Goal: Task Accomplishment & Management: Manage account settings

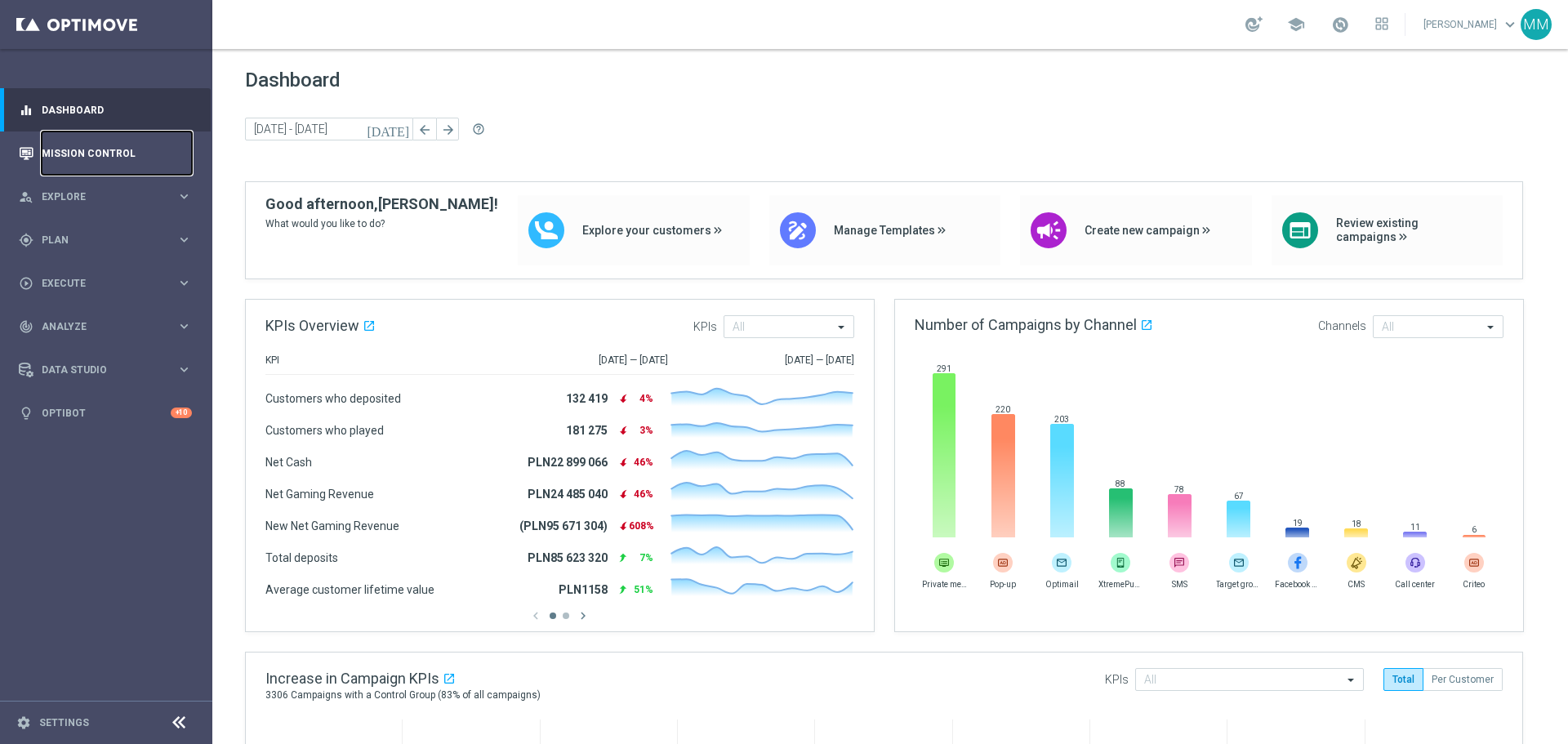
click at [80, 143] on link "Mission Control" at bounding box center [117, 153] width 151 height 44
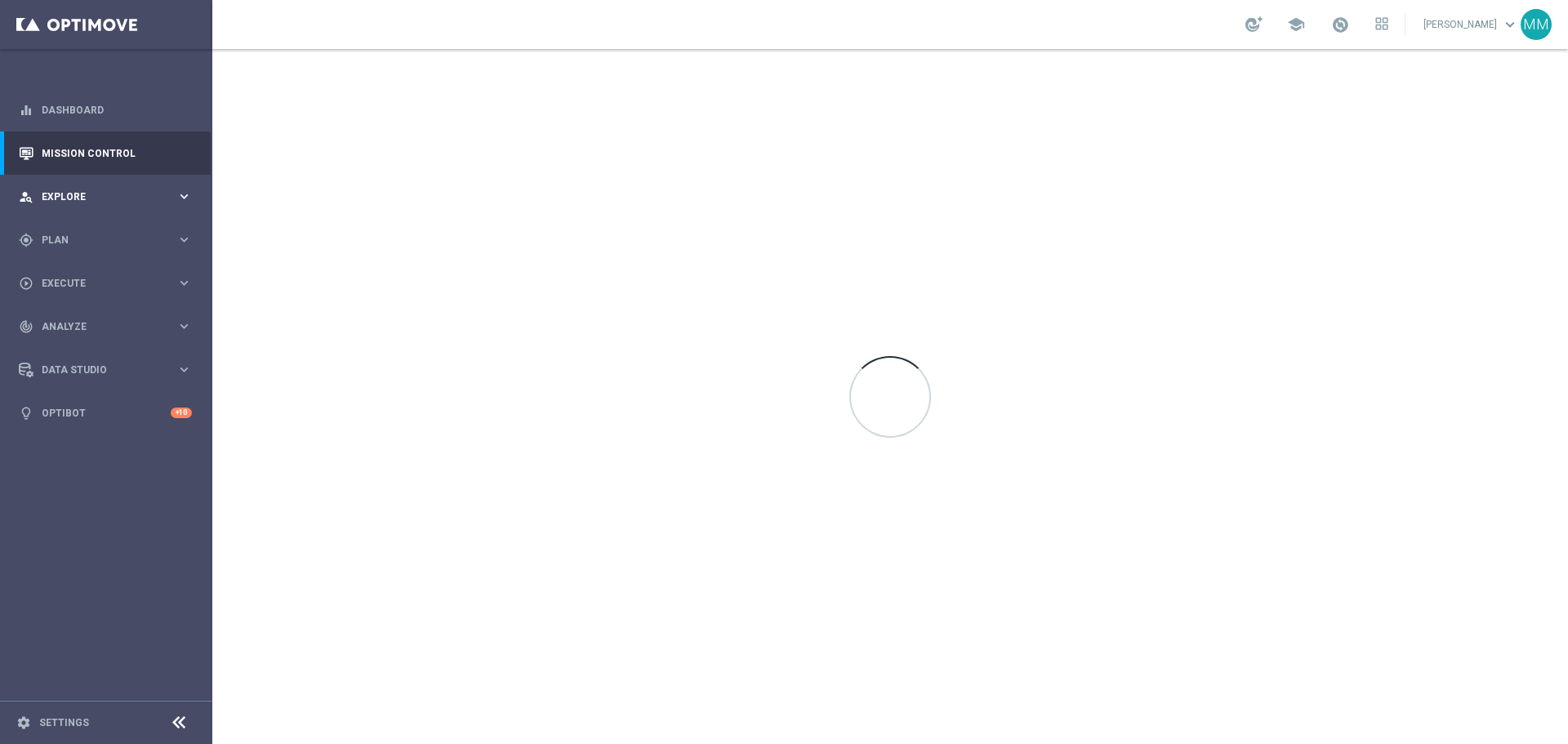
click at [75, 192] on span "Explore" at bounding box center [109, 196] width 135 height 10
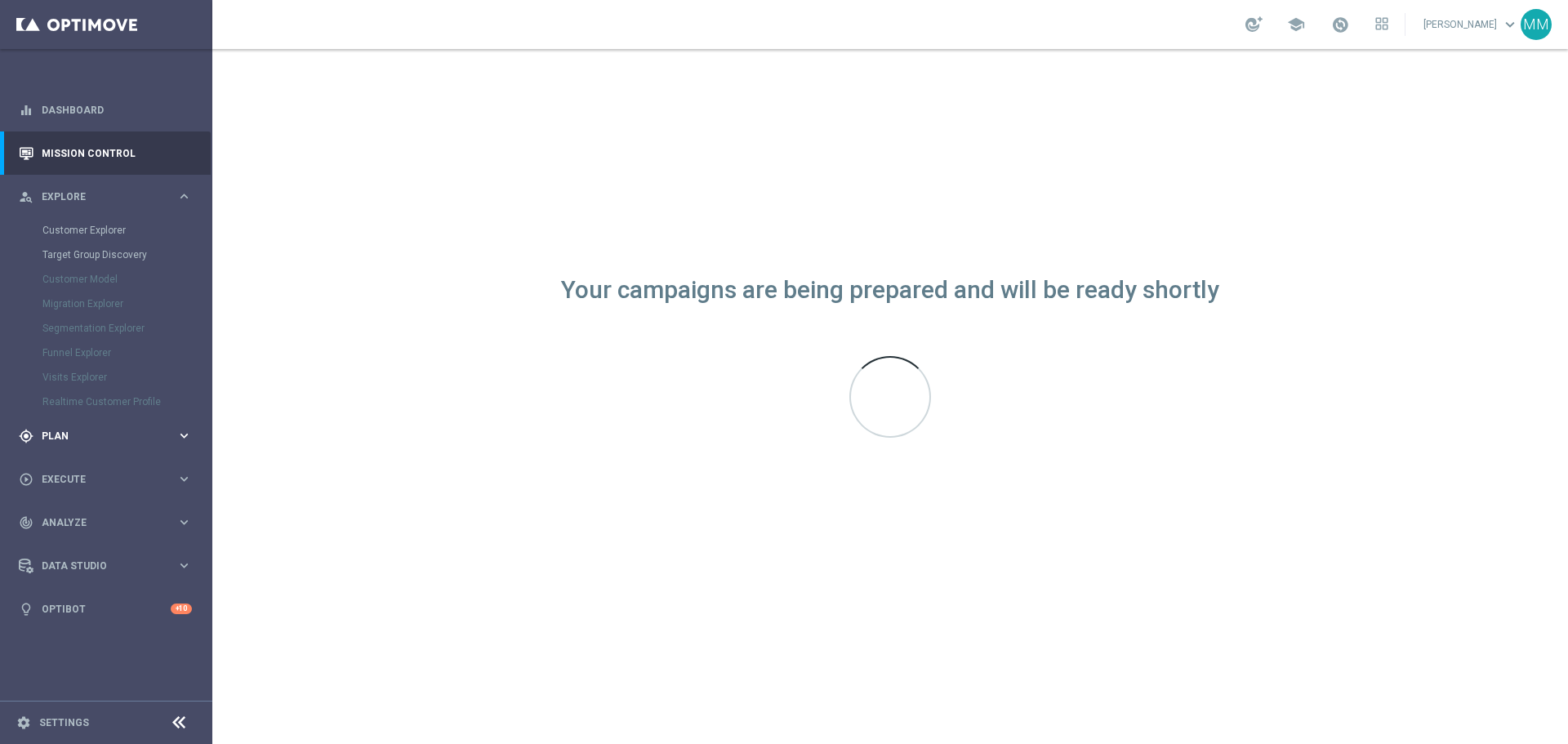
click at [53, 432] on span "Plan" at bounding box center [109, 436] width 135 height 10
click at [103, 270] on link "Target Groups" at bounding box center [106, 273] width 127 height 13
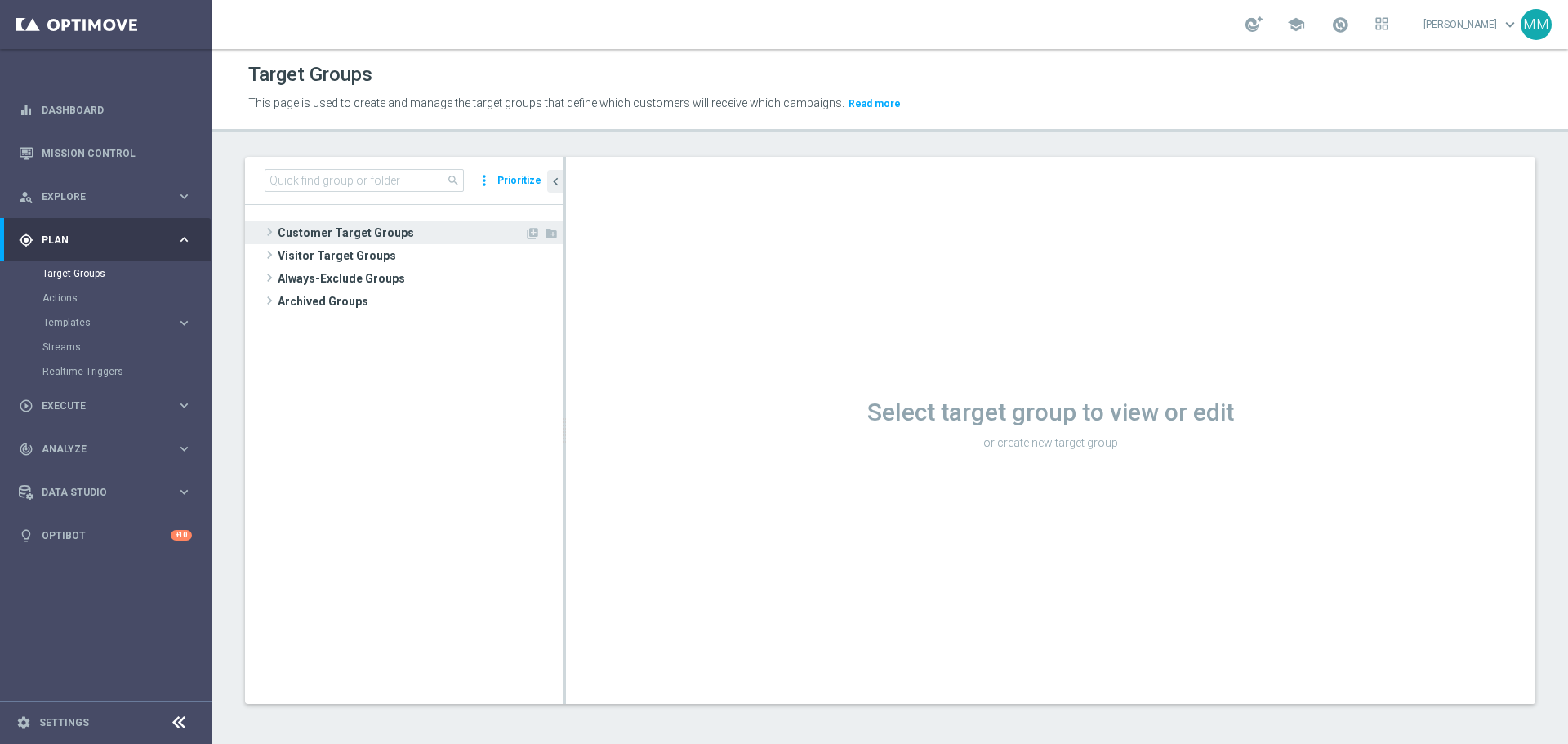
click at [300, 234] on span "Customer Target Groups" at bounding box center [401, 232] width 246 height 23
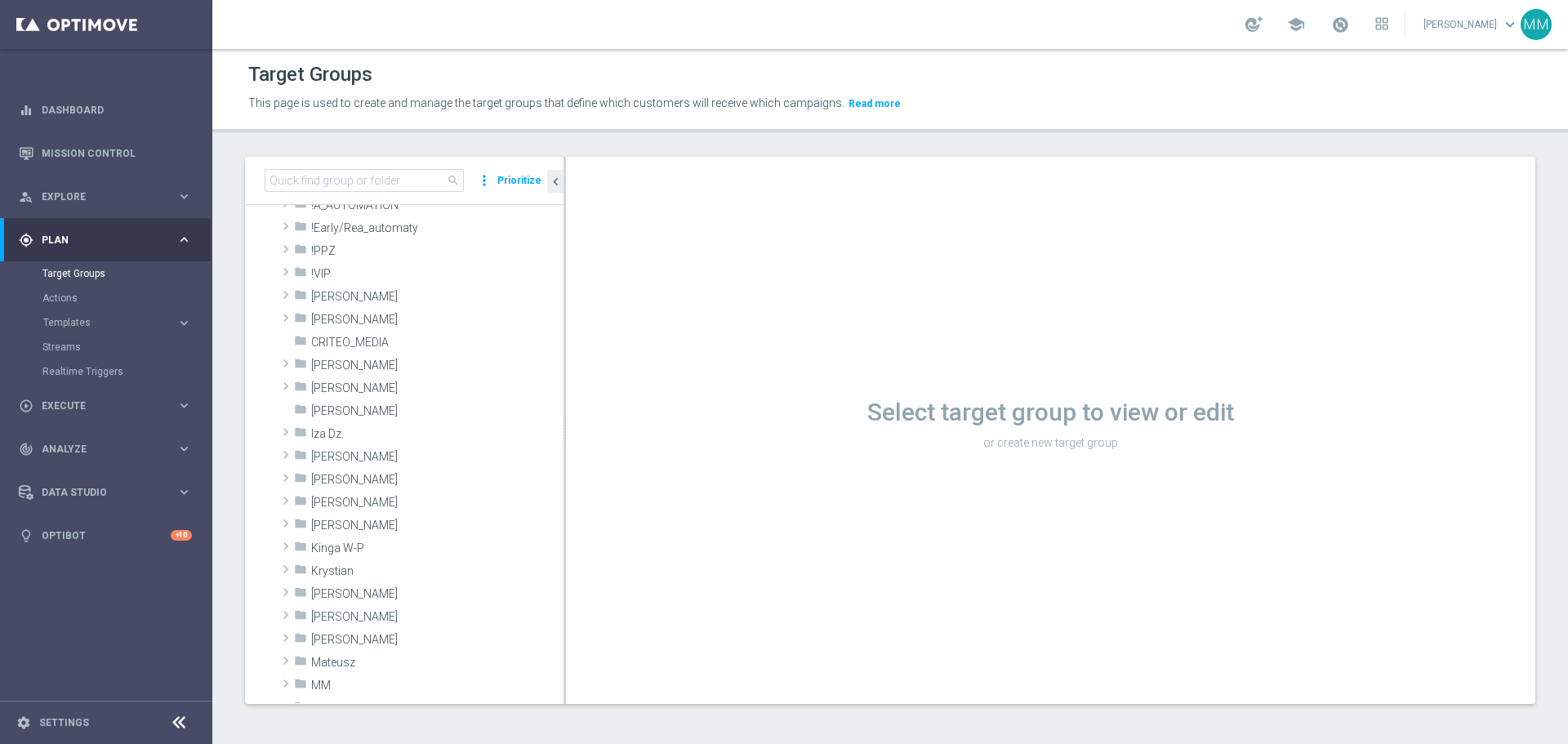
scroll to position [245, 0]
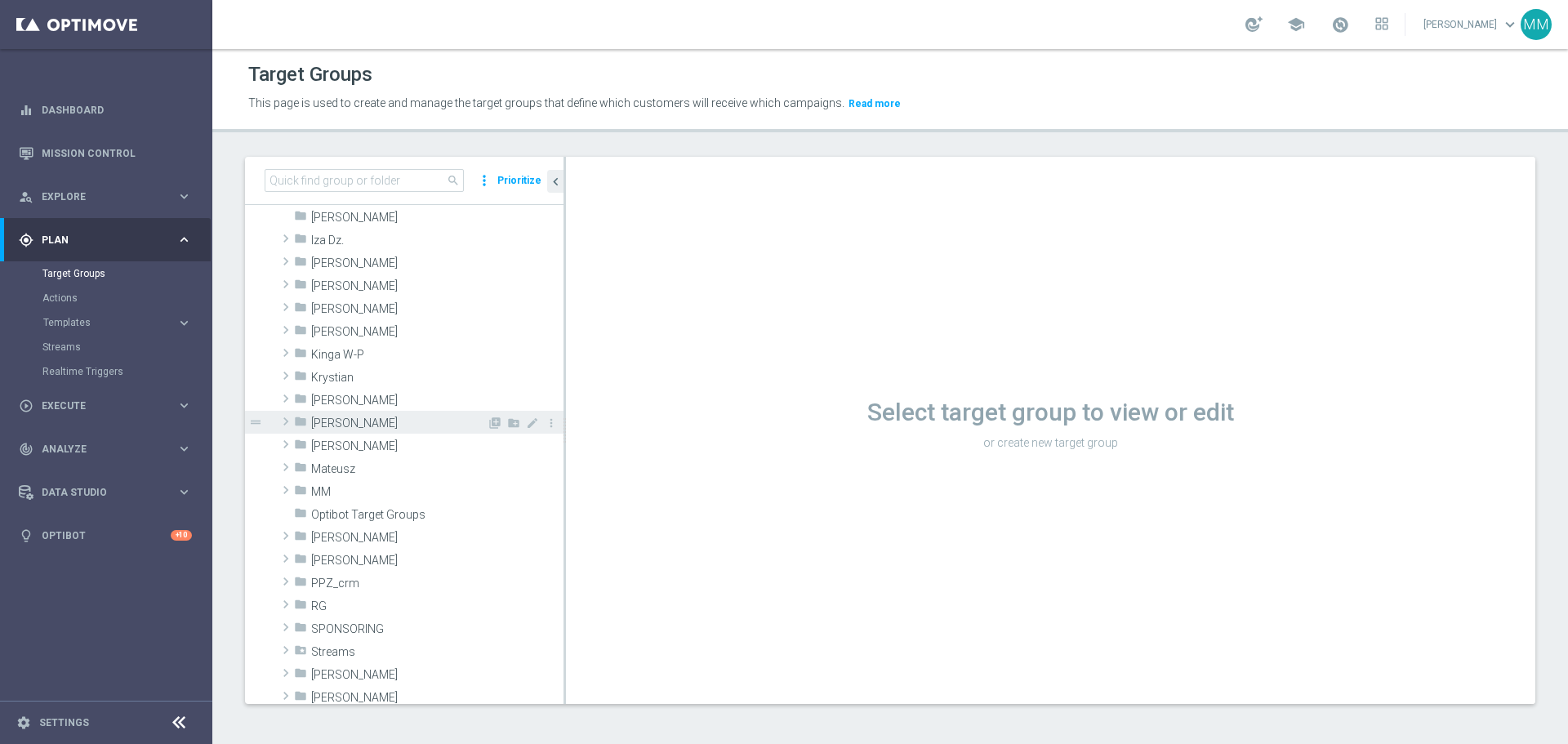
click at [346, 423] on span "[PERSON_NAME]" at bounding box center [399, 423] width 176 height 14
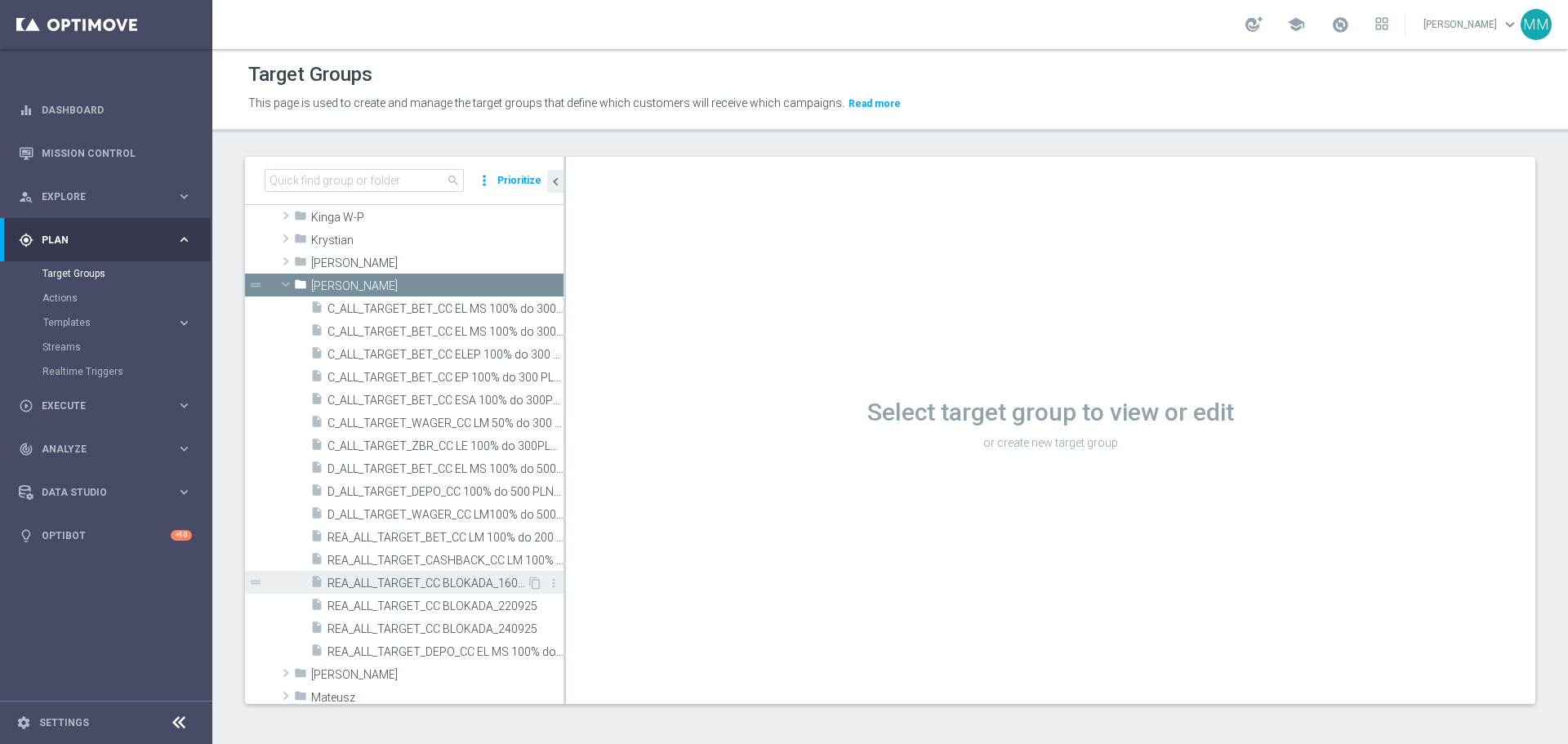
scroll to position [408, 0]
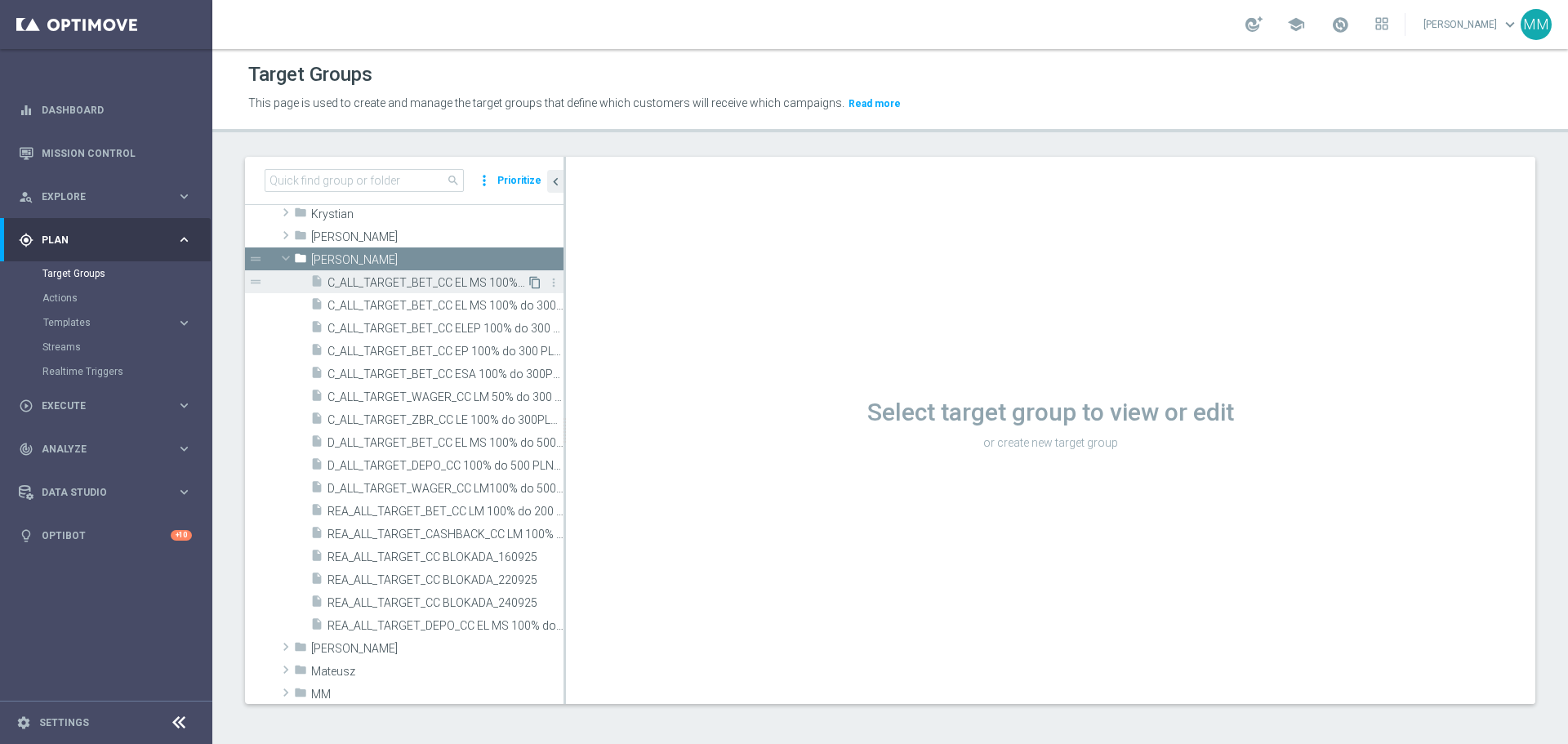
click at [528, 282] on icon "content_copy" at bounding box center [535, 283] width 13 height 13
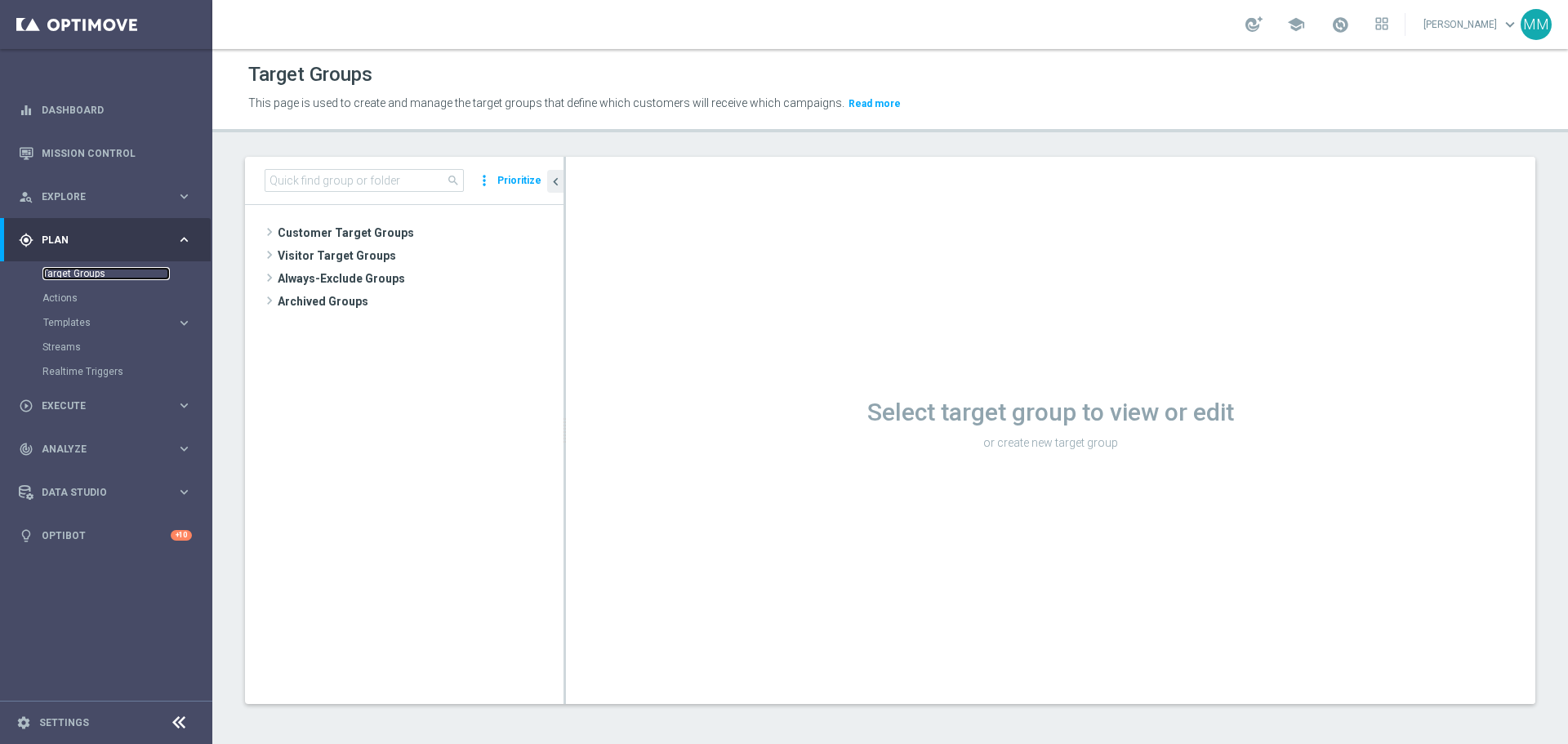
click at [107, 271] on link "Target Groups" at bounding box center [106, 273] width 127 height 13
click at [84, 276] on link "Target Groups" at bounding box center [106, 273] width 127 height 13
click at [76, 275] on link "Target Groups" at bounding box center [106, 273] width 127 height 13
click at [382, 235] on span "Customer Target Groups" at bounding box center [401, 232] width 246 height 23
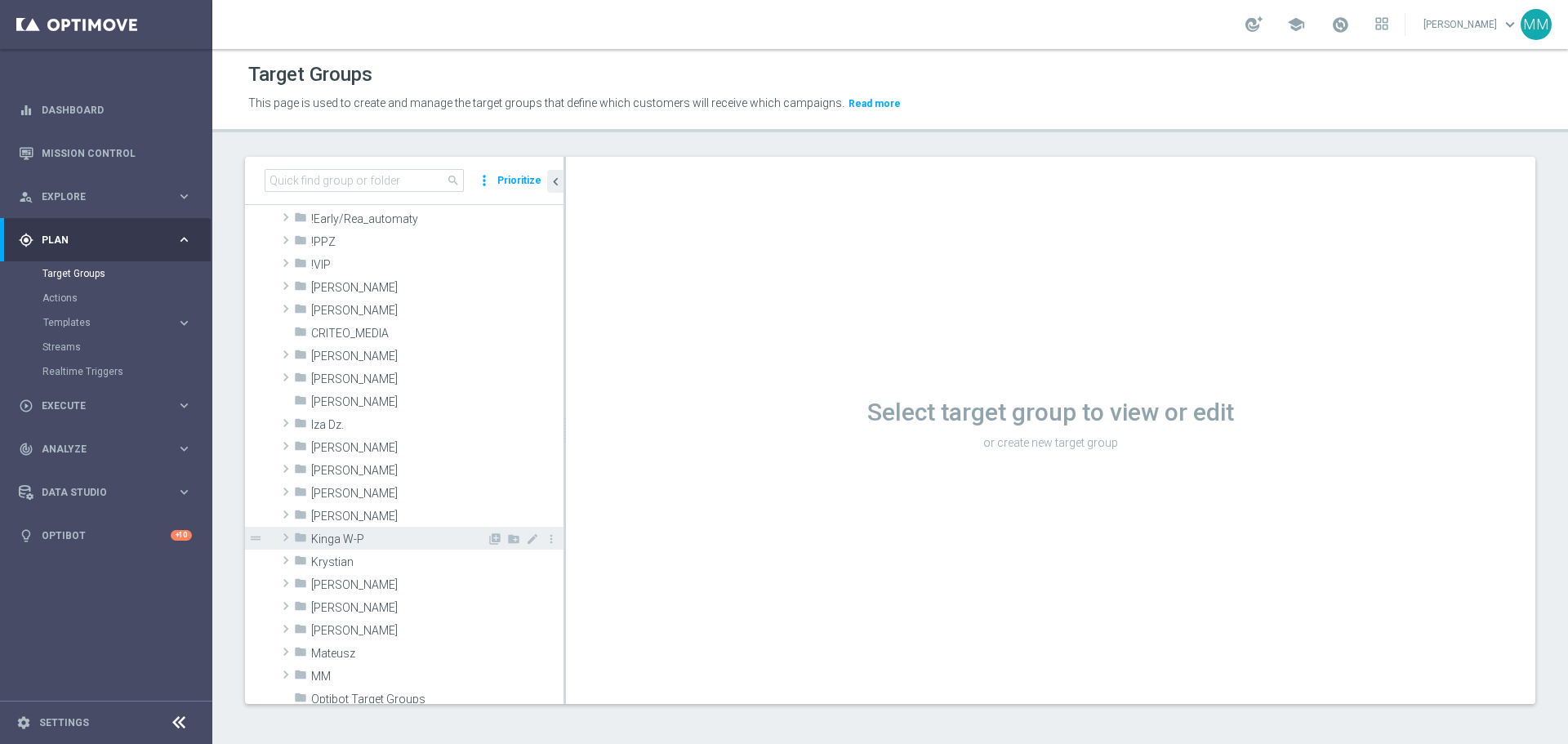
scroll to position [164, 0]
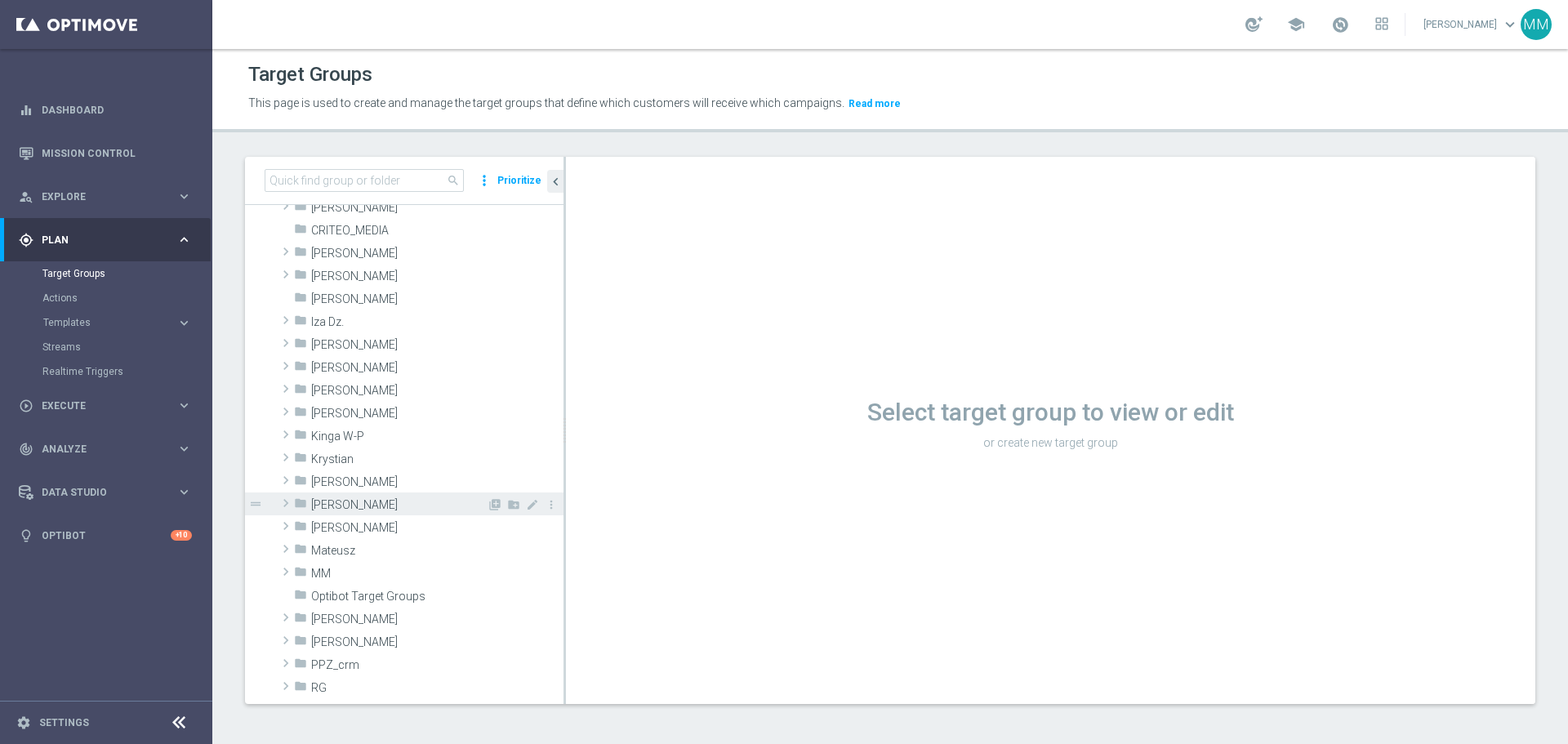
click at [347, 506] on span "[PERSON_NAME]" at bounding box center [399, 505] width 176 height 14
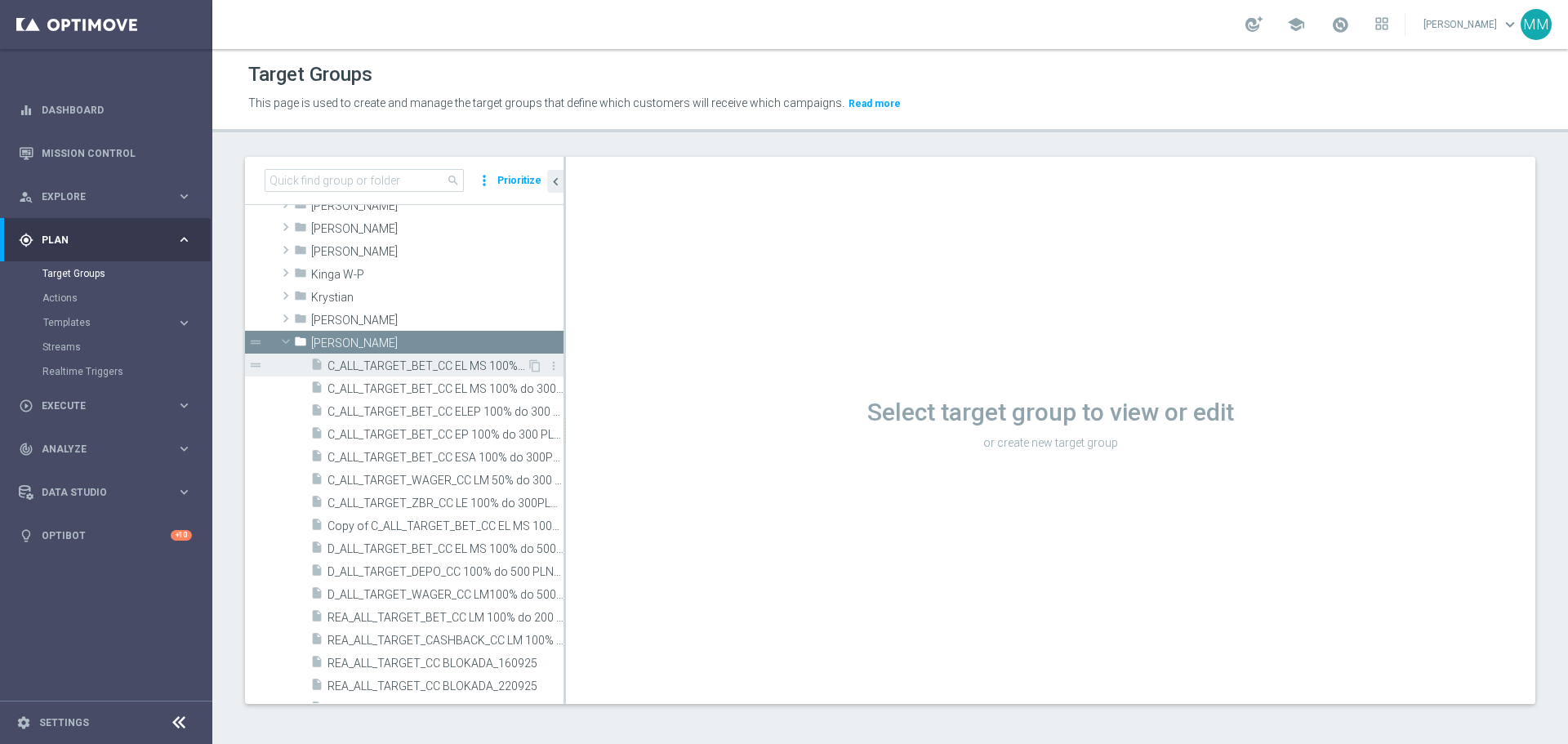
scroll to position [326, 0]
click at [417, 525] on span "Copy of C_ALL_TARGET_BET_CC EL MS 100% do 300 PLN CZW SMS_020925" at bounding box center [427, 525] width 199 height 14
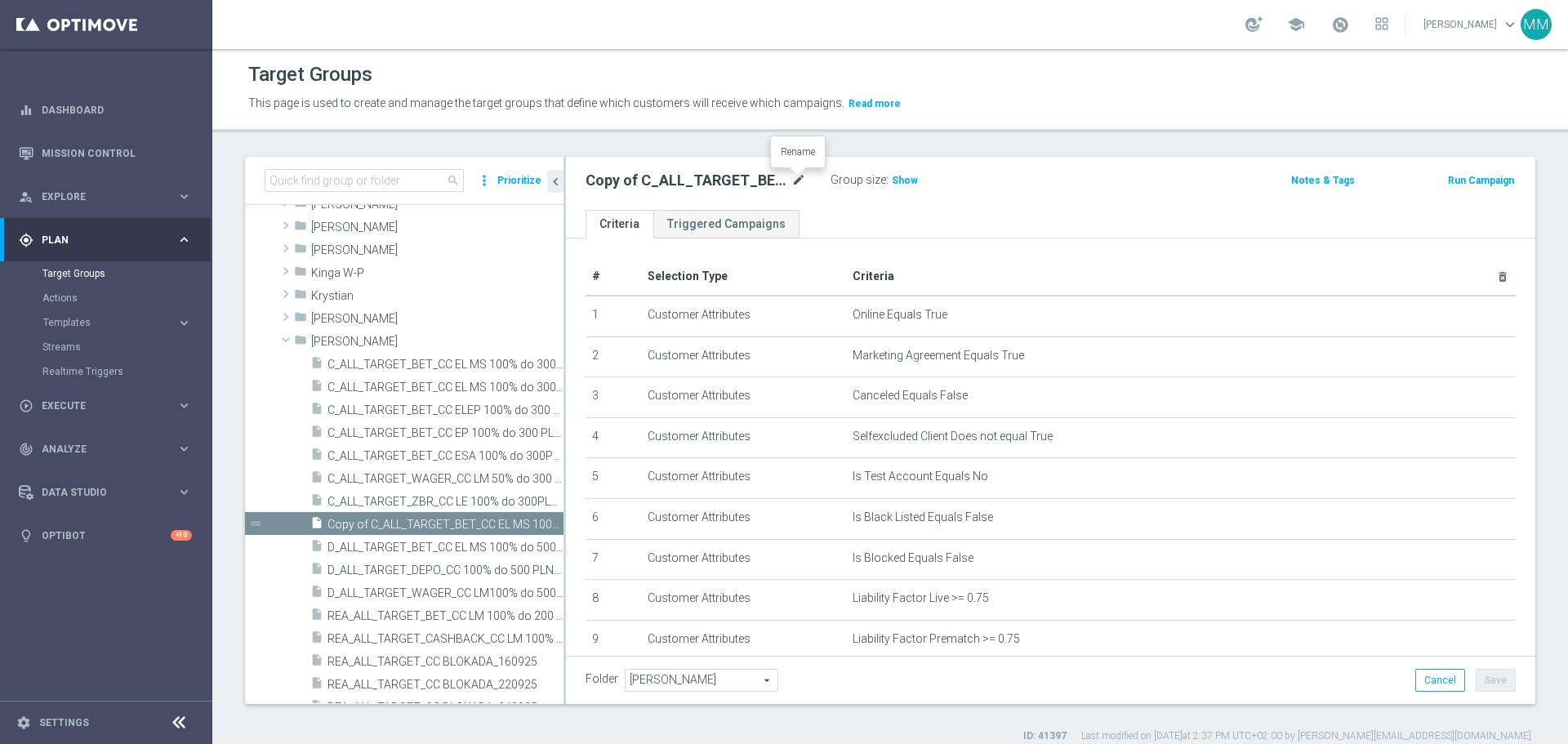
click at [792, 180] on icon "mode_edit" at bounding box center [799, 180] width 15 height 20
click at [614, 177] on input "Copy of C_ALL_TARGET_BET_CC EL MS 100% do 300 PLN CZW SMS_020925" at bounding box center [696, 182] width 220 height 23
drag, startPoint x: 717, startPoint y: 182, endPoint x: 750, endPoint y: 182, distance: 33.0
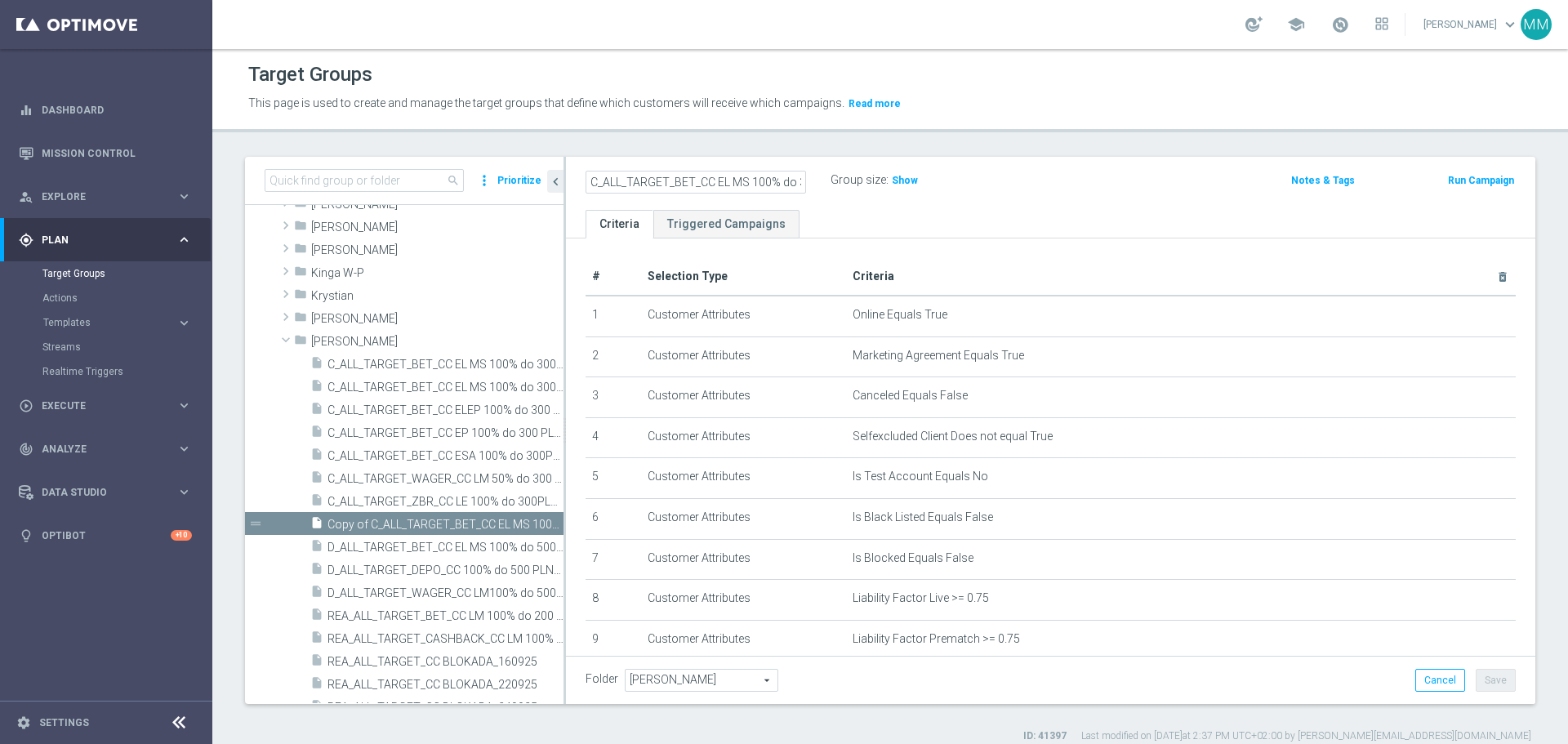
click at [750, 182] on input "C_ALL_TARGET_BET_CC EL MS 100% do 300 PLN CZW SMS_020925" at bounding box center [696, 182] width 220 height 23
type input "C_ALL_TARGET_BET_CC BLOKADA 100% do 300 PLN CZW SMS_020925"
click at [797, 181] on icon "mode_edit" at bounding box center [799, 180] width 15 height 20
click at [711, 181] on input "C_ALL_TARGET_BET_CC BLOKADA 100% do 300 PLN CZW SMS_020925" at bounding box center [696, 182] width 220 height 23
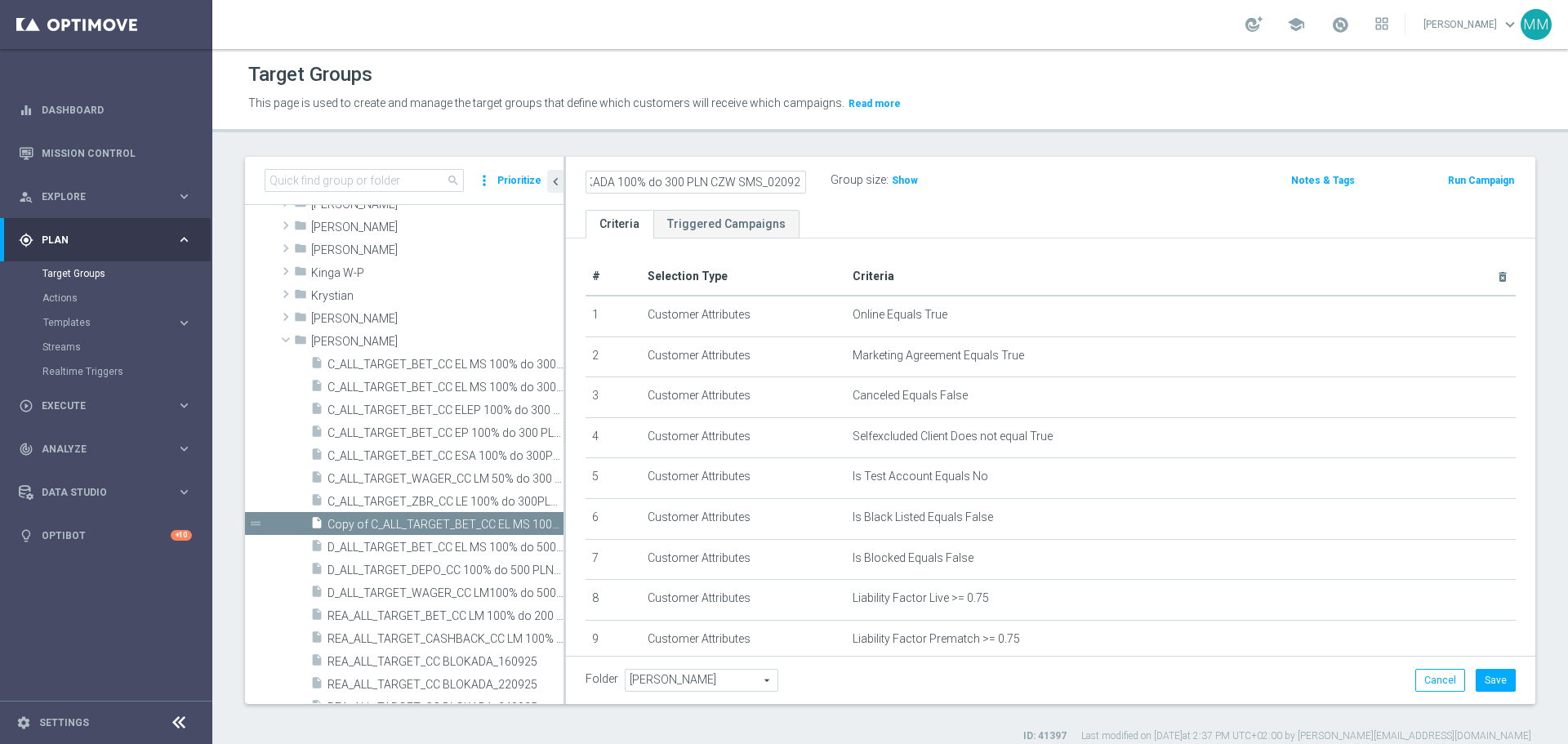
drag, startPoint x: 706, startPoint y: 180, endPoint x: 841, endPoint y: 197, distance: 136.1
click at [841, 197] on div "C_ALL_TARGET_BET_CC BLOKADA 100% do 300 PLN CZW SMS_020925 Group size : Show No…" at bounding box center [1051, 183] width 969 height 53
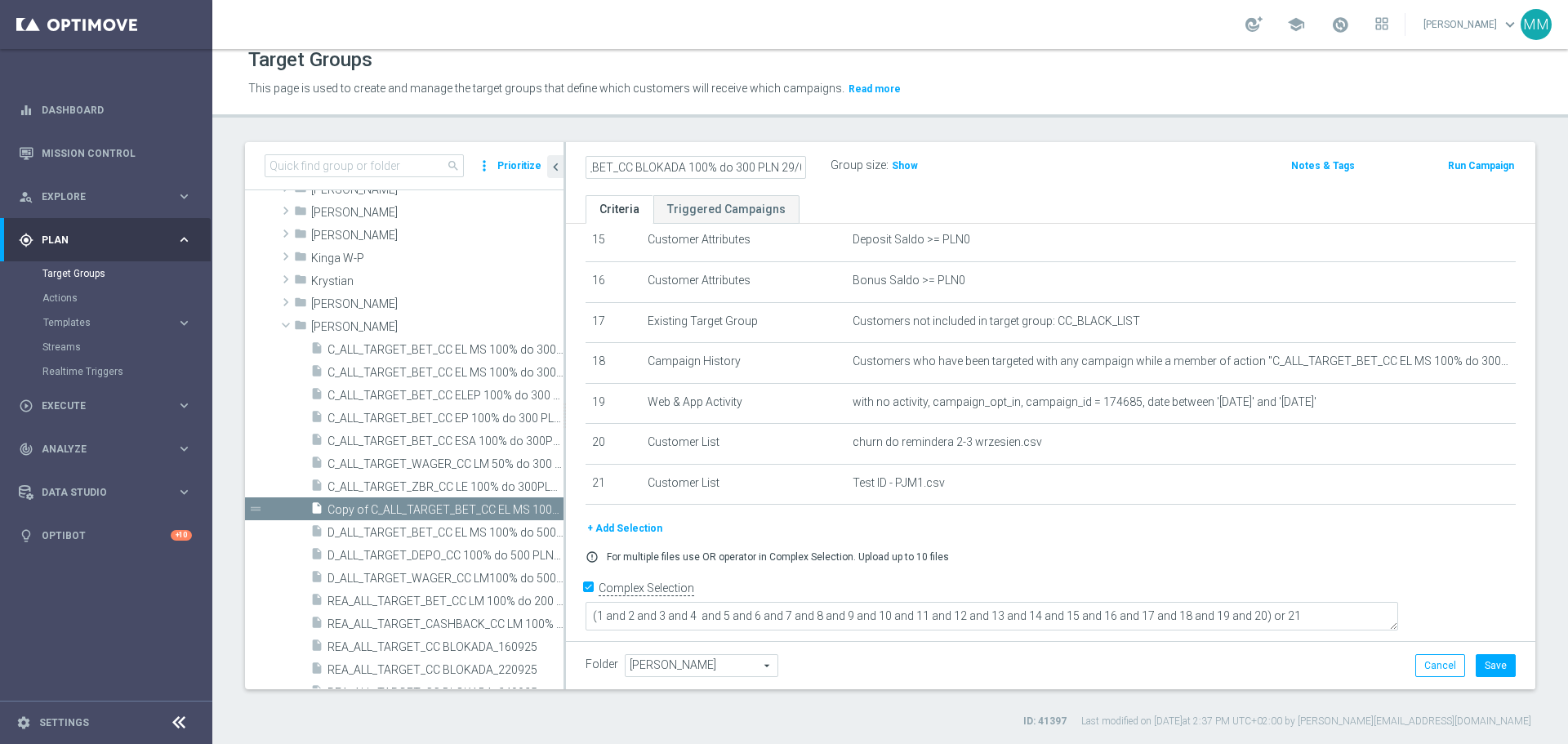
scroll to position [0, 89]
click at [788, 165] on input "C_ALL_TARGET_BET_CC BLOKADA 100% do 300 PLN 29/09" at bounding box center [696, 167] width 220 height 23
click at [803, 171] on input "C_ALL_TARGET_BET_CC BLOKADA 100% do 300 PLN 2909" at bounding box center [696, 167] width 220 height 23
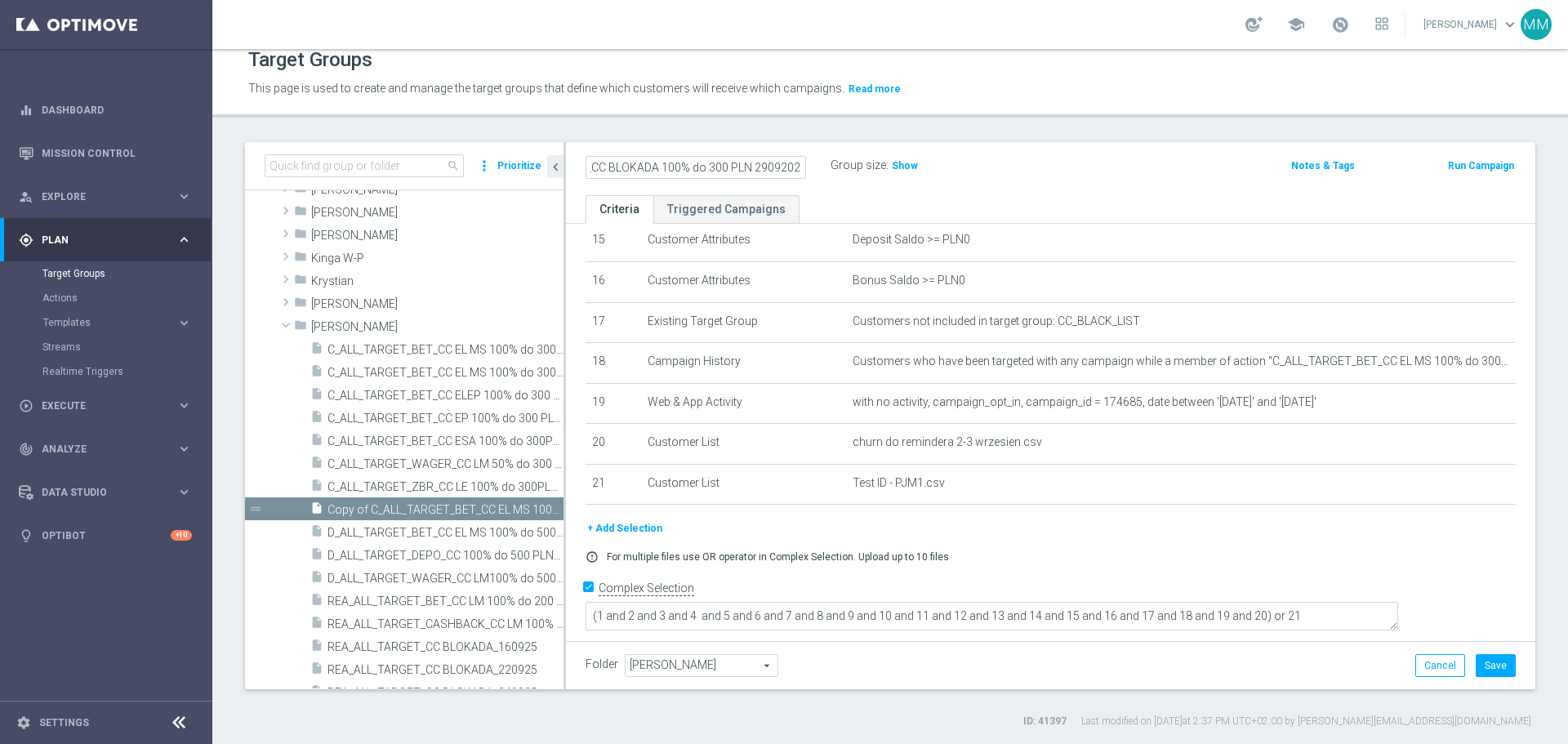
click at [788, 165] on input "C_ALL_TARGET_BET_CC BLOKADA 100% do 300 PLN 29092025" at bounding box center [696, 167] width 220 height 23
drag, startPoint x: 775, startPoint y: 166, endPoint x: 828, endPoint y: 171, distance: 53.2
click at [828, 171] on div "C_ALL_TARGET_BET_CC BLOKADA 100% do 300 PLN 29092025" at bounding box center [708, 166] width 245 height 23
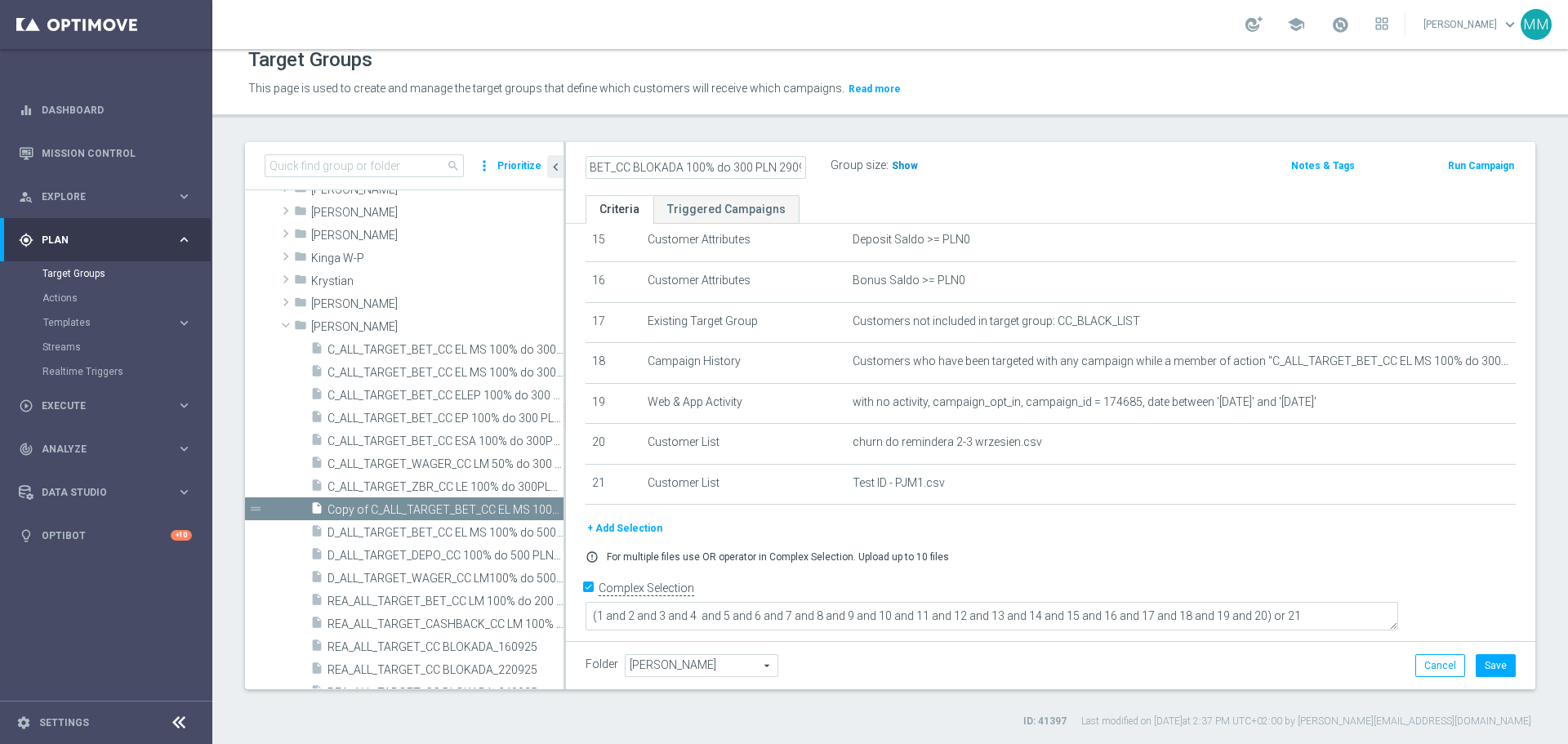
type input "C_ALL_TARGET_BET_CC BLOKADA 100% do 300 PLN 2909"
click at [903, 163] on span "Show" at bounding box center [905, 166] width 26 height 11
click at [798, 169] on icon "mode_edit" at bounding box center [799, 166] width 15 height 20
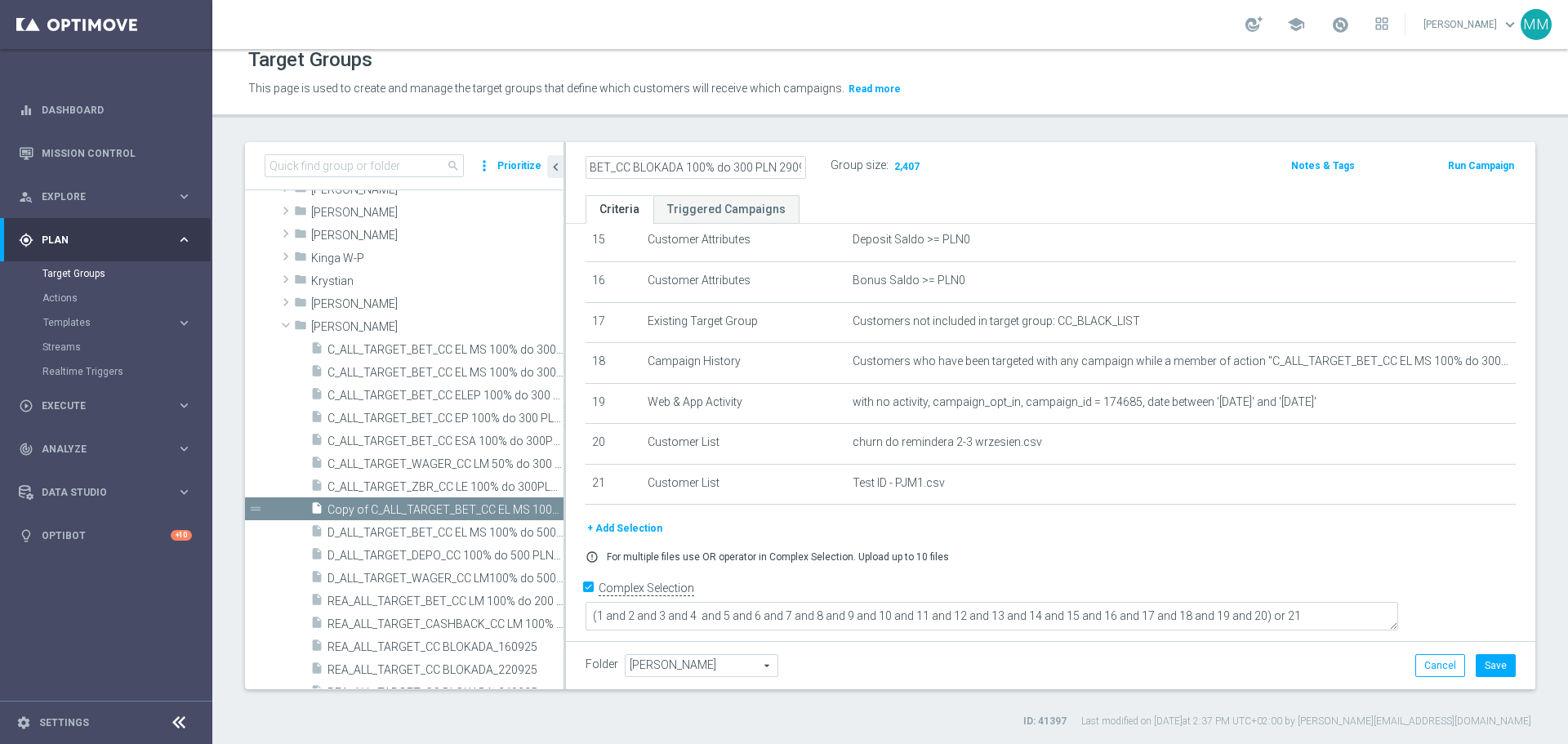
click at [663, 167] on input "C_ALL_TARGET_BET_CC BLOKADA 100% do 300 PLN 2909" at bounding box center [696, 167] width 220 height 23
click at [776, 167] on input "C_ALL_TARGET_BET_CC BLOKADA 100% do 300 PLN 2909" at bounding box center [696, 167] width 220 height 23
drag, startPoint x: 725, startPoint y: 171, endPoint x: 545, endPoint y: 177, distance: 180.1
click at [545, 177] on as-split "search more_vert Prioritize Customer Target Groups library_add create_new_folder" at bounding box center [890, 416] width 1291 height 547
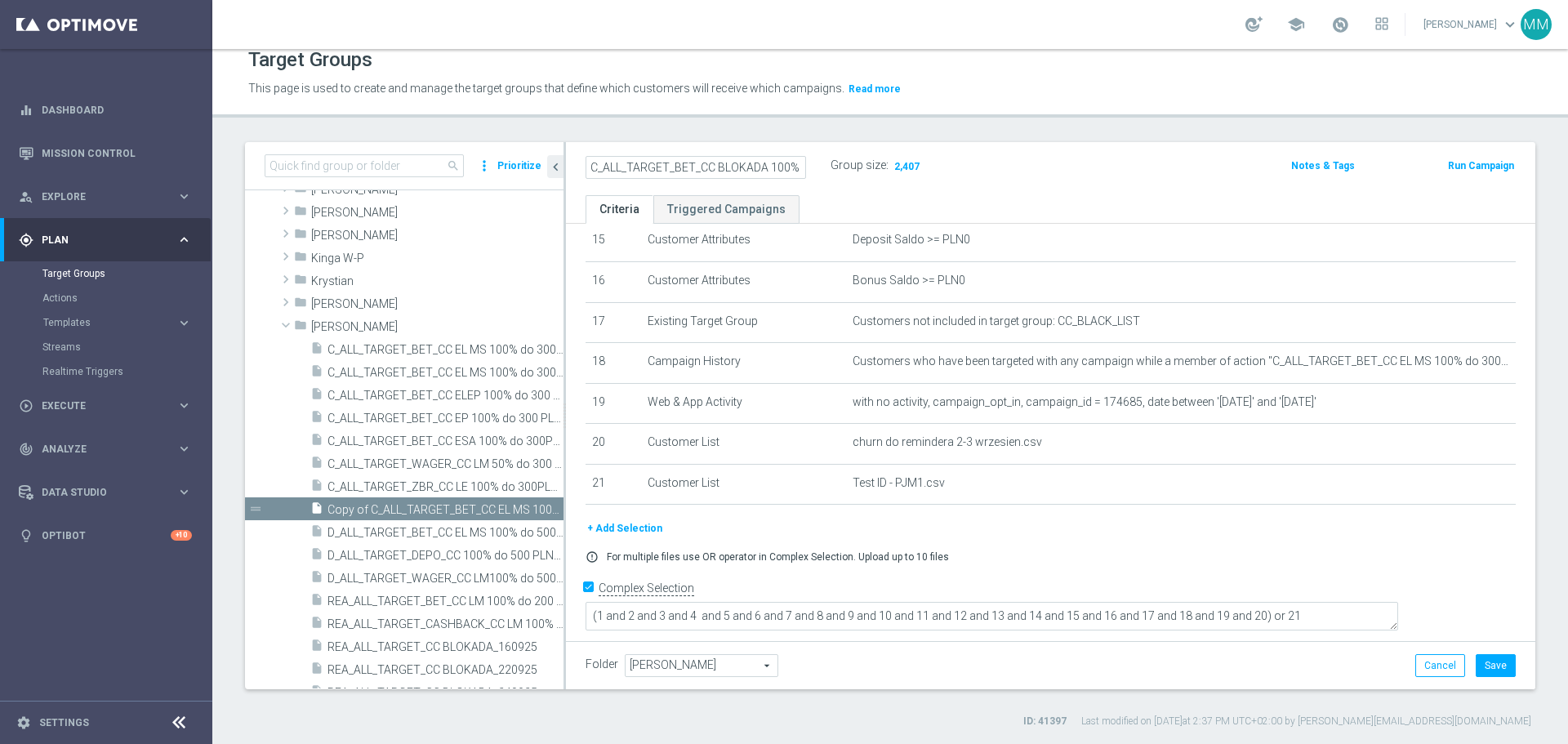
click at [593, 165] on input "C_ALL_TARGET_BET_CC BLOKADA 100% do 300 PLN_2909" at bounding box center [696, 167] width 220 height 23
type input "C_ALL_TARGET_BET_CC BLOKADA 100% do 300 PLN_2909"
click at [588, 602] on input "Complex Selection" at bounding box center [591, 591] width 10 height 23
checkbox input "false"
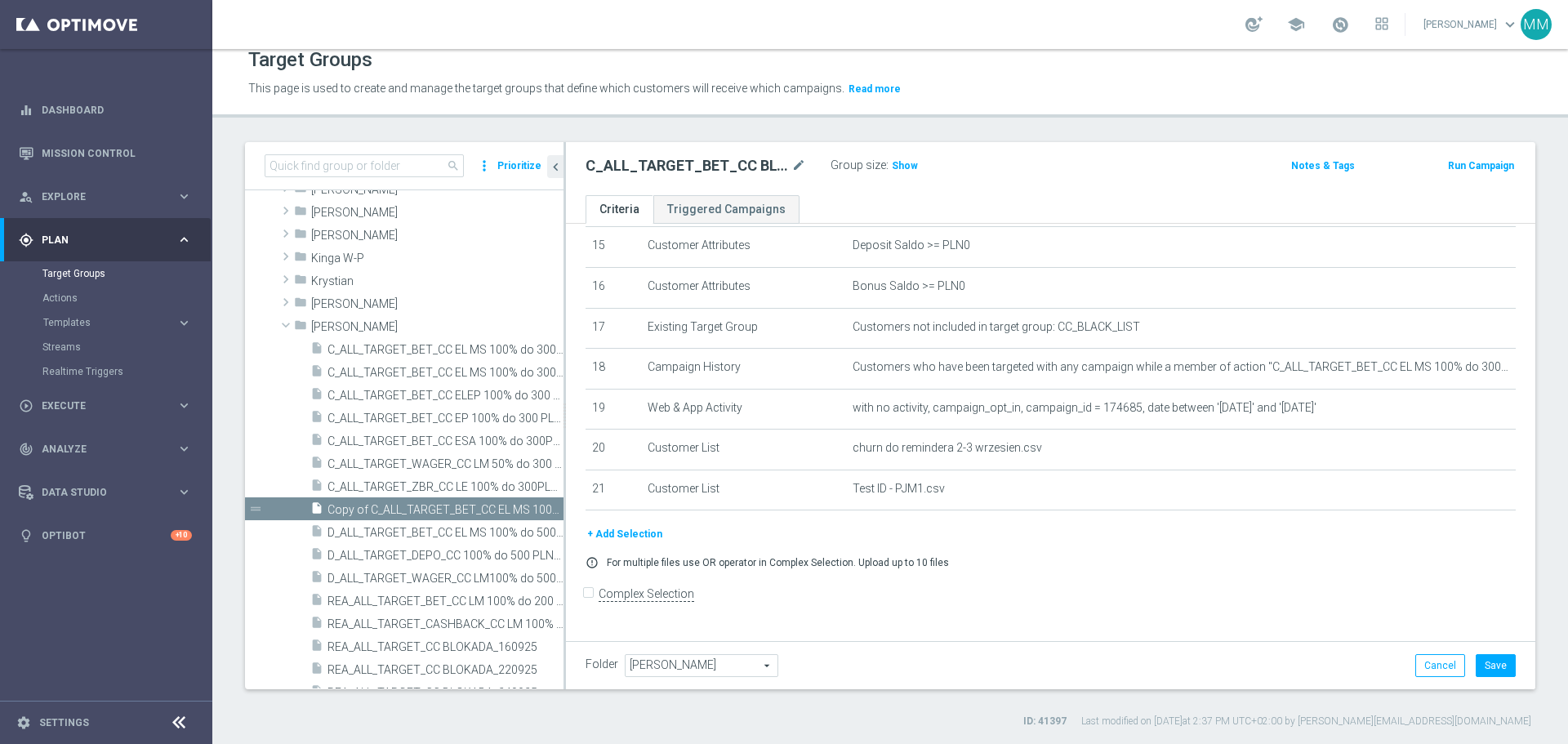
scroll to position [625, 0]
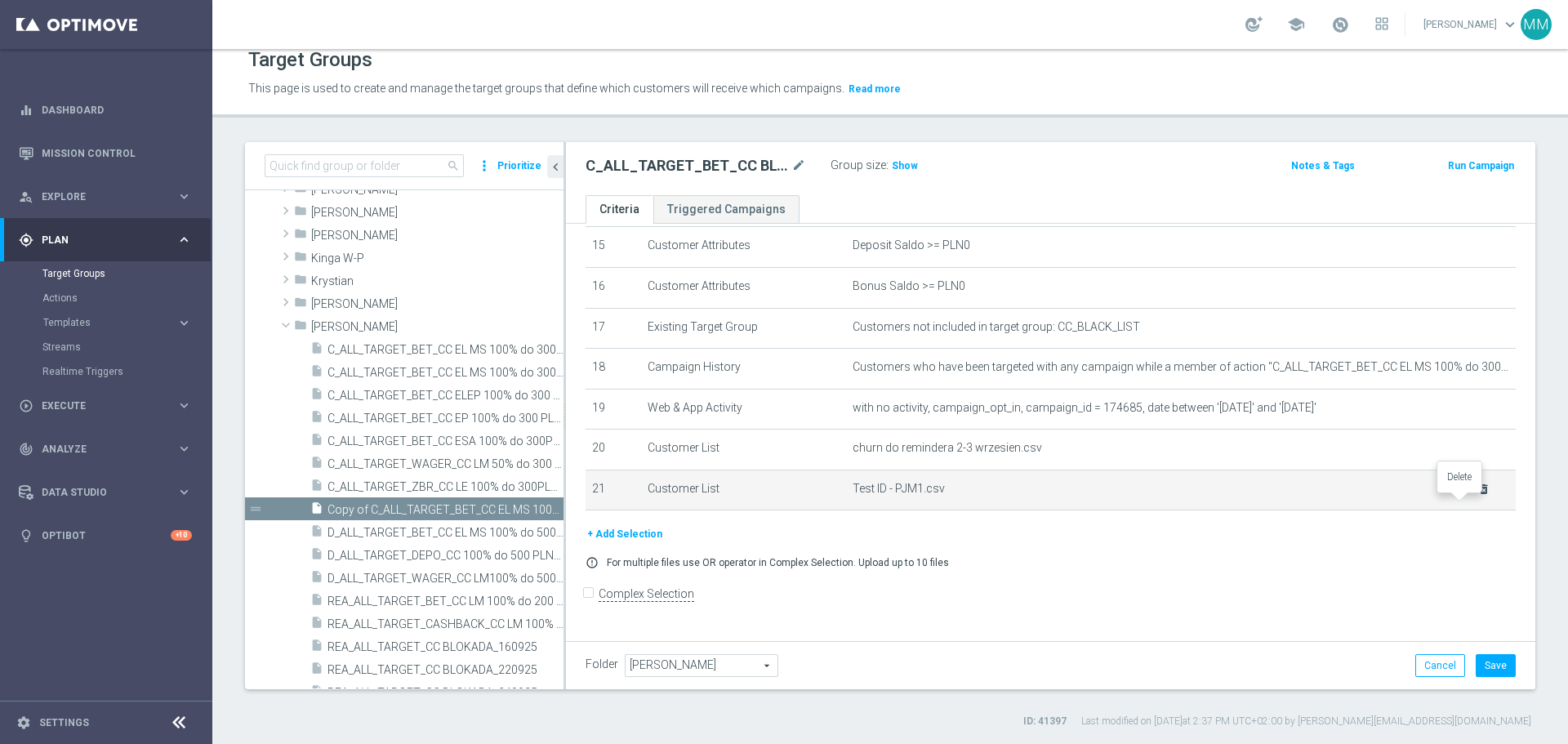
click at [1478, 496] on icon "delete_forever" at bounding box center [1484, 489] width 13 height 13
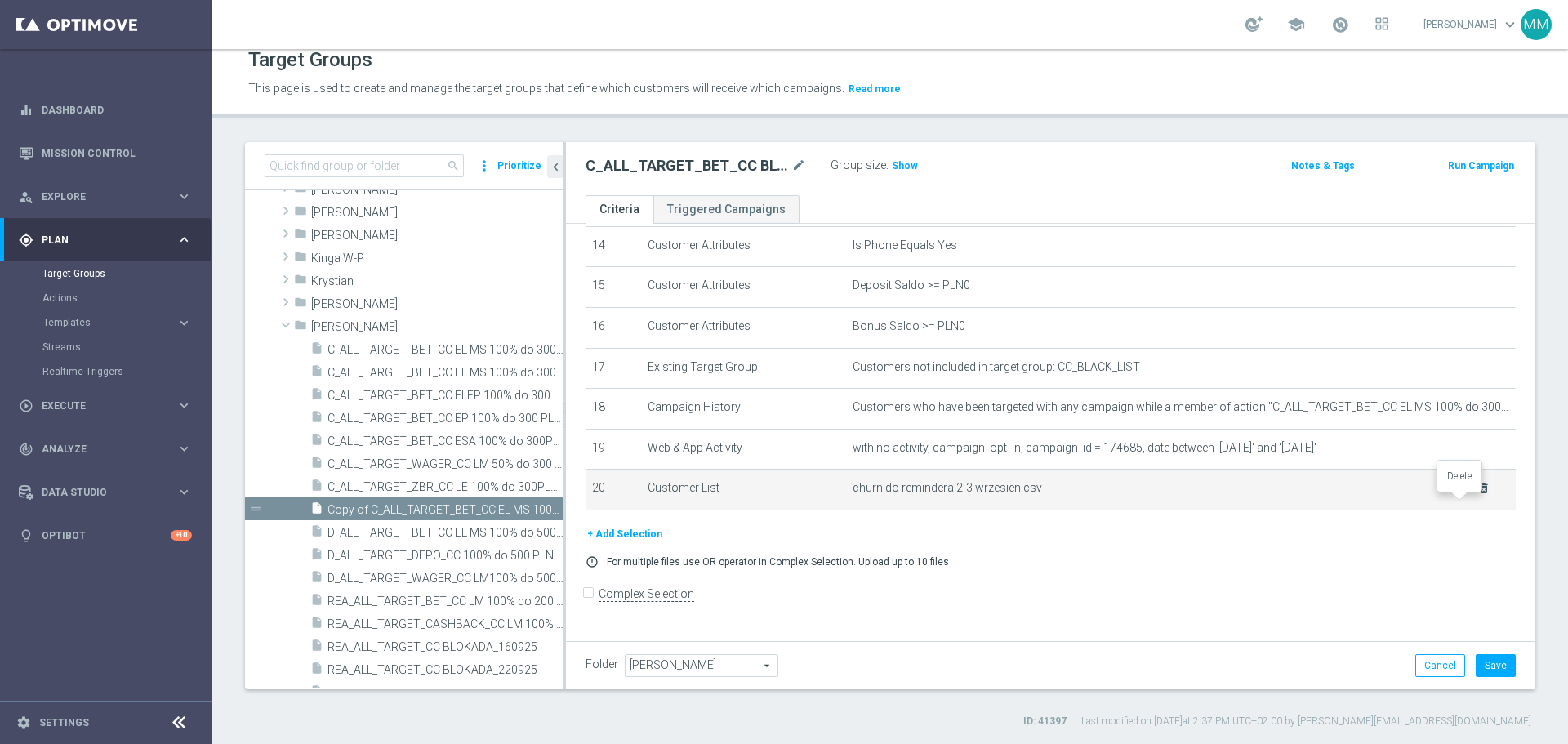
click at [1478, 495] on icon "delete_forever" at bounding box center [1484, 488] width 13 height 13
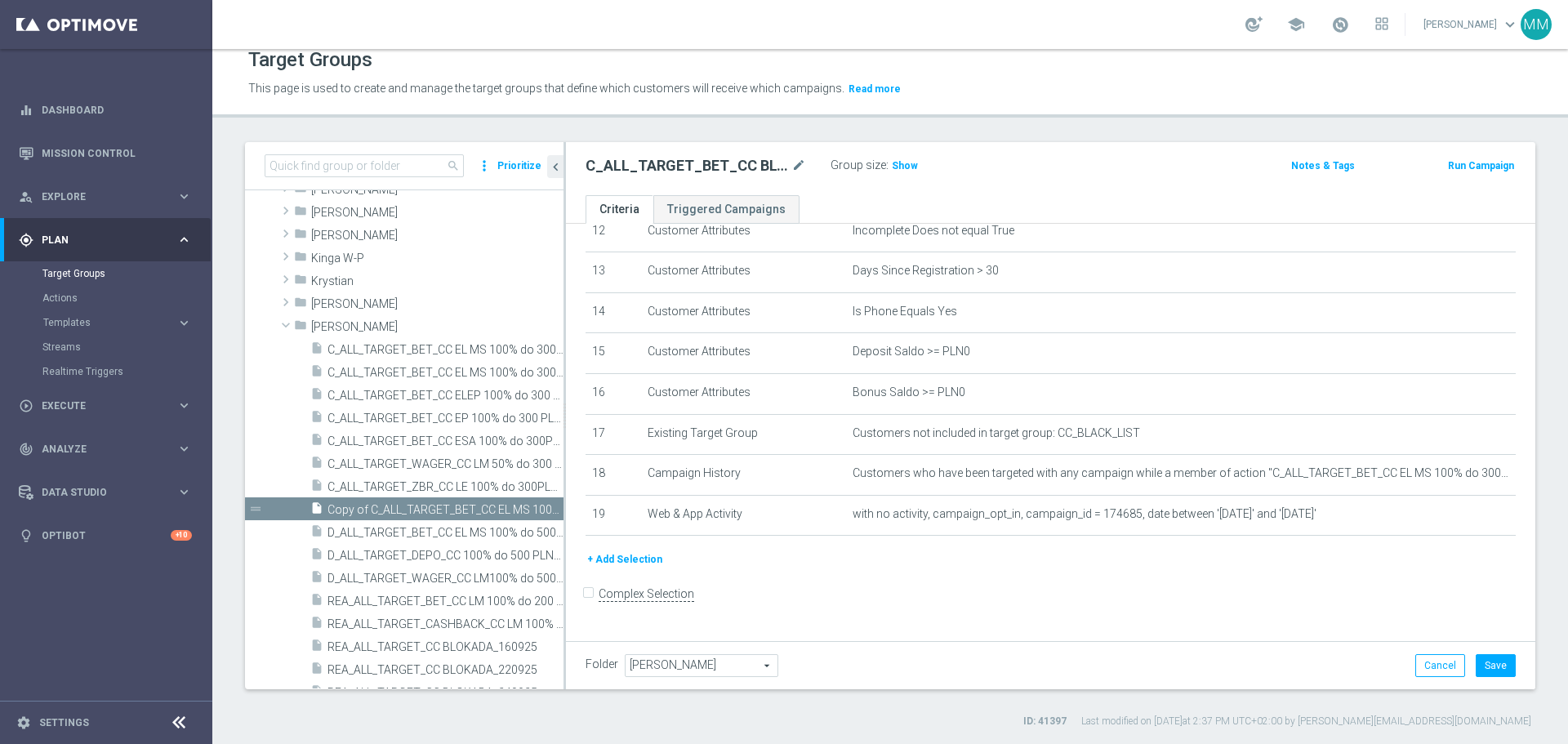
scroll to position [517, 0]
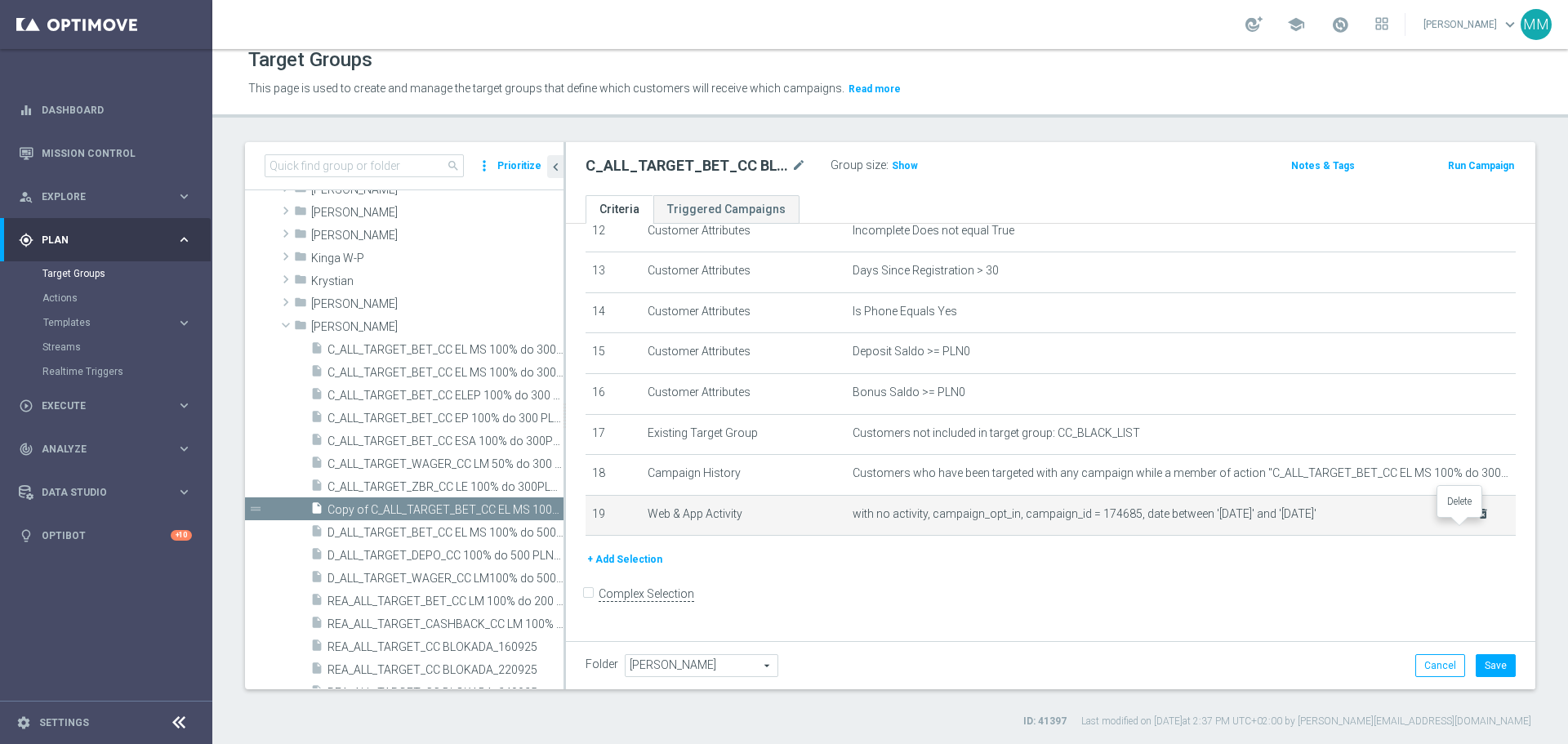
click at [1477, 520] on icon "delete_forever" at bounding box center [1483, 513] width 13 height 13
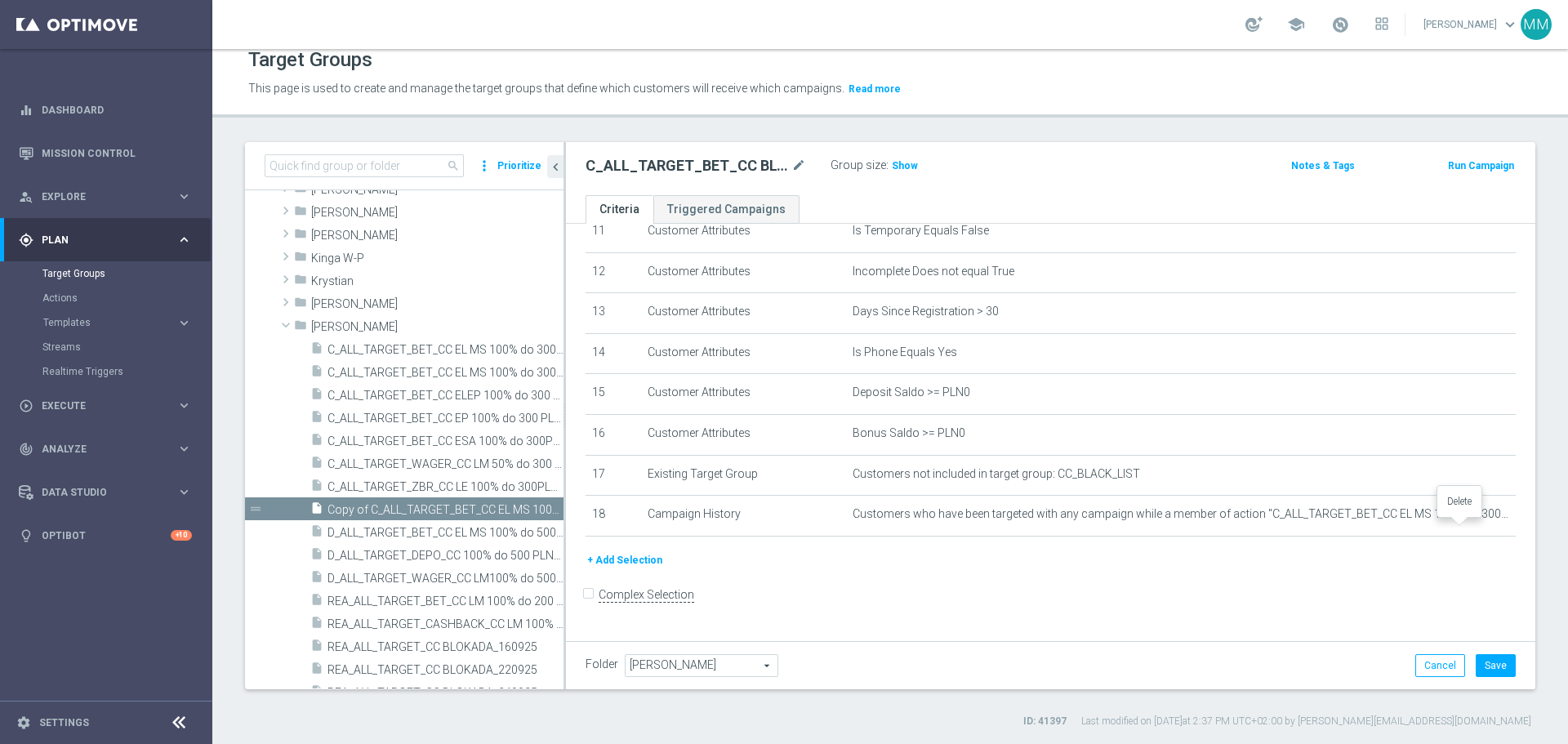
scroll to position [476, 0]
click at [0, 0] on icon "delete_forever" at bounding box center [0, 0] width 0 height 0
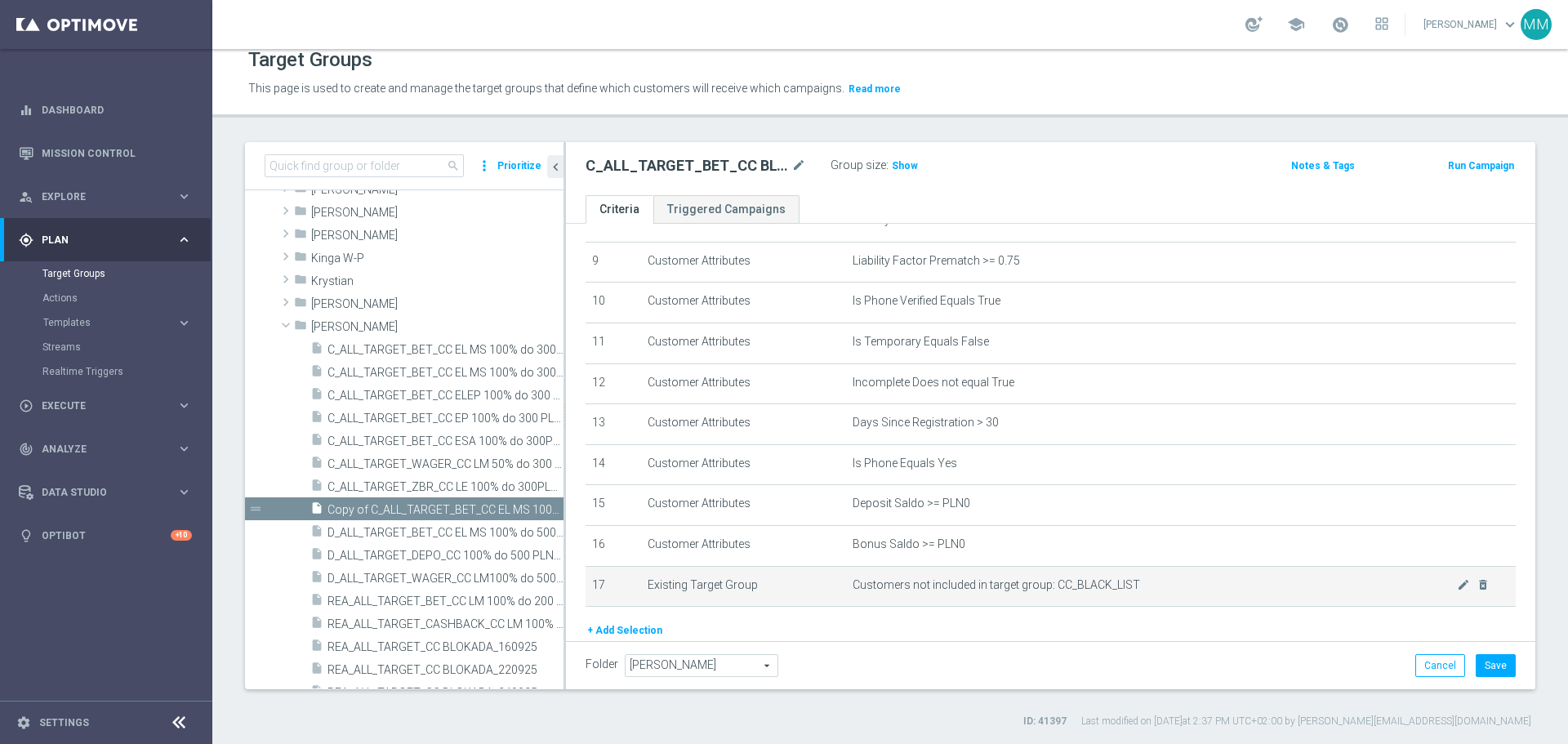
scroll to position [434, 0]
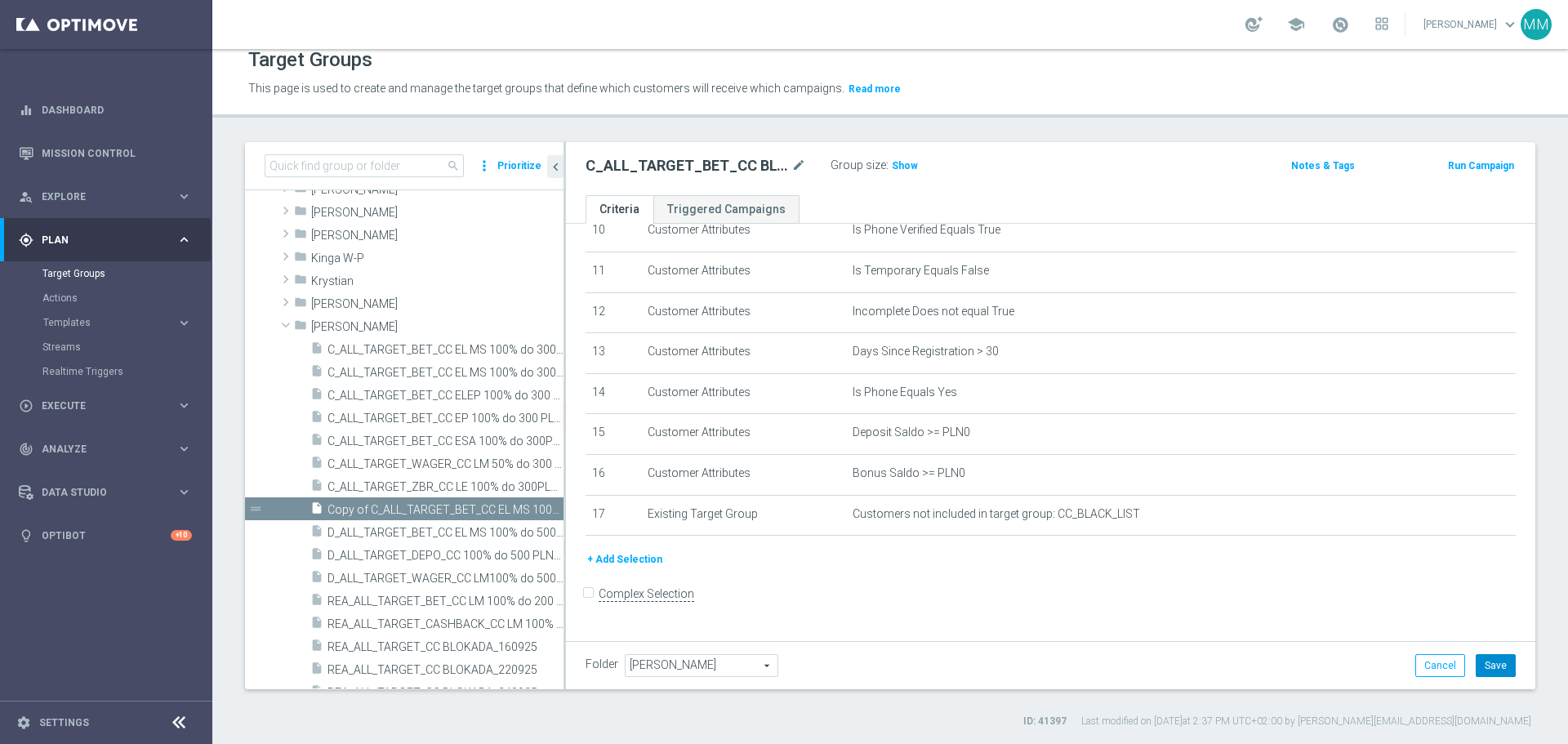
click at [1484, 669] on button "Save" at bounding box center [1495, 665] width 40 height 23
click at [903, 169] on span "Show" at bounding box center [905, 166] width 26 height 11
click at [644, 568] on button "+ Add Selection" at bounding box center [625, 559] width 78 height 18
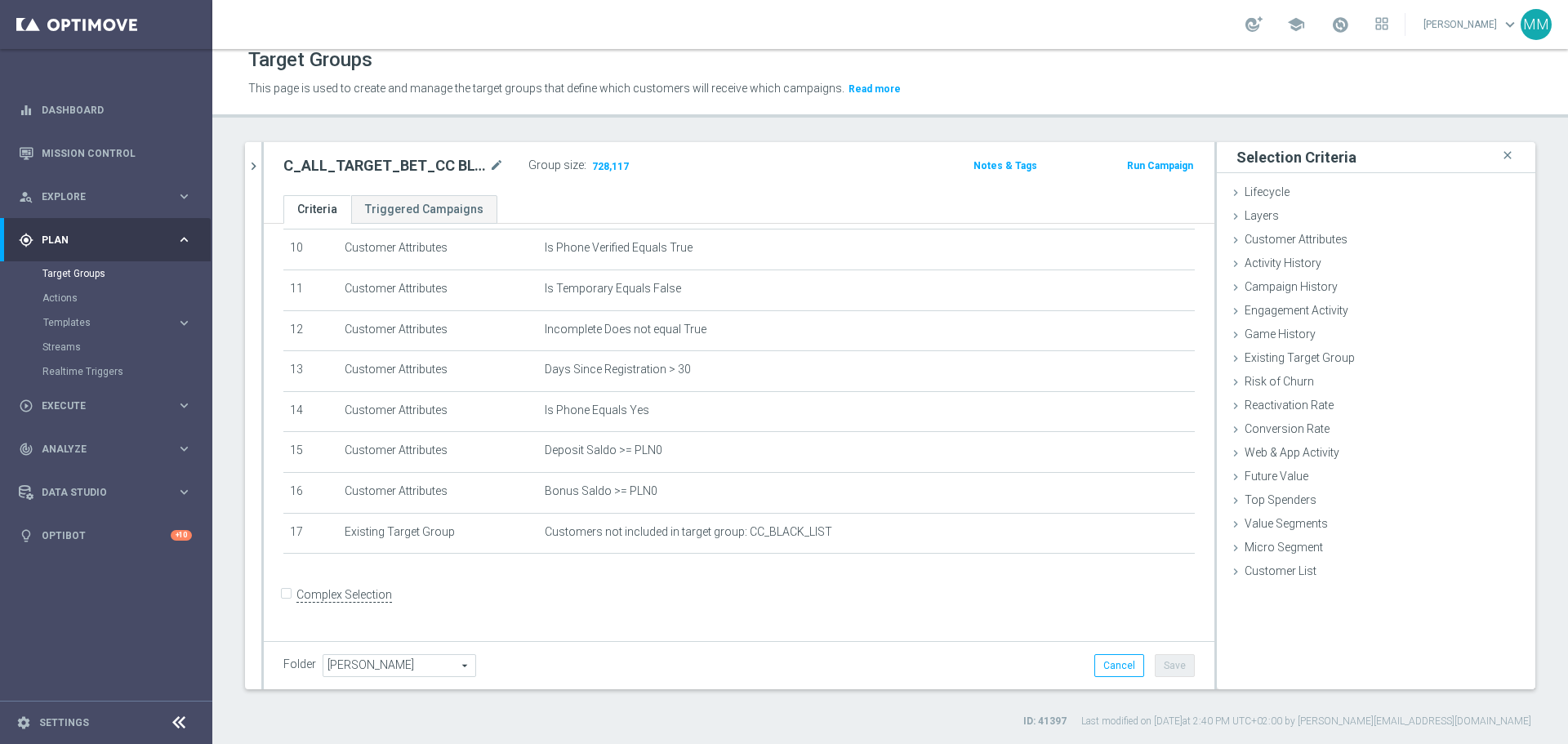
scroll to position [418, 0]
click at [1305, 358] on span "Existing Target Group" at bounding box center [1306, 358] width 123 height 13
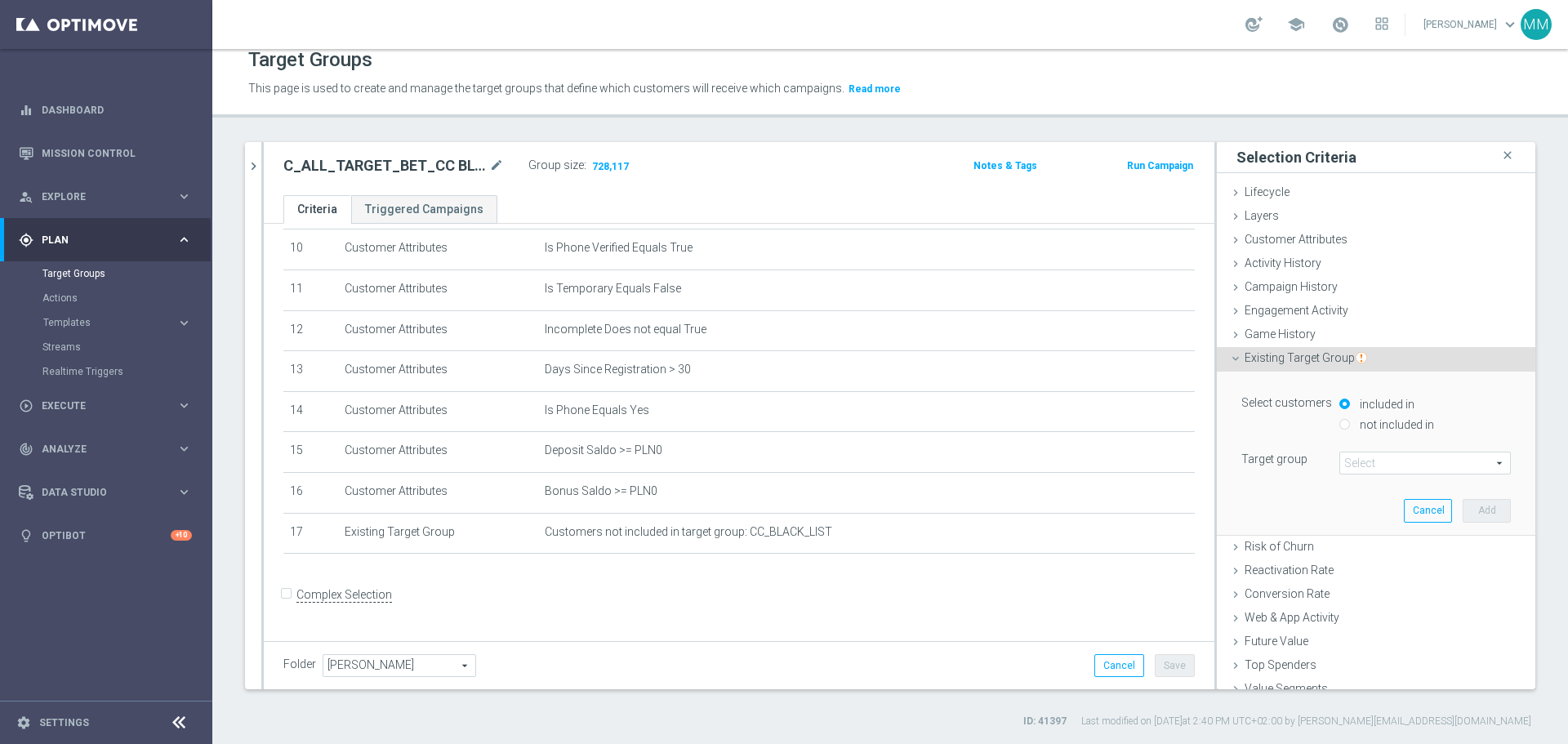
click at [1339, 419] on input "not included in" at bounding box center [1344, 424] width 10 height 10
radio input "true"
click at [1356, 463] on span at bounding box center [1425, 463] width 170 height 21
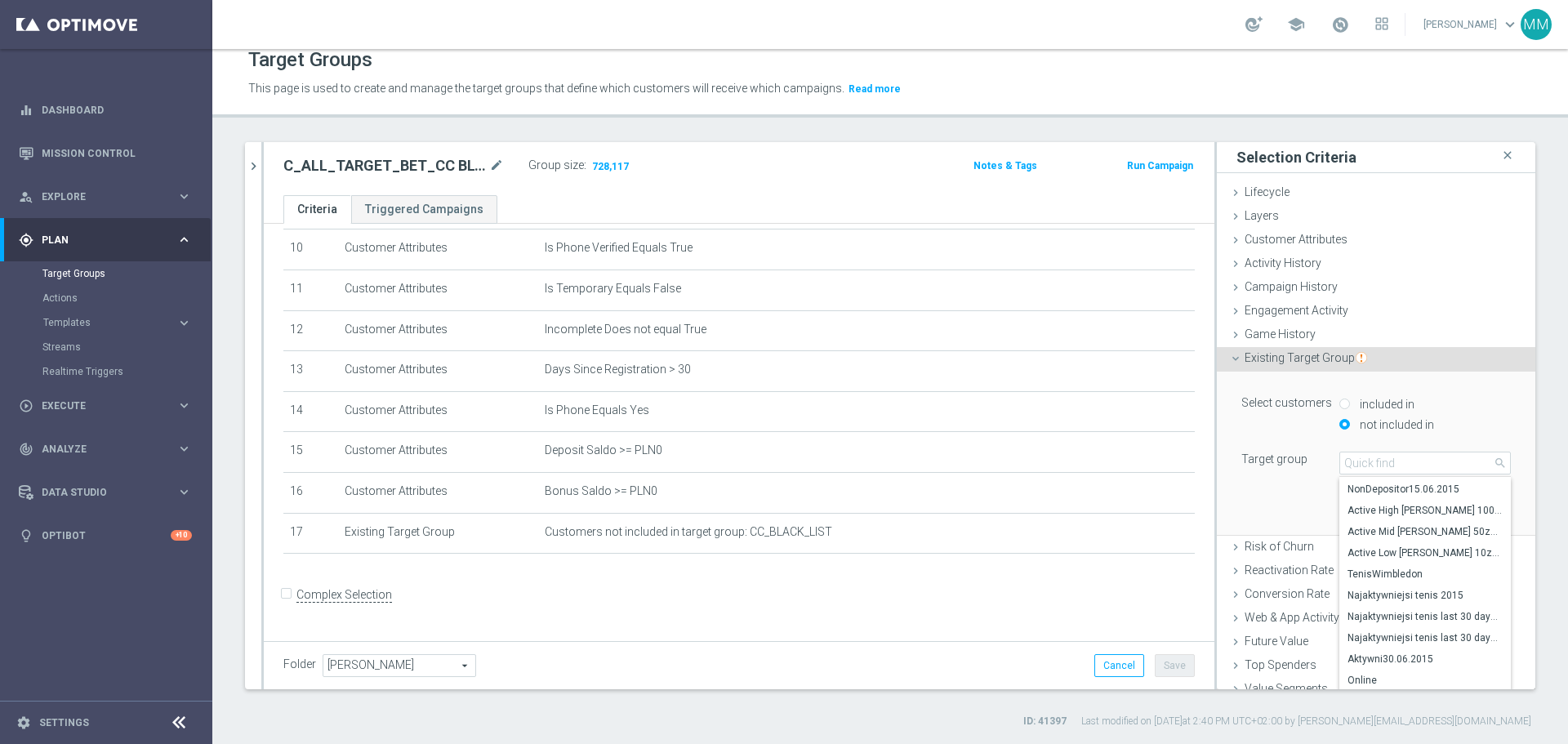
scroll to position [0, 0]
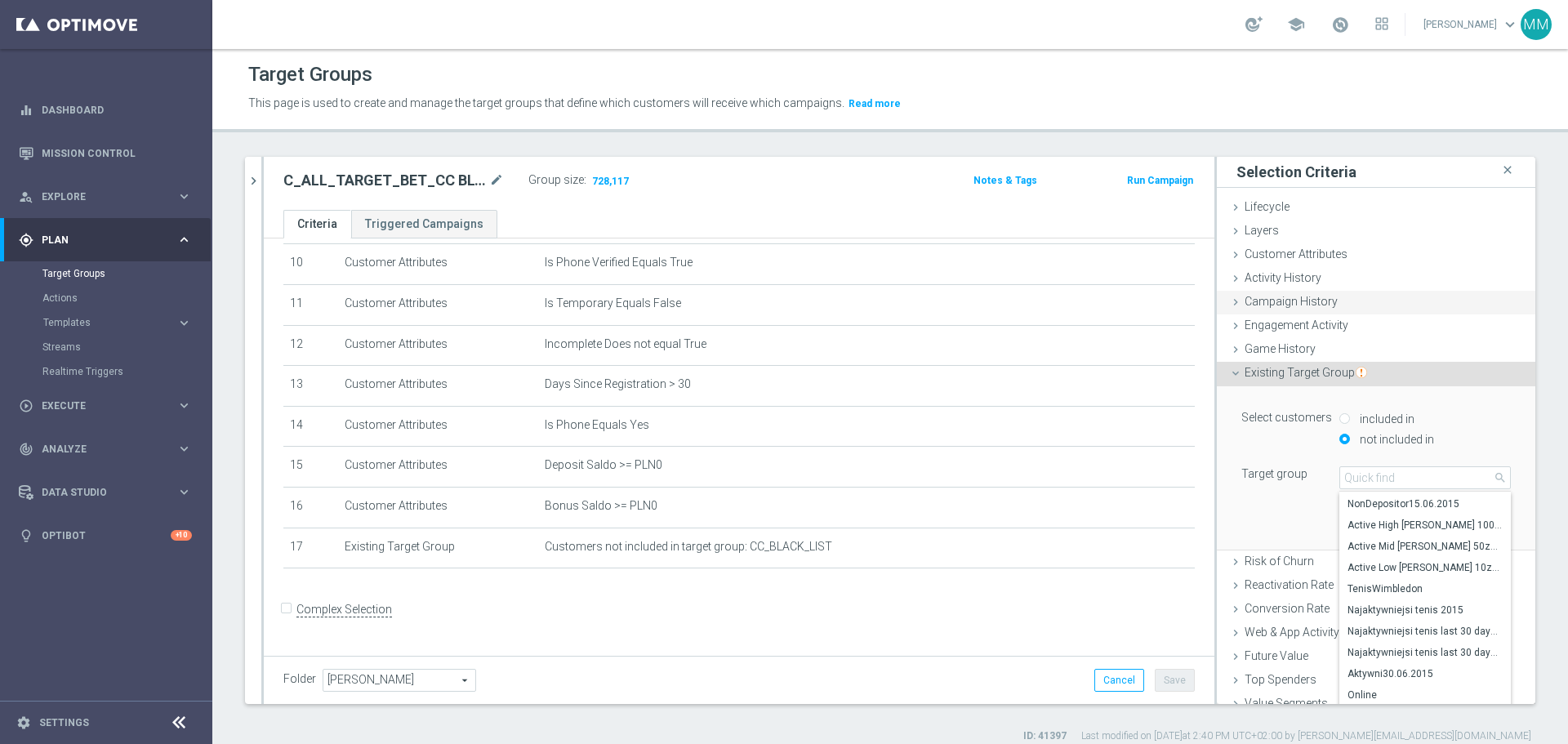
click at [1305, 302] on span "Campaign History" at bounding box center [1291, 301] width 93 height 13
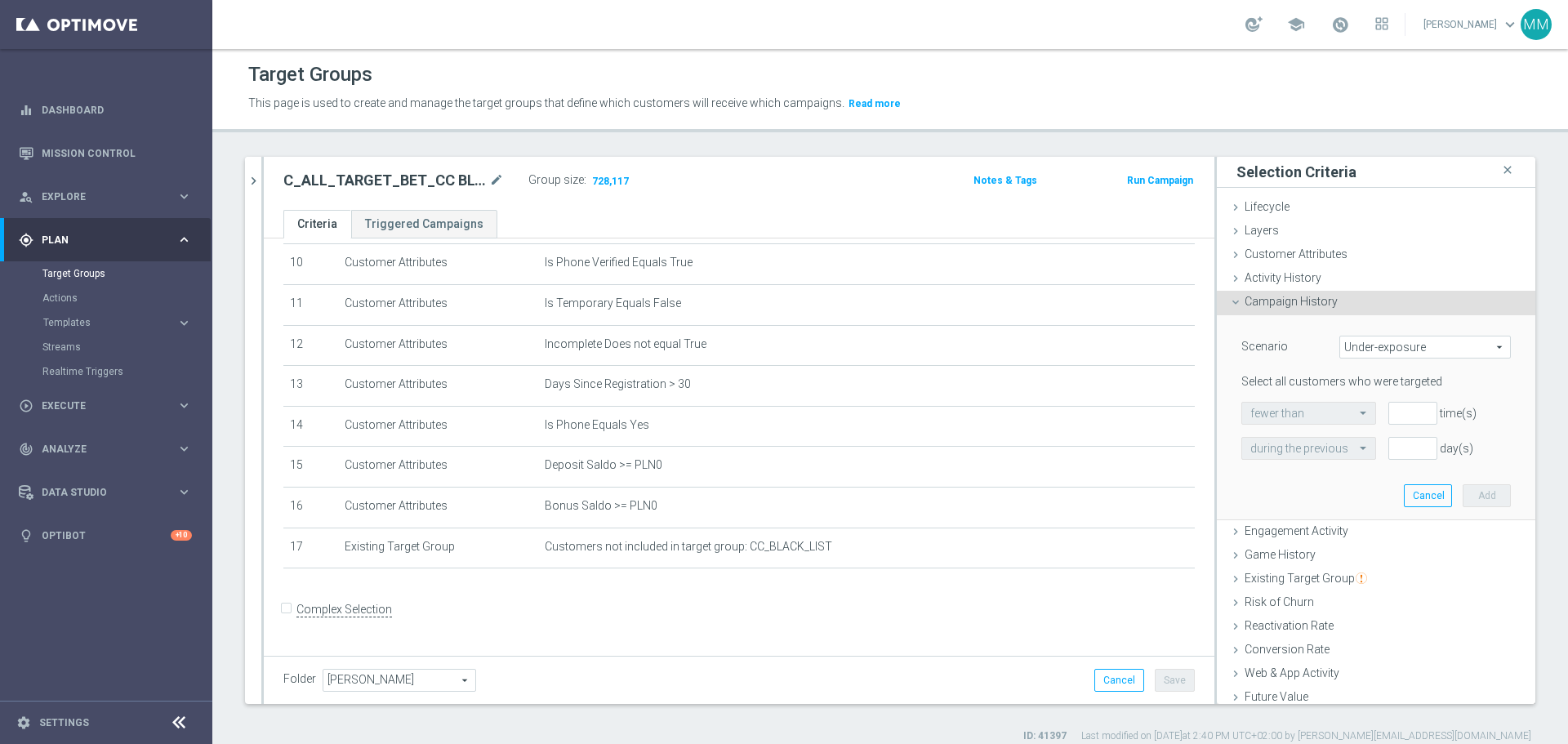
click at [1370, 346] on span "Under-exposure" at bounding box center [1425, 347] width 170 height 21
click at [1383, 460] on span "Custom" at bounding box center [1425, 456] width 153 height 13
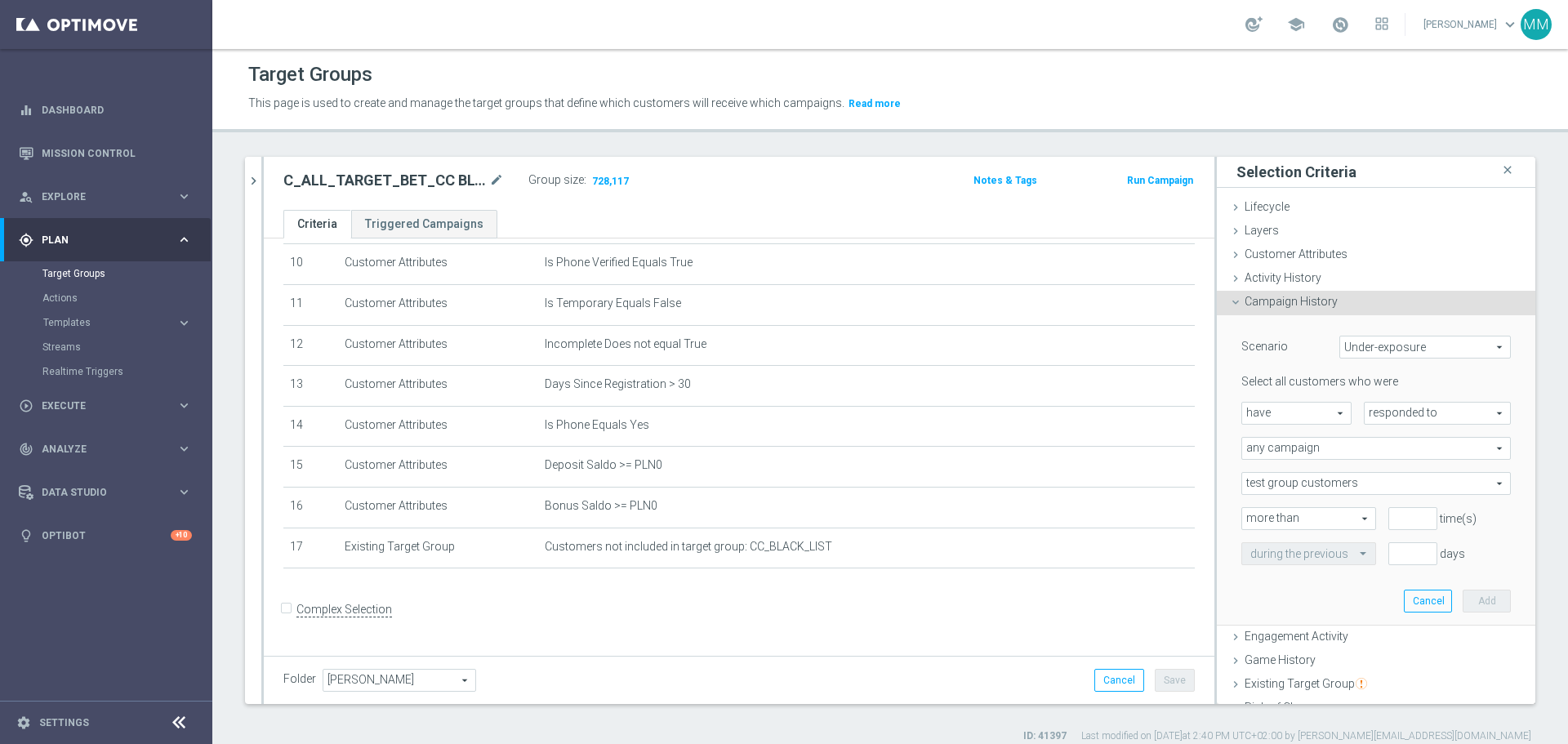
type input "Custom"
click at [1323, 412] on span "have" at bounding box center [1296, 413] width 109 height 21
click at [1309, 460] on span "have not" at bounding box center [1296, 458] width 92 height 13
type input "have not"
click at [1408, 415] on span "responded to" at bounding box center [1438, 413] width 145 height 21
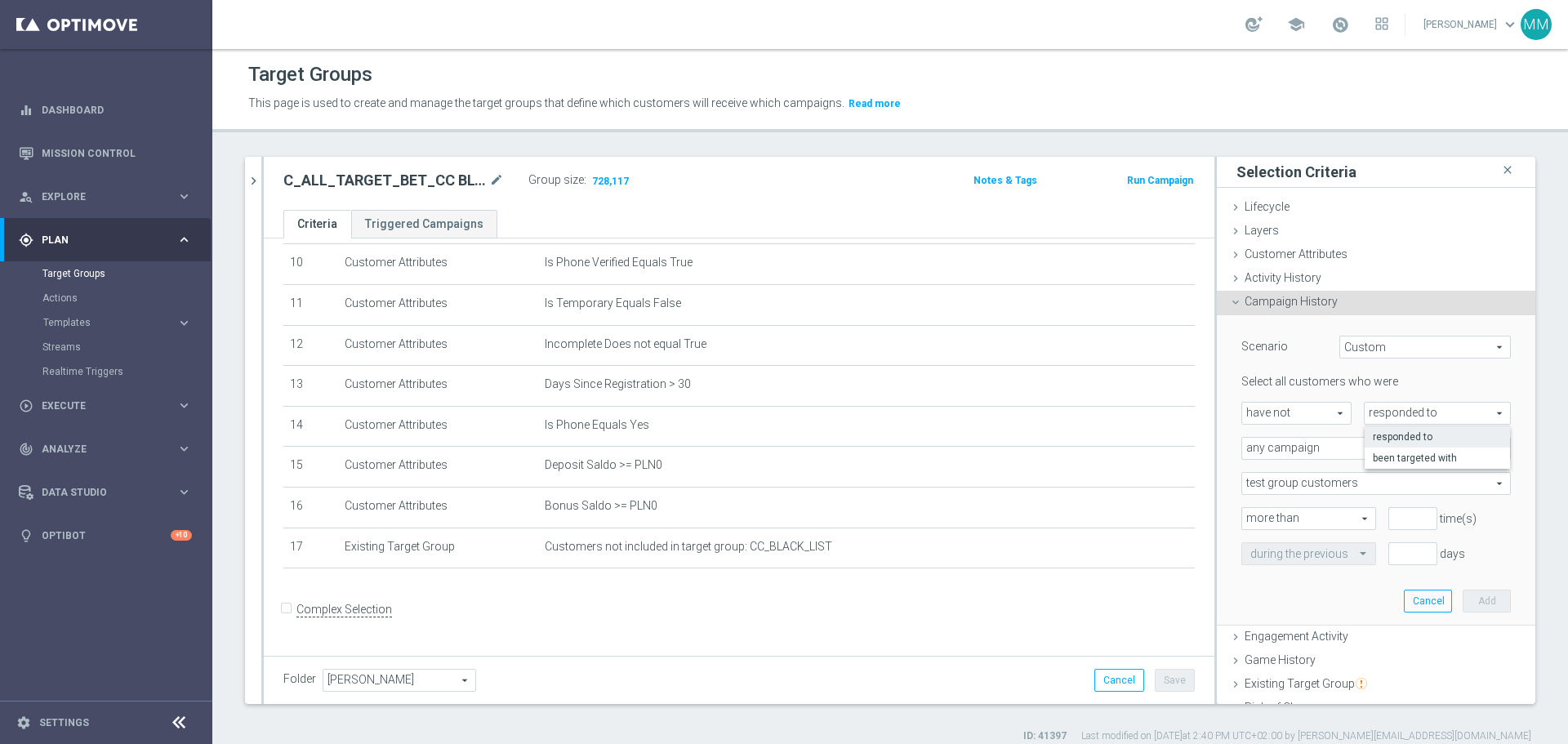
drag, startPoint x: 1410, startPoint y: 458, endPoint x: 1367, endPoint y: 453, distance: 43.3
click at [1410, 457] on span "been targeted with" at bounding box center [1437, 458] width 129 height 13
type input "been targeted with"
click at [1309, 447] on span "any campaign" at bounding box center [1376, 448] width 268 height 21
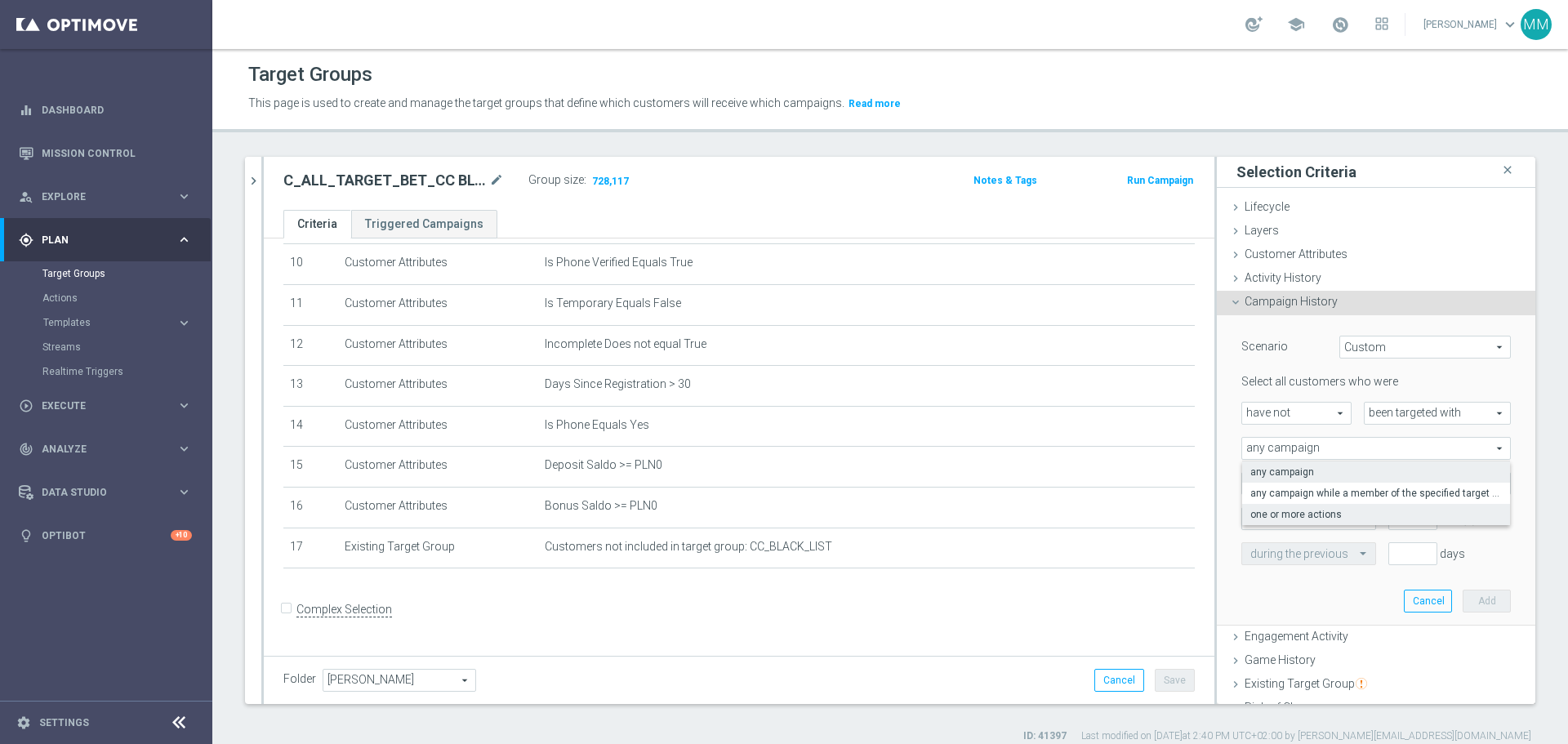
click at [1317, 516] on span "one or more actions" at bounding box center [1376, 514] width 251 height 13
type input "one or more actions"
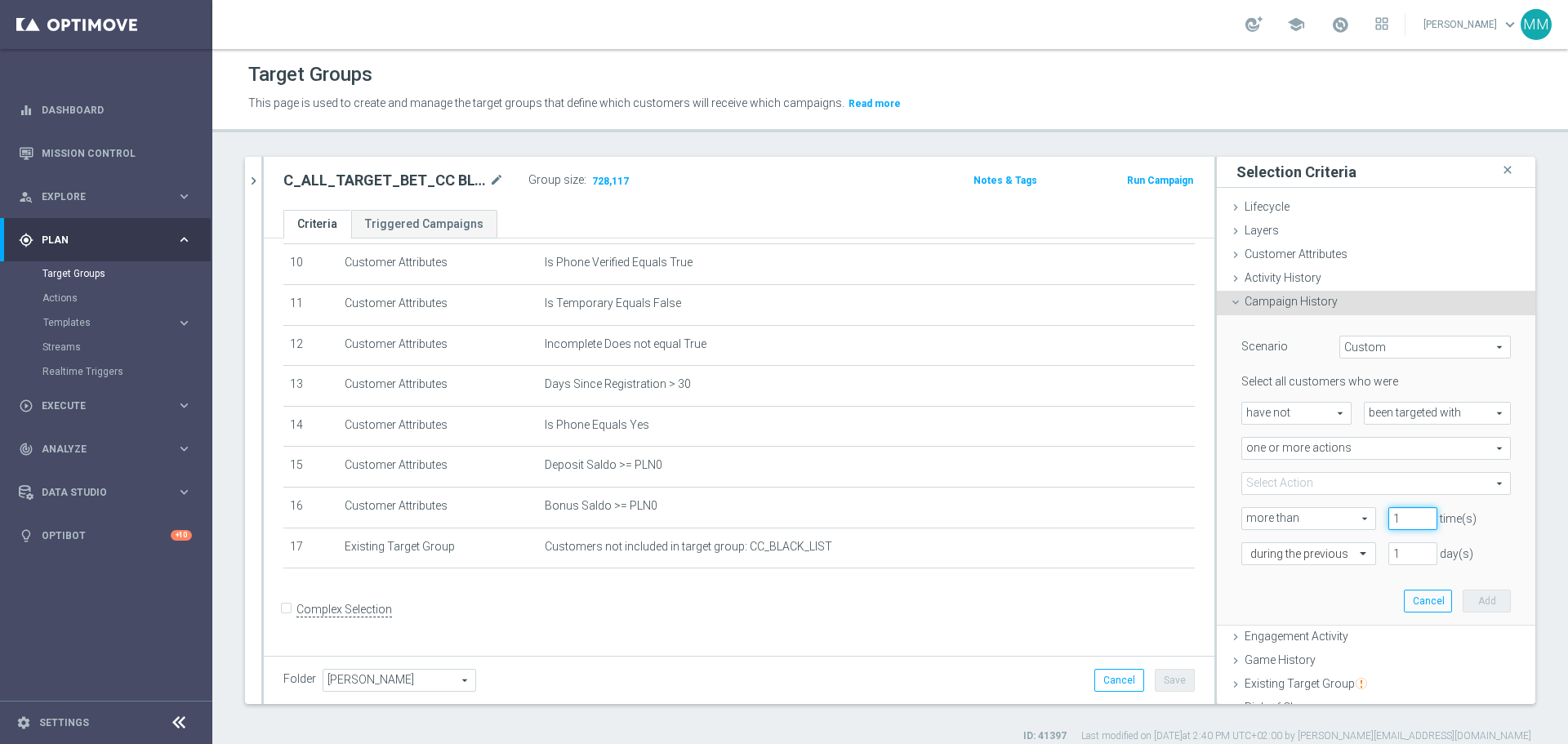
type input "1"
click at [1405, 513] on input "1" at bounding box center [1413, 518] width 49 height 23
click at [1292, 550] on input "text" at bounding box center [1293, 554] width 84 height 15
click at [1292, 352] on label "during the previous" at bounding box center [1292, 359] width 83 height 13
drag, startPoint x: 1384, startPoint y: 558, endPoint x: 1347, endPoint y: 552, distance: 37.5
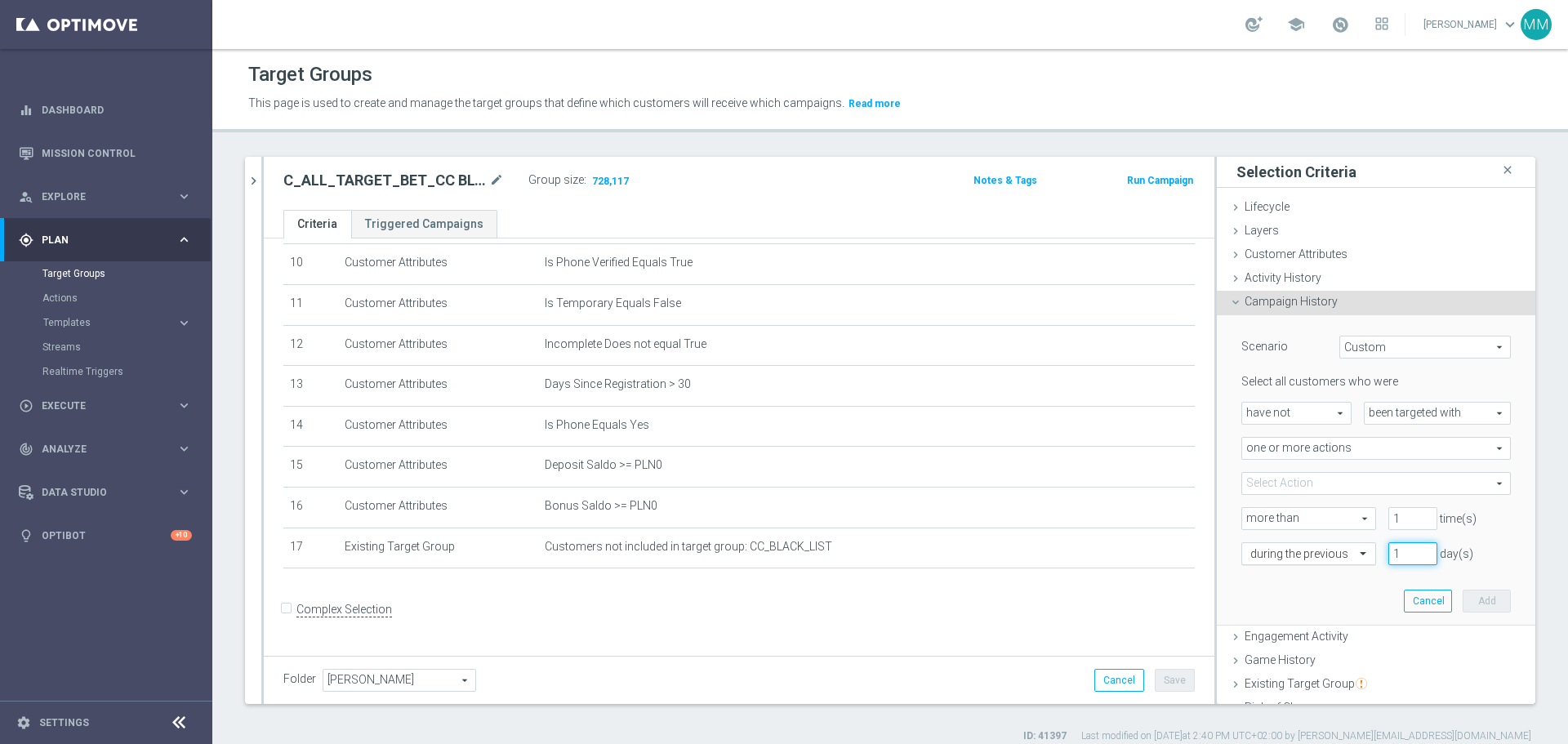
click at [1347, 552] on div "during the previous 1 day(s)" at bounding box center [1376, 553] width 294 height 23
type input "30"
click at [1362, 446] on span "one or more actions" at bounding box center [1376, 448] width 268 height 21
click at [1359, 446] on span "one or more actions" at bounding box center [1376, 448] width 268 height 21
click at [1349, 485] on span at bounding box center [1376, 483] width 268 height 21
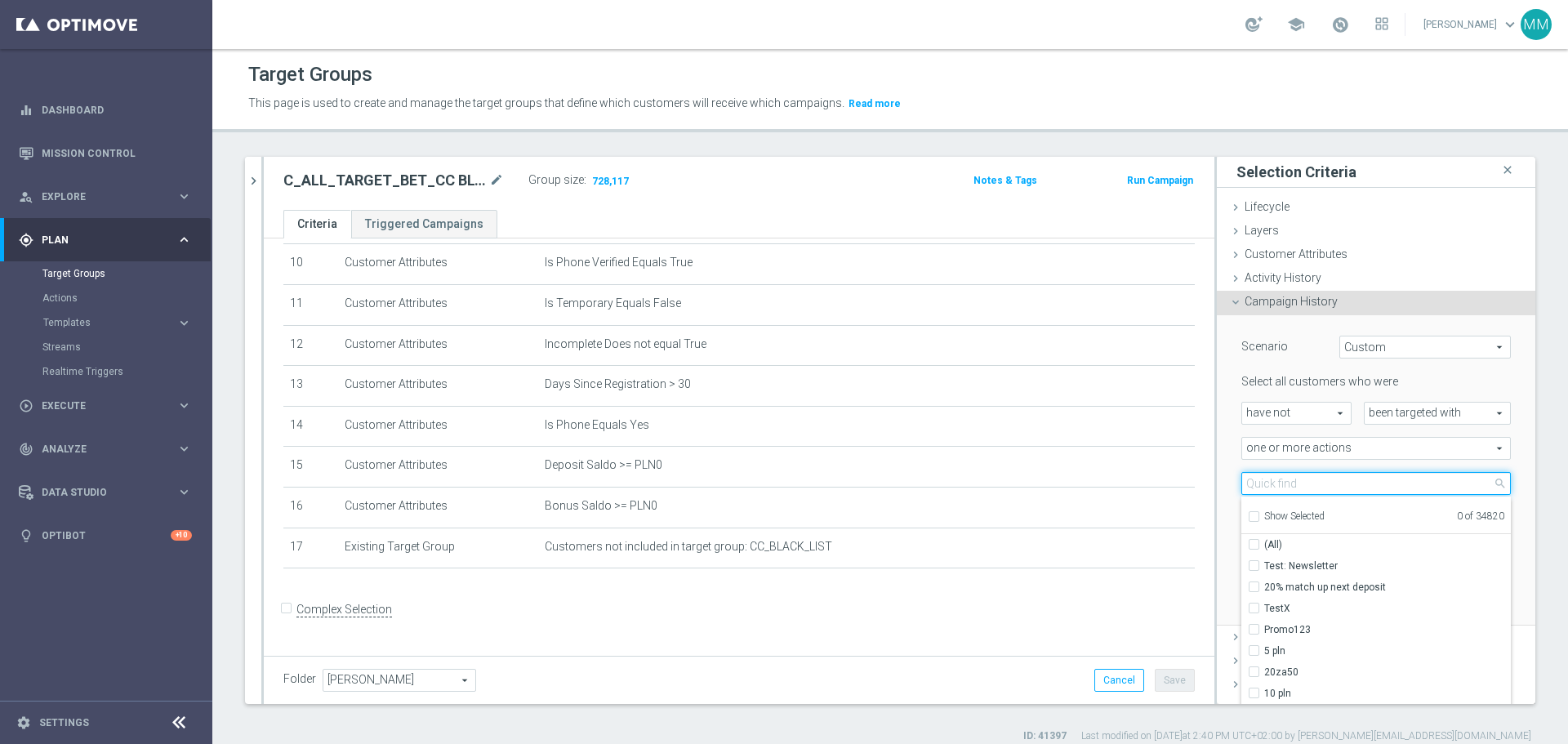
click at [1349, 484] on input "search" at bounding box center [1376, 484] width 270 height 23
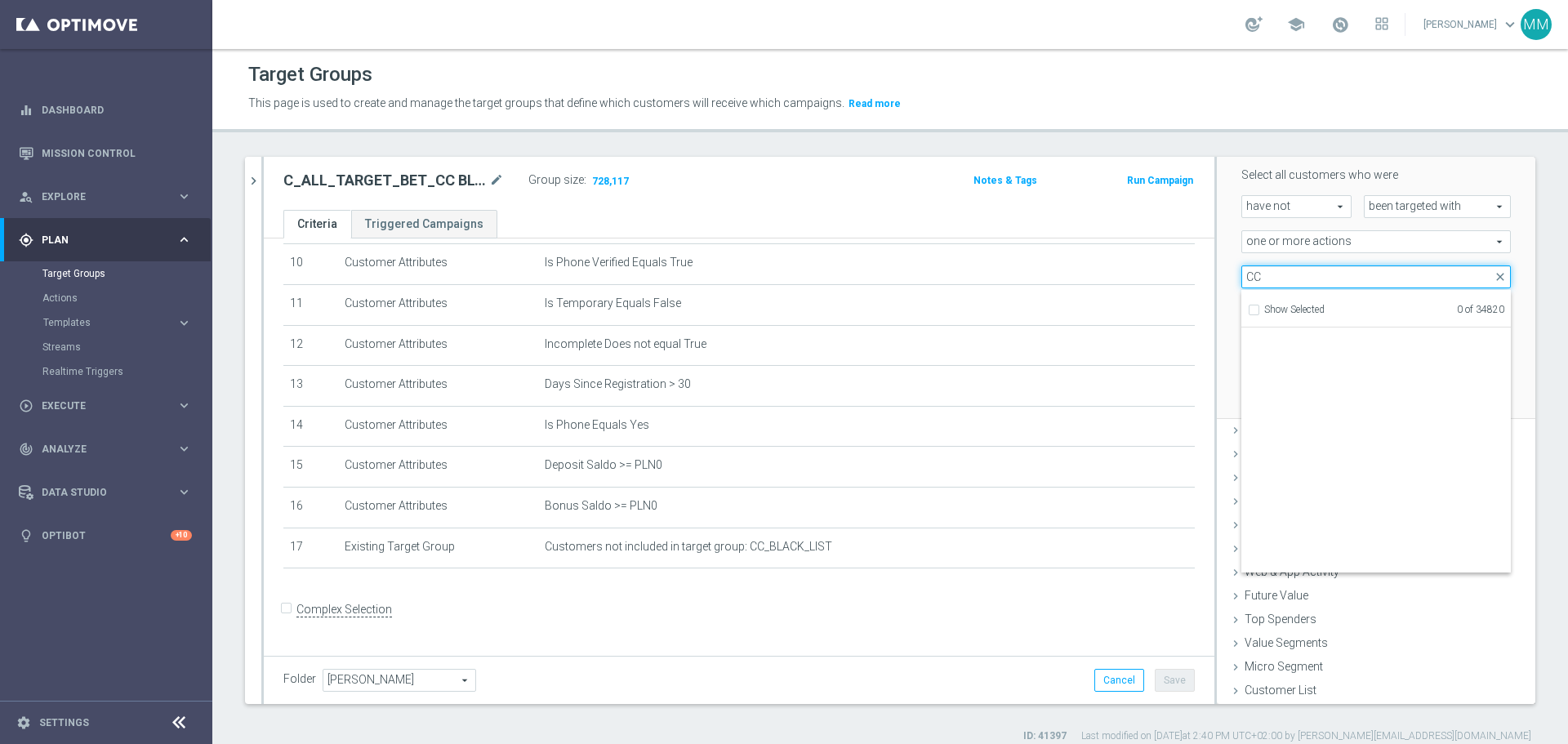
scroll to position [51930, 0]
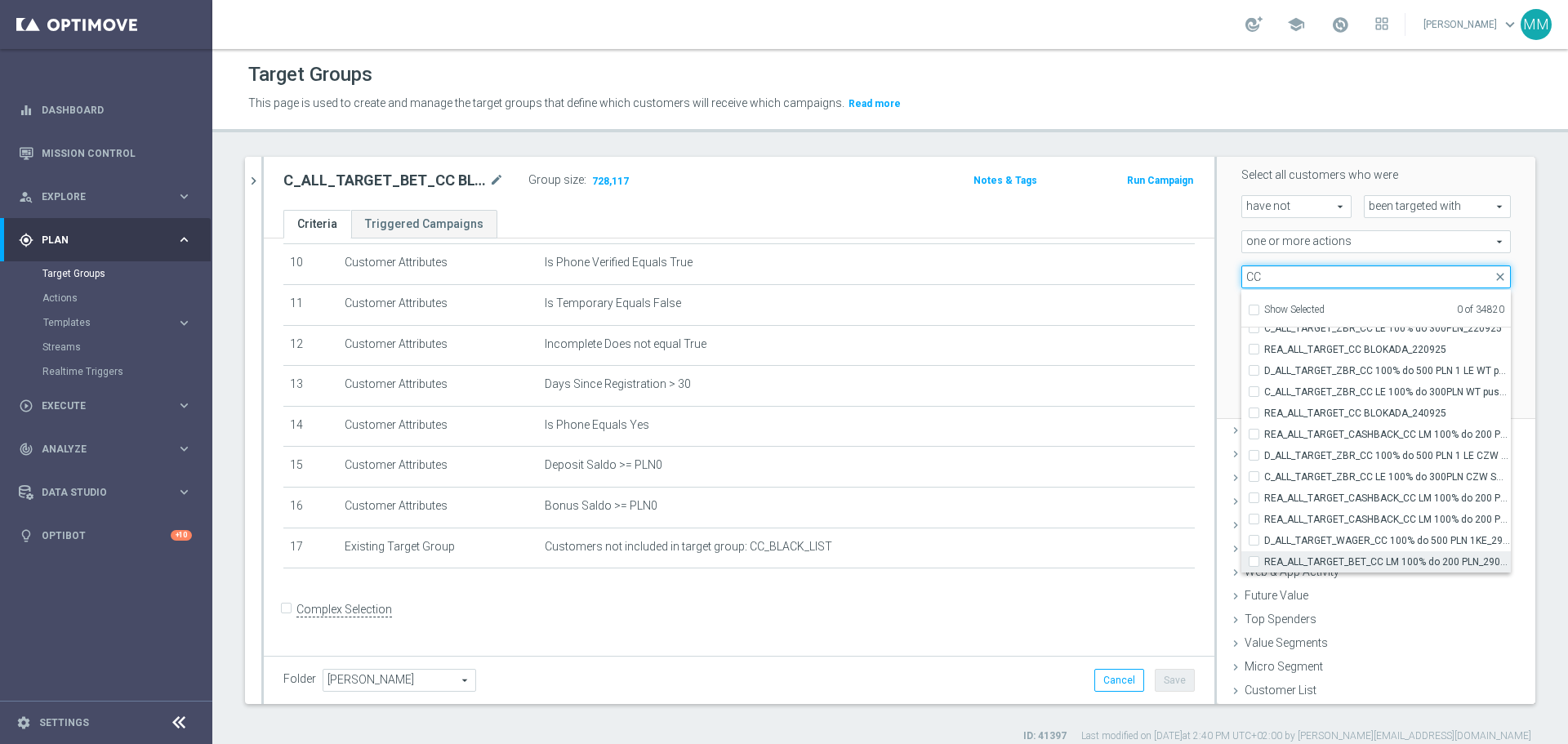
type input "CC"
click at [1264, 561] on label "REA_ALL_TARGET_BET_CC LM 100% do 200 PLN_290925" at bounding box center [1387, 562] width 246 height 21
click at [1254, 561] on input "REA_ALL_TARGET_BET_CC LM 100% do 200 PLN_290925" at bounding box center [1258, 561] width 10 height 10
checkbox input "true"
type input "REA_ALL_TARGET_BET_CC LM 100% do 200 PLN_290925"
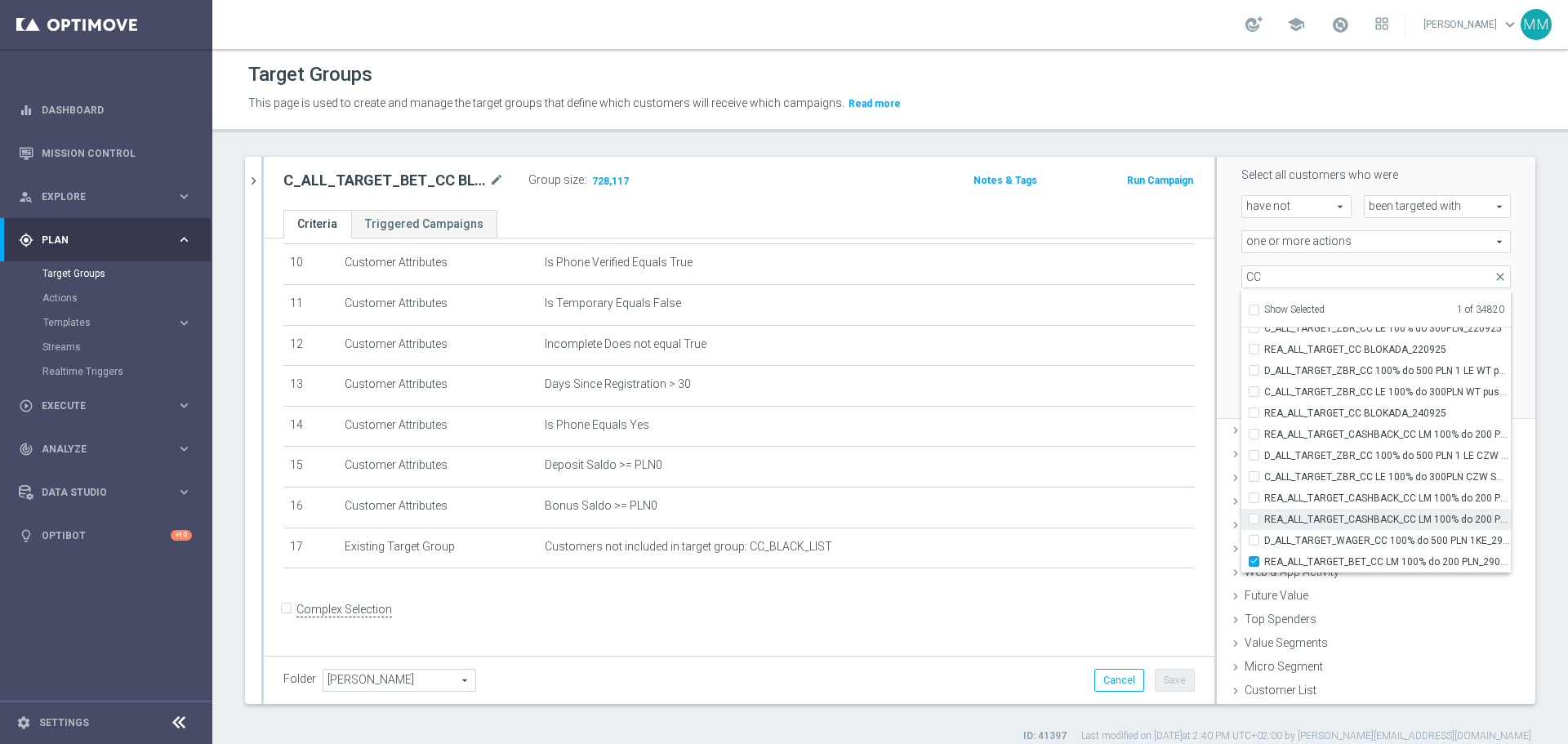
drag, startPoint x: 1240, startPoint y: 544, endPoint x: 1243, endPoint y: 527, distance: 17.3
click at [1264, 542] on label "D_ALL_TARGET_WAGER_CC 100% do 500 PLN 1KE_290925" at bounding box center [1387, 540] width 246 height 21
click at [1254, 542] on input "D_ALL_TARGET_WAGER_CC 100% do 500 PLN 1KE_290925" at bounding box center [1258, 539] width 10 height 10
checkbox input "true"
type input "Selected 2 of 34820"
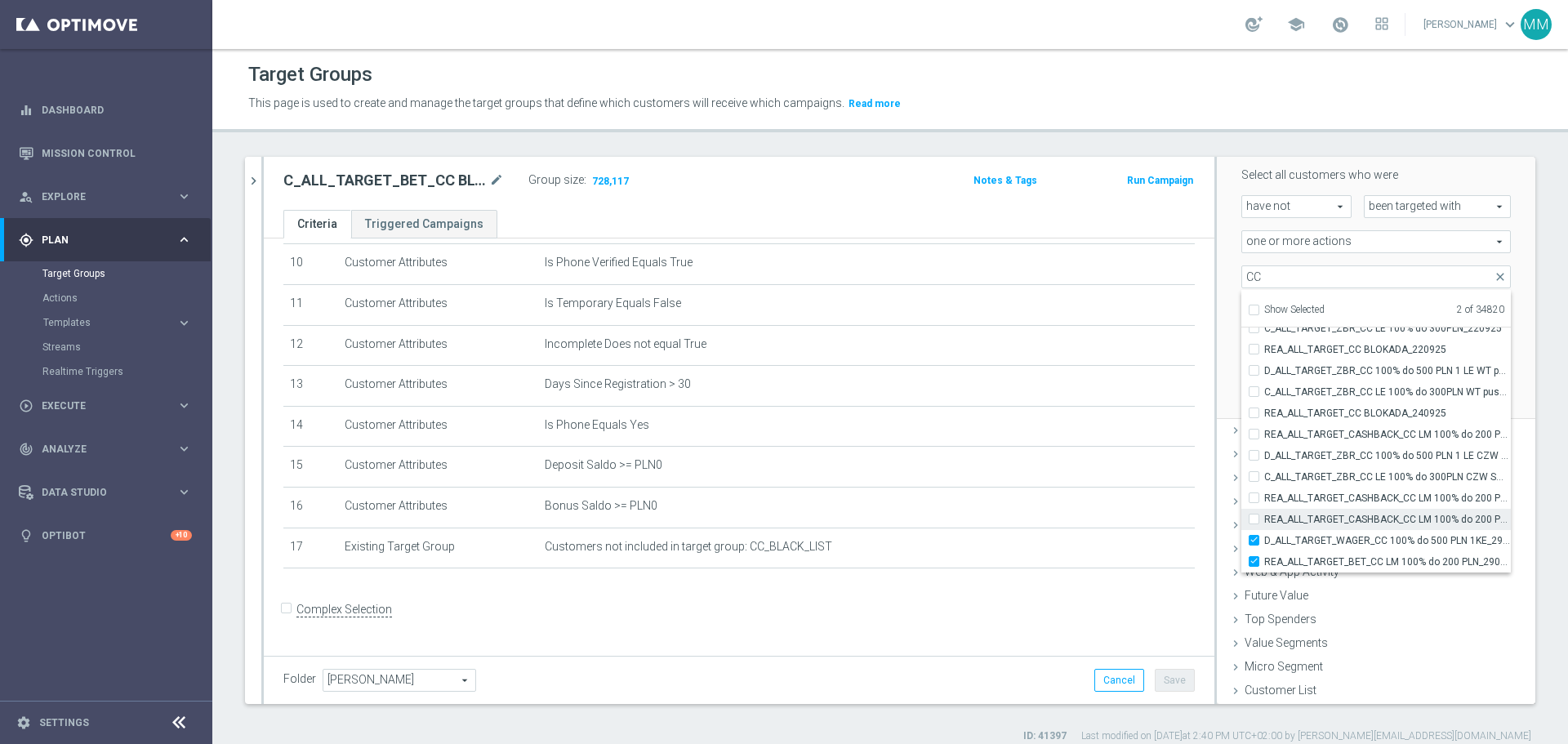
click at [1254, 520] on input "REA_ALL_TARGET_CASHBACK_CC LM 100% do 200 PLN ND SMS_250925" at bounding box center [1258, 518] width 10 height 10
checkbox input "true"
type input "Selected 3 of 34820"
click at [1264, 498] on label "REA_ALL_TARGET_CASHBACK_CC LM 100% do 200 PLN SB PUSH_250925" at bounding box center [1387, 498] width 246 height 21
click at [1254, 498] on input "REA_ALL_TARGET_CASHBACK_CC LM 100% do 200 PLN SB PUSH_250925" at bounding box center [1258, 498] width 10 height 10
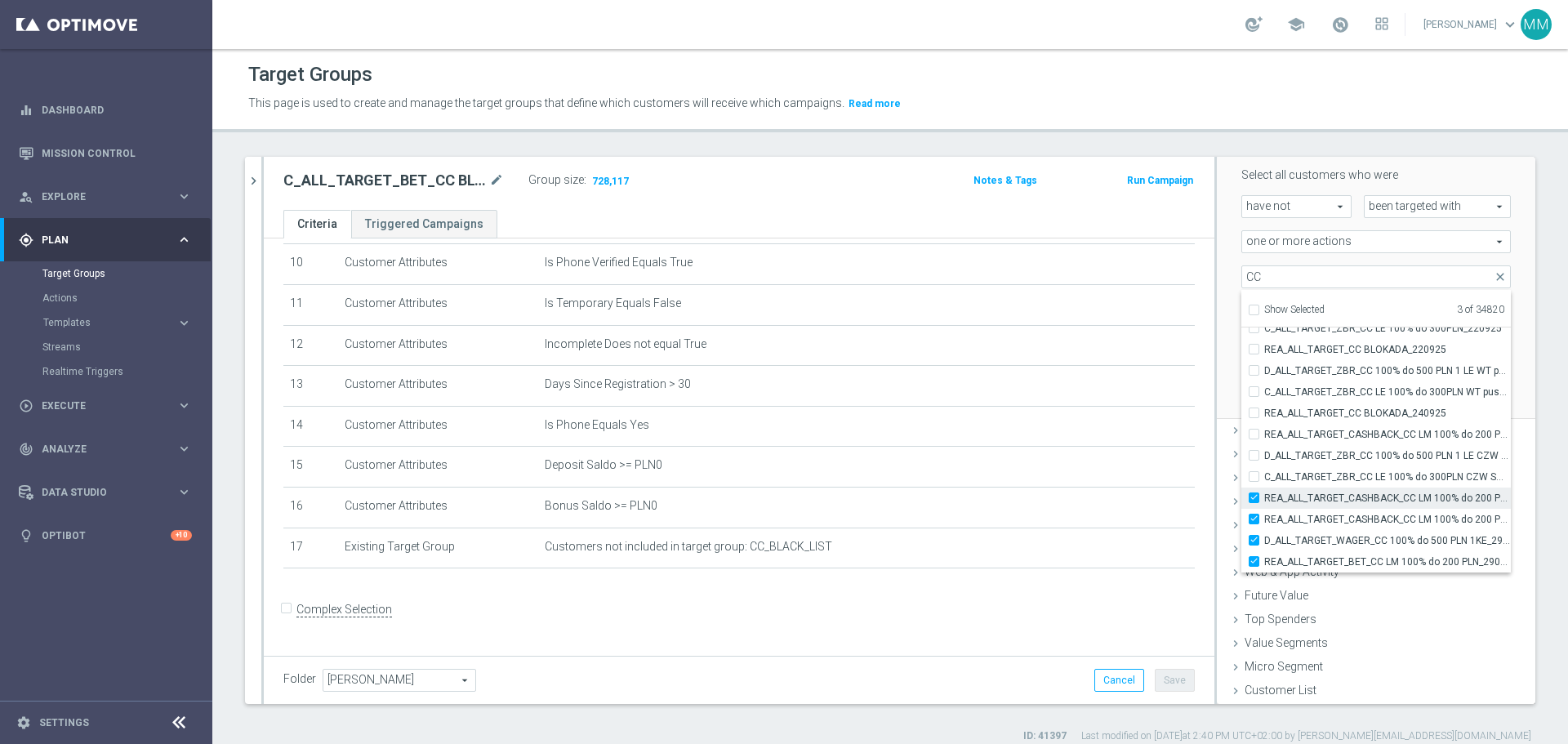
checkbox input "true"
type input "Selected 4 of 34820"
drag, startPoint x: 1241, startPoint y: 476, endPoint x: 1242, endPoint y: 465, distance: 11.0
click at [1264, 474] on label "C_ALL_TARGET_ZBR_CC LE 100% do 300PLN CZW SMS_220925" at bounding box center [1387, 476] width 246 height 21
click at [1254, 474] on input "C_ALL_TARGET_ZBR_CC LE 100% do 300PLN CZW SMS_220925" at bounding box center [1258, 476] width 10 height 10
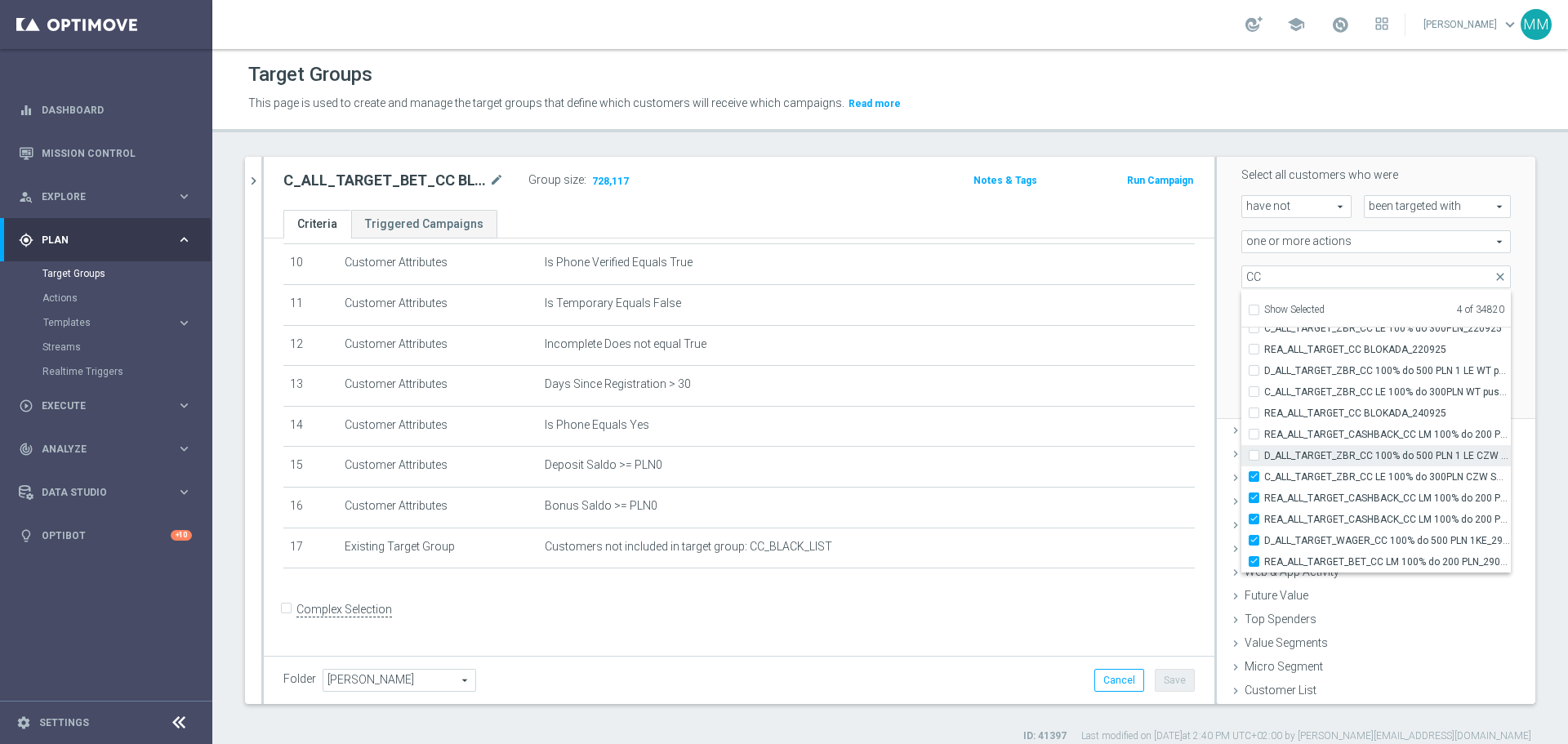
checkbox input "true"
type input "Selected 5 of 34820"
click at [1254, 454] on input "D_ALL_TARGET_ZBR_CC 100% do 500 PLN 1 LE CZW sms_220925" at bounding box center [1258, 455] width 10 height 10
checkbox input "true"
type input "Selected 6 of 34820"
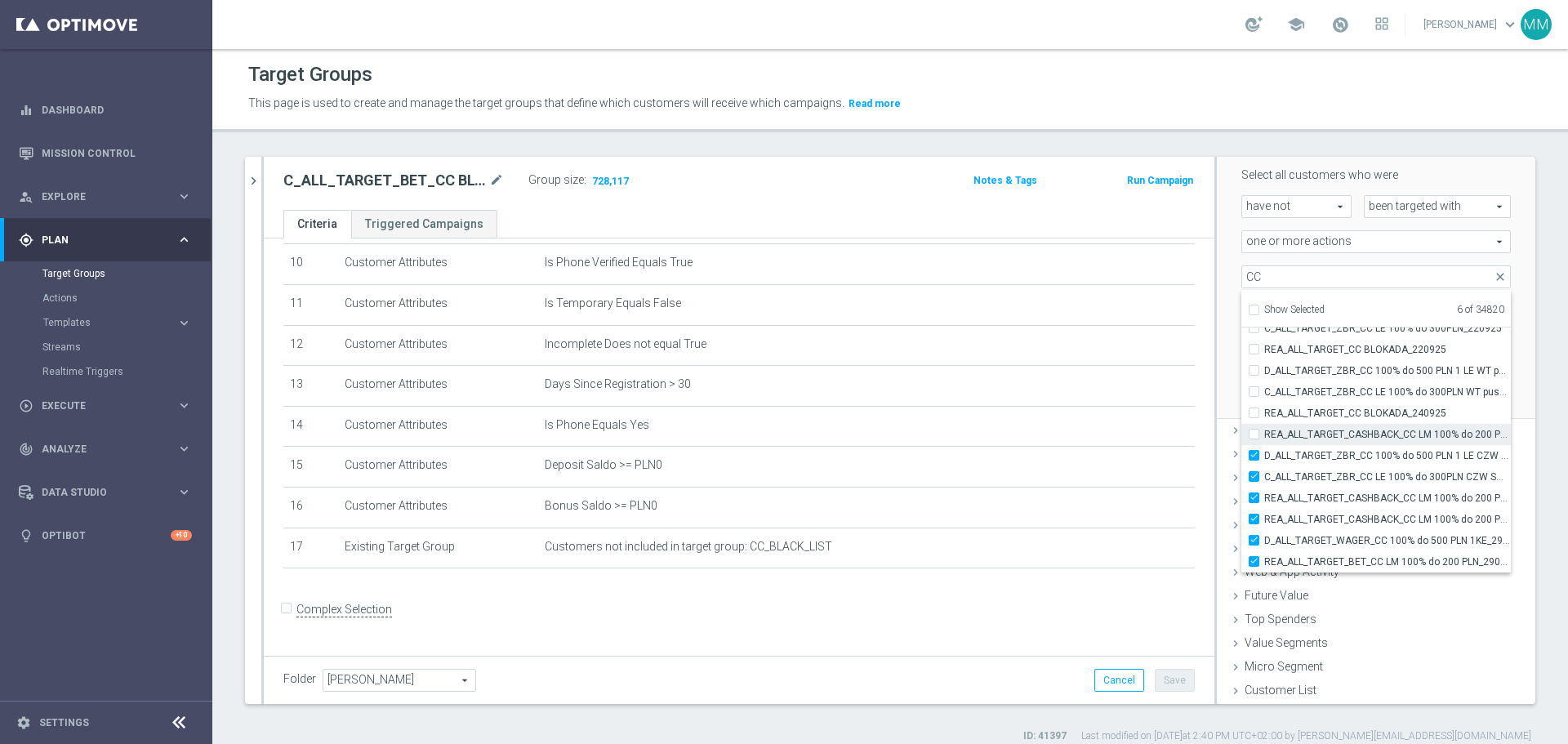
click at [1254, 436] on input "REA_ALL_TARGET_CASHBACK_CC LM 100% do 200 PLN_250925" at bounding box center [1258, 433] width 10 height 10
checkbox input "true"
type input "Selected 7 of 34820"
click at [1254, 413] on input "REA_ALL_TARGET_CC BLOKADA_240925" at bounding box center [1258, 412] width 10 height 10
checkbox input "true"
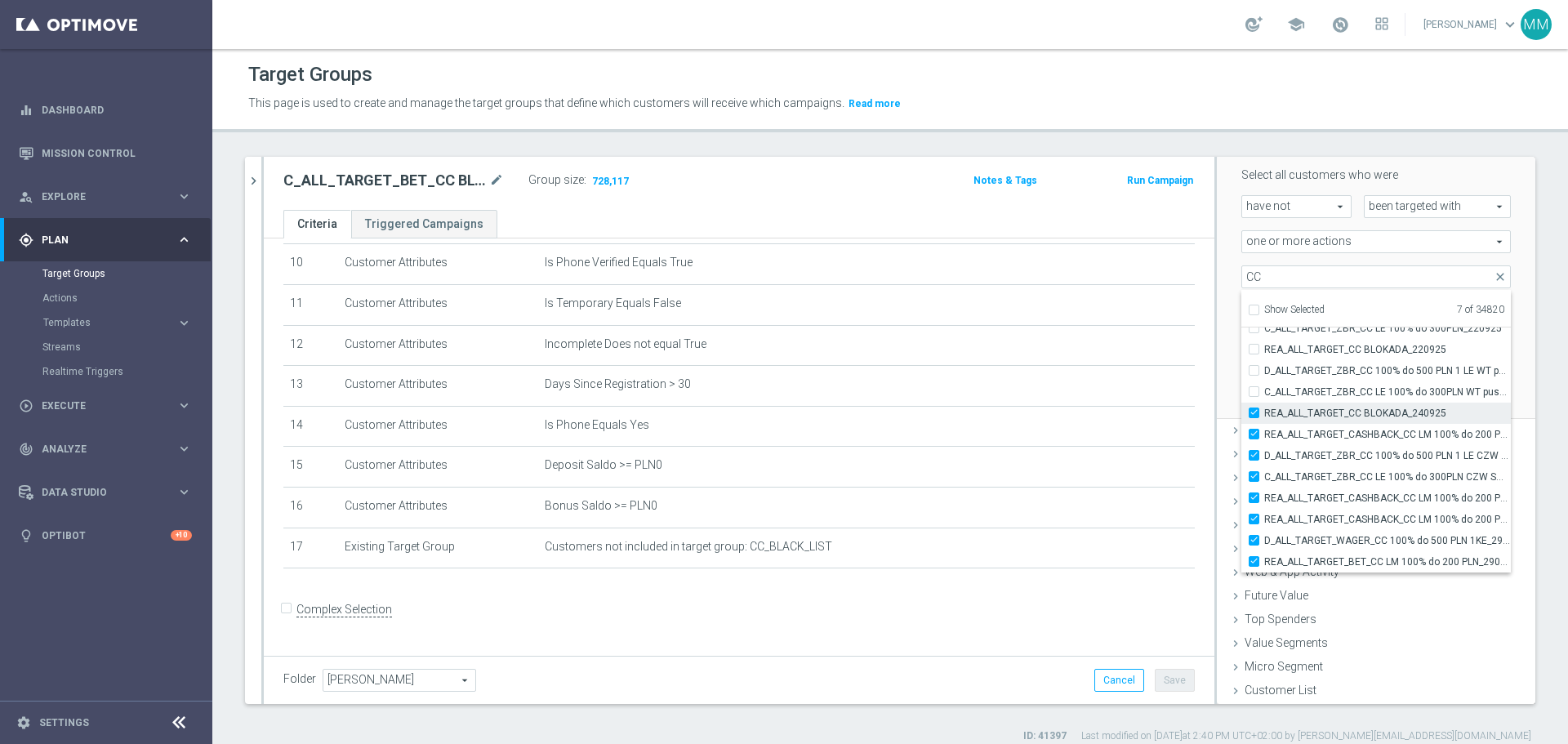
type input "Selected 8 of 34820"
click at [1264, 391] on label "C_ALL_TARGET_ZBR_CC LE 100% do 300PLN WT push_220925" at bounding box center [1387, 392] width 246 height 21
click at [1254, 391] on input "C_ALL_TARGET_ZBR_CC LE 100% do 300PLN WT push_220925" at bounding box center [1258, 391] width 10 height 10
checkbox input "true"
type input "Selected 9 of 34820"
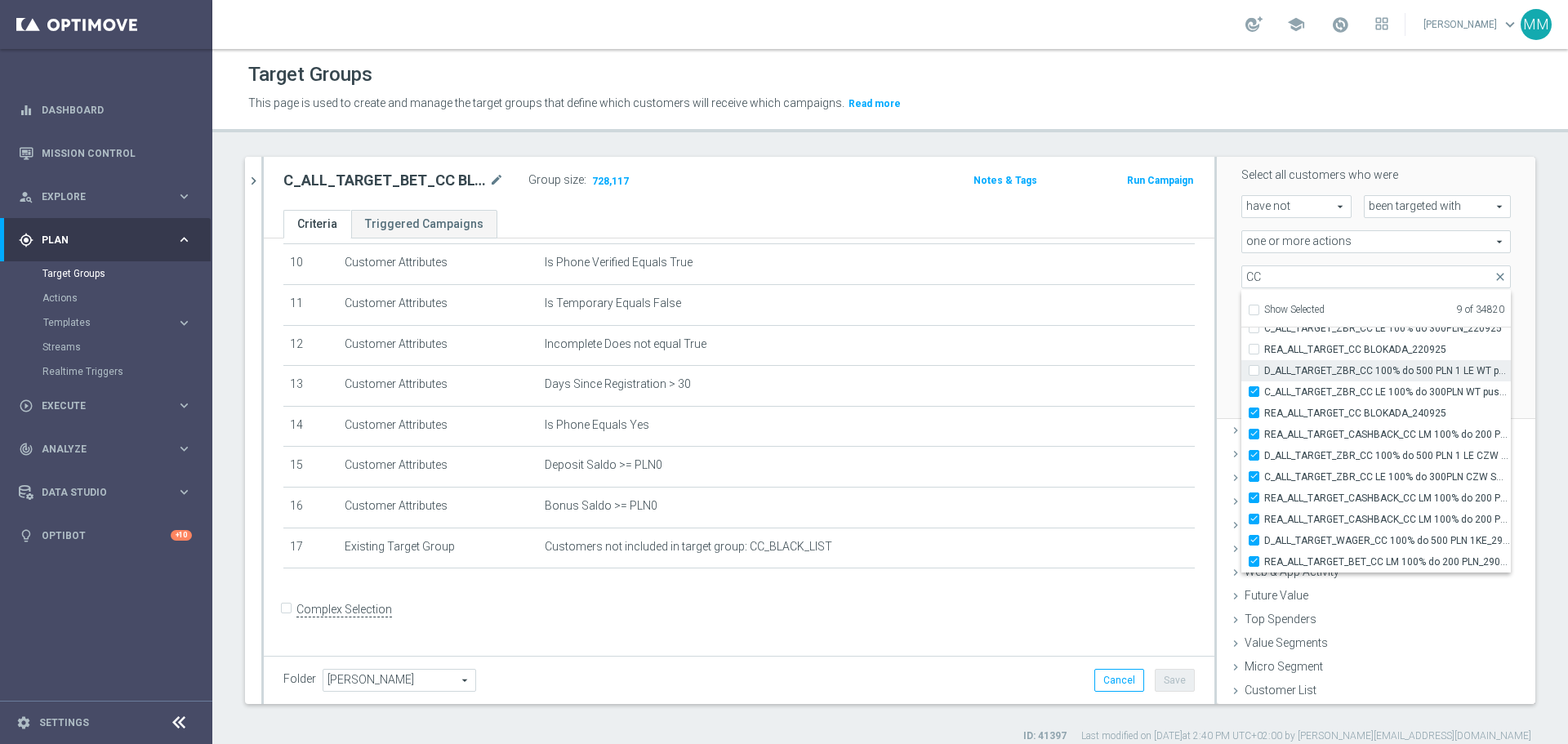
click at [1264, 370] on label "D_ALL_TARGET_ZBR_CC 100% do 500 PLN 1 LE WT push_220925" at bounding box center [1387, 370] width 246 height 21
click at [1254, 370] on input "D_ALL_TARGET_ZBR_CC 100% do 500 PLN 1 LE WT push_220925" at bounding box center [1258, 370] width 10 height 10
checkbox input "true"
type input "Selected 10 of 34820"
click at [1264, 353] on label "REA_ALL_TARGET_CC BLOKADA_220925" at bounding box center [1387, 349] width 246 height 21
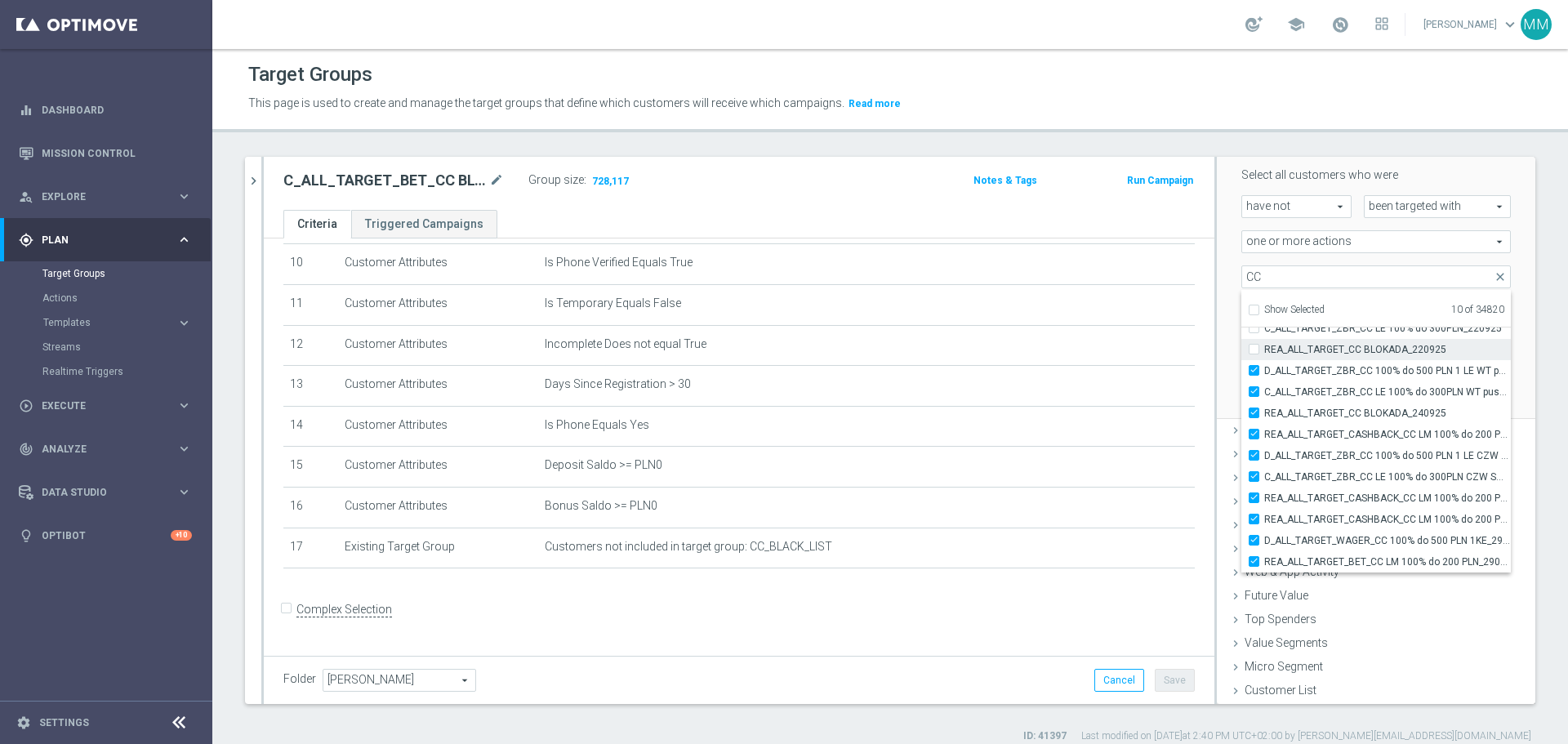
click at [1254, 353] on input "REA_ALL_TARGET_CC BLOKADA_220925" at bounding box center [1258, 349] width 10 height 10
checkbox input "true"
type input "Selected 11 of 34820"
click at [1264, 376] on label "C_ALL_TARGET_ZBR_CC LE 100% do 300PLN_220925" at bounding box center [1387, 379] width 246 height 21
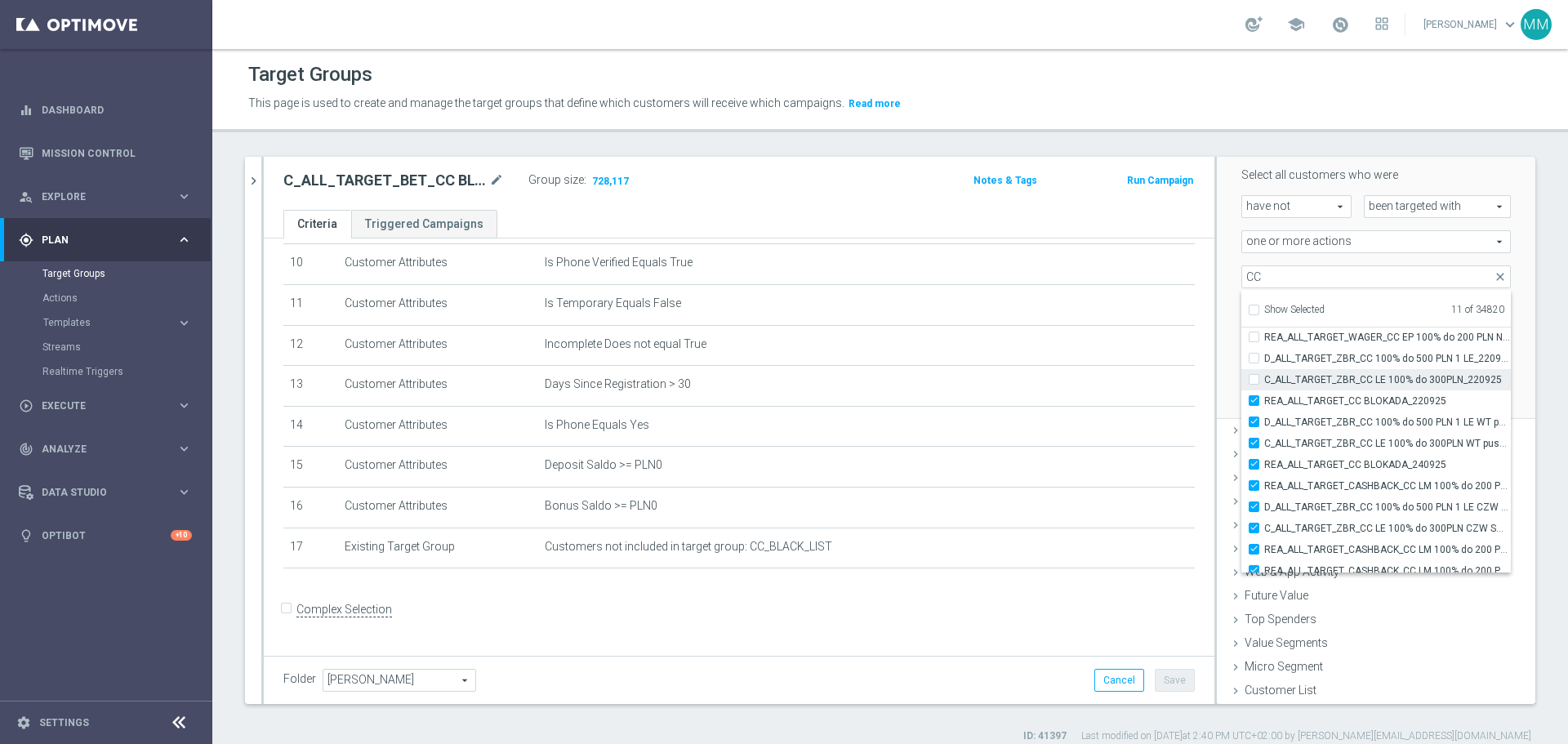
click at [1254, 376] on input "C_ALL_TARGET_ZBR_CC LE 100% do 300PLN_220925" at bounding box center [1258, 379] width 10 height 10
checkbox input "true"
type input "Selected 12 of 34820"
click at [1264, 356] on label "D_ALL_TARGET_ZBR_CC 100% do 500 PLN 1 LE_220925" at bounding box center [1387, 358] width 246 height 21
click at [1254, 356] on input "D_ALL_TARGET_ZBR_CC 100% do 500 PLN 1 LE_220925" at bounding box center [1258, 357] width 10 height 10
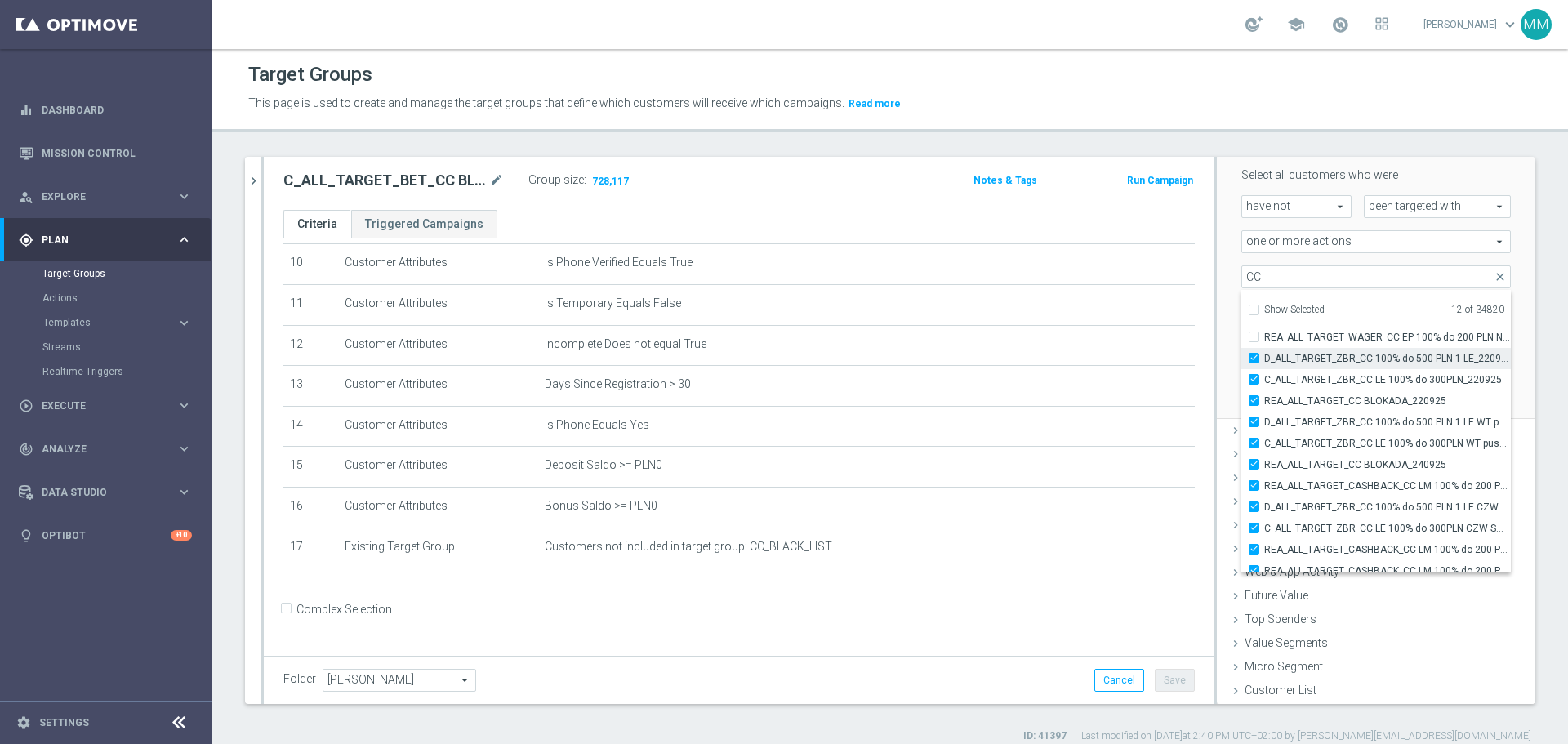
checkbox input "true"
type input "Selected 13 of 34820"
click at [1264, 341] on label "REA_ALL_TARGET_WAGER_CC EP 100% do 200 PLN ND SMS_180925" at bounding box center [1387, 337] width 246 height 21
click at [1254, 341] on input "REA_ALL_TARGET_WAGER_CC EP 100% do 200 PLN ND SMS_180925" at bounding box center [1258, 337] width 10 height 10
checkbox input "true"
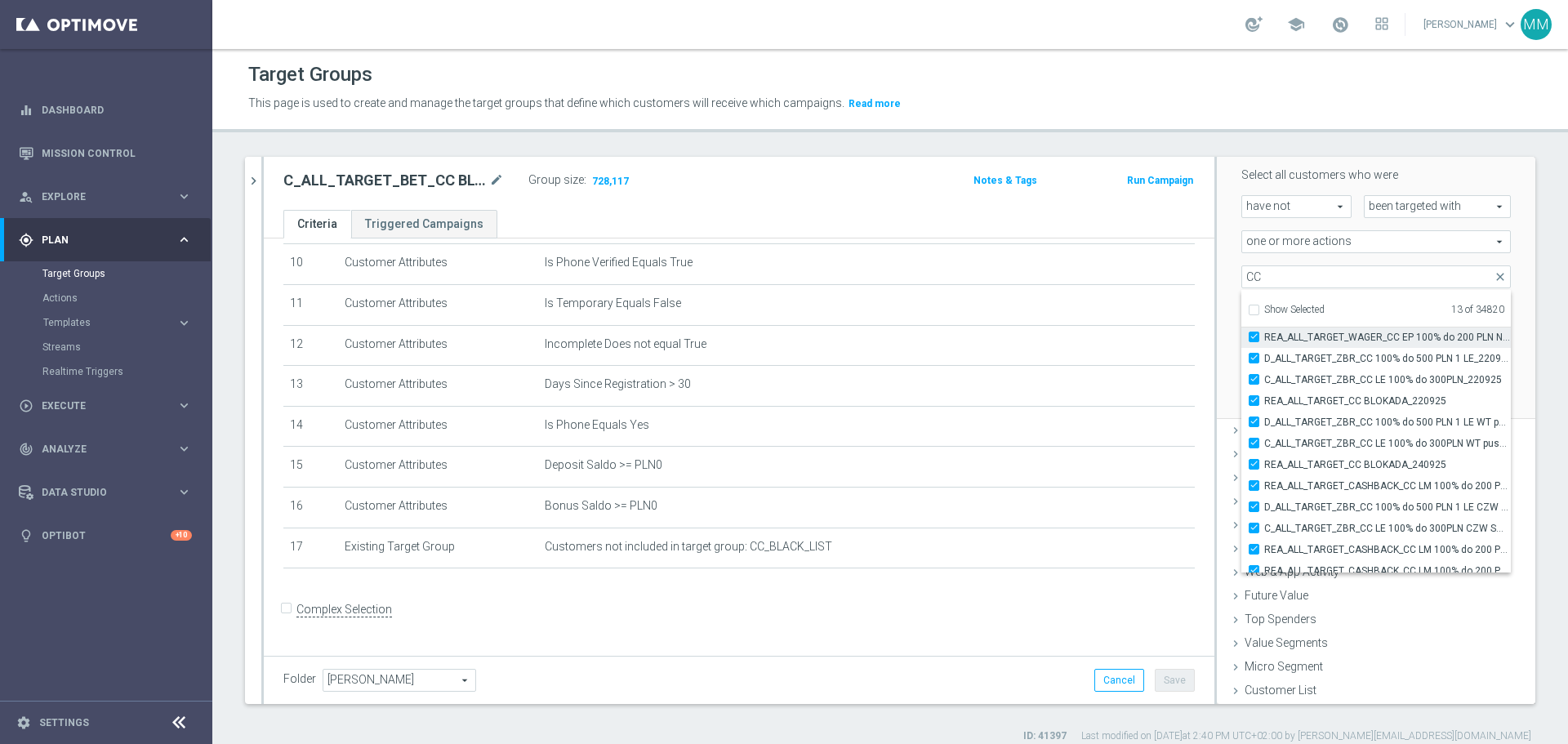
type input "Selected 14 of 34820"
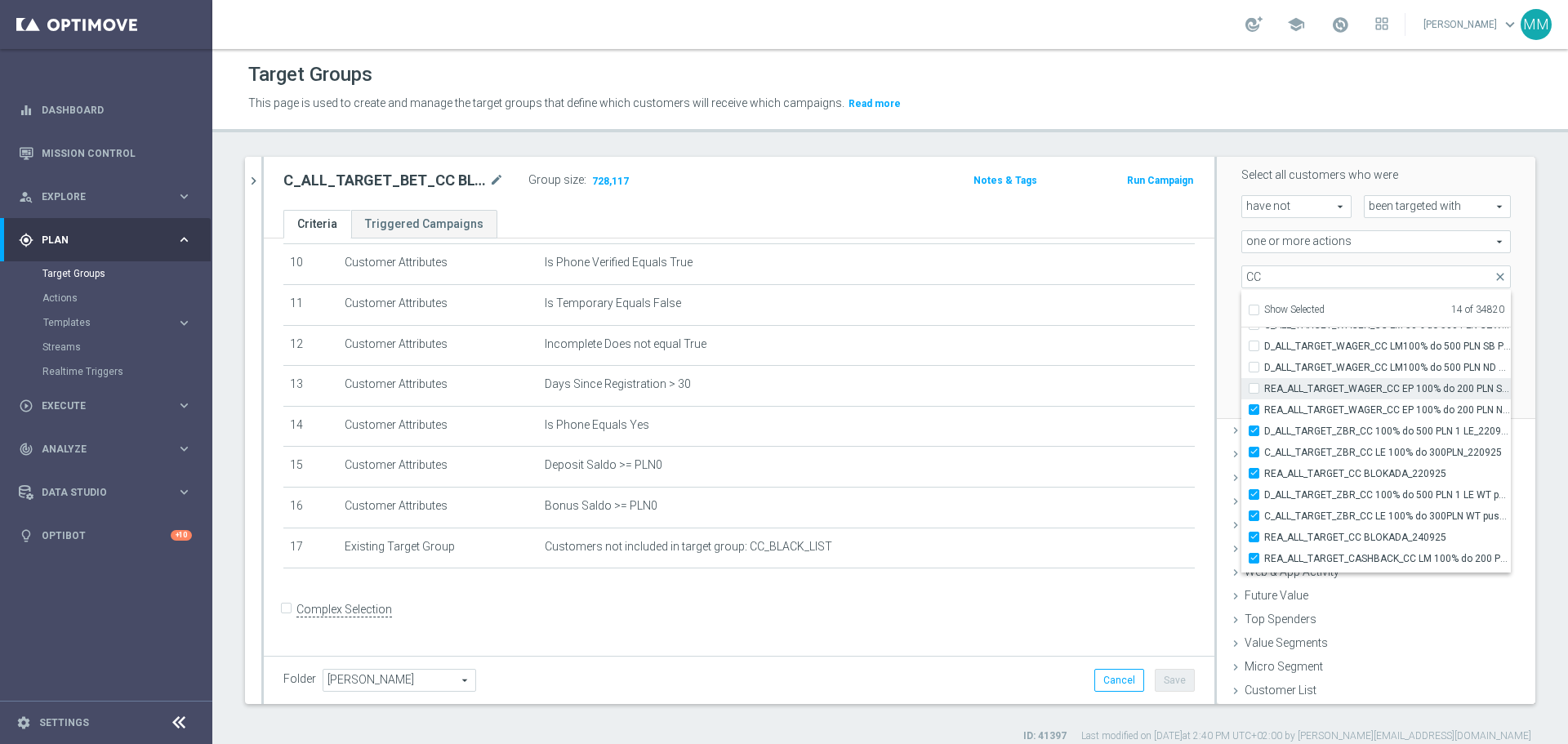
scroll to position [51797, 0]
drag, startPoint x: 1242, startPoint y: 402, endPoint x: 1245, endPoint y: 379, distance: 23.2
click at [1254, 399] on input "REA_ALL_TARGET_WAGER_CC EP 100% do 200 PLN SB PUSH_180925" at bounding box center [1258, 397] width 10 height 10
checkbox input "true"
type input "Selected 15 of 34820"
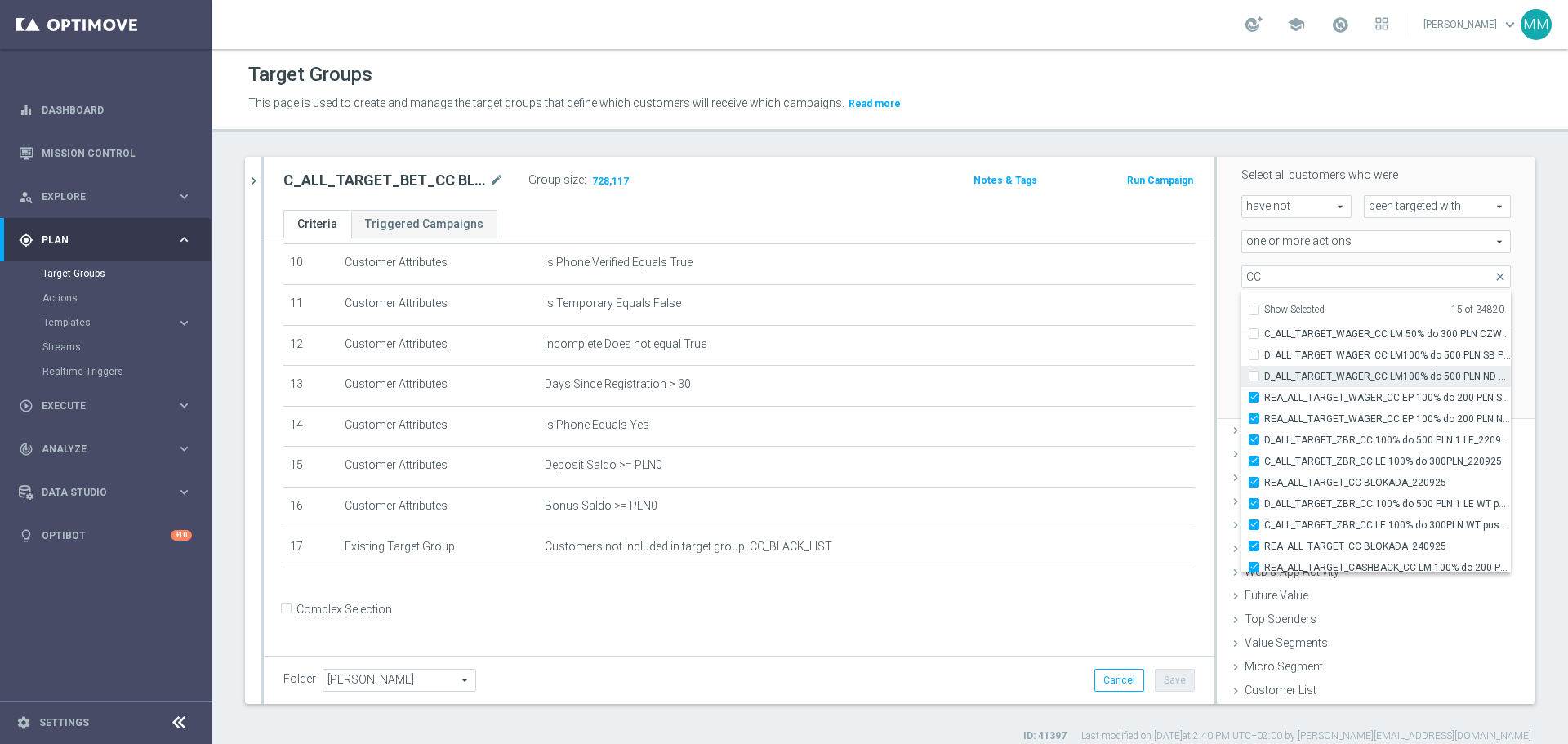
drag, startPoint x: 1244, startPoint y: 375, endPoint x: 1240, endPoint y: 366, distance: 9.8
click at [1254, 374] on input "D_ALL_TARGET_WAGER_CC LM100% do 500 PLN ND SMS_180925" at bounding box center [1258, 376] width 10 height 10
checkbox input "true"
type input "Selected 16 of 34820"
click at [1264, 353] on label "D_ALL_TARGET_WAGER_CC LM100% do 500 PLN SB PUSH_180925" at bounding box center [1387, 355] width 246 height 21
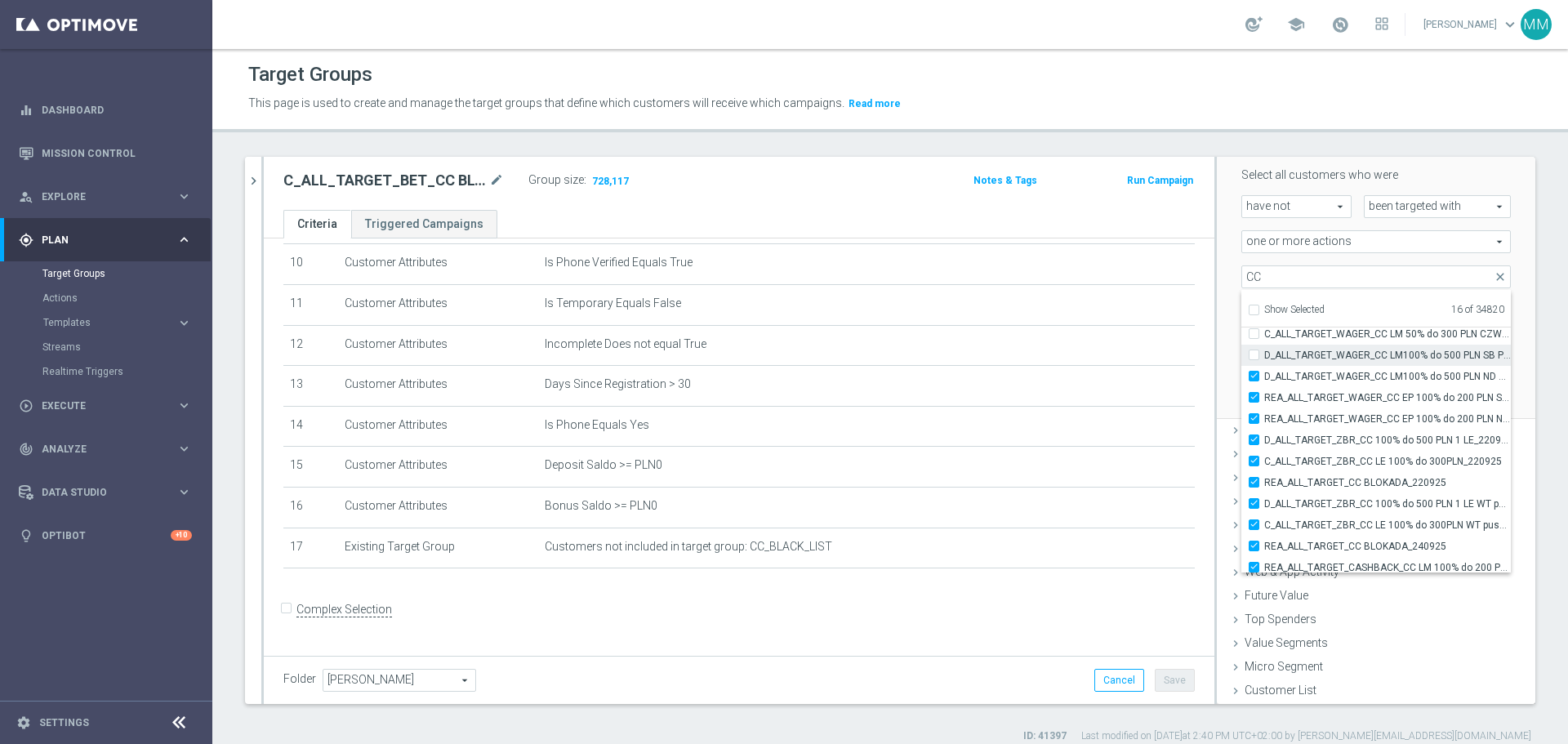
click at [1254, 353] on input "D_ALL_TARGET_WAGER_CC LM100% do 500 PLN SB PUSH_180925" at bounding box center [1258, 354] width 10 height 10
checkbox input "true"
type input "Selected 17 of 34820"
click at [1242, 339] on div "C_ALL_TARGET_WAGER_CC LM 50% do 300 PLN CZW PUSH_150925" at bounding box center [1376, 334] width 270 height 21
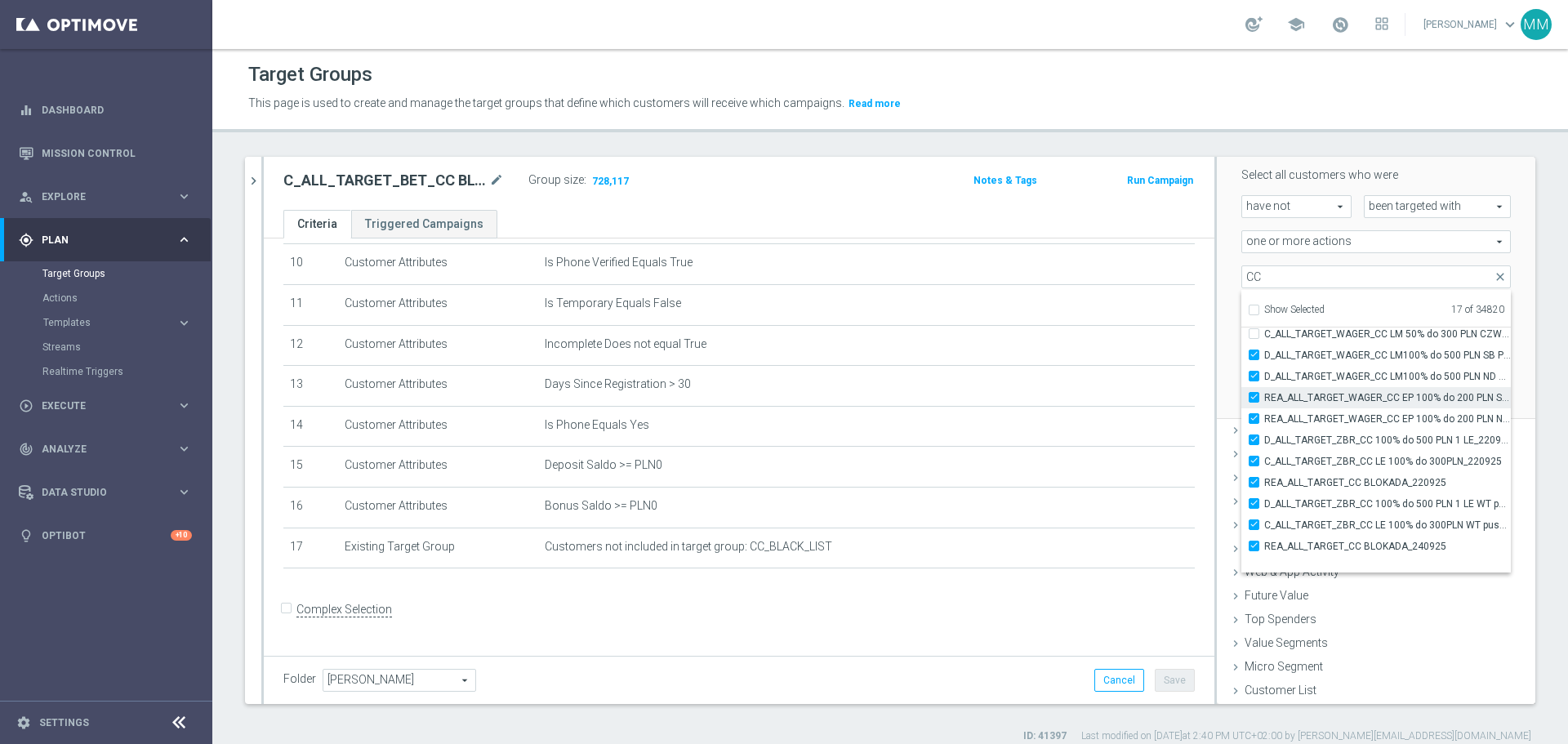
scroll to position [51715, 0]
drag, startPoint x: 1242, startPoint y: 413, endPoint x: 1244, endPoint y: 394, distance: 19.1
click at [1254, 412] on input "C_ALL_TARGET_WAGER_CC LM 50% do 300 PLN CZW PUSH_150925" at bounding box center [1258, 415] width 10 height 10
checkbox input "true"
type input "Selected 18 of 34820"
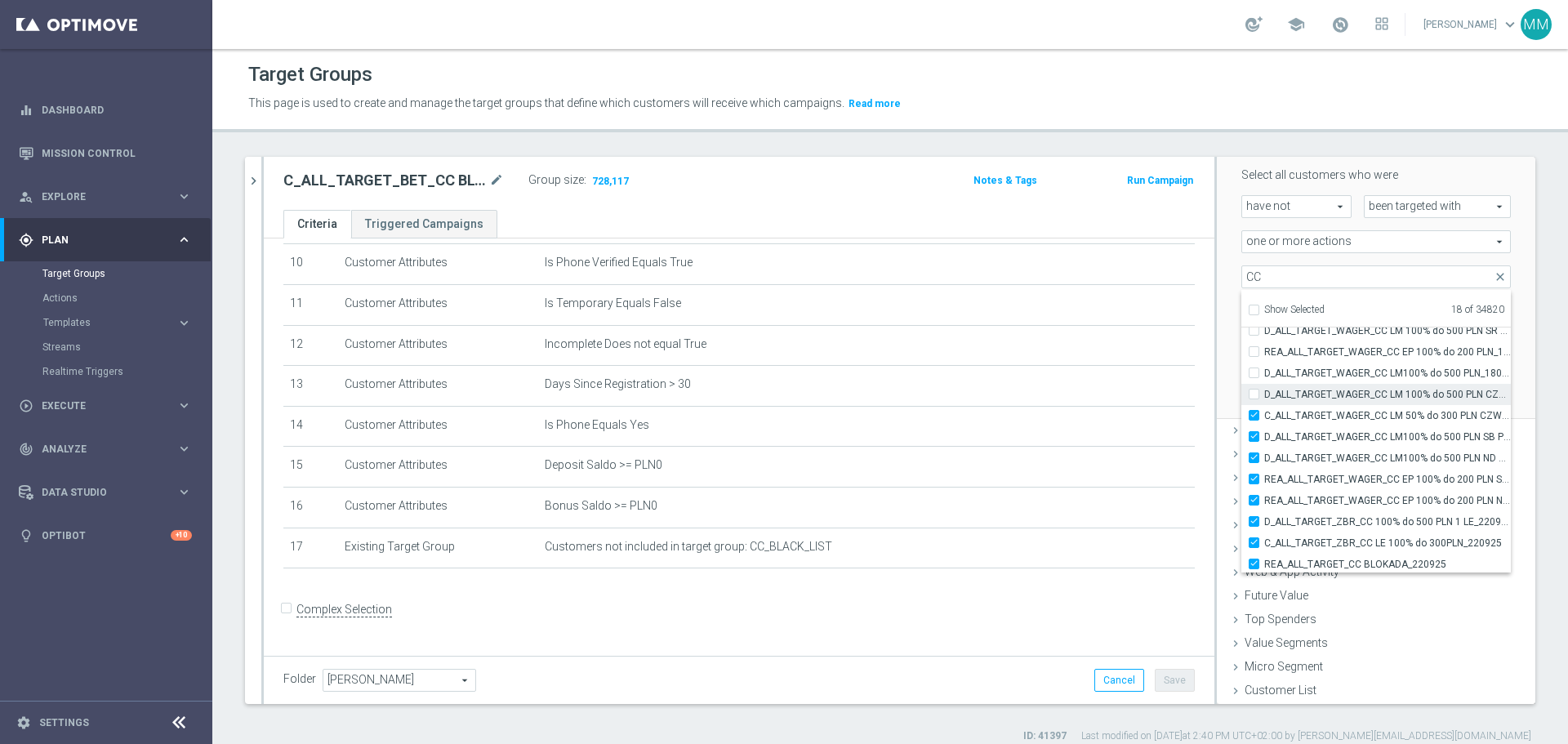
click at [1254, 390] on input "D_ALL_TARGET_WAGER_CC LM 100% do 500 PLN CZW PUSH_150925" at bounding box center [1258, 393] width 10 height 10
checkbox input "true"
type input "Selected 19 of 34820"
click at [1254, 370] on input "D_ALL_TARGET_WAGER_CC LM100% do 500 PLN_180925" at bounding box center [1258, 372] width 10 height 10
checkbox input "true"
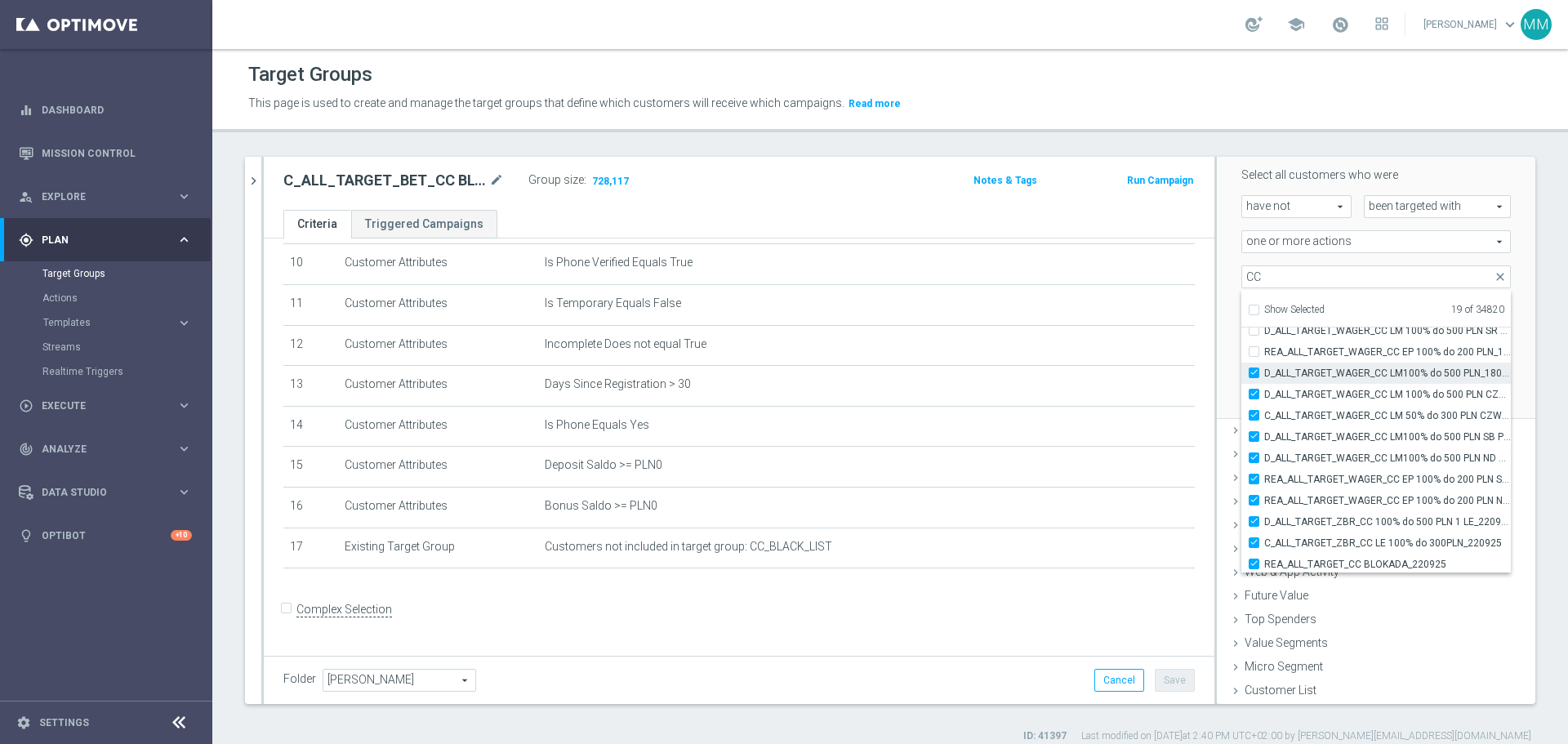
type input "Selected 20 of 34820"
click at [1254, 352] on input "REA_ALL_TARGET_WAGER_CC EP 100% do 200 PLN_180925" at bounding box center [1258, 351] width 10 height 10
checkbox input "true"
type input "Selected 21 of 34820"
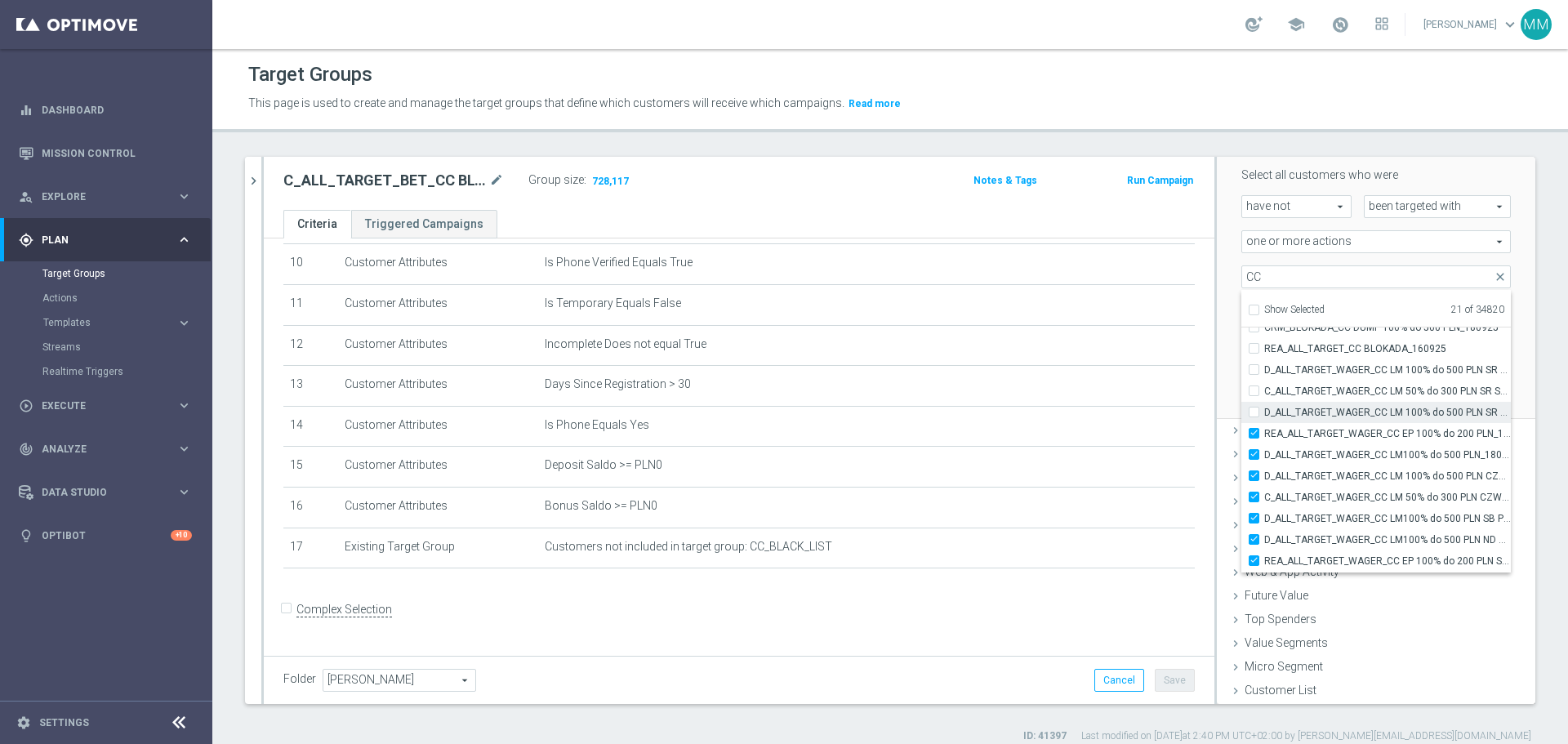
drag, startPoint x: 1241, startPoint y: 413, endPoint x: 1243, endPoint y: 402, distance: 11.2
click at [1242, 409] on div "D_ALL_TARGET_WAGER_CC LM 100% do 500 PLN SR SMS 2_150925" at bounding box center [1376, 412] width 270 height 21
click at [1254, 391] on input "C_ALL_TARGET_WAGER_CC LM 50% do 300 PLN SR SMS_150925" at bounding box center [1258, 391] width 10 height 10
checkbox input "true"
type input "Selected 22 of 34820"
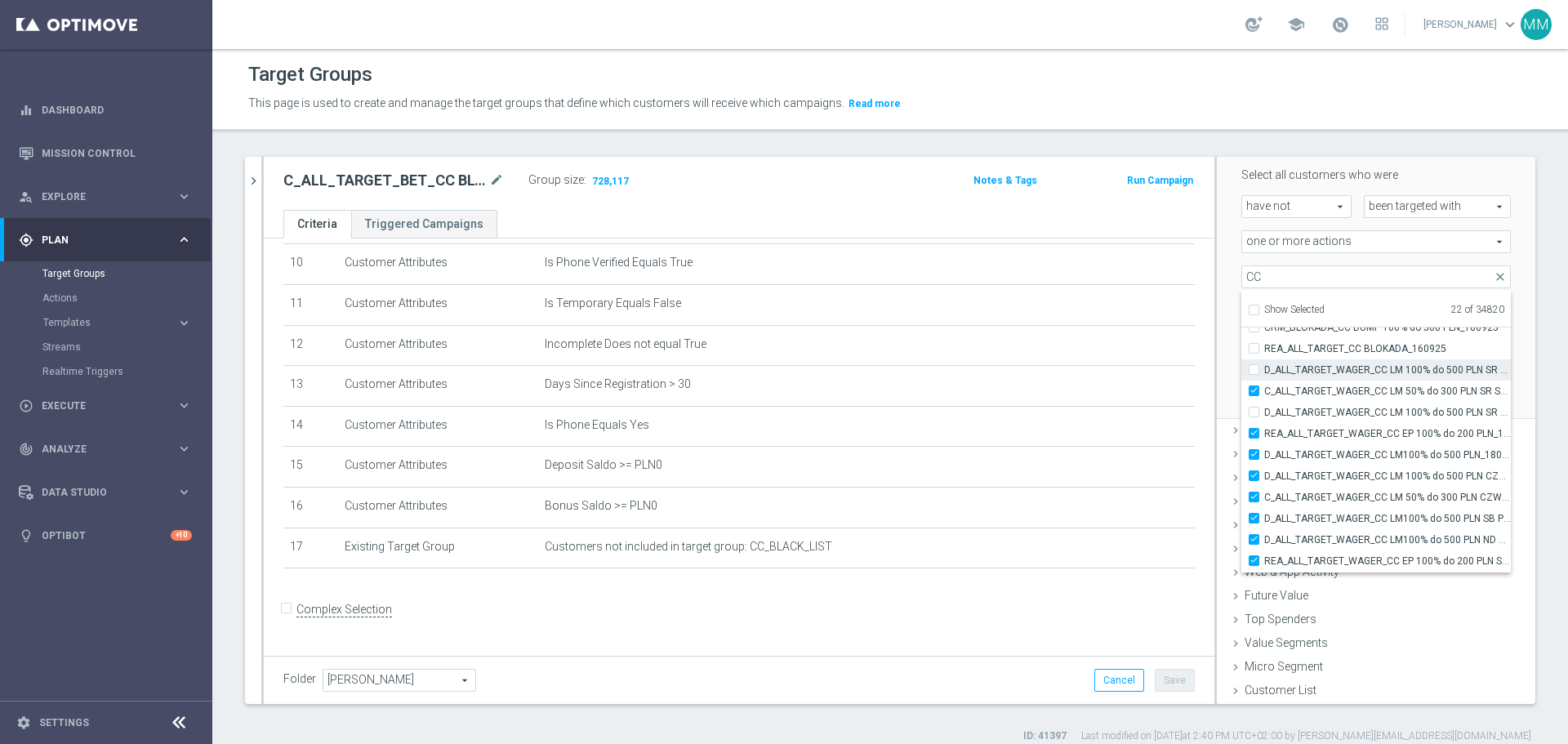
click at [1264, 371] on label "D_ALL_TARGET_WAGER_CC LM 100% do 500 PLN SR SMS_150925" at bounding box center [1387, 369] width 246 height 21
click at [1254, 371] on input "D_ALL_TARGET_WAGER_CC LM 100% do 500 PLN SR SMS_150925" at bounding box center [1258, 369] width 10 height 10
checkbox input "true"
type input "Selected 23 of 34820"
click at [1254, 408] on input "D_ALL_TARGET_WAGER_CC LM 100% do 500 PLN SR SMS 2_150925" at bounding box center [1258, 411] width 10 height 10
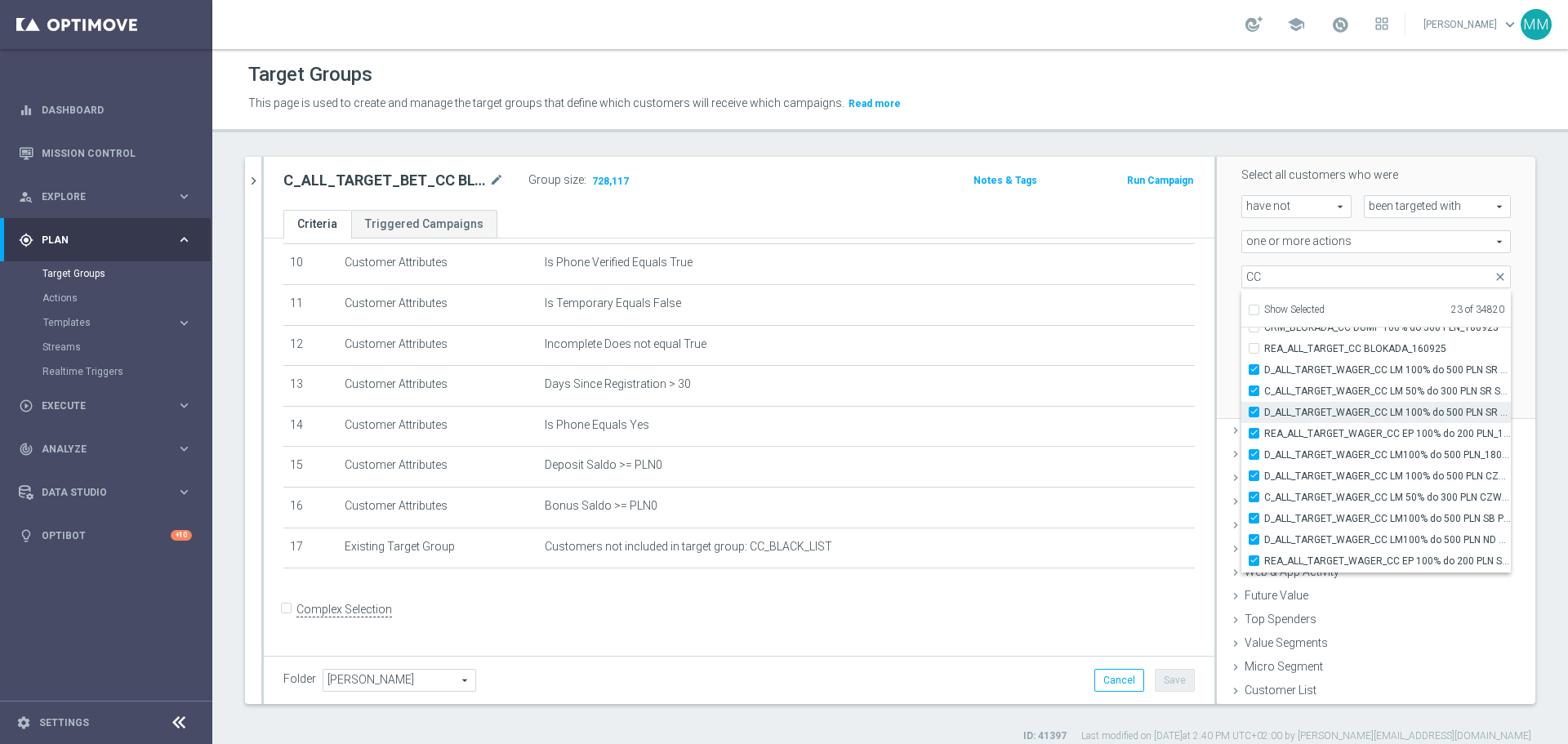
checkbox input "true"
type input "Selected 24 of 34820"
click at [1243, 423] on div "REA_ALL_TARGET_CC BLOKADA_160925" at bounding box center [1376, 430] width 270 height 21
click at [1264, 405] on label "CRM_BLOKADA_CC DUMP 100% do 500 PLN_180925" at bounding box center [1387, 409] width 246 height 21
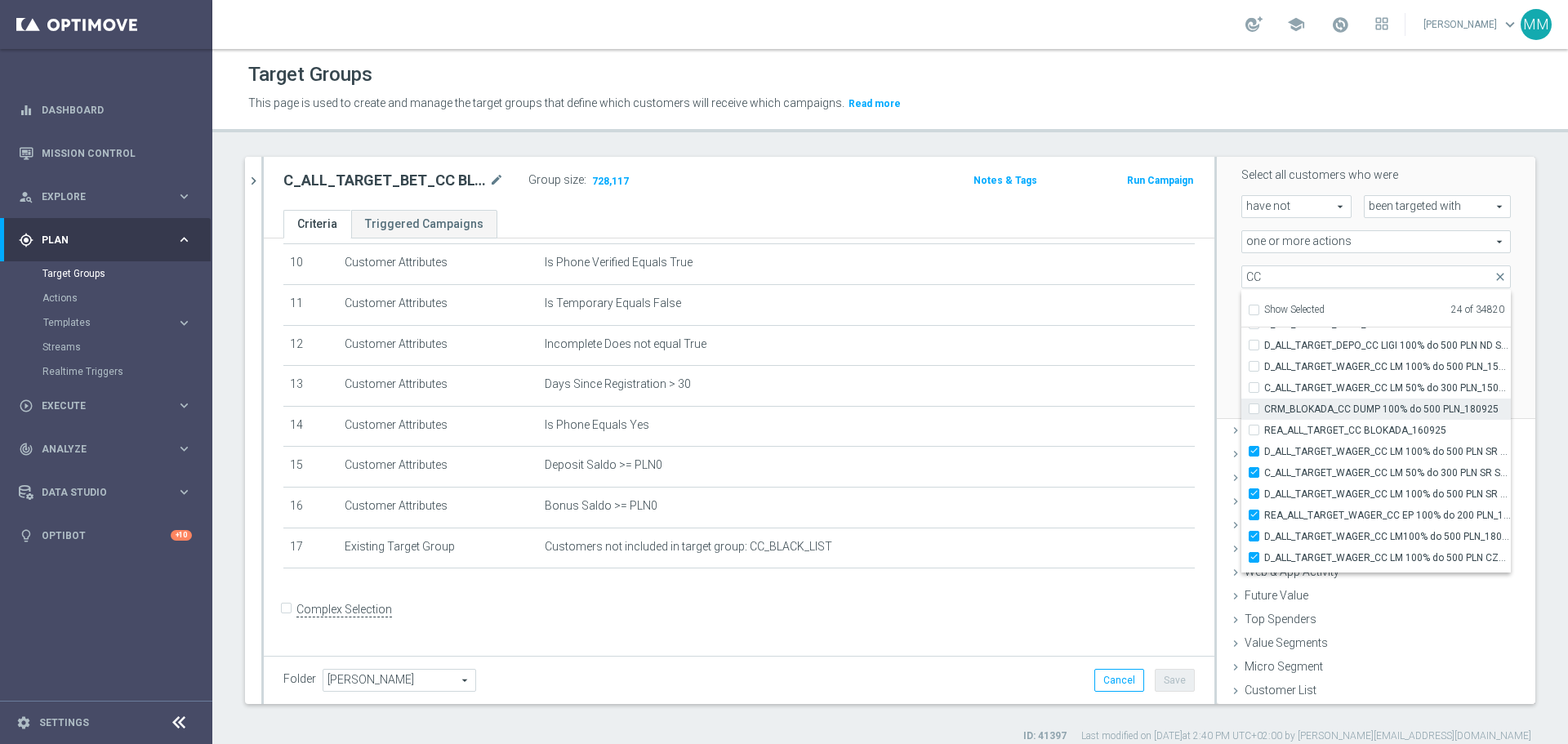
click at [1254, 405] on input "CRM_BLOKADA_CC DUMP 100% do 500 PLN_180925" at bounding box center [1258, 408] width 10 height 10
checkbox input "true"
type input "Selected 25 of 34820"
click at [1242, 431] on div "REA_ALL_TARGET_CC BLOKADA_160925" at bounding box center [1376, 430] width 270 height 21
click at [1254, 429] on input "REA_ALL_TARGET_CC BLOKADA_160925" at bounding box center [1258, 430] width 10 height 10
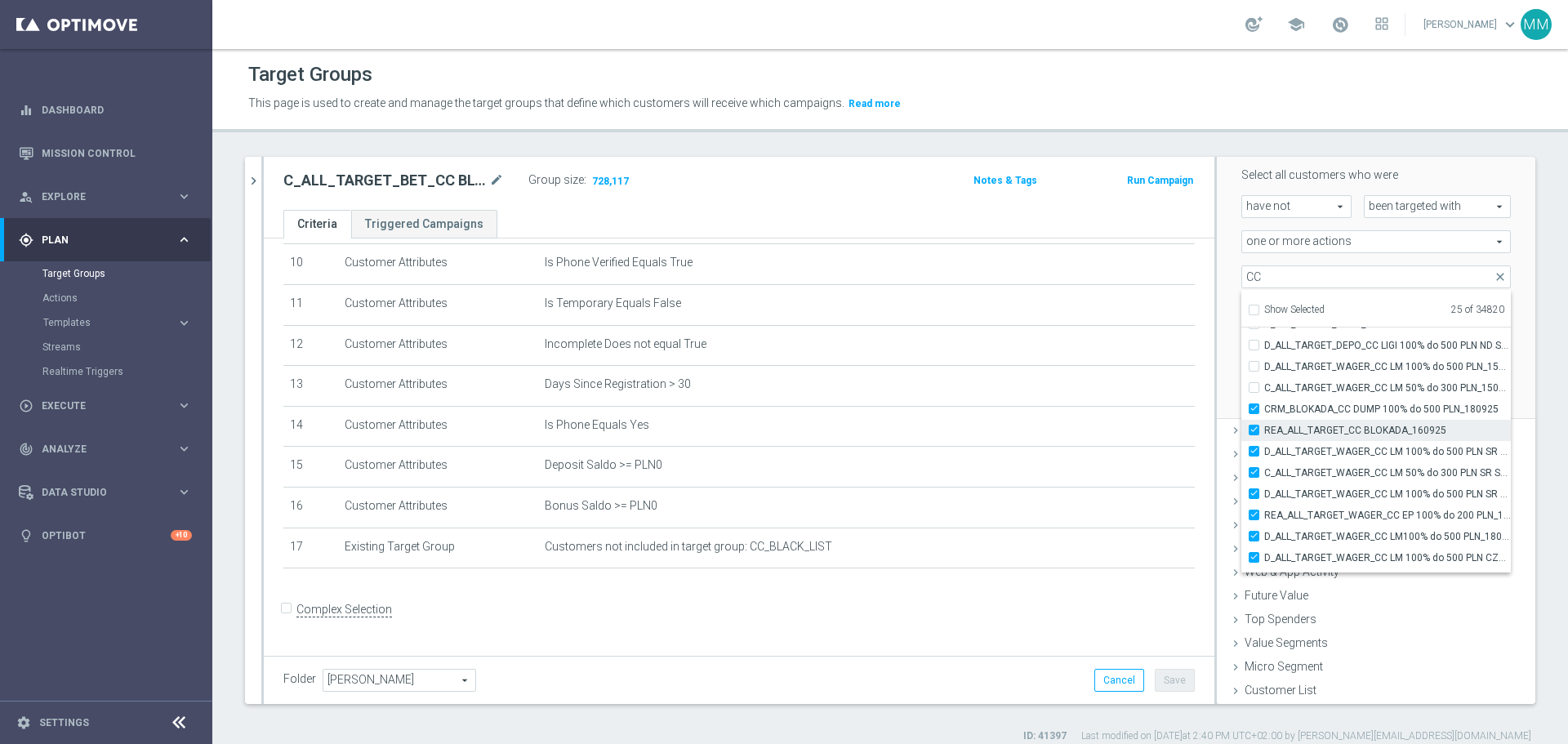
checkbox input "true"
type input "Selected 26 of 34820"
drag, startPoint x: 1242, startPoint y: 391, endPoint x: 1242, endPoint y: 381, distance: 10.0
click at [1254, 390] on input "C_ALL_TARGET_WAGER_CC LM 50% do 300 PLN_150925" at bounding box center [1258, 387] width 10 height 10
checkbox input "true"
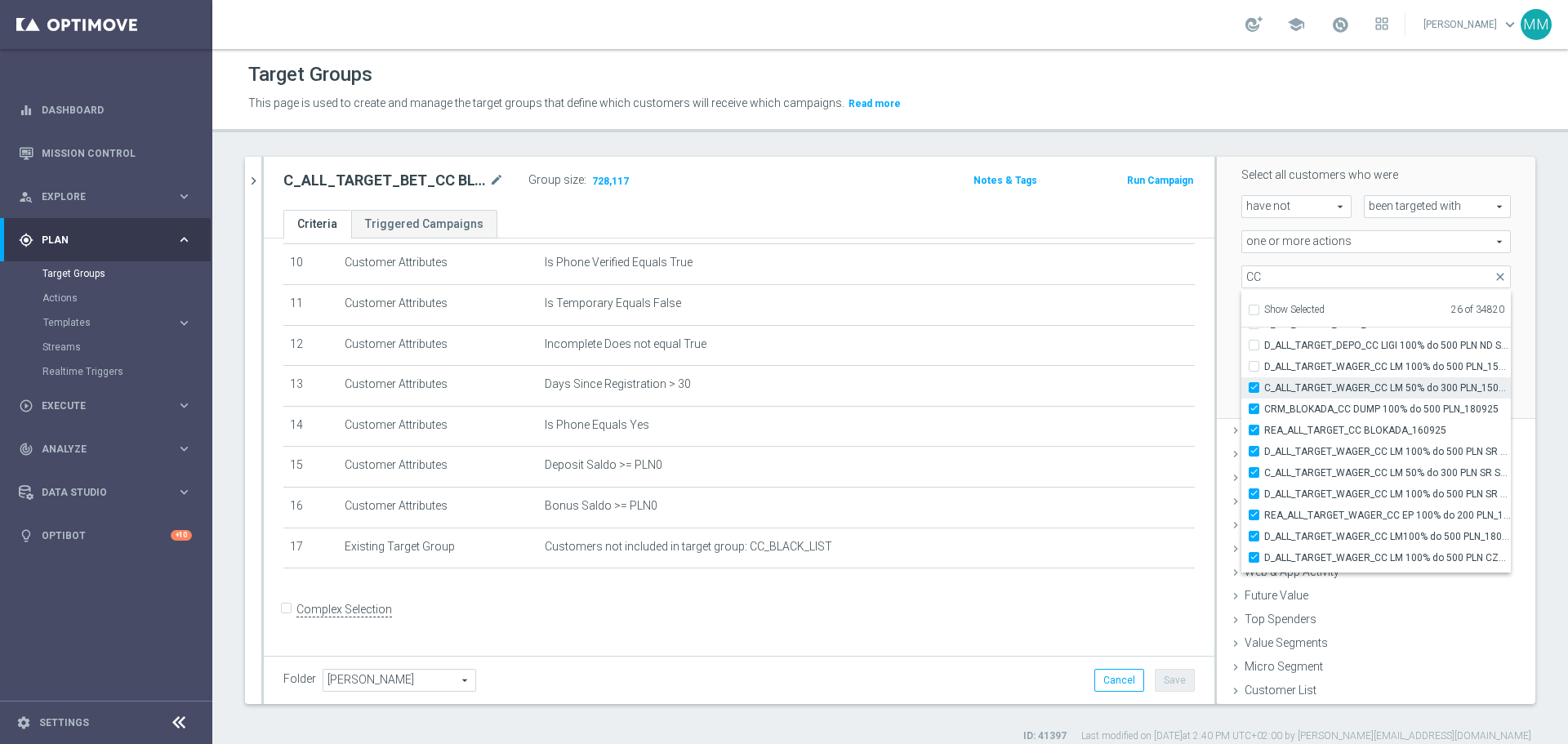
type input "Selected 27 of 34820"
click at [1254, 367] on input "D_ALL_TARGET_WAGER_CC LM 100% do 500 PLN_150925" at bounding box center [1258, 365] width 10 height 10
checkbox input "true"
type input "Selected 28 of 34820"
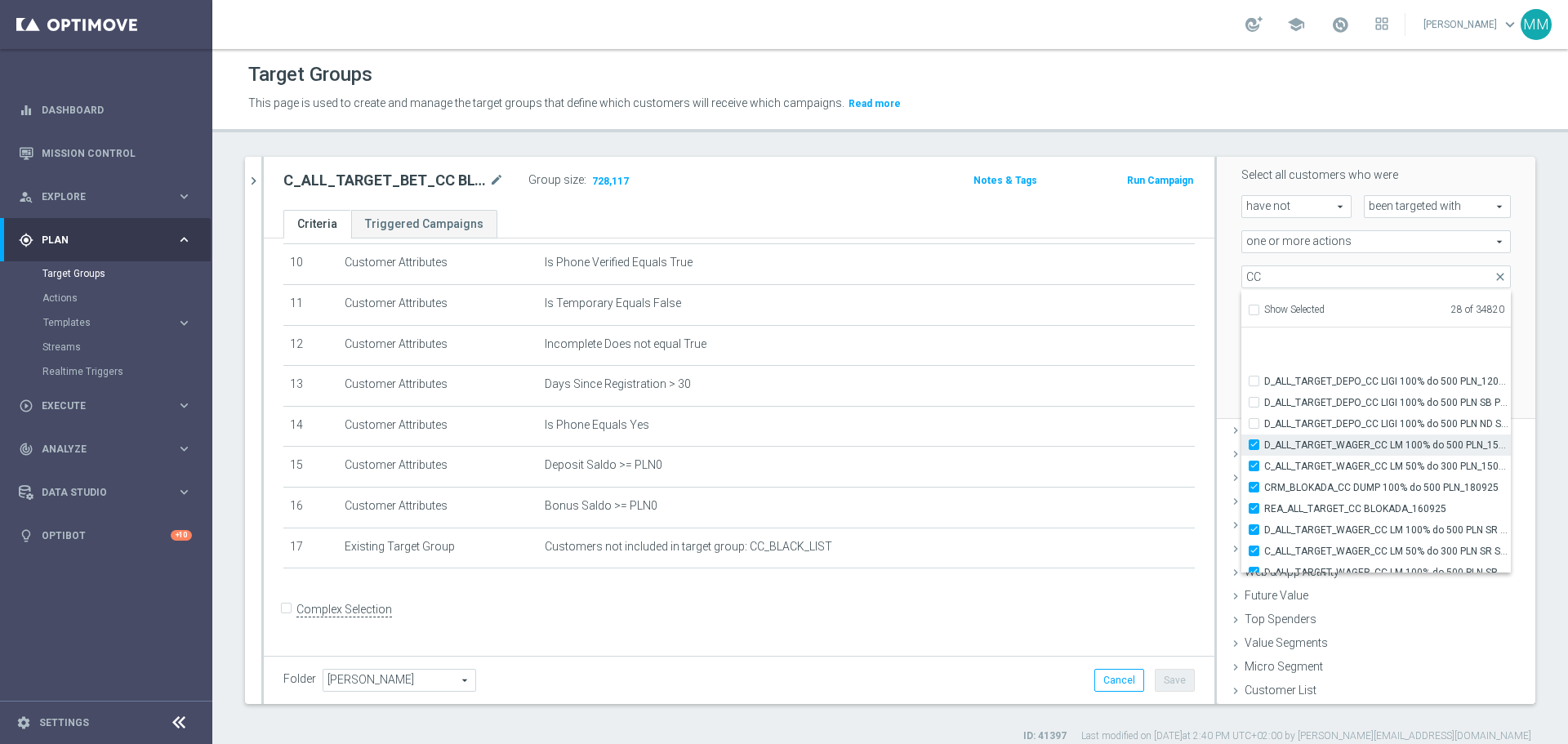
scroll to position [51471, 0]
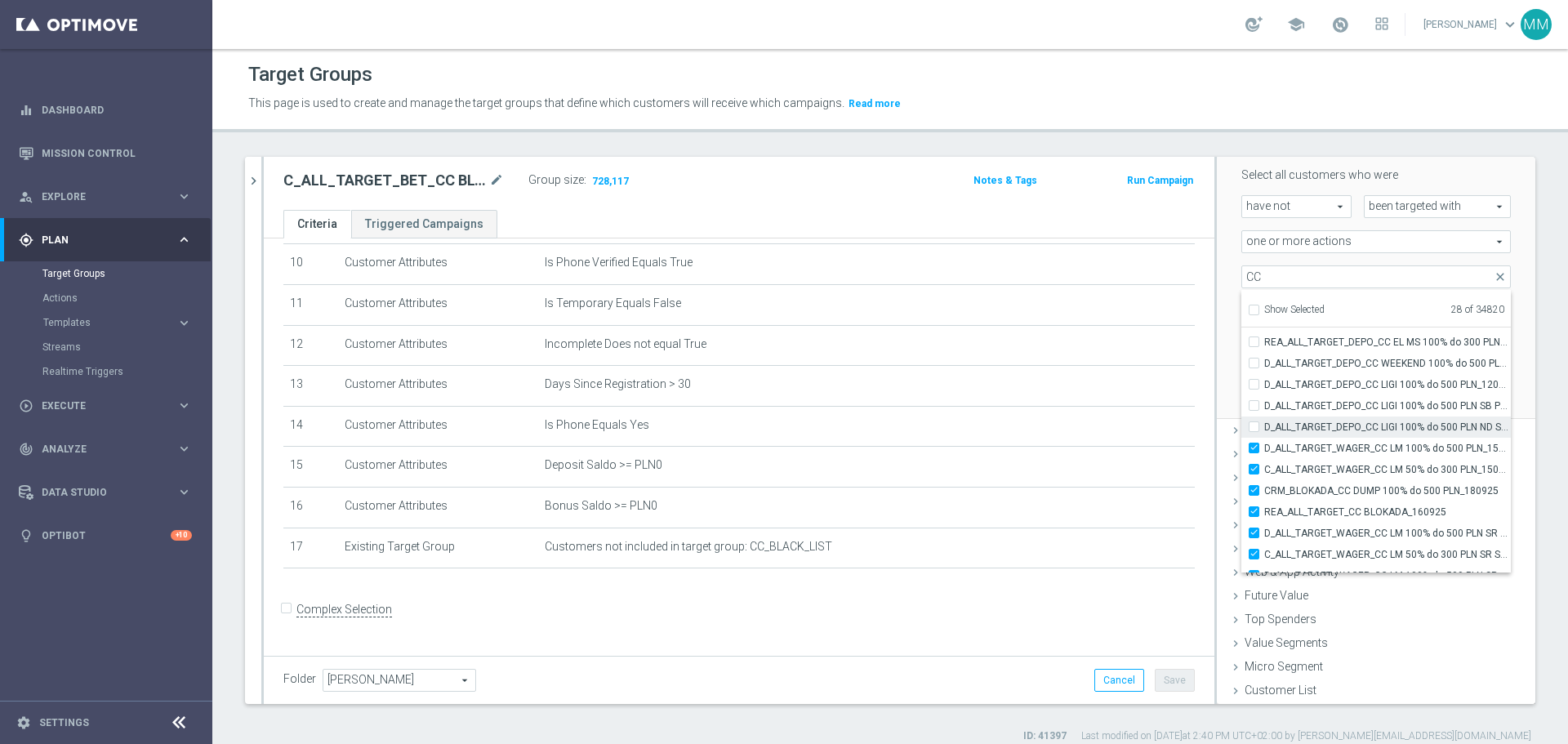
click at [1242, 419] on div "D_ALL_TARGET_DEPO_CC LIGI 100% do 500 PLN ND SMS_120925" at bounding box center [1376, 427] width 270 height 21
click at [1264, 424] on label "D_ALL_TARGET_DEPO_CC LIGI 100% do 500 PLN ND SMS_120925" at bounding box center [1387, 427] width 246 height 21
click at [1254, 424] on input "D_ALL_TARGET_DEPO_CC LIGI 100% do 500 PLN ND SMS_120925" at bounding box center [1258, 426] width 10 height 10
checkbox input "true"
type input "Selected 29 of 34820"
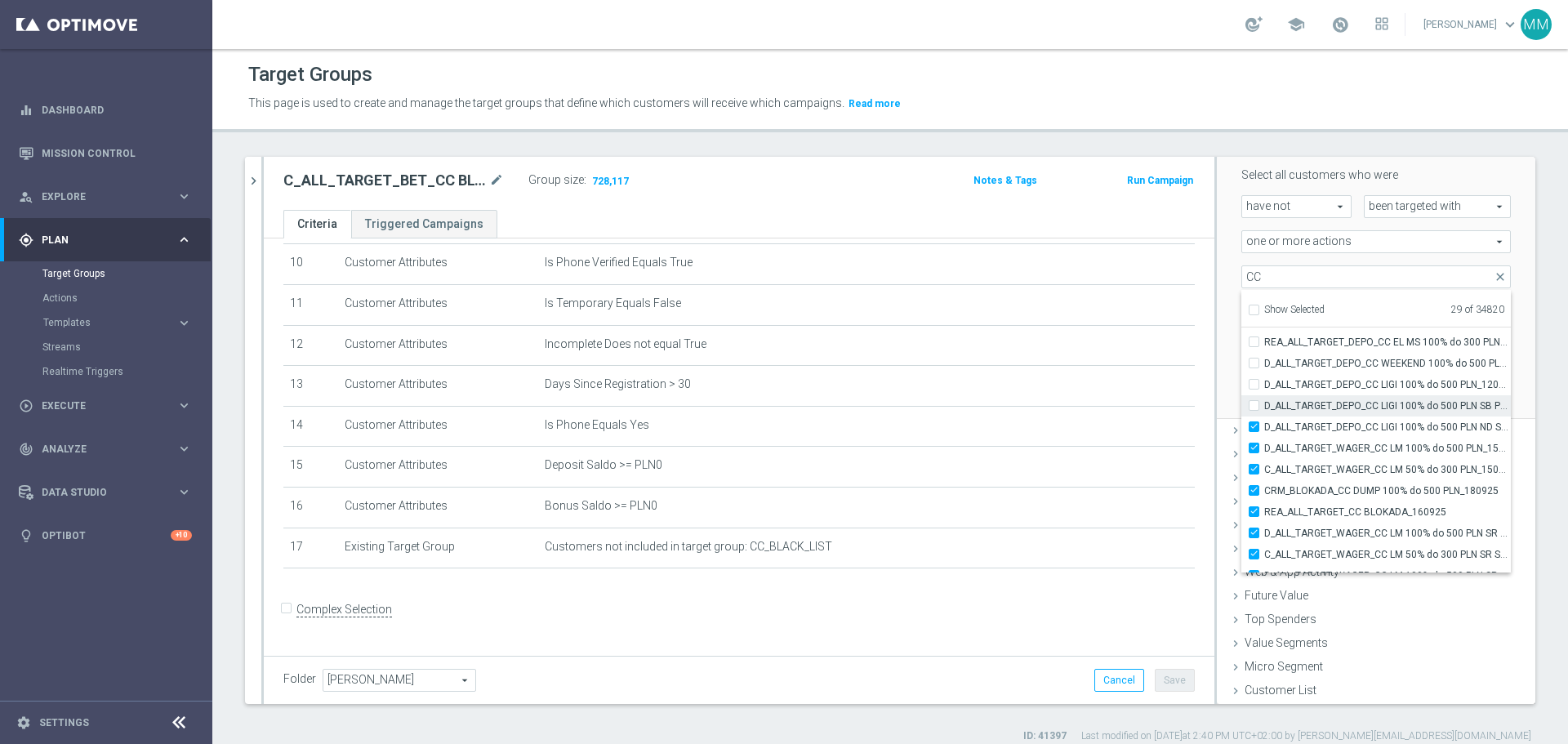
drag, startPoint x: 1242, startPoint y: 405, endPoint x: 1244, endPoint y: 398, distance: 7.3
click at [1254, 405] on input "D_ALL_TARGET_DEPO_CC LIGI 100% do 500 PLN SB PUSH_120925" at bounding box center [1258, 405] width 10 height 10
checkbox input "true"
type input "Selected 30 of 34820"
click at [1254, 382] on input "D_ALL_TARGET_DEPO_CC LIGI 100% do 500 PLN_120925" at bounding box center [1258, 383] width 10 height 10
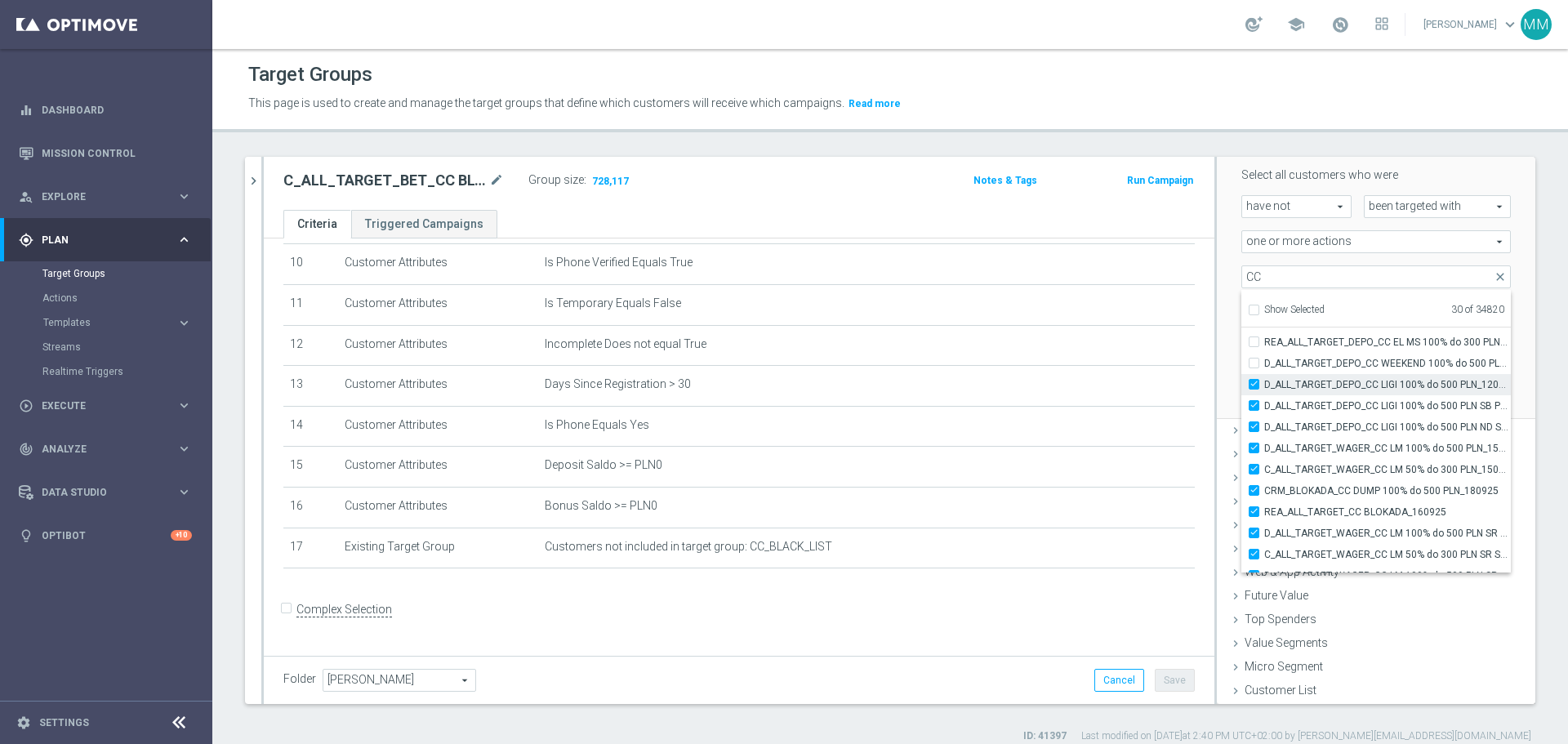
checkbox input "true"
type input "Selected 31 of 34820"
click at [1254, 364] on input "D_ALL_TARGET_DEPO_CC WEEKEND 100% do 500 PLN_120925" at bounding box center [1258, 363] width 10 height 10
checkbox input "true"
type input "Selected 32 of 34820"
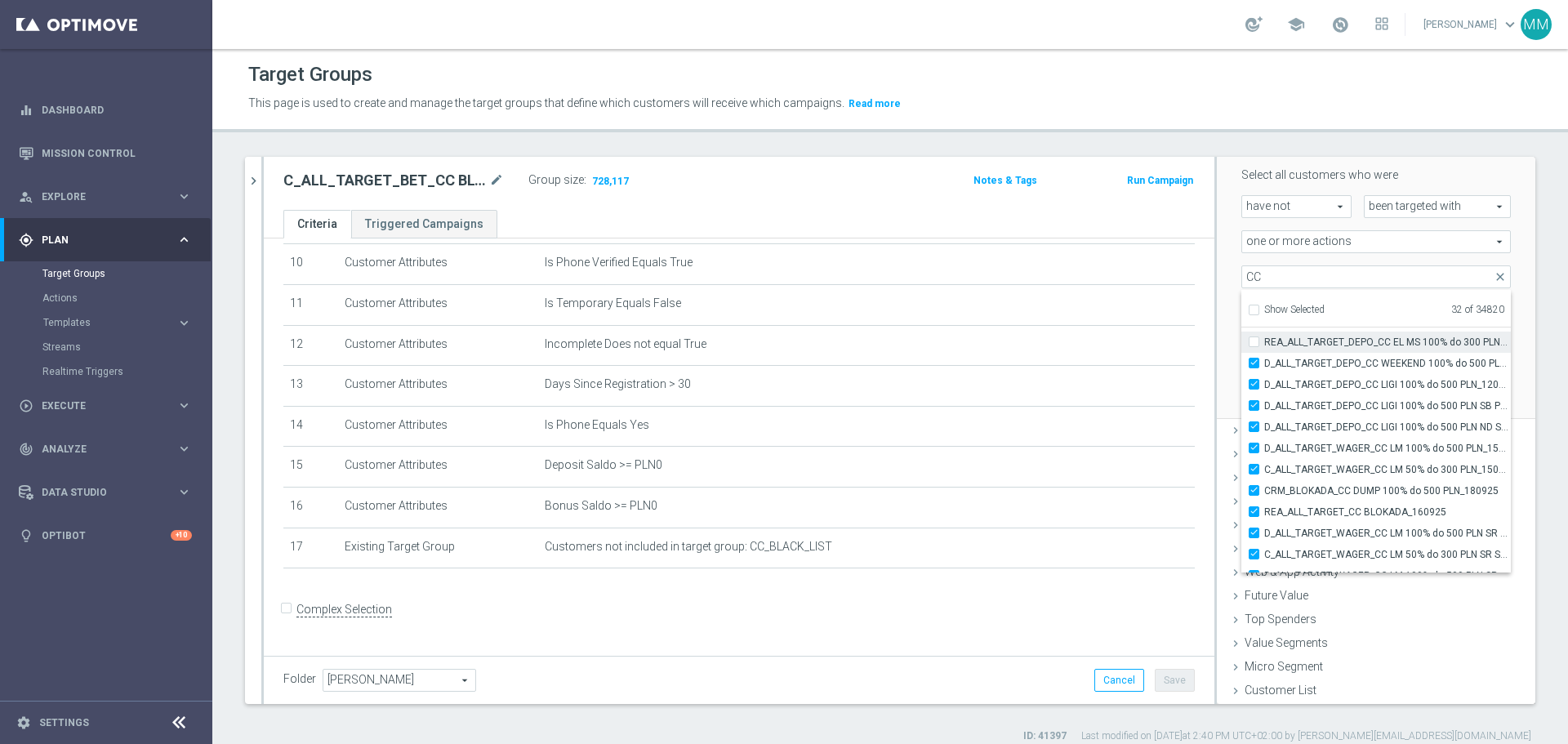
click at [1264, 349] on label "REA_ALL_TARGET_DEPO_CC EL MS 100% do 300 PLN WT PUSH_080925" at bounding box center [1387, 350] width 246 height 21
click at [1254, 349] on input "REA_ALL_TARGET_DEPO_CC EL MS 100% do 300 PLN WT PUSH_080925" at bounding box center [1258, 350] width 10 height 10
checkbox input "true"
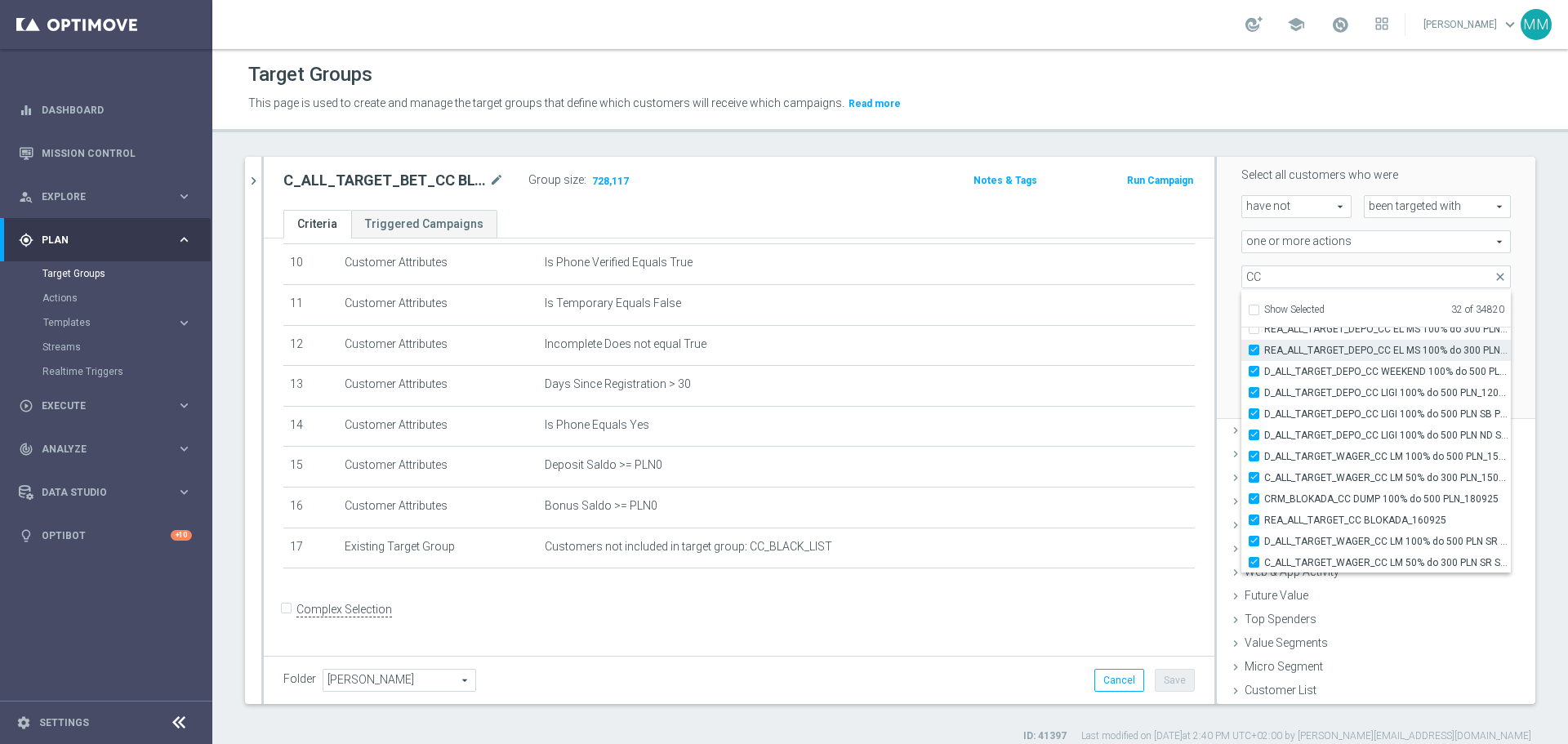
type input "Selected 33 of 34820"
click at [1254, 410] on input "REA_ALL_TARGET_DEPO_CC EL MS 100% do 300 PLN_080925" at bounding box center [1258, 410] width 10 height 10
checkbox input "true"
type input "Selected 34 of 34820"
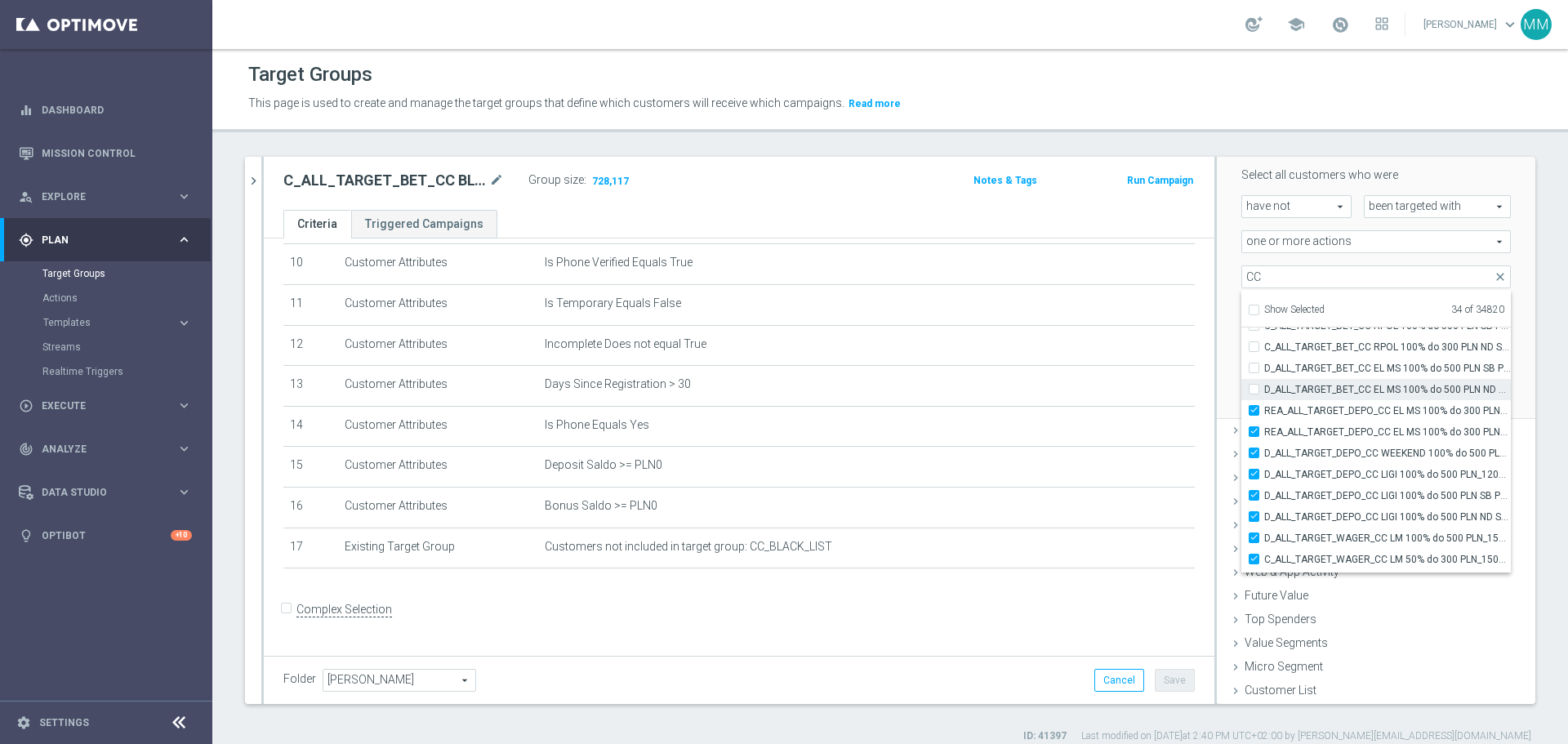
click at [1254, 392] on input "D_ALL_TARGET_BET_CC EL MS 100% do 500 PLN ND SMS_040925" at bounding box center [1258, 389] width 10 height 10
checkbox input "true"
type input "Selected 35 of 34820"
drag, startPoint x: 1244, startPoint y: 371, endPoint x: 1244, endPoint y: 361, distance: 10.0
click at [1254, 370] on input "D_ALL_TARGET_BET_CC EL MS 100% do 500 PLN SB PUSH_040925" at bounding box center [1258, 367] width 10 height 10
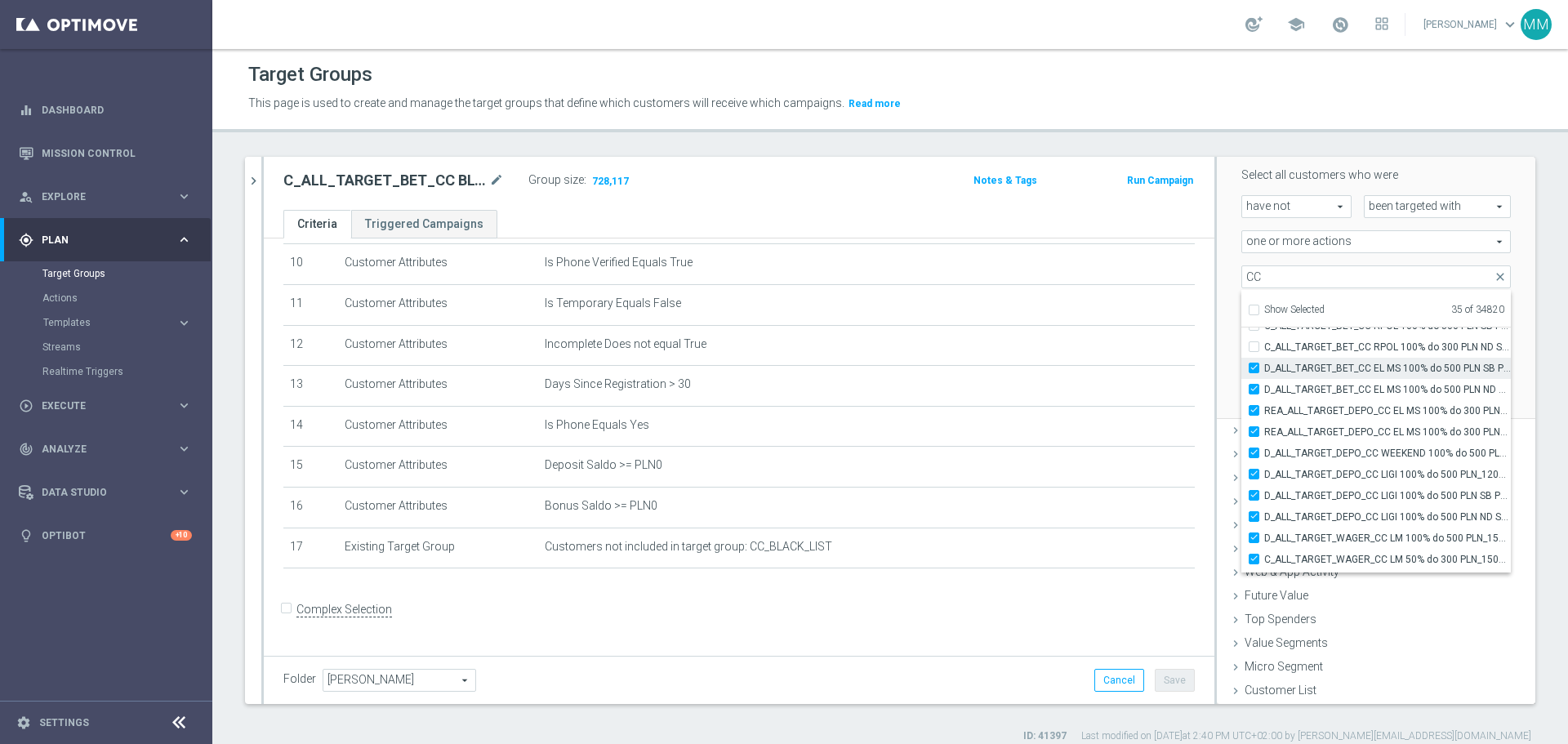
checkbox input "true"
type input "Selected 36 of 34820"
drag, startPoint x: 1242, startPoint y: 352, endPoint x: 1251, endPoint y: 378, distance: 27.5
click at [1254, 352] on input "C_ALL_TARGET_BET_CC RPOL 100% do 300 PLN ND SMS_040925" at bounding box center [1258, 346] width 10 height 10
checkbox input "true"
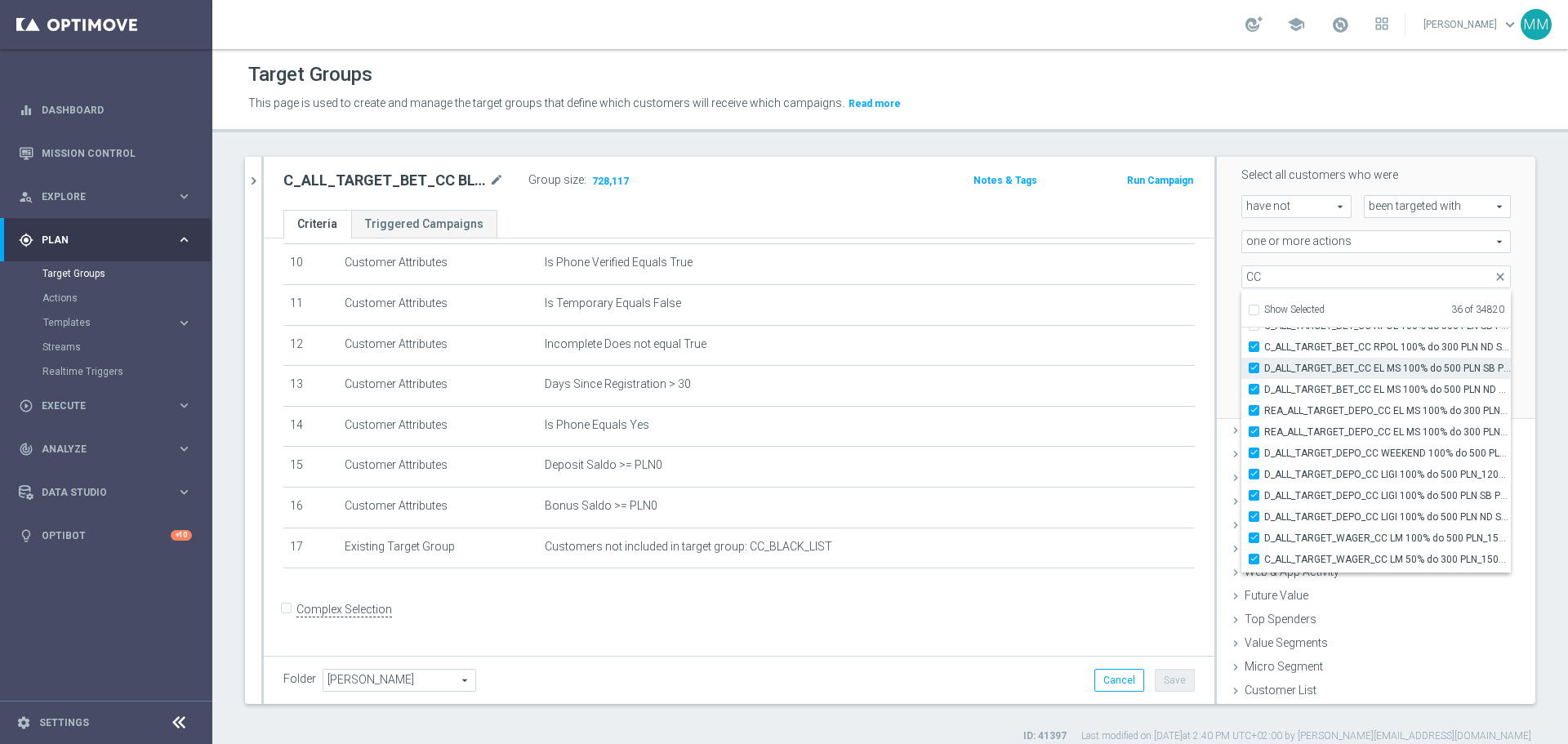
type input "Selected 37 of 34820"
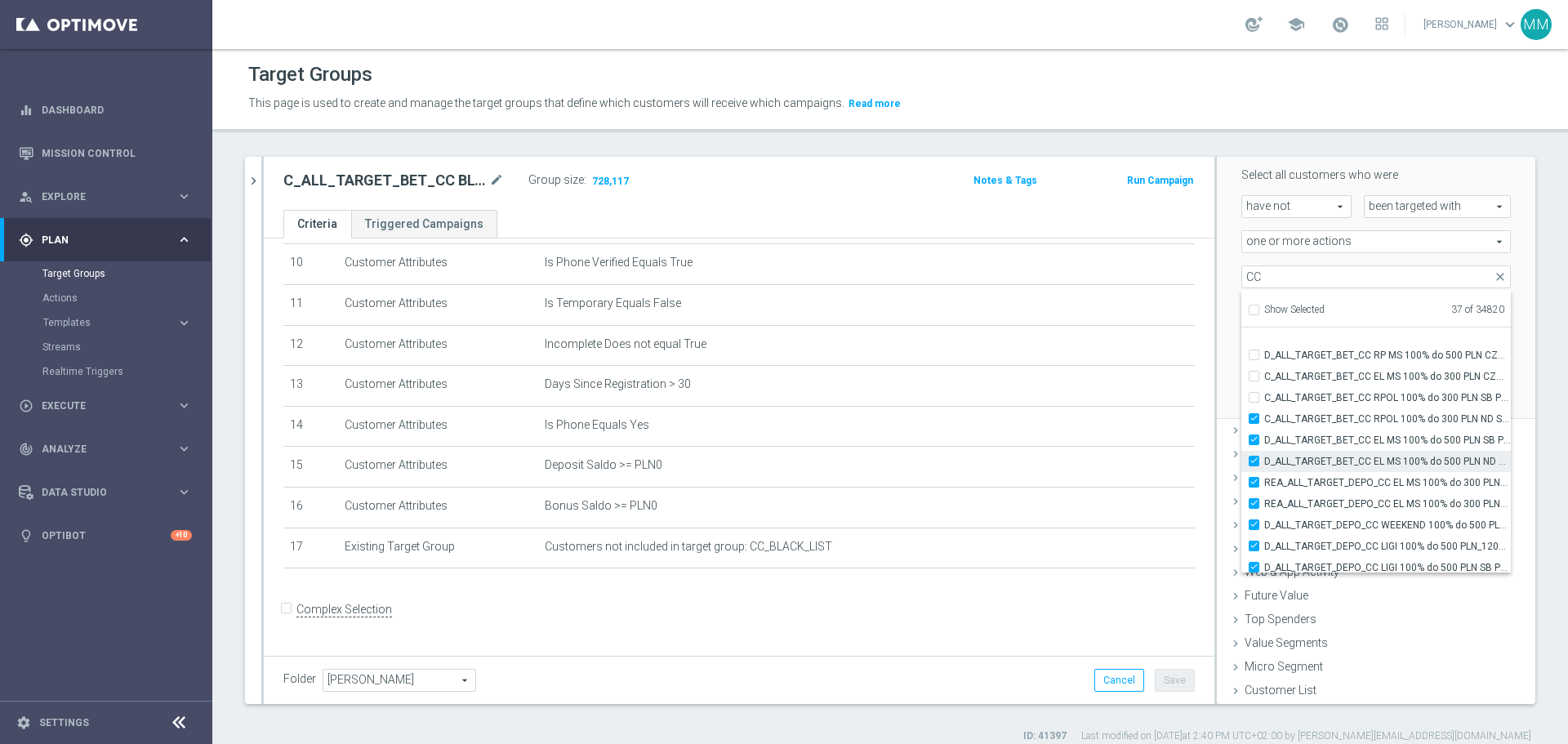
scroll to position [51300, 0]
click at [1254, 408] on input "C_ALL_TARGET_BET_CC RPOL 100% do 300 PLN SB PUSH_040925" at bounding box center [1258, 406] width 10 height 10
checkbox input "true"
type input "Selected 38 of 34820"
drag, startPoint x: 1244, startPoint y: 391, endPoint x: 1245, endPoint y: 382, distance: 9.1
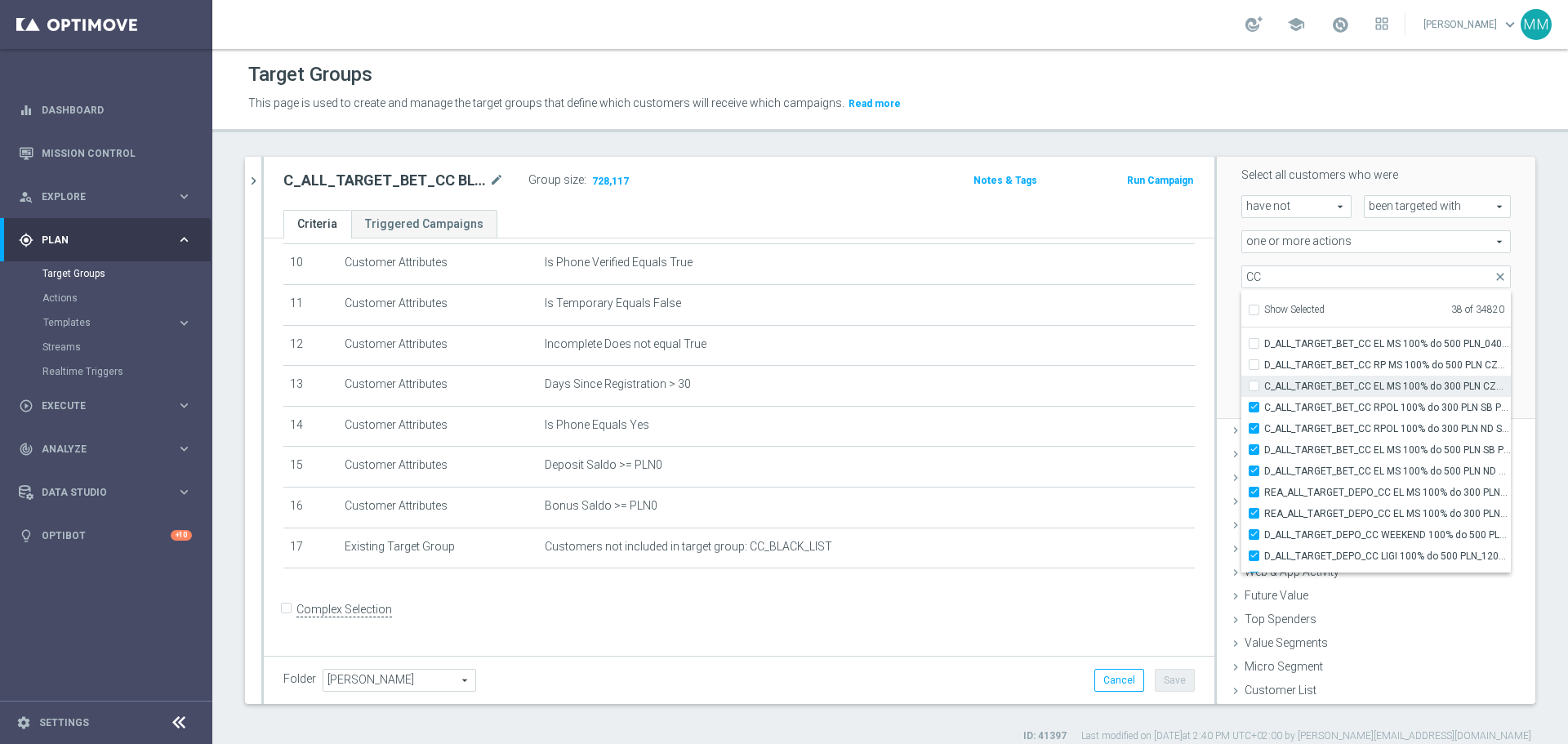
click at [1254, 388] on input "C_ALL_TARGET_BET_CC EL MS 100% do 300 PLN CZW SMS_020925" at bounding box center [1258, 385] width 10 height 10
checkbox input "true"
type input "Selected 39 of 34820"
click at [1254, 365] on input "D_ALL_TARGET_BET_CC RP MS 100% do 500 PLN CZW SMS_010925" at bounding box center [1258, 364] width 10 height 10
checkbox input "true"
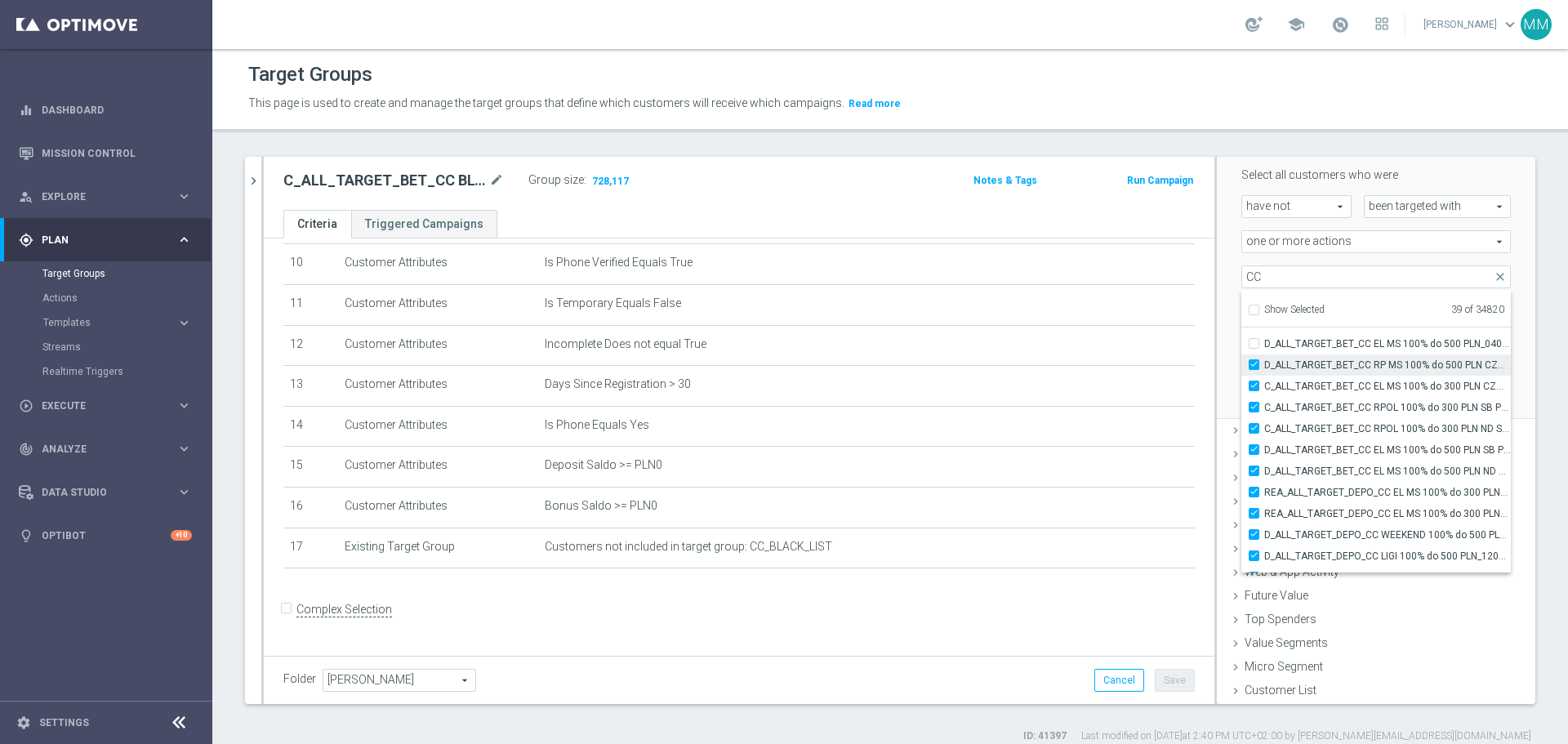
type input "Selected 40 of 34820"
click at [1254, 427] on input "D_ALL_TARGET_BET_CC EL MS 100% do 500 PLN_040925" at bounding box center [1258, 424] width 10 height 10
checkbox input "true"
type input "Selected 41 of 34820"
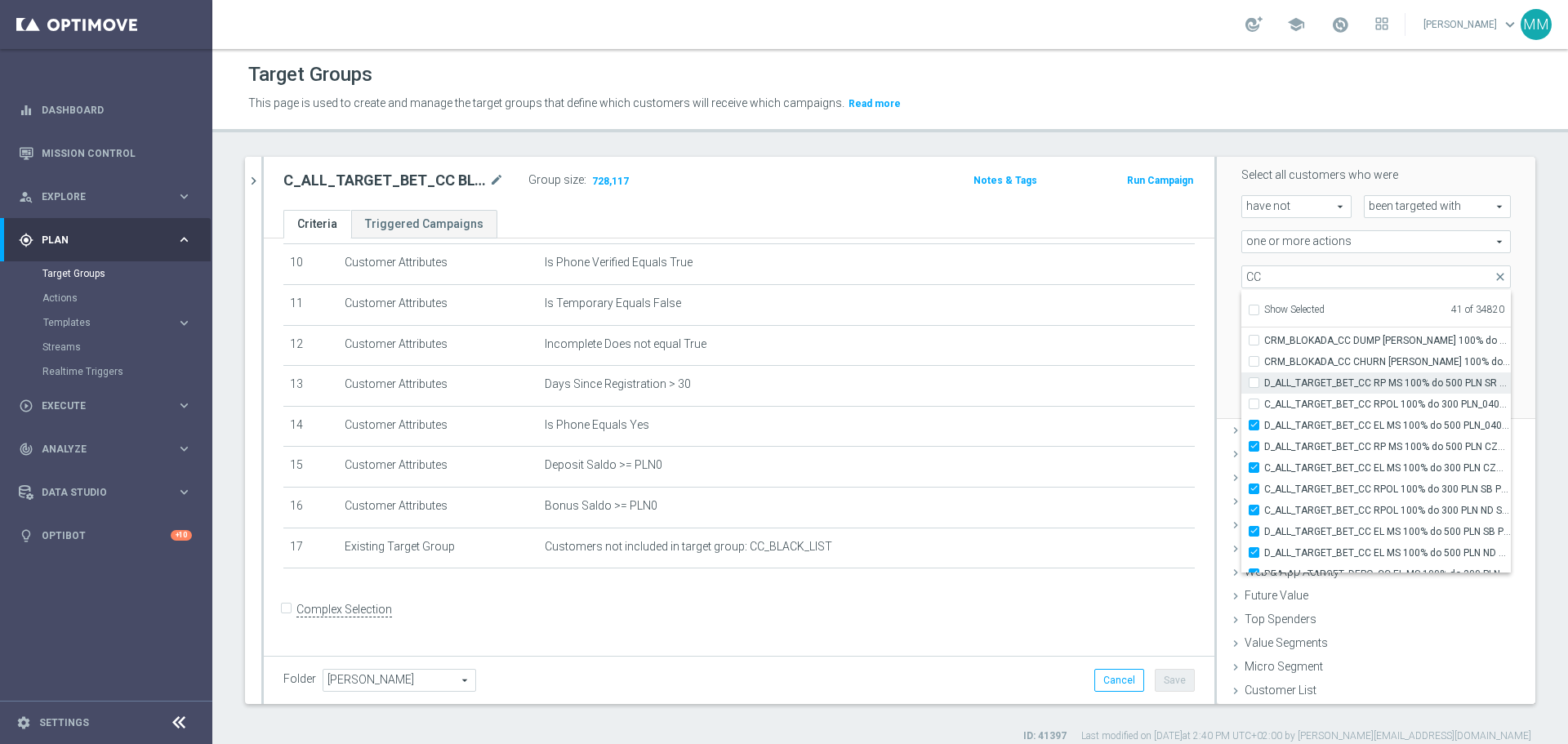
drag, startPoint x: 1244, startPoint y: 403, endPoint x: 1244, endPoint y: 388, distance: 15.0
click at [1254, 402] on input "C_ALL_TARGET_BET_CC RPOL 100% do 300 PLN_040925" at bounding box center [1258, 404] width 10 height 10
checkbox input "true"
type input "Selected 42 of 34820"
click at [1254, 381] on input "D_ALL_TARGET_BET_CC RP MS 100% do 500 PLN SR PUSH_010925" at bounding box center [1258, 382] width 10 height 10
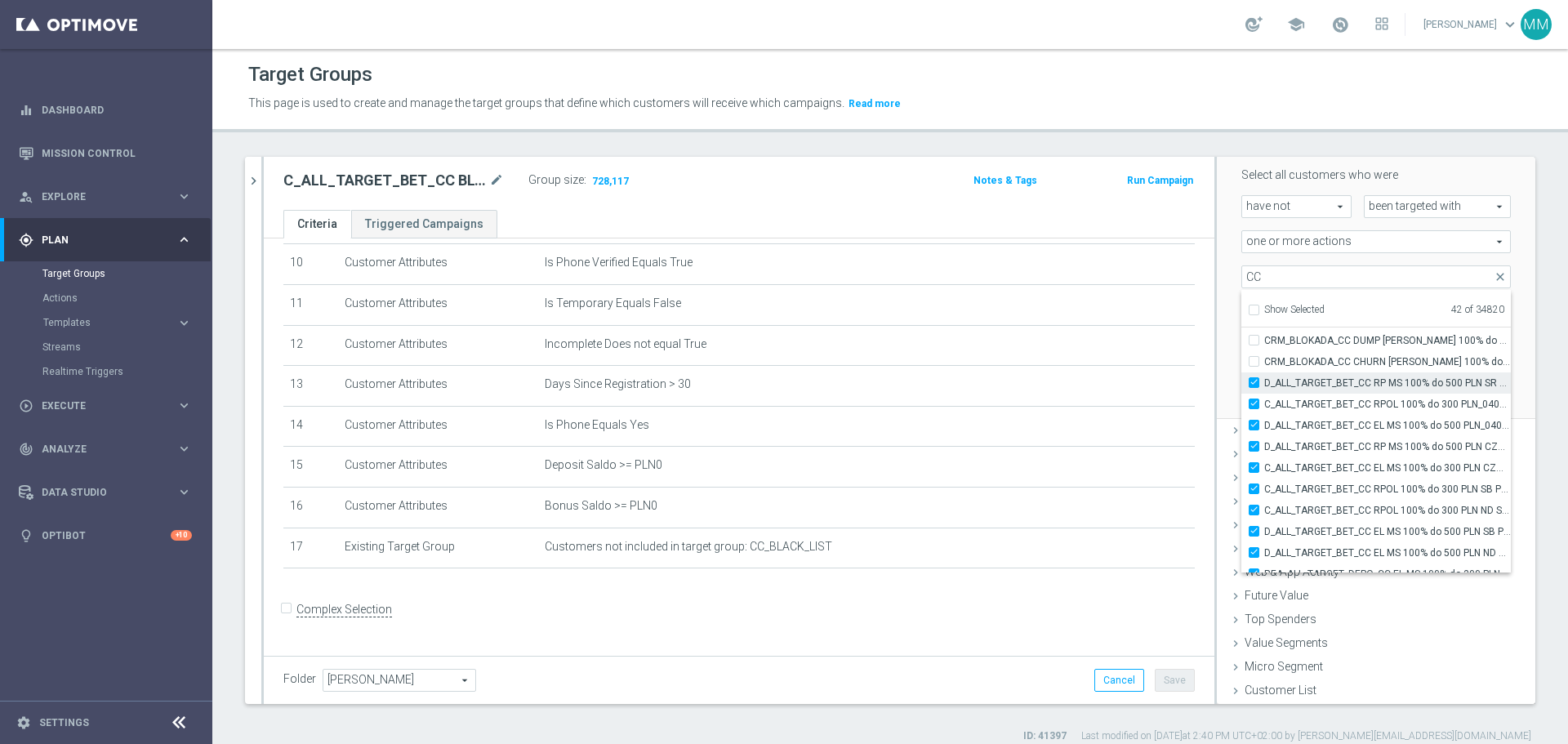
checkbox input "true"
type input "Selected 43 of 34820"
click at [1254, 365] on input "CRM_BLOKADA_CC CHURN REPKA 100% do 300 PLN_040925" at bounding box center [1258, 361] width 10 height 10
checkbox input "true"
type input "Selected 44 of 34820"
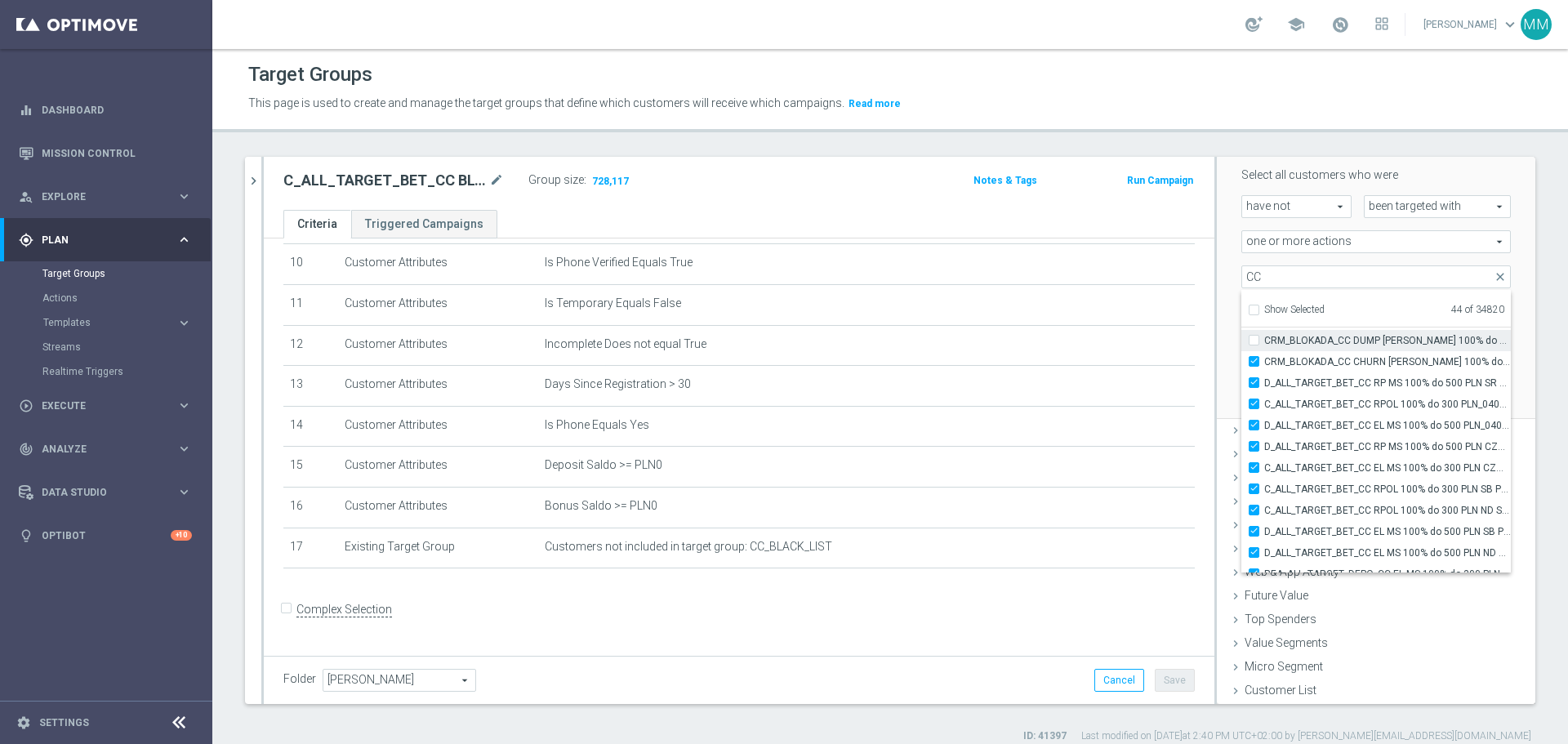
scroll to position [51136, 0]
drag, startPoint x: 1242, startPoint y: 420, endPoint x: 1243, endPoint y: 412, distance: 8.1
click at [1254, 419] on input "CRM_BLOKADA_CC DUMP REPKA 100% do 500 PLN_040925" at bounding box center [1258, 421] width 10 height 10
checkbox input "true"
type input "Selected 45 of 34820"
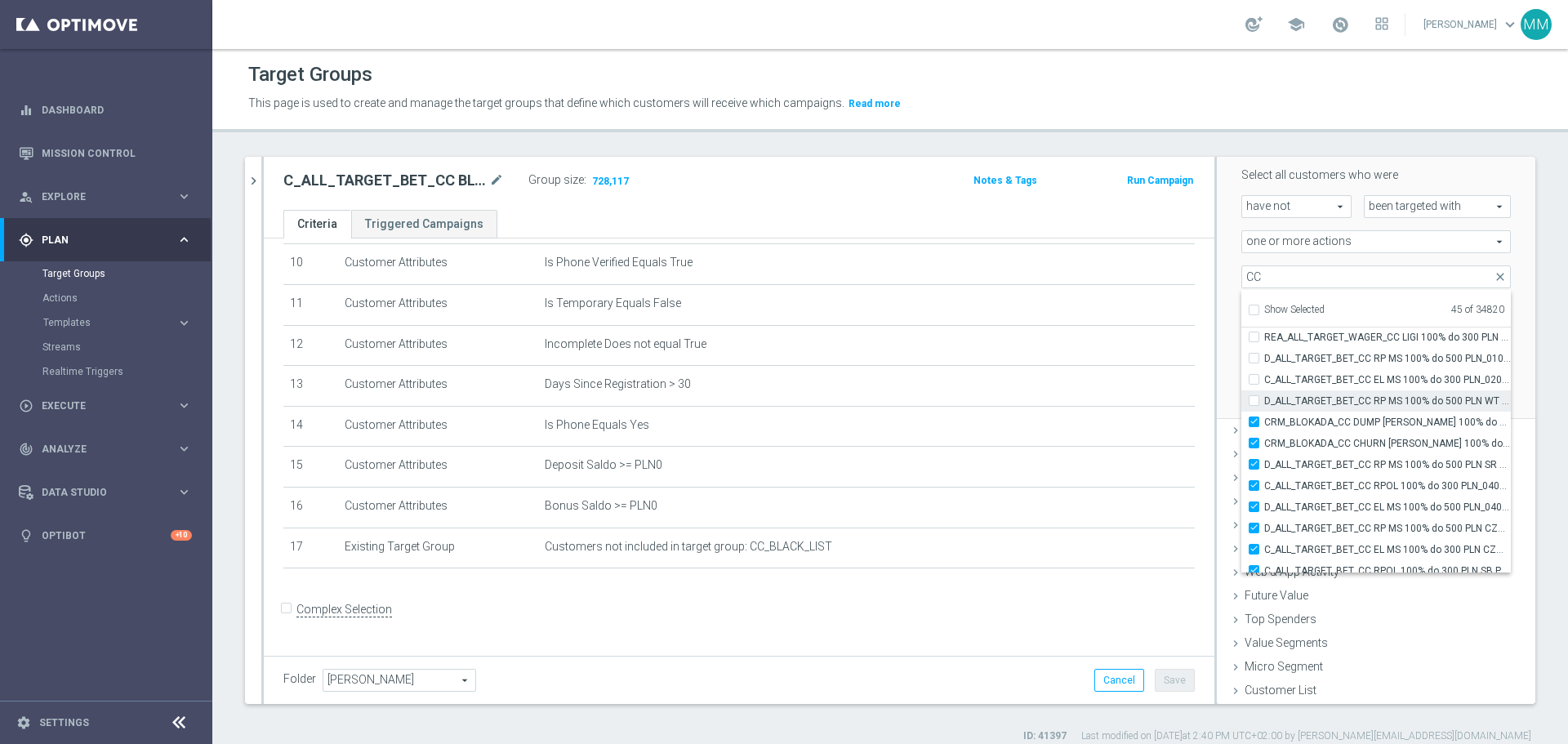
click at [1264, 394] on label "D_ALL_TARGET_BET_CC RP MS 100% do 500 PLN WT PUSH_010925" at bounding box center [1387, 401] width 246 height 21
click at [1254, 395] on input "D_ALL_TARGET_BET_CC RP MS 100% do 500 PLN WT PUSH_010925" at bounding box center [1258, 400] width 10 height 10
checkbox input "true"
type input "Selected 46 of 34820"
click at [1254, 379] on input "C_ALL_TARGET_BET_CC EL MS 100% do 300 PLN_020925" at bounding box center [1258, 379] width 10 height 10
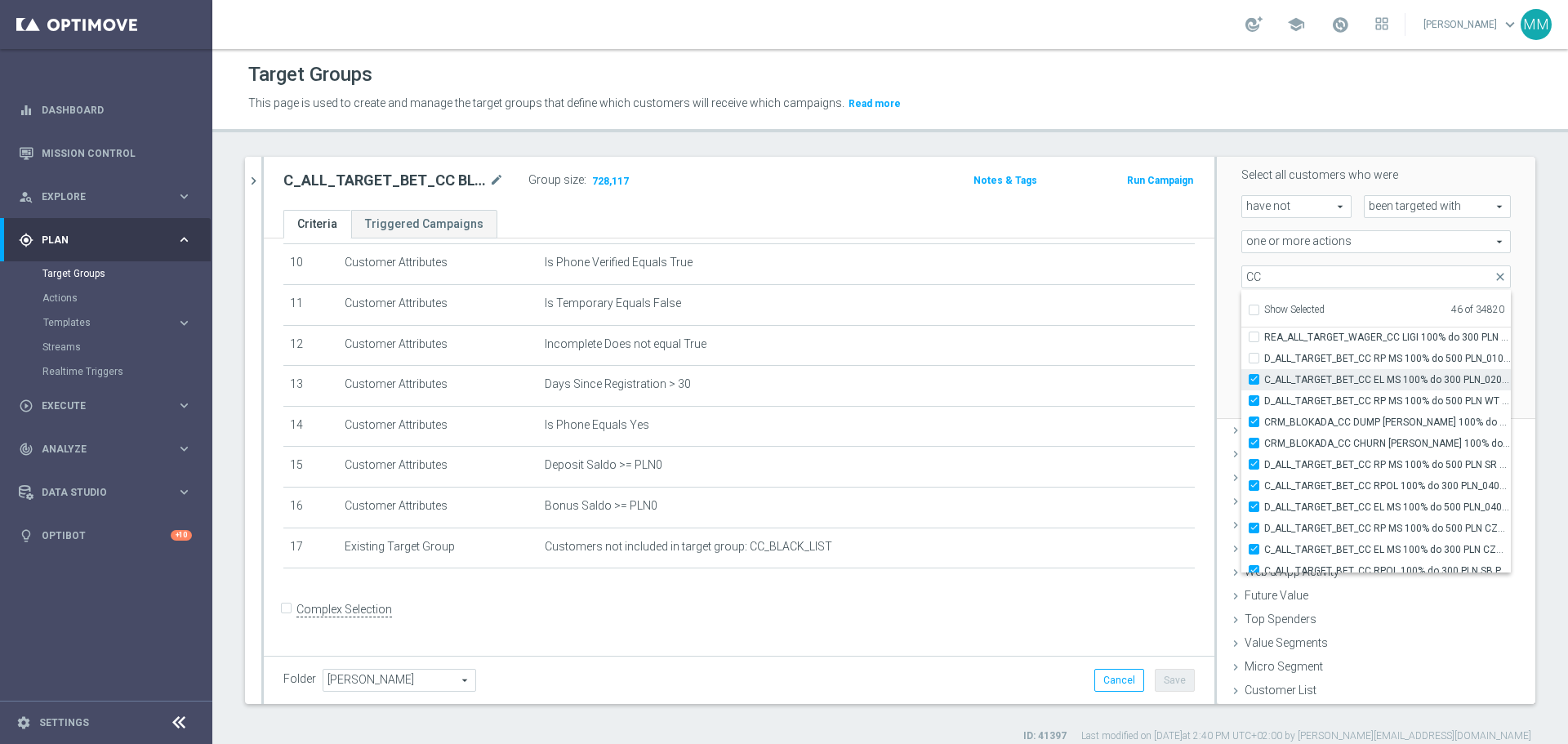
checkbox input "true"
type input "Selected 47 of 34820"
click at [1243, 365] on div "D_ALL_TARGET_BET_CC RP MS 100% do 500 PLN_010925" at bounding box center [1376, 358] width 270 height 21
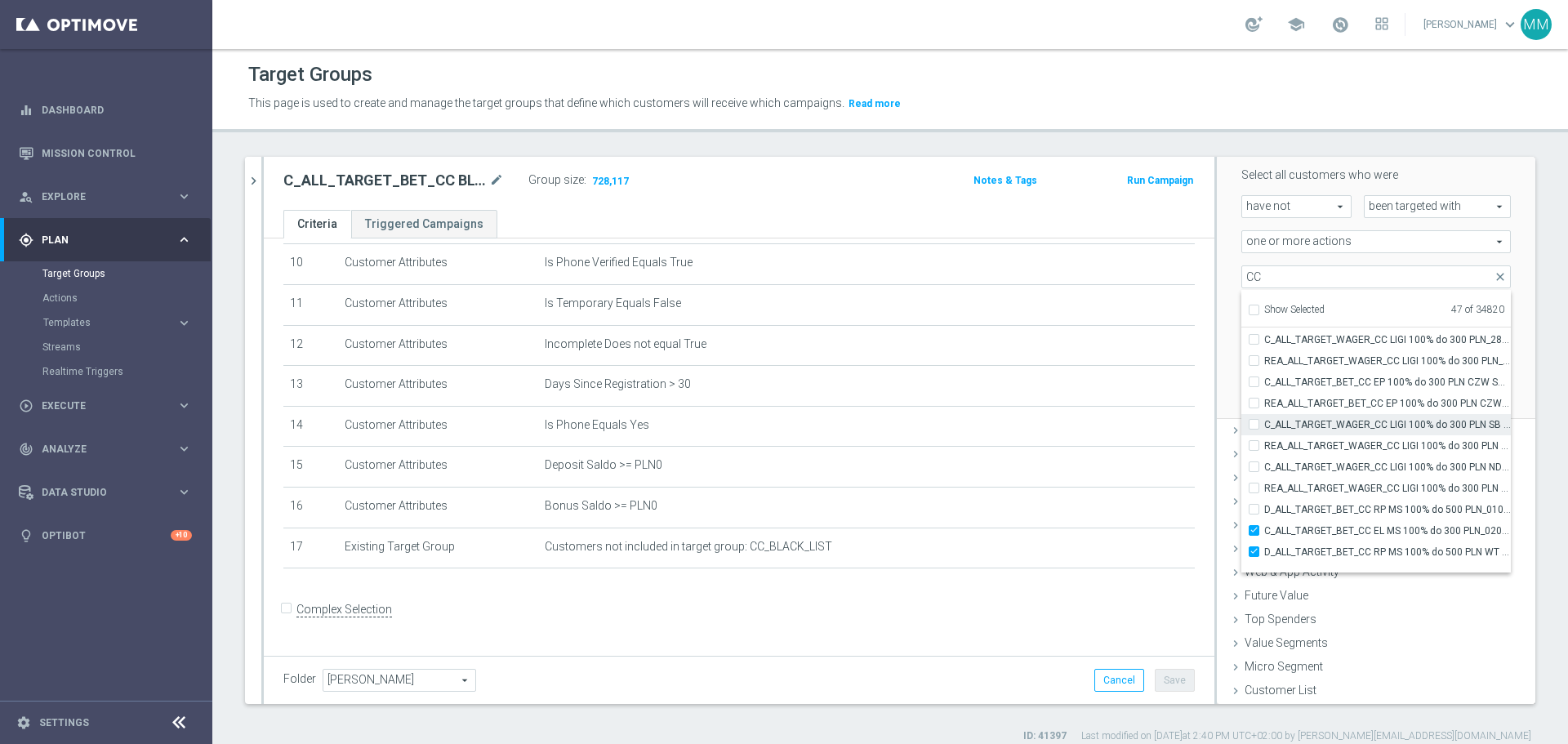
scroll to position [50972, 0]
drag, startPoint x: 1241, startPoint y: 524, endPoint x: 1242, endPoint y: 508, distance: 16.0
click at [1264, 523] on label "D_ALL_TARGET_BET_CC RP MS 100% do 500 PLN_010925" at bounding box center [1387, 522] width 246 height 21
click at [1254, 523] on input "D_ALL_TARGET_BET_CC RP MS 100% do 500 PLN_010925" at bounding box center [1258, 521] width 10 height 10
checkbox input "true"
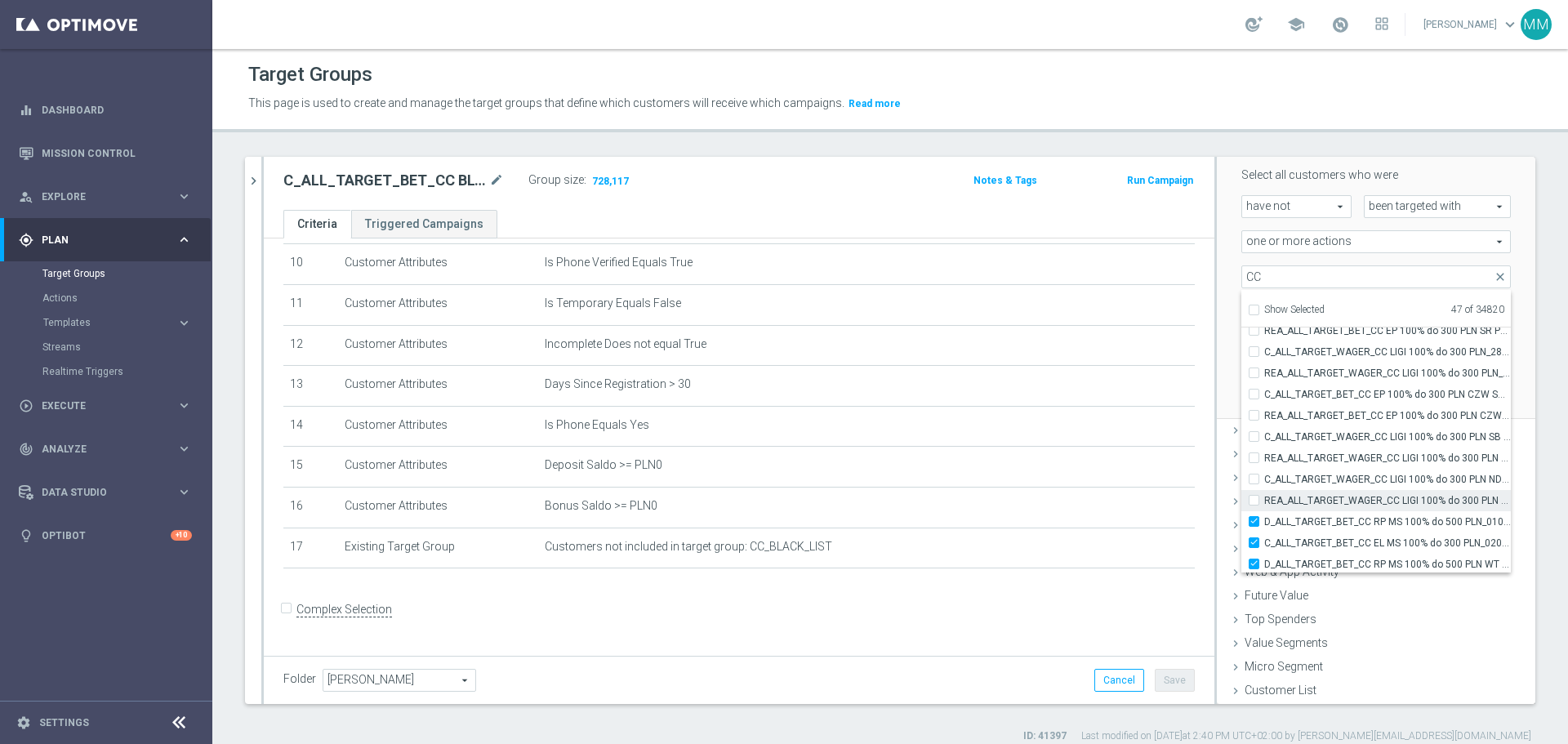
type input "Selected 48 of 34820"
click at [1242, 493] on div "REA_ALL_TARGET_WAGER_CC LIGI 100% do 300 PLN ND SMS_280825" at bounding box center [1376, 500] width 270 height 21
click at [1264, 502] on label "REA_ALL_TARGET_WAGER_CC LIGI 100% do 300 PLN ND SMS_280825" at bounding box center [1387, 500] width 246 height 21
click at [1254, 502] on input "REA_ALL_TARGET_WAGER_CC LIGI 100% do 300 PLN ND SMS_280825" at bounding box center [1258, 499] width 10 height 10
checkbox input "true"
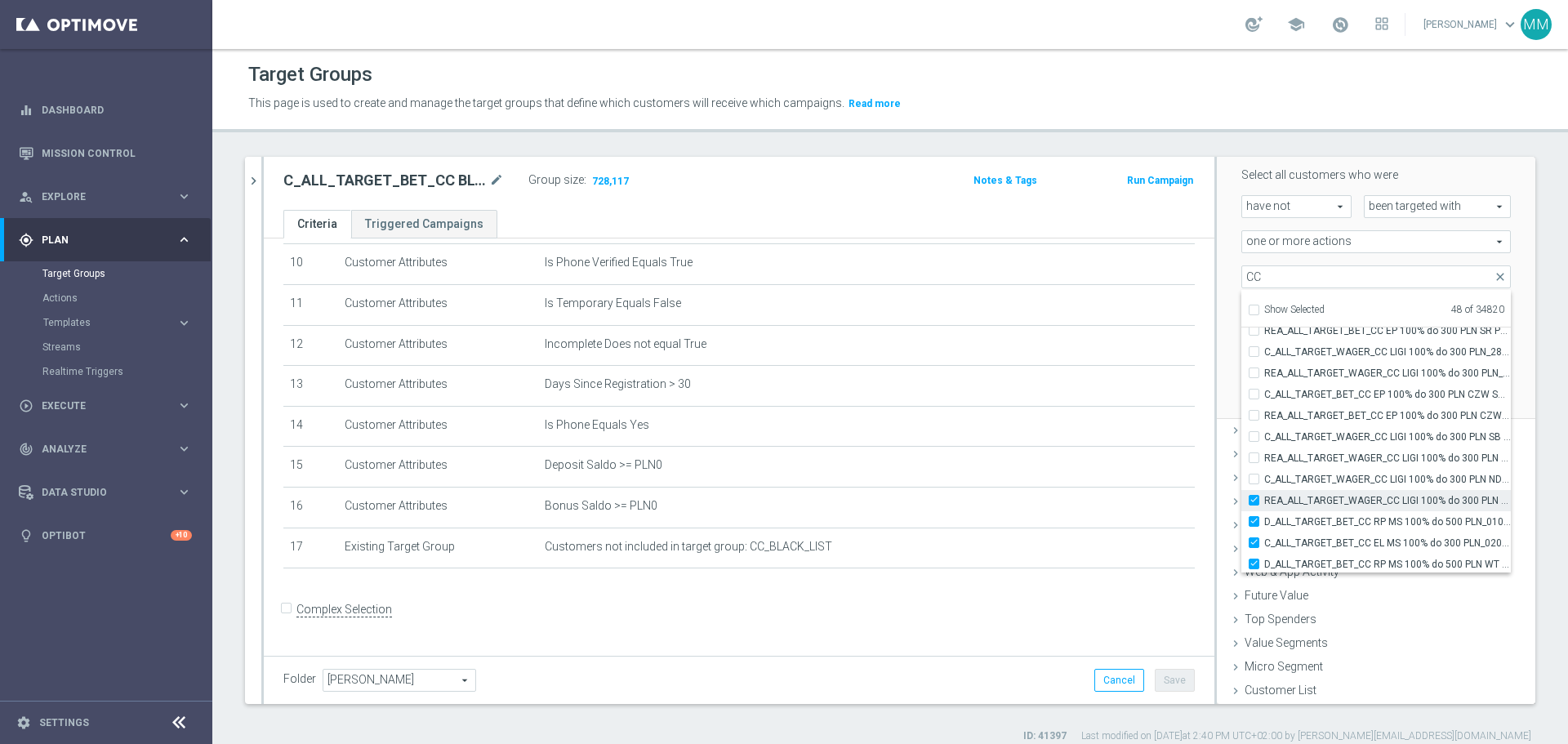
type input "Selected 49 of 34820"
click at [1254, 499] on input "REA_ALL_TARGET_WAGER_CC LIGI 100% do 300 PLN ND SMS_280825" at bounding box center [1258, 499] width 10 height 10
checkbox input "false"
type input "Selected 48 of 34820"
click at [1503, 281] on div "Scenario Custom Custom arrow_drop_down search Select all customers who were hav…" at bounding box center [1376, 264] width 319 height 312
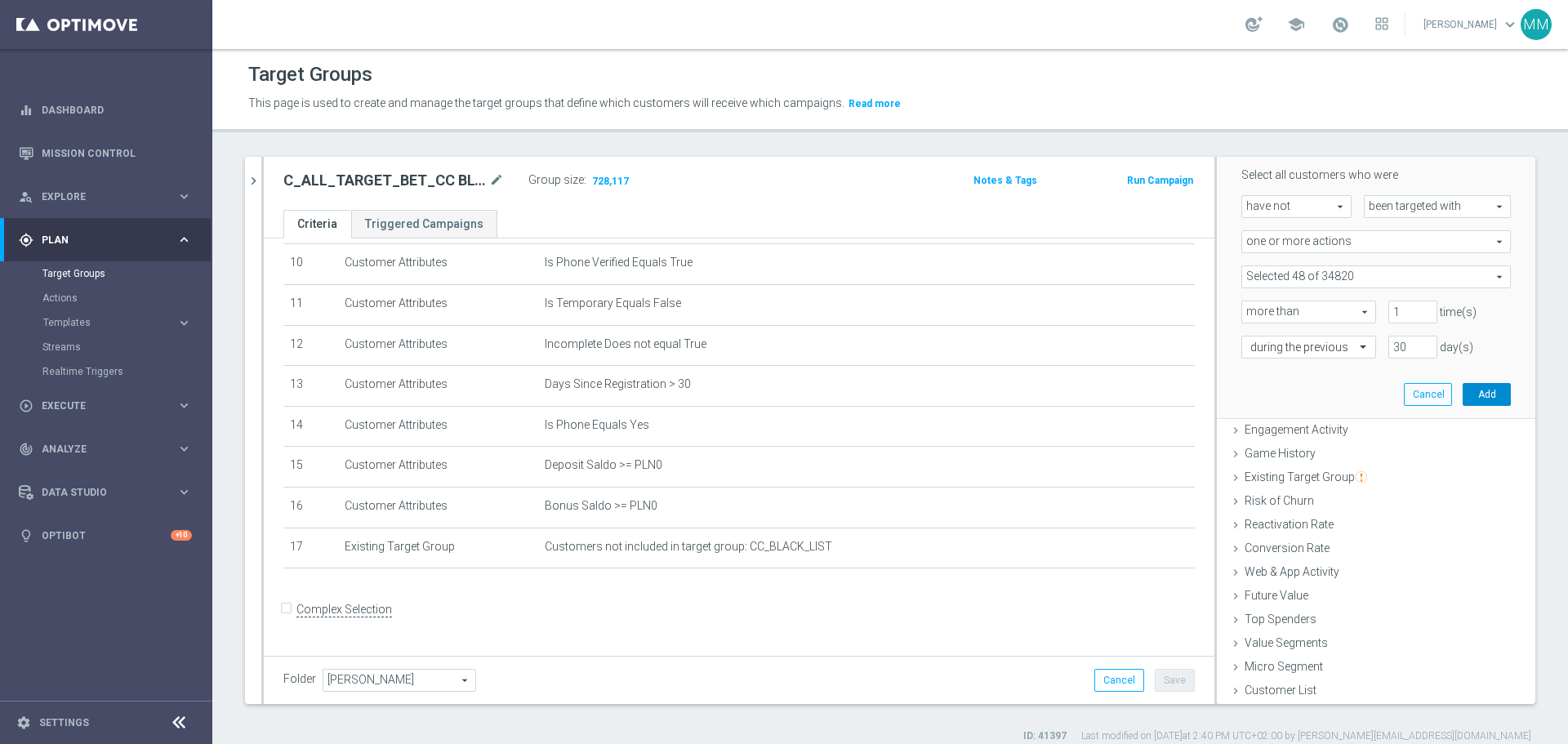
click at [1463, 397] on button "Add" at bounding box center [1487, 394] width 48 height 23
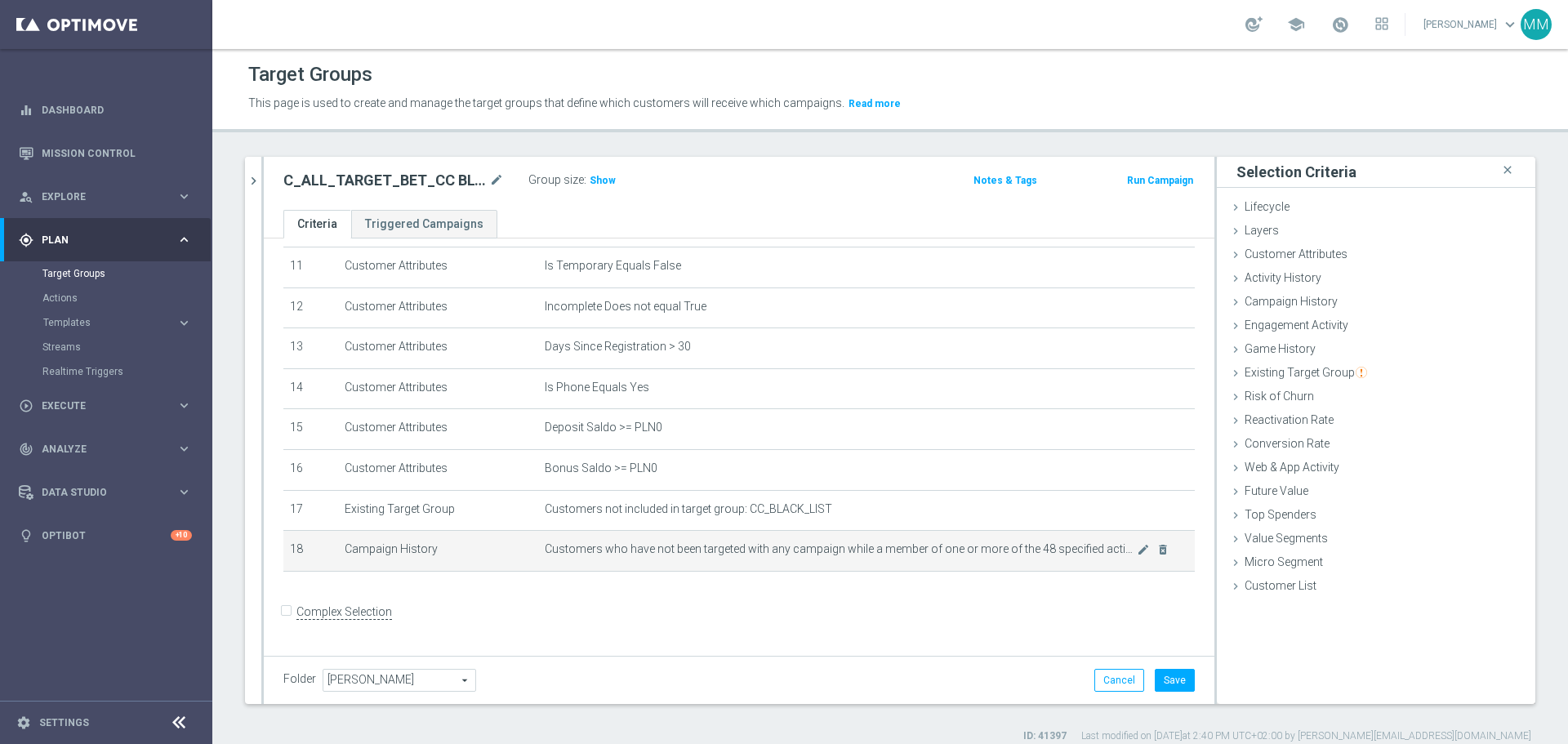
scroll to position [458, 0]
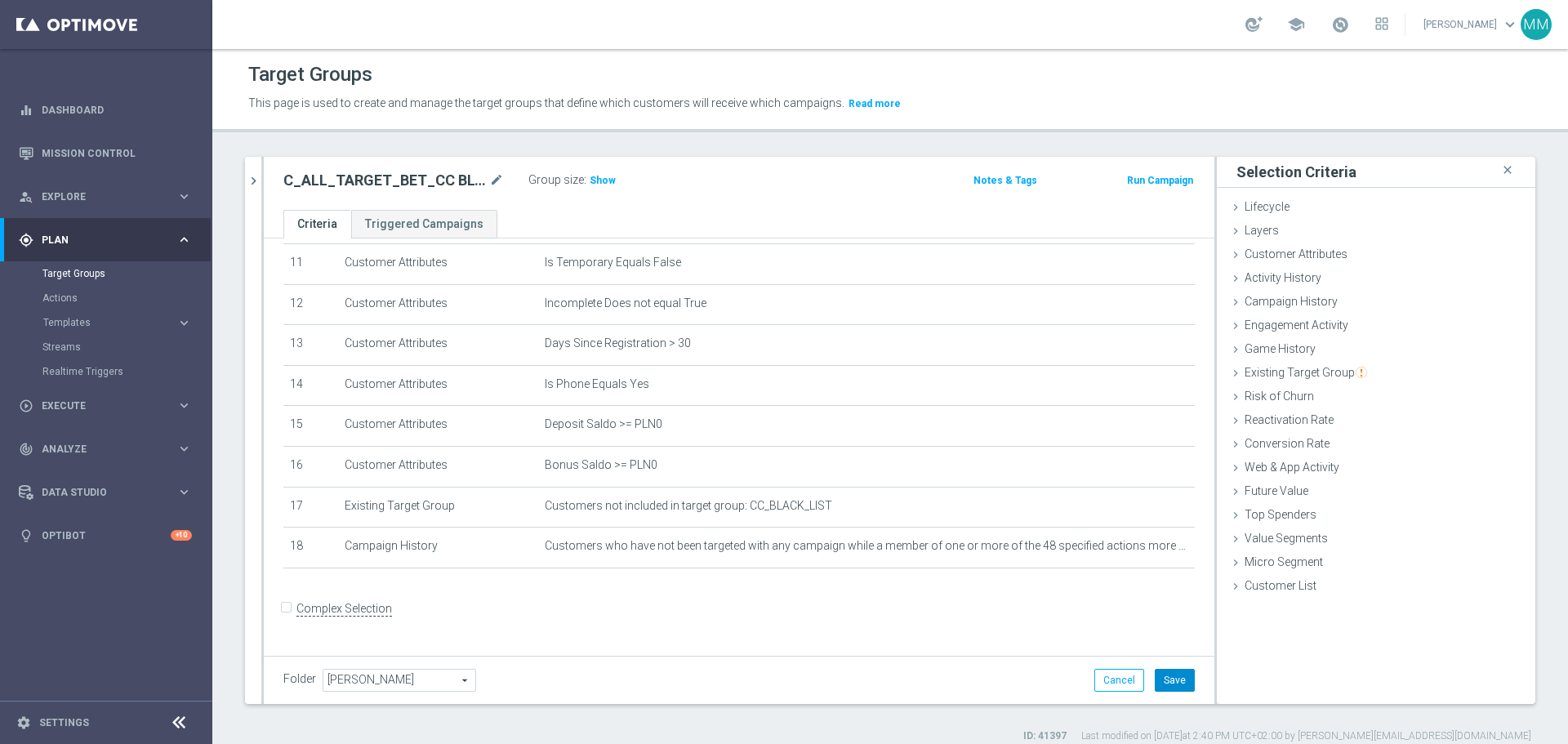
click at [1173, 683] on button "Save" at bounding box center [1175, 680] width 40 height 23
click at [596, 183] on span "Show" at bounding box center [603, 180] width 26 height 11
click at [1297, 257] on span "Customer Attributes" at bounding box center [1296, 254] width 103 height 13
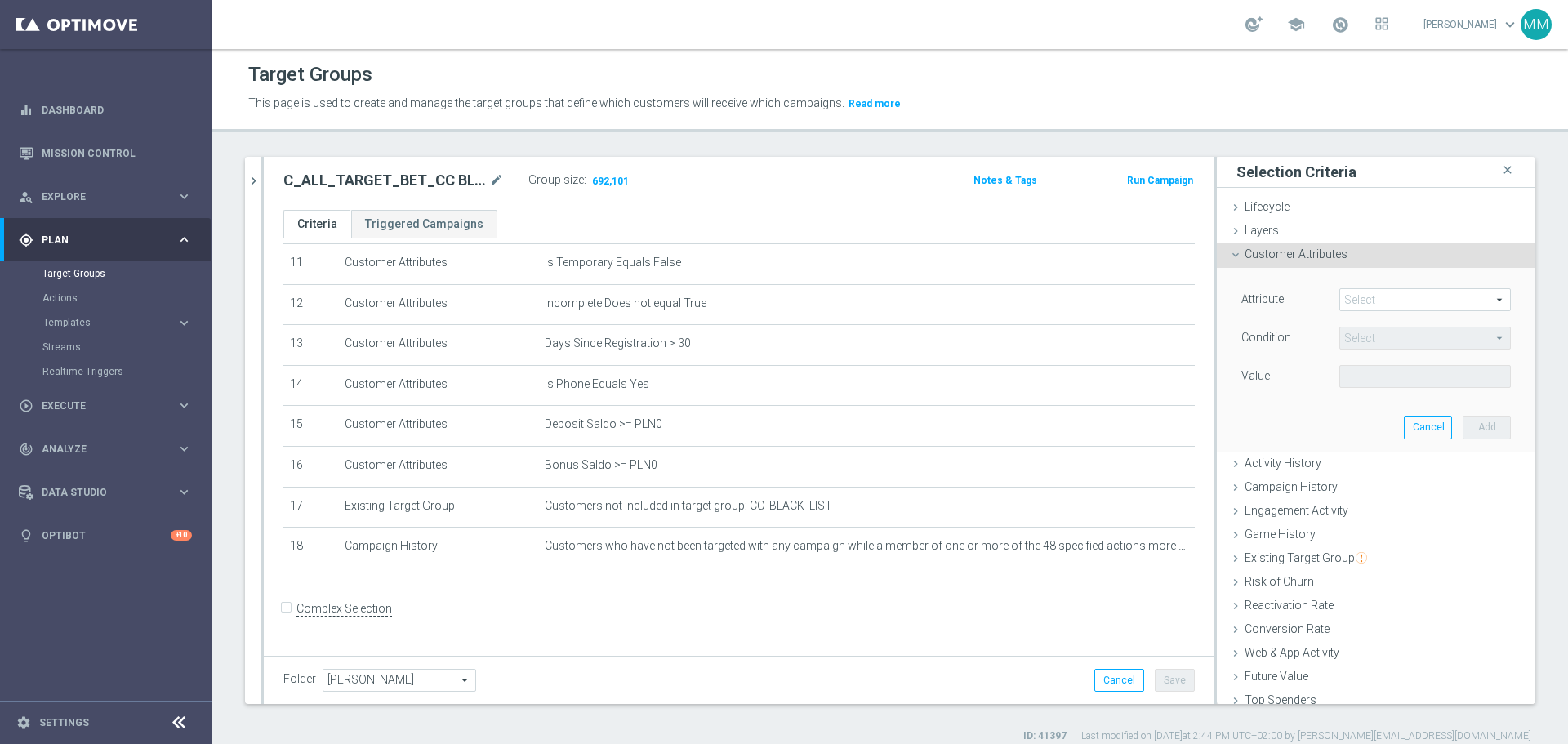
click at [1392, 305] on span at bounding box center [1425, 299] width 170 height 21
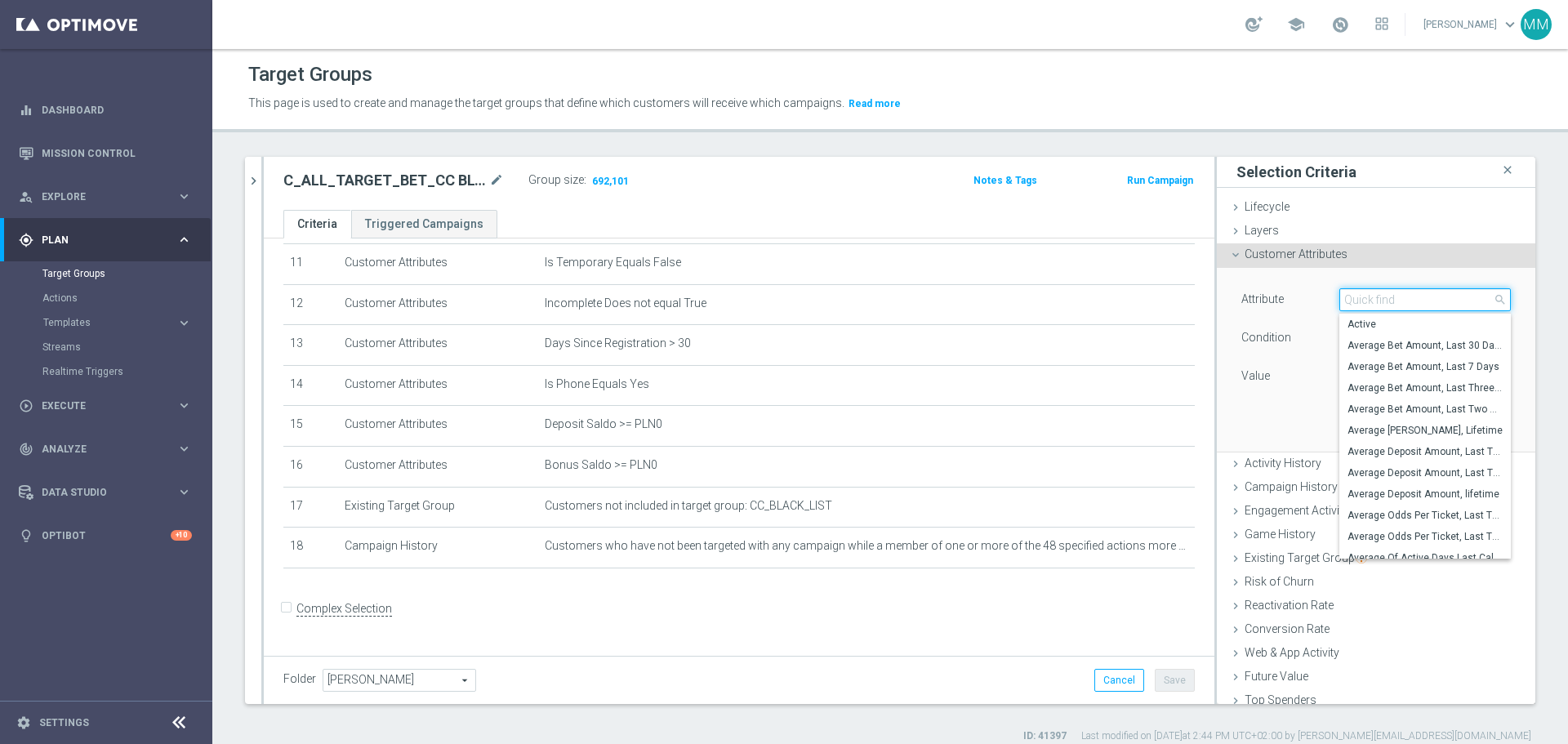
click at [1389, 299] on input "search" at bounding box center [1425, 299] width 171 height 23
type input "d"
type input "Days Sinc"
click at [1416, 432] on span "Days Since Last Activity" at bounding box center [1425, 431] width 155 height 13
type input "Days Since Last Activity"
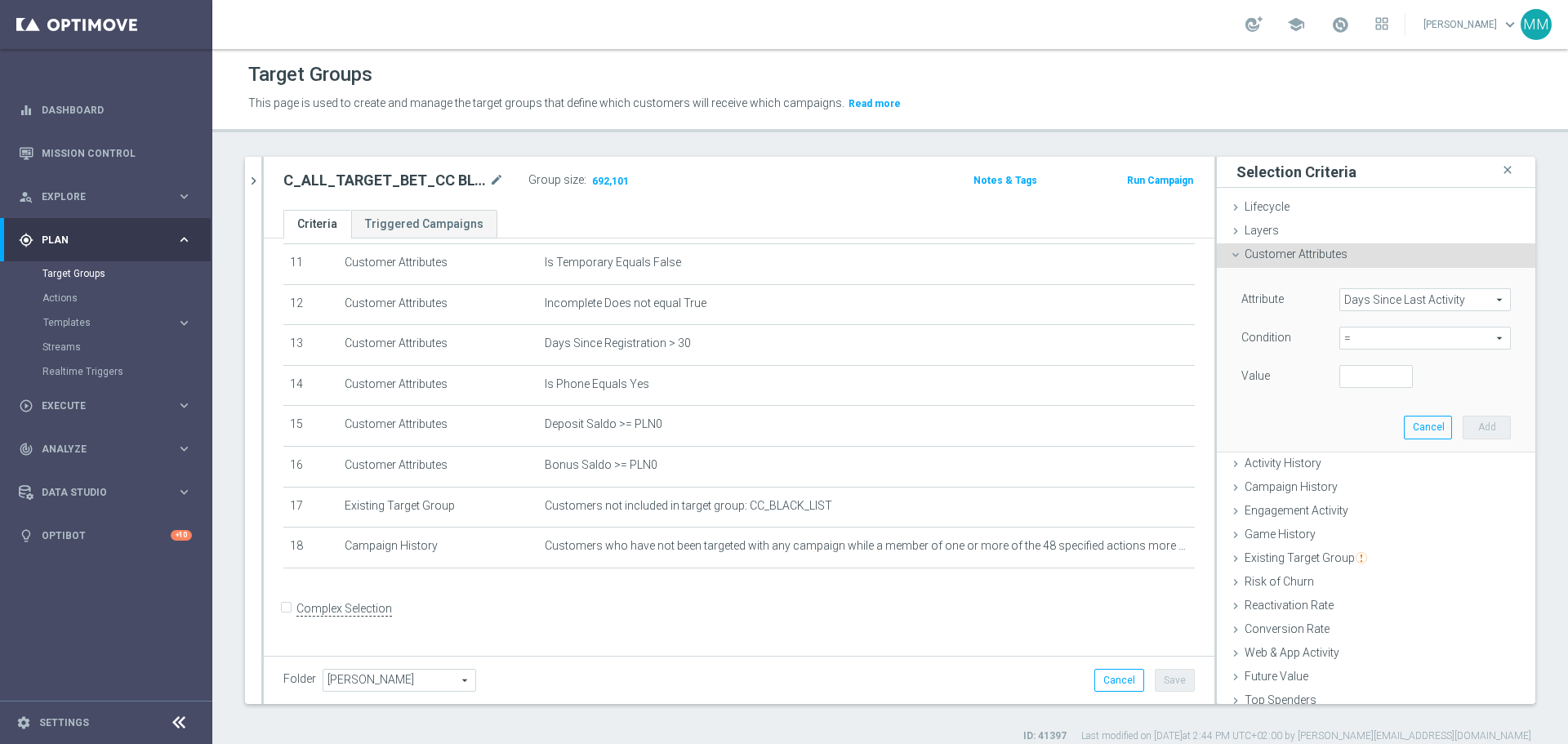
click at [1343, 335] on span "=" at bounding box center [1425, 338] width 170 height 21
click at [1348, 492] on span "between" at bounding box center [1425, 490] width 155 height 13
type input "between"
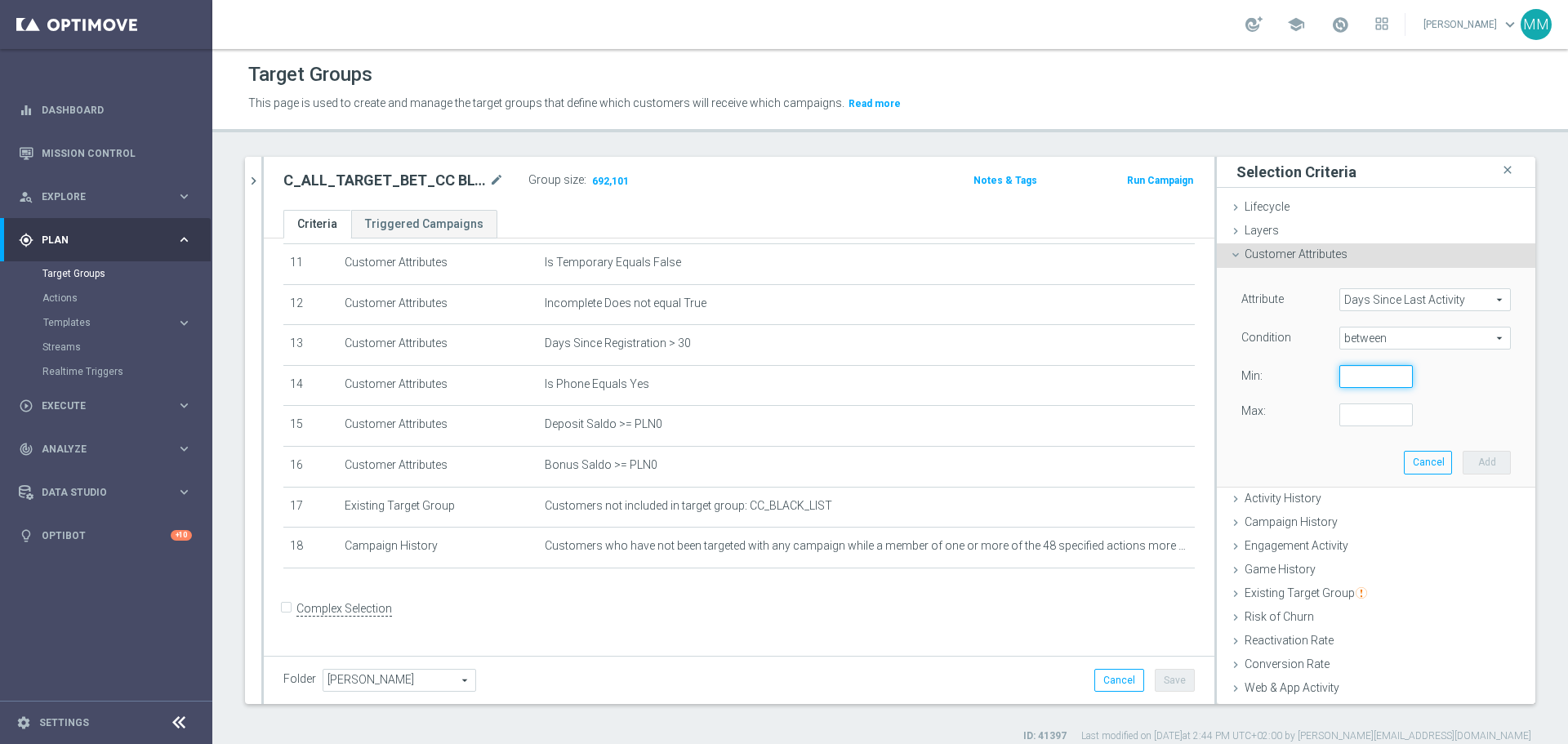
click at [1339, 378] on input "number" at bounding box center [1375, 377] width 73 height 23
type input "15"
click at [1348, 415] on input "number" at bounding box center [1375, 415] width 73 height 23
type input "45"
click at [1463, 464] on button "Add" at bounding box center [1487, 462] width 48 height 23
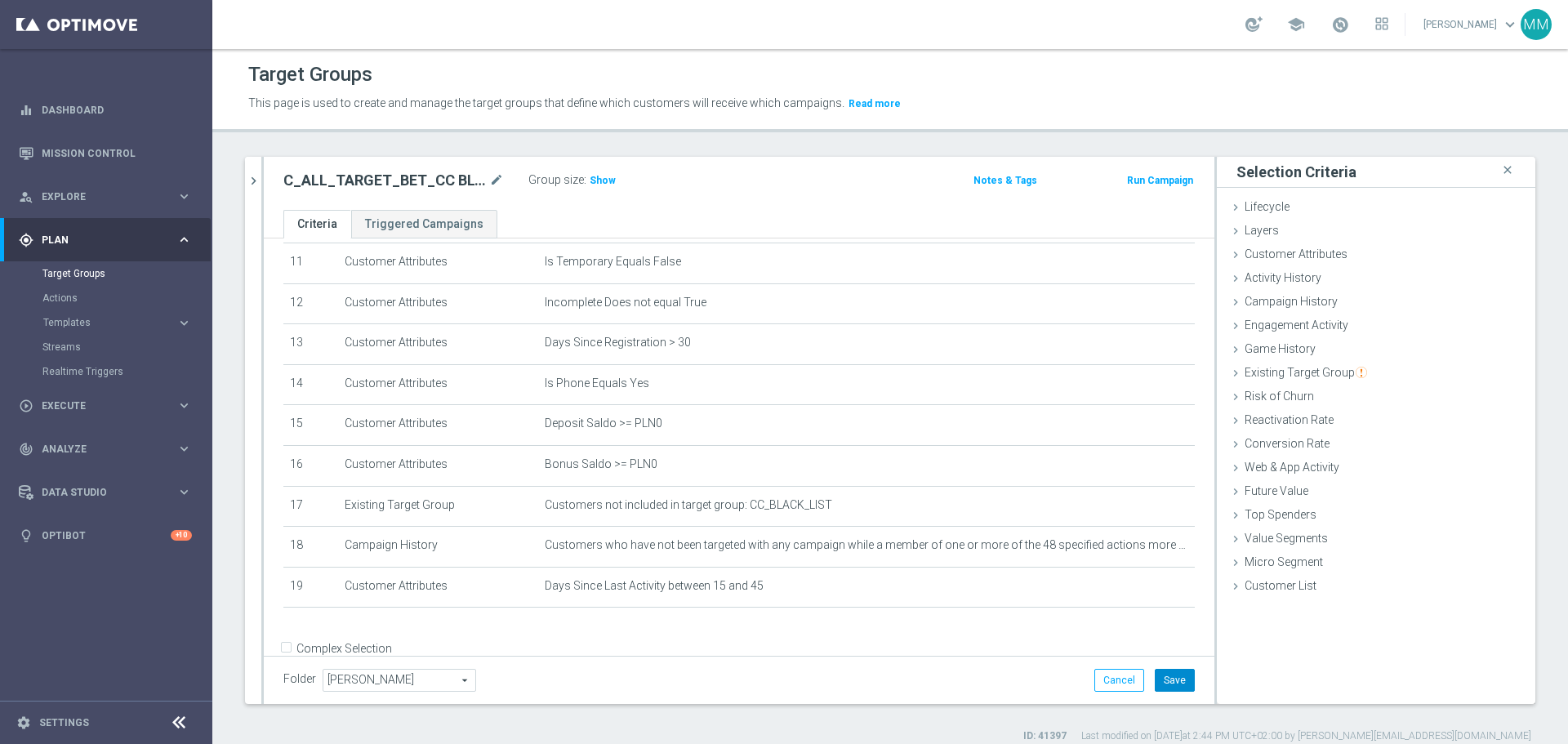
click at [1166, 685] on button "Save" at bounding box center [1175, 680] width 40 height 23
click at [604, 178] on span "Show" at bounding box center [603, 180] width 26 height 11
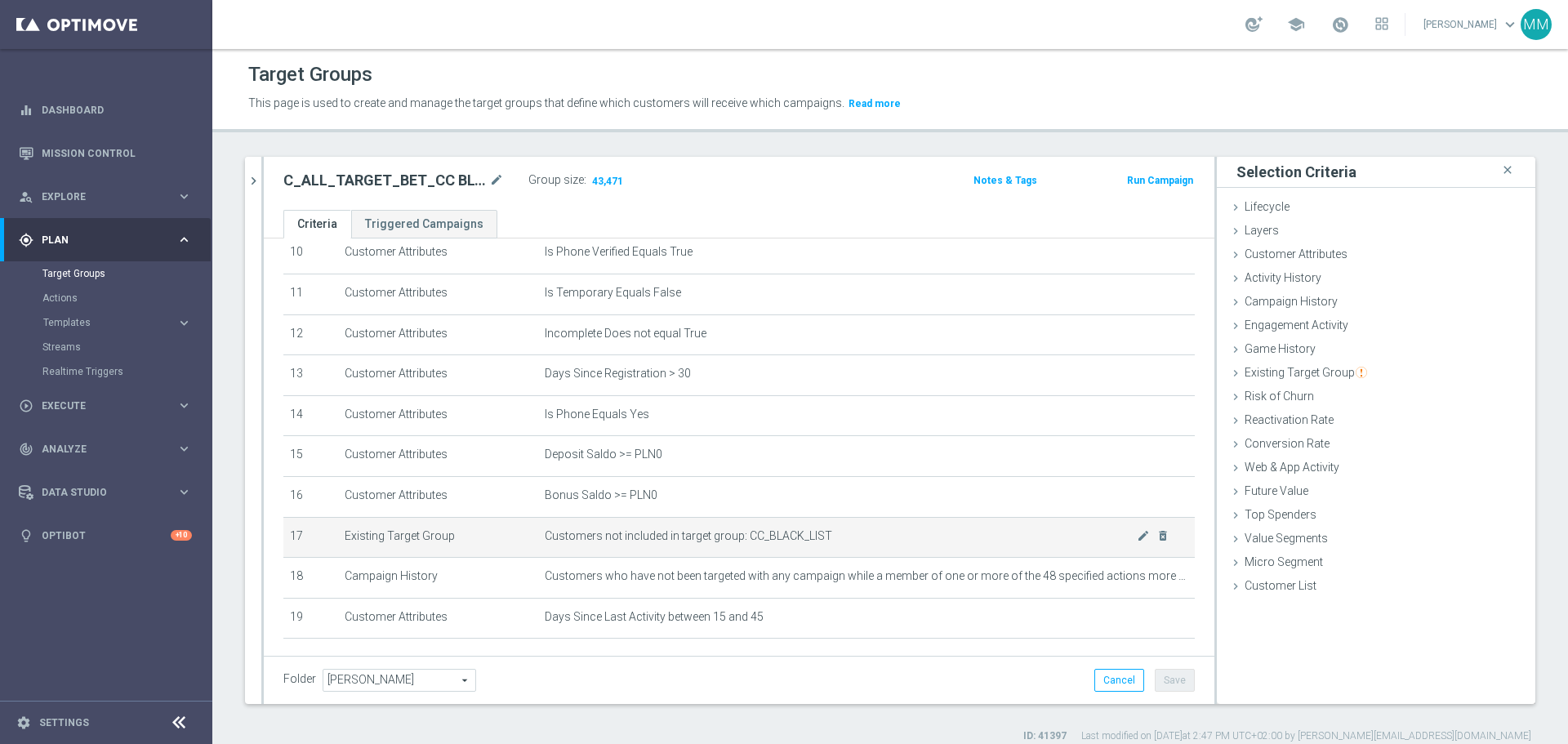
scroll to position [408, 0]
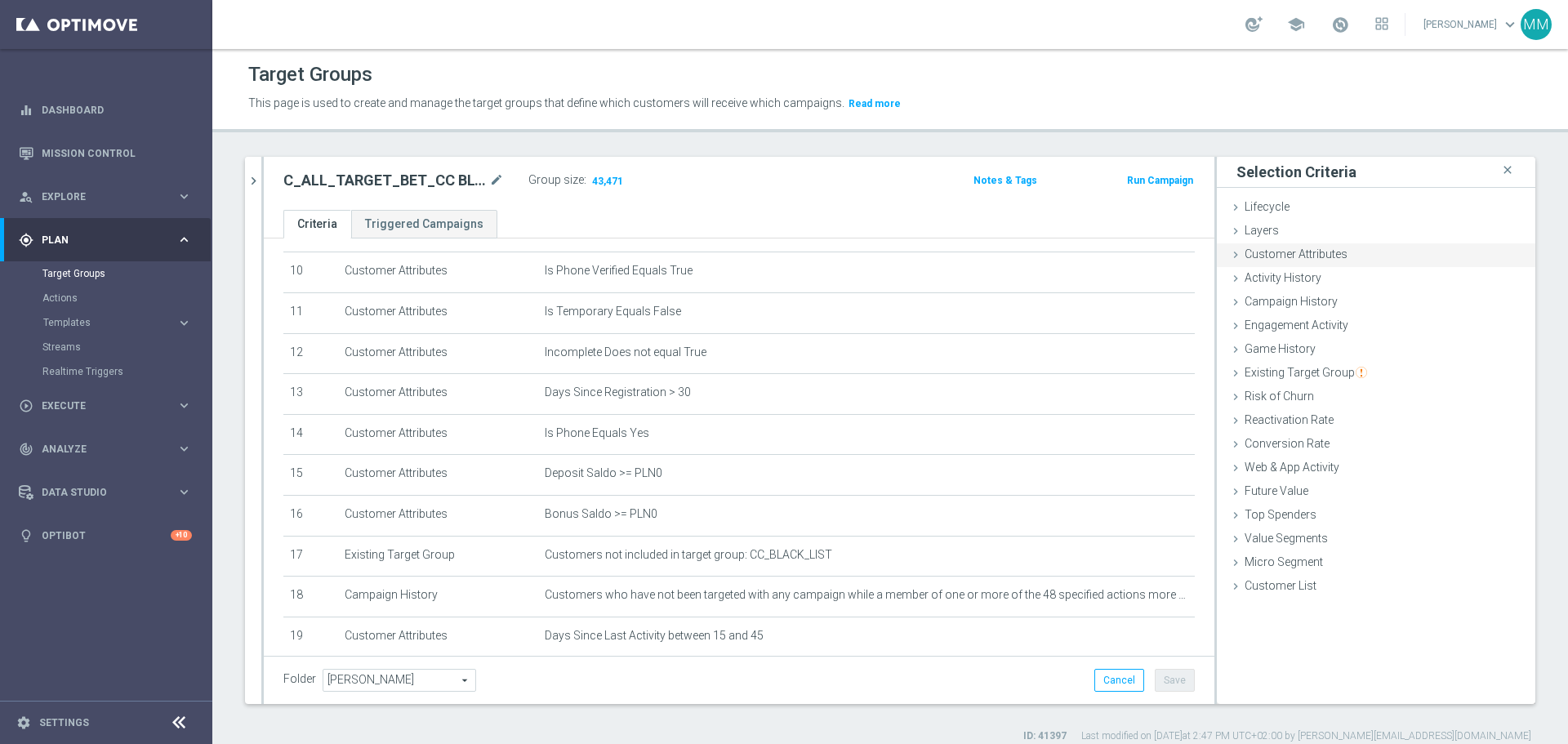
click at [1287, 251] on span "Customer Attributes" at bounding box center [1296, 254] width 103 height 13
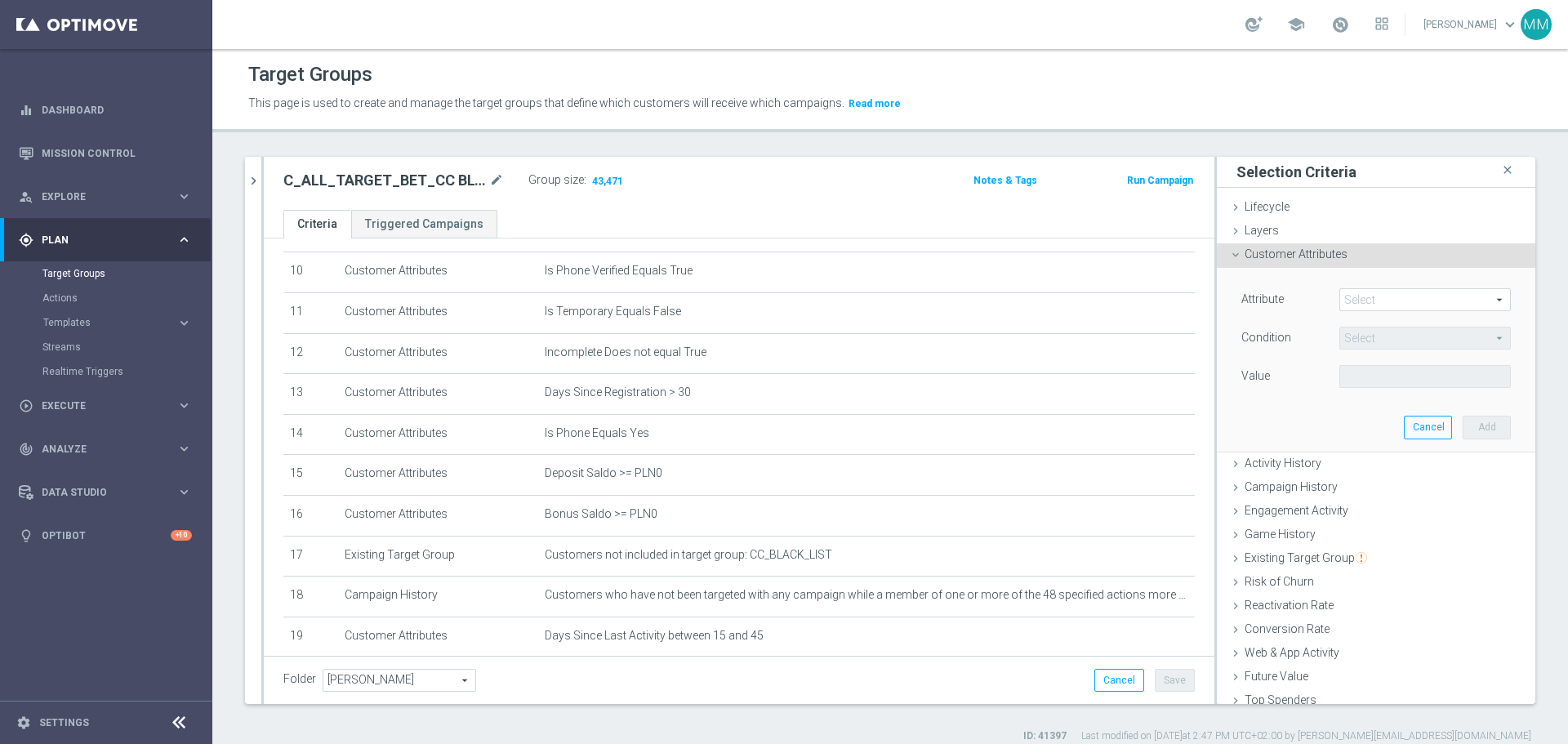
click at [1359, 300] on span at bounding box center [1425, 299] width 170 height 21
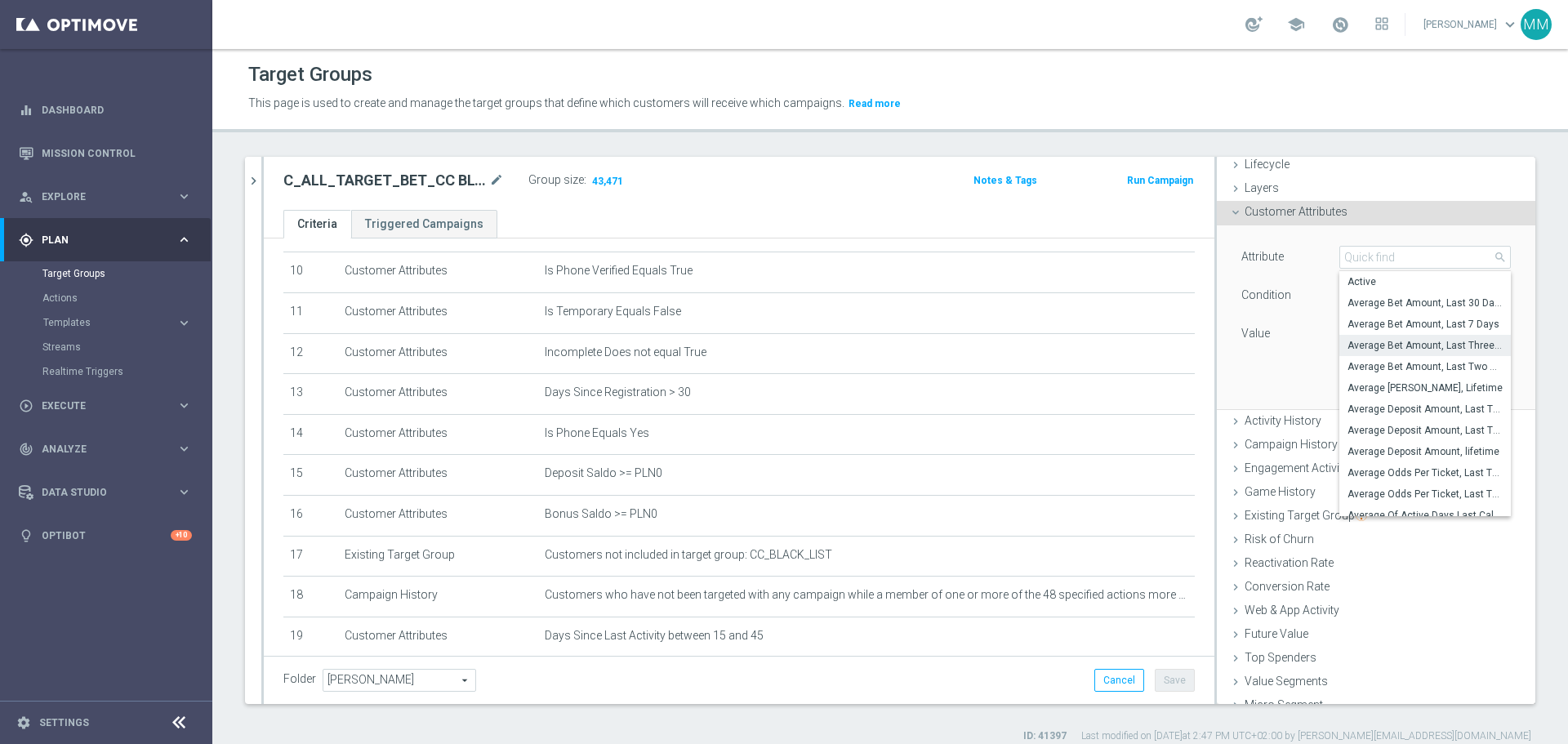
scroll to position [81, 0]
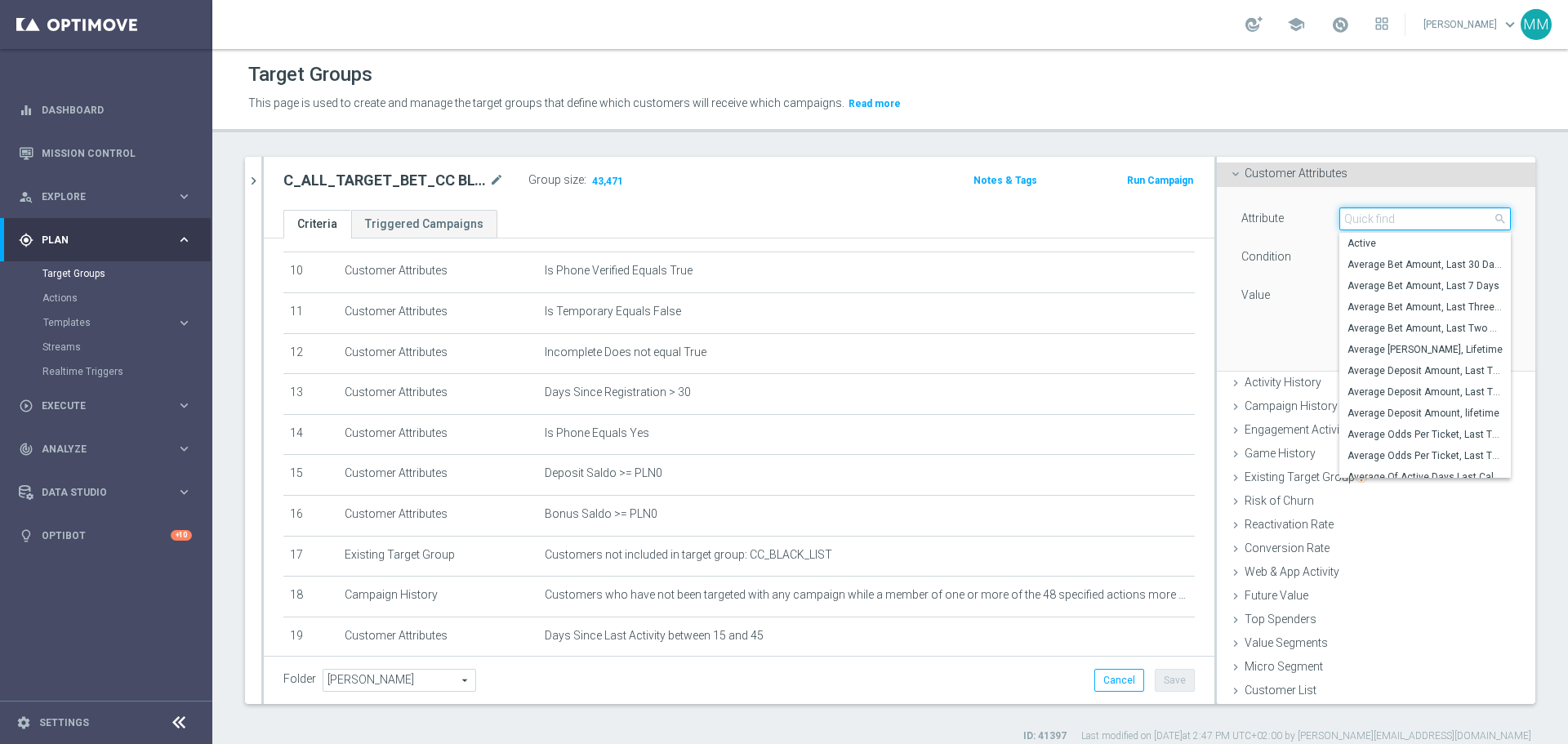
click at [1365, 220] on input "search" at bounding box center [1425, 219] width 171 height 23
type input "AVG"
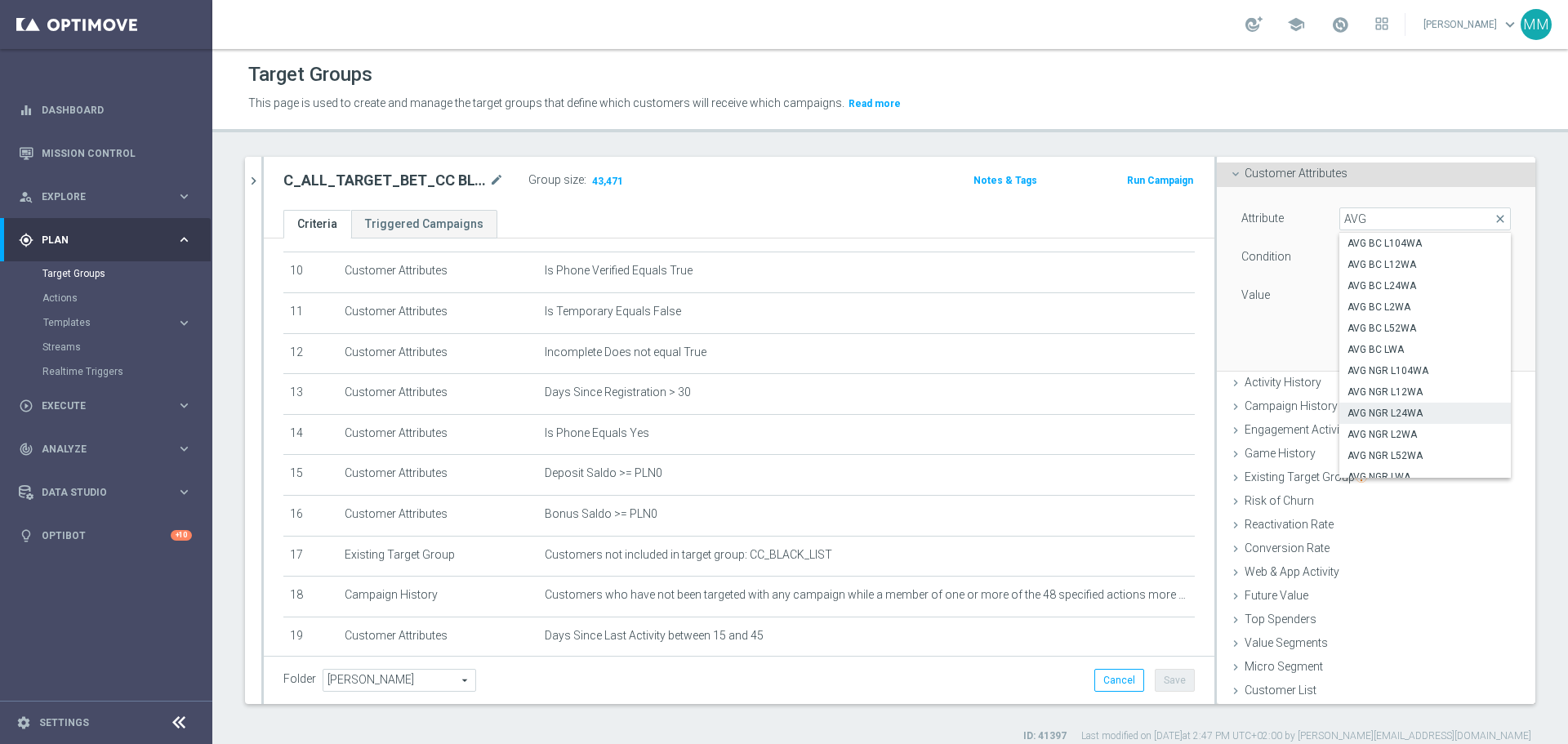
click at [1384, 416] on span "AVG NGR L24WA" at bounding box center [1425, 413] width 155 height 13
type input "AVG NGR L24WA"
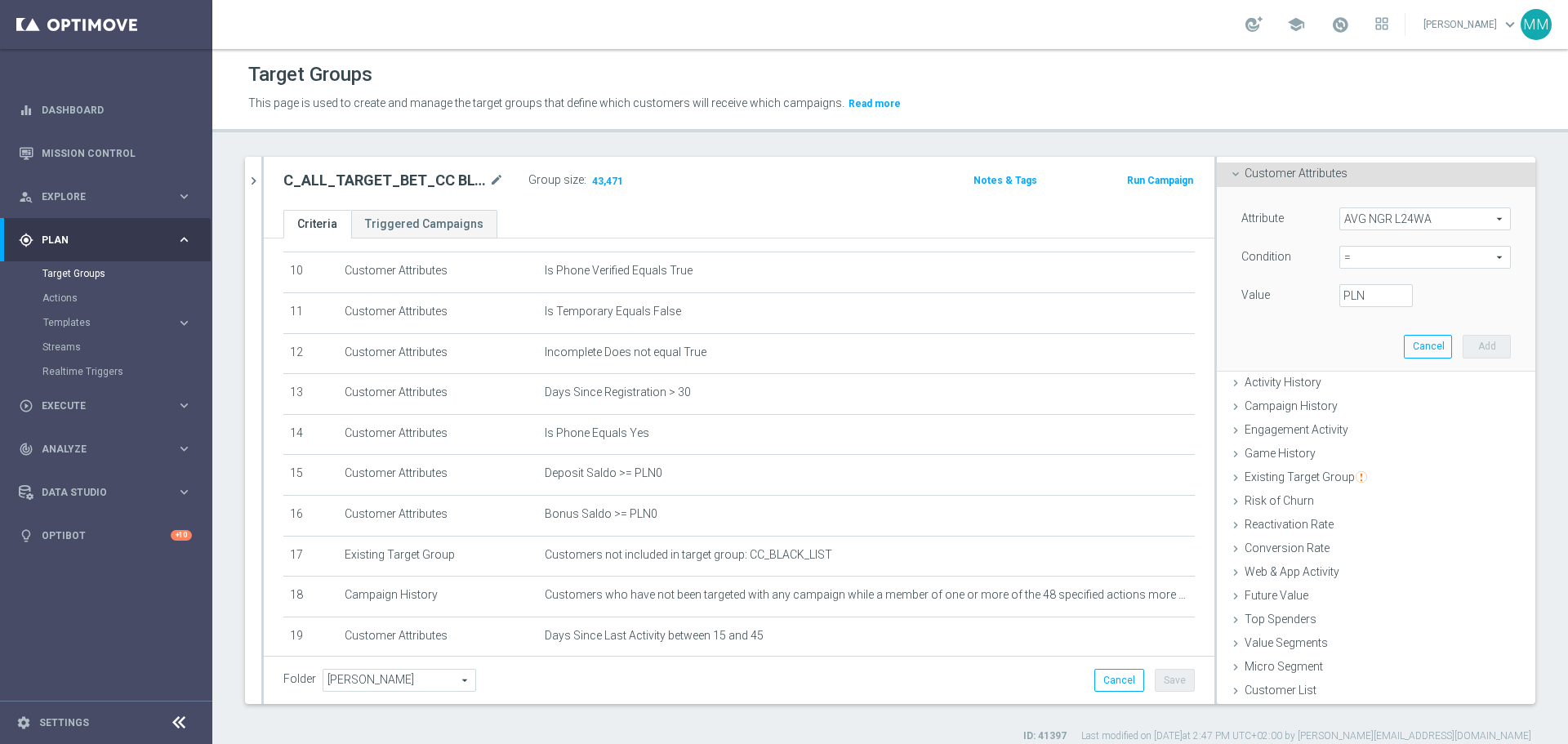
click at [1380, 254] on span "=" at bounding box center [1425, 257] width 170 height 21
click at [1365, 415] on span "between" at bounding box center [1425, 409] width 155 height 13
type input "between"
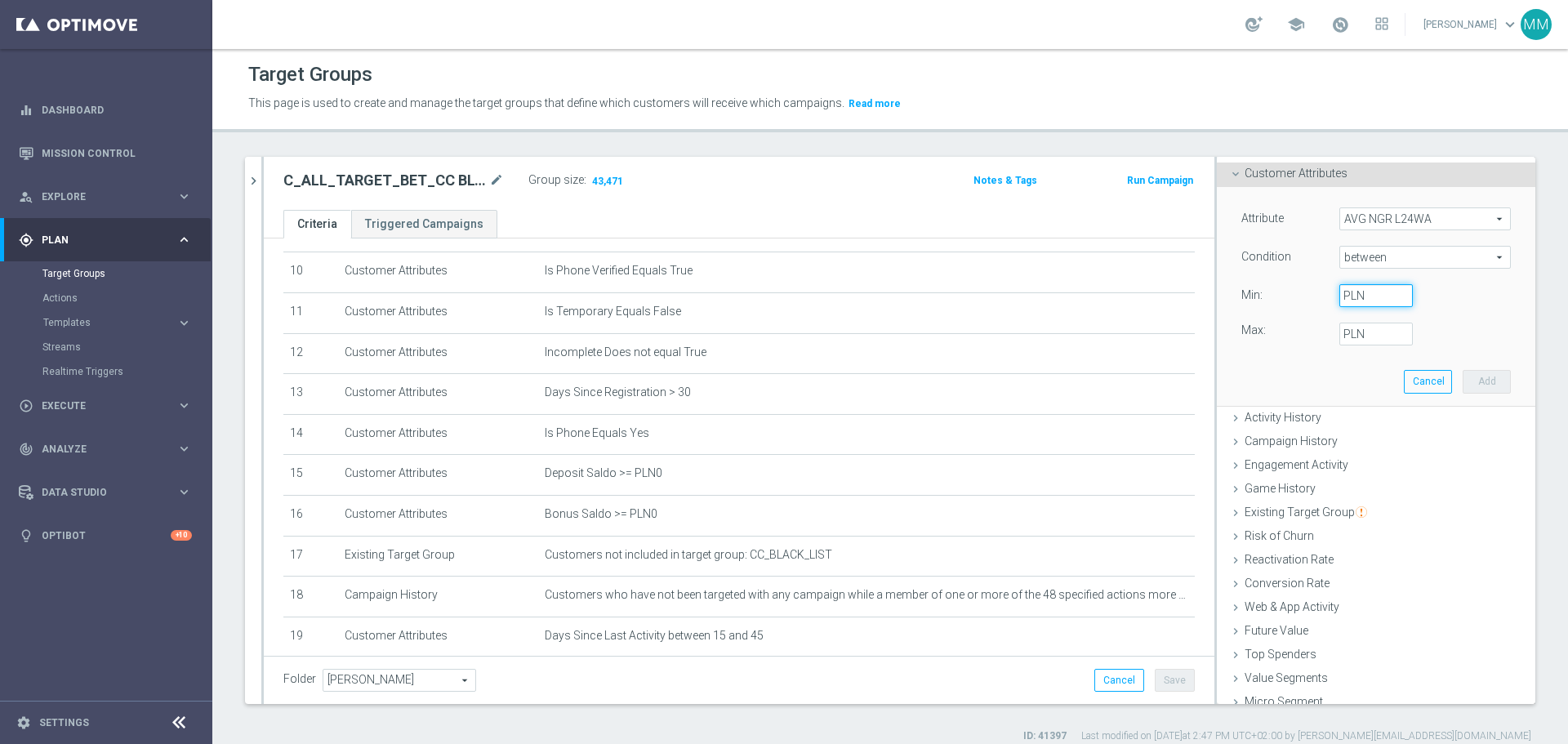
click at [1350, 295] on input "PLN" at bounding box center [1375, 296] width 73 height 23
type input "10"
click at [1349, 339] on input "PLN" at bounding box center [1375, 334] width 73 height 23
type input "2499"
type input "2499.99"
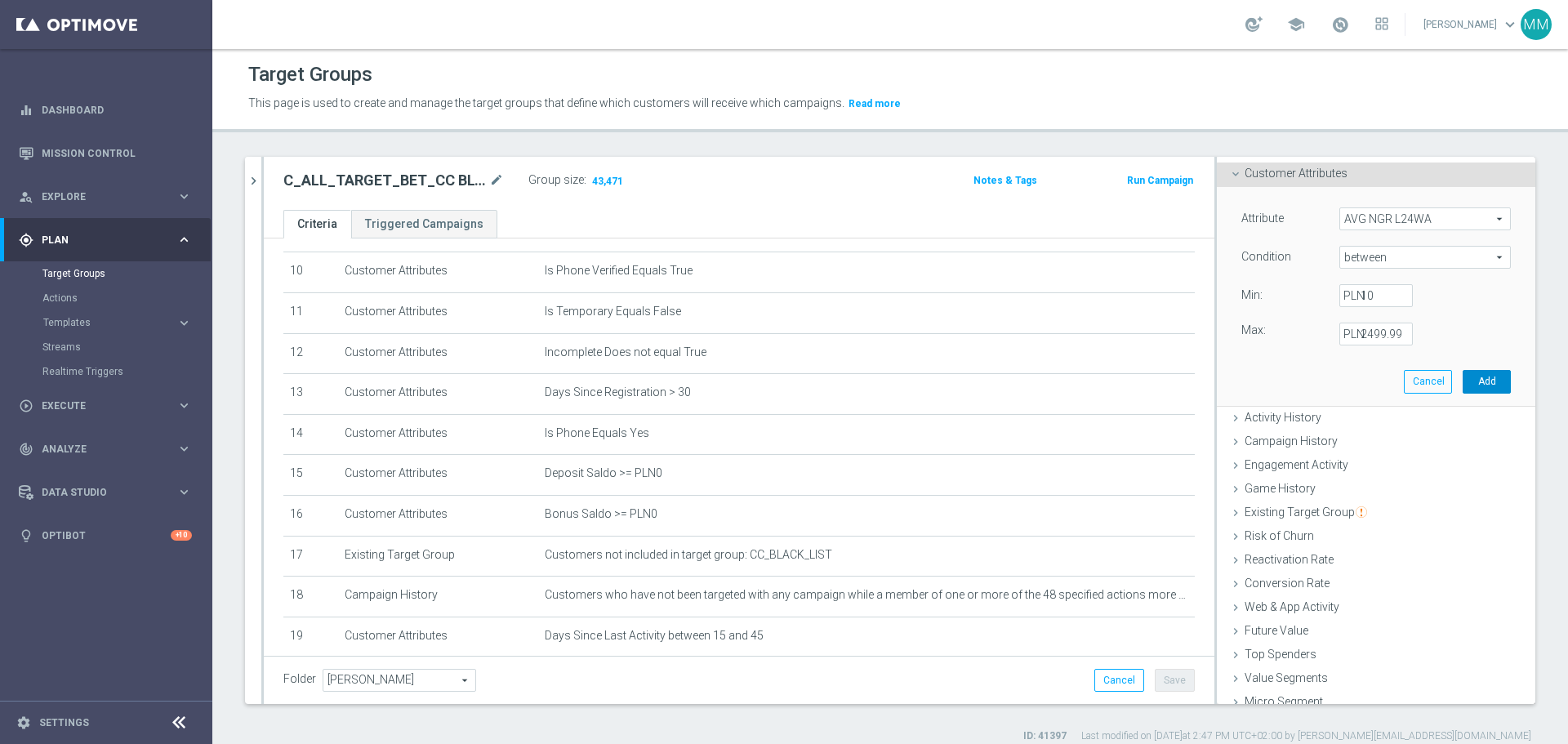
click at [1463, 383] on button "Add" at bounding box center [1487, 381] width 48 height 23
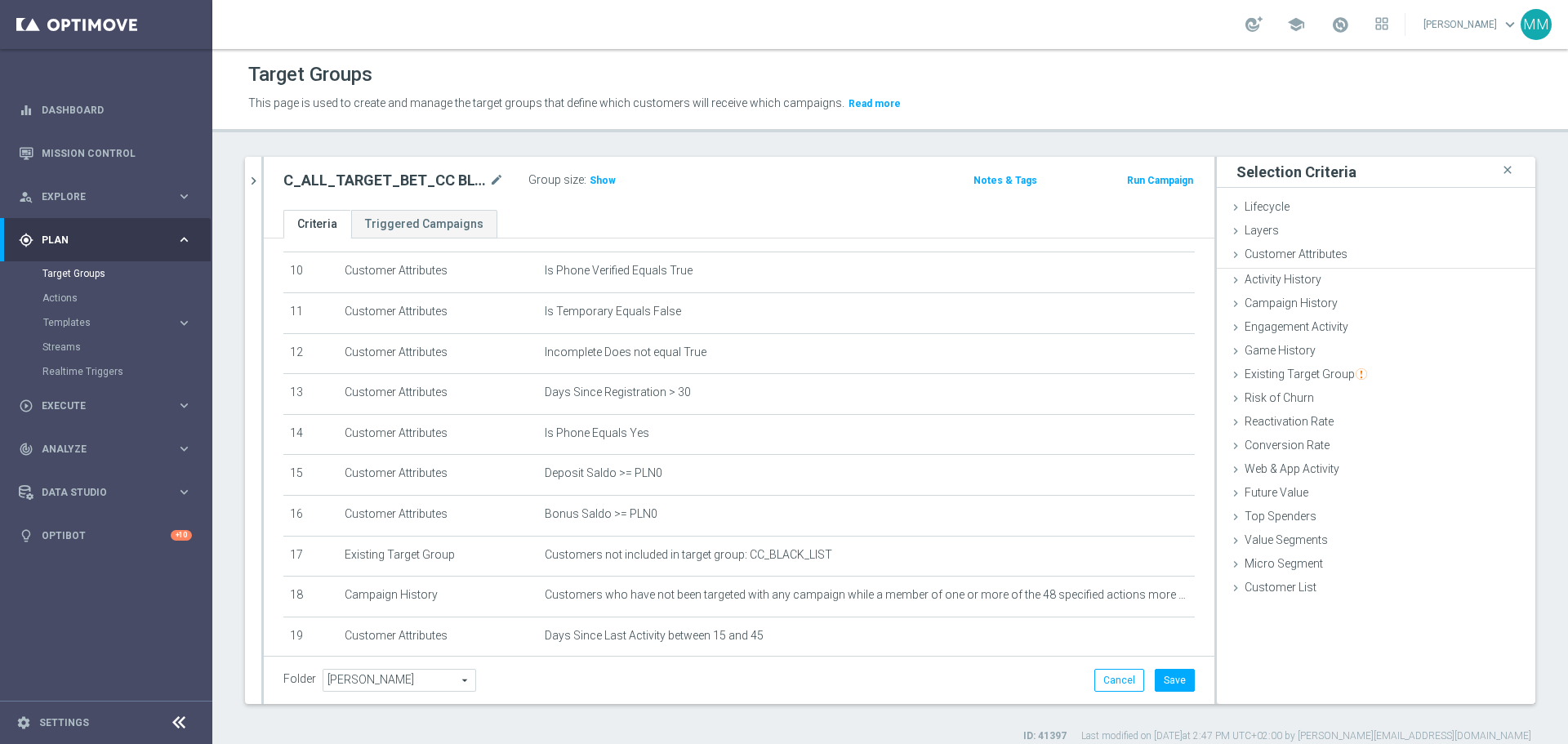
scroll to position [0, 0]
click at [1158, 684] on button "Save" at bounding box center [1175, 680] width 40 height 23
click at [591, 179] on span "Show" at bounding box center [603, 180] width 26 height 11
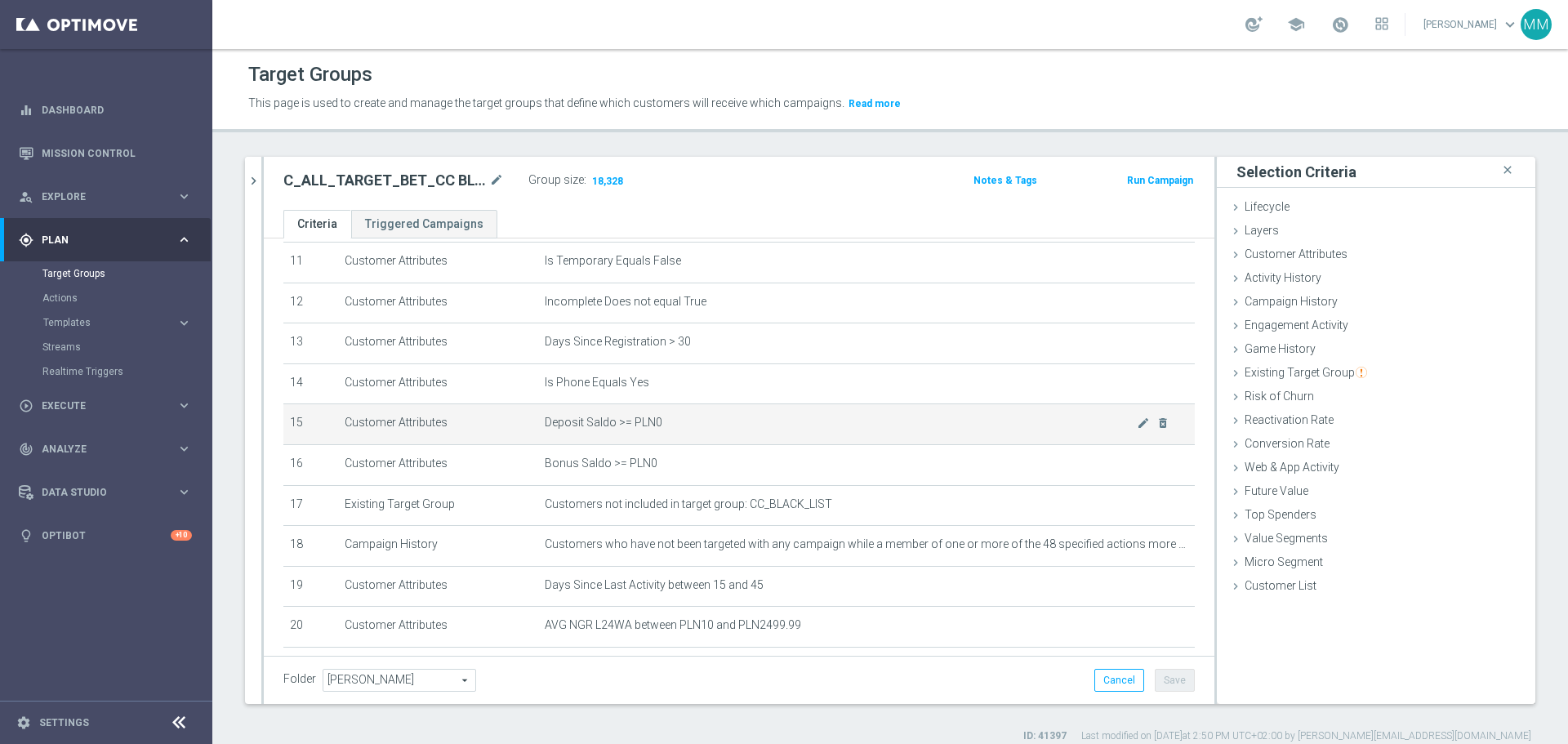
scroll to position [540, 0]
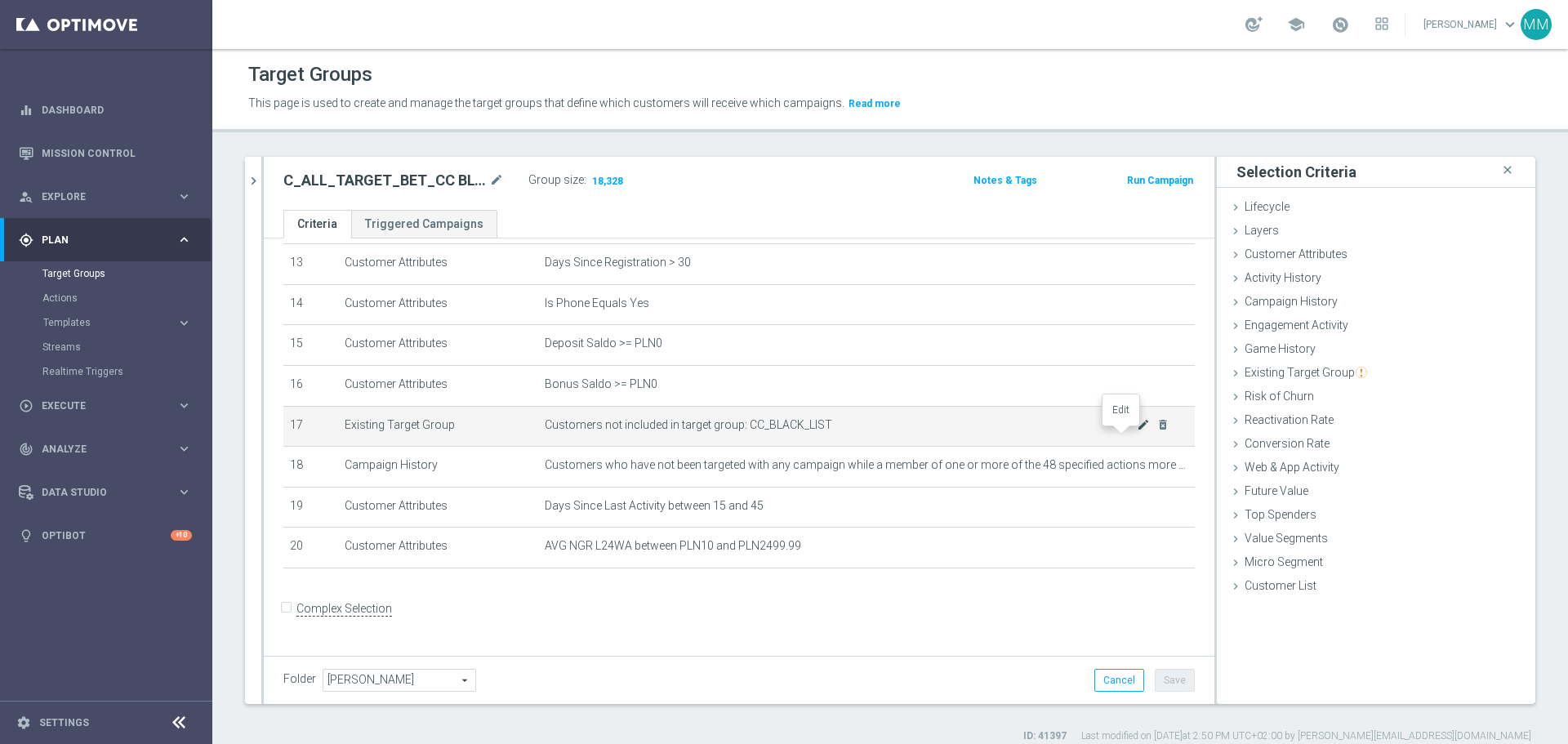
click at [1136, 432] on icon "mode_edit" at bounding box center [1143, 425] width 13 height 13
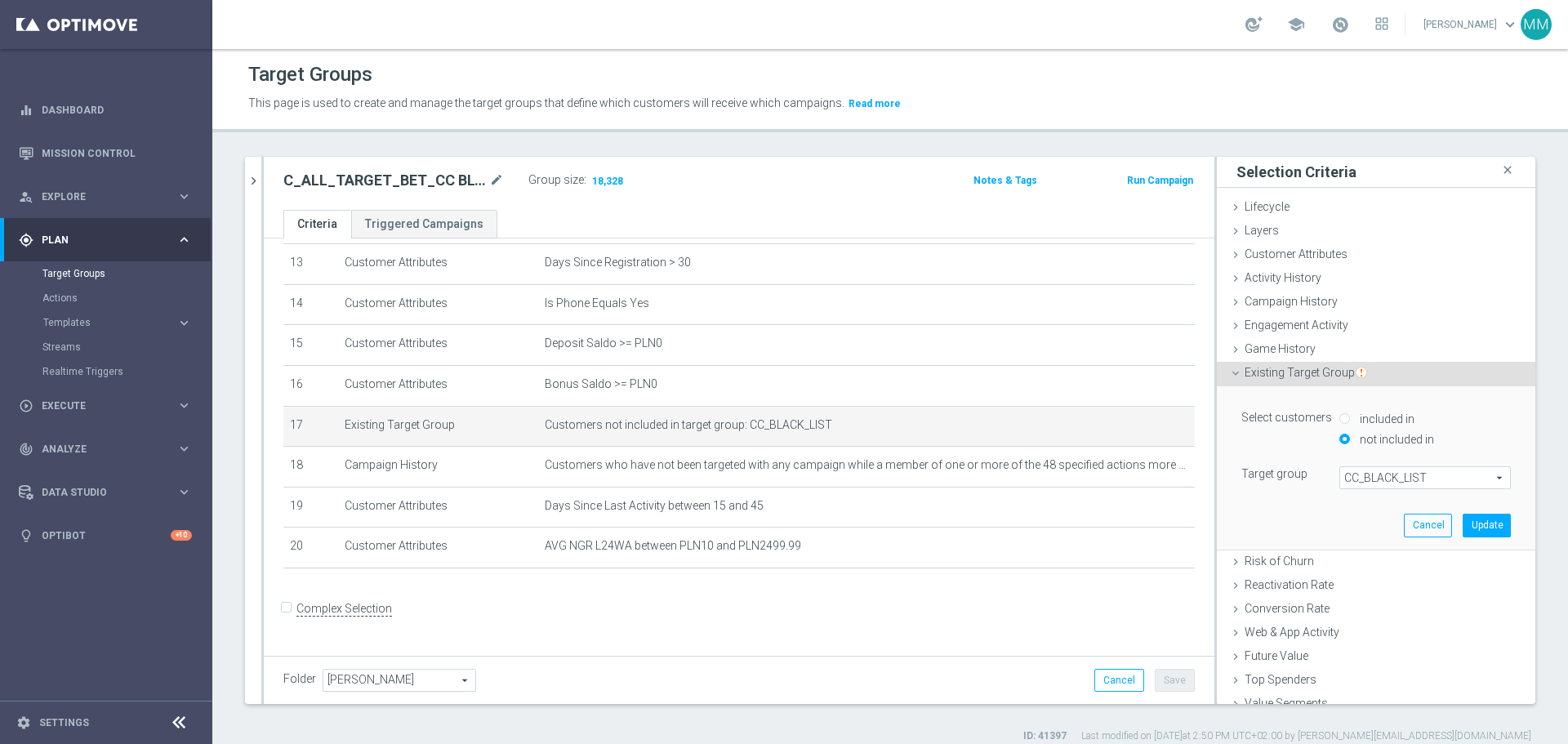
click at [1428, 483] on span "CC_BLACK_LIST" at bounding box center [1425, 477] width 170 height 21
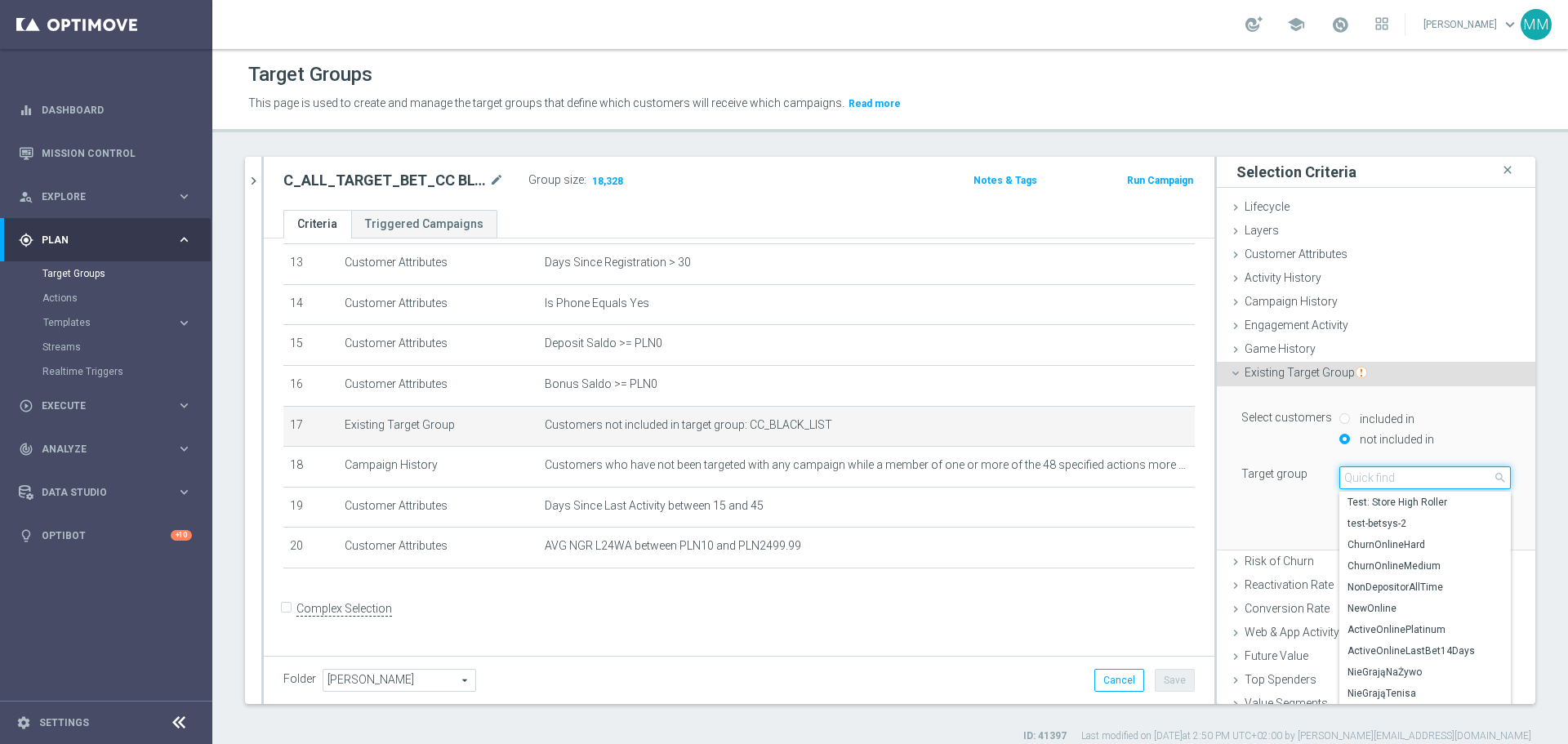
click at [1418, 478] on input "search" at bounding box center [1425, 477] width 171 height 23
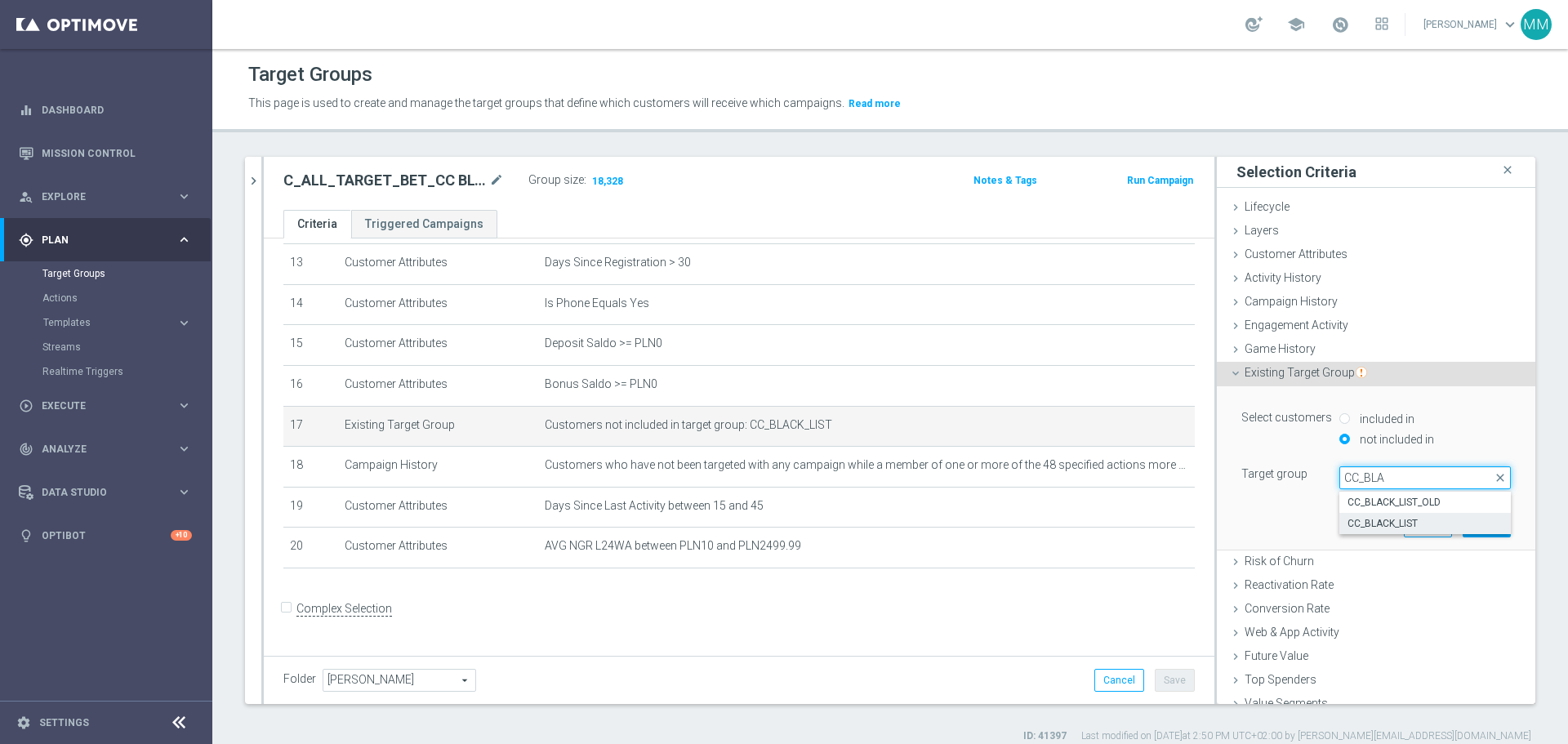
type input "CC_BLA"
click at [1385, 517] on span "CC_BLACK_LIST" at bounding box center [1425, 524] width 155 height 13
click at [1470, 526] on button "Update" at bounding box center [1487, 525] width 48 height 23
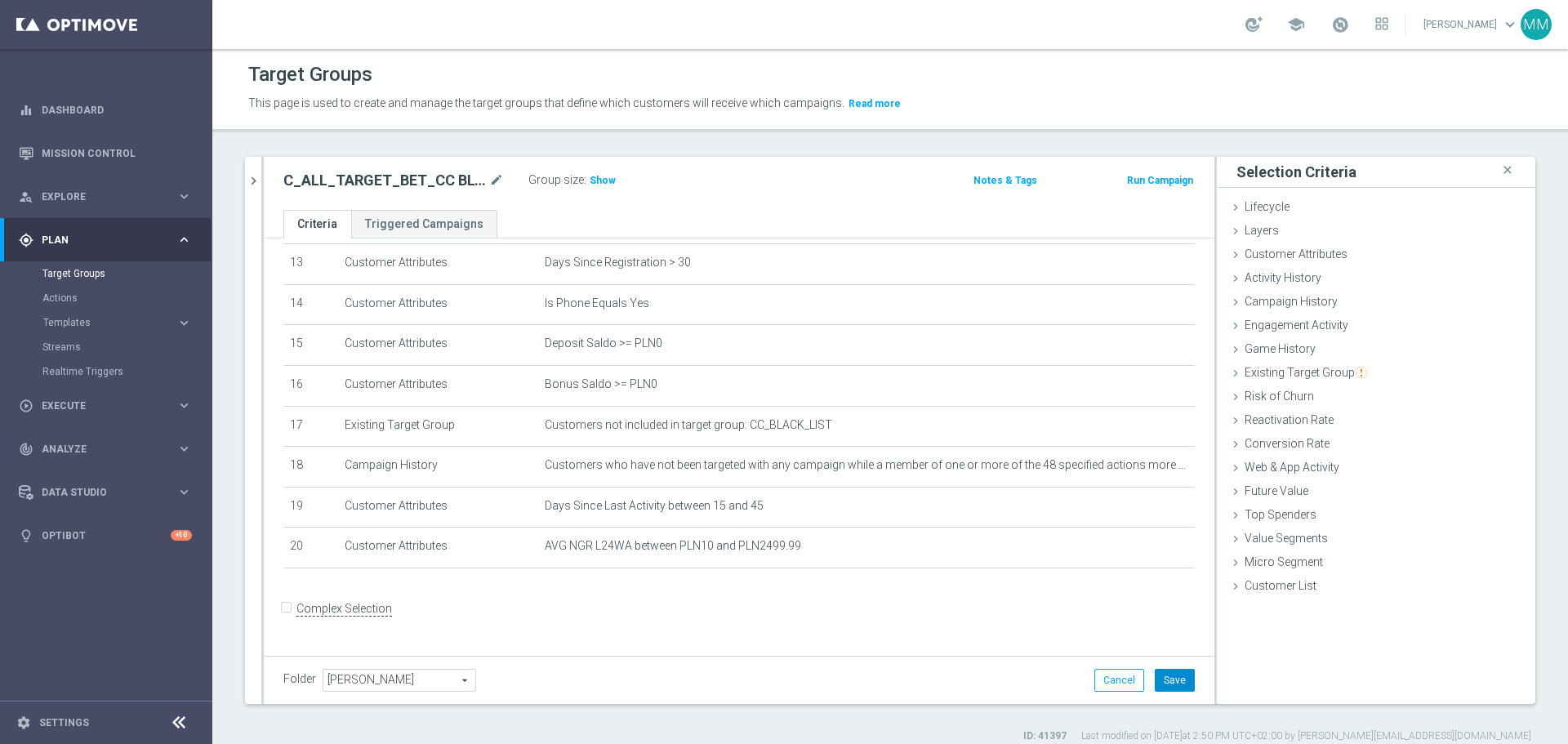
click at [1174, 687] on button "Save" at bounding box center [1175, 680] width 40 height 23
click at [609, 184] on span "Show" at bounding box center [603, 180] width 26 height 11
click at [287, 620] on input "Complex Selection" at bounding box center [288, 611] width 10 height 23
click at [287, 620] on input "Complex Selection" at bounding box center [288, 608] width 10 height 23
checkbox input "false"
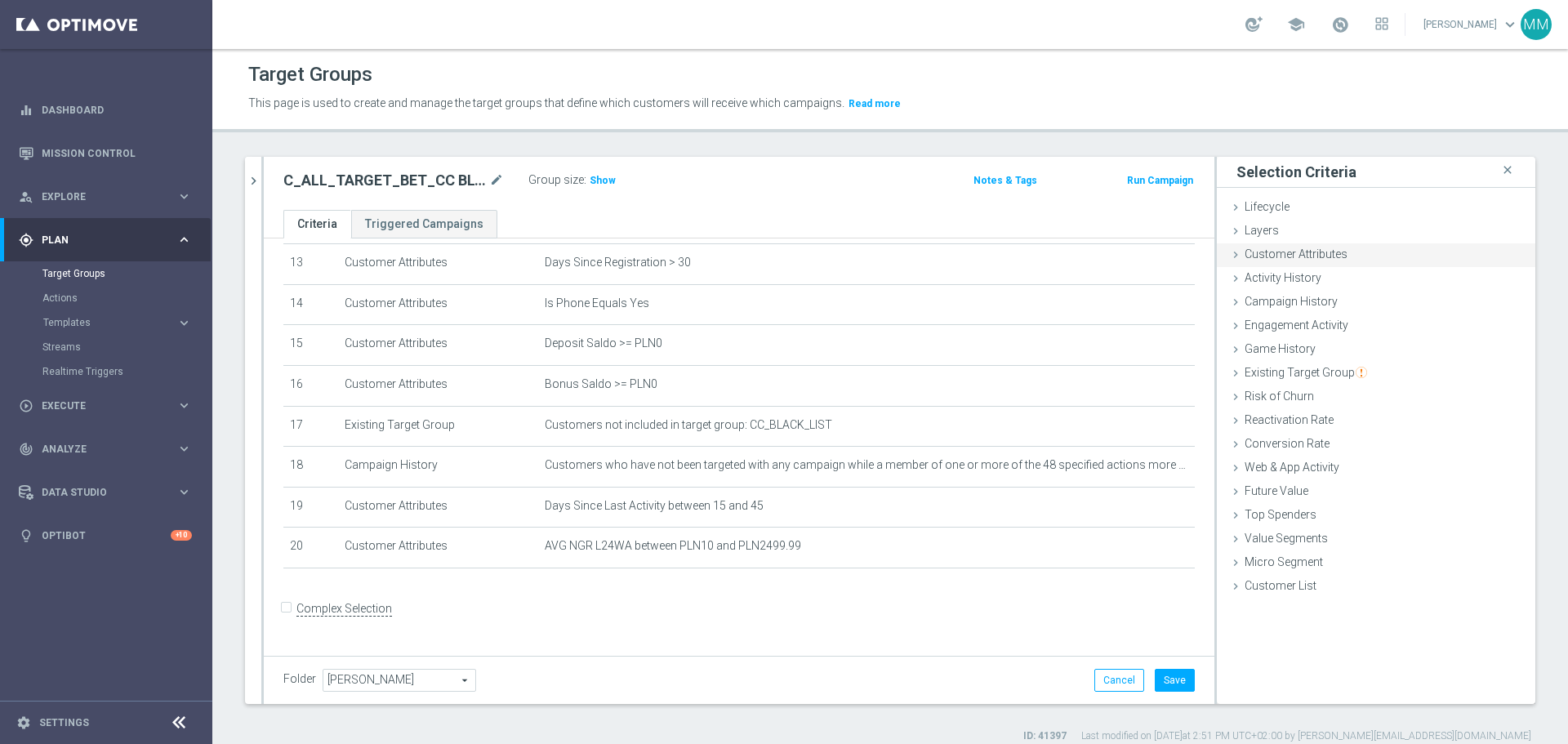
click at [1278, 252] on span "Customer Attributes" at bounding box center [1296, 254] width 103 height 13
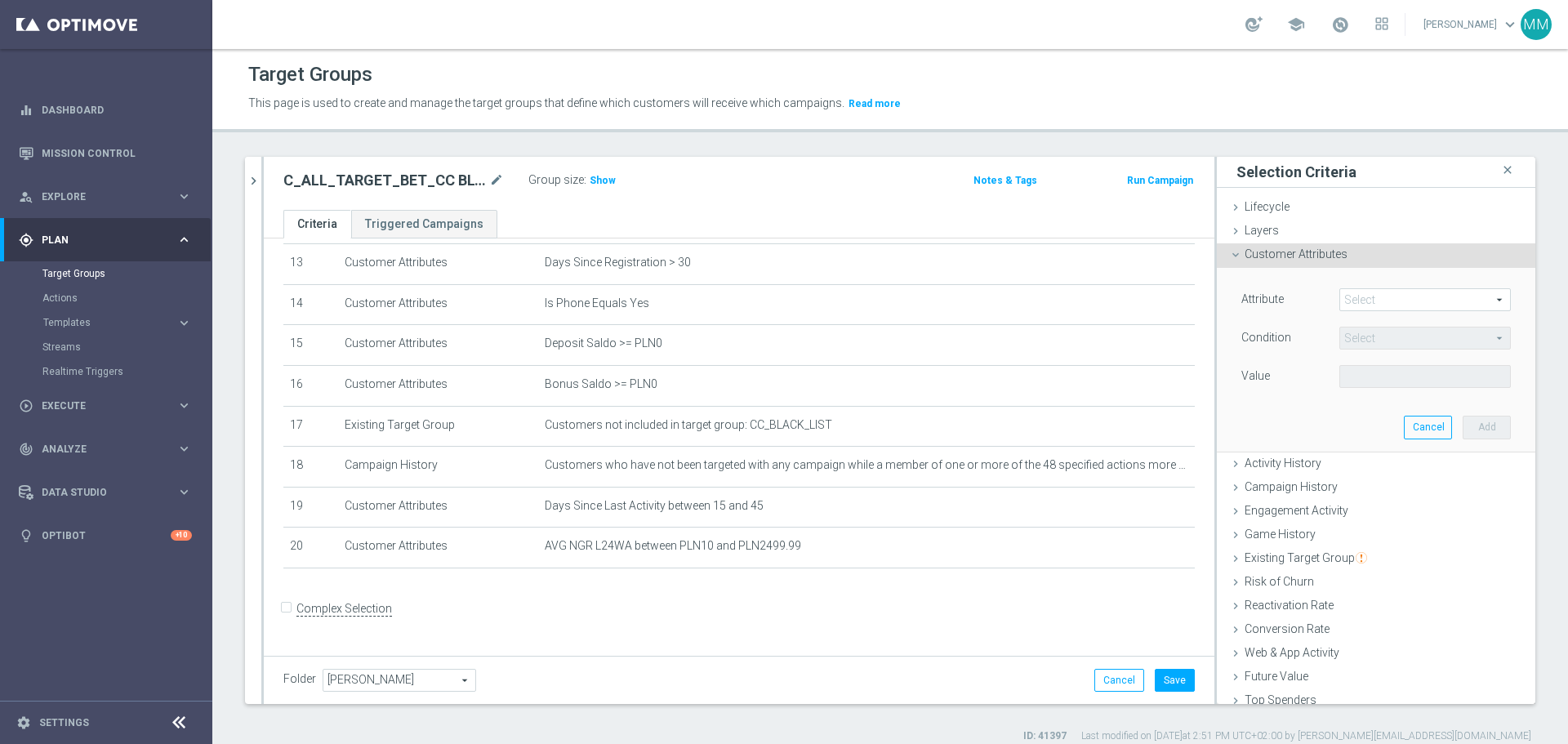
click at [1389, 299] on span at bounding box center [1425, 299] width 170 height 21
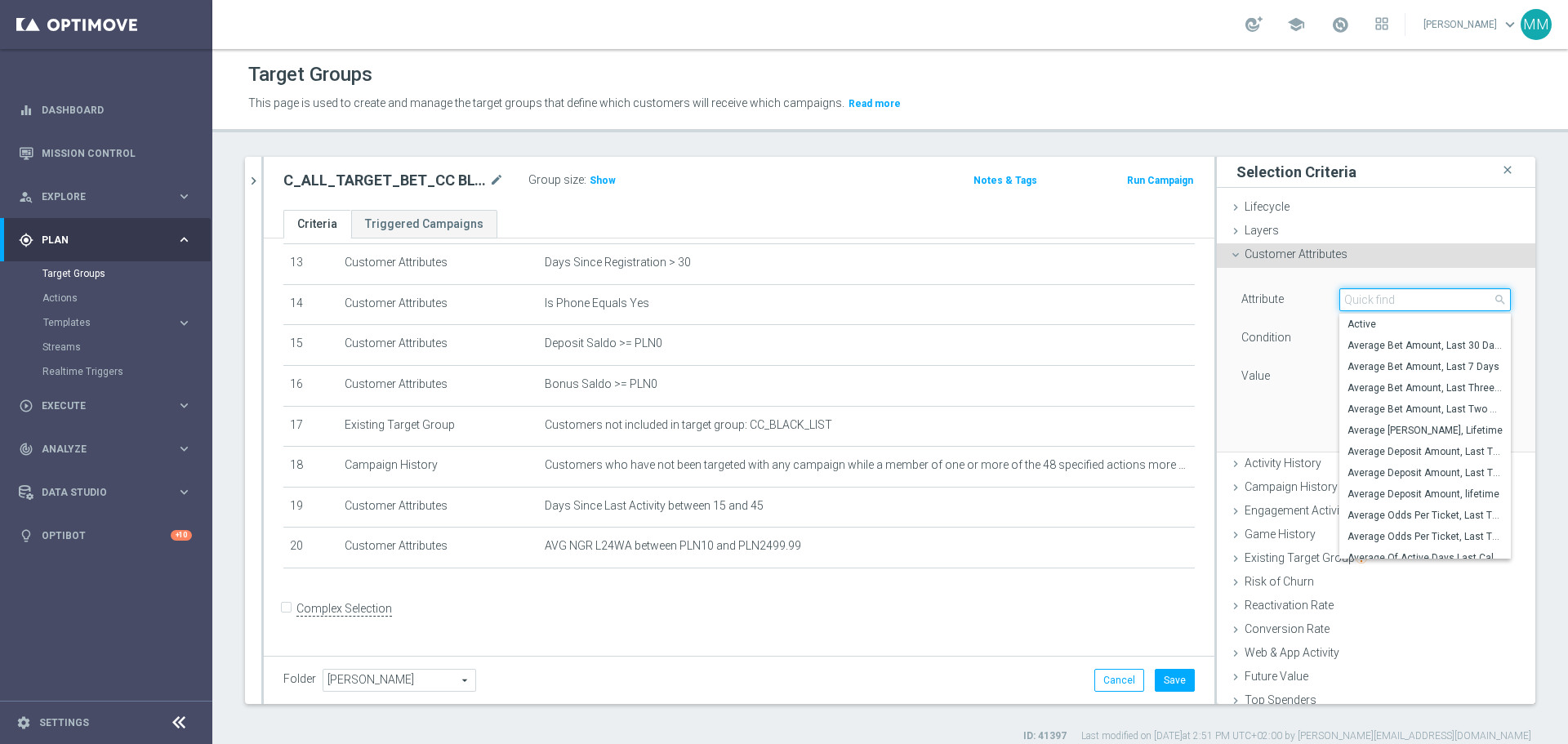
click at [1397, 299] on input "search" at bounding box center [1425, 299] width 171 height 23
type input "Number of"
click at [1412, 451] on span "Number of Active Days, Lifetime" at bounding box center [1425, 452] width 155 height 13
type input "Number of Active Days, Lifetime"
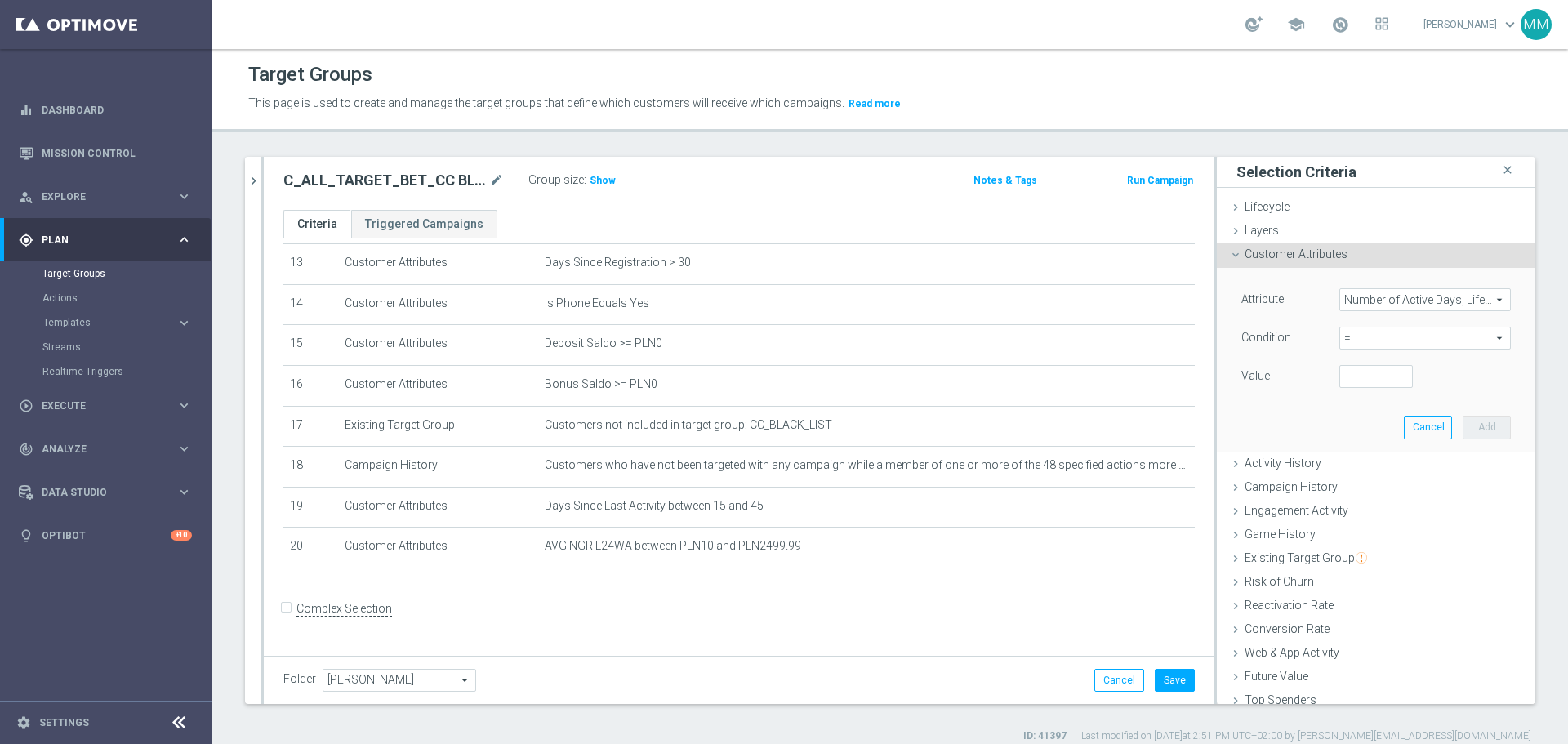
click at [1366, 331] on span "=" at bounding box center [1425, 338] width 170 height 21
click at [1354, 464] on span ">=" at bounding box center [1425, 469] width 155 height 13
type input ">="
click at [1358, 370] on input "number" at bounding box center [1375, 377] width 73 height 23
type input "100"
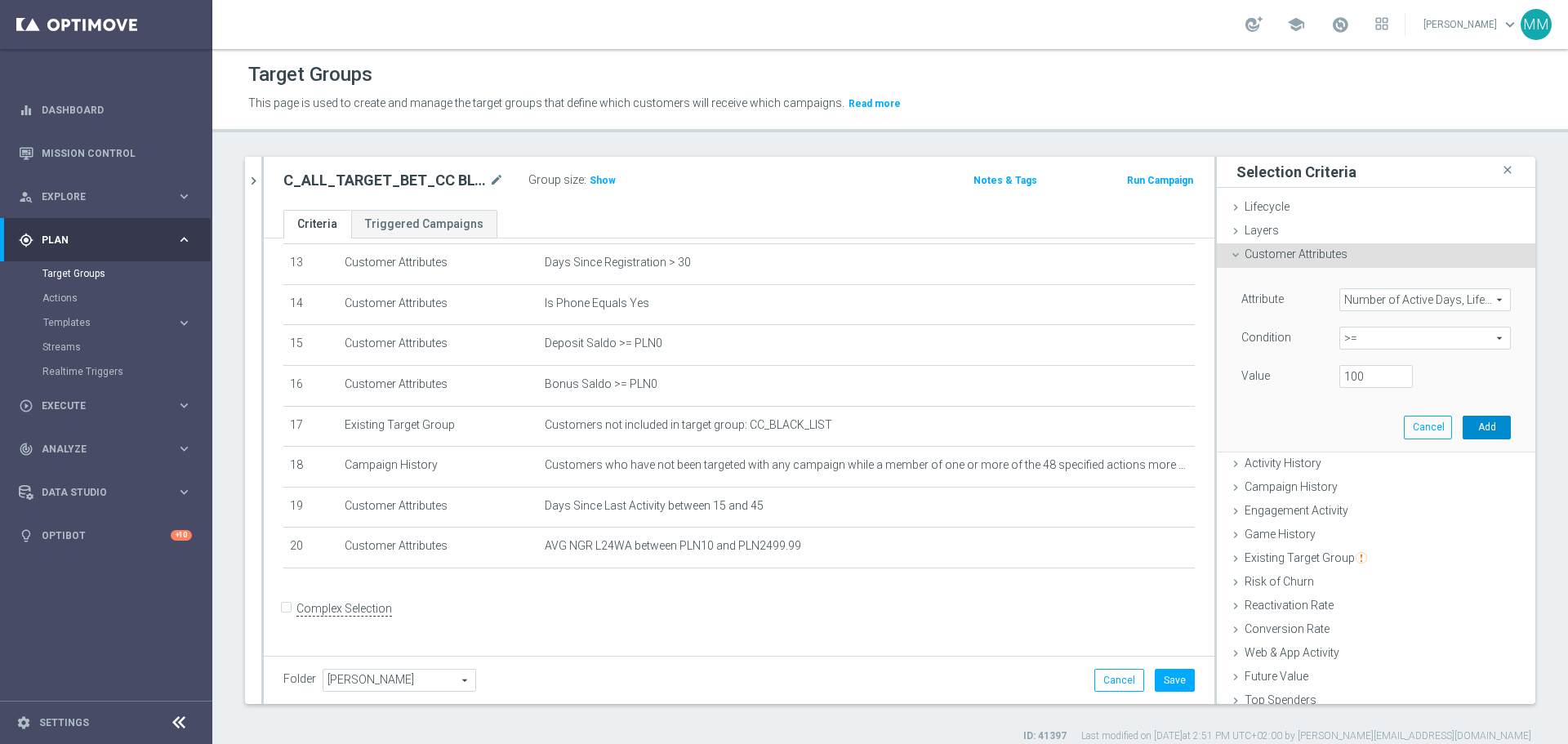
click at [1463, 436] on button "Add" at bounding box center [1487, 427] width 48 height 23
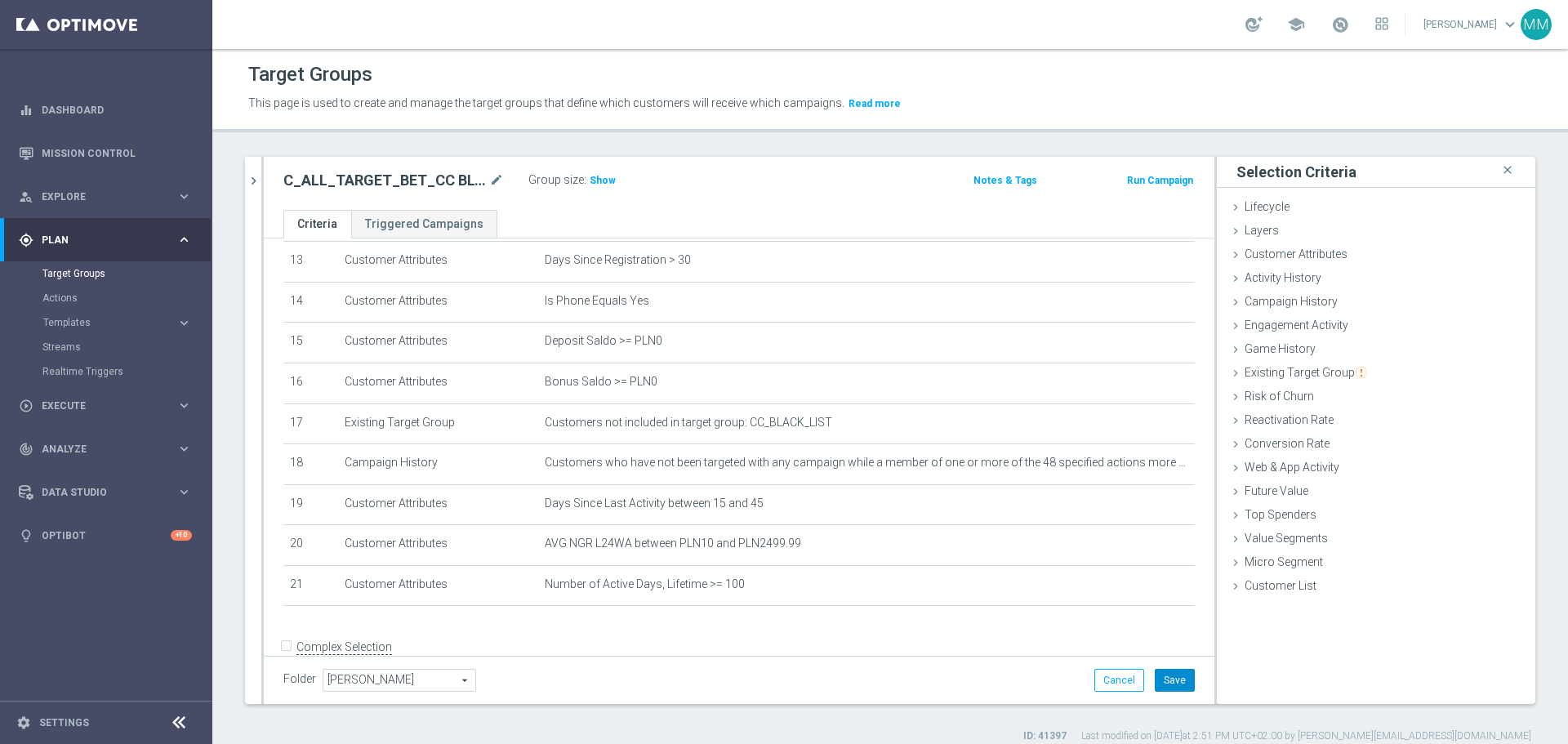
click at [1166, 680] on button "Save" at bounding box center [1175, 680] width 40 height 23
click at [593, 176] on span "Show" at bounding box center [603, 180] width 26 height 11
click at [1290, 260] on span "Customer Attributes" at bounding box center [1296, 254] width 103 height 13
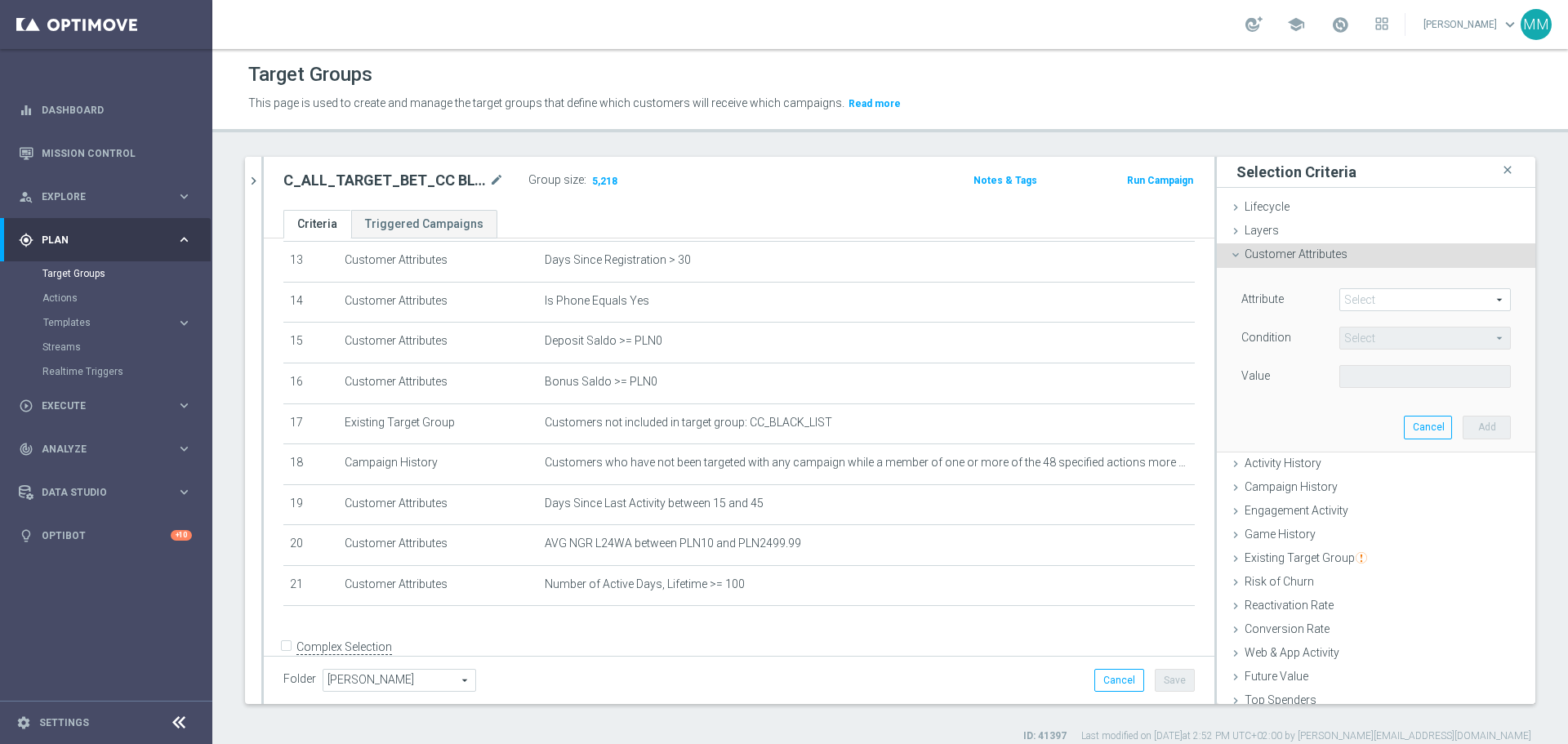
click at [1350, 298] on span at bounding box center [1425, 299] width 170 height 21
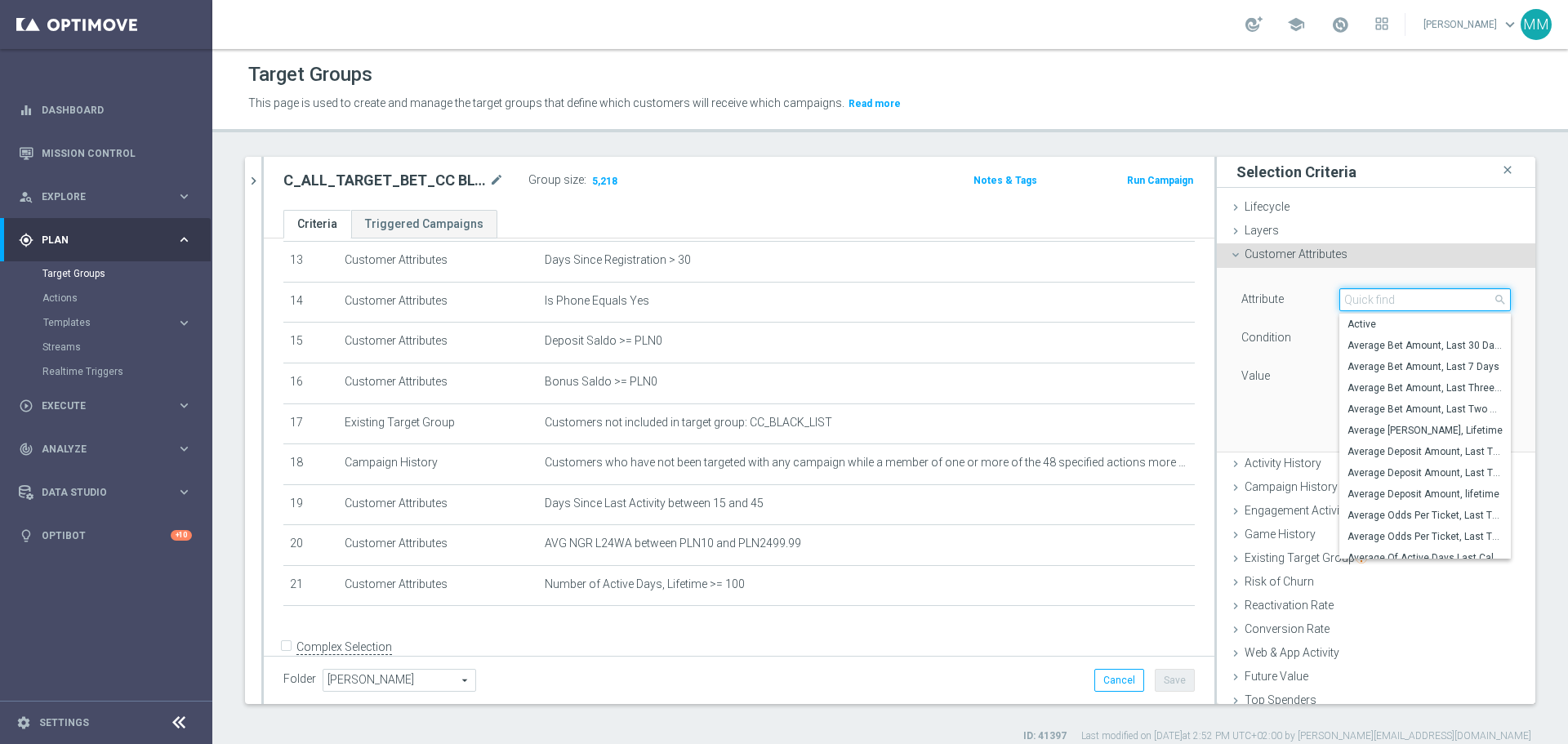
click at [1350, 298] on input "search" at bounding box center [1425, 299] width 171 height 23
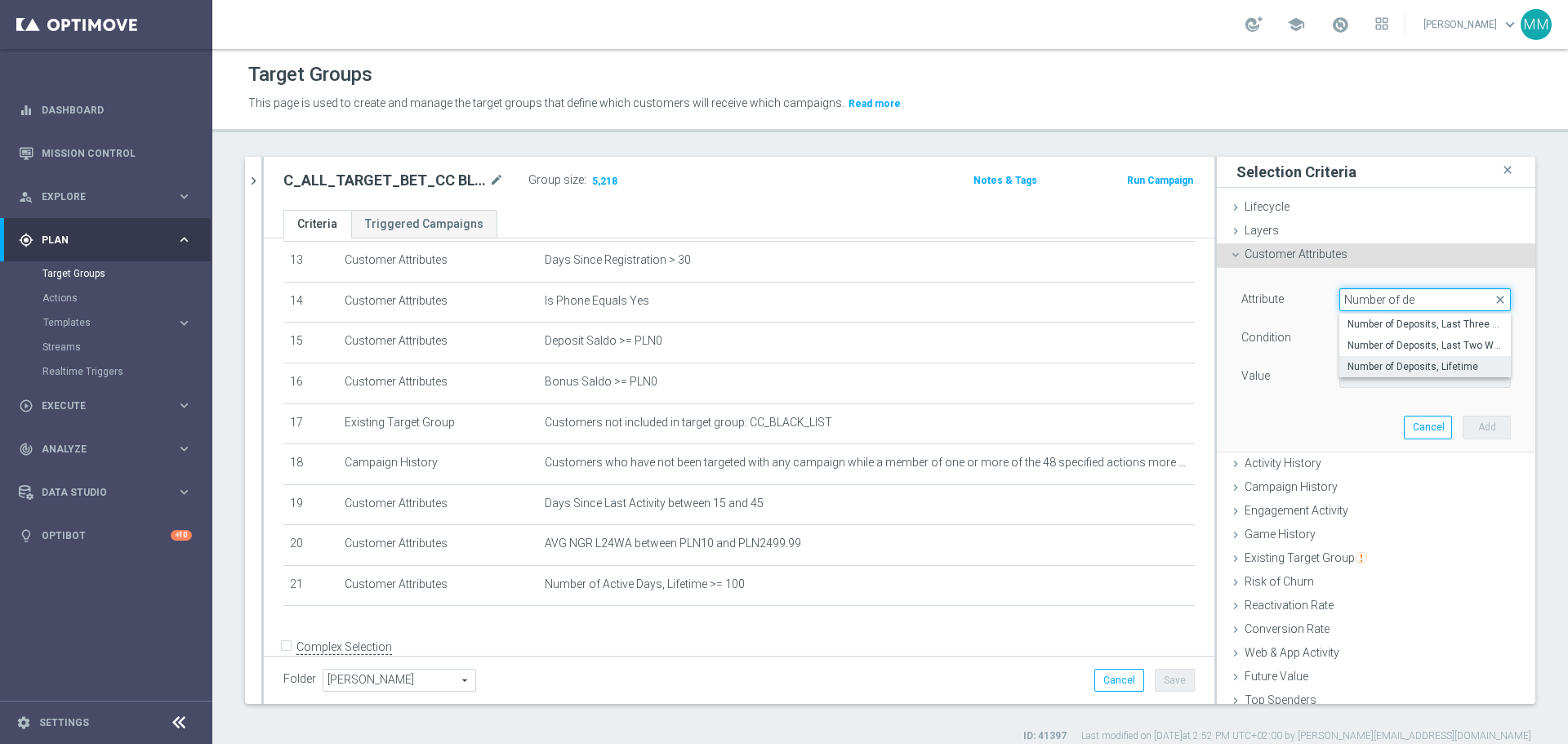
type input "Number of de"
click at [1416, 367] on span "Number of Deposits, Lifetime" at bounding box center [1425, 366] width 155 height 13
type input "Number of Deposits, Lifetime"
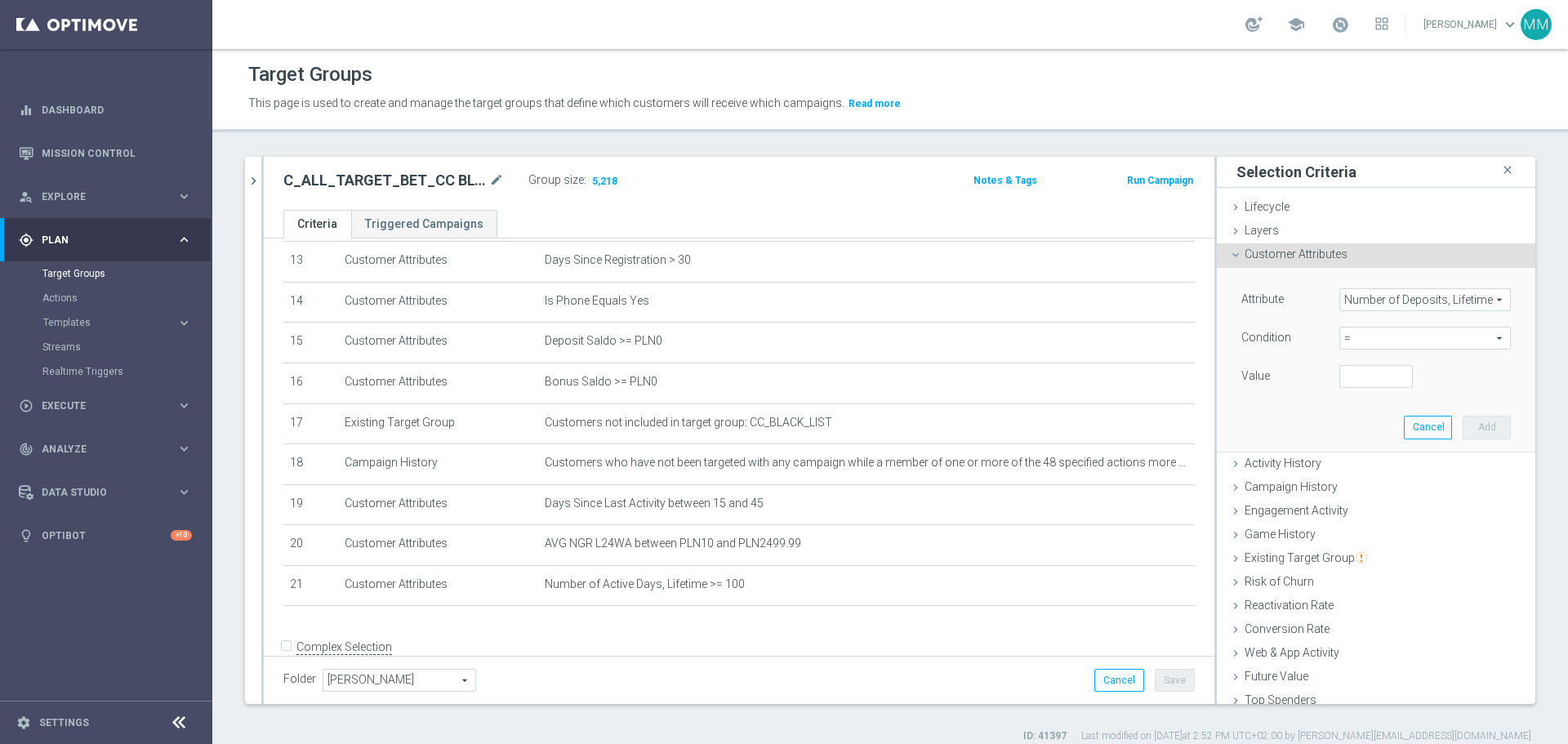
click at [1383, 338] on span "=" at bounding box center [1425, 338] width 170 height 21
click at [1356, 471] on span ">=" at bounding box center [1425, 469] width 155 height 13
type input ">="
click at [1359, 377] on input "number" at bounding box center [1375, 377] width 73 height 23
type input "65"
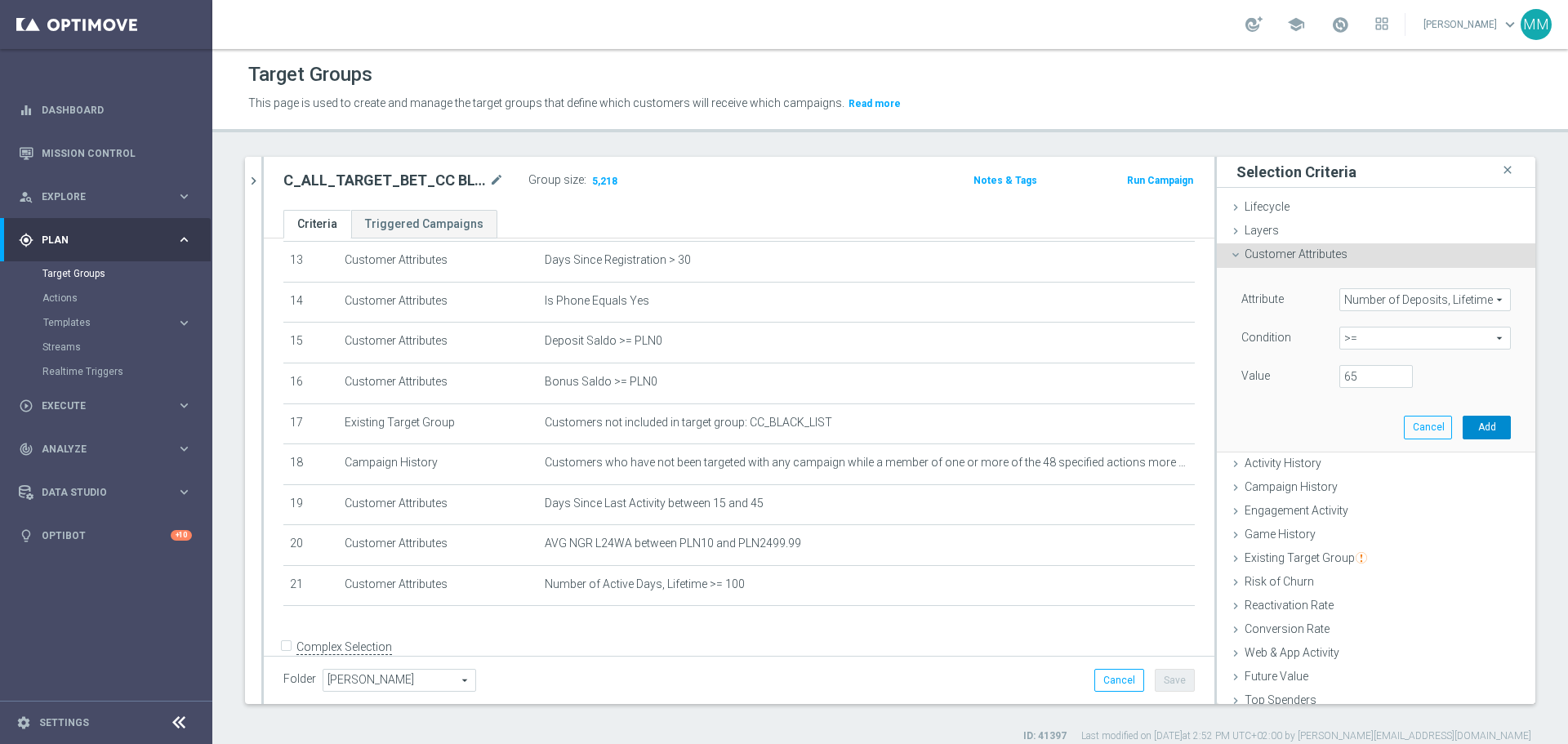
click at [1467, 428] on button "Add" at bounding box center [1487, 427] width 48 height 23
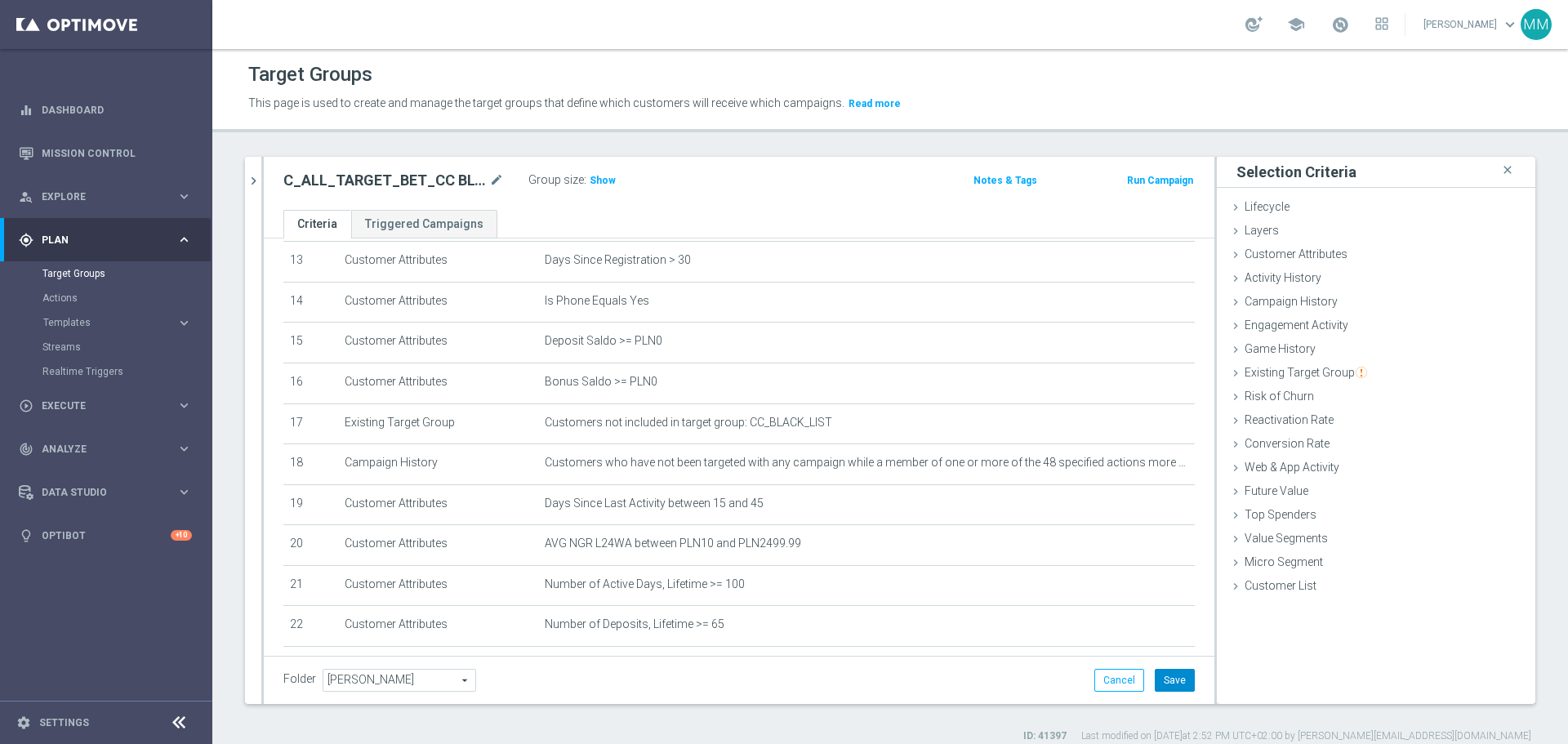
click at [1172, 676] on button "Save" at bounding box center [1175, 680] width 40 height 23
click at [611, 187] on h3 "Show" at bounding box center [603, 179] width 30 height 18
click at [488, 182] on div "C_ALL_TARGET_BET_CC BLOKADA 100% do 300 PLN_2909 mode_edit" at bounding box center [393, 180] width 220 height 20
click at [495, 179] on icon "mode_edit" at bounding box center [497, 180] width 15 height 20
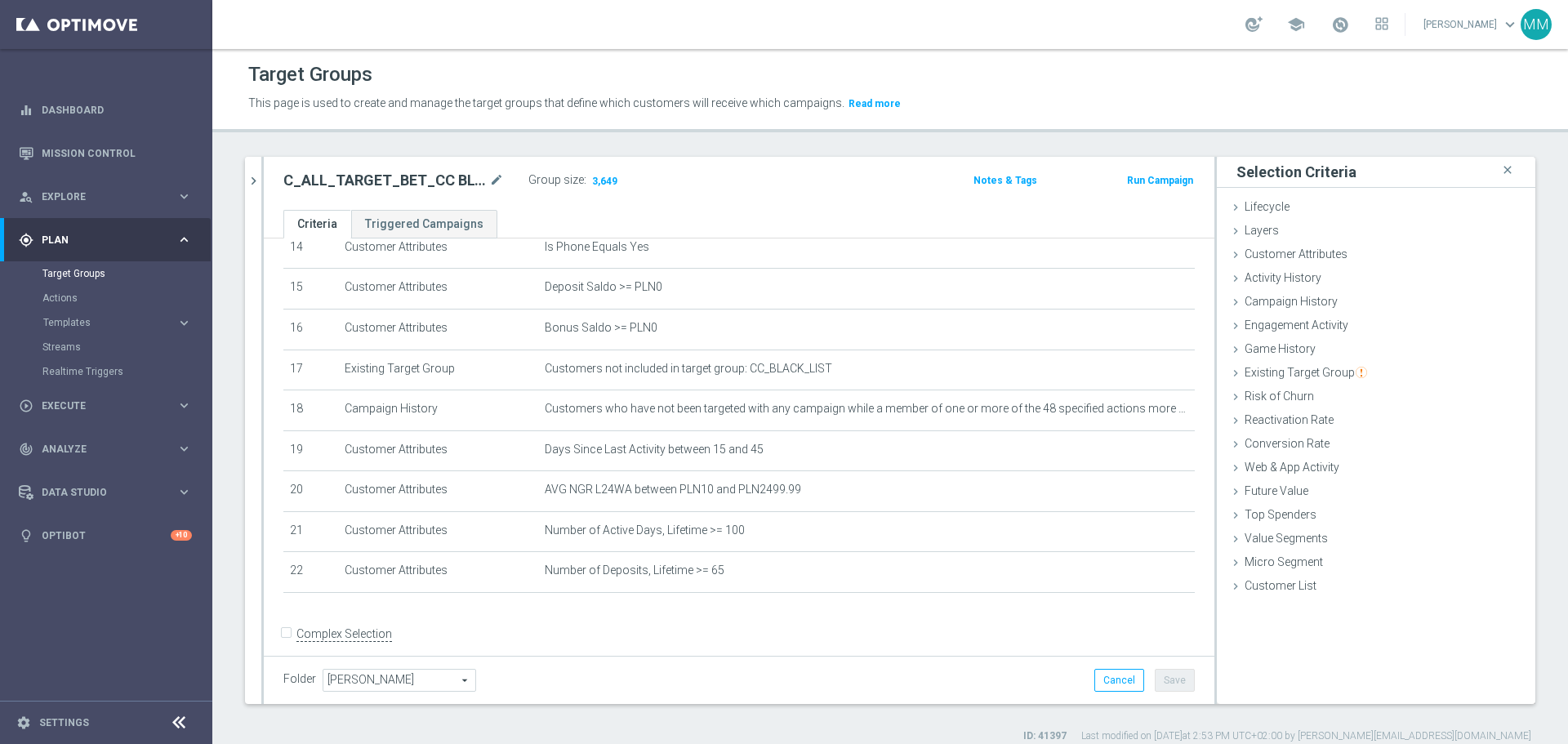
scroll to position [622, 0]
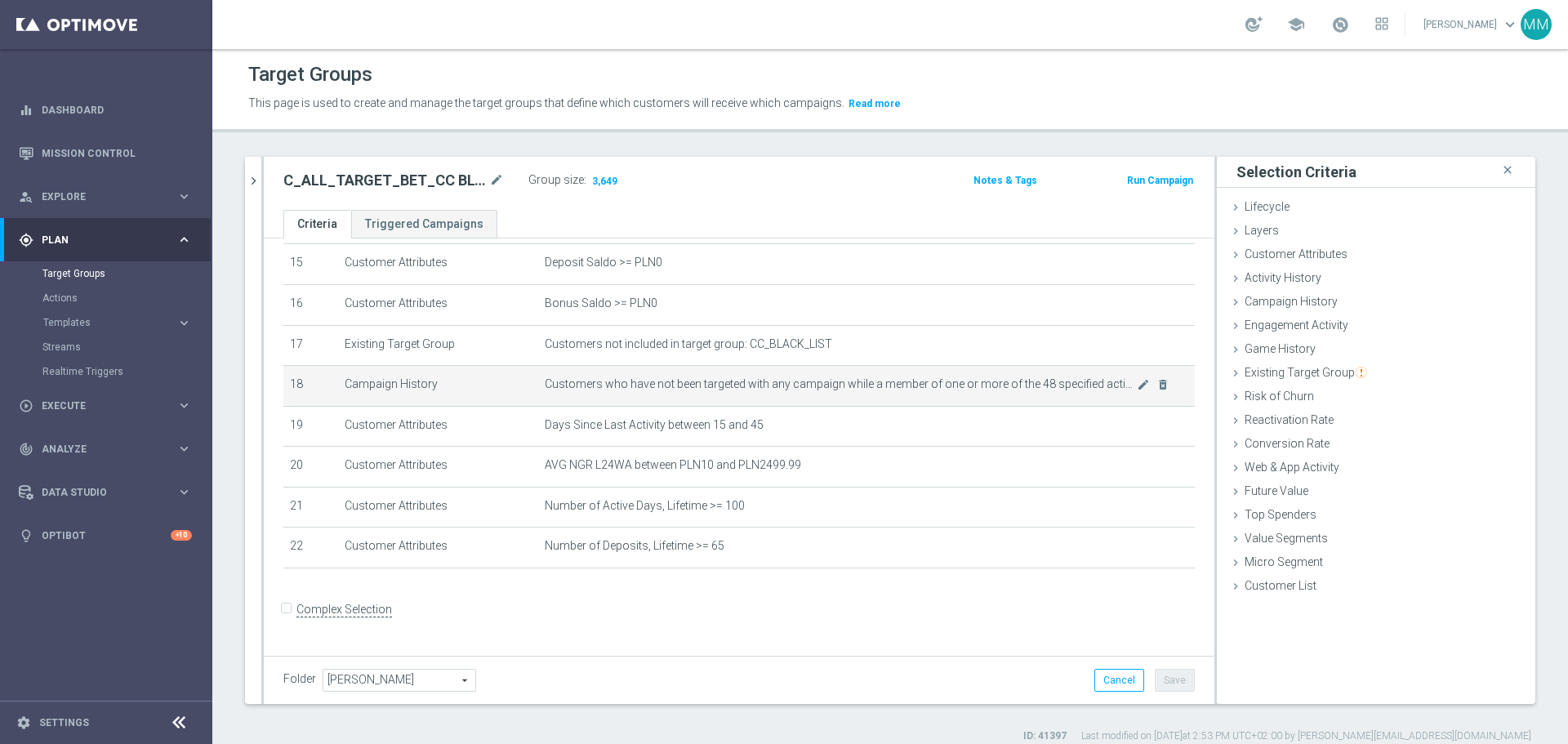
click at [921, 390] on span "Customers who have not been targeted with any campaign while a member of one or…" at bounding box center [841, 384] width 592 height 14
click at [1136, 392] on icon "mode_edit" at bounding box center [1143, 385] width 13 height 13
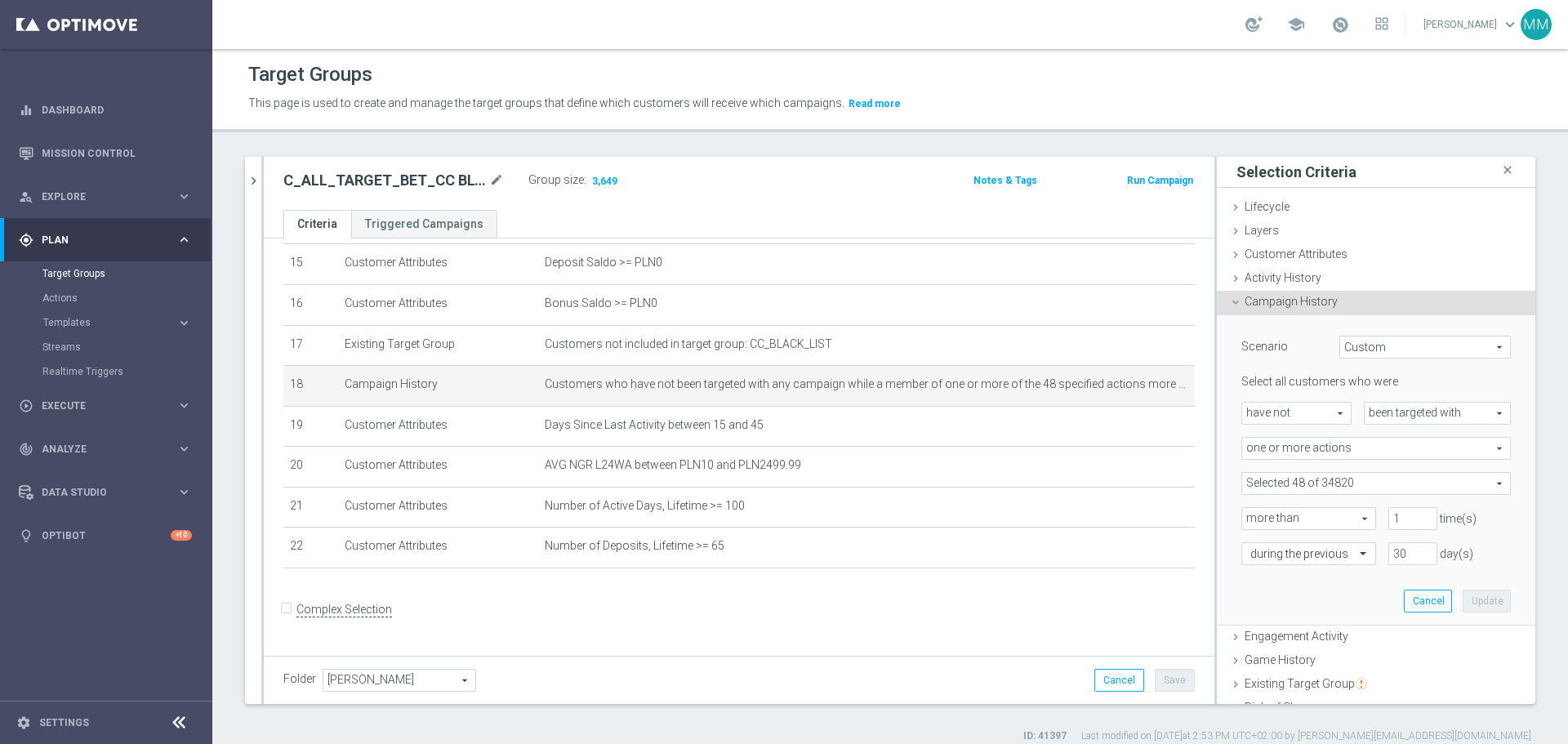
click at [1369, 445] on span "one or more actions" at bounding box center [1376, 448] width 268 height 21
click at [1376, 442] on span "one or more actions" at bounding box center [1376, 448] width 268 height 21
click at [1367, 480] on span at bounding box center [1376, 483] width 268 height 21
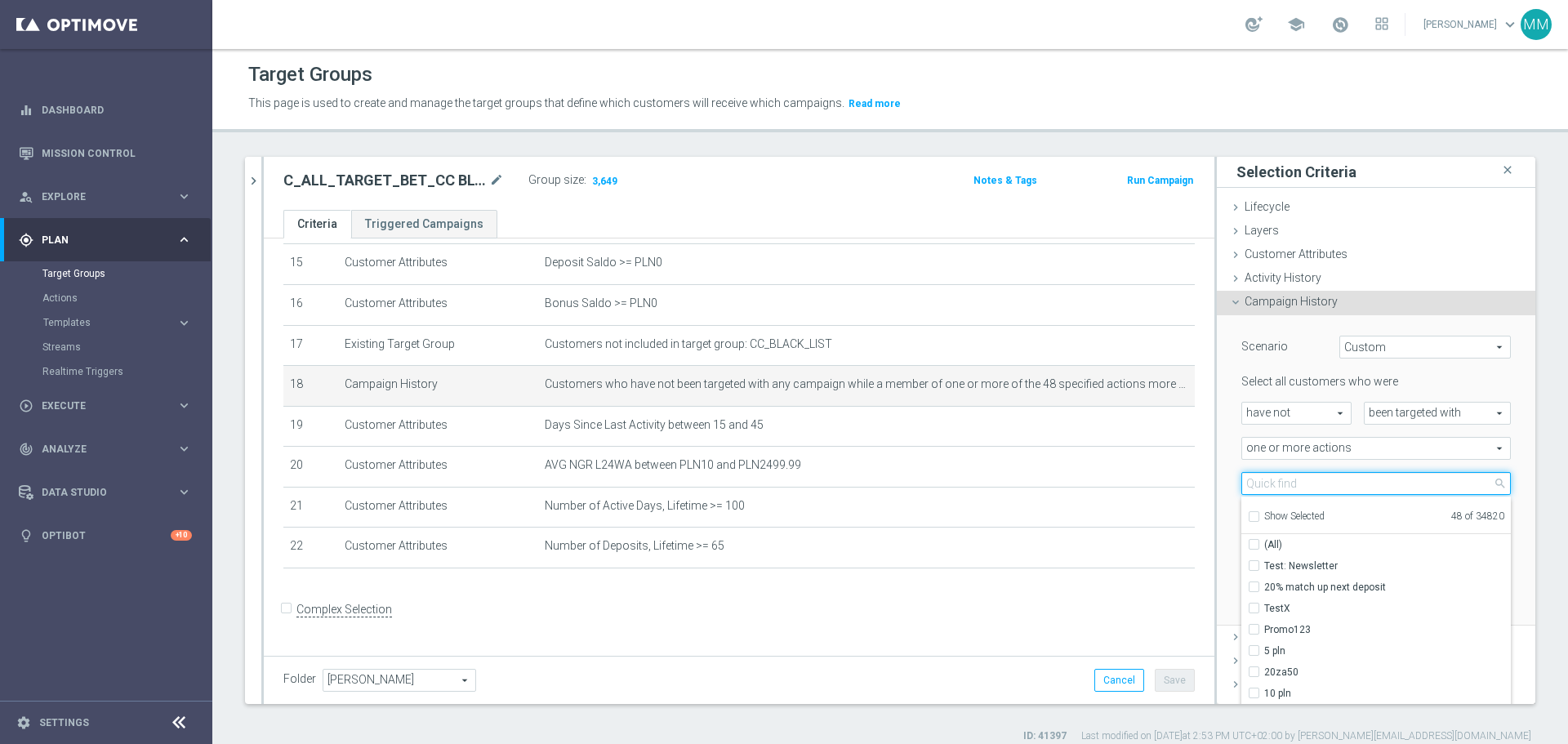
click at [1345, 481] on input "search" at bounding box center [1376, 484] width 270 height 23
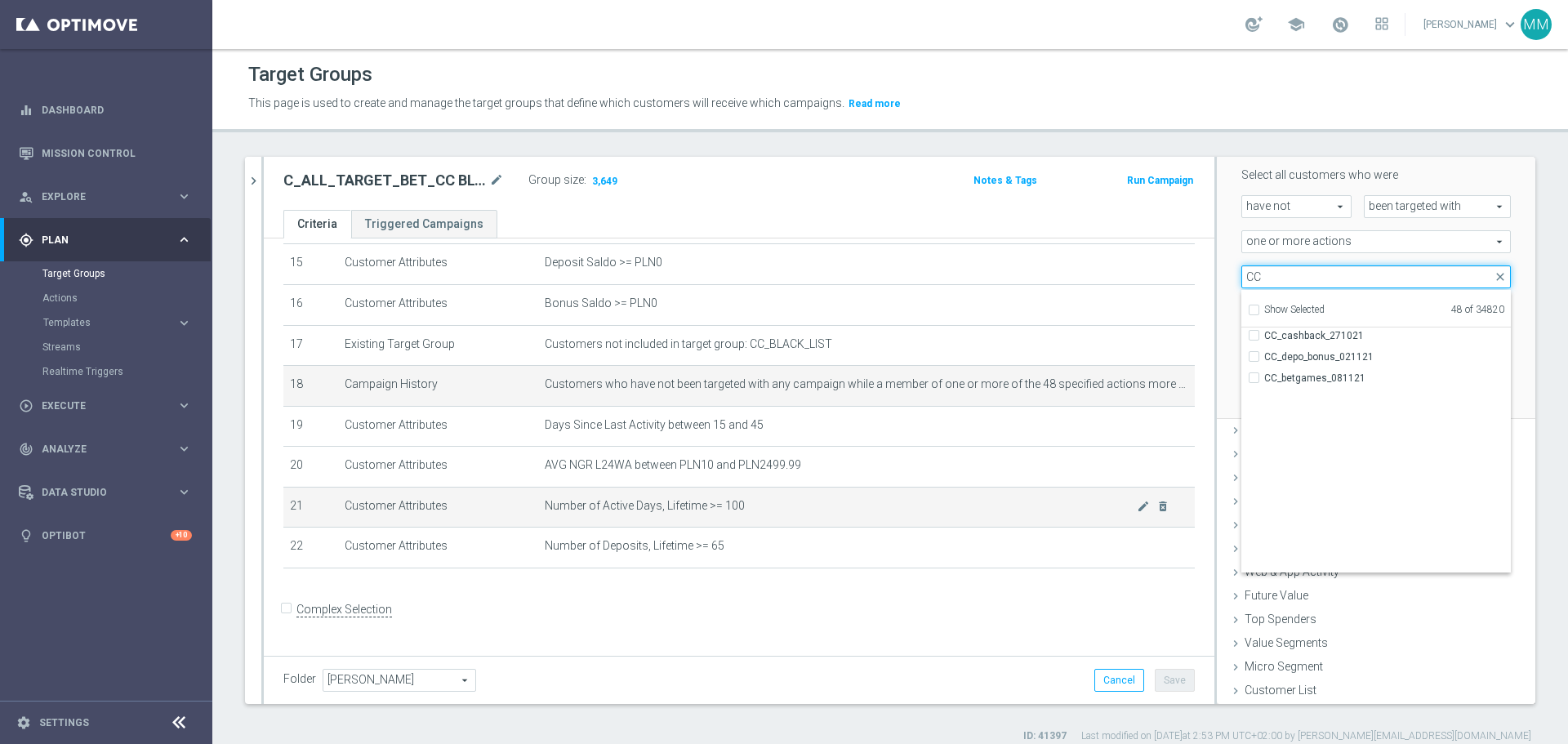
scroll to position [245, 0]
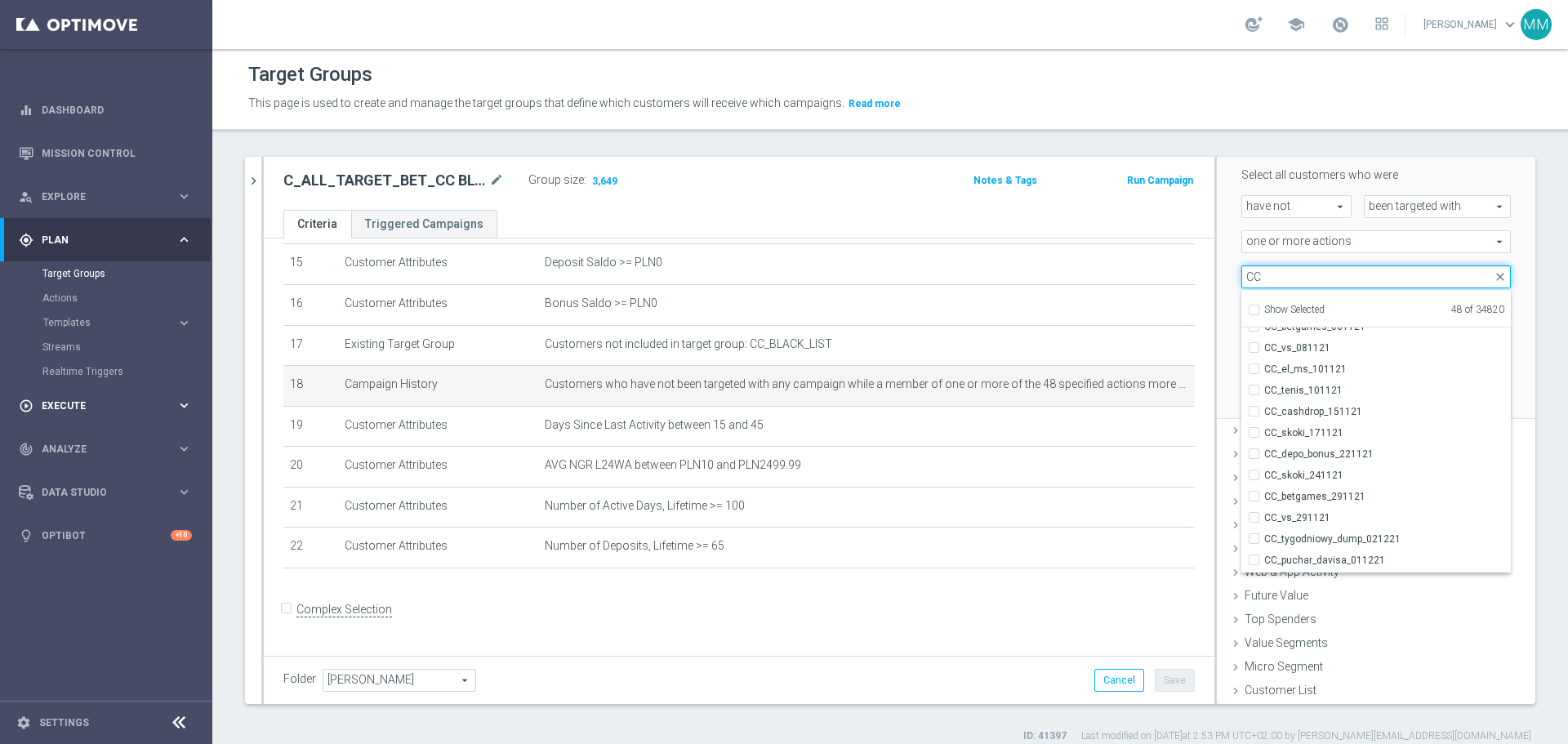
type input "CC"
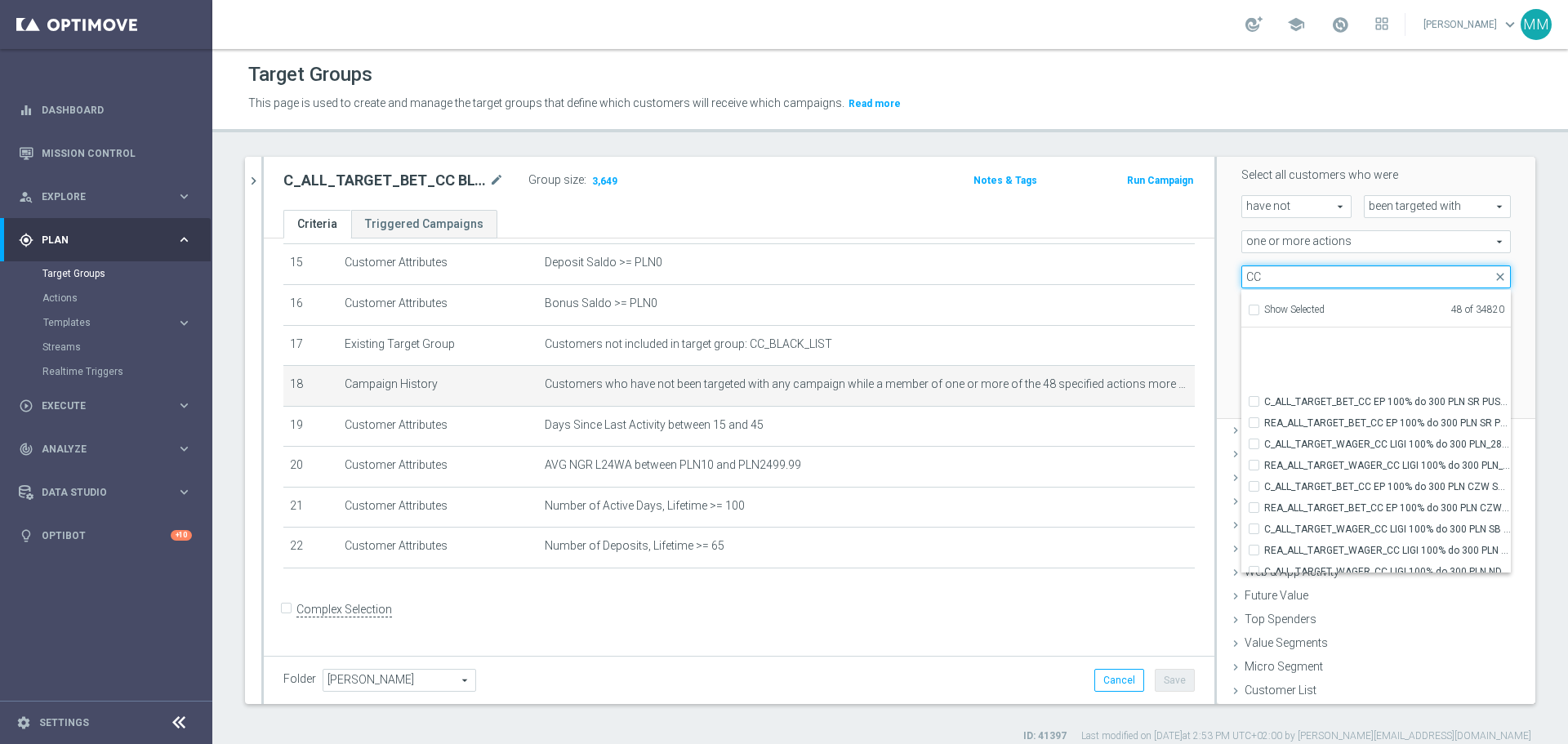
scroll to position [51044, 0]
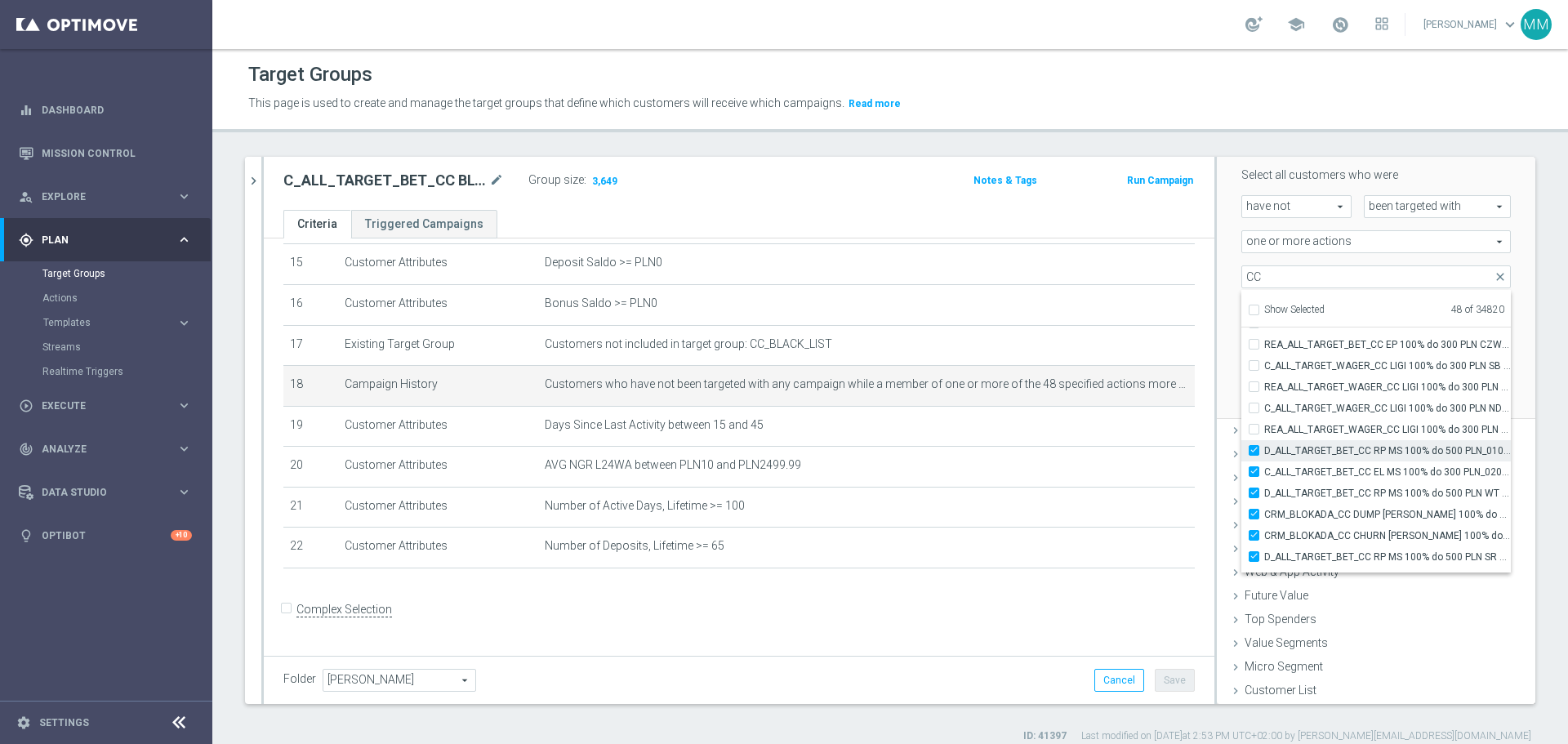
click at [1254, 447] on input "D_ALL_TARGET_BET_CC RP MS 100% do 500 PLN_010925" at bounding box center [1258, 450] width 10 height 10
checkbox input "false"
type input "Selected 47 of 34820"
drag, startPoint x: 1242, startPoint y: 468, endPoint x: 1243, endPoint y: 491, distance: 23.0
click at [1254, 471] on input "C_ALL_TARGET_BET_CC EL MS 100% do 300 PLN_020925" at bounding box center [1258, 471] width 10 height 10
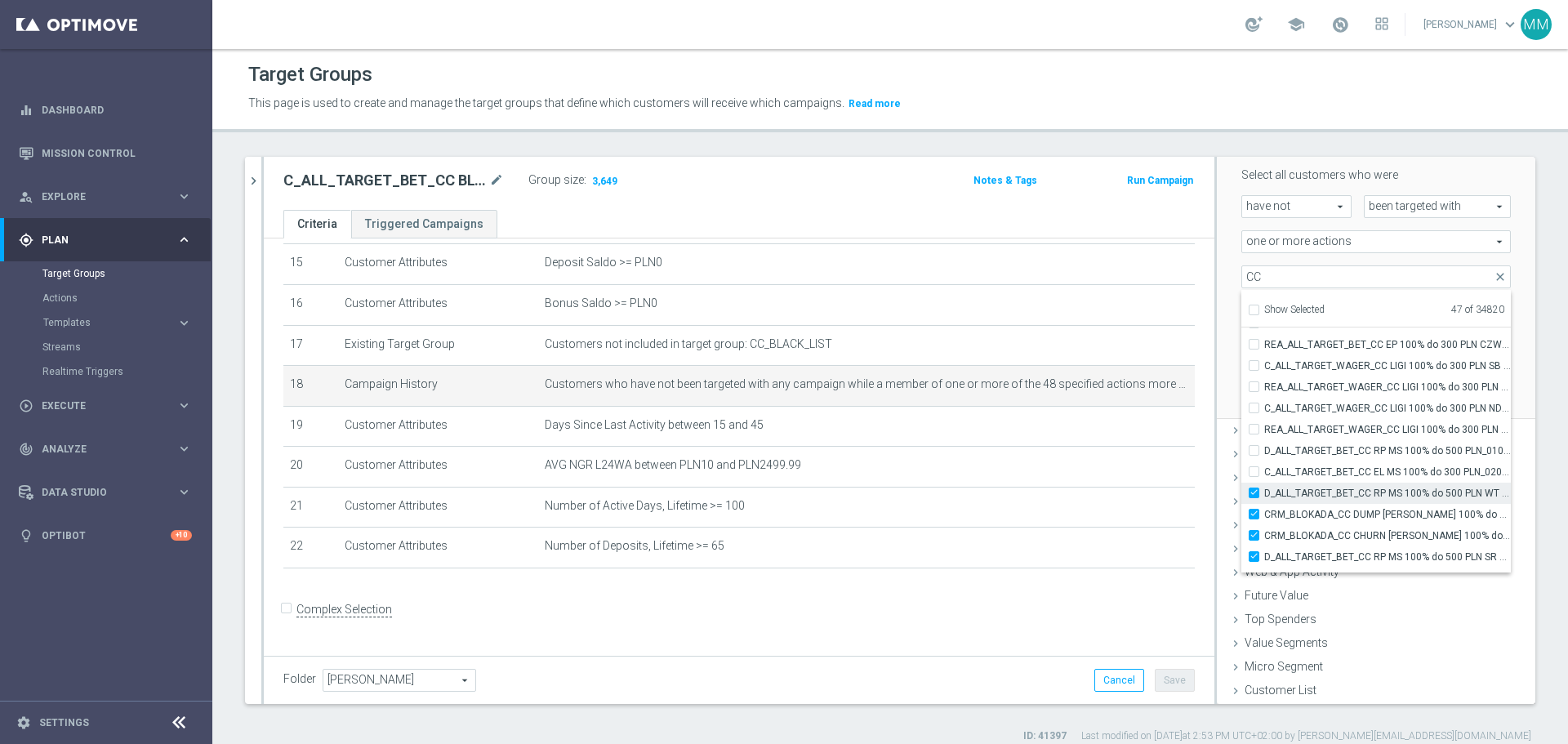
checkbox input "false"
type input "Selected 46 of 34820"
click at [1264, 494] on label "D_ALL_TARGET_BET_CC RP MS 100% do 500 PLN WT PUSH_010925" at bounding box center [1387, 493] width 246 height 21
click at [1254, 494] on input "D_ALL_TARGET_BET_CC RP MS 100% do 500 PLN WT PUSH_010925" at bounding box center [1258, 492] width 10 height 10
checkbox input "false"
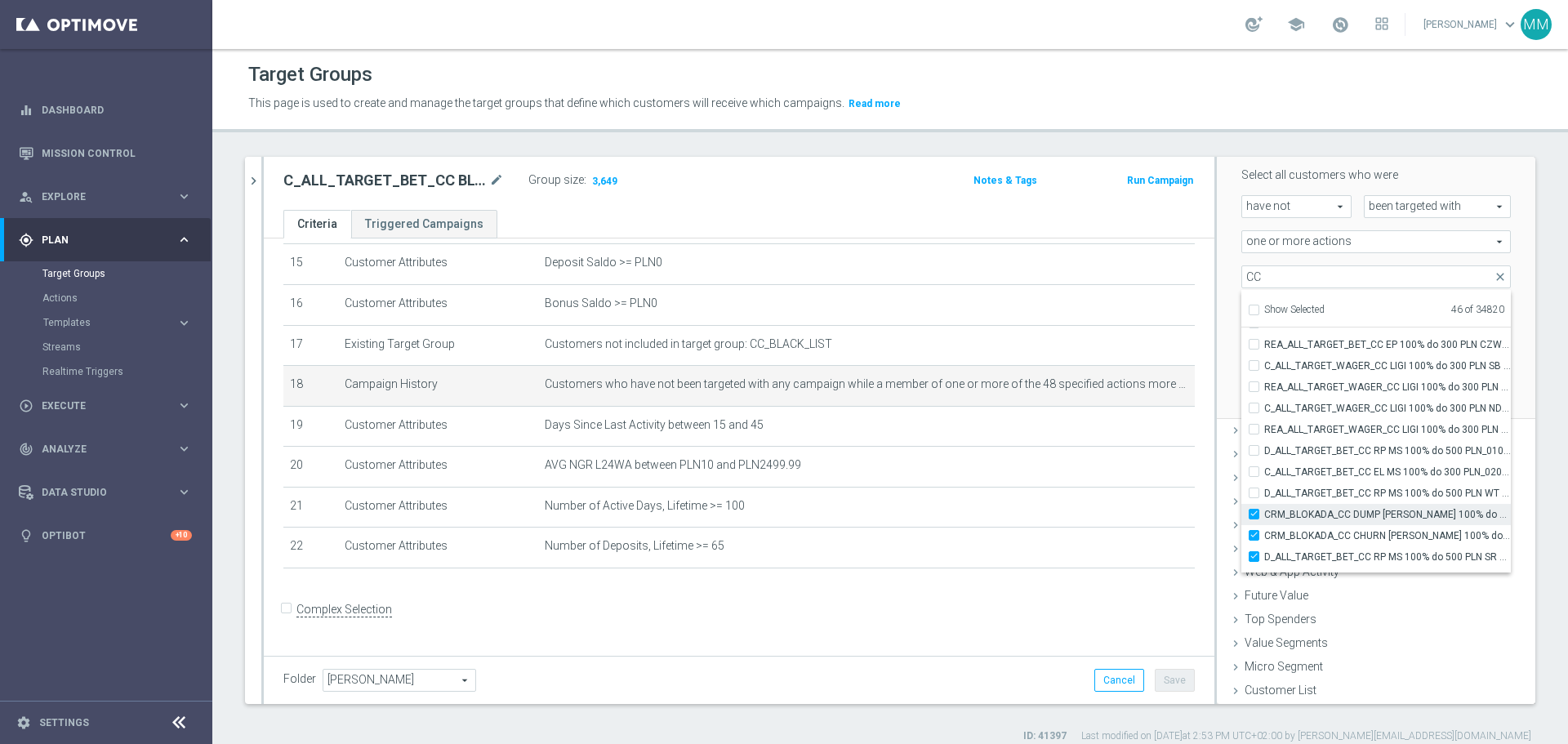
type input "Selected 45 of 34820"
click at [1254, 512] on input "CRM_BLOKADA_CC DUMP REPKA 100% do 500 PLN_040925" at bounding box center [1258, 513] width 10 height 10
checkbox input "false"
type input "Selected 44 of 34820"
click at [1264, 531] on label "CRM_BLOKADA_CC CHURN REPKA 100% do 300 PLN_040925" at bounding box center [1387, 536] width 246 height 21
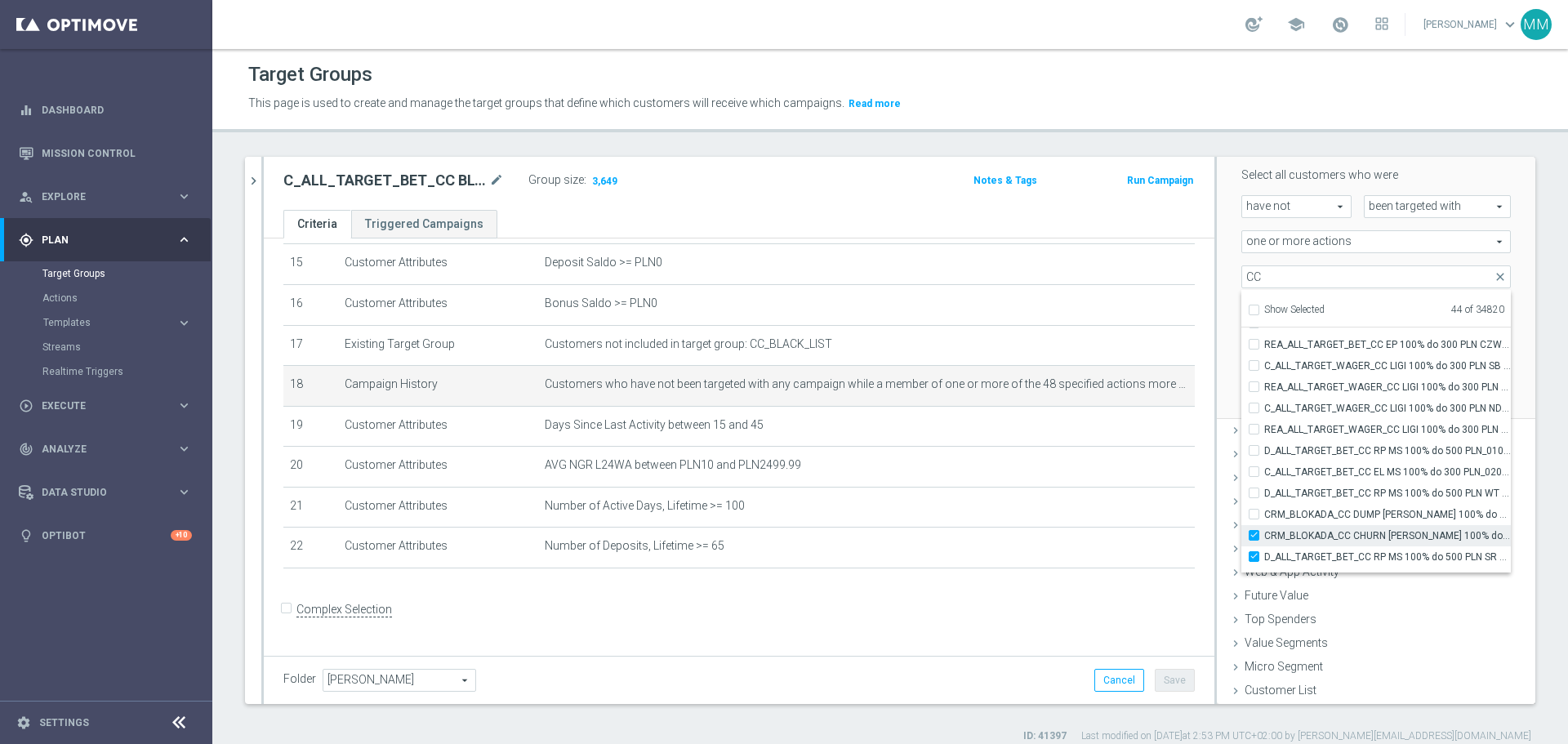
click at [1254, 531] on input "CRM_BLOKADA_CC CHURN REPKA 100% do 300 PLN_040925" at bounding box center [1258, 535] width 10 height 10
checkbox input "false"
type input "Selected 43 of 34820"
click at [1506, 272] on div "Scenario Custom Custom arrow_drop_down search Select all customers who were hav…" at bounding box center [1376, 264] width 319 height 312
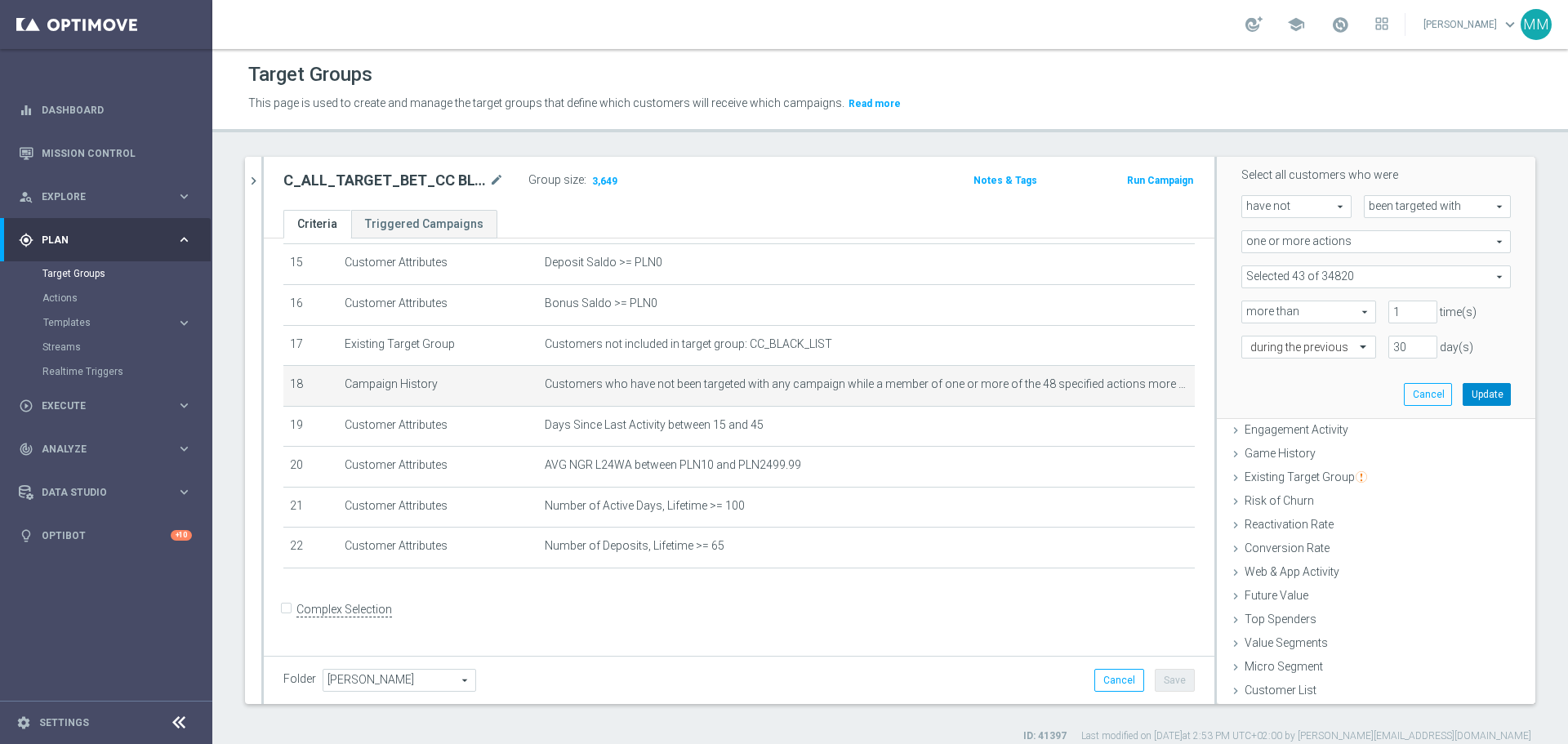
click at [1468, 401] on button "Update" at bounding box center [1487, 394] width 48 height 23
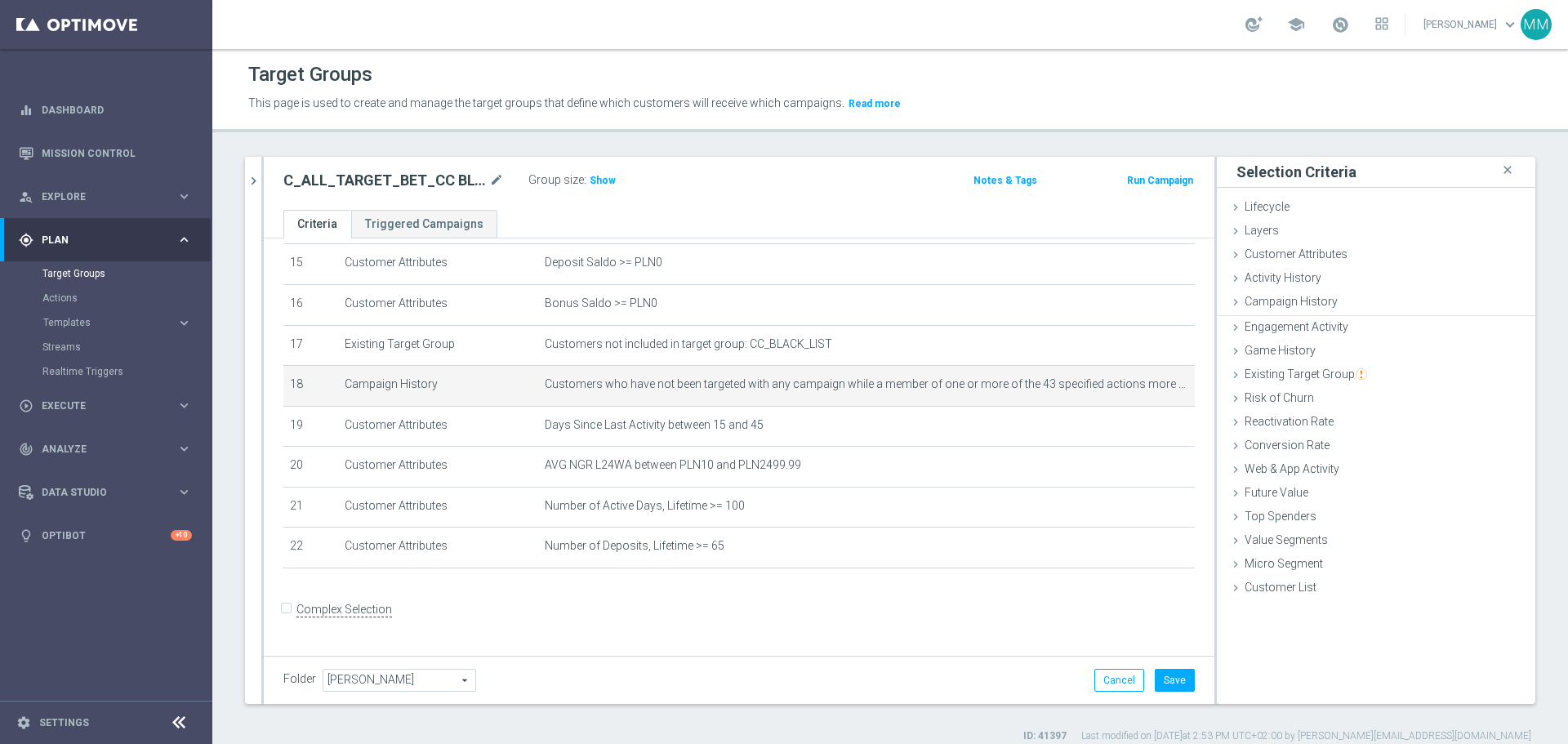
scroll to position [0, 0]
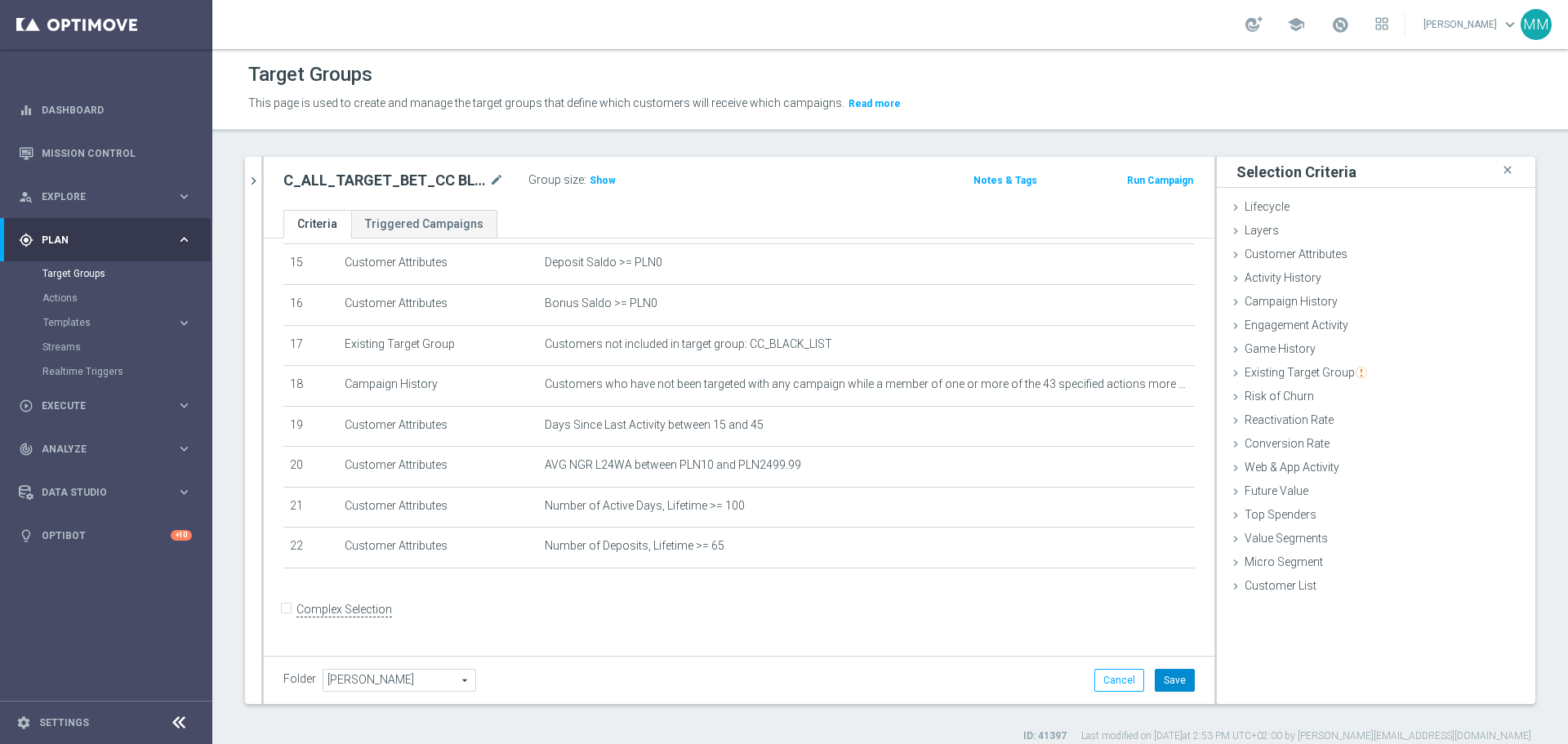
click at [1164, 682] on button "Save" at bounding box center [1175, 680] width 40 height 23
click at [601, 184] on span "Show" at bounding box center [603, 180] width 26 height 11
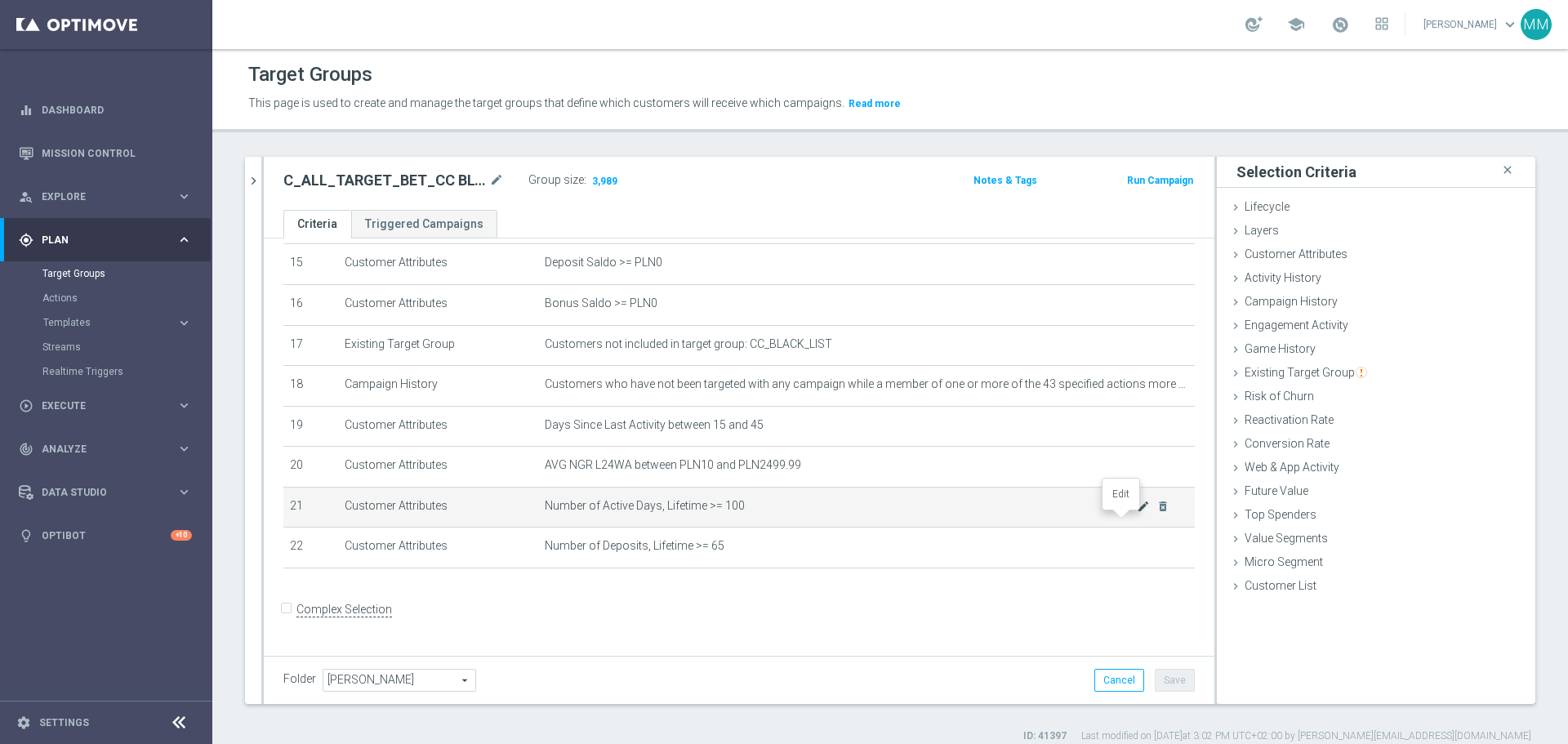
click at [1136, 513] on icon "mode_edit" at bounding box center [1143, 506] width 13 height 13
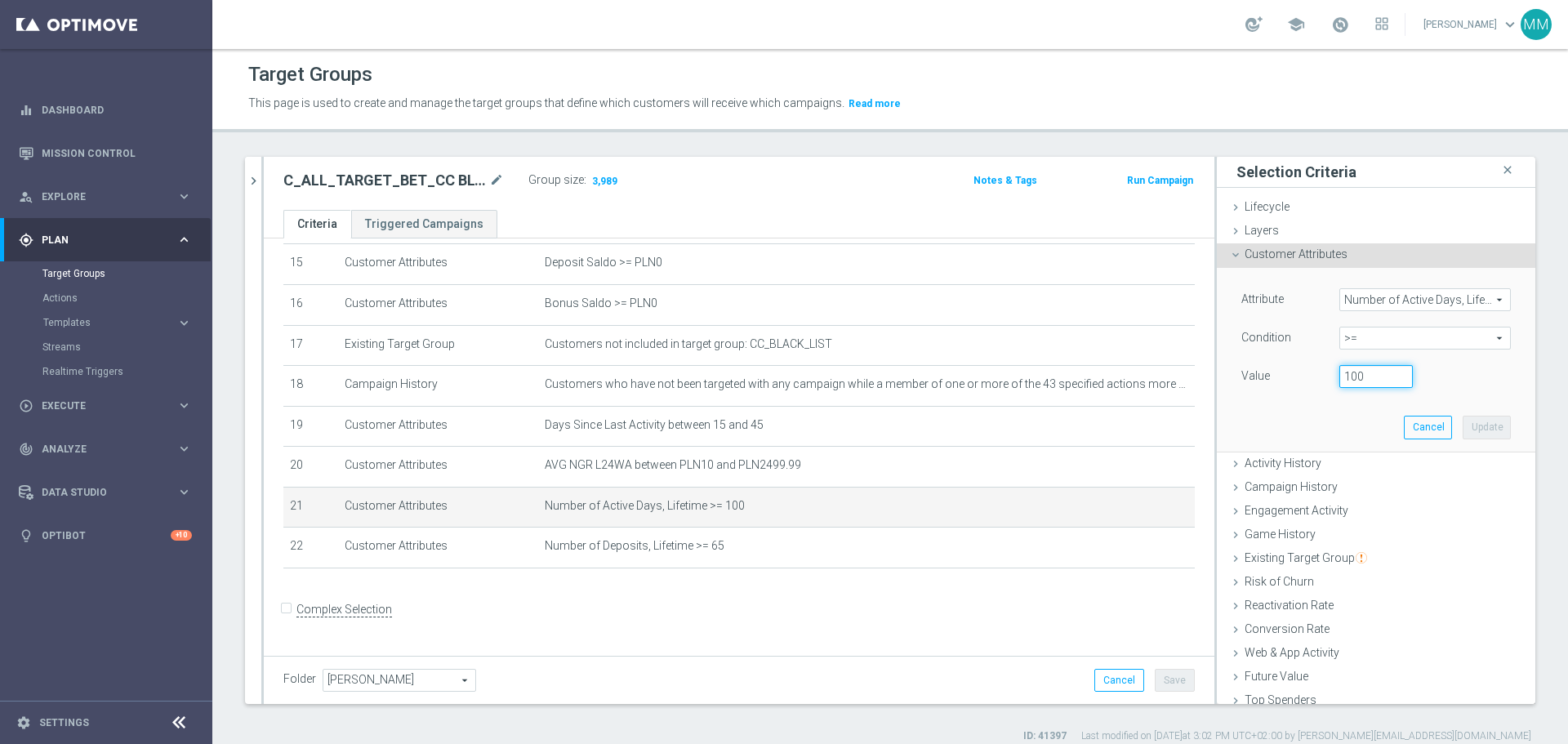
drag, startPoint x: 1356, startPoint y: 380, endPoint x: 1284, endPoint y: 379, distance: 72.0
click at [1284, 379] on div "Value 100" at bounding box center [1376, 379] width 294 height 26
type input "80"
click at [1464, 421] on button "Update" at bounding box center [1487, 427] width 48 height 23
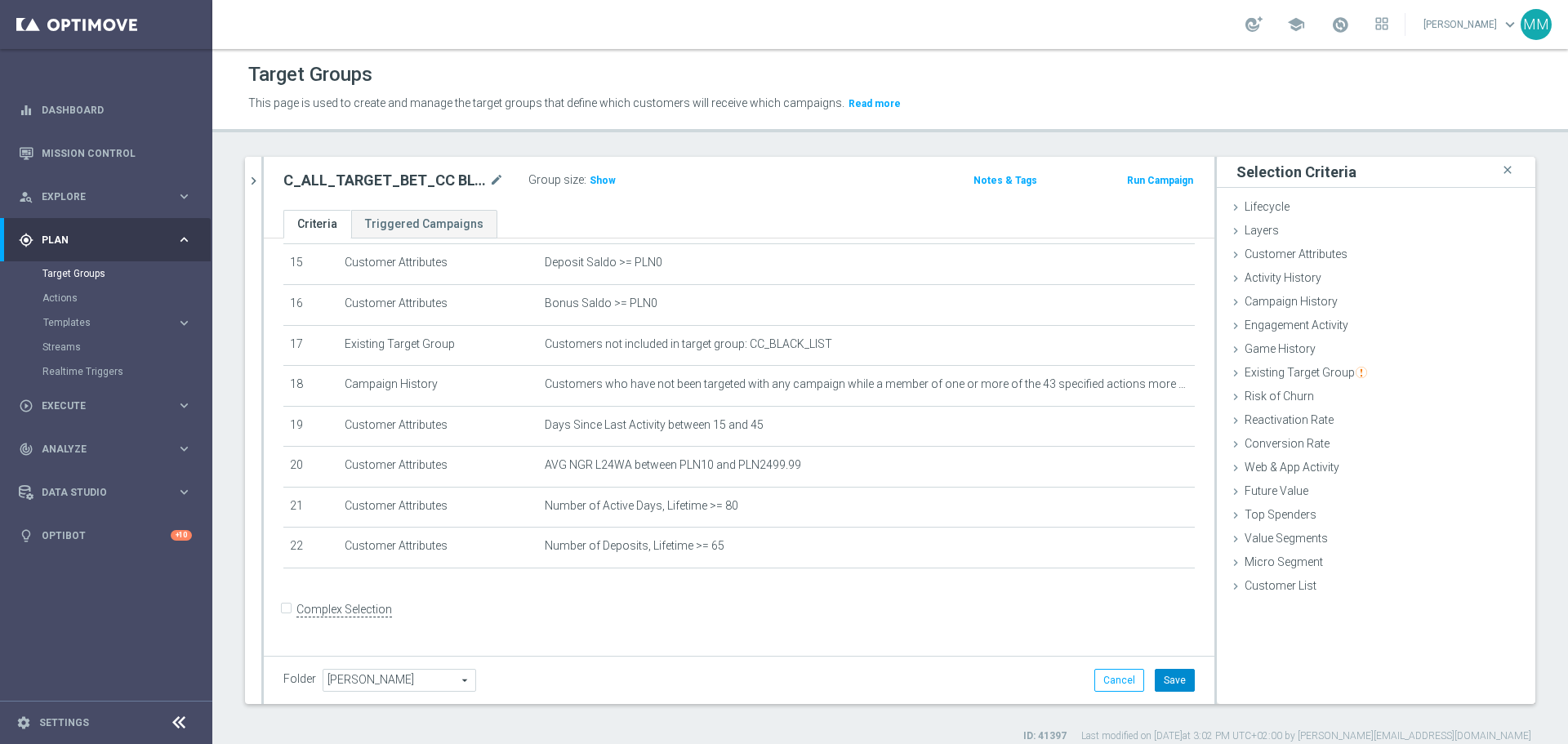
drag, startPoint x: 1172, startPoint y: 682, endPoint x: 1165, endPoint y: 664, distance: 19.3
click at [1173, 679] on button "Save" at bounding box center [1175, 680] width 40 height 23
drag, startPoint x: 598, startPoint y: 183, endPoint x: 568, endPoint y: 194, distance: 32.0
click at [594, 185] on span "Show" at bounding box center [603, 180] width 26 height 11
drag, startPoint x: 395, startPoint y: 167, endPoint x: 402, endPoint y: 175, distance: 10.6
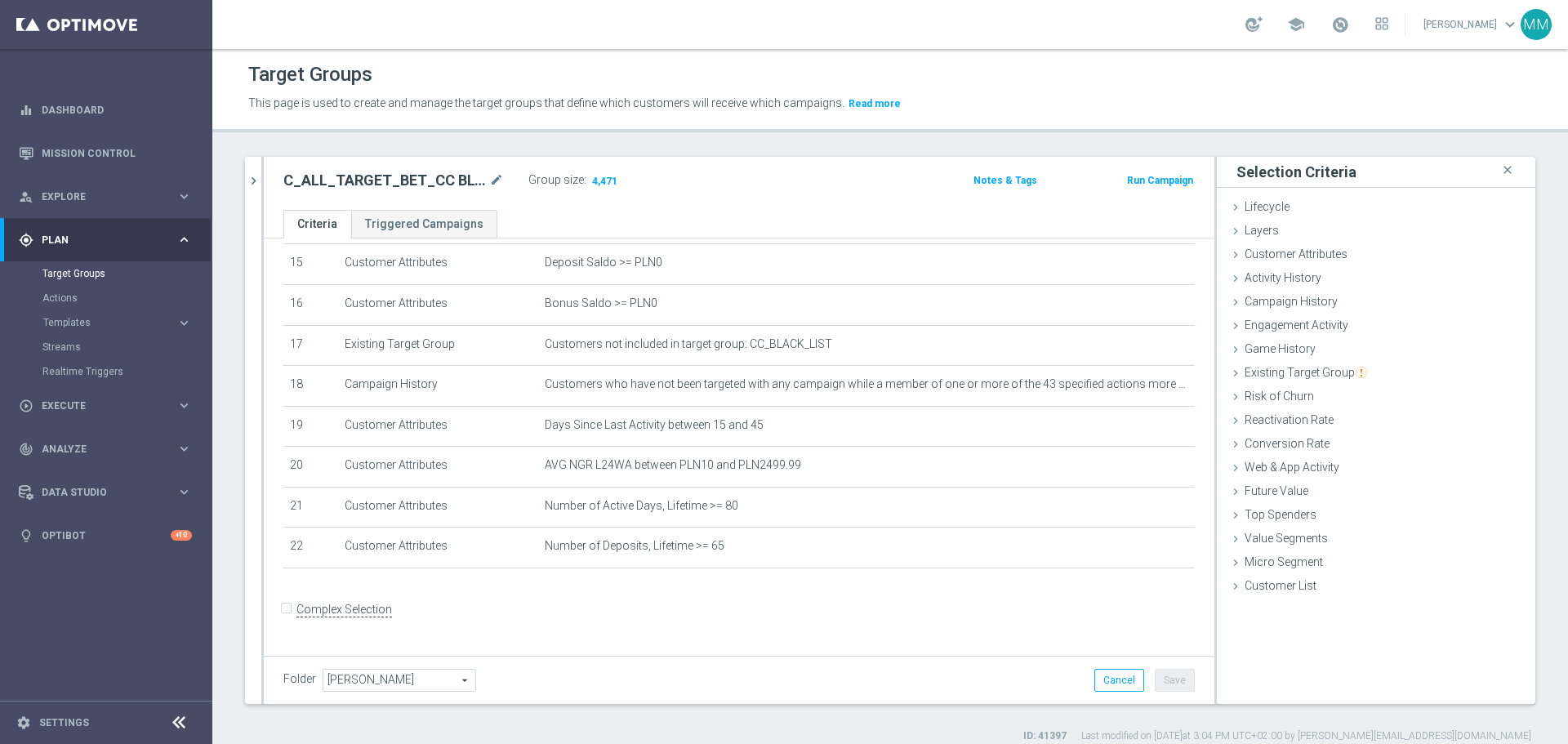
click at [396, 171] on div "C_ALL_TARGET_BET_CC BLOKADA 100% do 300 PLN_2909 mode_edit Group size : 4,471 N…" at bounding box center [739, 183] width 950 height 53
click at [494, 181] on icon "mode_edit" at bounding box center [497, 180] width 15 height 20
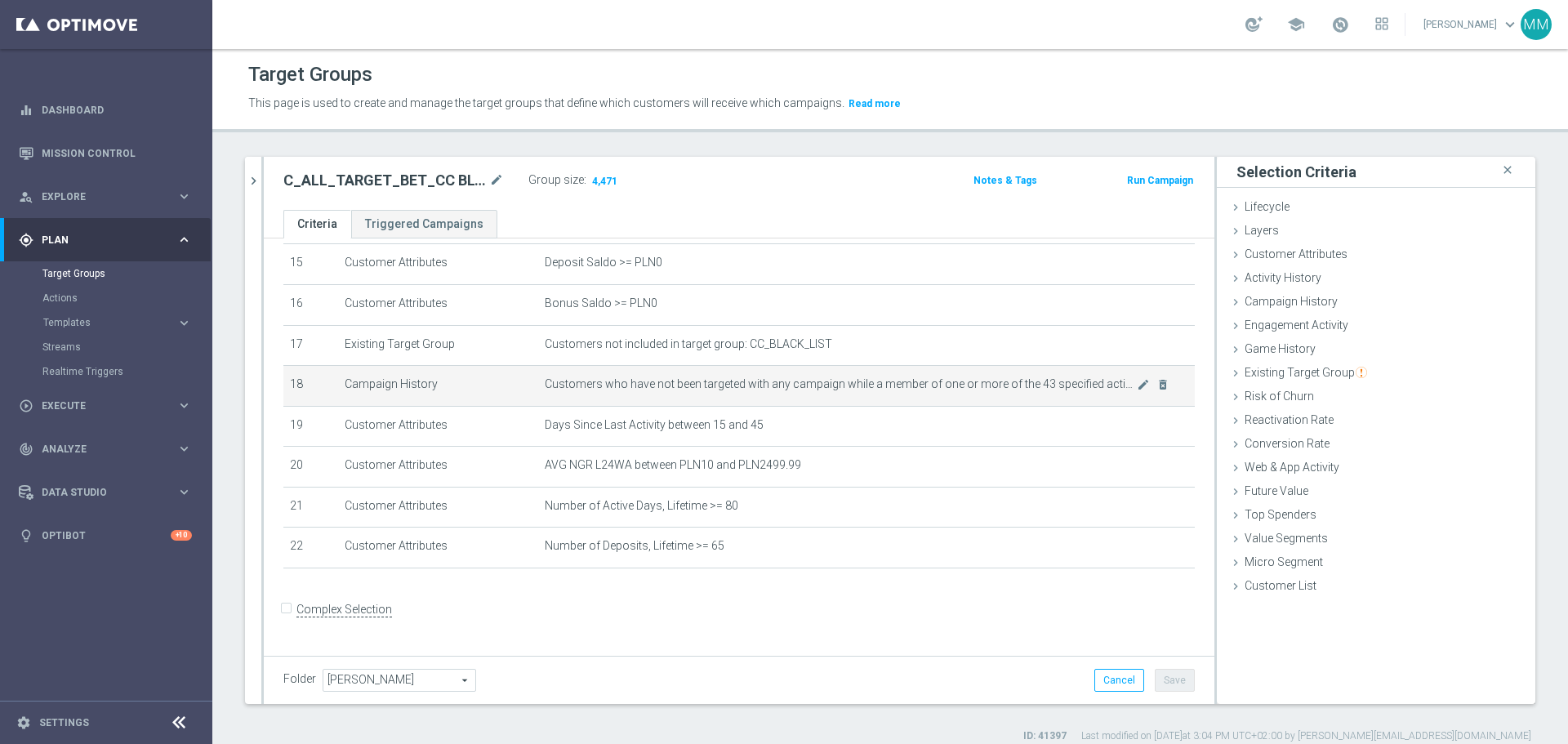
click at [892, 392] on span "Customers who have not been targeted with any campaign while a member of one or…" at bounding box center [841, 384] width 592 height 14
click at [1136, 392] on icon "mode_edit" at bounding box center [1143, 385] width 13 height 13
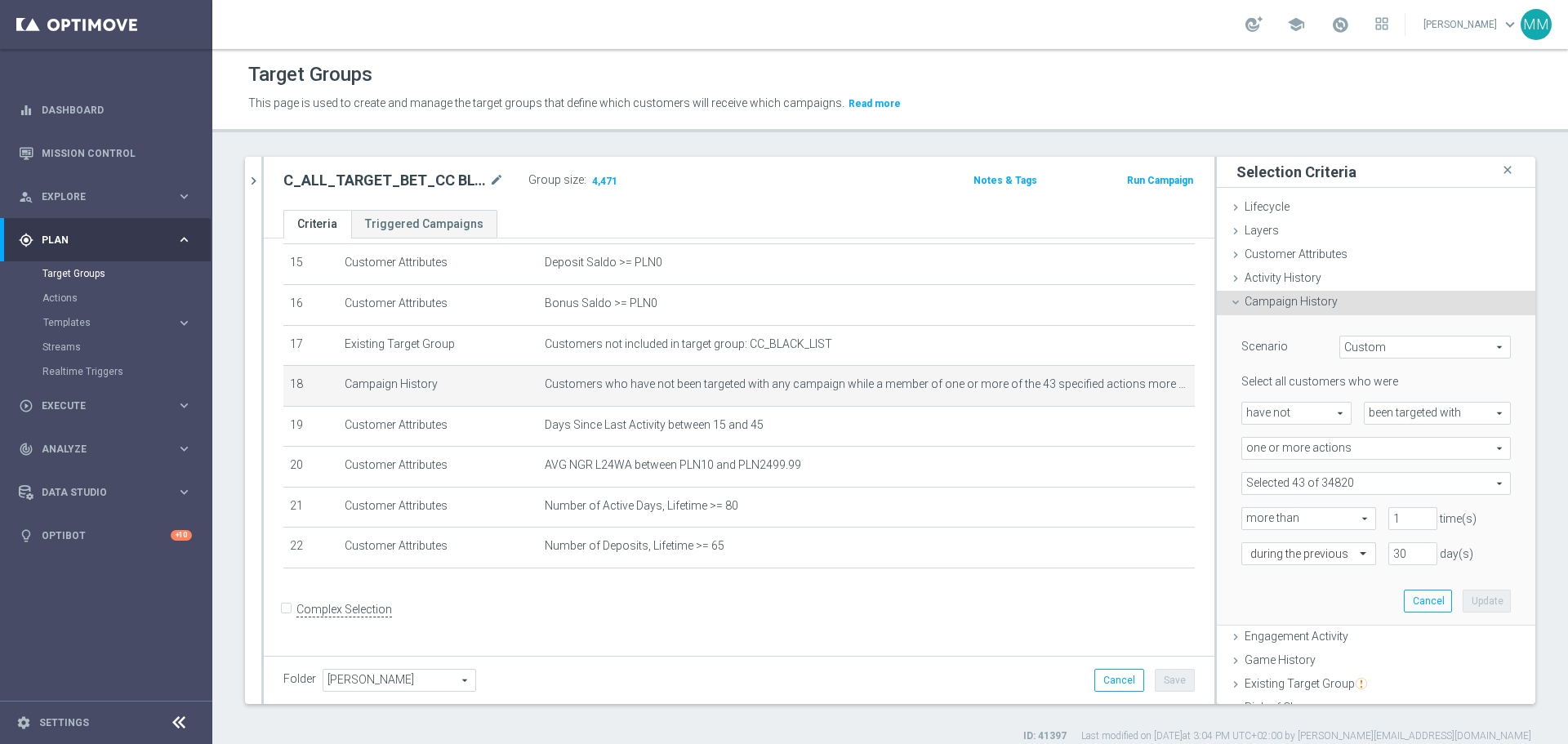
click at [1376, 472] on span at bounding box center [1376, 483] width 268 height 21
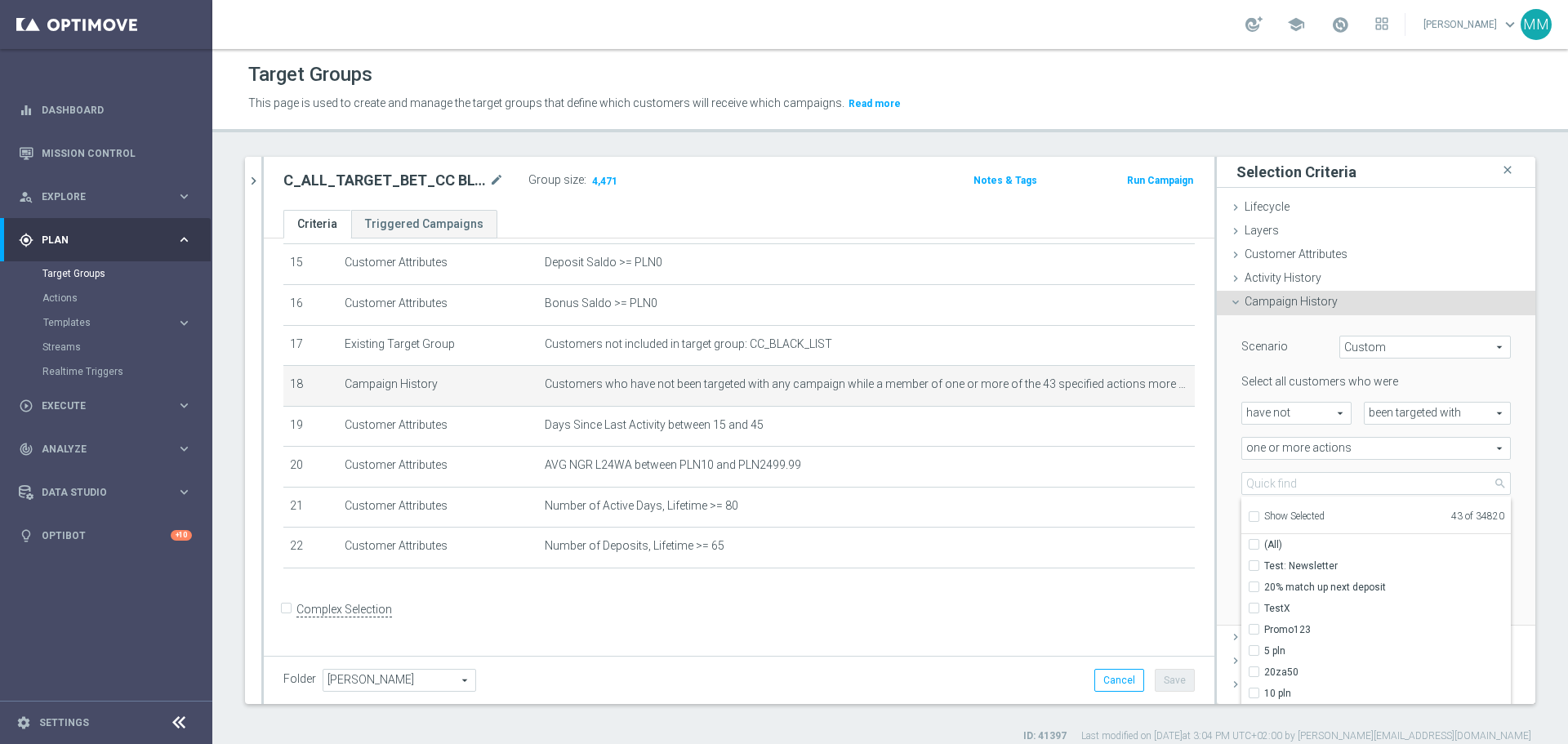
click at [1311, 517] on span "Show Selected" at bounding box center [1294, 516] width 60 height 11
click at [1258, 517] on input "Show Selected" at bounding box center [1253, 518] width 10 height 10
checkbox input "true"
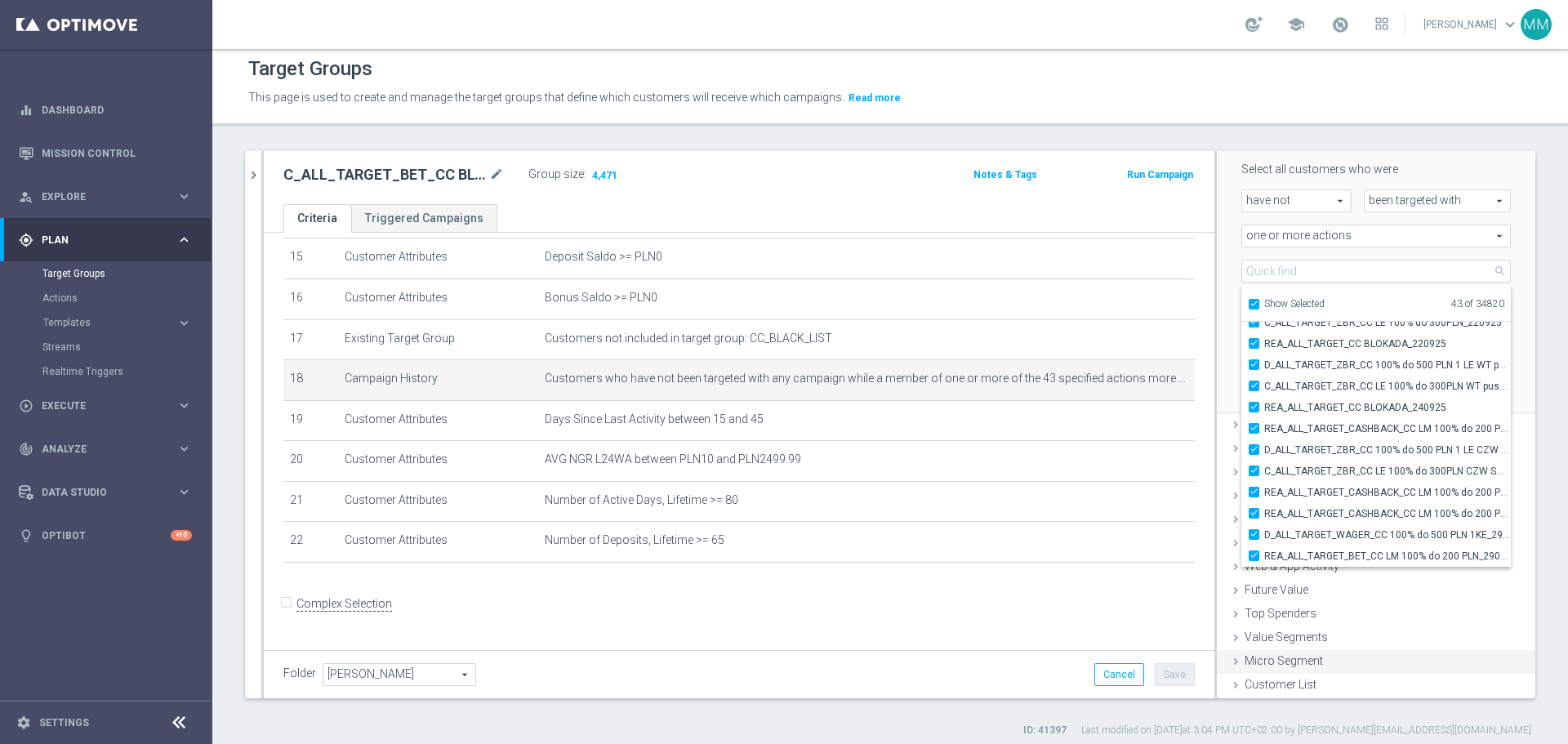
scroll to position [15, 0]
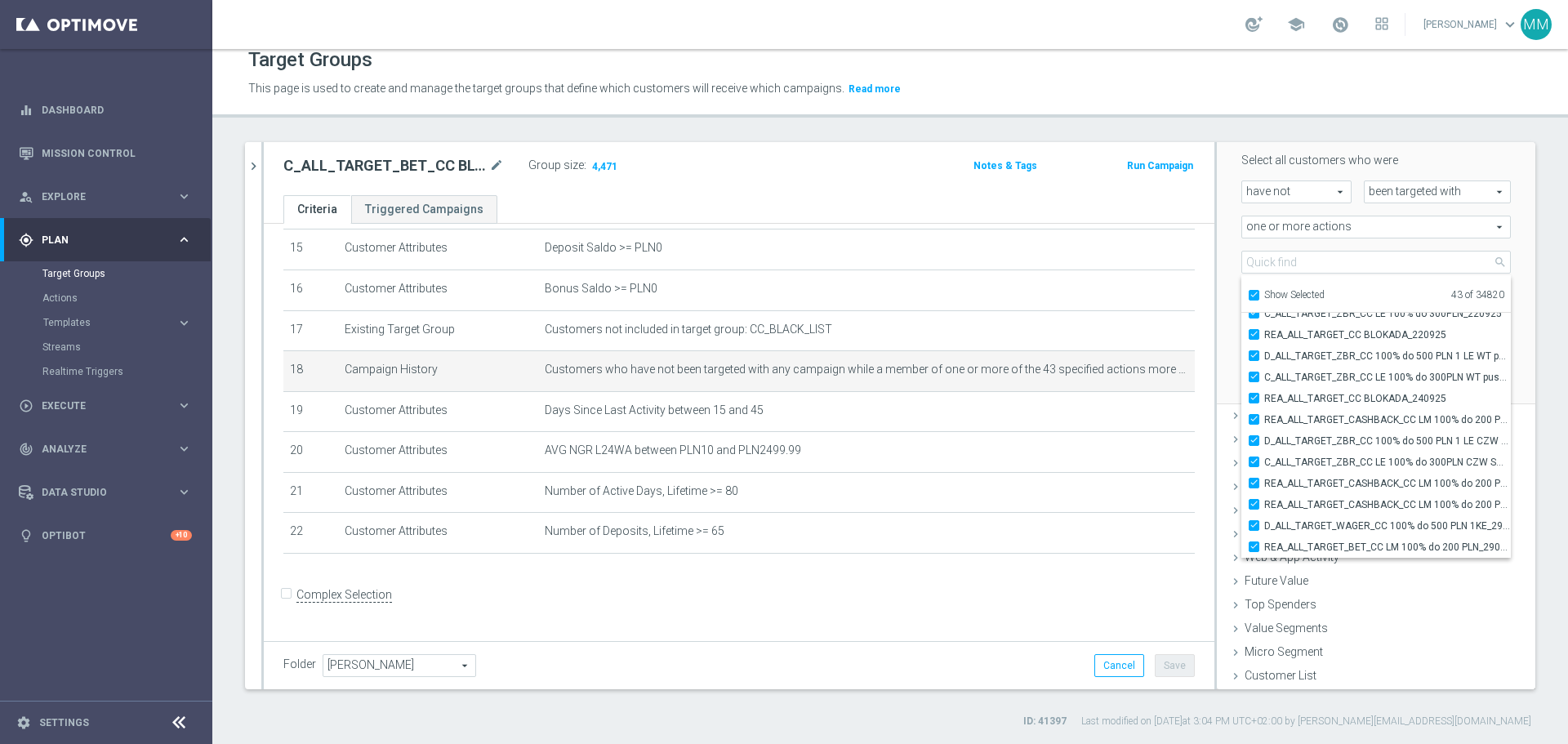
click at [431, 162] on h2 "C_ALL_TARGET_BET_CC BLOKADA 100% do 300 PLN_2909" at bounding box center [385, 166] width 203 height 20
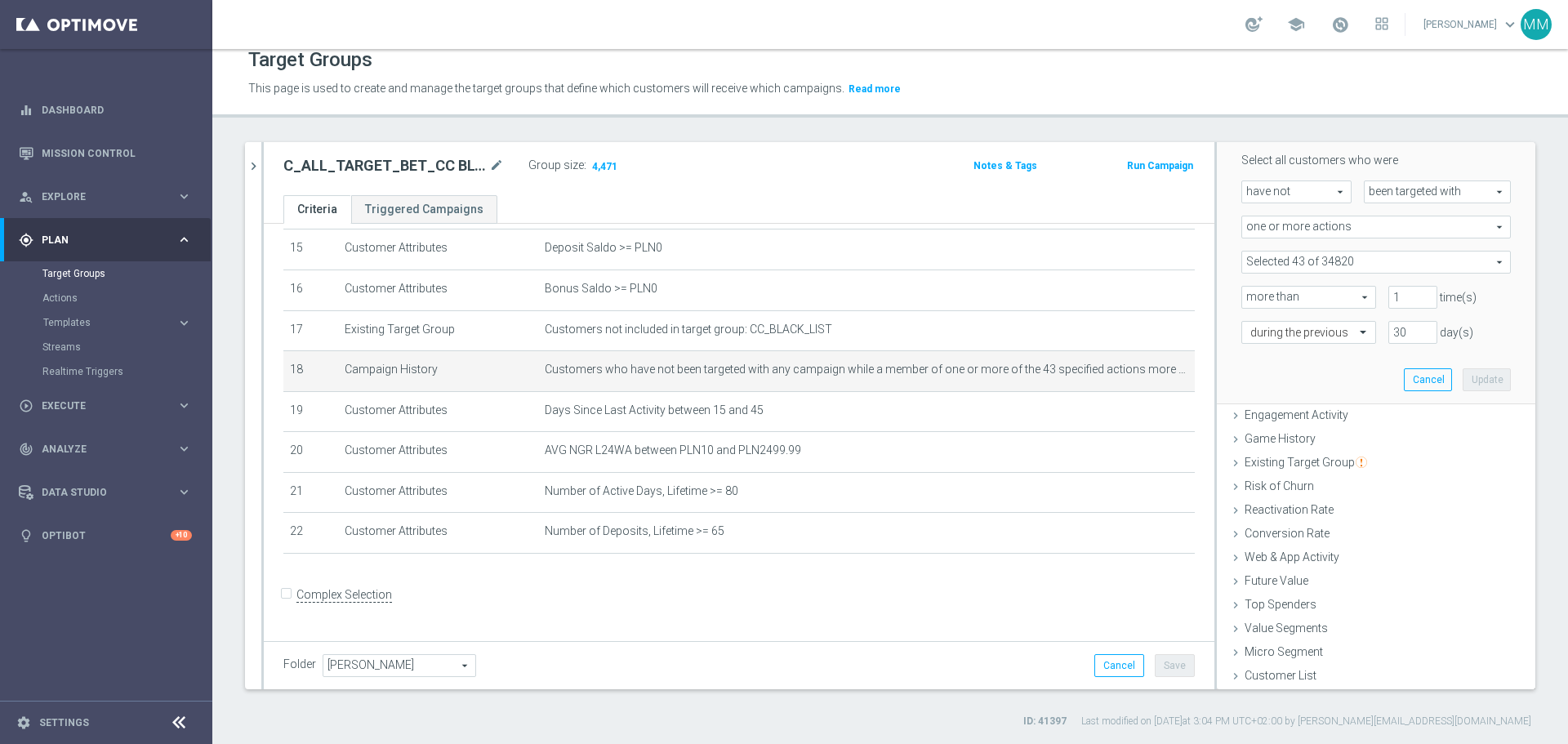
click at [431, 162] on h2 "C_ALL_TARGET_BET_CC BLOKADA 100% do 300 PLN_2909" at bounding box center [385, 166] width 203 height 20
click at [498, 167] on icon "mode_edit" at bounding box center [497, 166] width 15 height 20
click at [1136, 498] on icon "mode_edit" at bounding box center [1143, 492] width 13 height 13
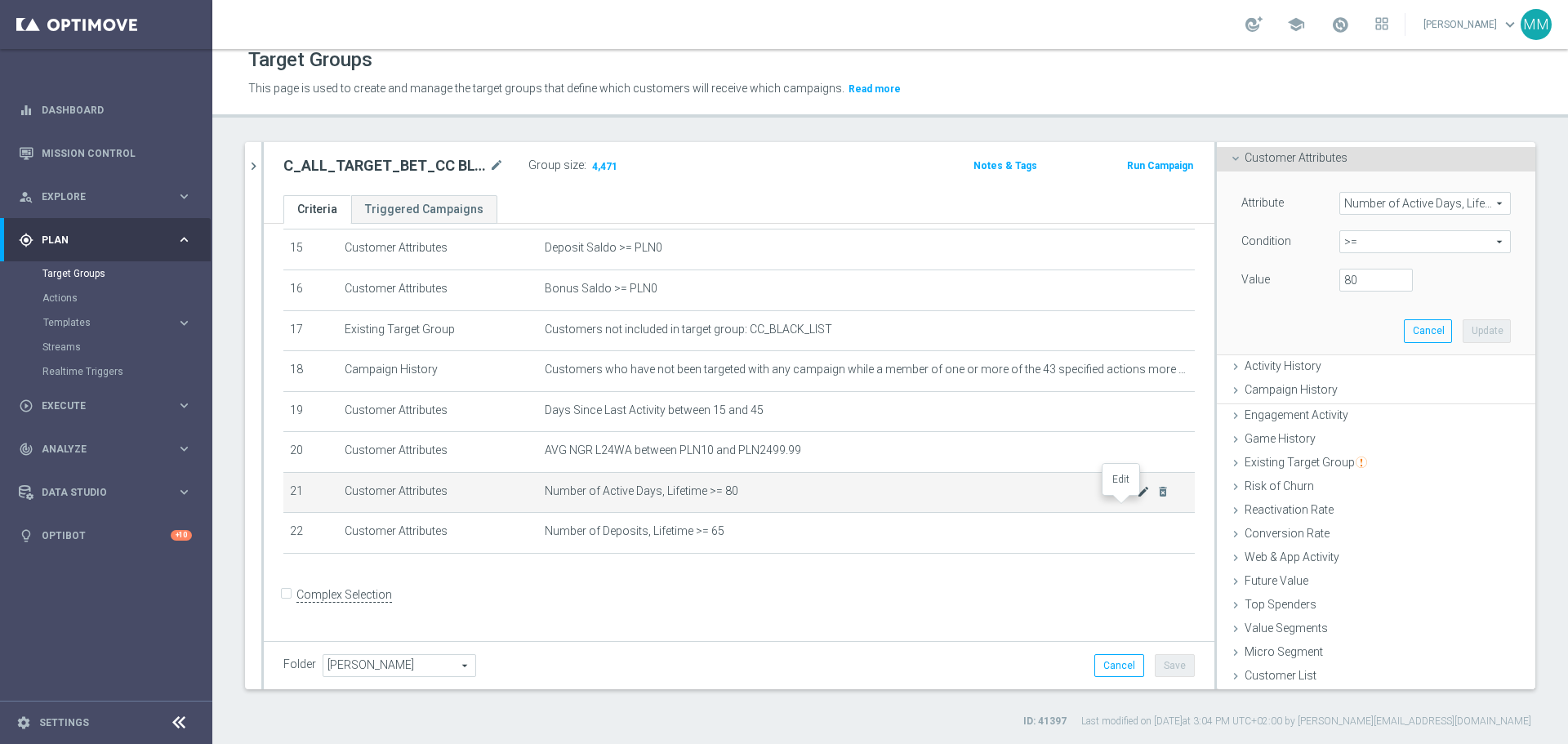
scroll to position [0, 0]
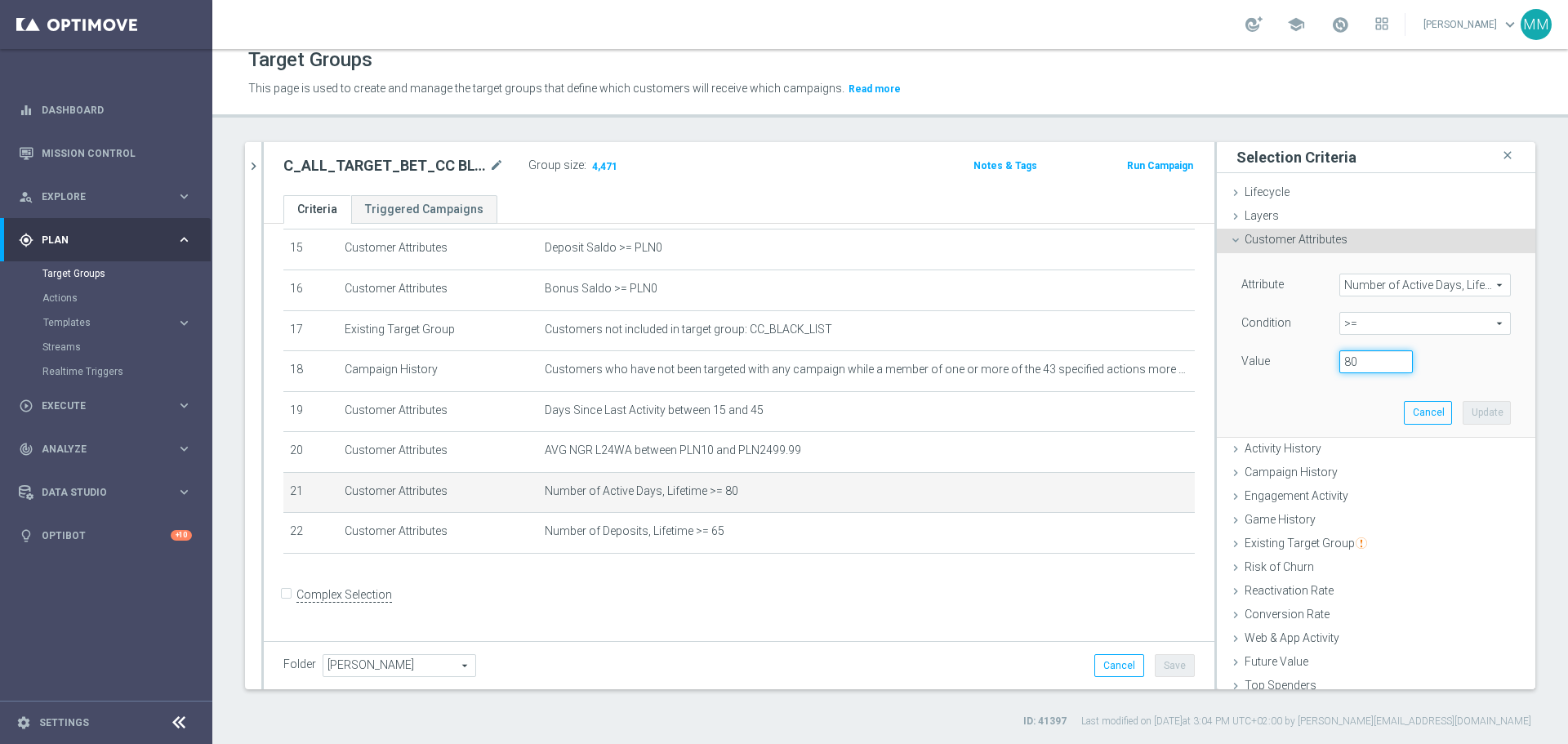
drag, startPoint x: 1251, startPoint y: 362, endPoint x: 1236, endPoint y: 362, distance: 15.0
click at [1236, 362] on div "Value 80" at bounding box center [1376, 364] width 294 height 26
type input "100"
click at [1465, 408] on button "Update" at bounding box center [1487, 412] width 48 height 23
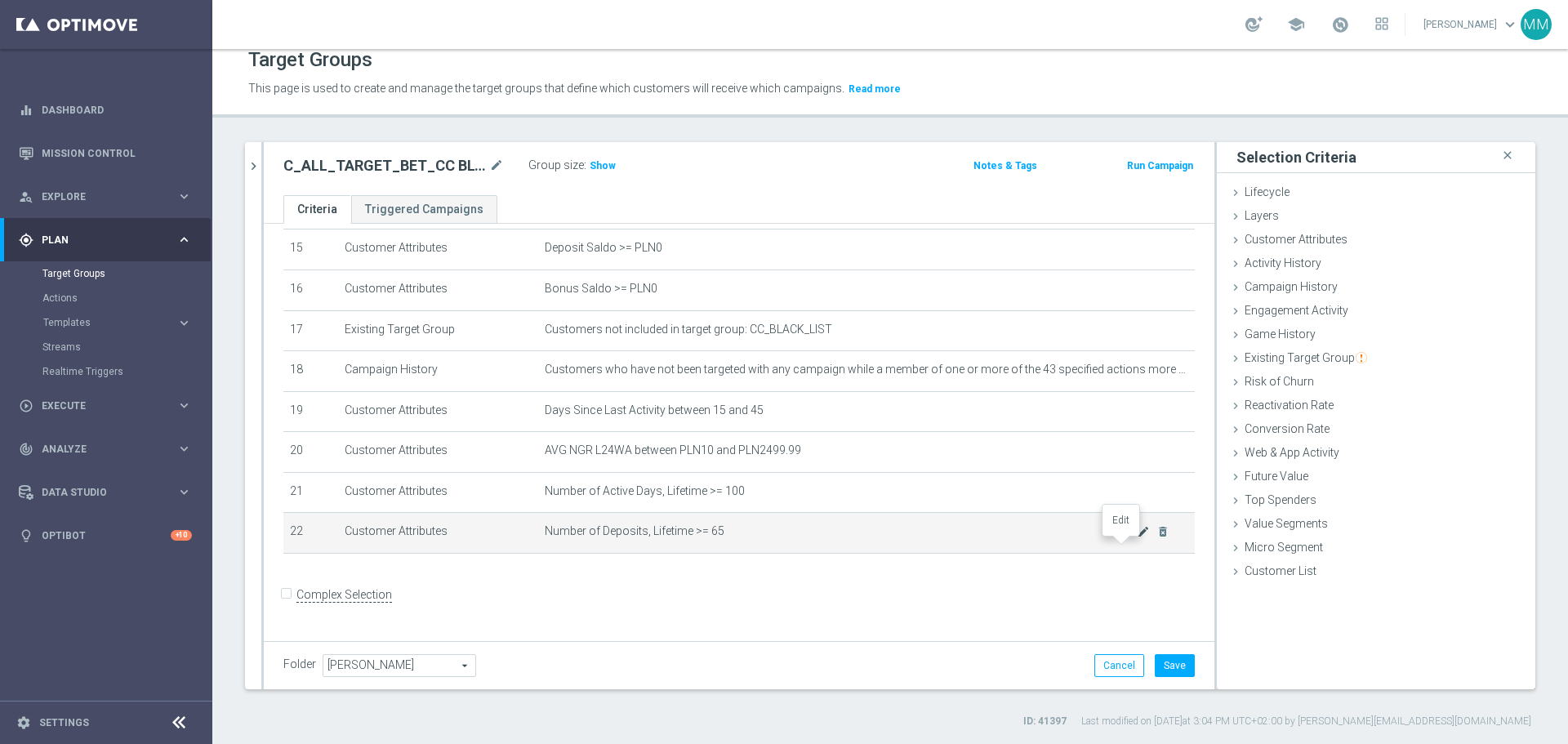
click at [1136, 538] on icon "mode_edit" at bounding box center [1143, 532] width 13 height 13
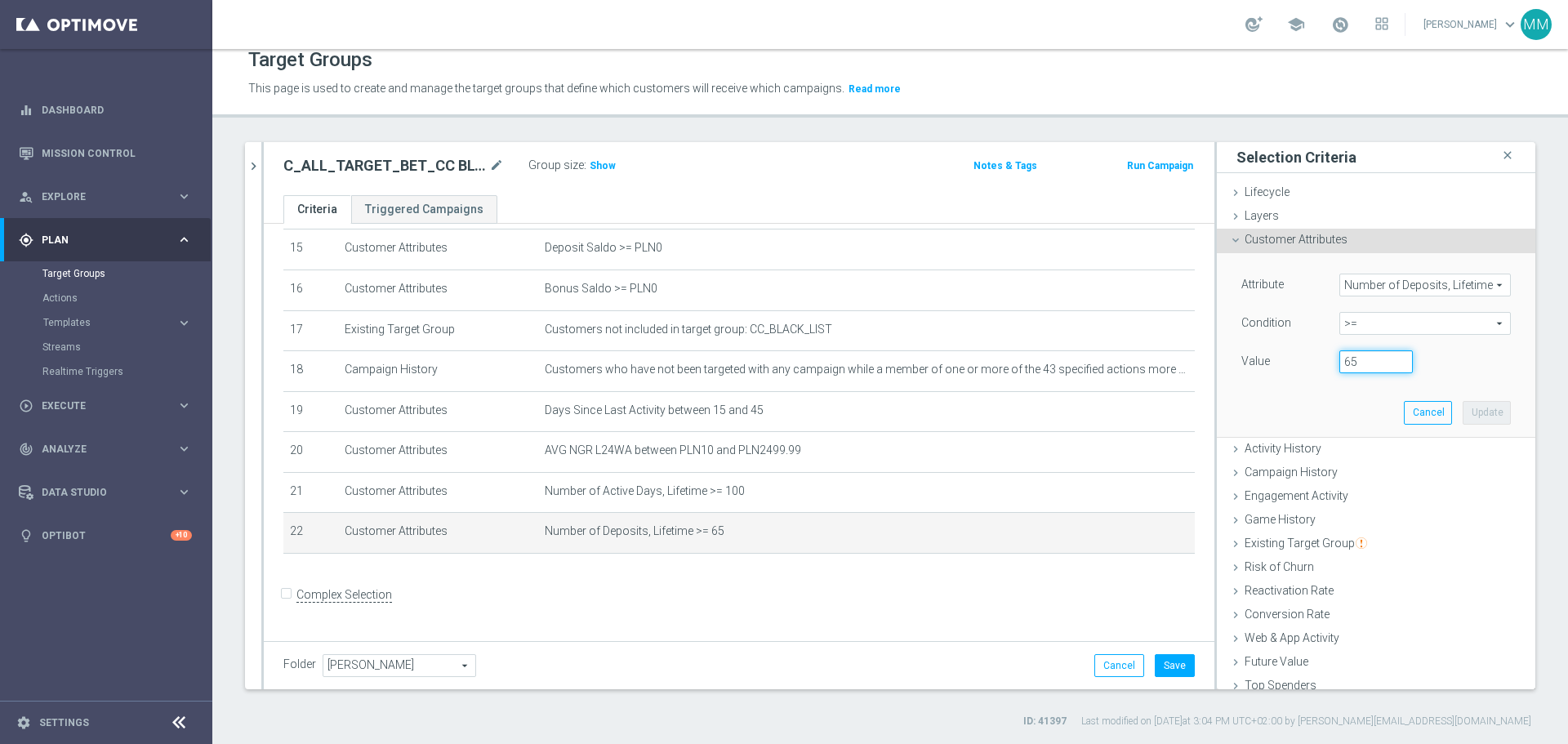
drag, startPoint x: 1348, startPoint y: 359, endPoint x: 1300, endPoint y: 358, distance: 48.0
click at [1300, 358] on div "Value 65" at bounding box center [1376, 364] width 294 height 26
type input "80"
click at [1465, 416] on button "Update" at bounding box center [1487, 412] width 48 height 23
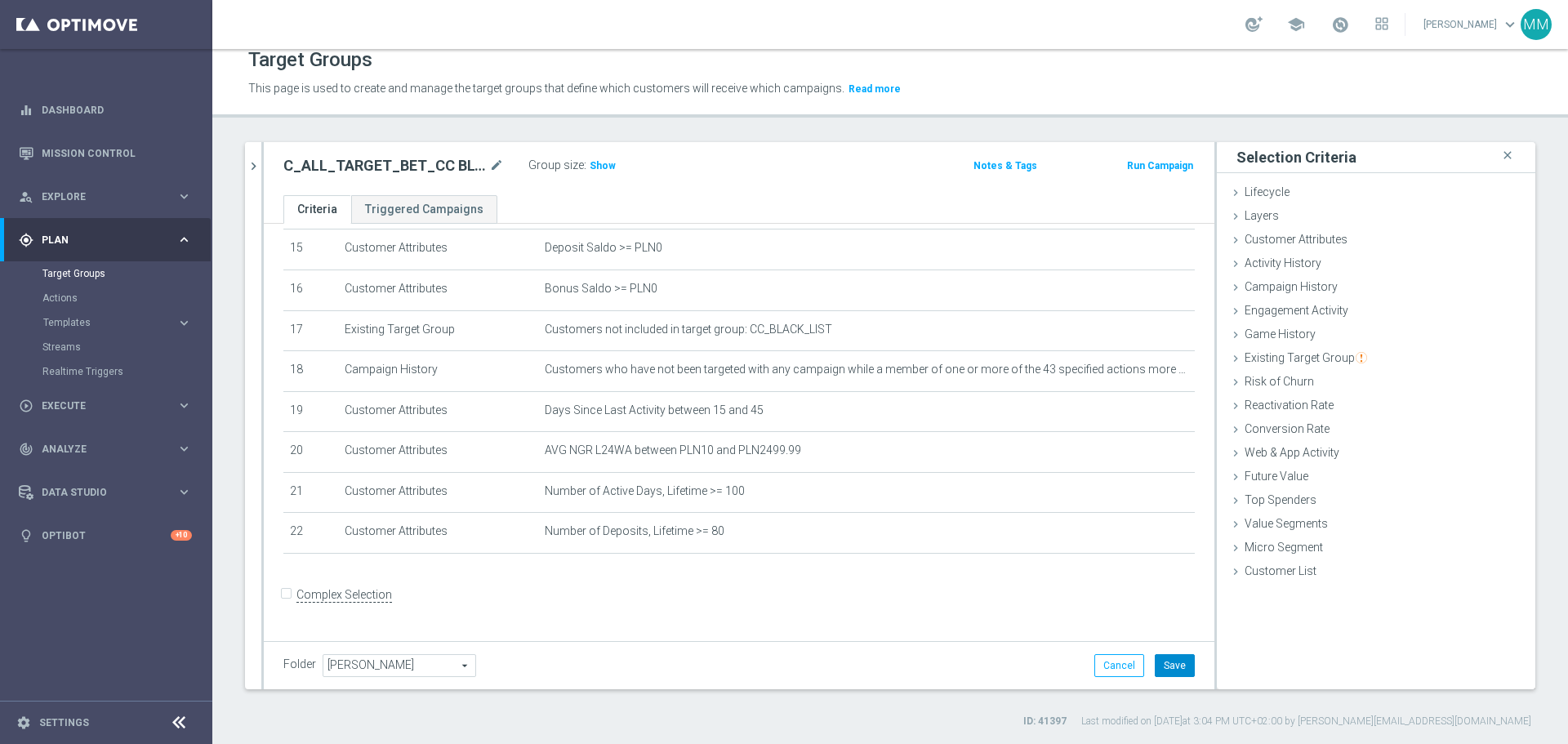
click at [1163, 668] on button "Save" at bounding box center [1175, 665] width 40 height 23
click at [599, 168] on span "Show" at bounding box center [603, 166] width 26 height 11
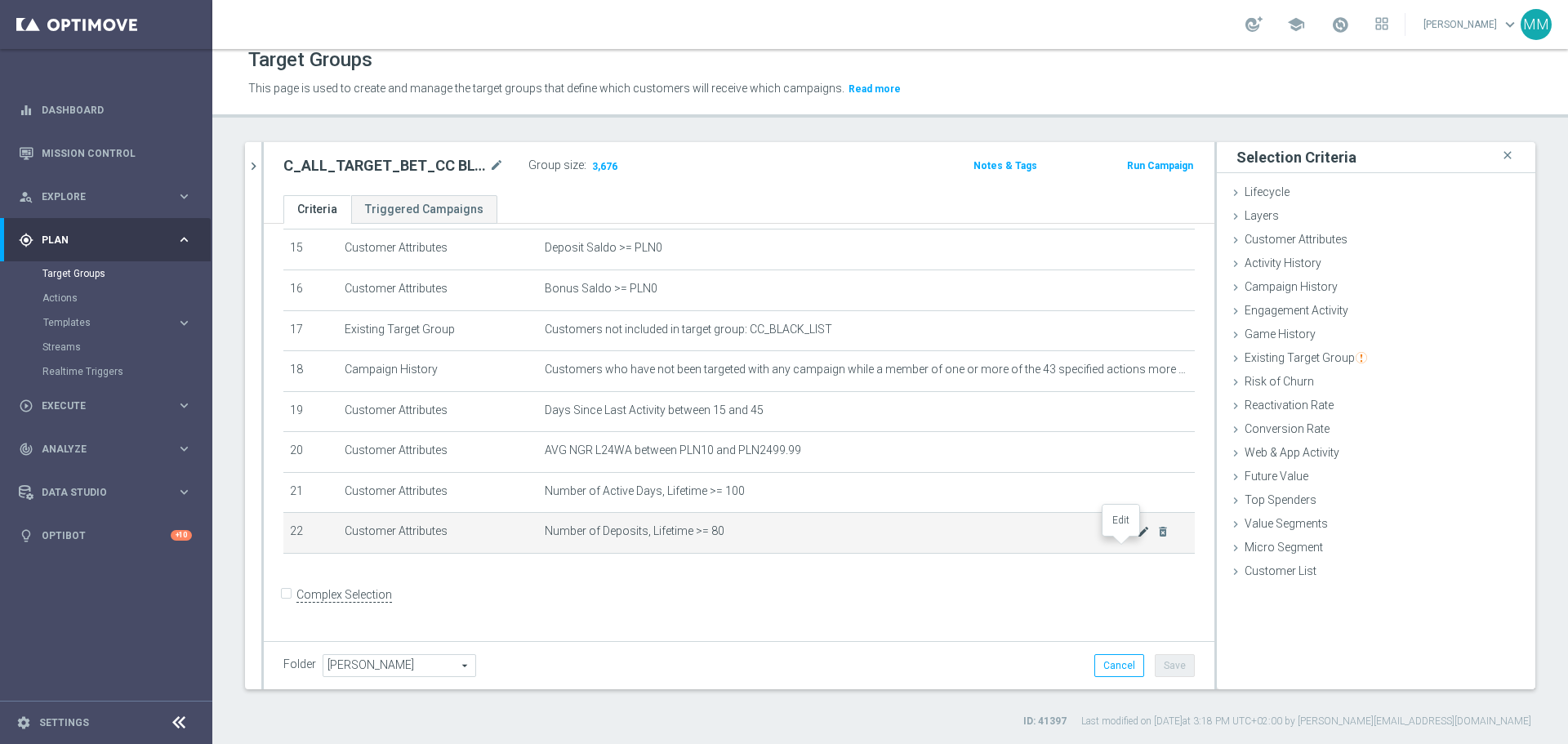
click at [1136, 538] on icon "mode_edit" at bounding box center [1143, 532] width 13 height 13
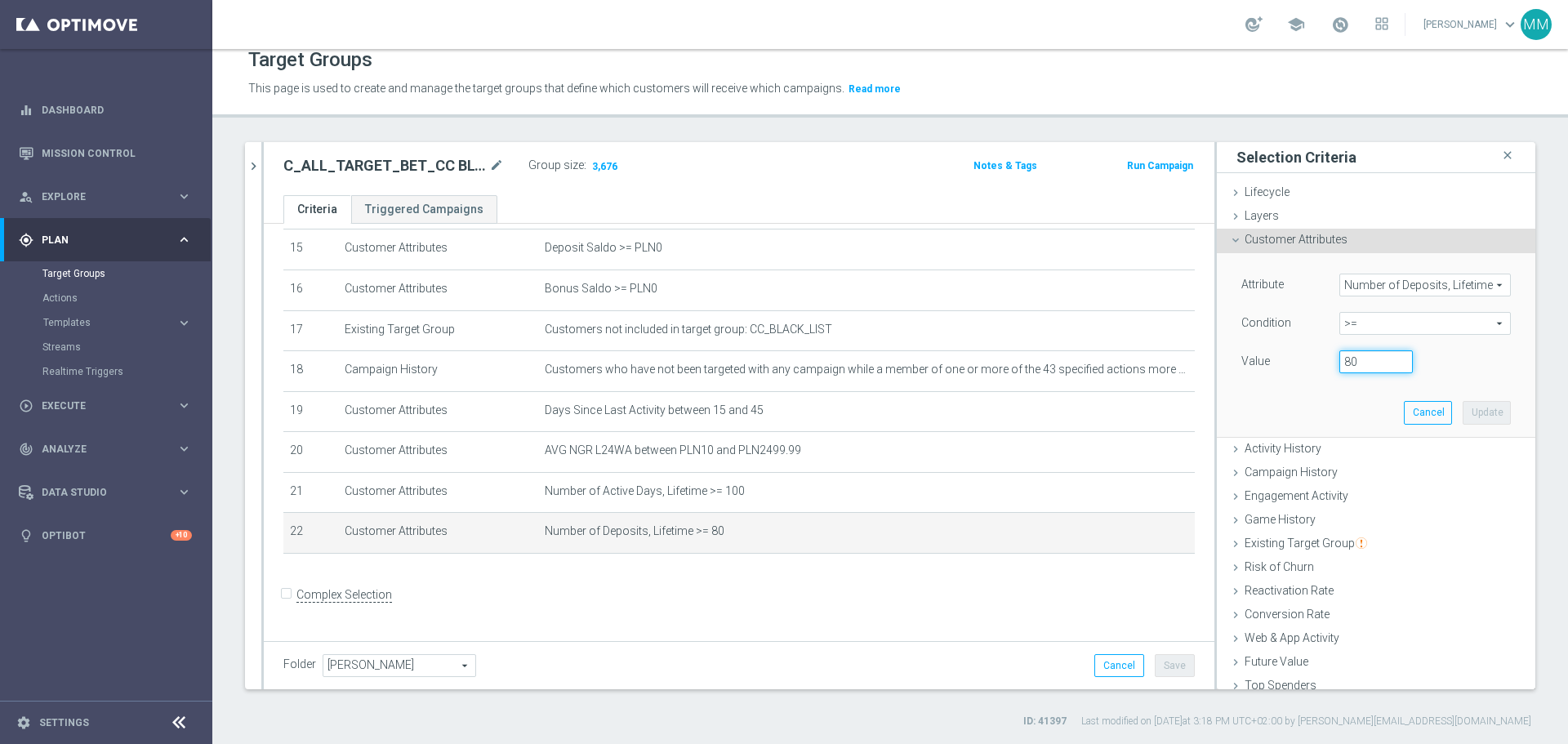
drag, startPoint x: 1349, startPoint y: 361, endPoint x: 1266, endPoint y: 366, distance: 83.2
click at [1266, 366] on div "Value 80" at bounding box center [1376, 364] width 294 height 26
type input "100"
click at [1468, 412] on button "Update" at bounding box center [1487, 412] width 48 height 23
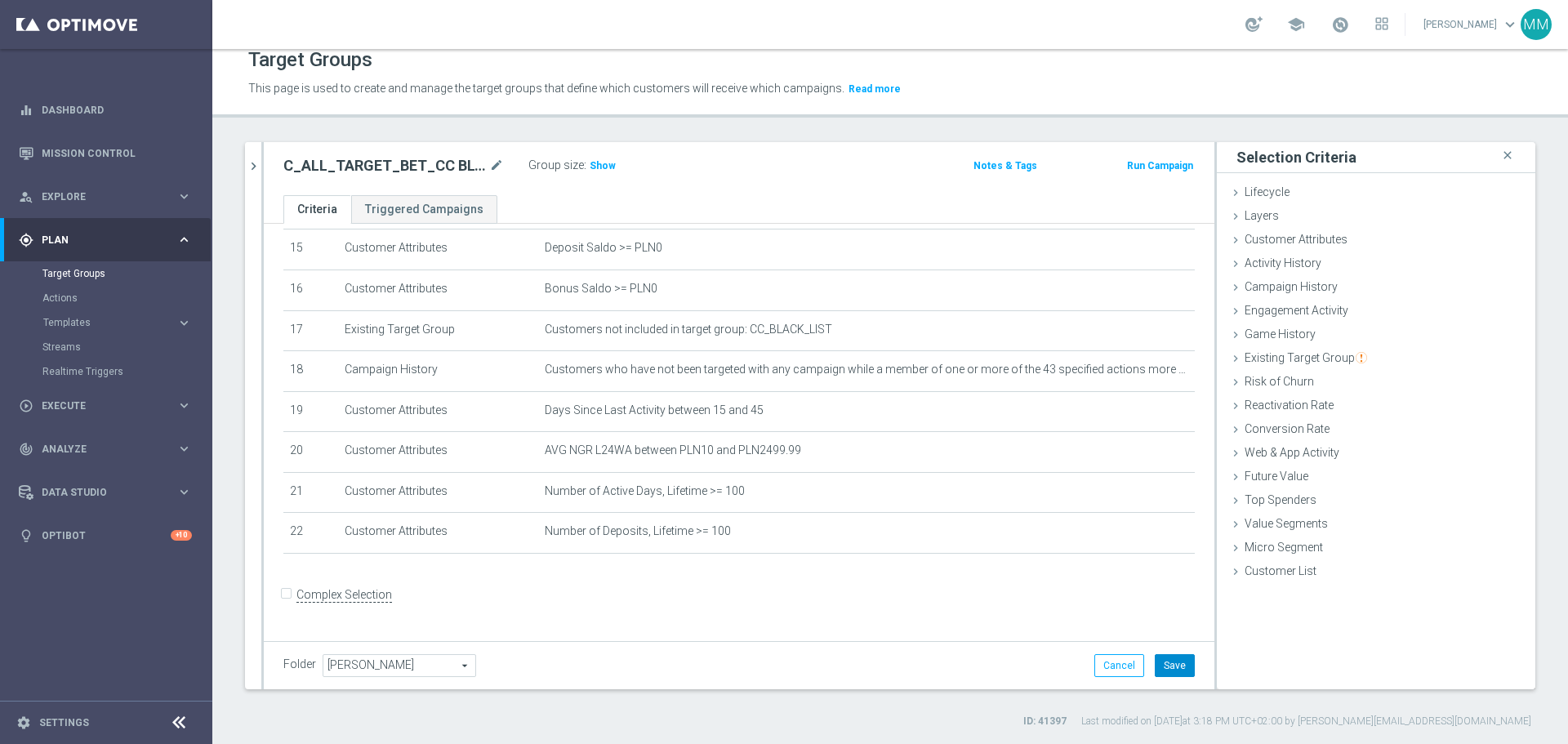
click at [1155, 668] on button "Save" at bounding box center [1175, 665] width 40 height 23
click at [591, 166] on span "Show" at bounding box center [603, 166] width 26 height 11
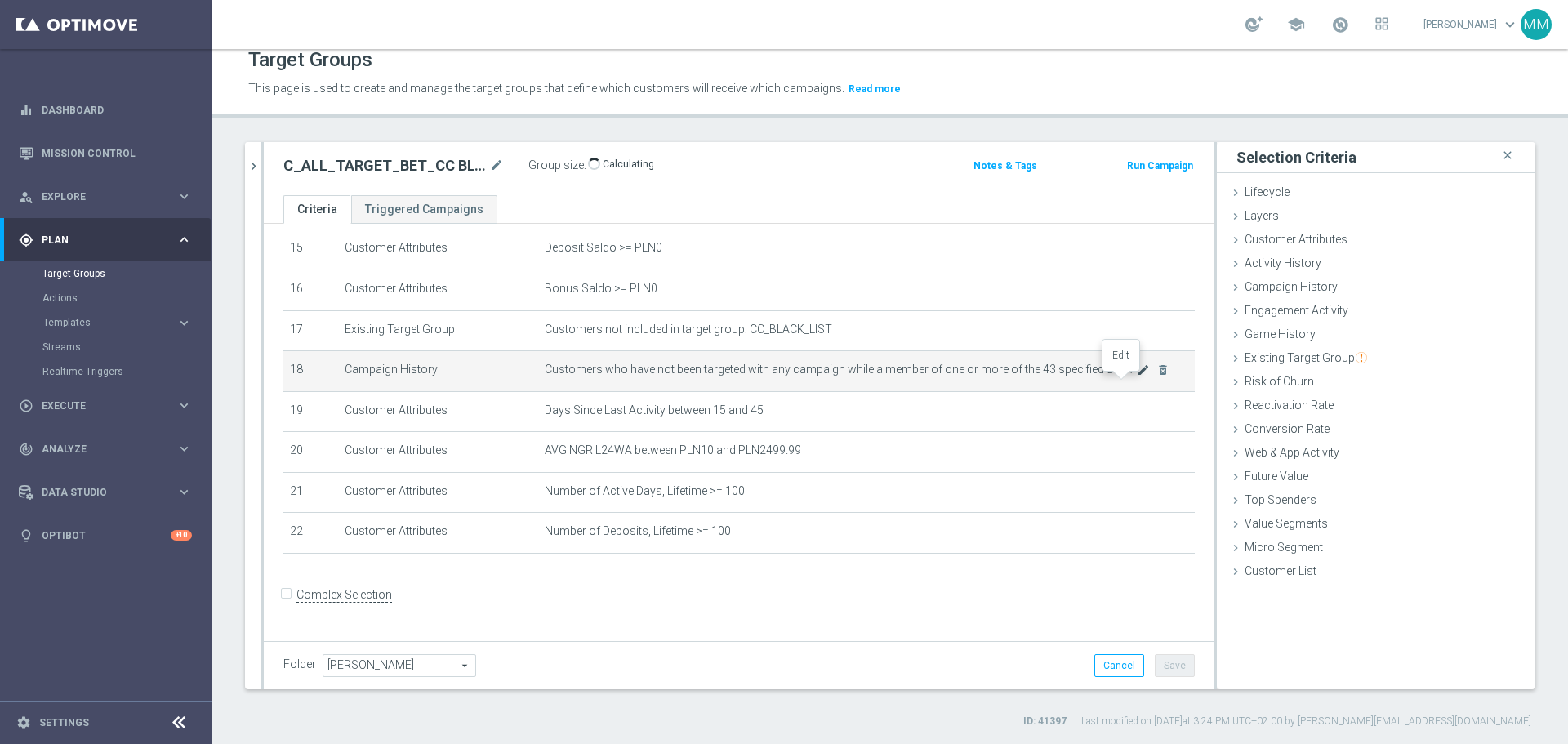
click at [1136, 377] on icon "mode_edit" at bounding box center [1143, 370] width 13 height 13
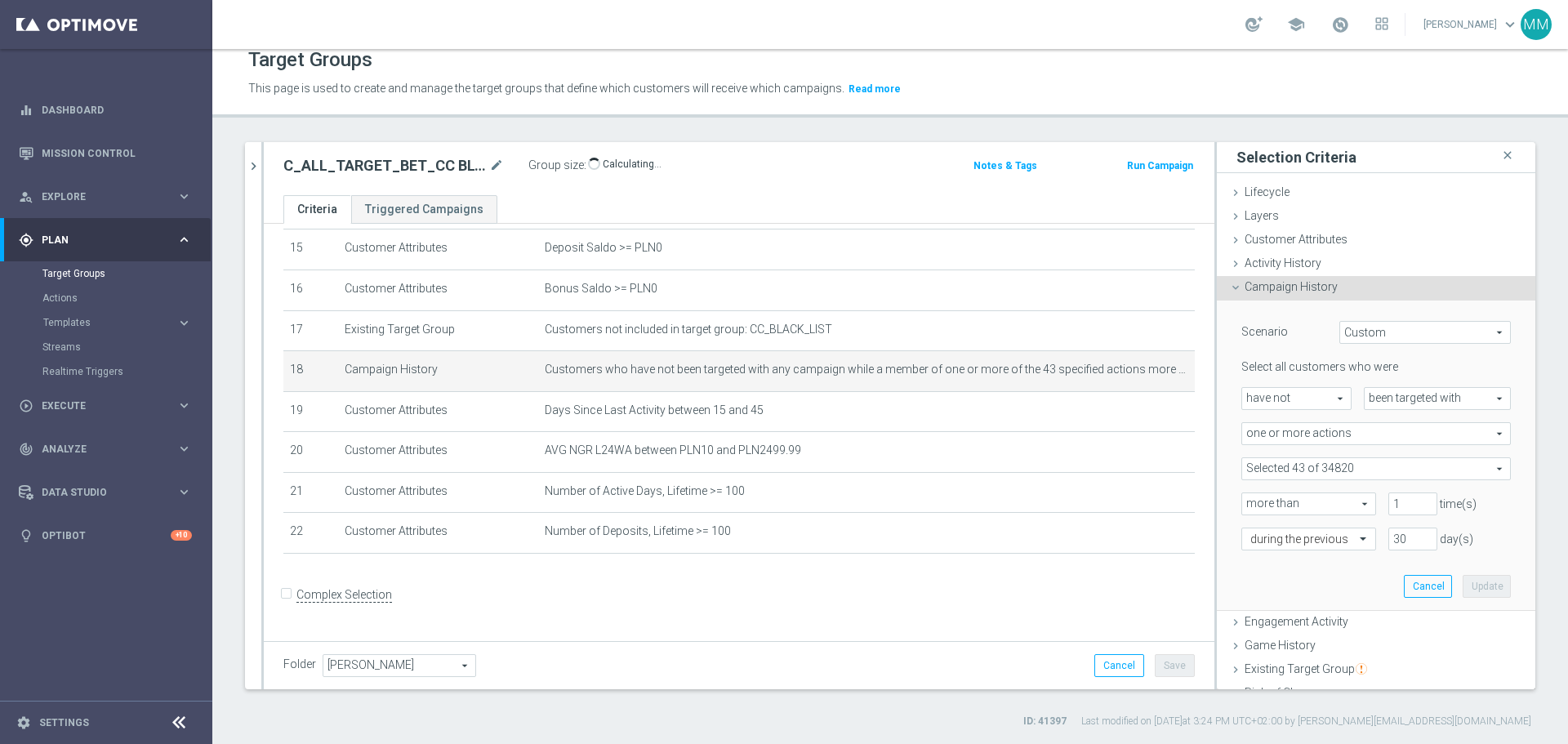
click at [1338, 431] on span "one or more actions" at bounding box center [1376, 433] width 268 height 21
click at [1338, 432] on span "one or more actions" at bounding box center [1376, 433] width 268 height 21
click at [1317, 471] on span at bounding box center [1376, 469] width 268 height 21
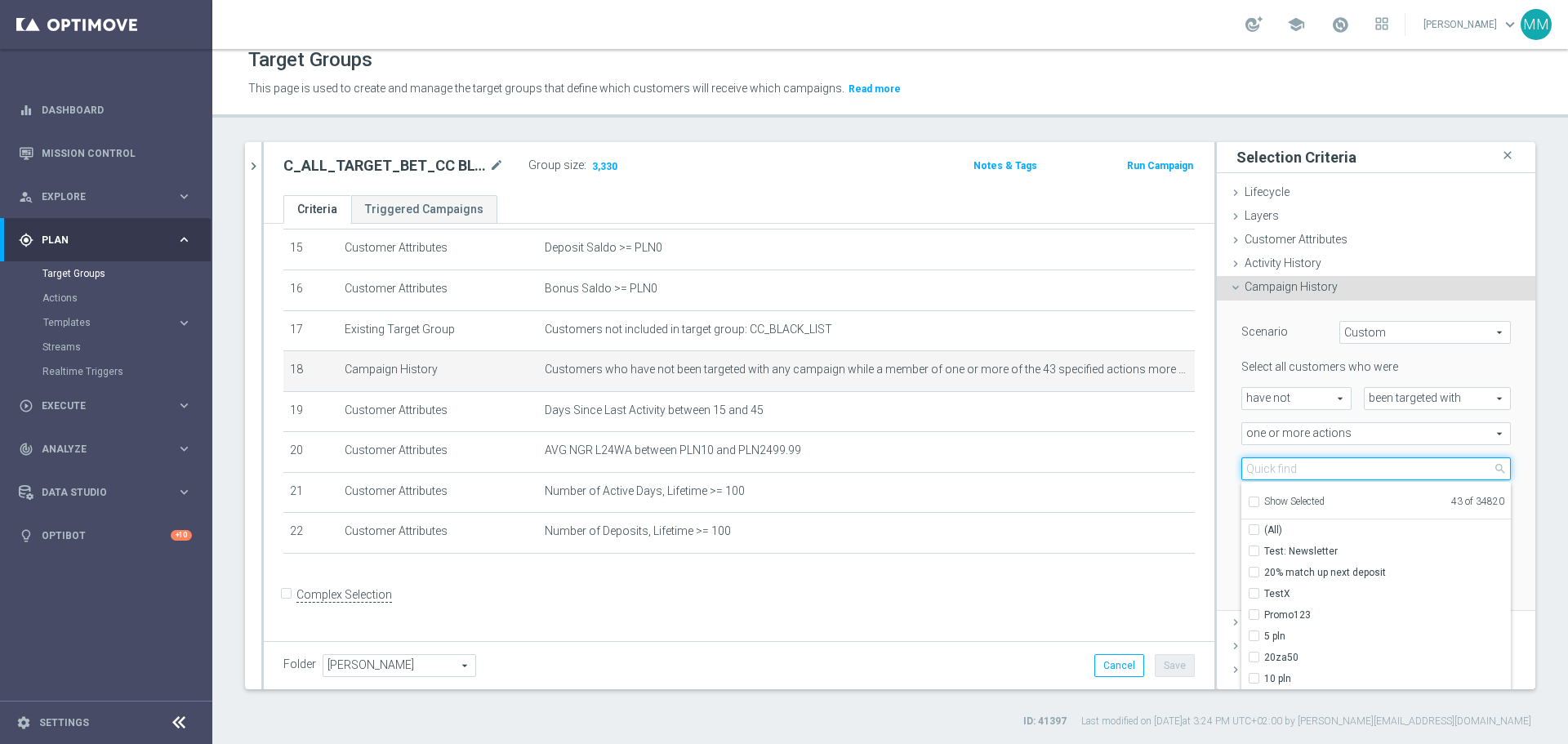
click at [1317, 470] on input "search" at bounding box center [1376, 469] width 270 height 23
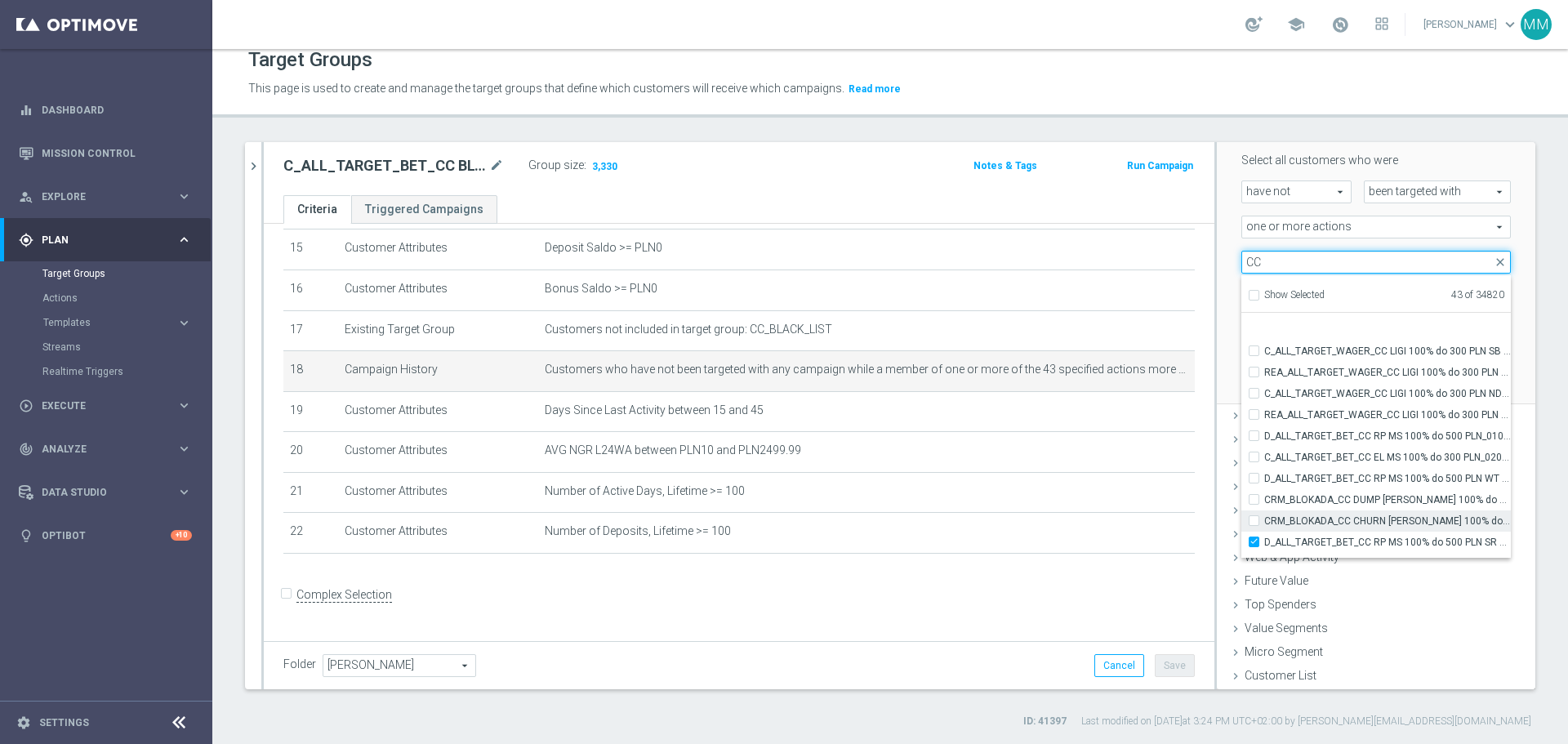
scroll to position [51125, 0]
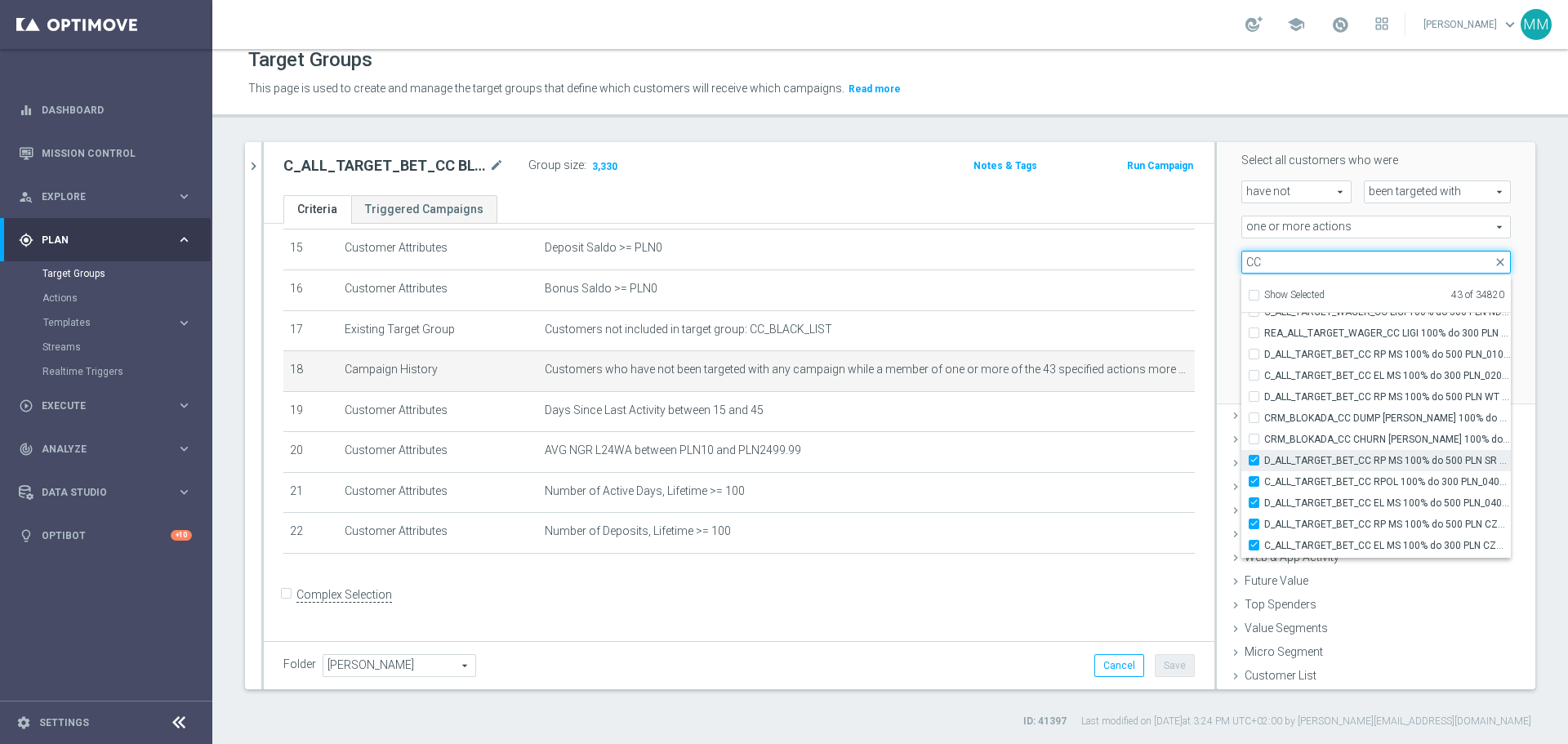
type input "CC"
click at [1254, 459] on input "D_ALL_TARGET_BET_CC RP MS 100% do 500 PLN SR PUSH_010925" at bounding box center [1258, 459] width 10 height 10
checkbox input "false"
type input "Selected 42 of 34820"
click at [1500, 274] on div "Scenario Custom Custom arrow_drop_down search Select all customers who were hav…" at bounding box center [1376, 249] width 319 height 312
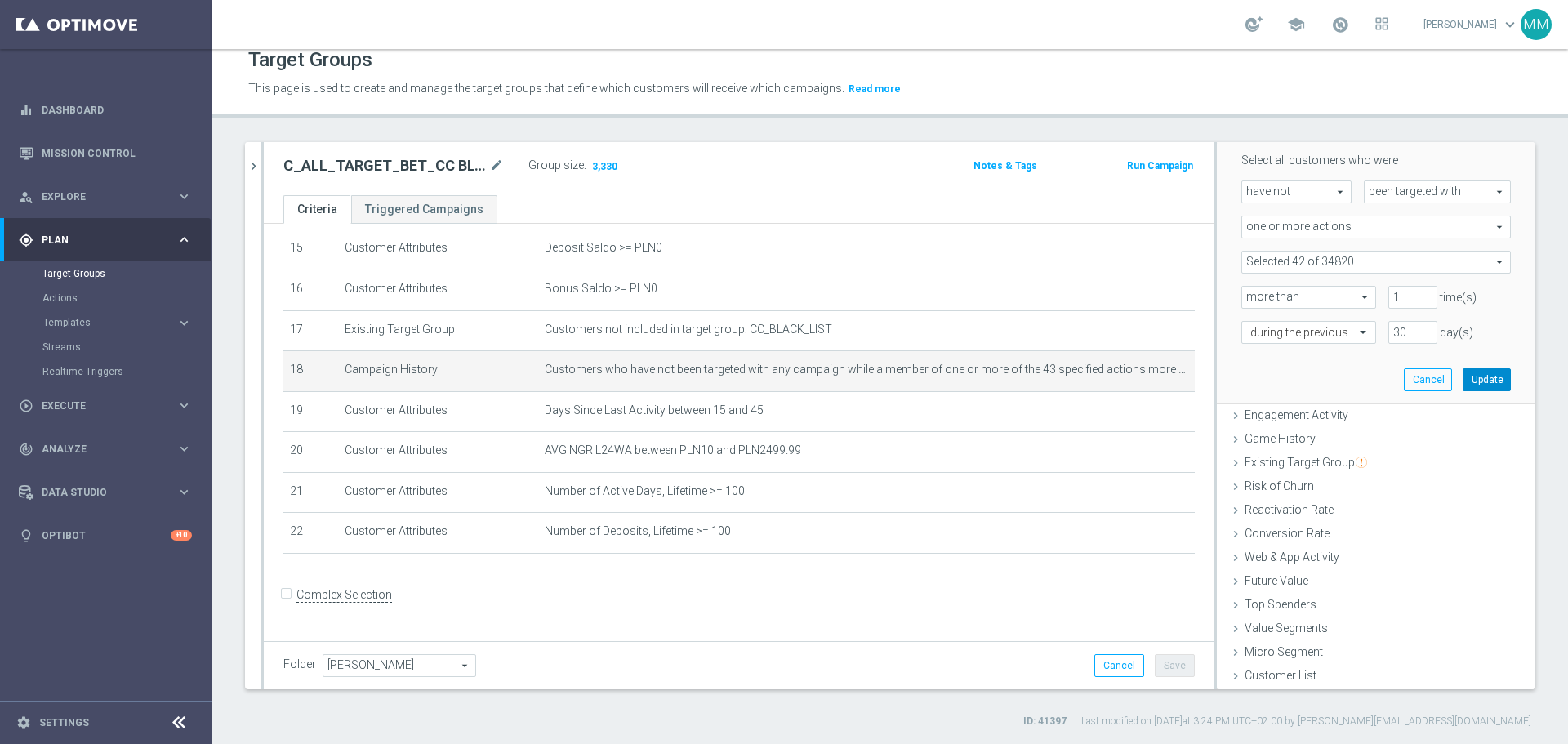
click at [1467, 382] on button "Update" at bounding box center [1487, 379] width 48 height 23
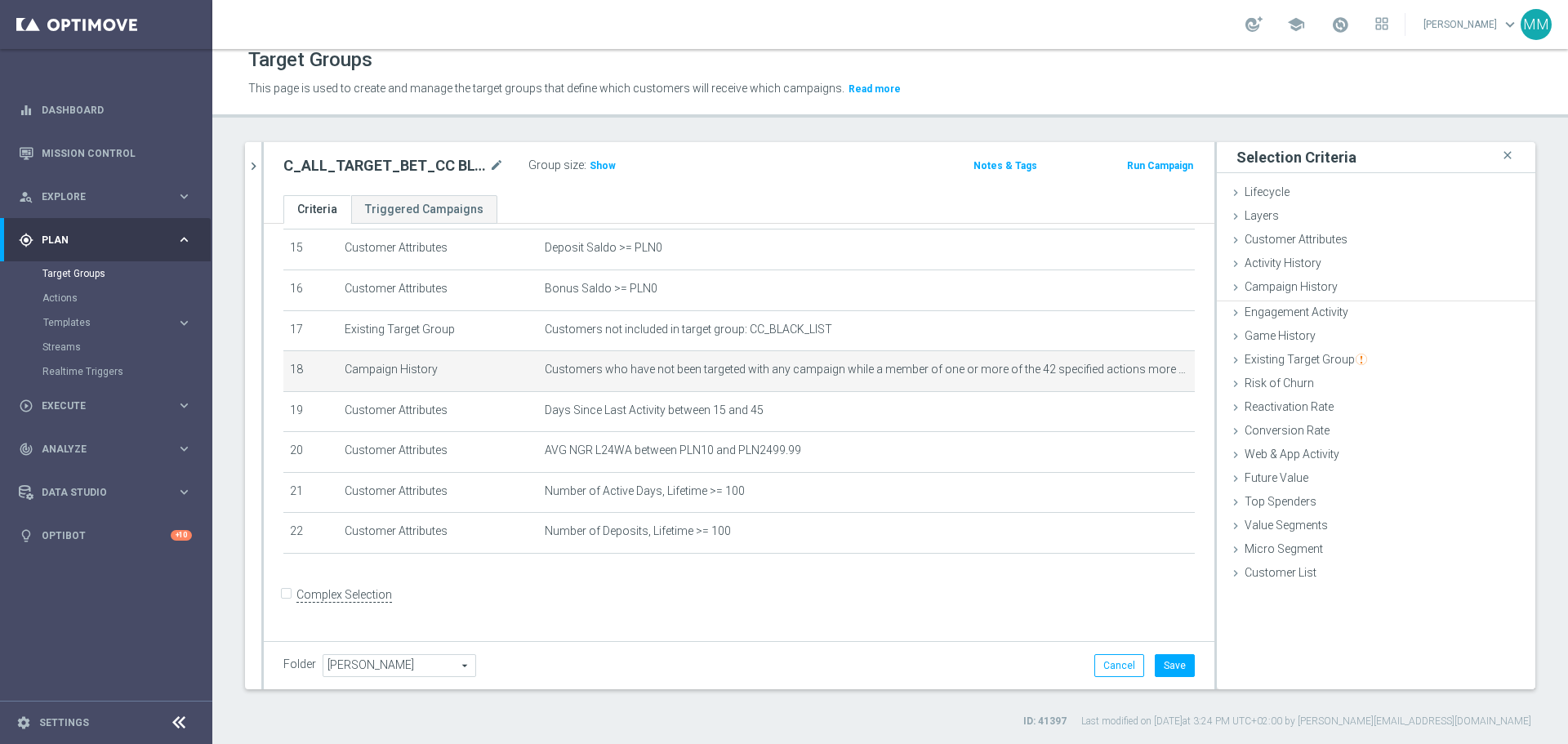
scroll to position [0, 0]
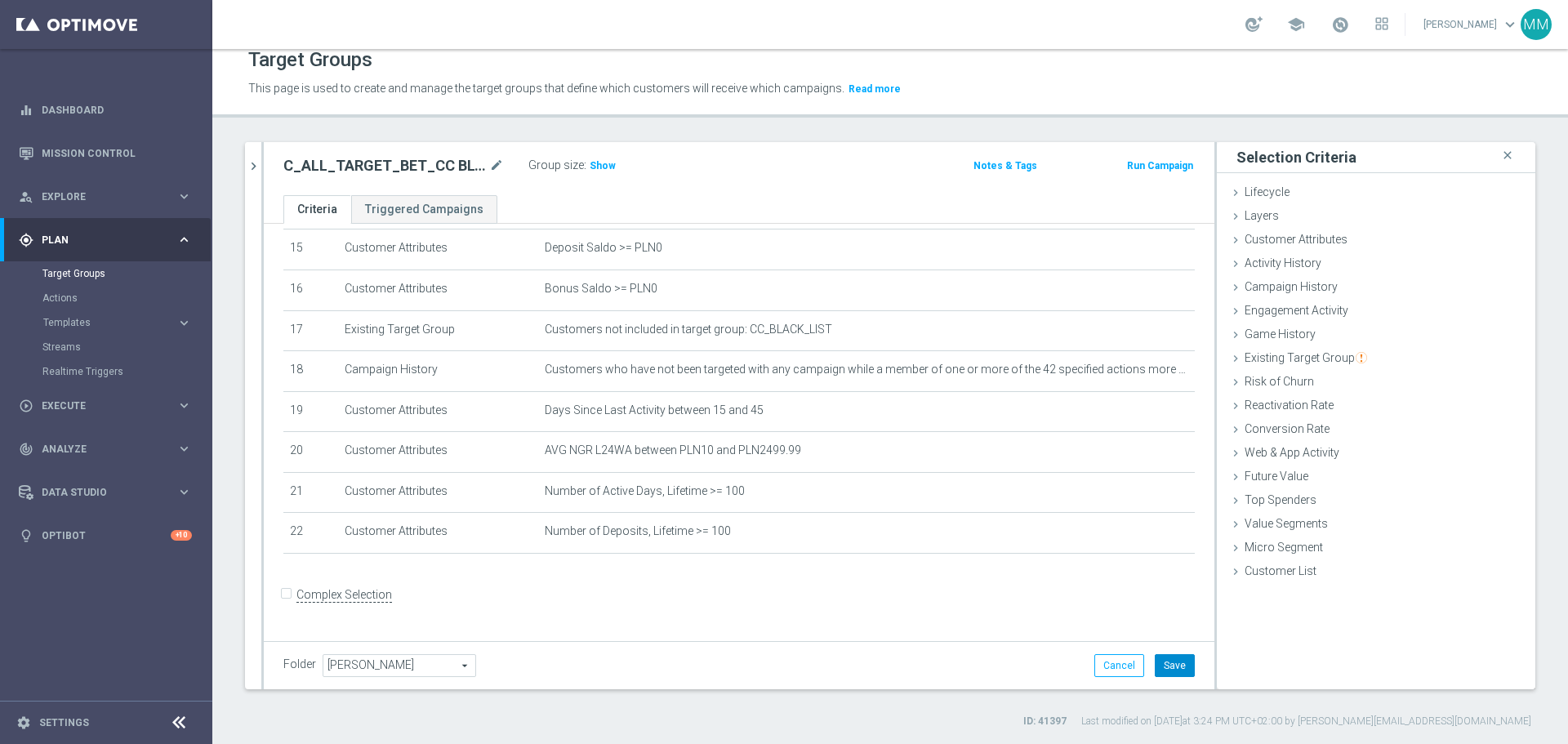
click at [1163, 667] on button "Save" at bounding box center [1175, 665] width 40 height 23
click at [601, 169] on span "Show" at bounding box center [603, 166] width 26 height 11
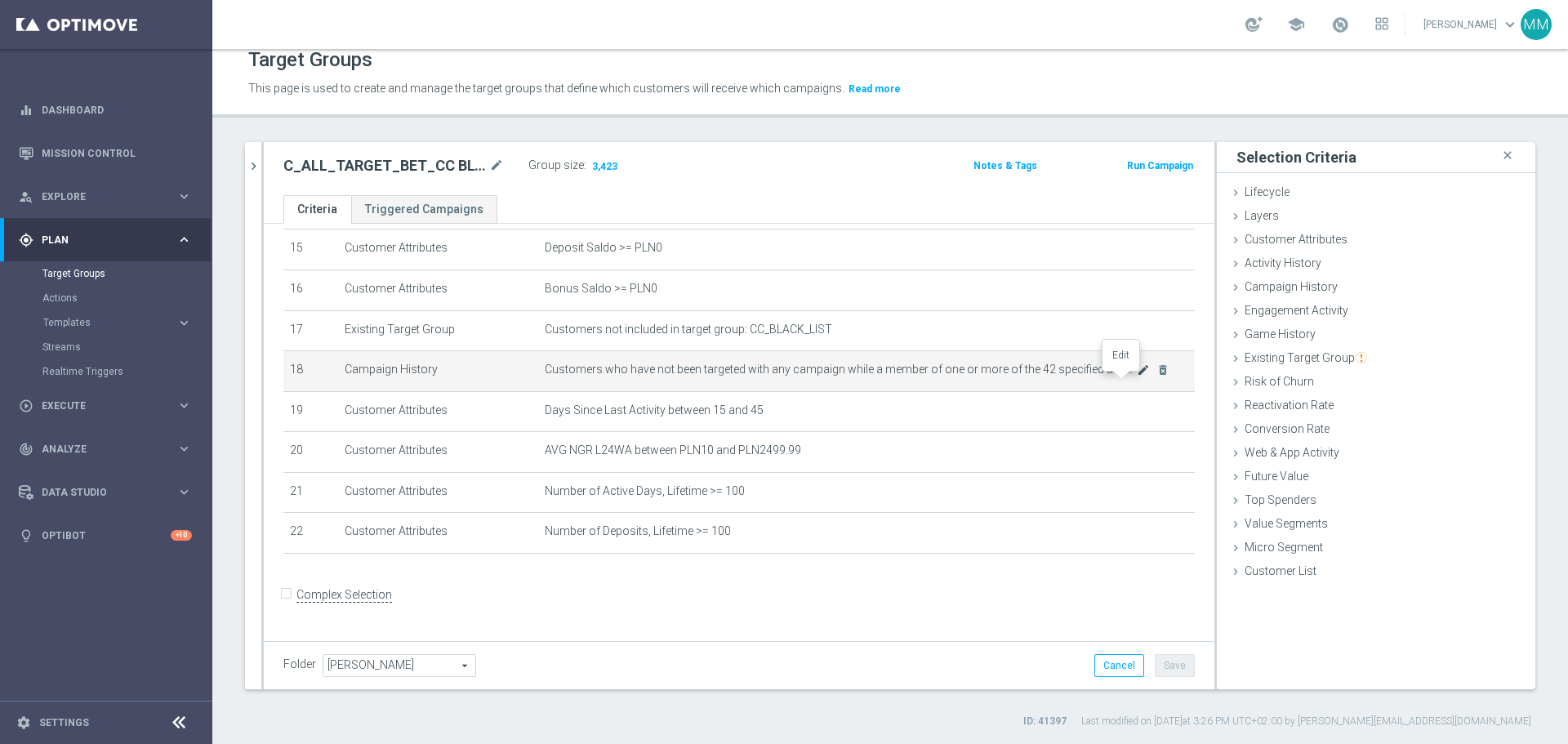
click at [1136, 377] on icon "mode_edit" at bounding box center [1143, 370] width 13 height 13
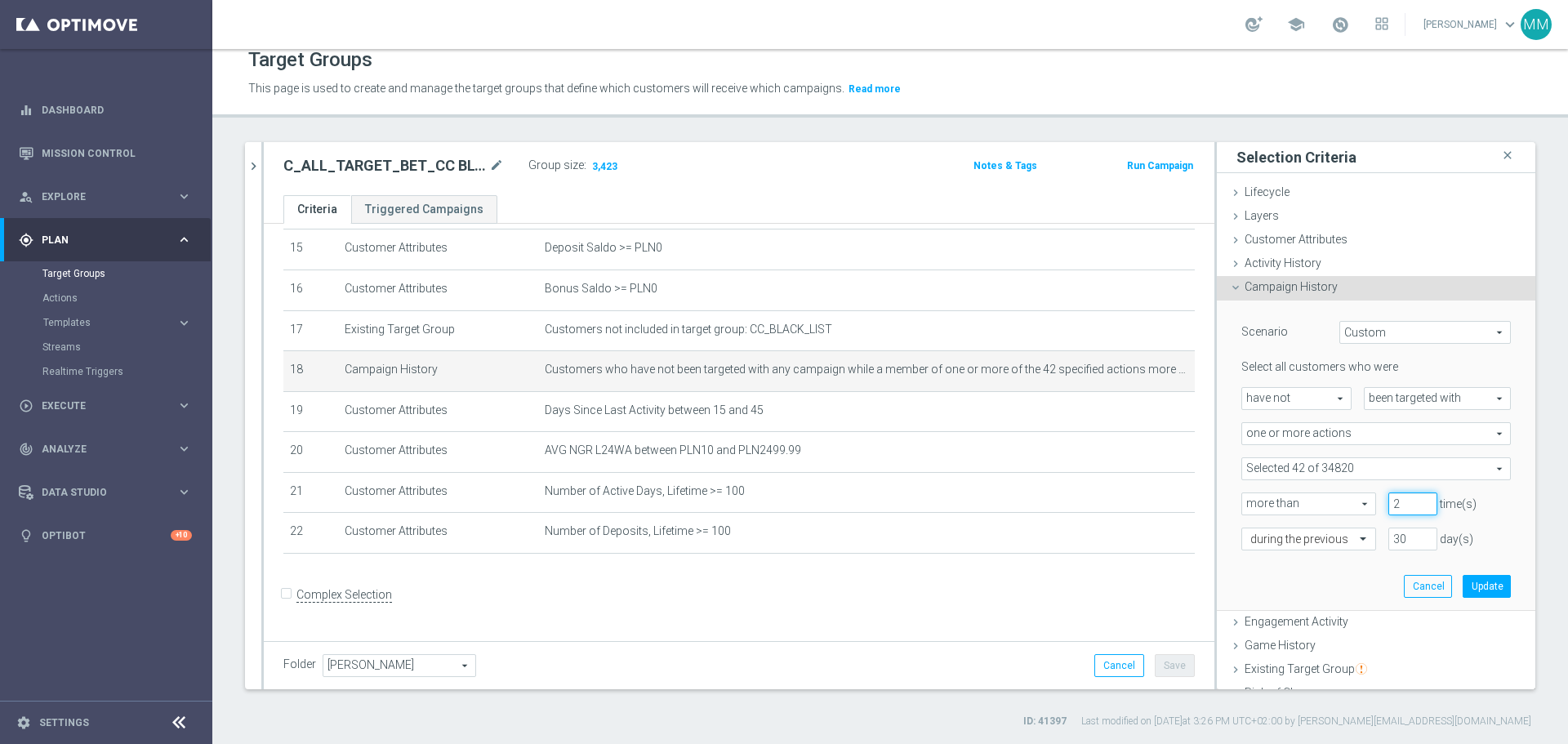
click at [1406, 499] on input "2" at bounding box center [1413, 504] width 49 height 23
click at [1405, 510] on input "1" at bounding box center [1413, 504] width 49 height 23
type input "0"
click at [1405, 510] on input "0" at bounding box center [1413, 504] width 49 height 23
click at [1473, 587] on button "Update" at bounding box center [1487, 586] width 48 height 23
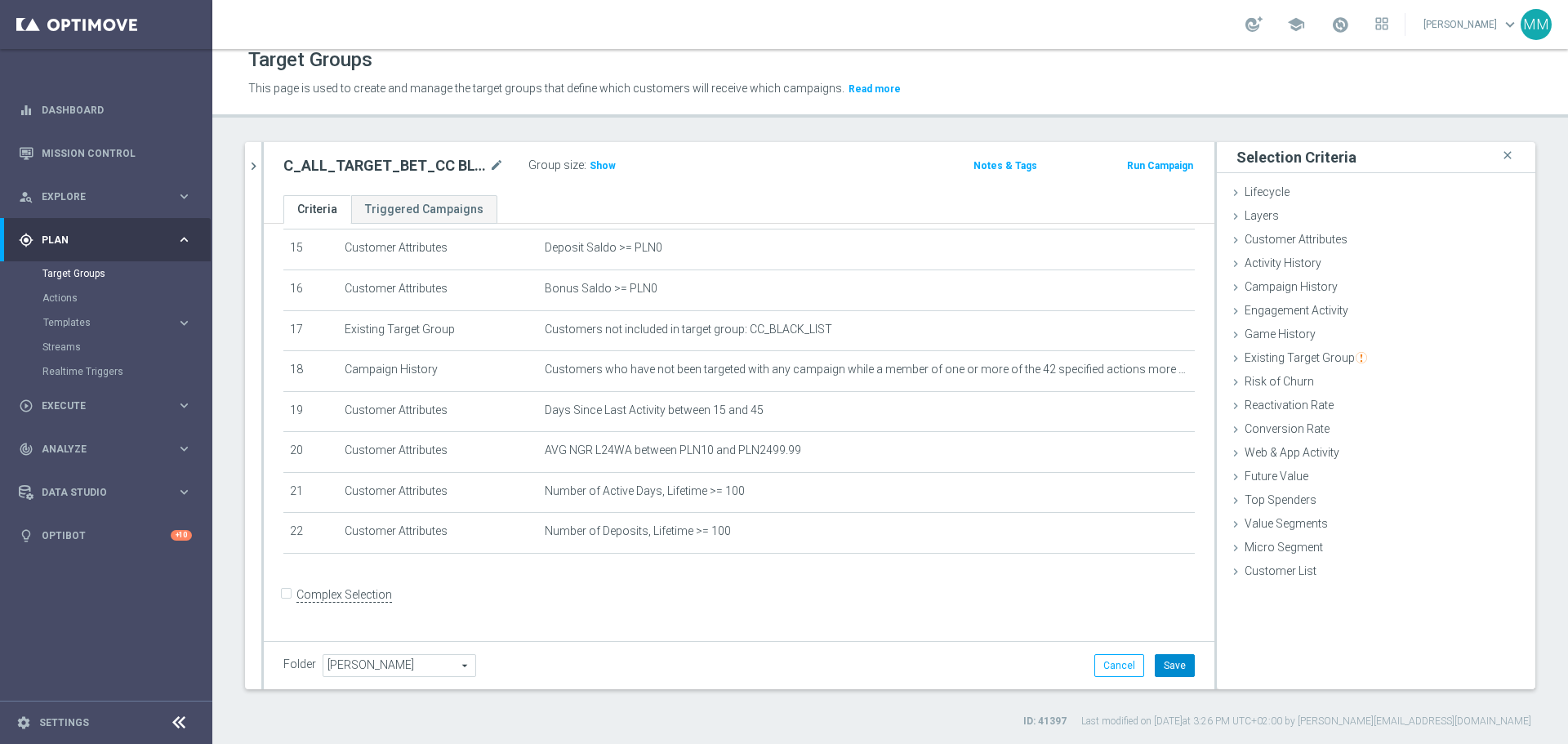
click at [1157, 668] on button "Save" at bounding box center [1175, 665] width 40 height 23
click at [599, 171] on h3 "Show" at bounding box center [603, 166] width 30 height 18
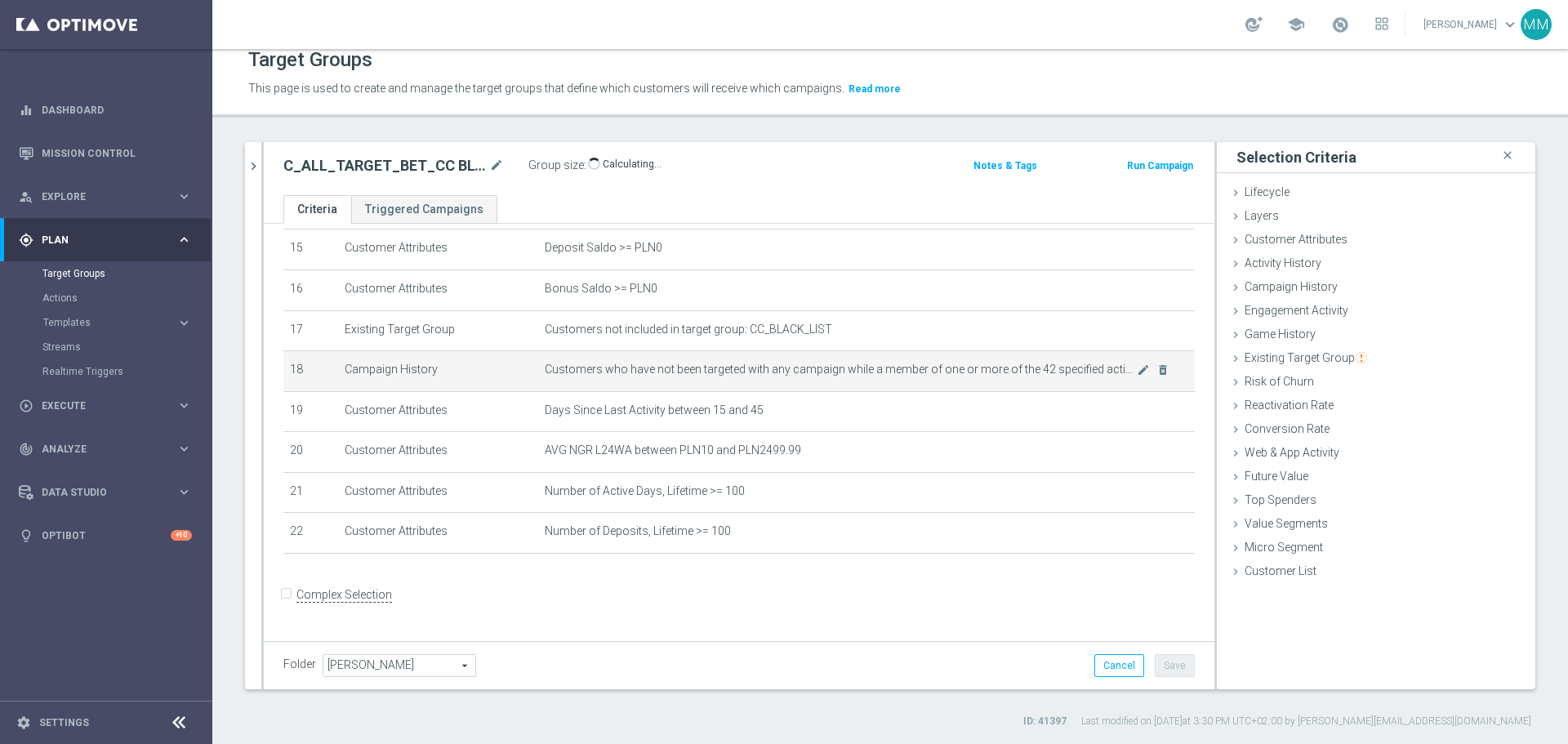
click at [958, 390] on td "Customers who have not been targeted with any campaign while a member of one or…" at bounding box center [867, 372] width 657 height 41
click at [1136, 377] on icon "mode_edit" at bounding box center [1143, 370] width 13 height 13
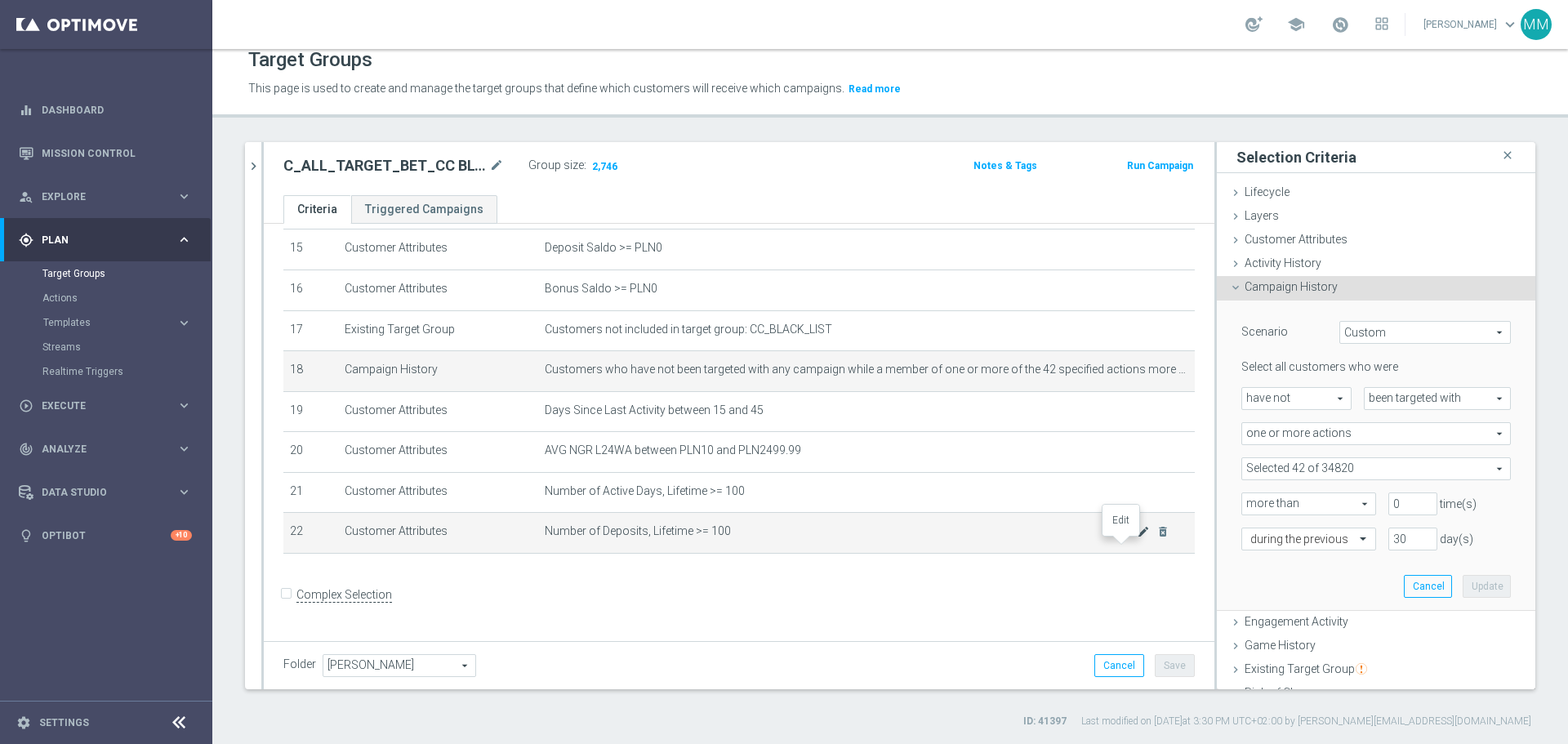
click at [1136, 538] on icon "mode_edit" at bounding box center [1143, 532] width 13 height 13
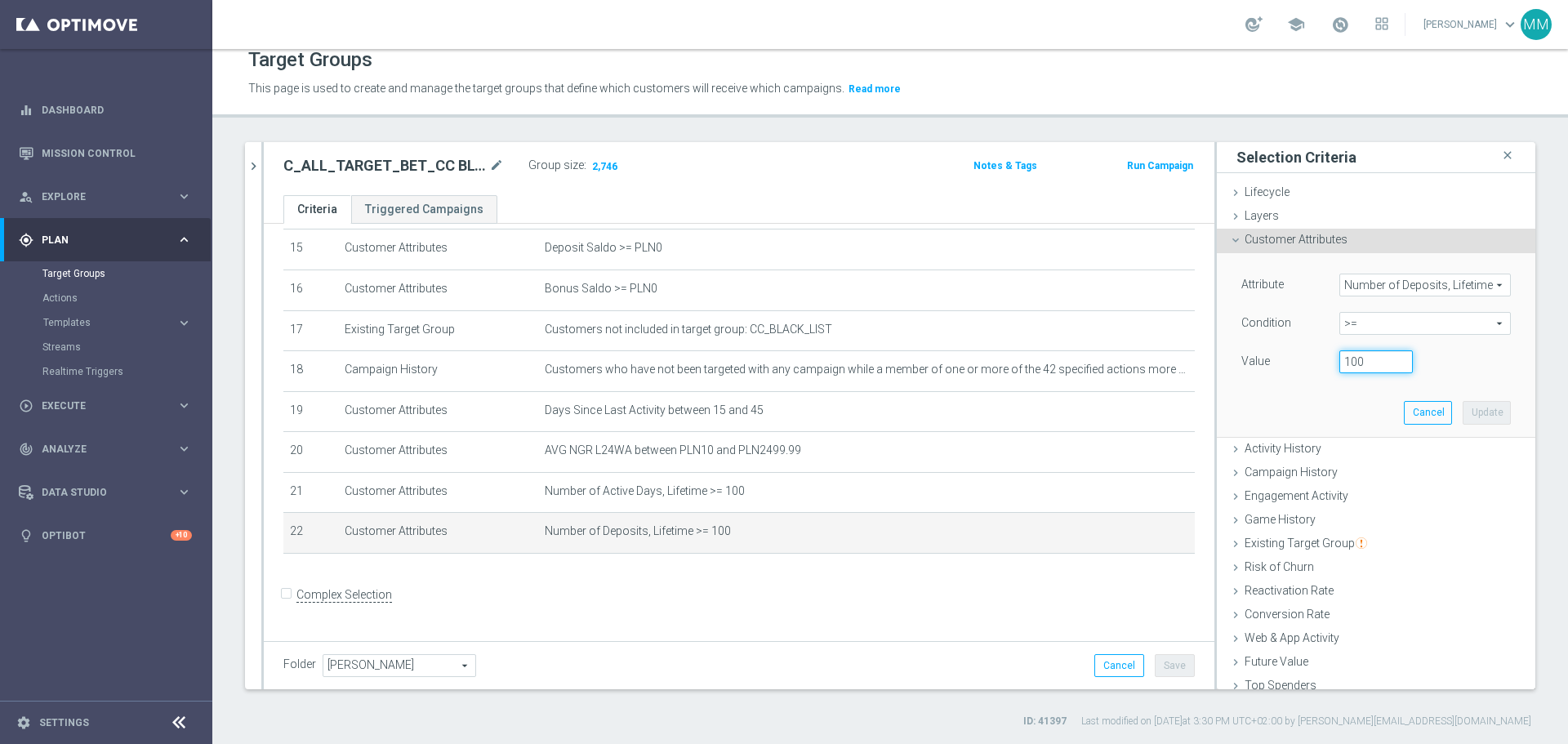
drag, startPoint x: 1358, startPoint y: 365, endPoint x: 1253, endPoint y: 365, distance: 105.0
click at [1253, 365] on div "Value 100" at bounding box center [1376, 364] width 294 height 26
type input "80"
click at [1478, 417] on button "Update" at bounding box center [1487, 412] width 48 height 23
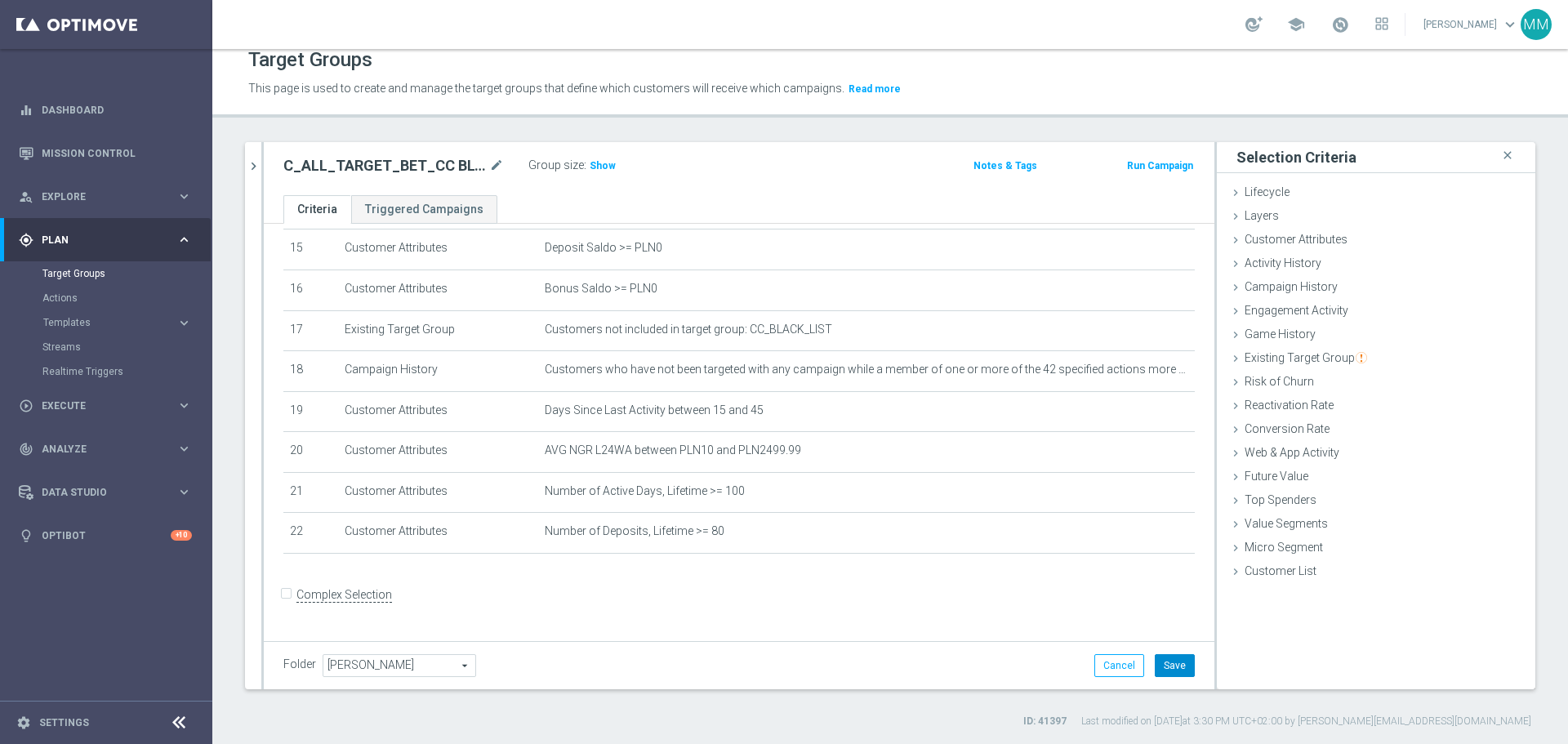
click at [1165, 668] on button "Save" at bounding box center [1175, 665] width 40 height 23
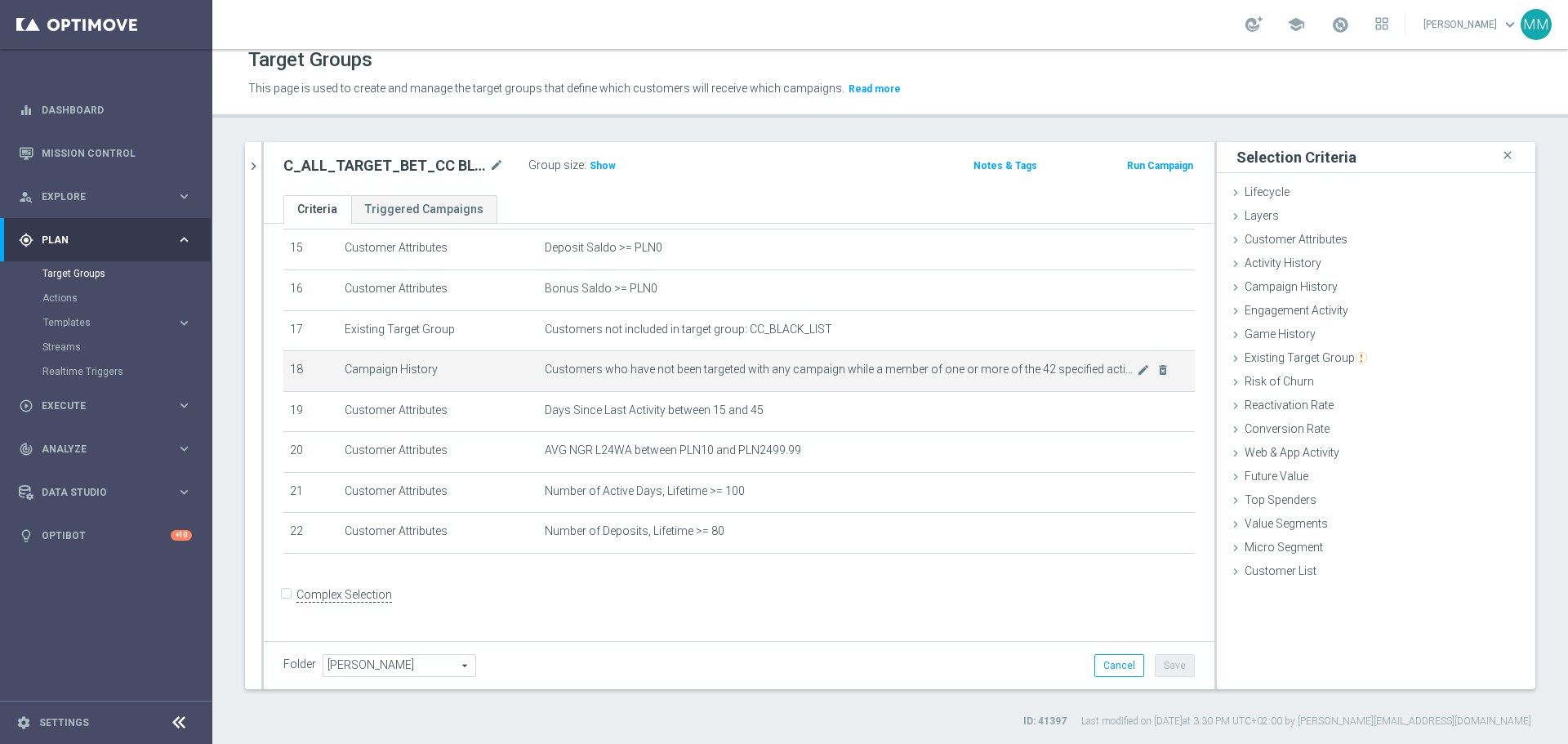
click at [889, 387] on td "Customers who have not been targeted with any campaign while a member of one or…" at bounding box center [867, 372] width 657 height 41
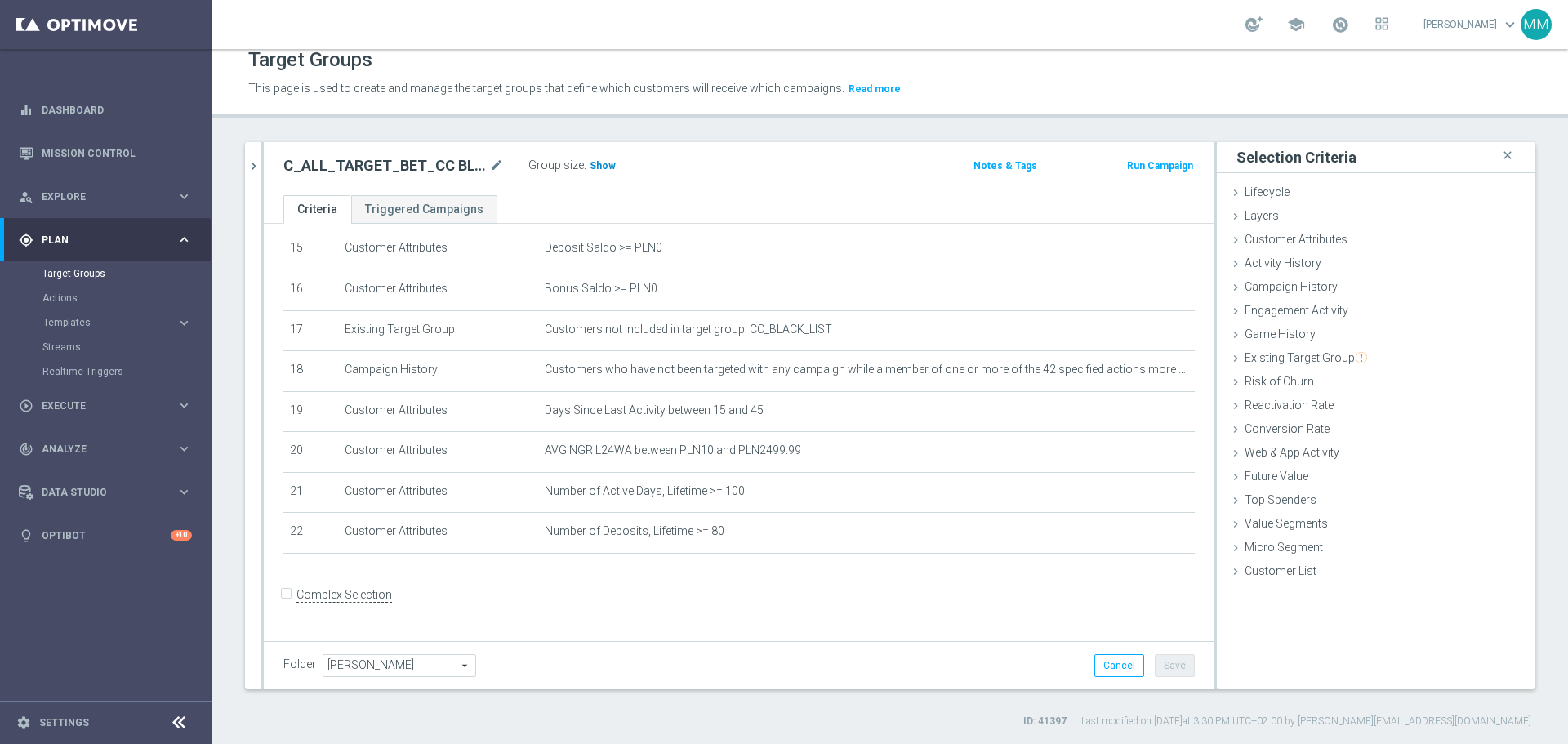
click at [611, 162] on h3 "Show" at bounding box center [603, 166] width 30 height 18
click at [609, 165] on p "Calculating…" at bounding box center [631, 164] width 59 height 13
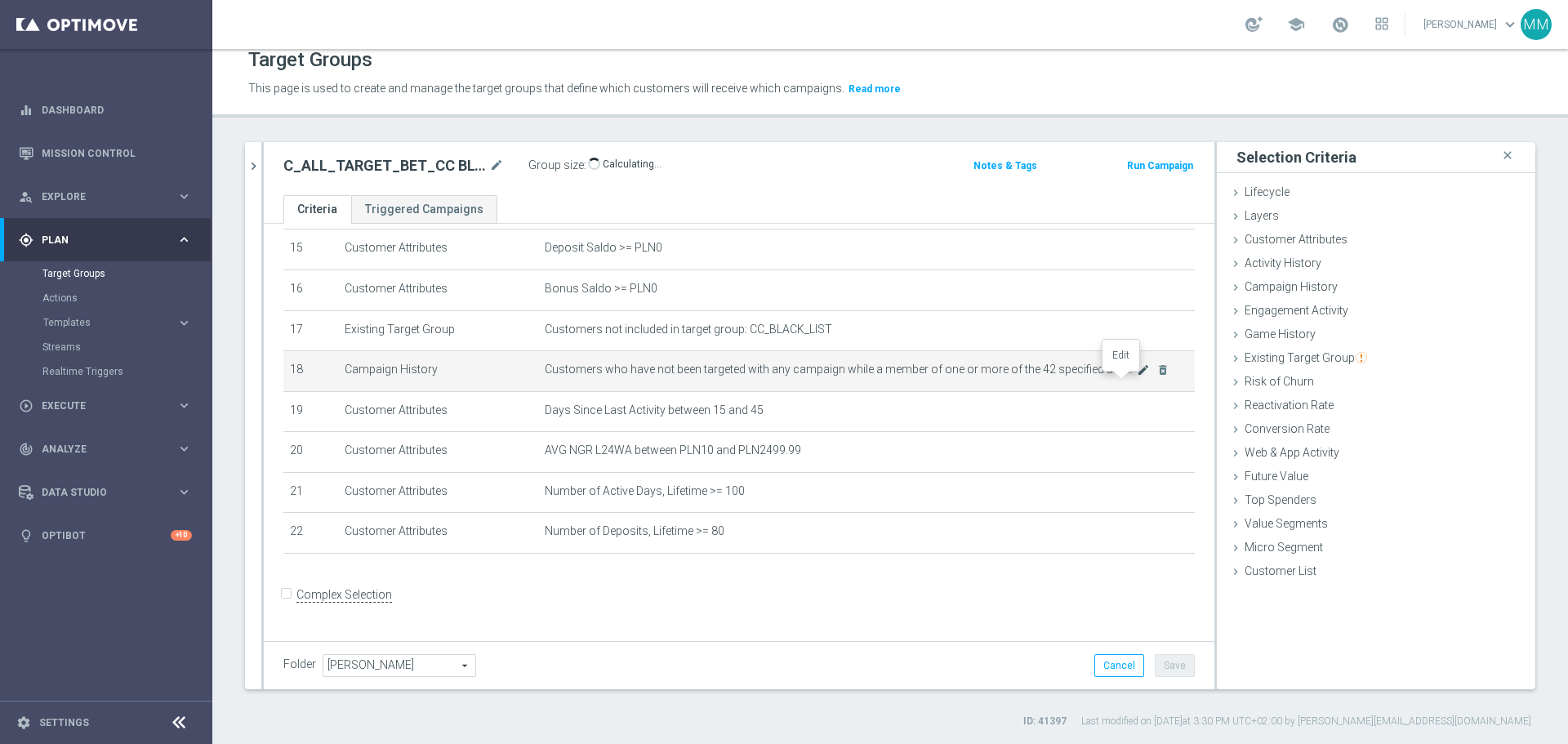
click at [1136, 377] on icon "mode_edit" at bounding box center [1143, 370] width 13 height 13
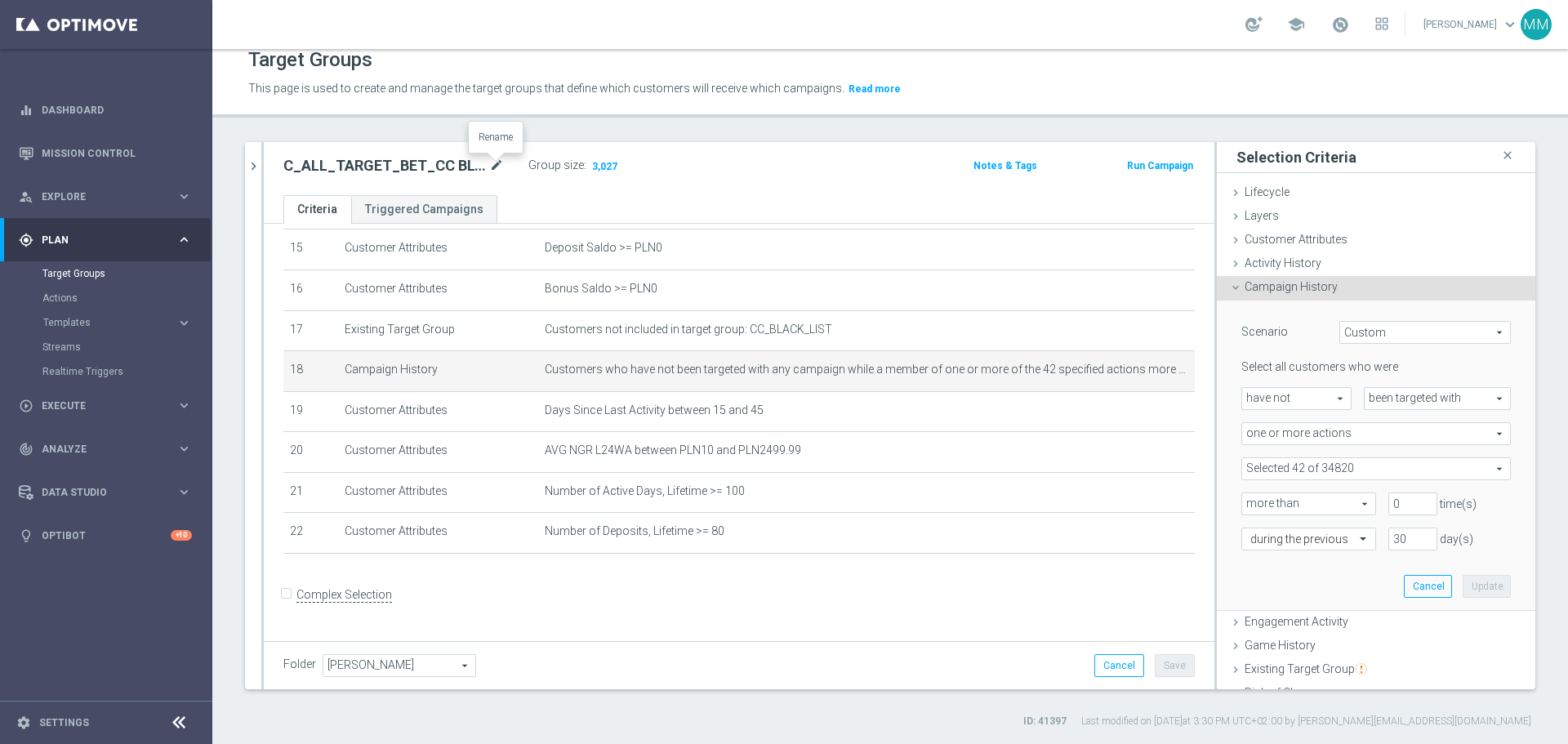
click at [500, 166] on icon "mode_edit" at bounding box center [497, 166] width 15 height 20
click at [493, 169] on icon "mode_edit" at bounding box center [497, 166] width 15 height 20
click at [497, 168] on input "C_ALL_TARGET_BET_CC BLOKADA 100% do 300 PLN_2909" at bounding box center [393, 167] width 220 height 23
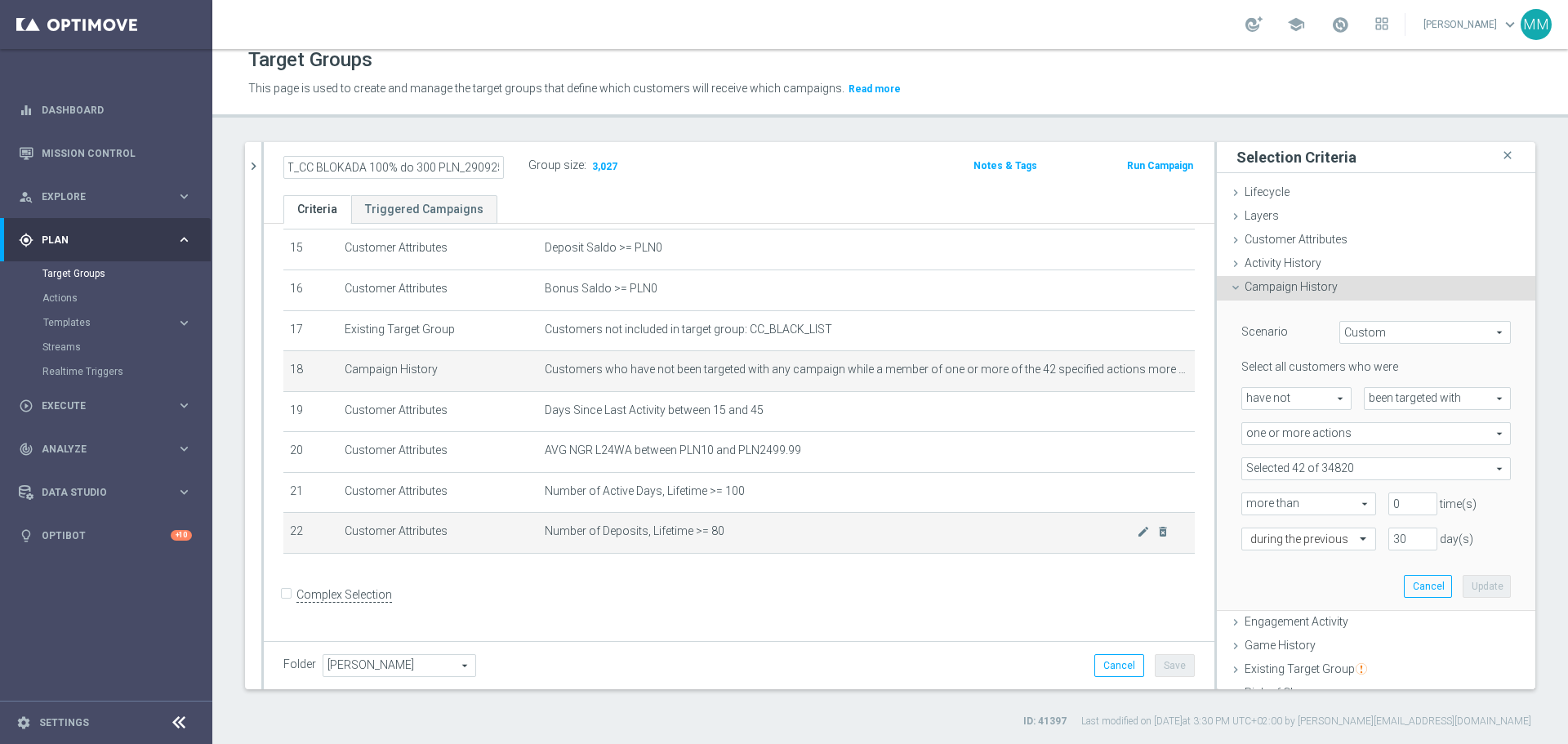
scroll to position [624, 0]
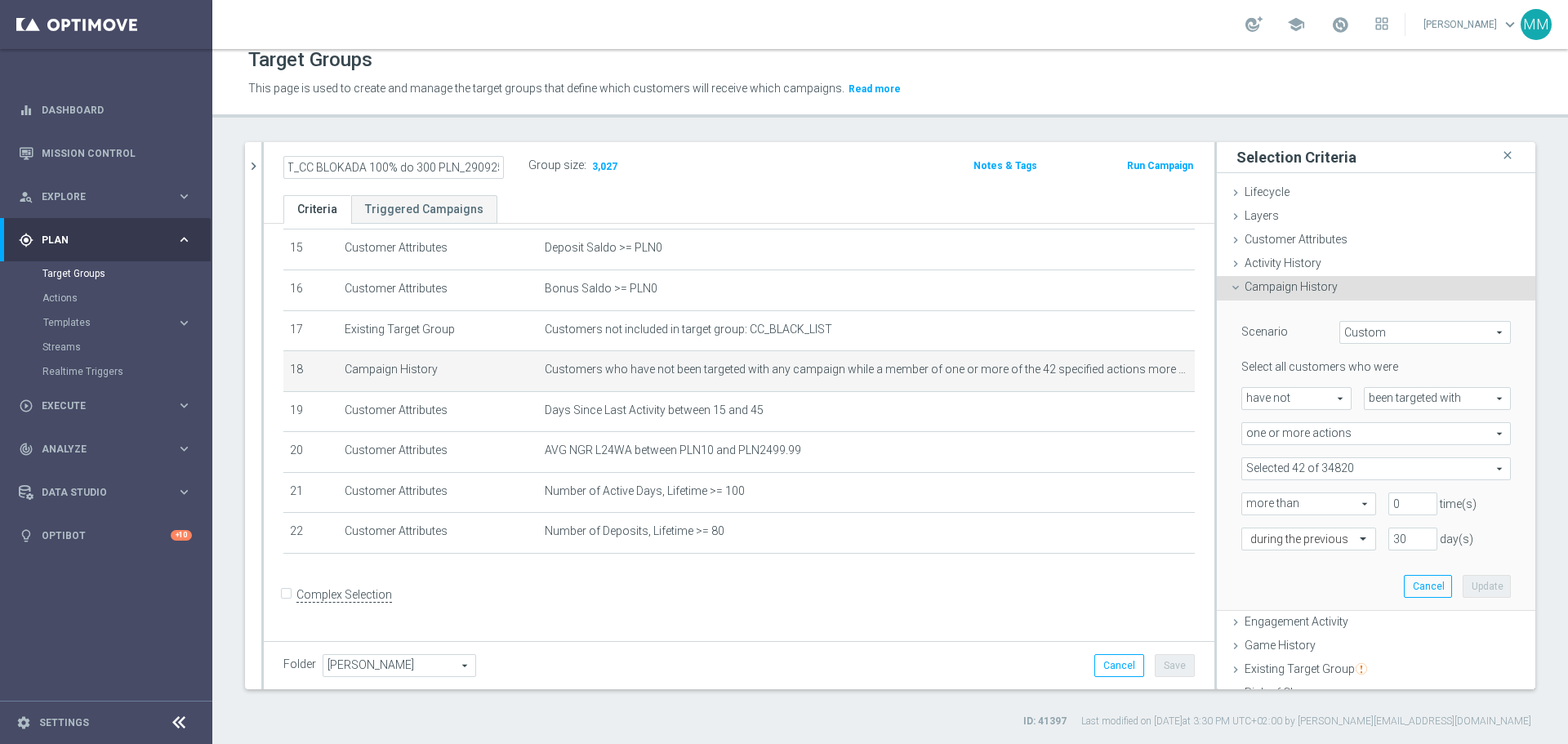
type input "C_ALL_TARGET_BET_CC BLOKADA 100% do 300 PLN_290925"
click at [1035, 606] on form "Complex Selection Invalid Expression" at bounding box center [739, 611] width 911 height 60
click at [1157, 671] on button "Save" at bounding box center [1175, 665] width 40 height 23
click at [495, 167] on icon "mode_edit" at bounding box center [497, 166] width 15 height 20
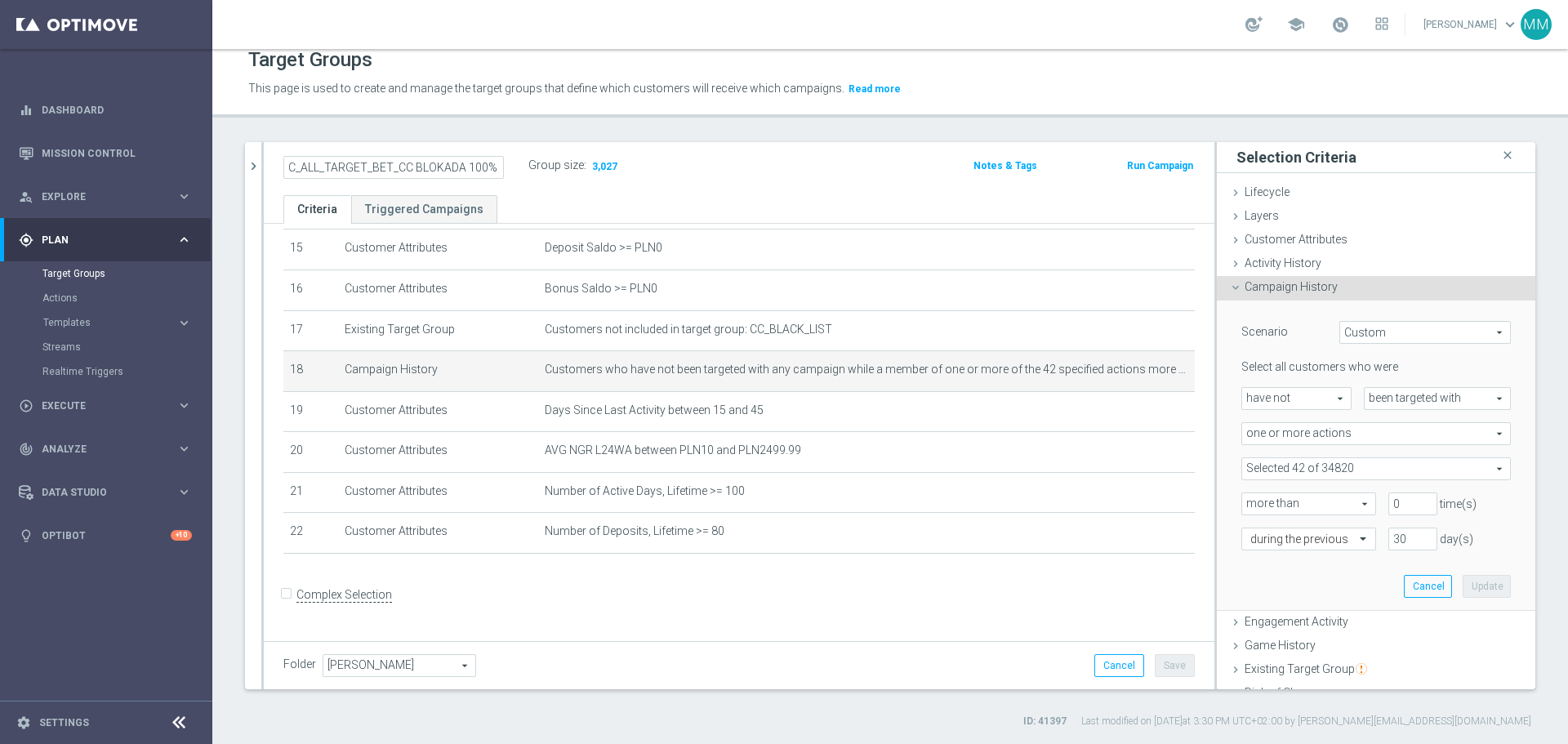
scroll to position [0, 100]
click at [499, 168] on icon "mode_edit" at bounding box center [497, 166] width 15 height 20
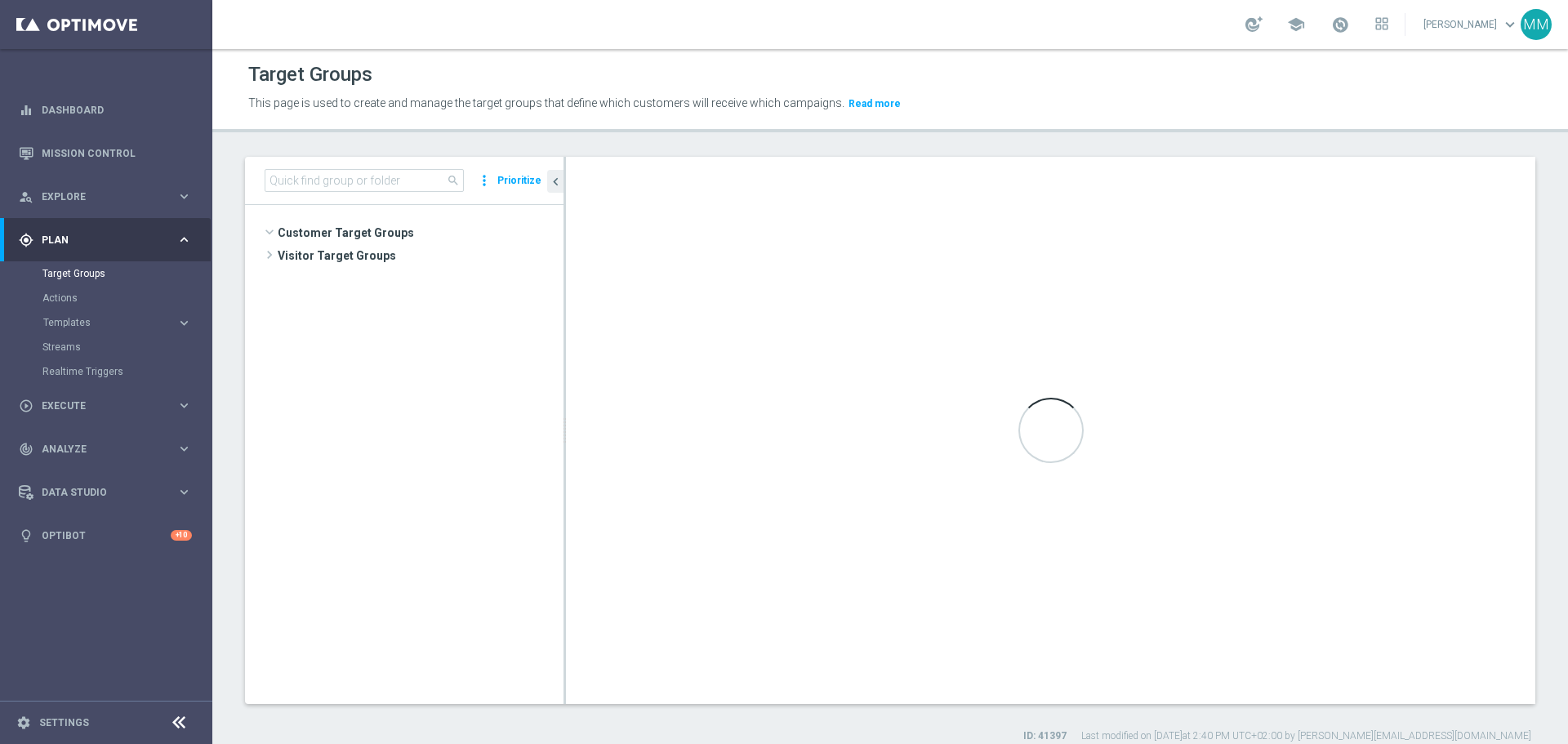
scroll to position [325, 0]
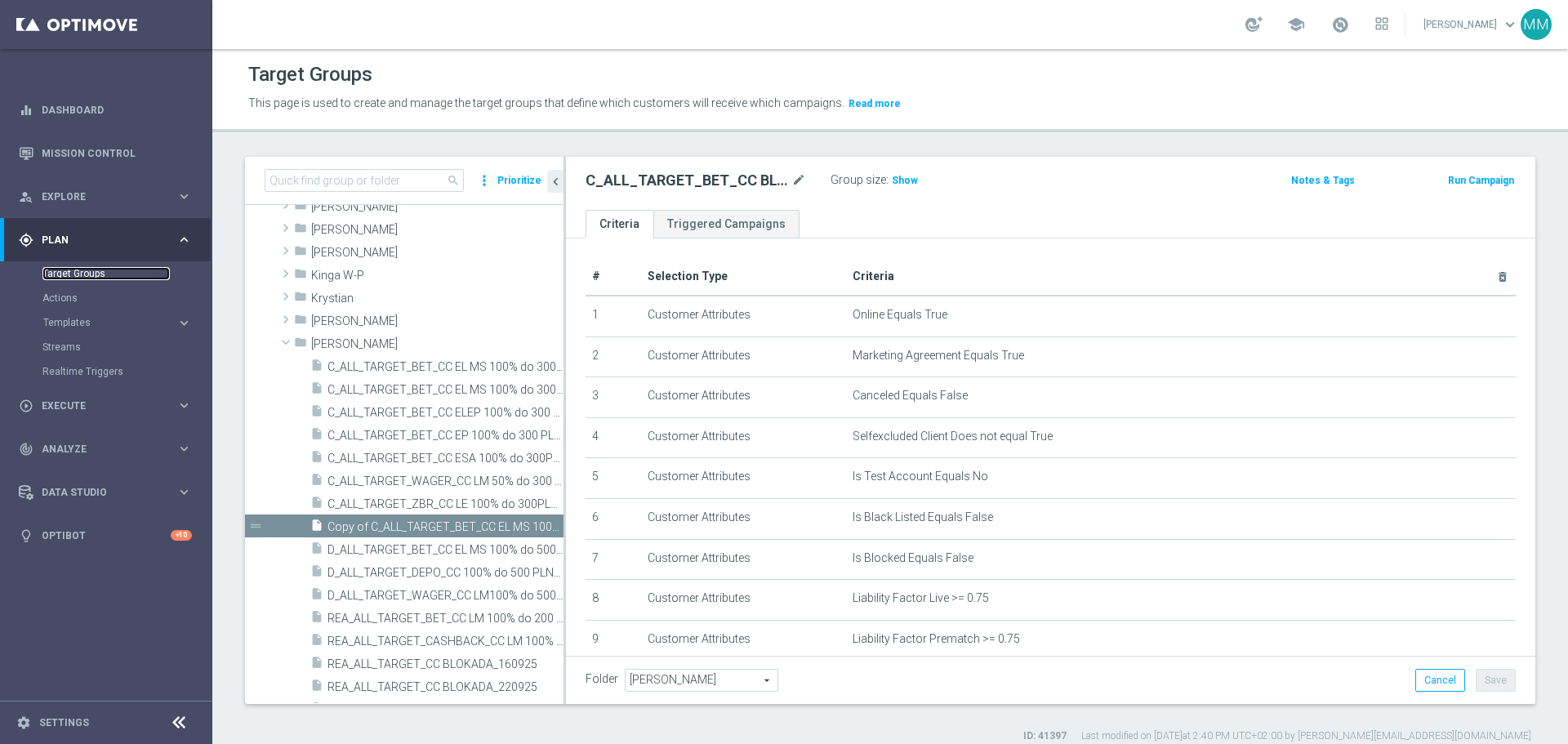
click at [78, 272] on link "Target Groups" at bounding box center [106, 273] width 127 height 13
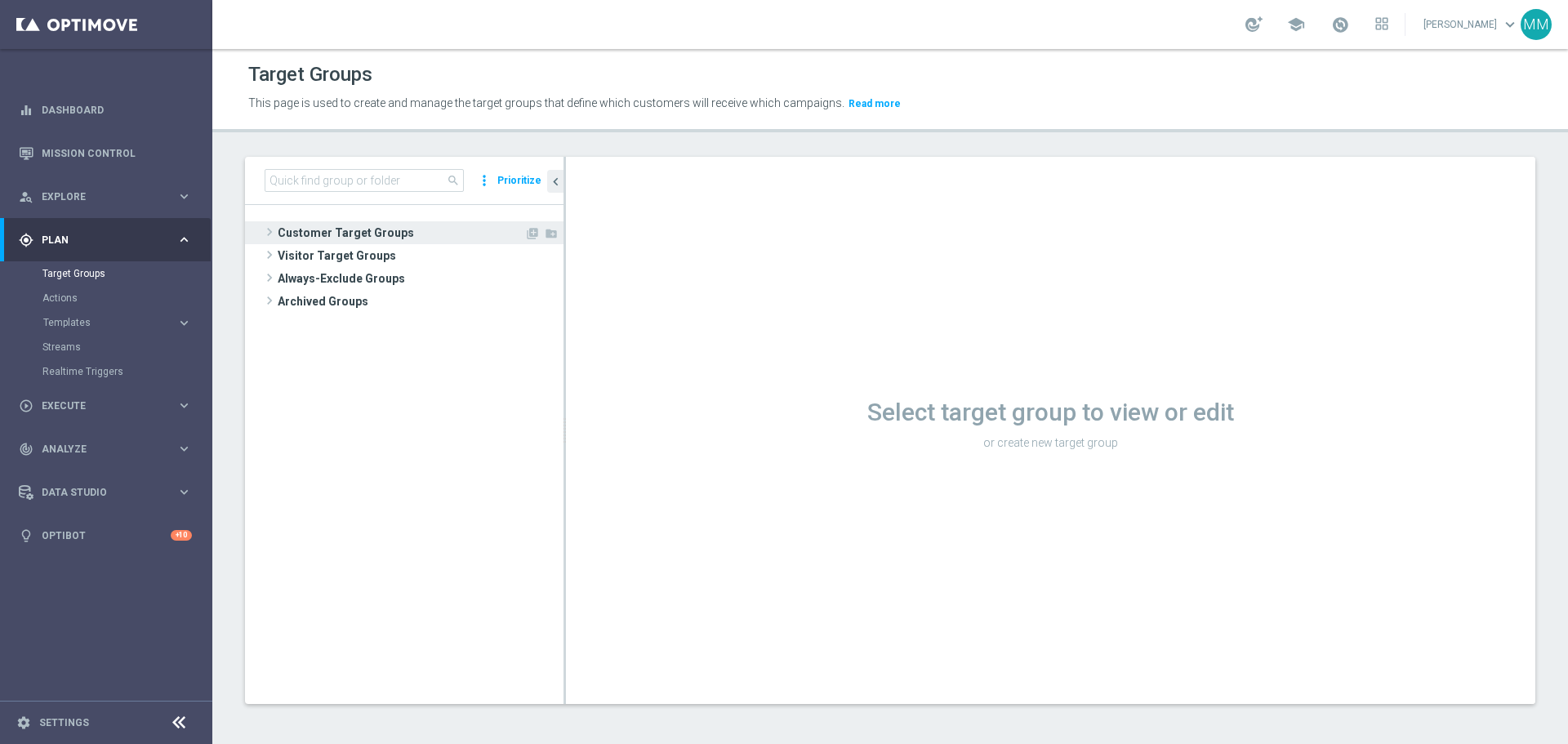
click at [349, 233] on span "Customer Target Groups" at bounding box center [401, 232] width 246 height 23
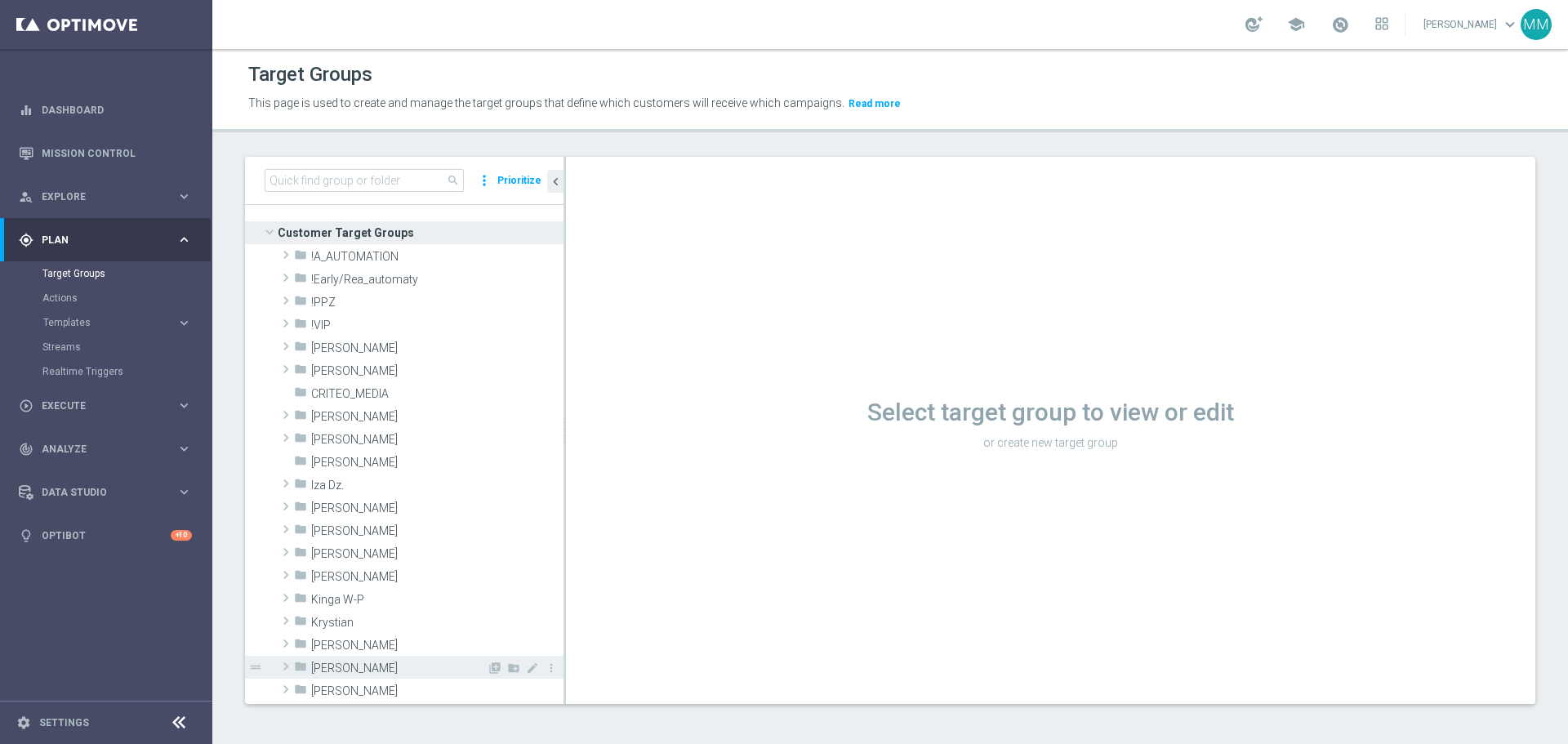
click at [338, 663] on span "[PERSON_NAME]" at bounding box center [399, 668] width 176 height 14
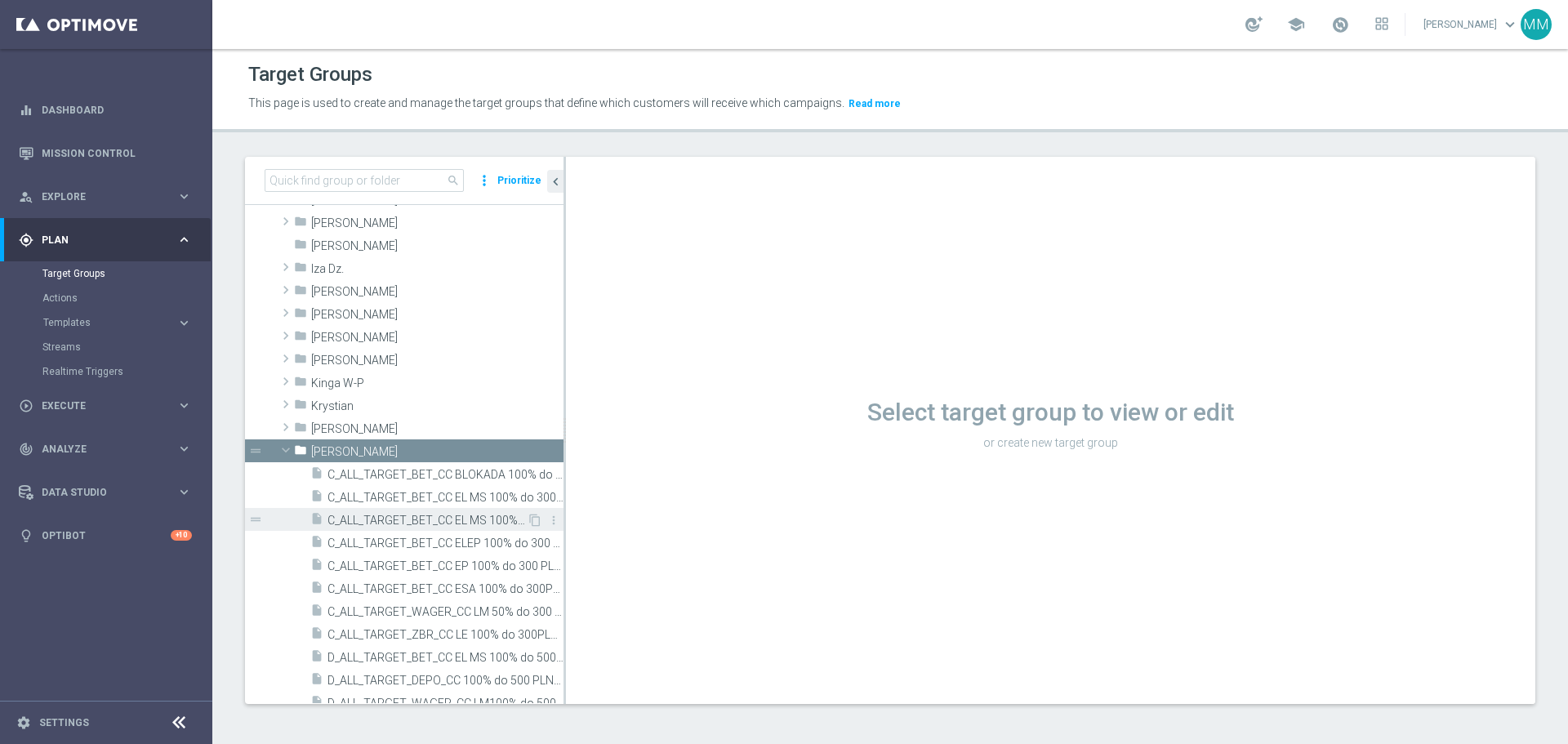
scroll to position [245, 0]
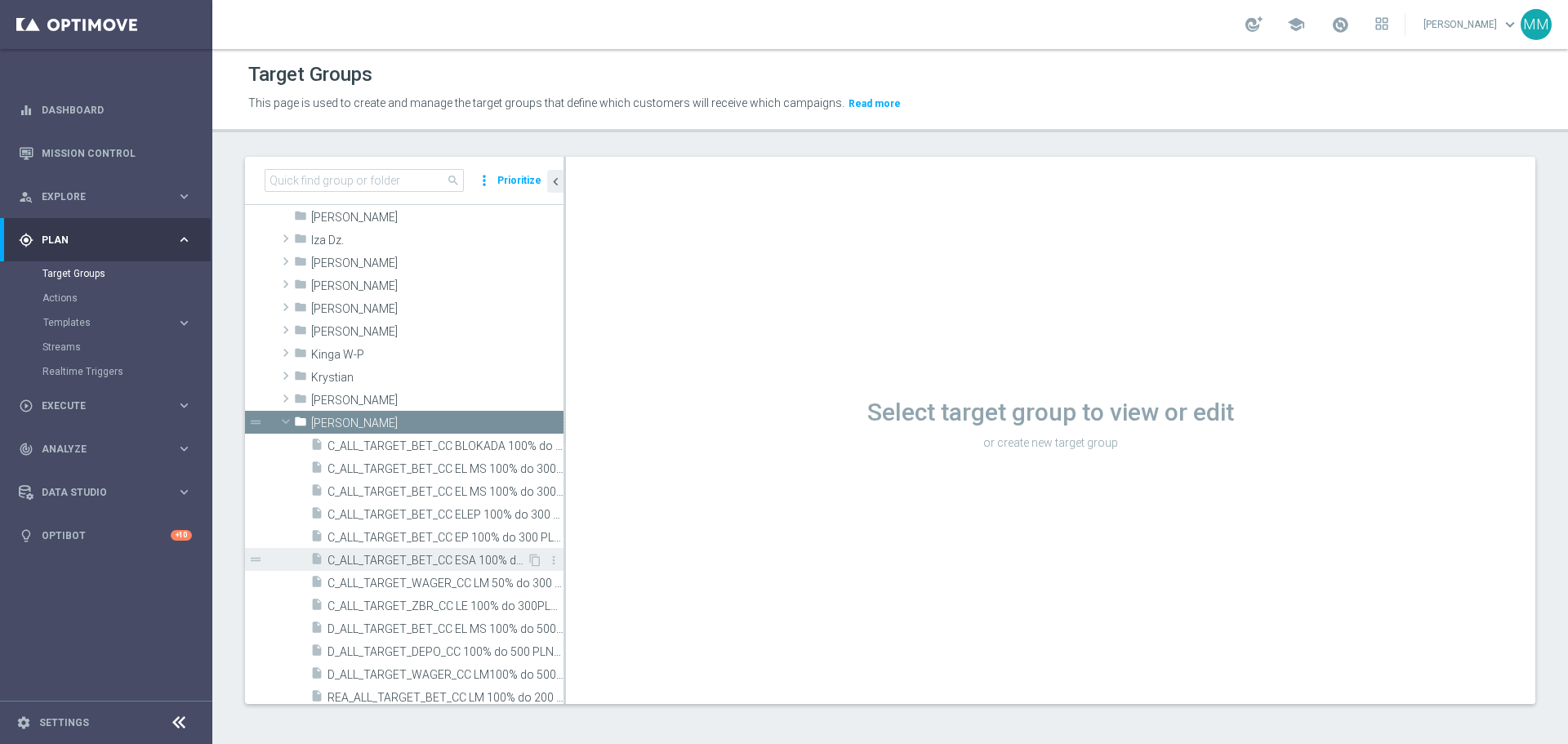
click at [500, 564] on span "C_ALL_TARGET_BET_CC ESA 100% do 300PLN_240725" at bounding box center [427, 560] width 199 height 14
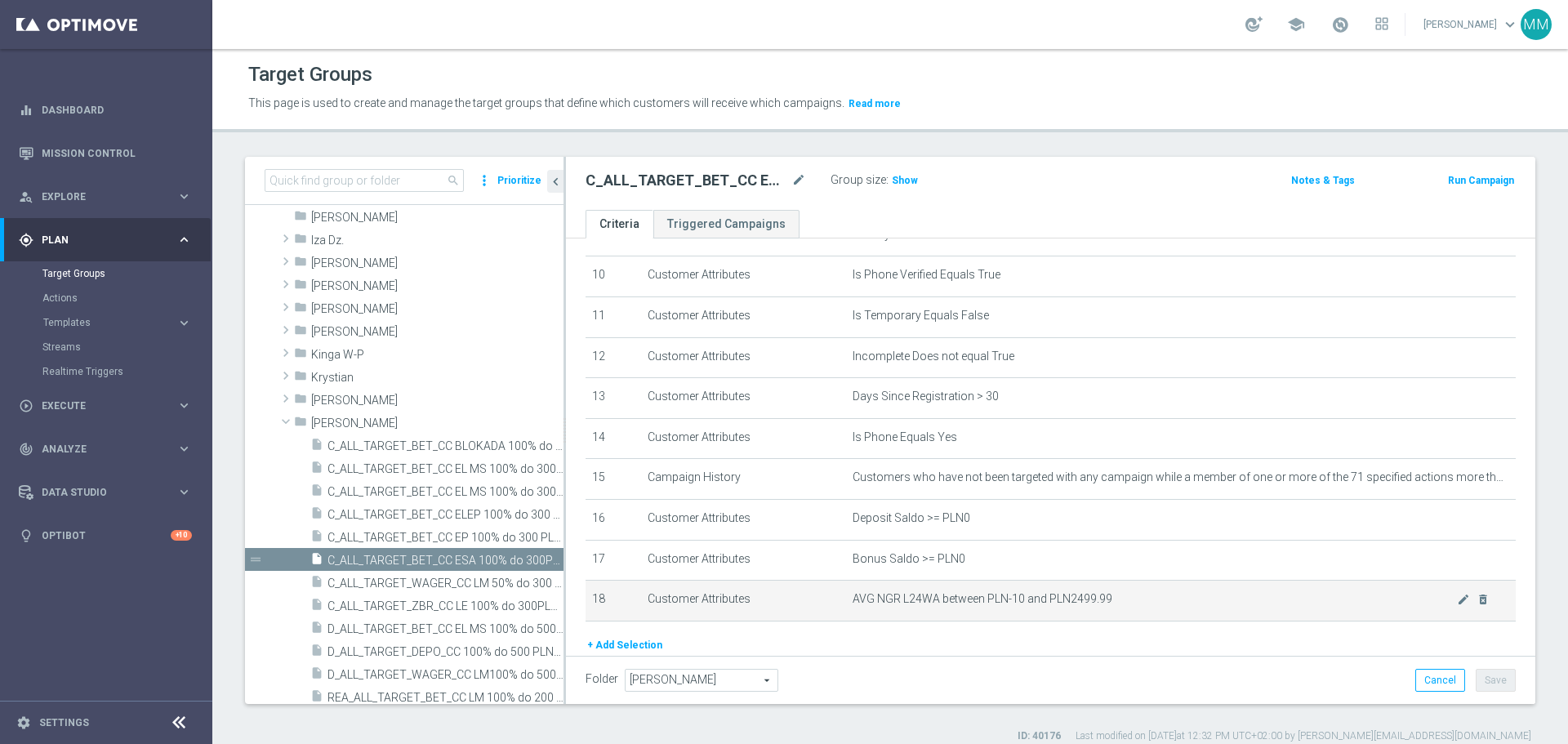
scroll to position [408, 0]
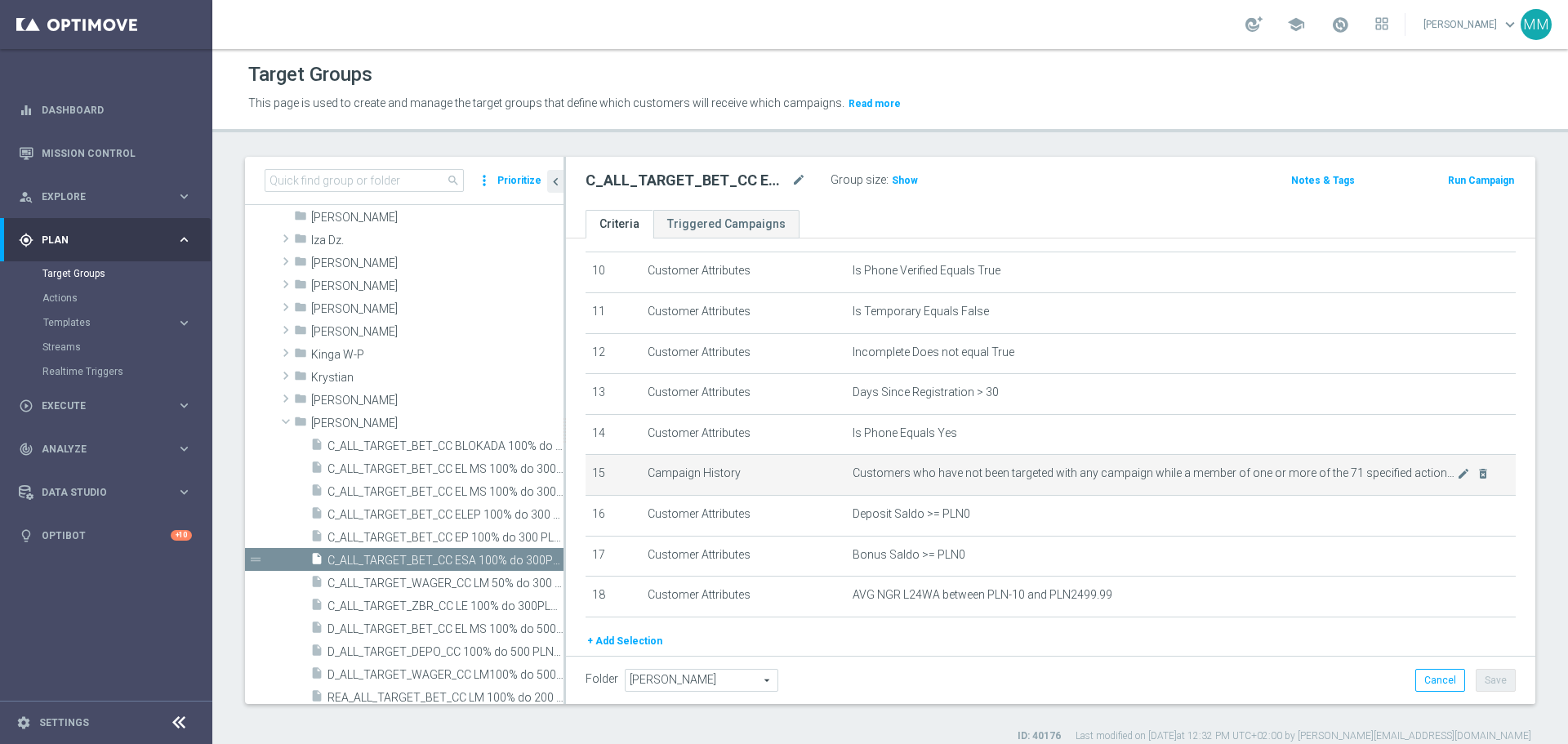
click at [1056, 495] on td "Customers who have not been targeted with any campaign while a member of one or…" at bounding box center [1181, 475] width 670 height 41
click at [990, 493] on td "Customers who have not been targeted with any campaign while a member of one or…" at bounding box center [1181, 475] width 670 height 41
click at [1003, 480] on span "Customers who have not been targeted with any campaign while a member of one or…" at bounding box center [1155, 472] width 605 height 14
click at [1457, 480] on icon "mode_edit" at bounding box center [1464, 473] width 13 height 13
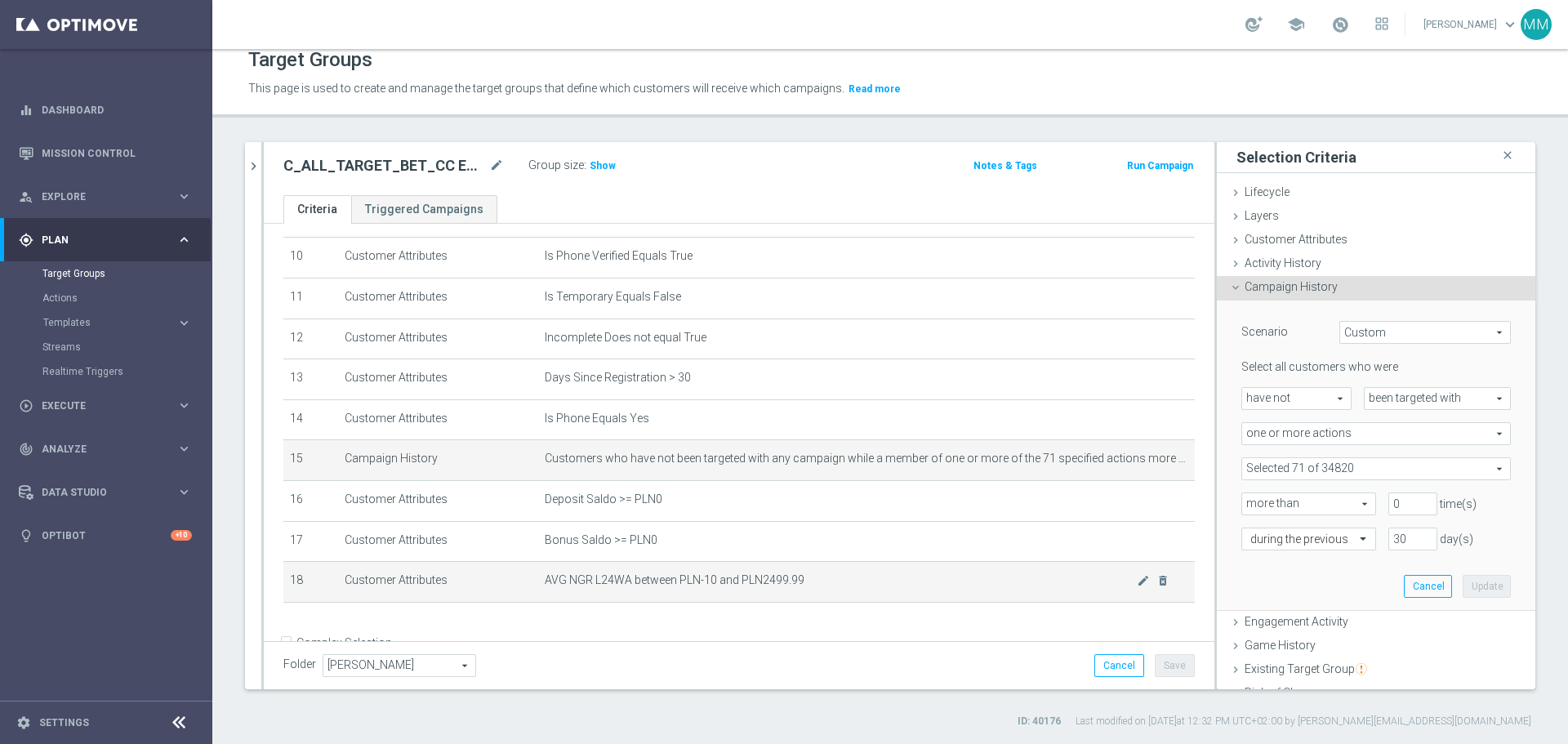
scroll to position [458, 0]
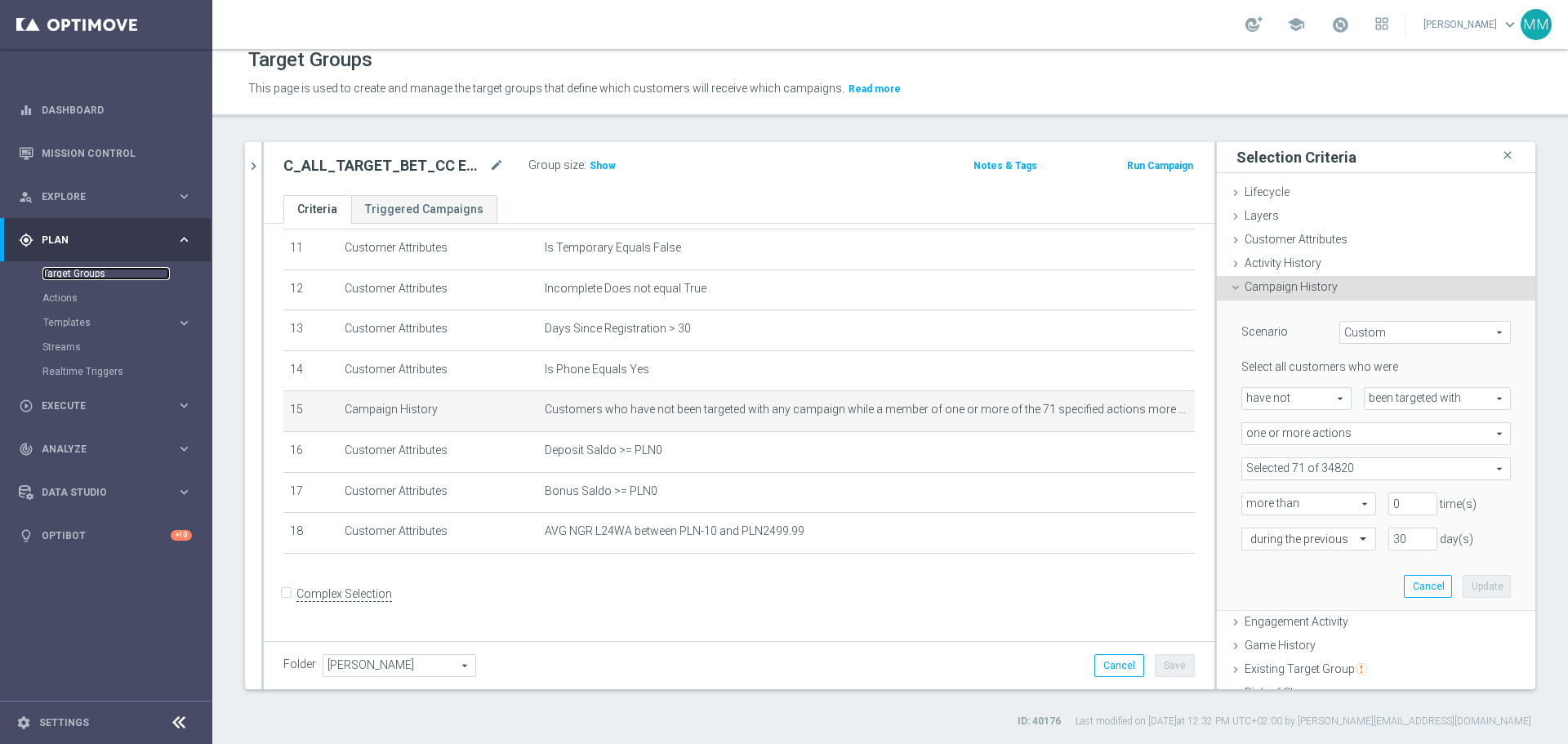
click at [107, 270] on link "Target Groups" at bounding box center [106, 273] width 127 height 13
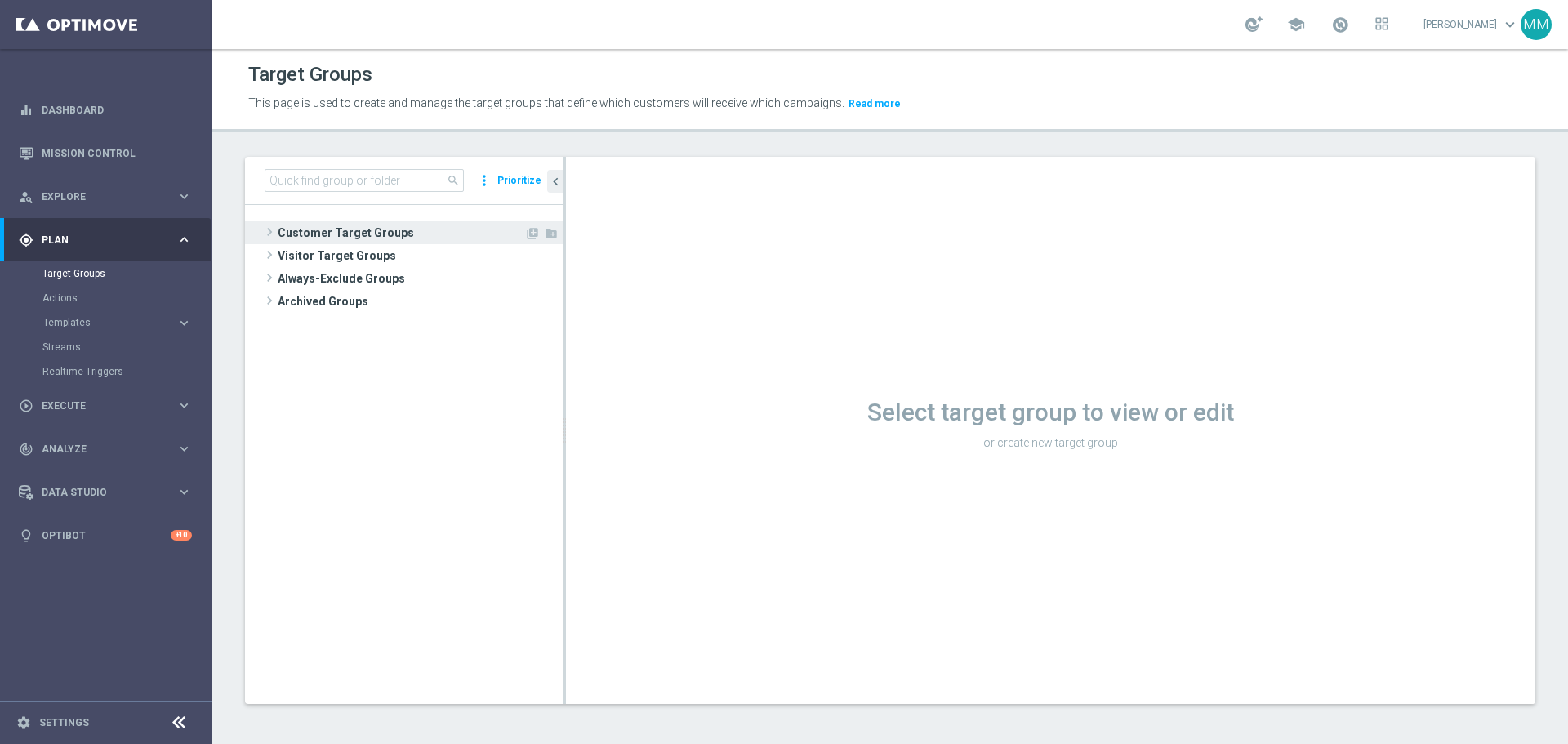
click at [348, 238] on span "Customer Target Groups" at bounding box center [401, 232] width 246 height 23
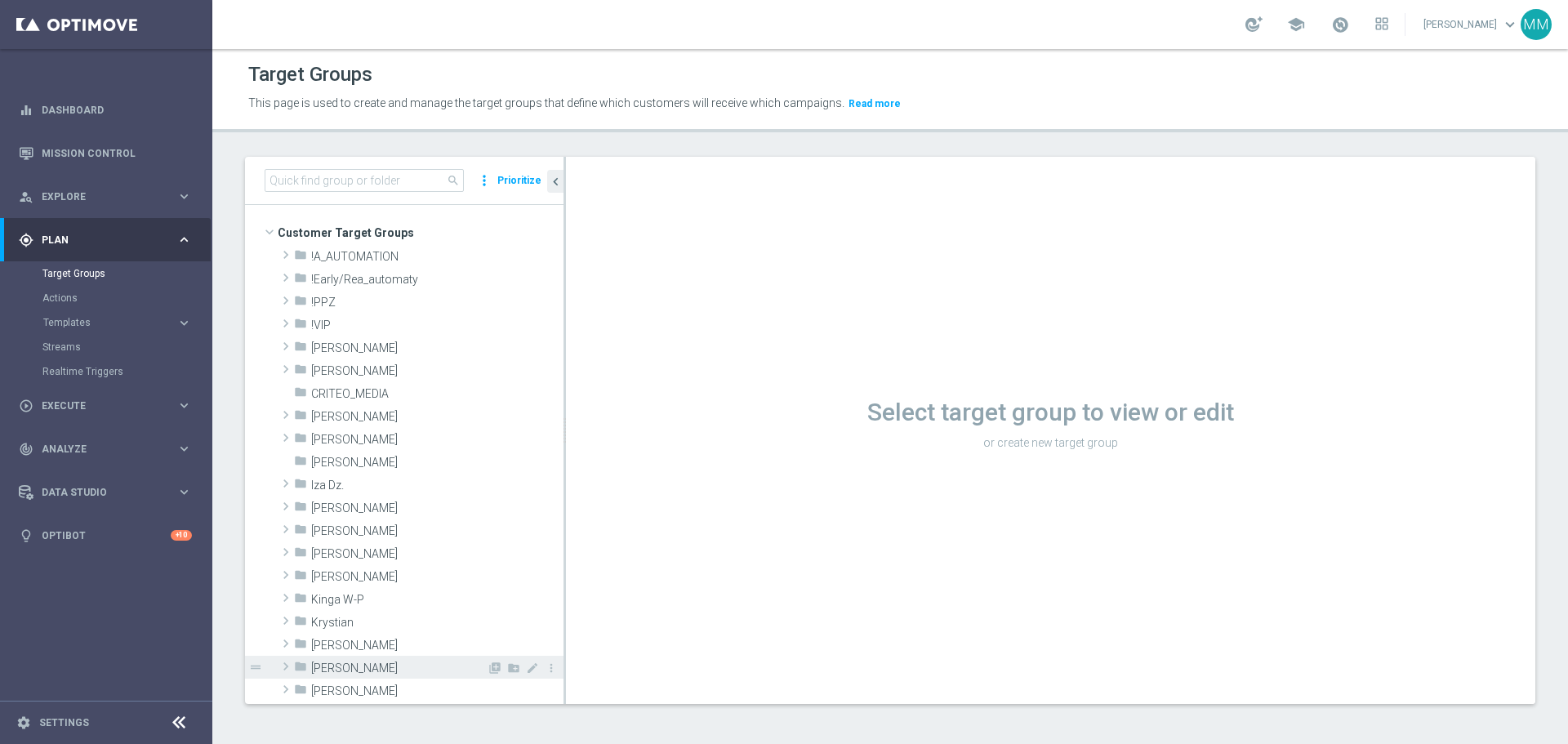
click at [333, 662] on span "[PERSON_NAME]" at bounding box center [399, 668] width 176 height 14
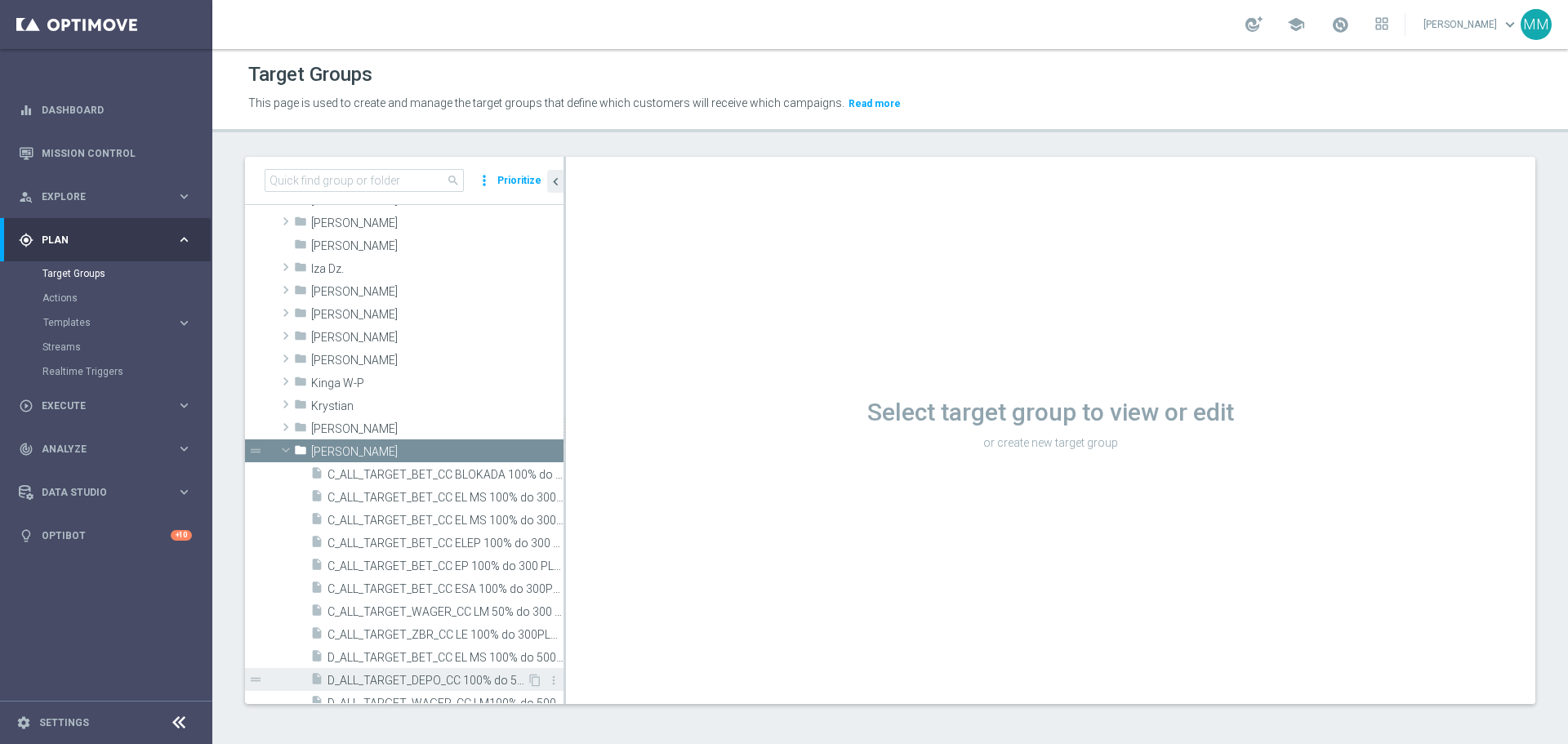
scroll to position [245, 0]
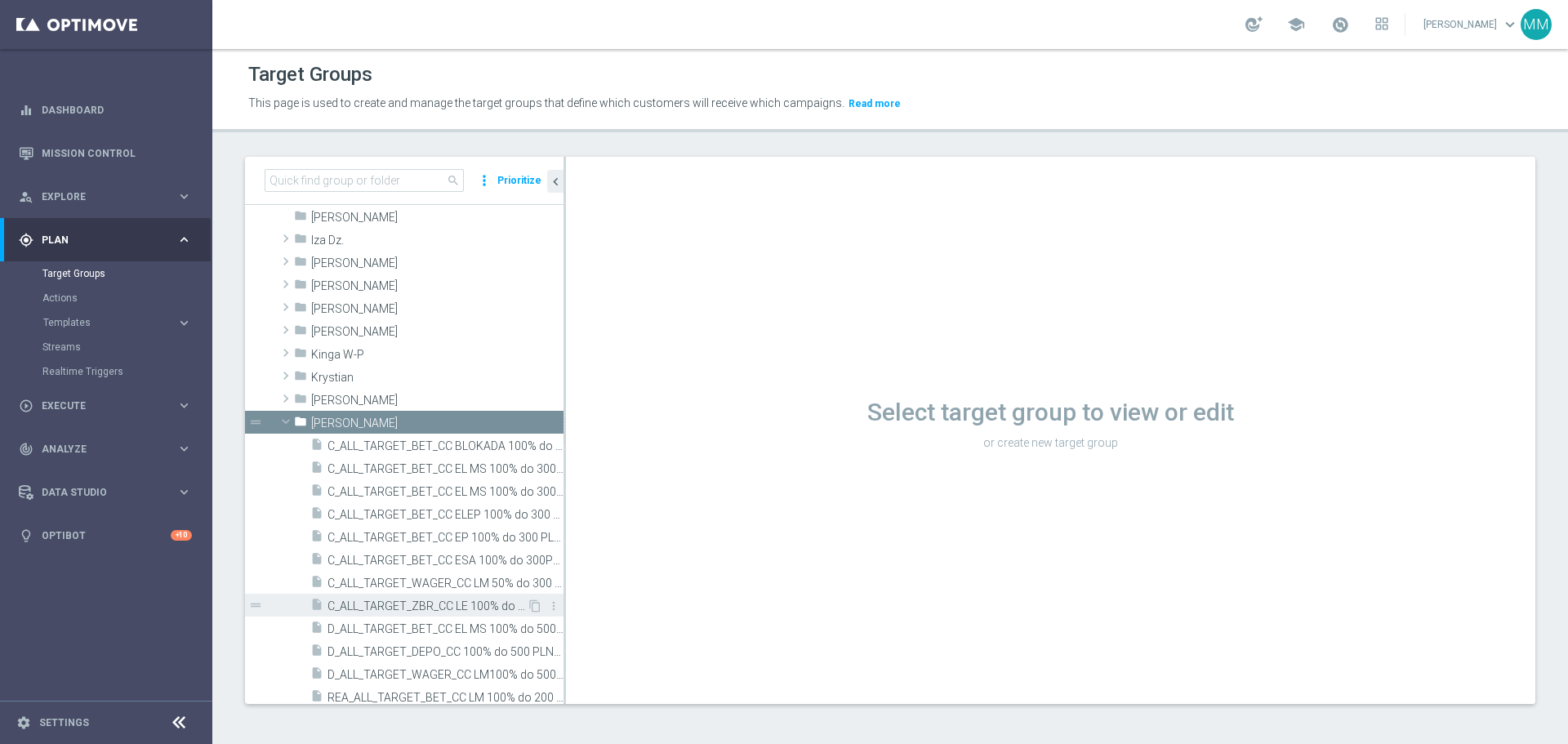
click at [432, 610] on span "C_ALL_TARGET_ZBR_CC LE 100% do 300PLN_220925" at bounding box center [427, 606] width 199 height 14
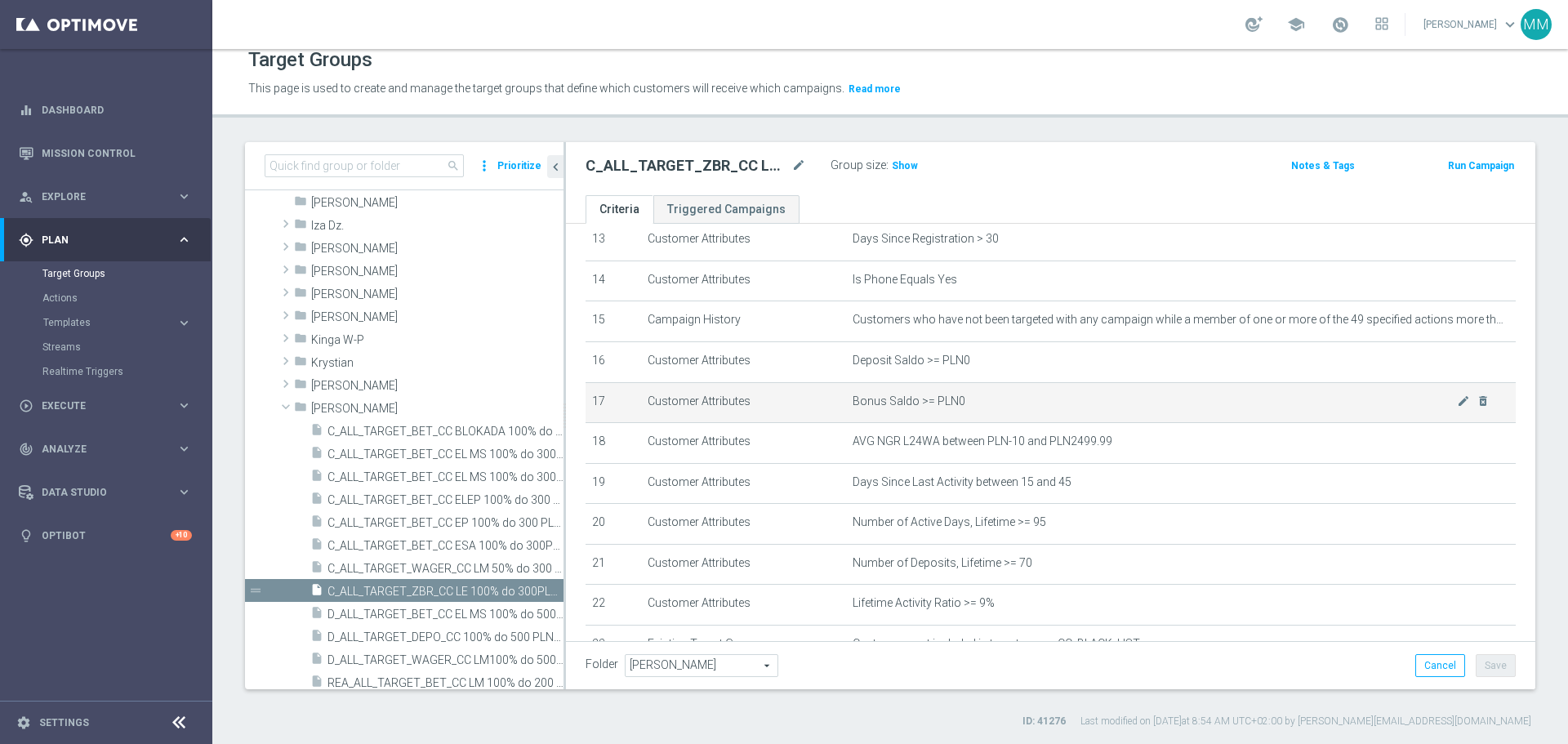
scroll to position [520, 0]
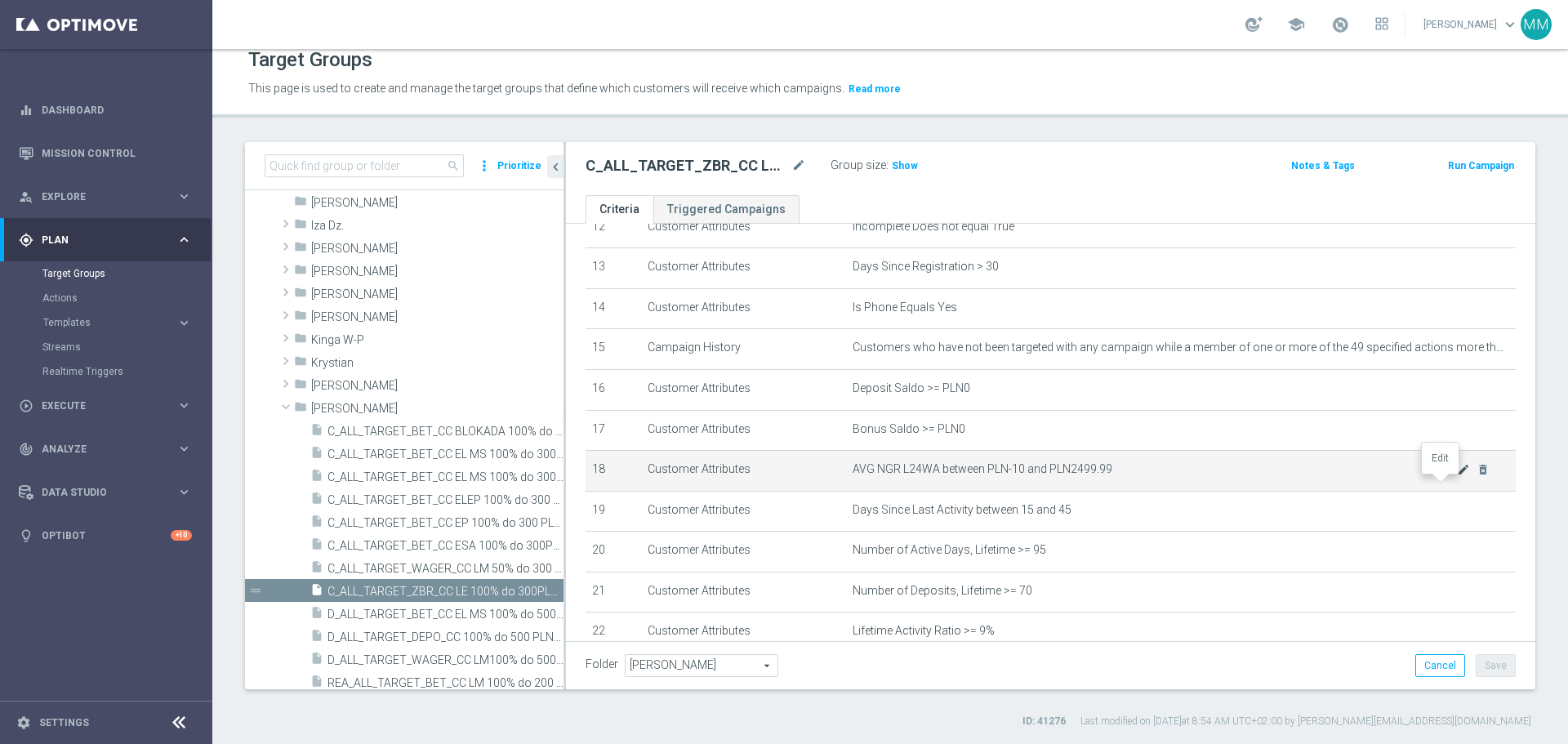
click at [1457, 476] on icon "mode_edit" at bounding box center [1464, 470] width 13 height 13
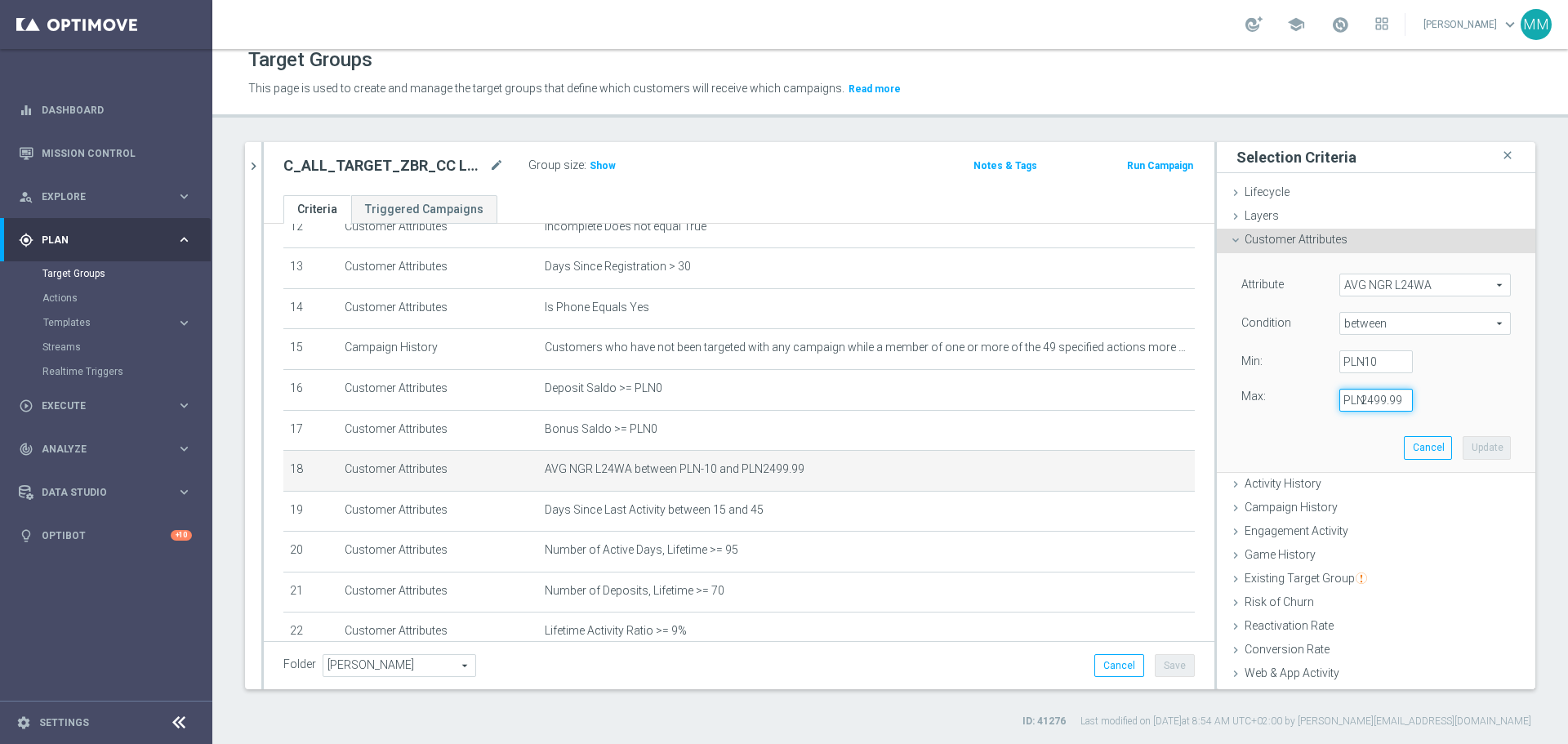
click at [1365, 404] on input "2499.99" at bounding box center [1375, 400] width 73 height 23
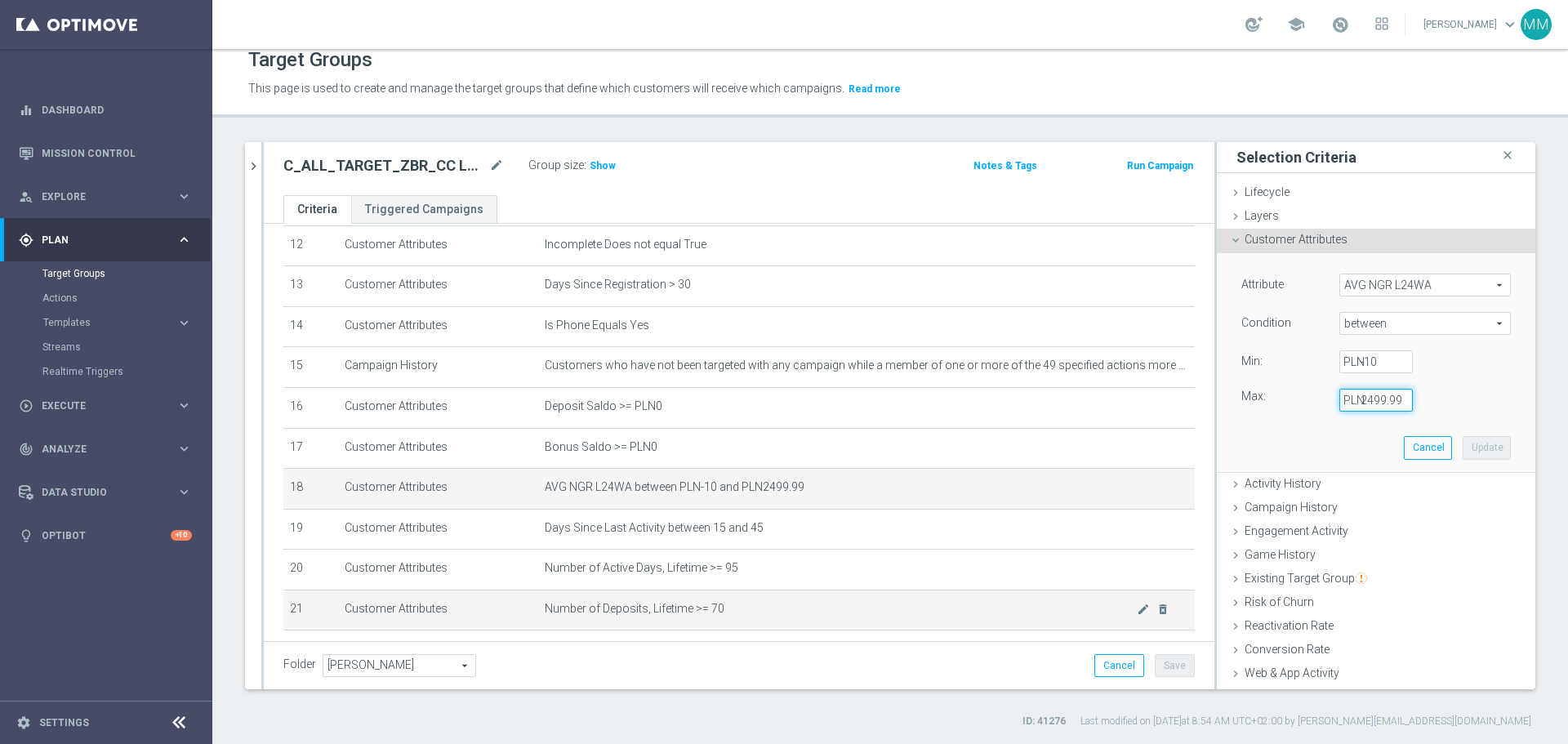
scroll to position [665, 0]
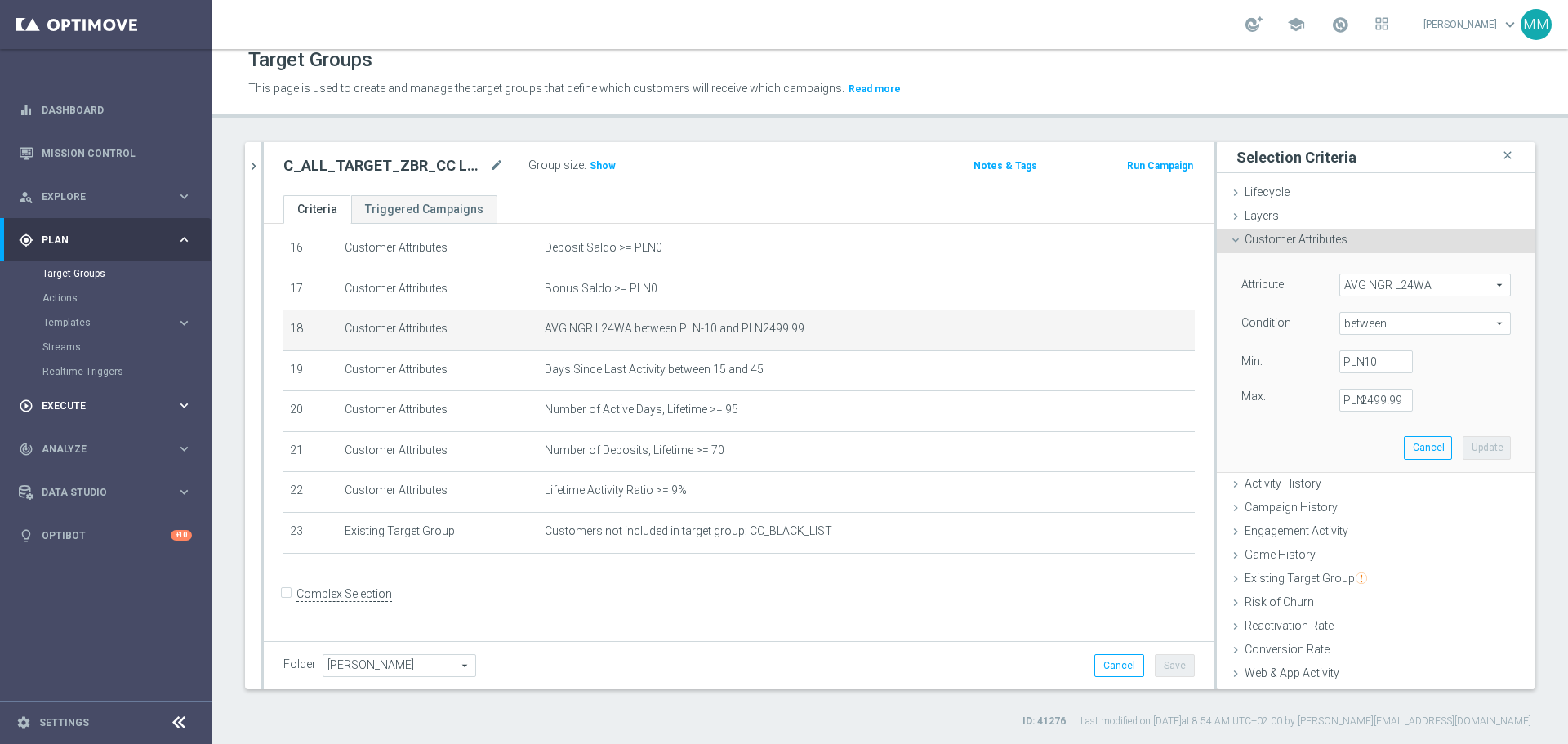
click at [71, 405] on span "Execute" at bounding box center [109, 405] width 135 height 10
click at [107, 319] on link "Campaign Builder" at bounding box center [106, 317] width 127 height 13
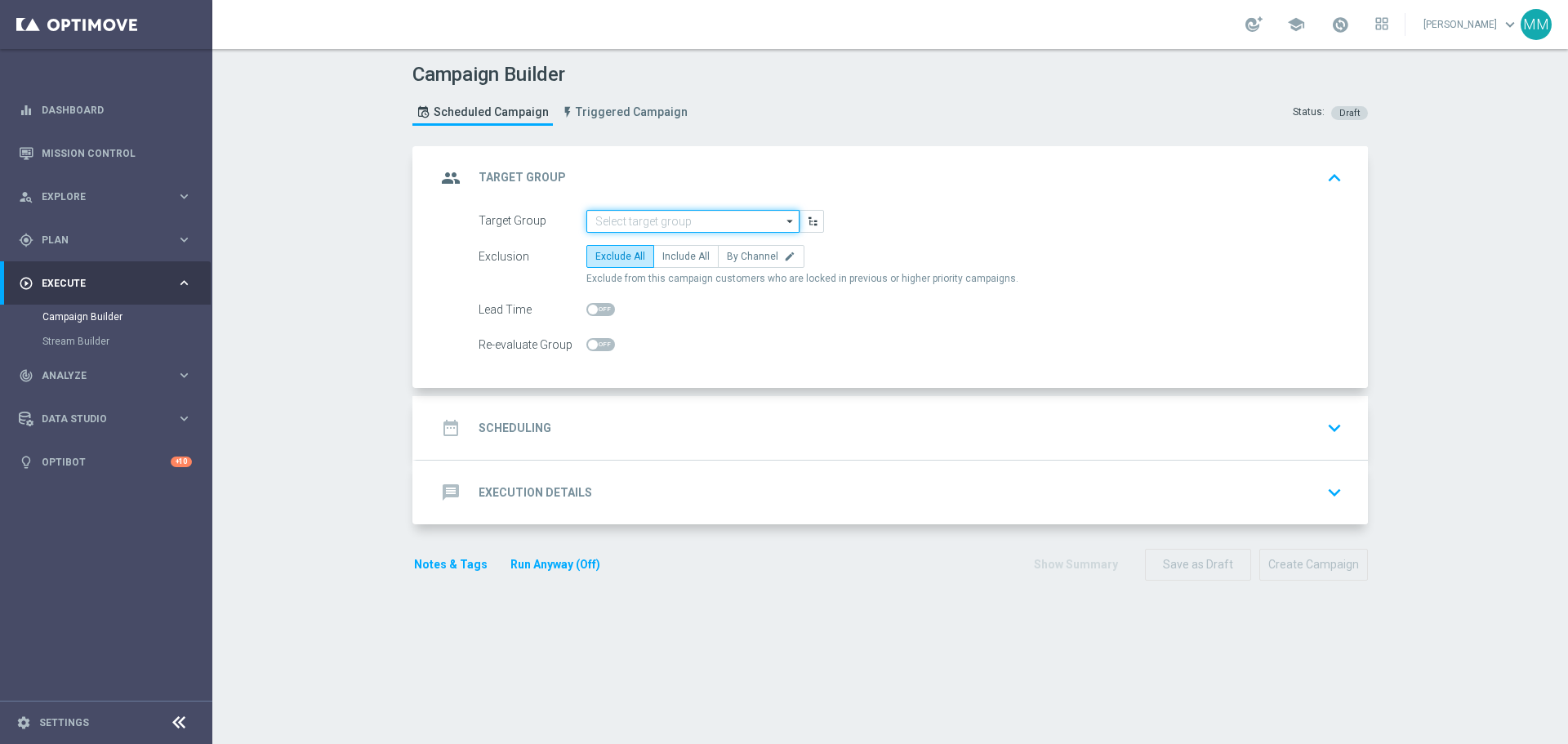
click at [636, 225] on input at bounding box center [693, 221] width 213 height 23
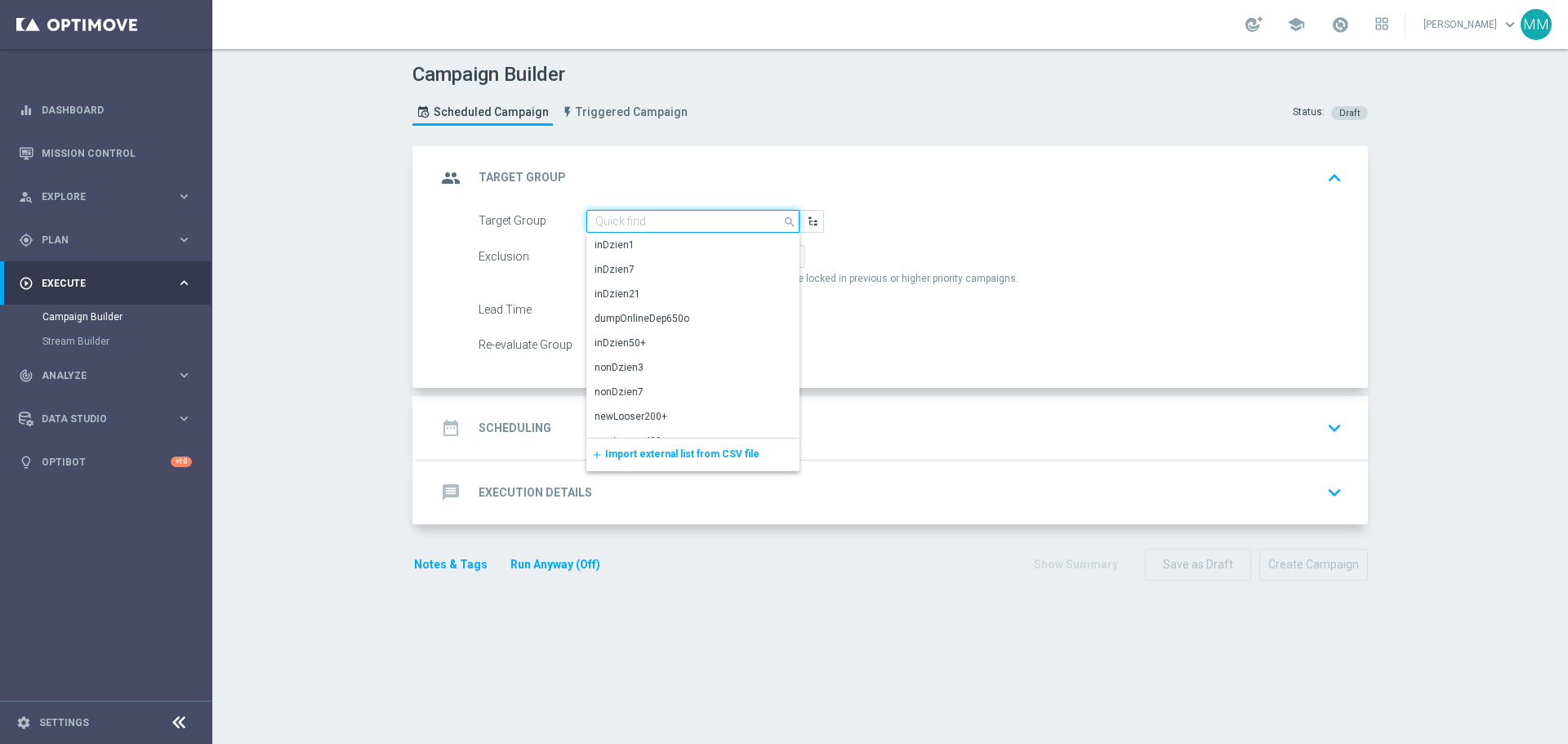
click at [666, 219] on input at bounding box center [693, 221] width 213 height 23
paste input "https://drive.google.com/drive/folders/1bt22WPosouUvwAJFAOkaYelMRBlJ4qpW https:…"
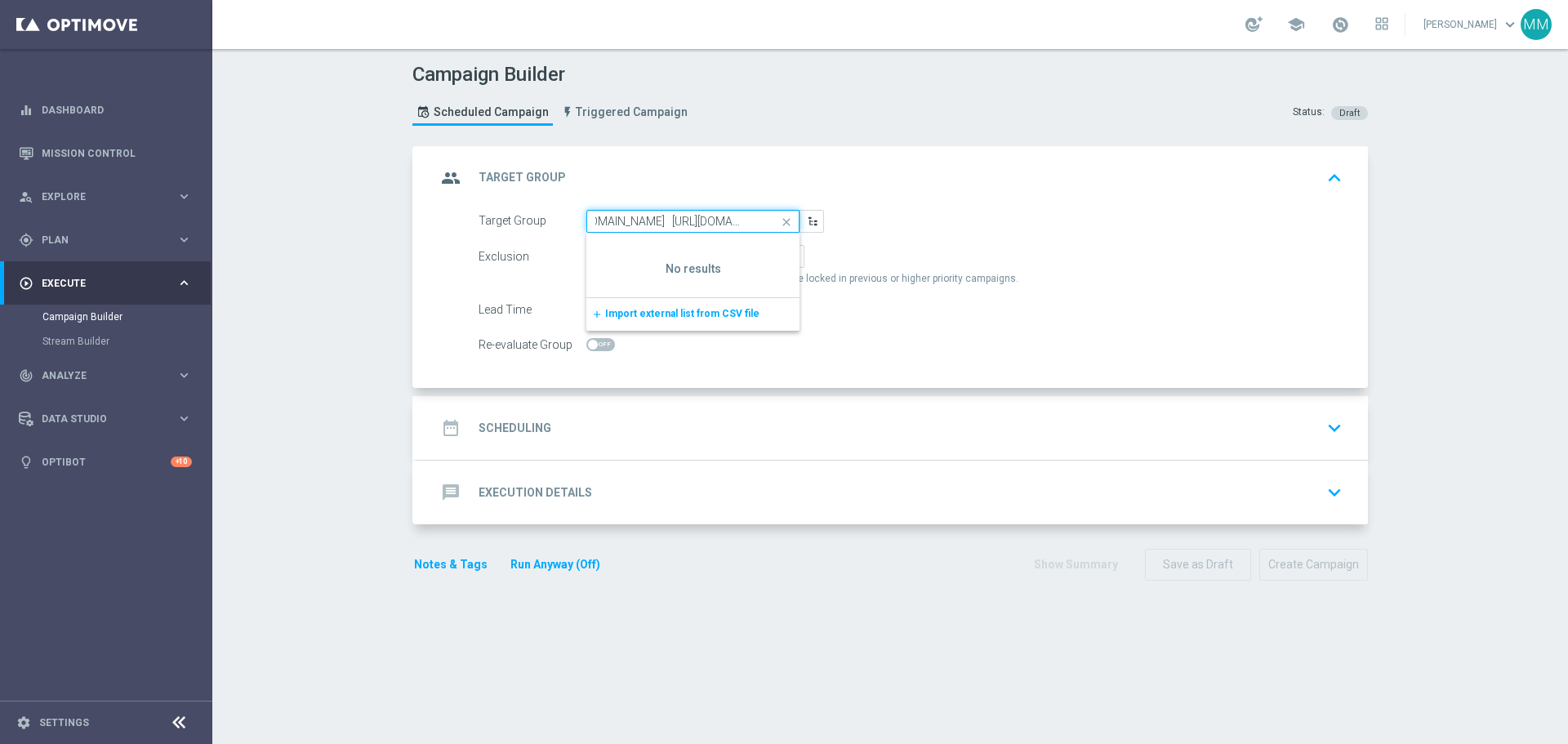
type input "https://drive.google.com/drive/folders/1bt22WPosouUvwAJFAOkaYelMRBlJ4qpW https:…"
click at [778, 219] on icon "close" at bounding box center [787, 222] width 24 height 23
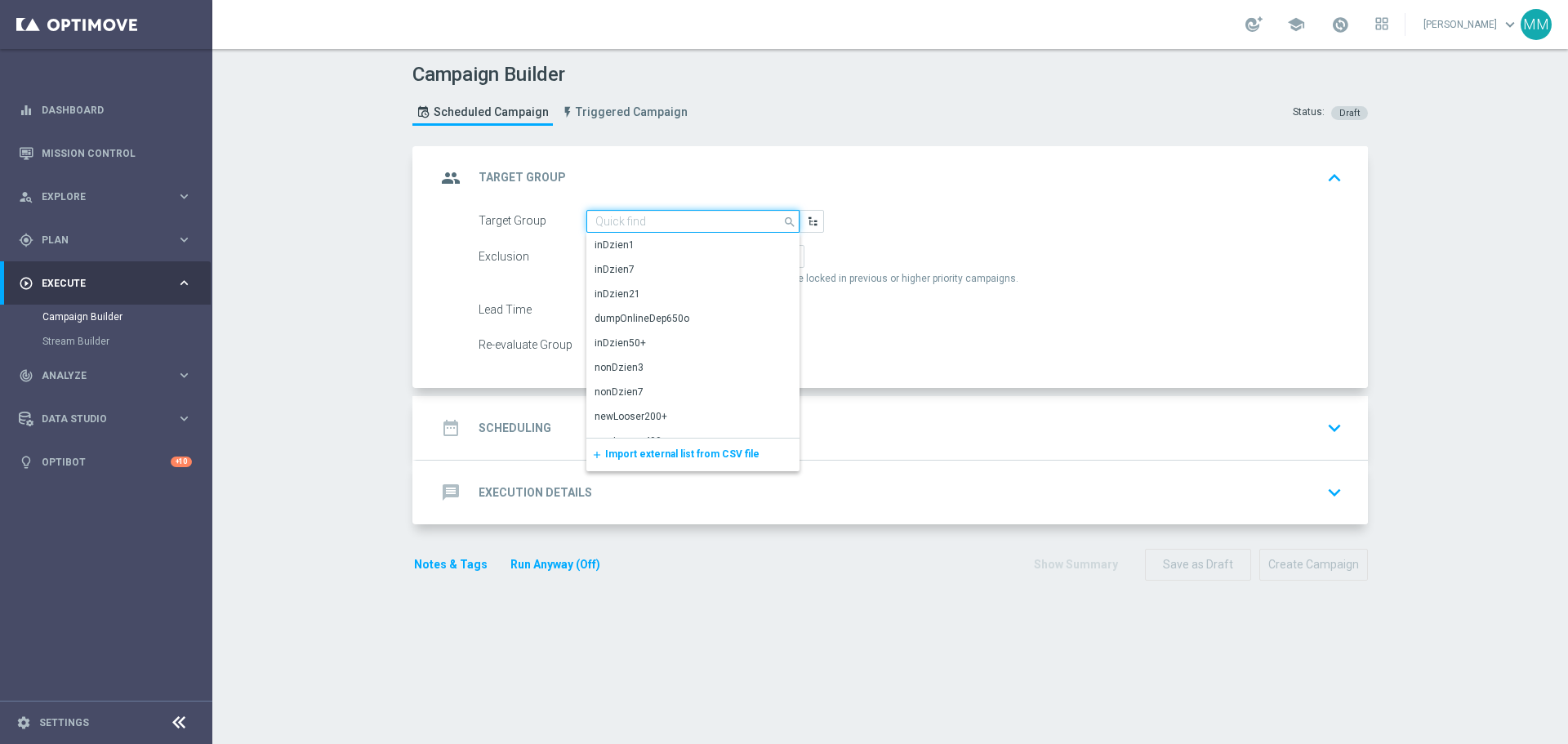
click at [702, 217] on input at bounding box center [693, 221] width 213 height 23
paste input "C_ALL_TARGET_BET_CC BLOKADA 100% do 300 PLN_2909"
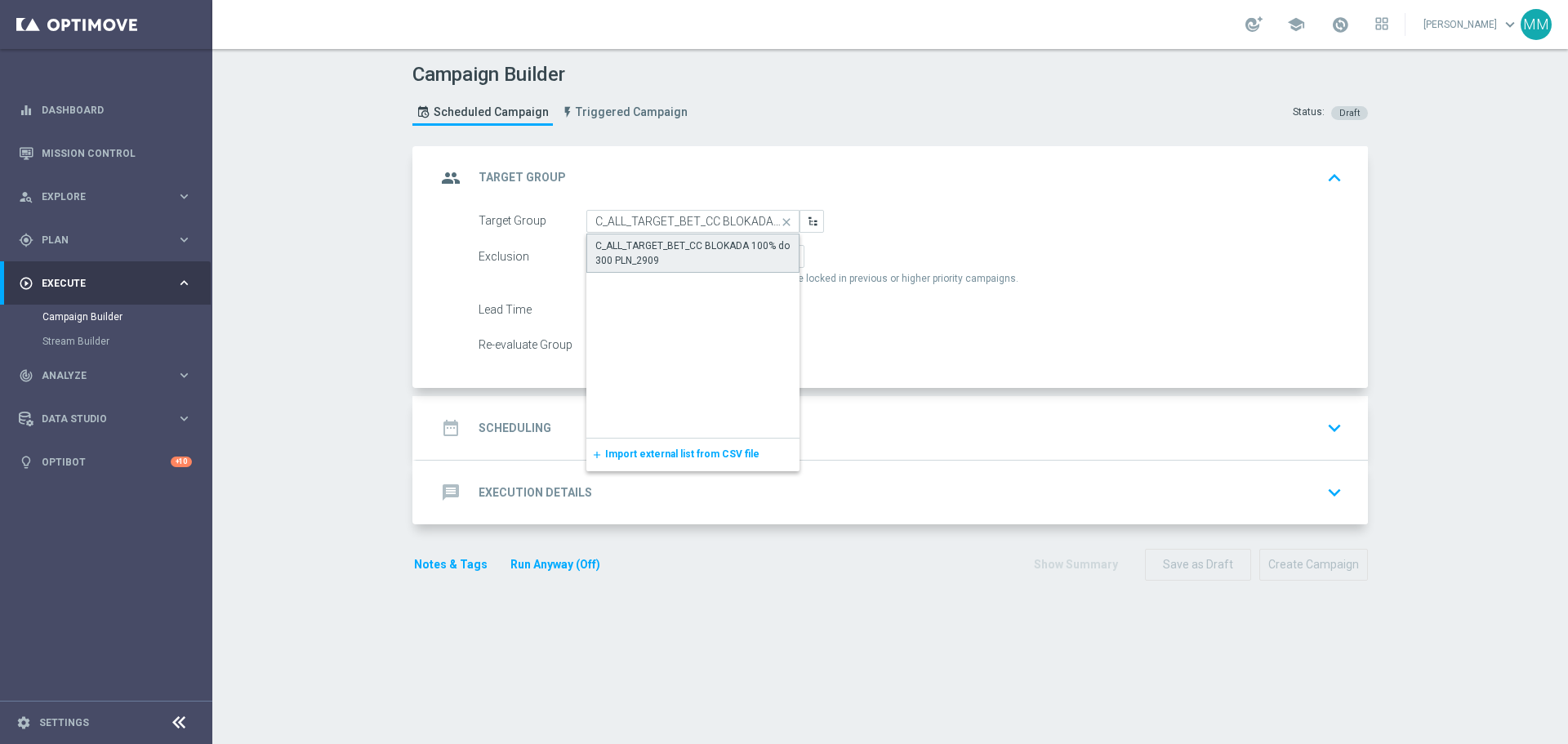
click at [690, 252] on div "C_ALL_TARGET_BET_CC BLOKADA 100% do 300 PLN_2909" at bounding box center [693, 253] width 195 height 30
type input "C_ALL_TARGET_BET_CC BLOKADA 100% do 300 PLN_2909"
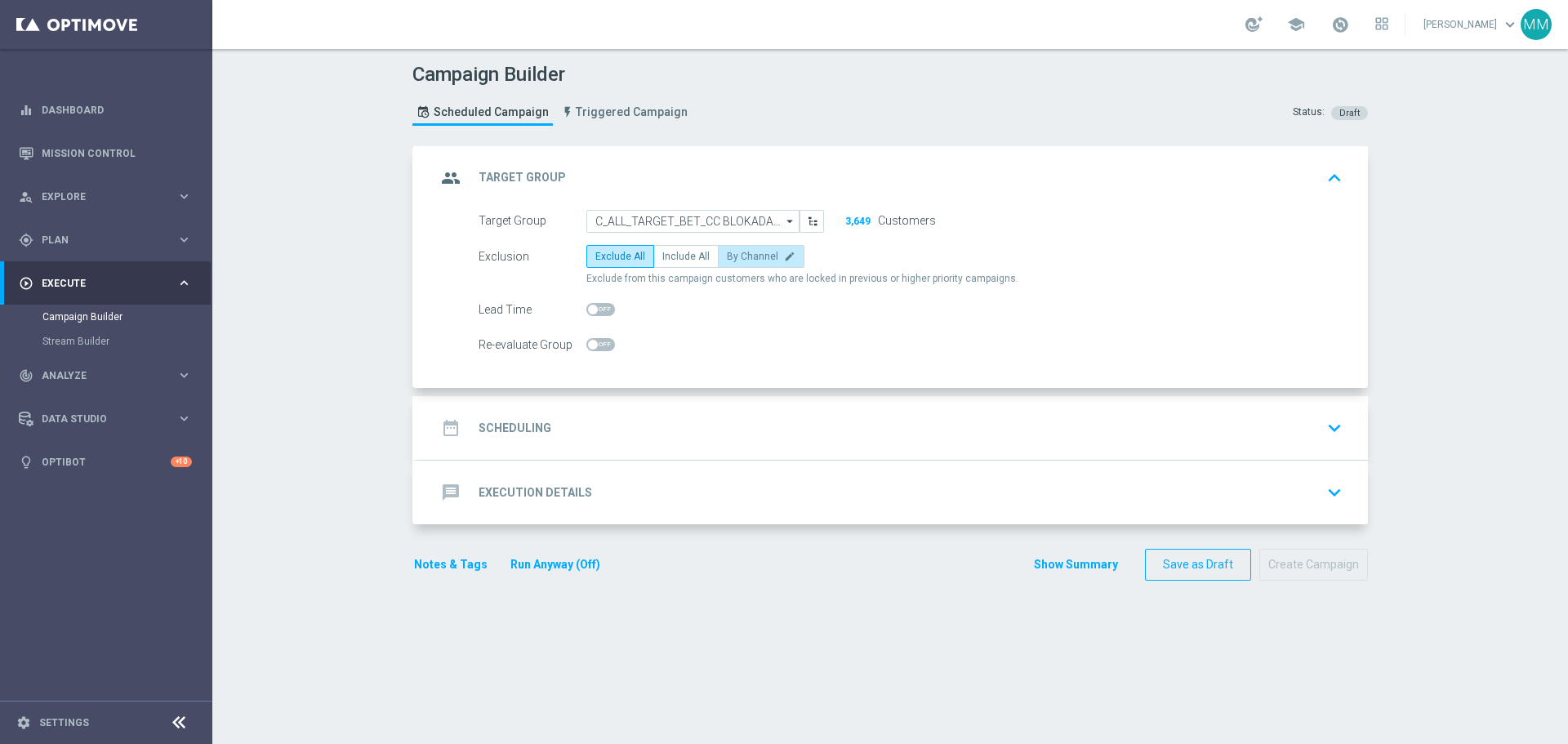
click at [735, 258] on span "By Channel" at bounding box center [752, 257] width 51 height 11
click at [735, 258] on input "By Channel edit" at bounding box center [732, 259] width 10 height 10
radio input "true"
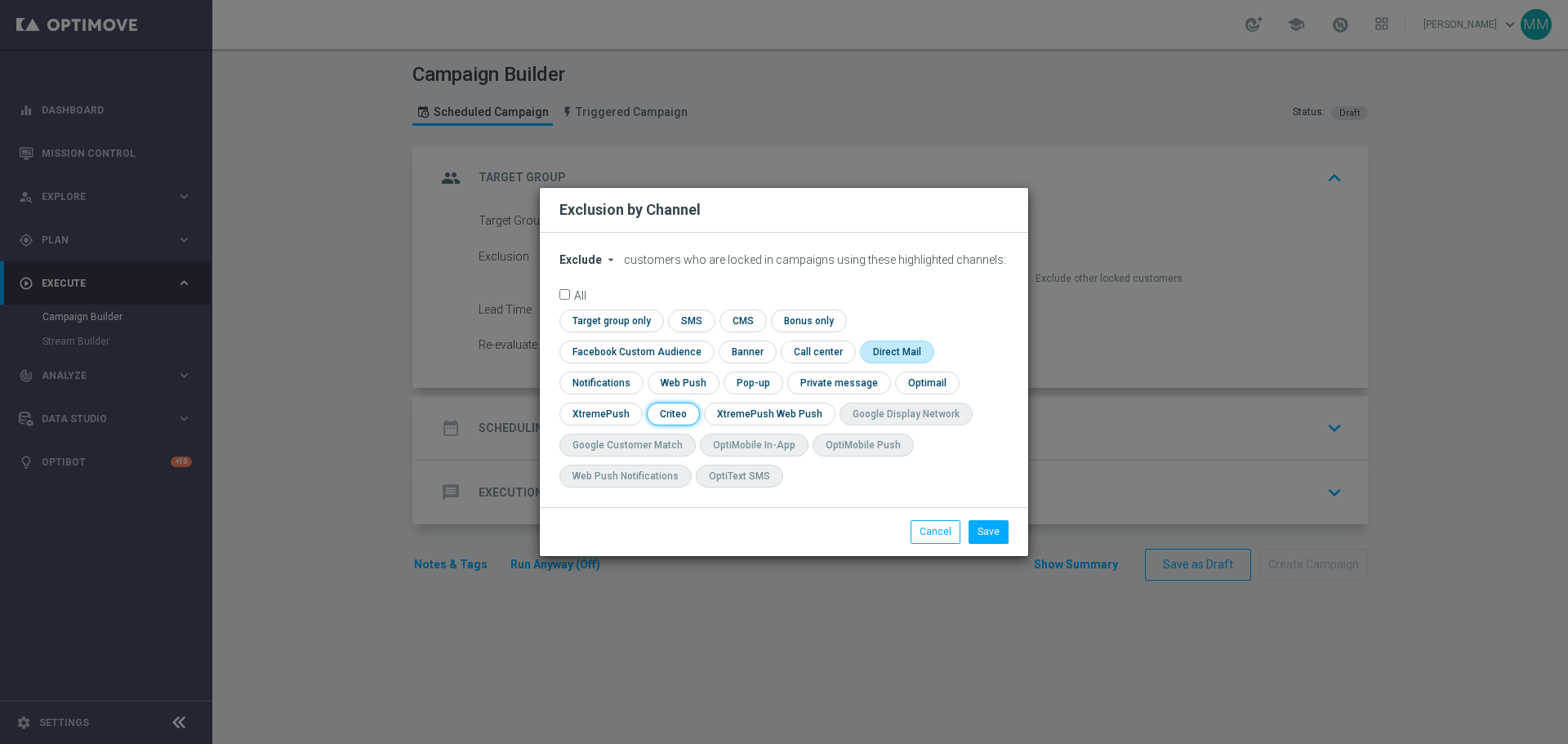
drag, startPoint x: 837, startPoint y: 403, endPoint x: 767, endPoint y: 357, distance: 83.8
click at [698, 403] on input "checkbox" at bounding box center [672, 414] width 50 height 22
checkbox input "true"
click at [708, 340] on input "checkbox" at bounding box center [633, 352] width 148 height 22
checkbox input "true"
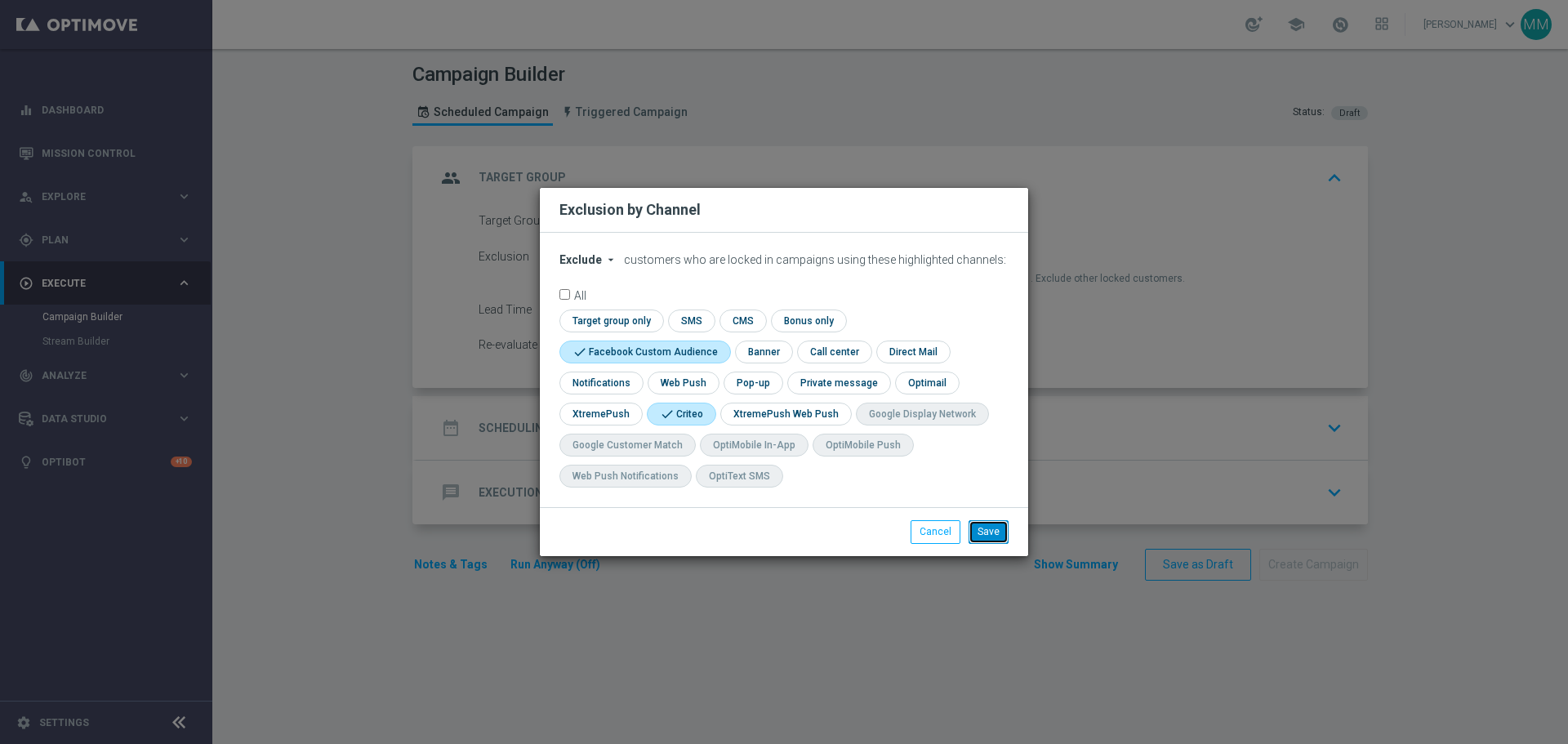
click at [993, 531] on button "Save" at bounding box center [989, 531] width 40 height 23
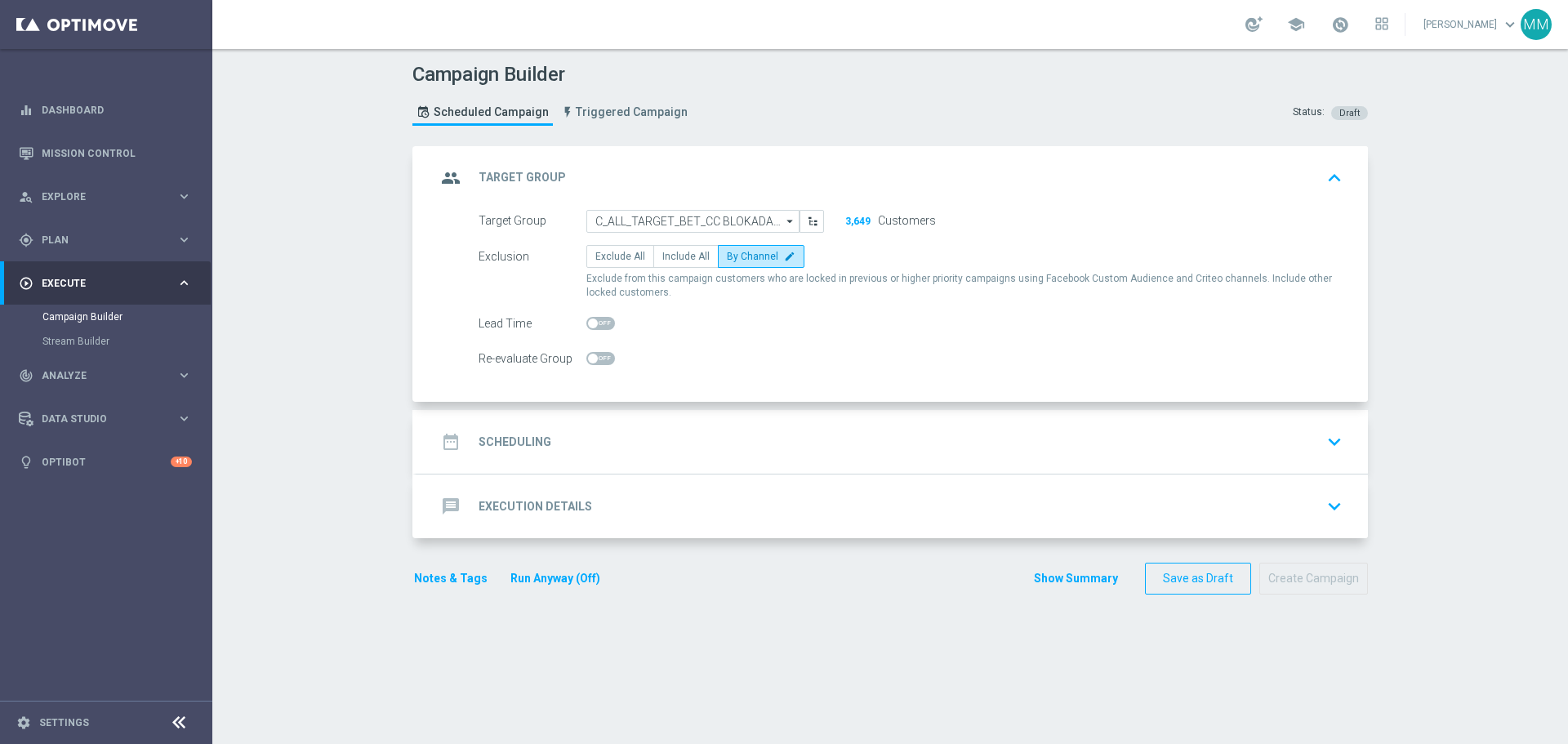
click at [581, 445] on div "date_range Scheduling keyboard_arrow_down" at bounding box center [892, 441] width 912 height 31
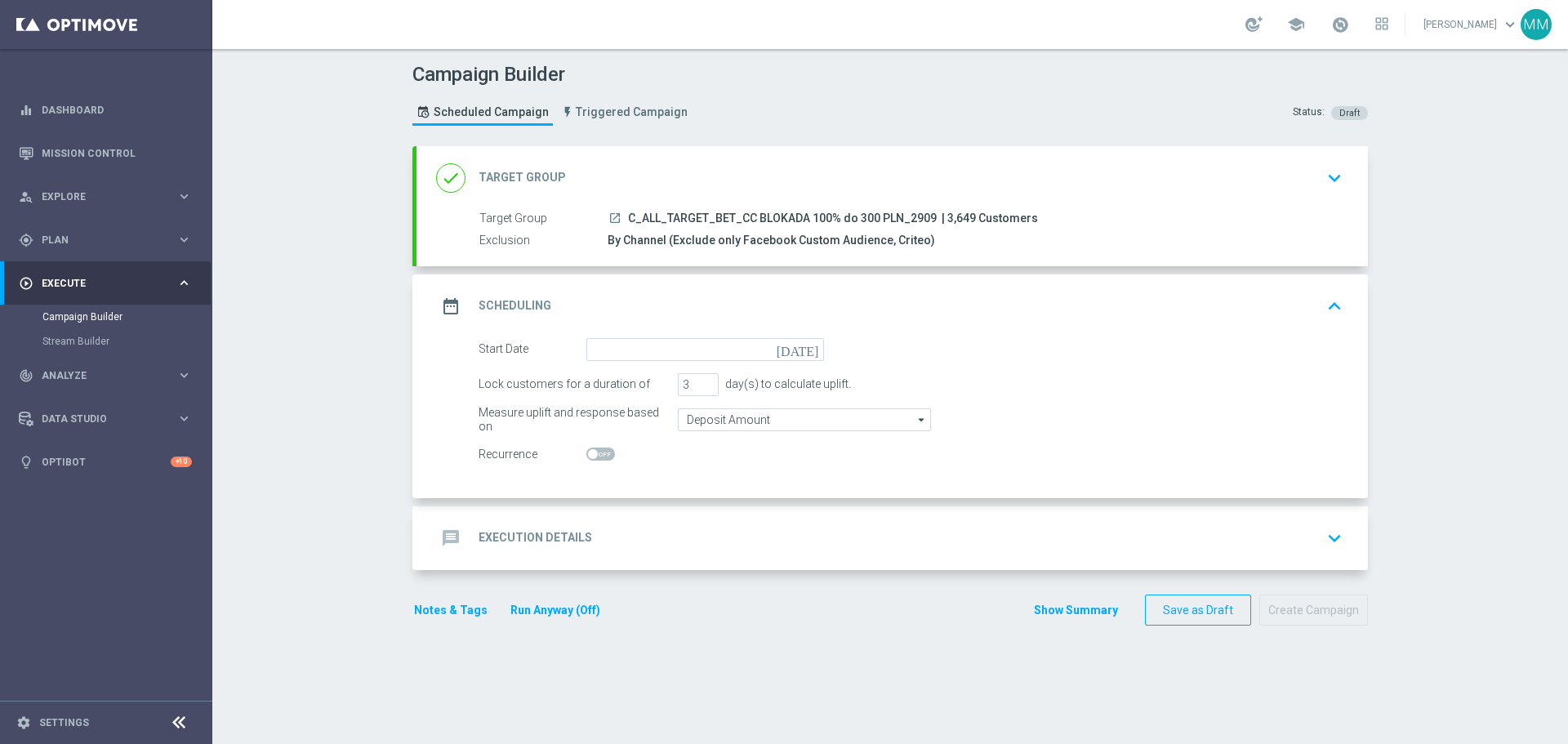
click at [801, 350] on icon "[DATE]" at bounding box center [801, 347] width 48 height 18
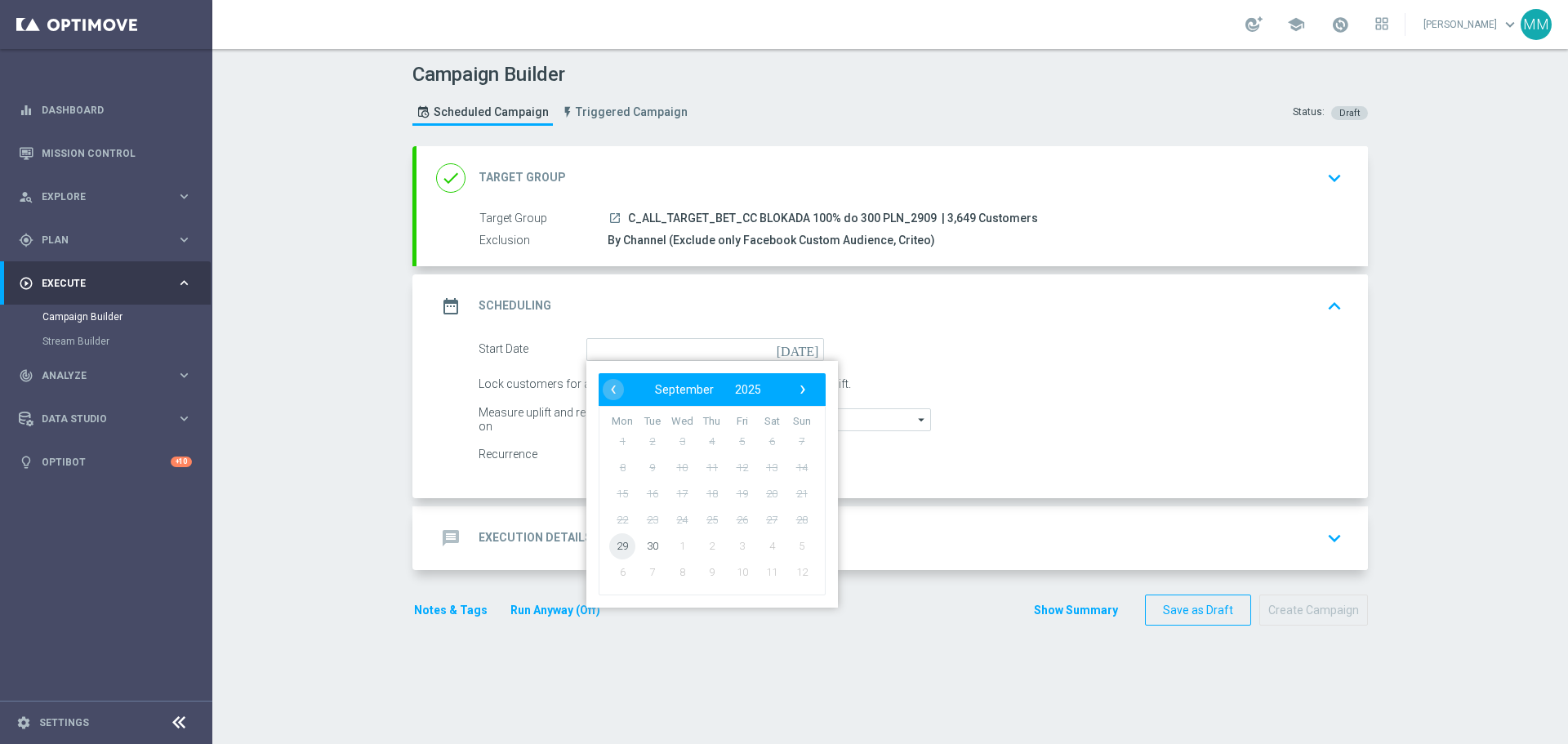
click at [619, 547] on span "29" at bounding box center [622, 546] width 26 height 26
type input "29 Sep 2025"
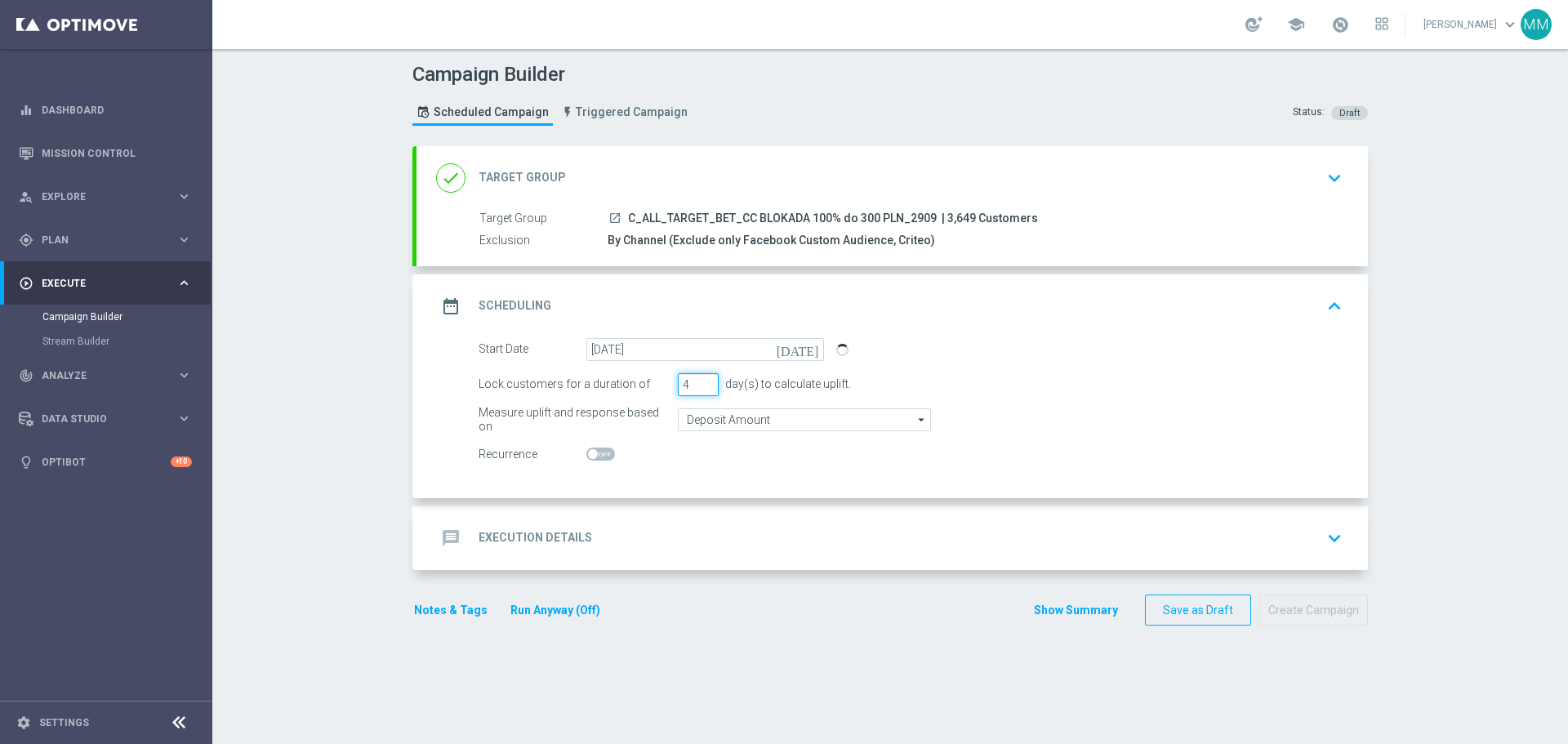
type input "4"
click at [700, 379] on input "4" at bounding box center [698, 384] width 41 height 23
click at [778, 423] on input "Deposit Amount" at bounding box center [804, 419] width 253 height 23
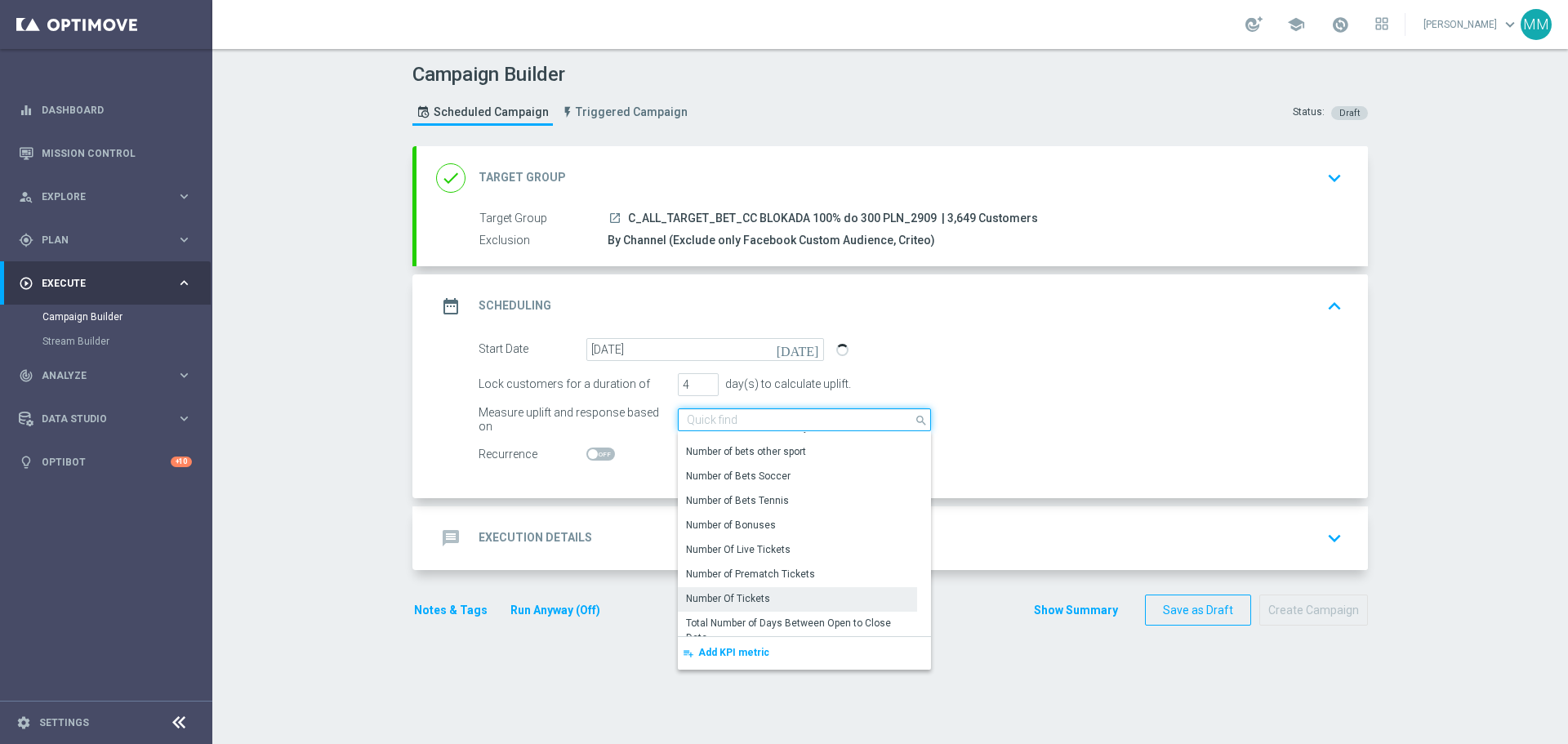
scroll to position [245, 0]
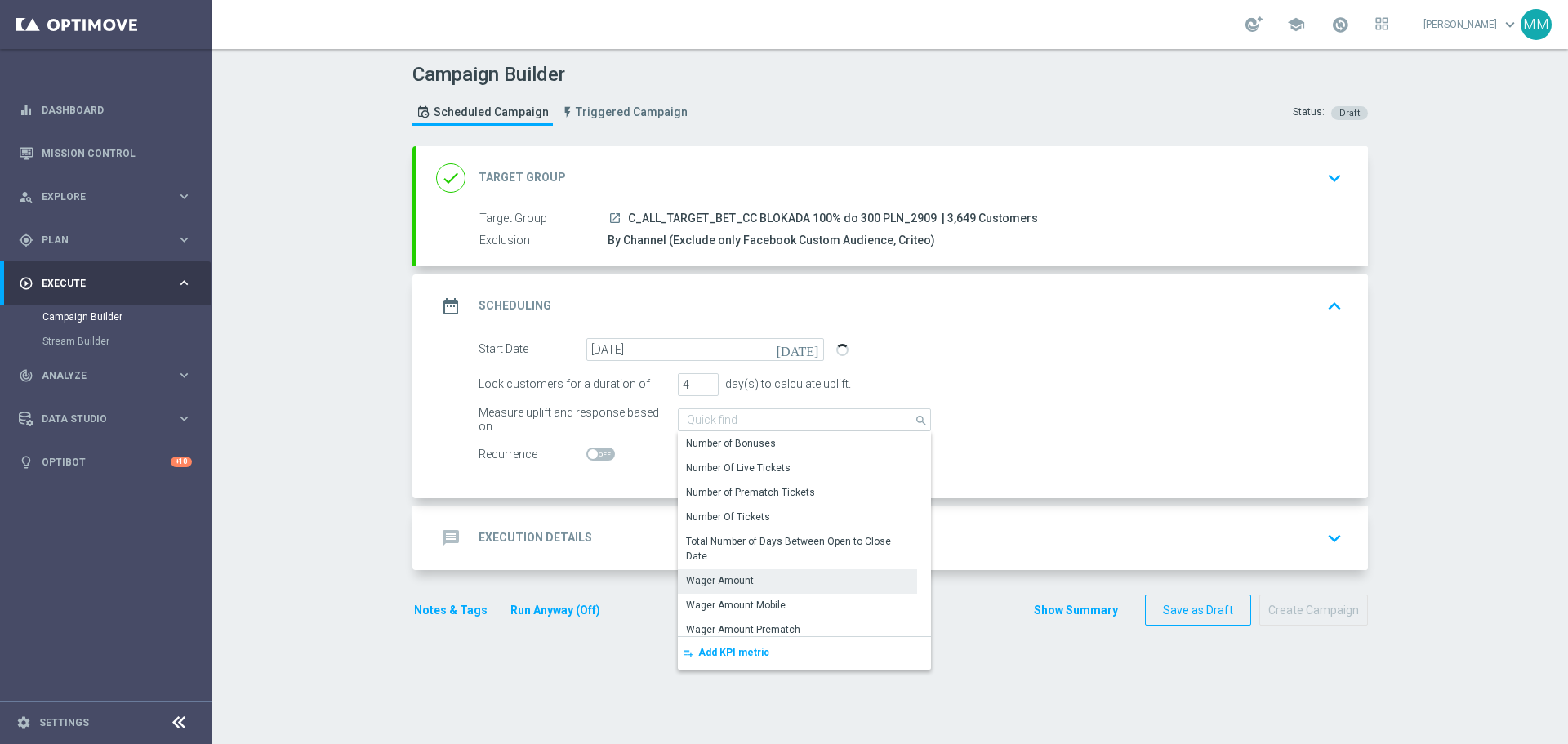
click at [735, 580] on div "Wager Amount" at bounding box center [720, 581] width 68 height 15
type input "Wager Amount"
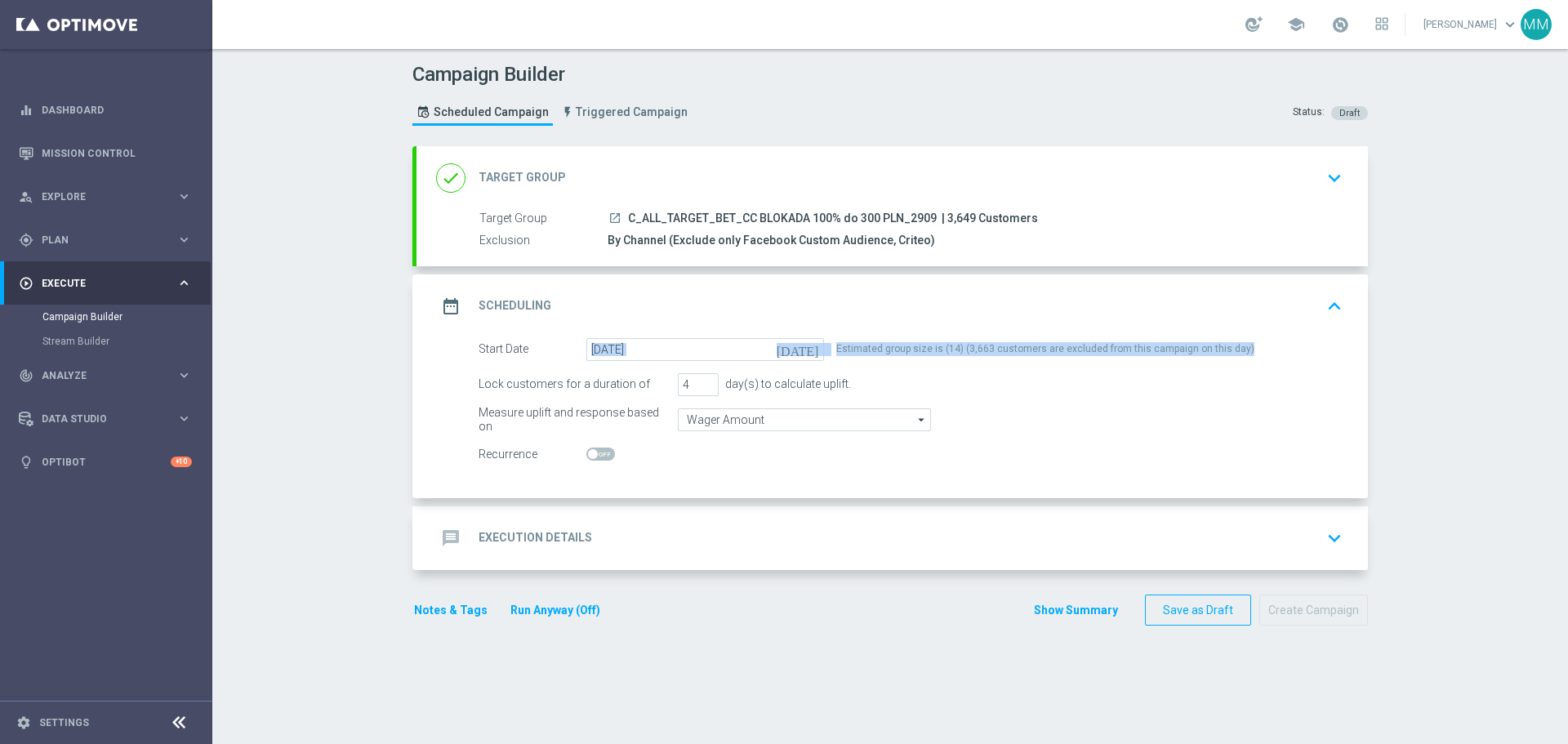
drag, startPoint x: 1250, startPoint y: 352, endPoint x: 829, endPoint y: 343, distance: 421.1
click at [829, 343] on div "Start Date 29 Sep 2025 today Estimated group size is (14) (3,663 customers are …" at bounding box center [910, 350] width 889 height 23
click at [842, 342] on div "Estimated group size is (14) (3,663 customers are excluded from this campaign o…" at bounding box center [1045, 350] width 419 height 23
drag, startPoint x: 831, startPoint y: 344, endPoint x: 1227, endPoint y: 352, distance: 396.1
click at [1244, 361] on form "Start Date 29 Sep 2025 today Estimated group size is (14) (3,663 customers are …" at bounding box center [910, 403] width 864 height 128
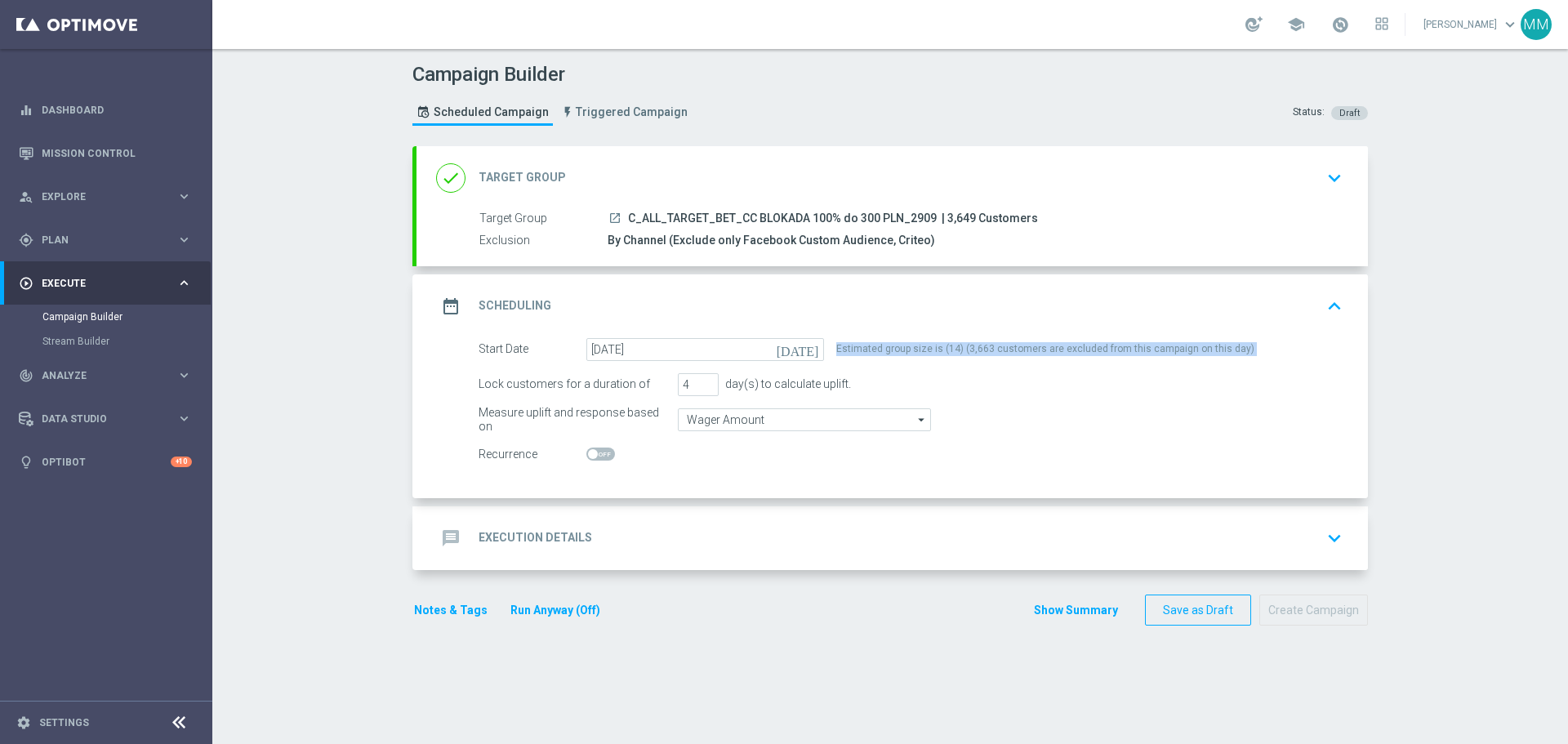
copy form "Estimated group size is (14) (3,663 customers are excluded from this campaign o…"
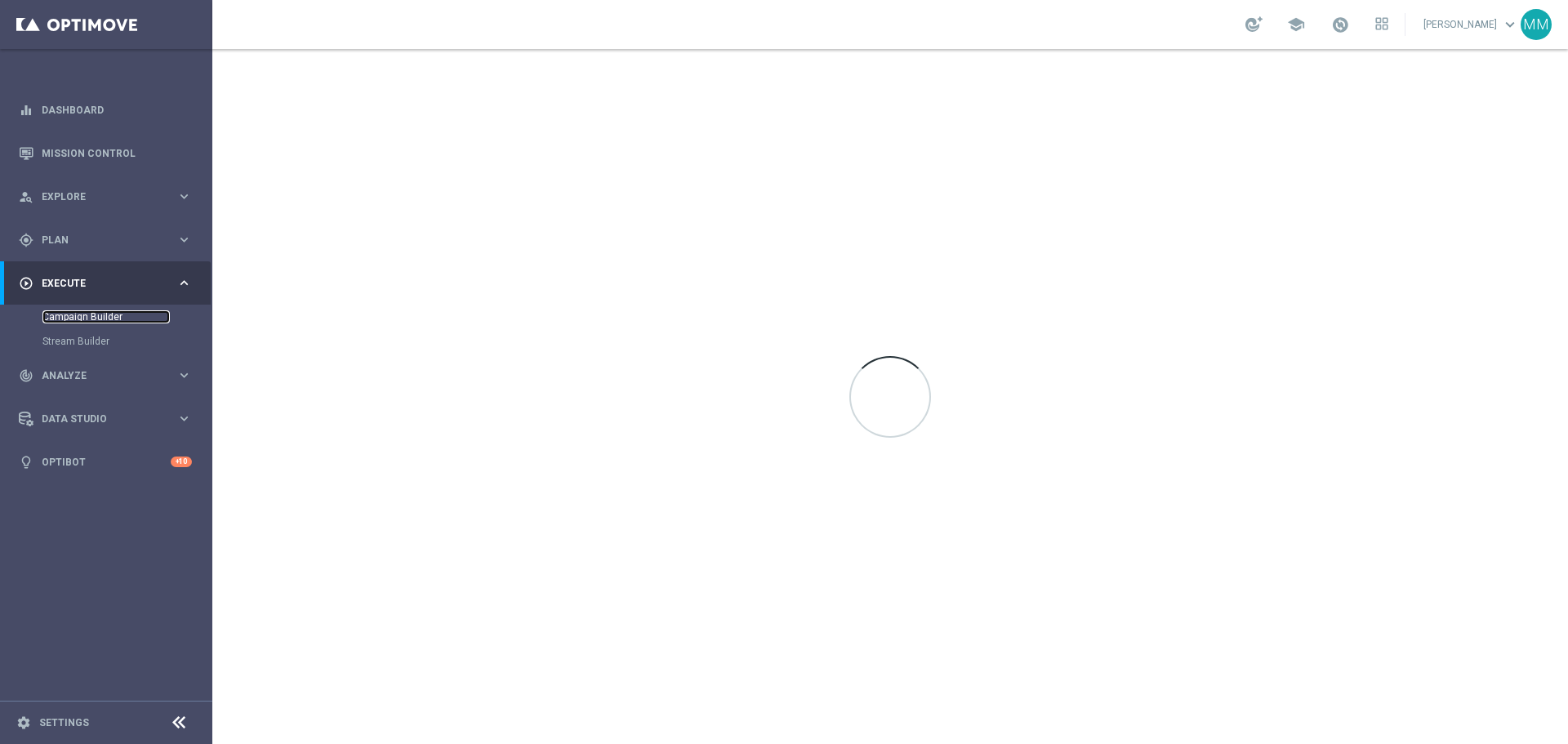
click at [107, 314] on link "Campaign Builder" at bounding box center [106, 317] width 127 height 13
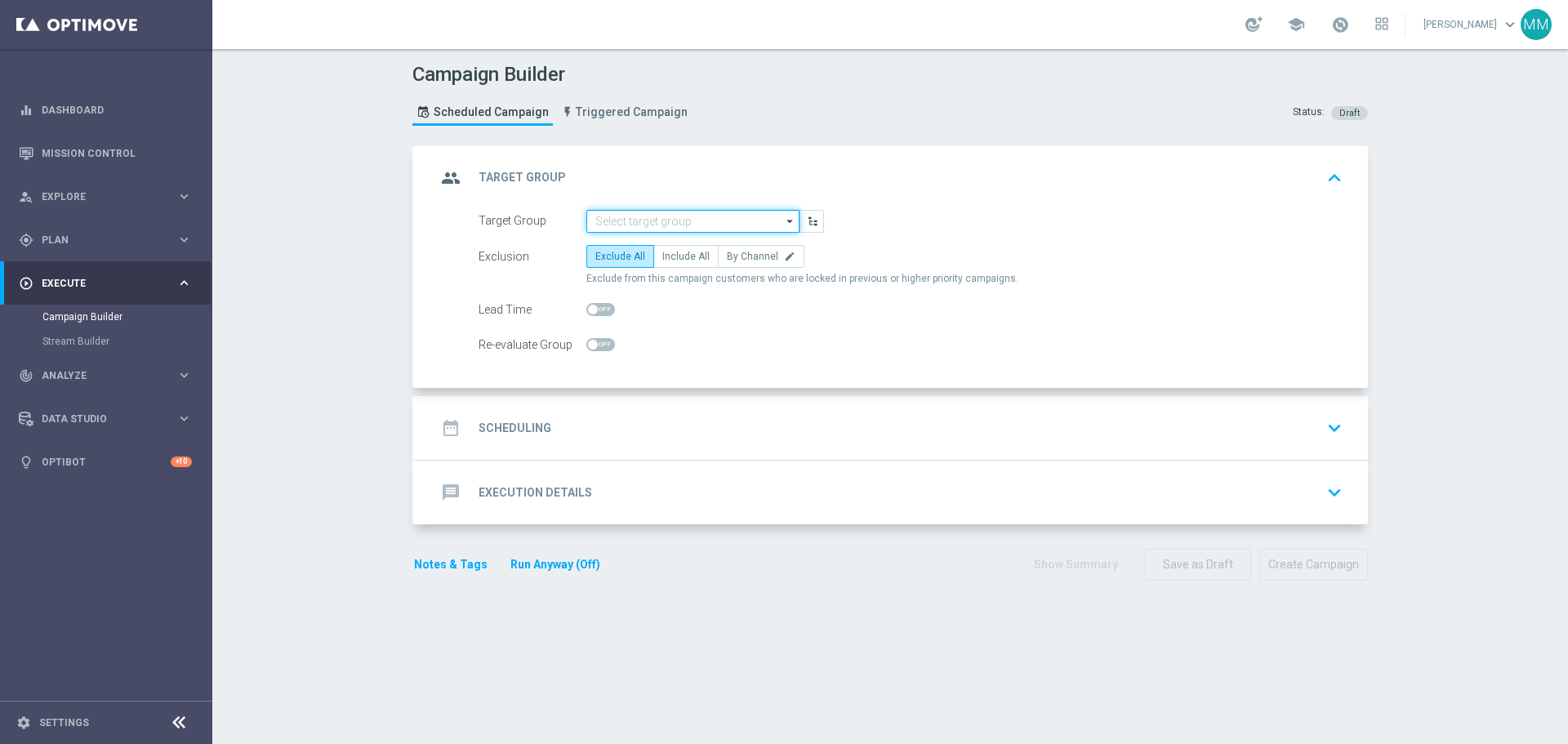
click at [642, 223] on input at bounding box center [693, 221] width 213 height 23
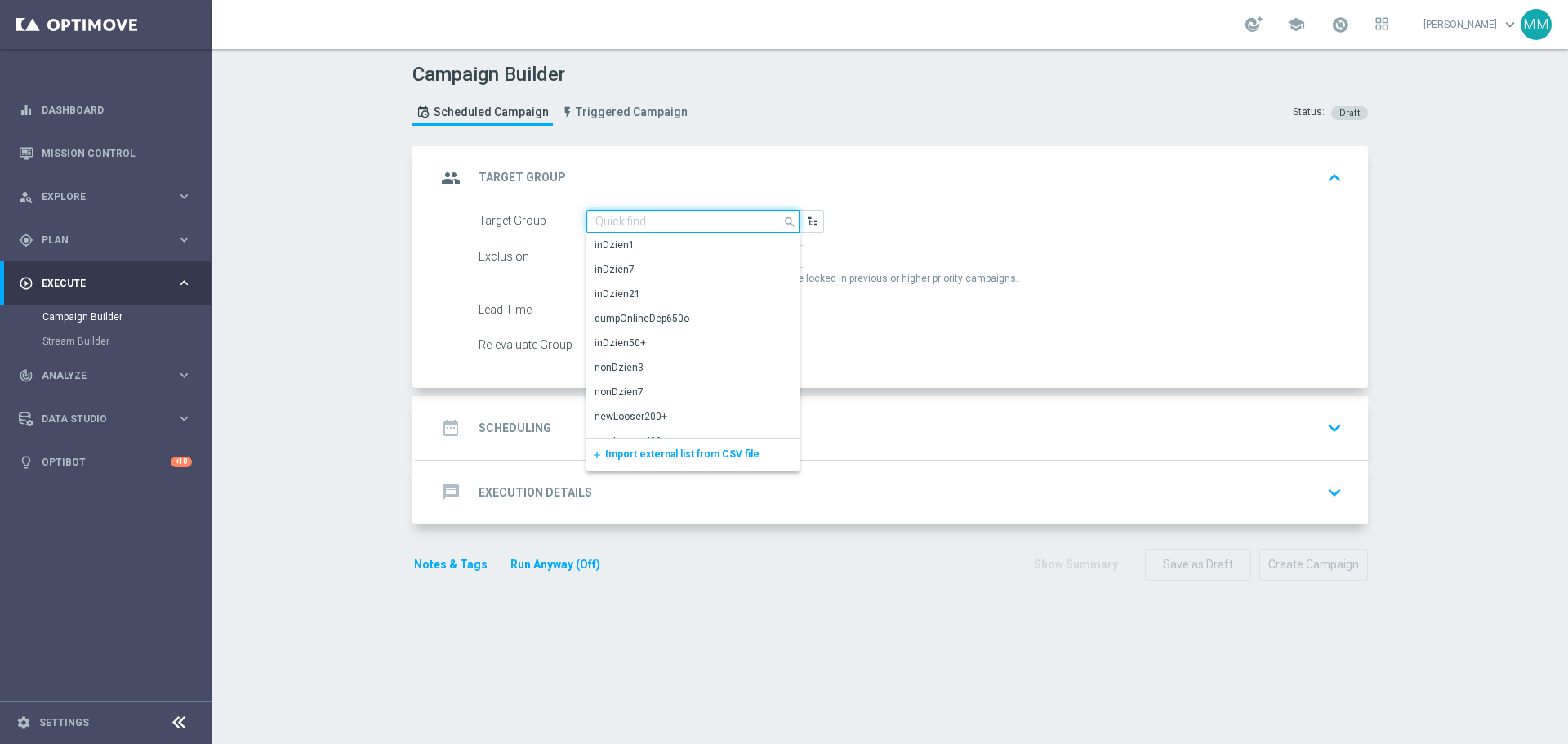
paste input "C_ALL_TARGET_BET_CC BLOKADA 100% do 300 PLN_2909"
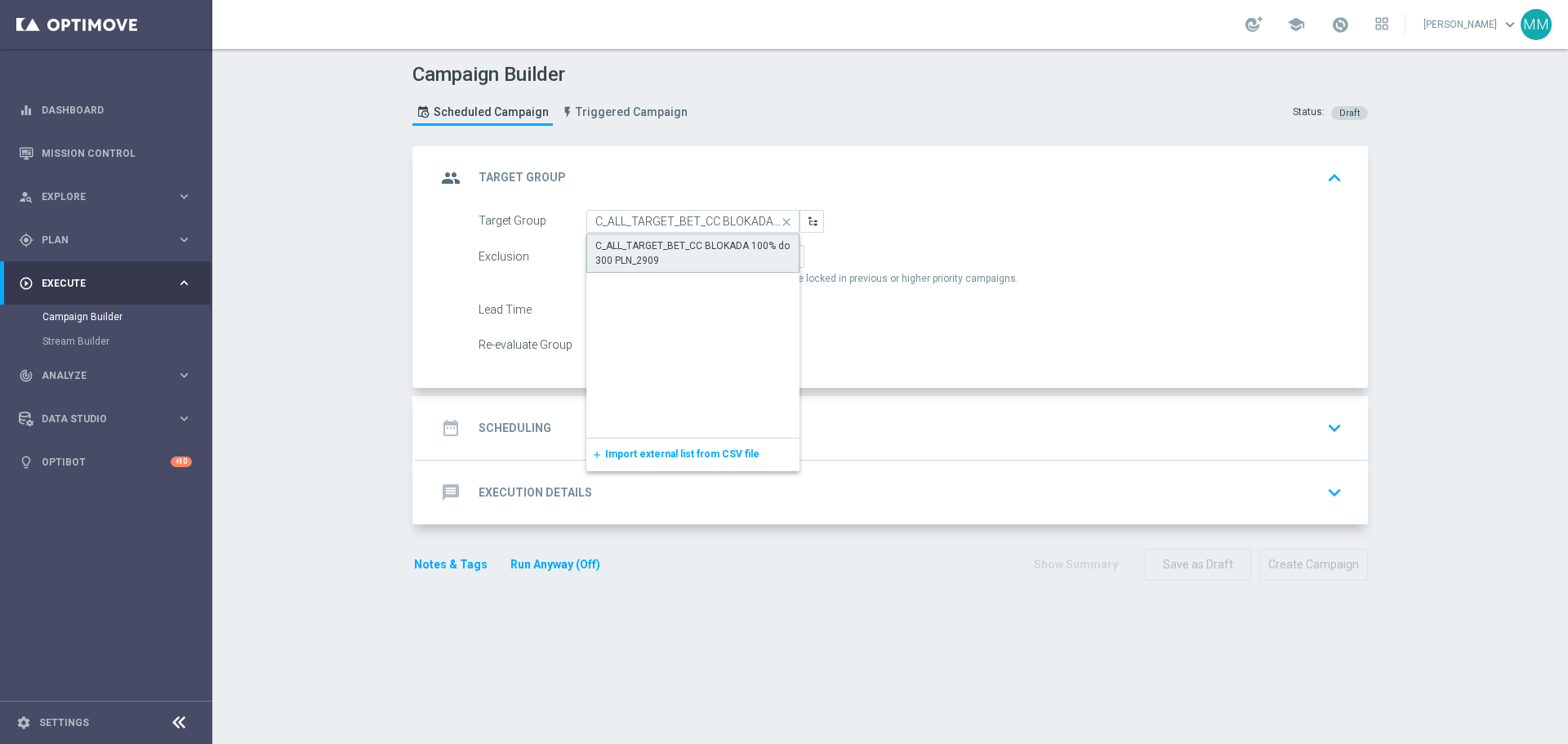
click at [647, 246] on div "C_ALL_TARGET_BET_CC BLOKADA 100% do 300 PLN_2909" at bounding box center [693, 253] width 195 height 30
type input "C_ALL_TARGET_BET_CC BLOKADA 100% do 300 PLN_2909"
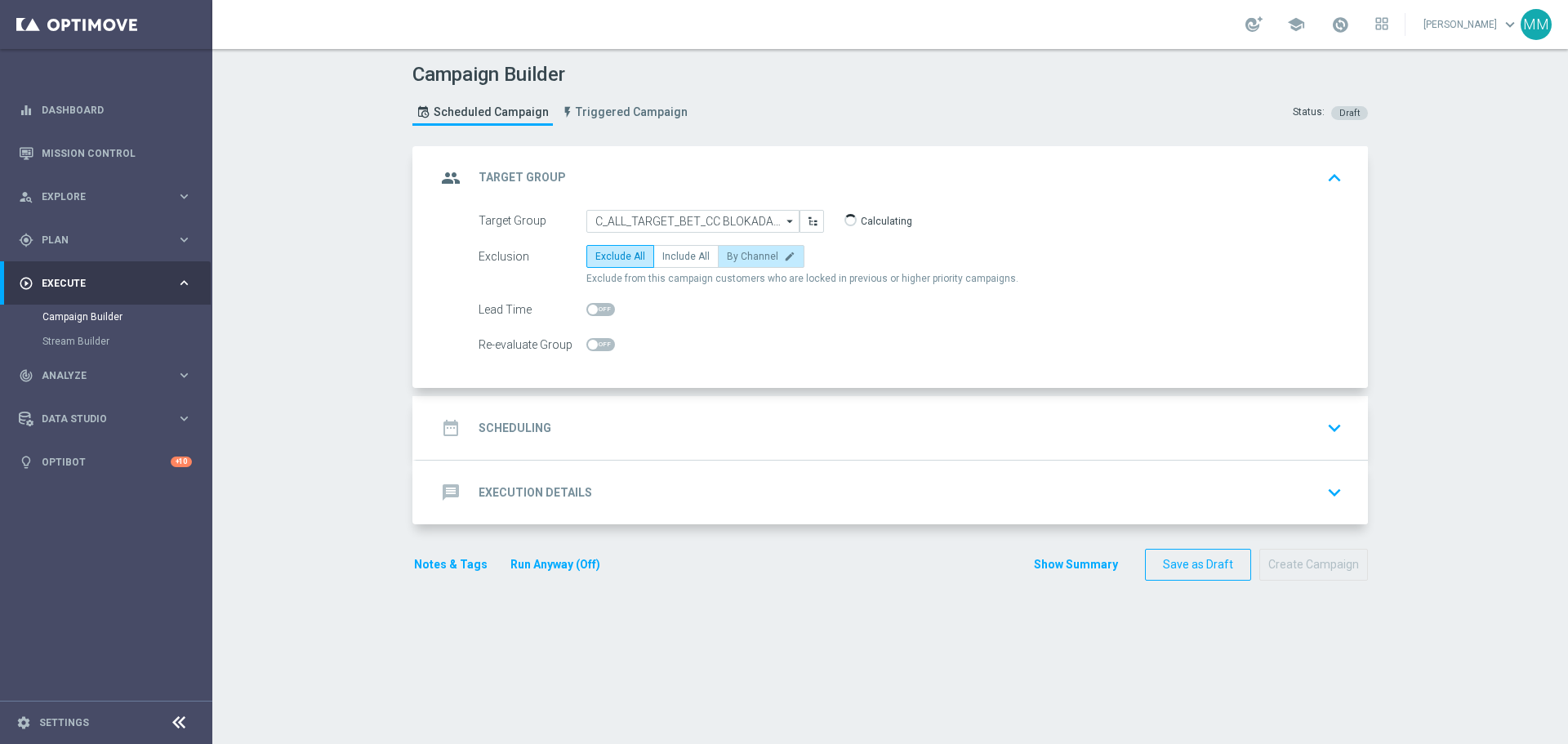
click at [727, 257] on span "By Channel" at bounding box center [752, 257] width 51 height 11
click at [727, 257] on input "By Channel edit" at bounding box center [732, 259] width 10 height 10
radio input "true"
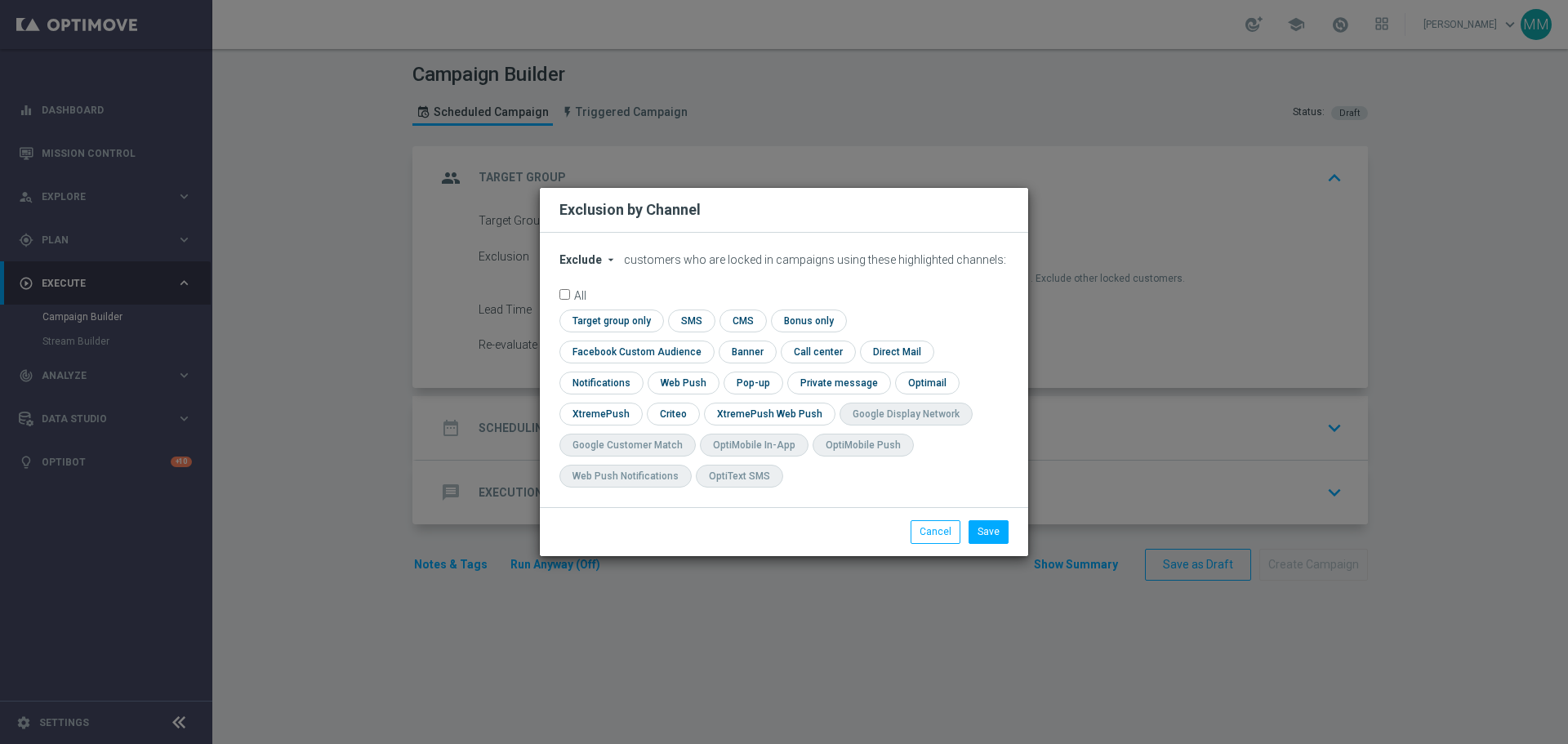
click at [594, 266] on span "Exclude" at bounding box center [581, 259] width 43 height 13
drag, startPoint x: 593, startPoint y: 306, endPoint x: 608, endPoint y: 319, distance: 19.8
click at [593, 307] on div "Include" at bounding box center [590, 297] width 60 height 20
click at [698, 403] on input "checkbox" at bounding box center [672, 414] width 50 height 22
checkbox input "true"
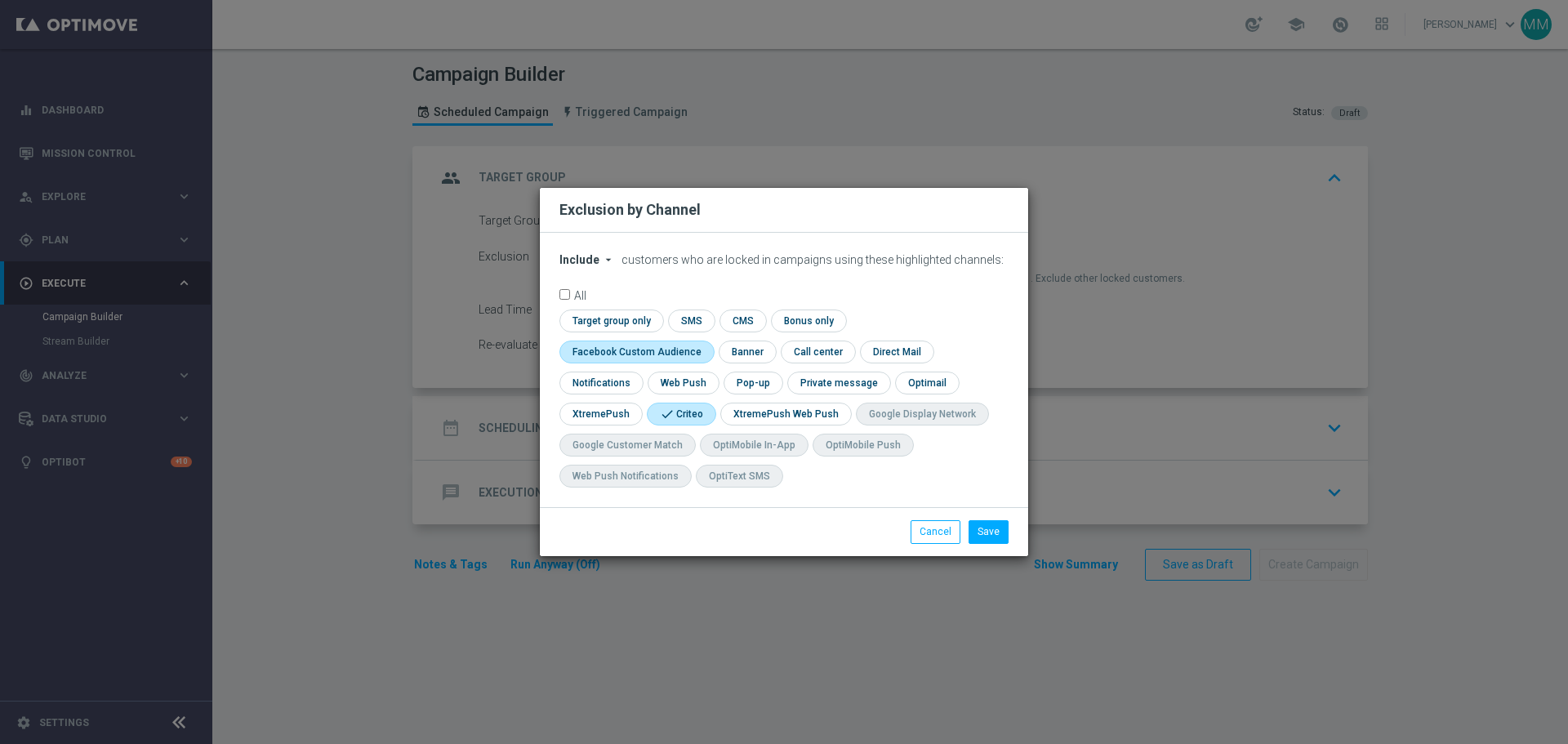
click at [708, 340] on input "checkbox" at bounding box center [633, 352] width 148 height 22
checkbox input "true"
click at [1000, 530] on button "Save" at bounding box center [989, 531] width 40 height 23
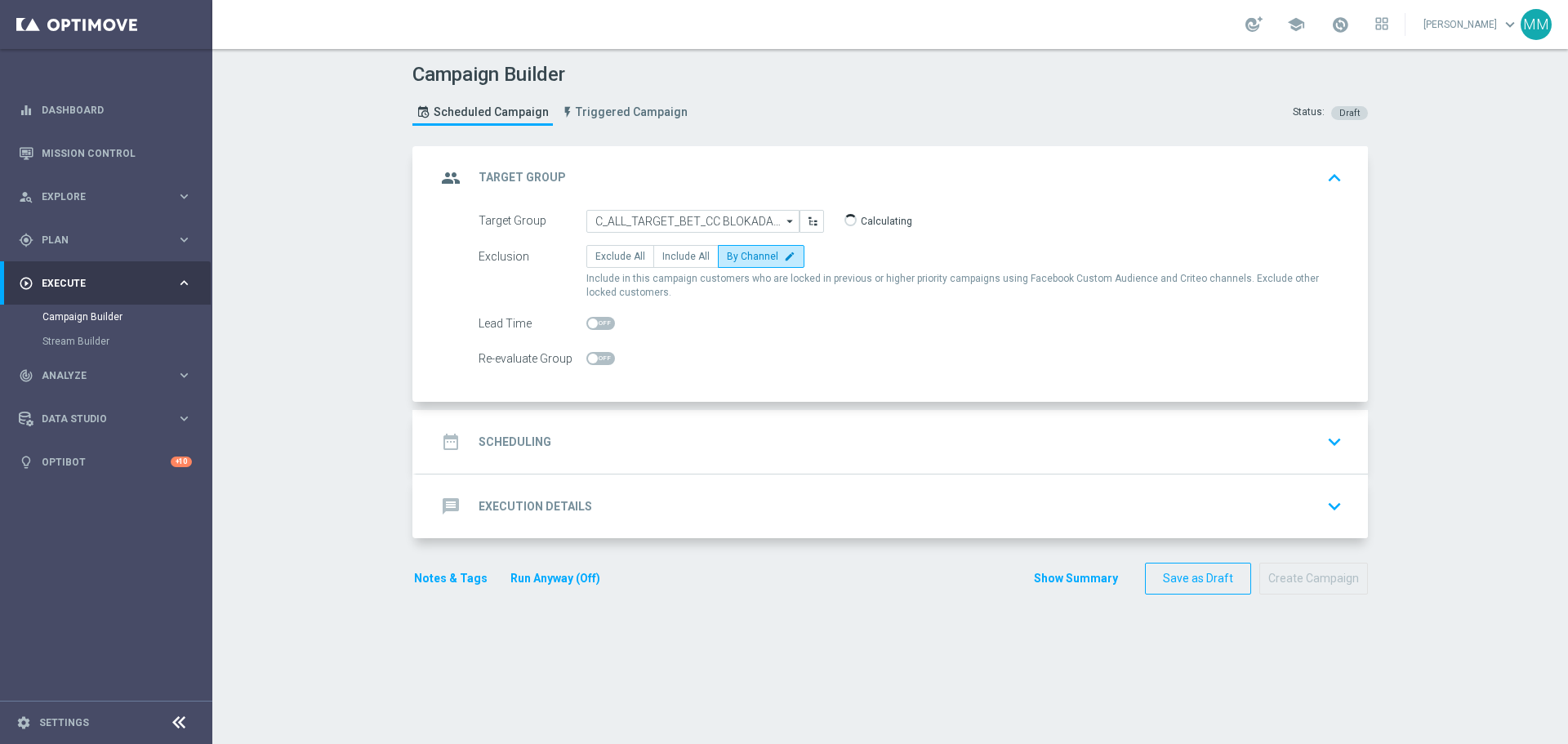
click at [560, 448] on div "date_range Scheduling keyboard_arrow_down" at bounding box center [892, 441] width 912 height 31
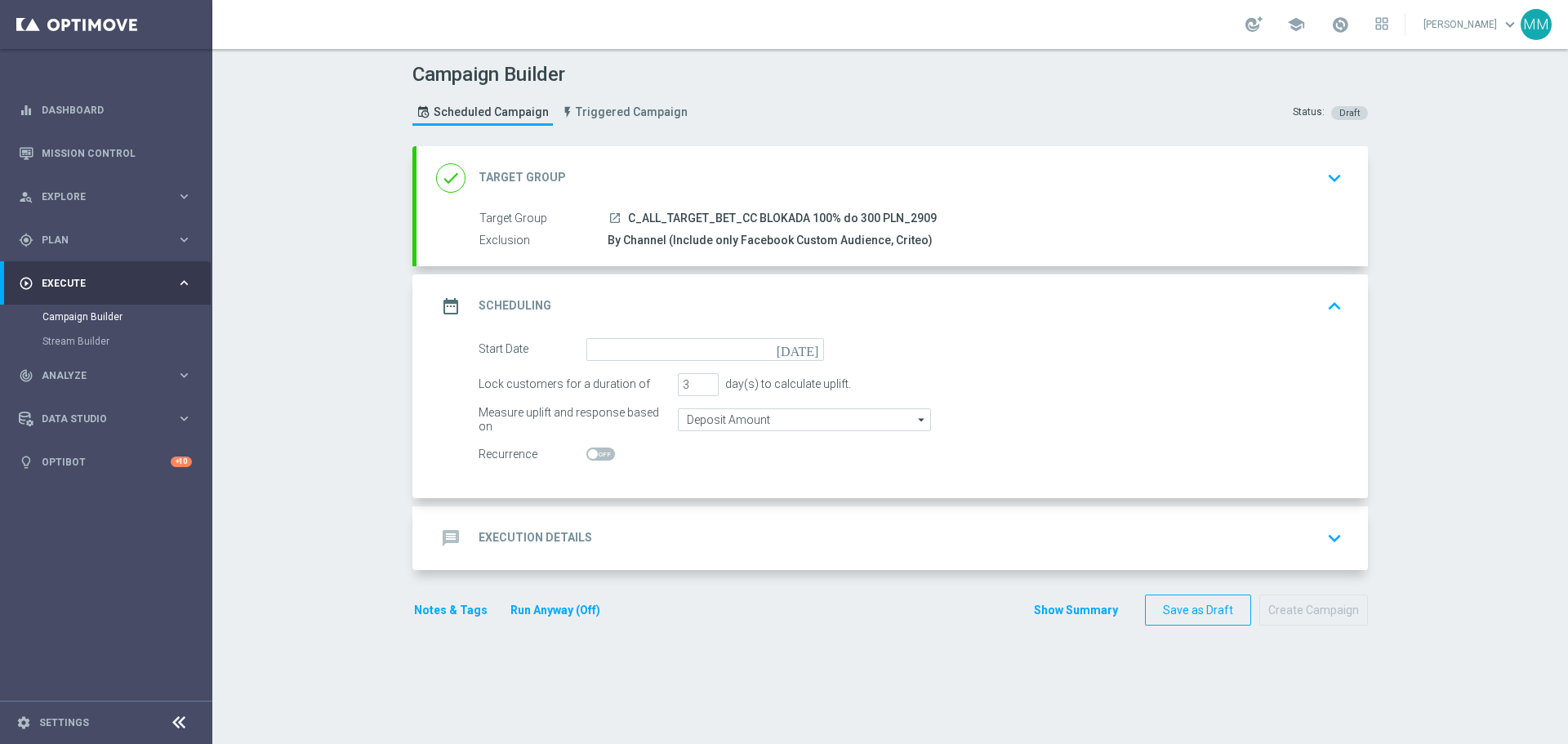
click at [808, 352] on icon "today" at bounding box center [801, 347] width 48 height 18
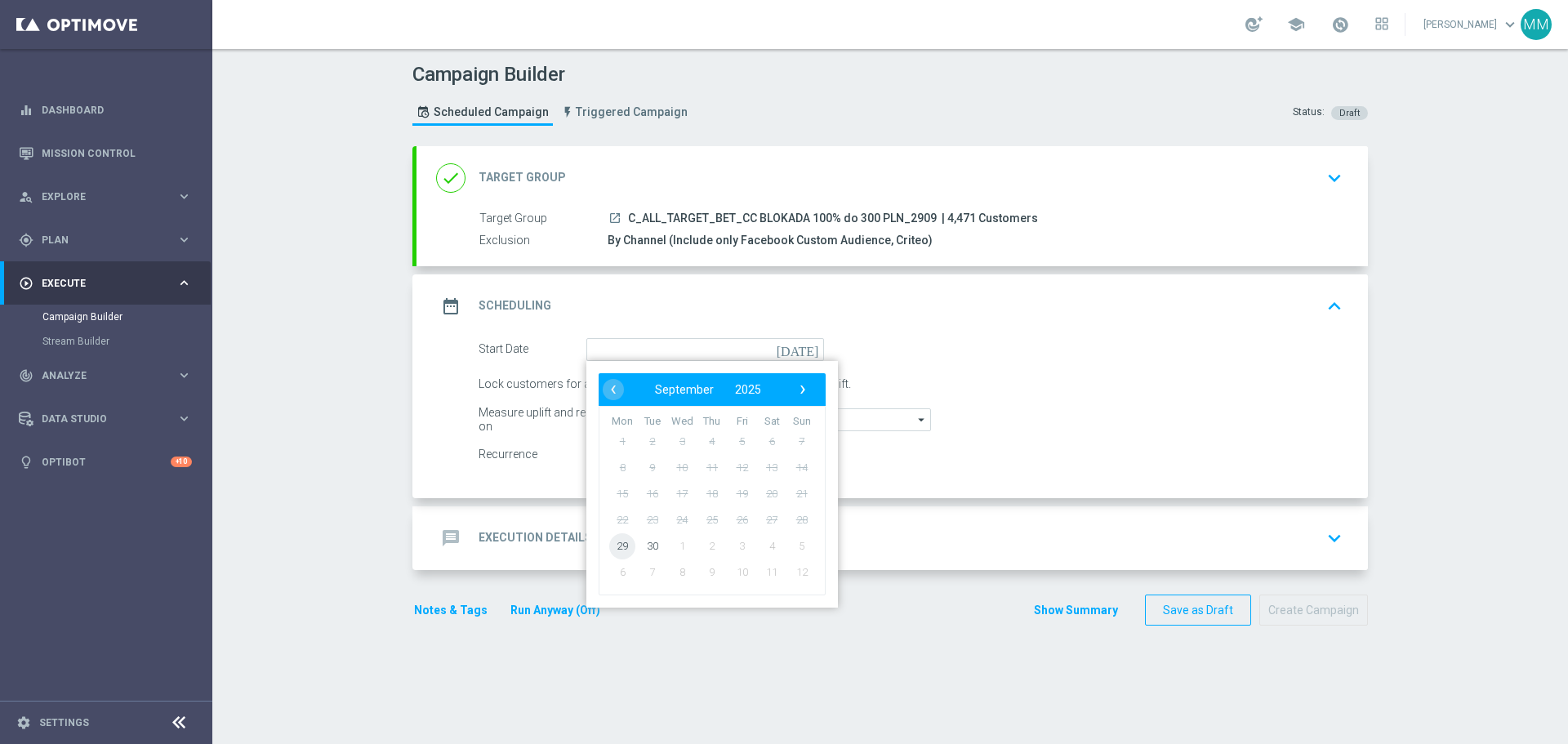
click at [614, 541] on span "29" at bounding box center [622, 546] width 26 height 26
type input "29 Sep 2025"
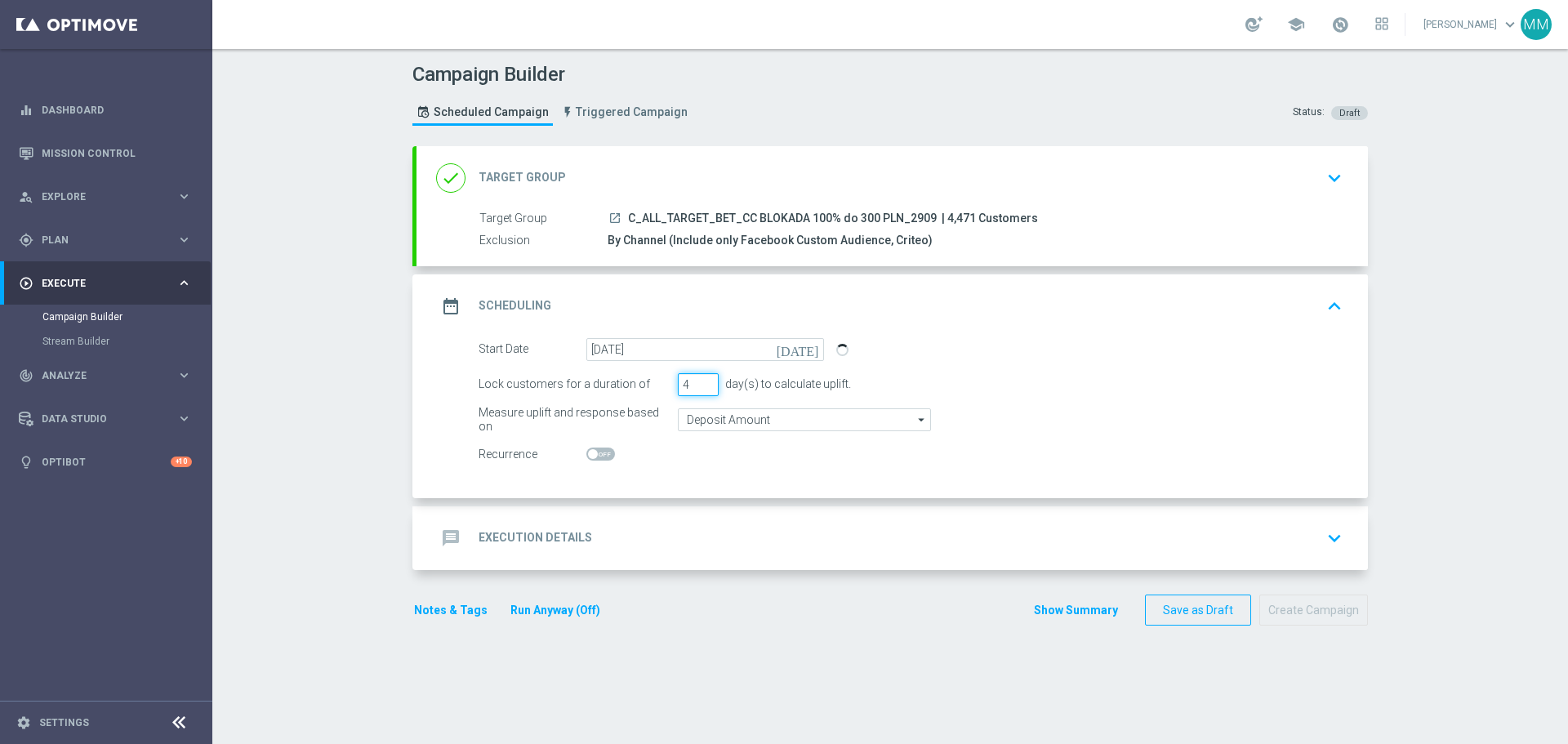
type input "4"
click at [701, 379] on input "4" at bounding box center [698, 384] width 41 height 23
click at [871, 417] on input "Deposit Amount" at bounding box center [804, 419] width 253 height 23
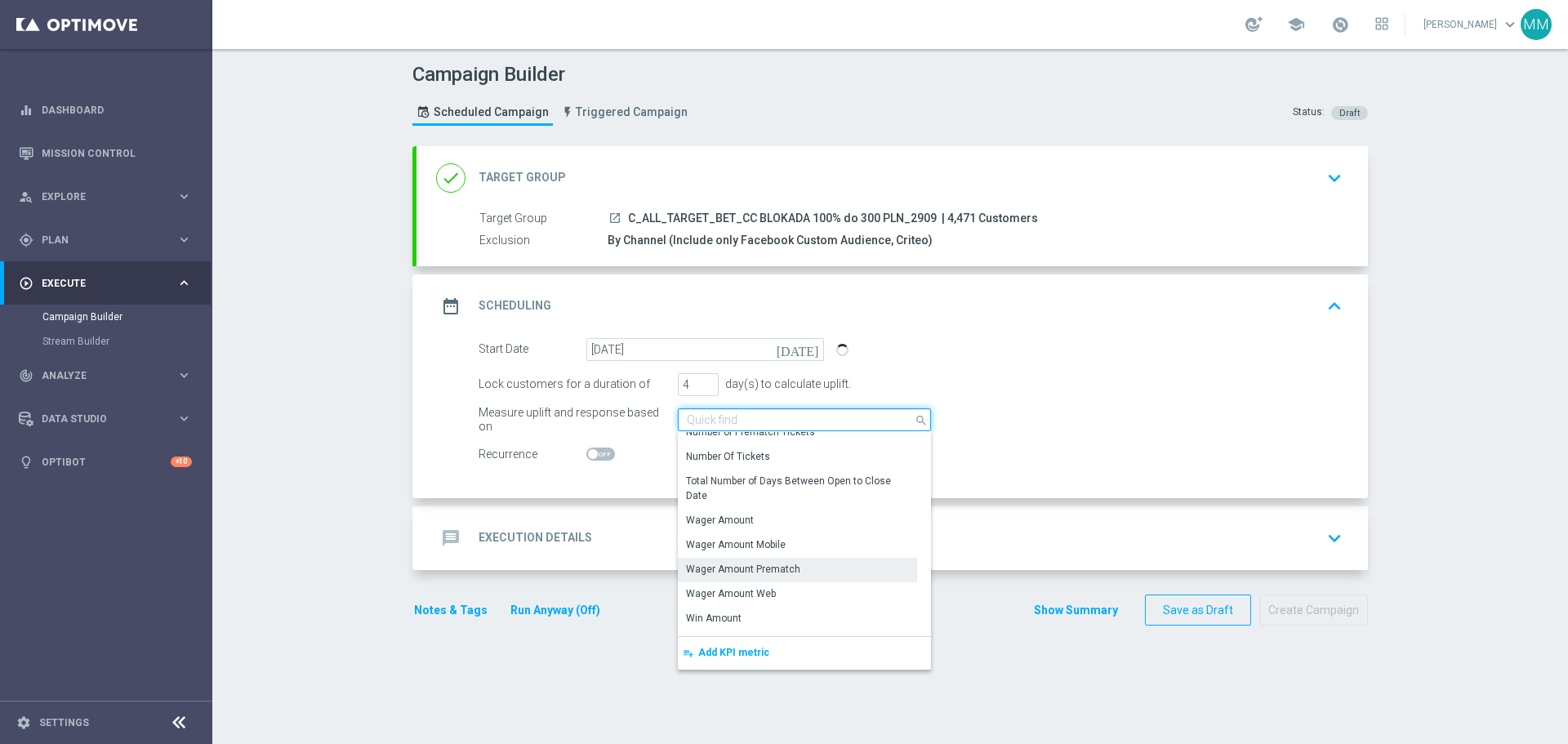
scroll to position [326, 0]
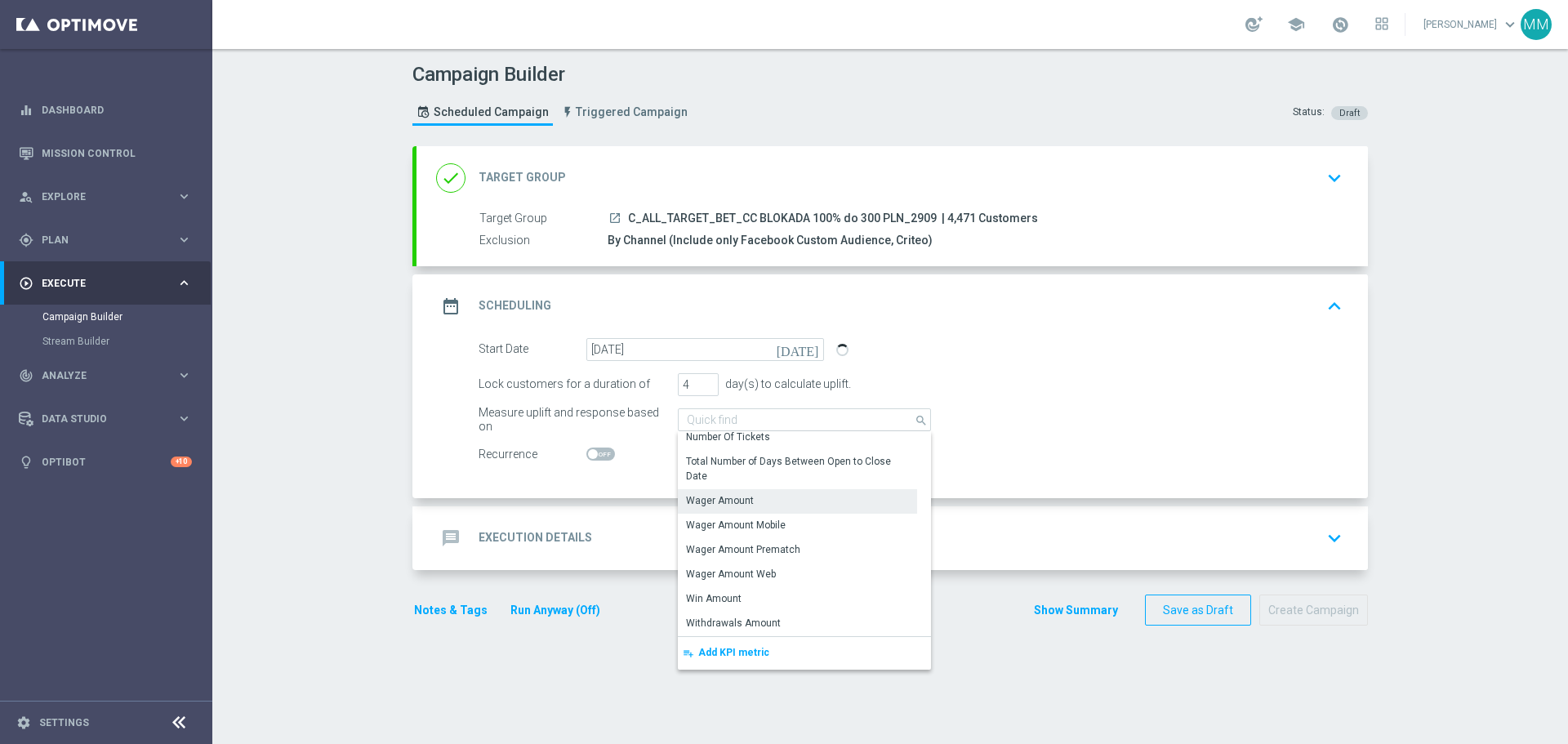
click at [719, 497] on div "Wager Amount" at bounding box center [720, 500] width 68 height 15
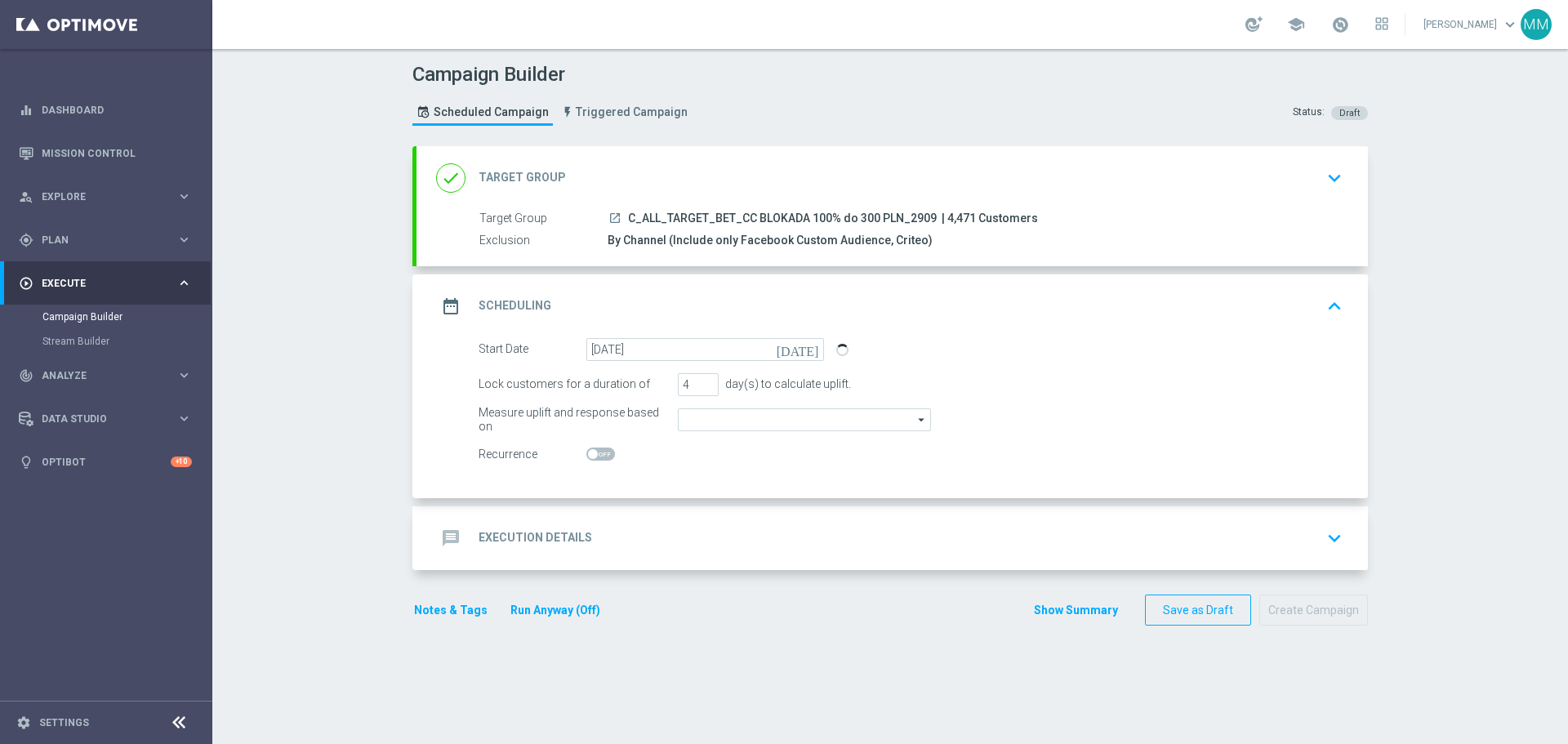
type input "Wager Amount"
click at [805, 349] on icon "[DATE]" at bounding box center [801, 347] width 48 height 18
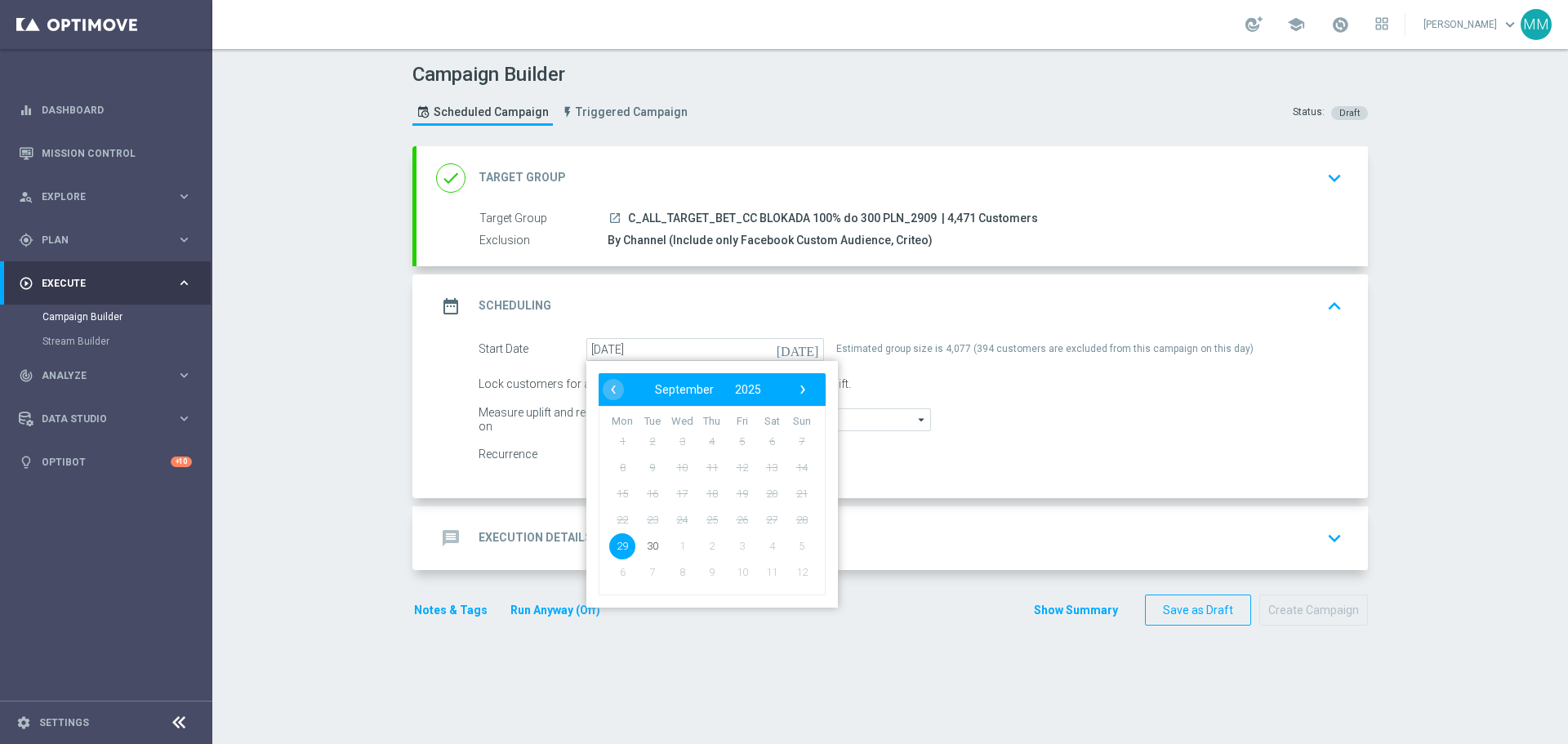
click at [805, 349] on icon "[DATE]" at bounding box center [801, 347] width 48 height 18
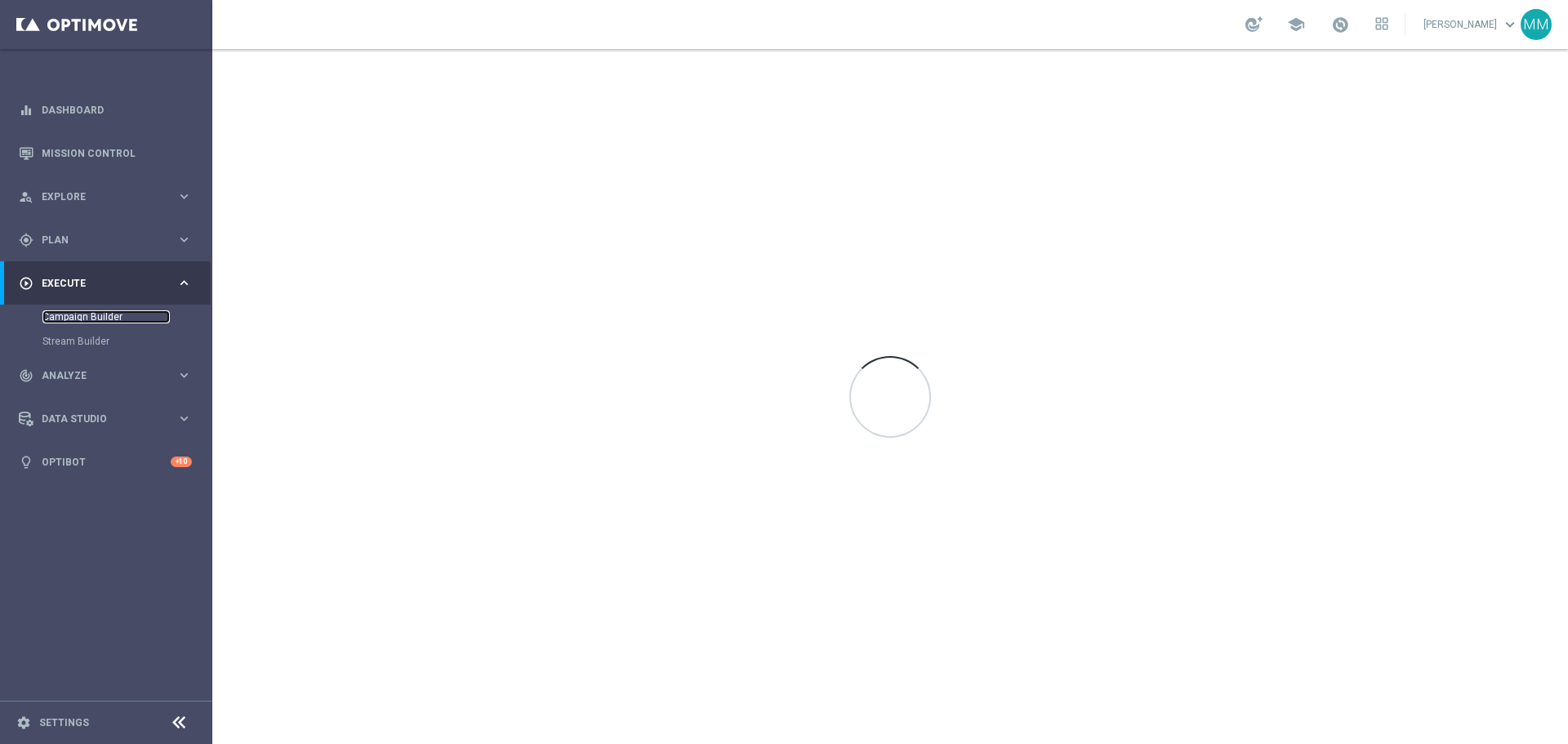
click at [101, 315] on link "Campaign Builder" at bounding box center [106, 317] width 127 height 13
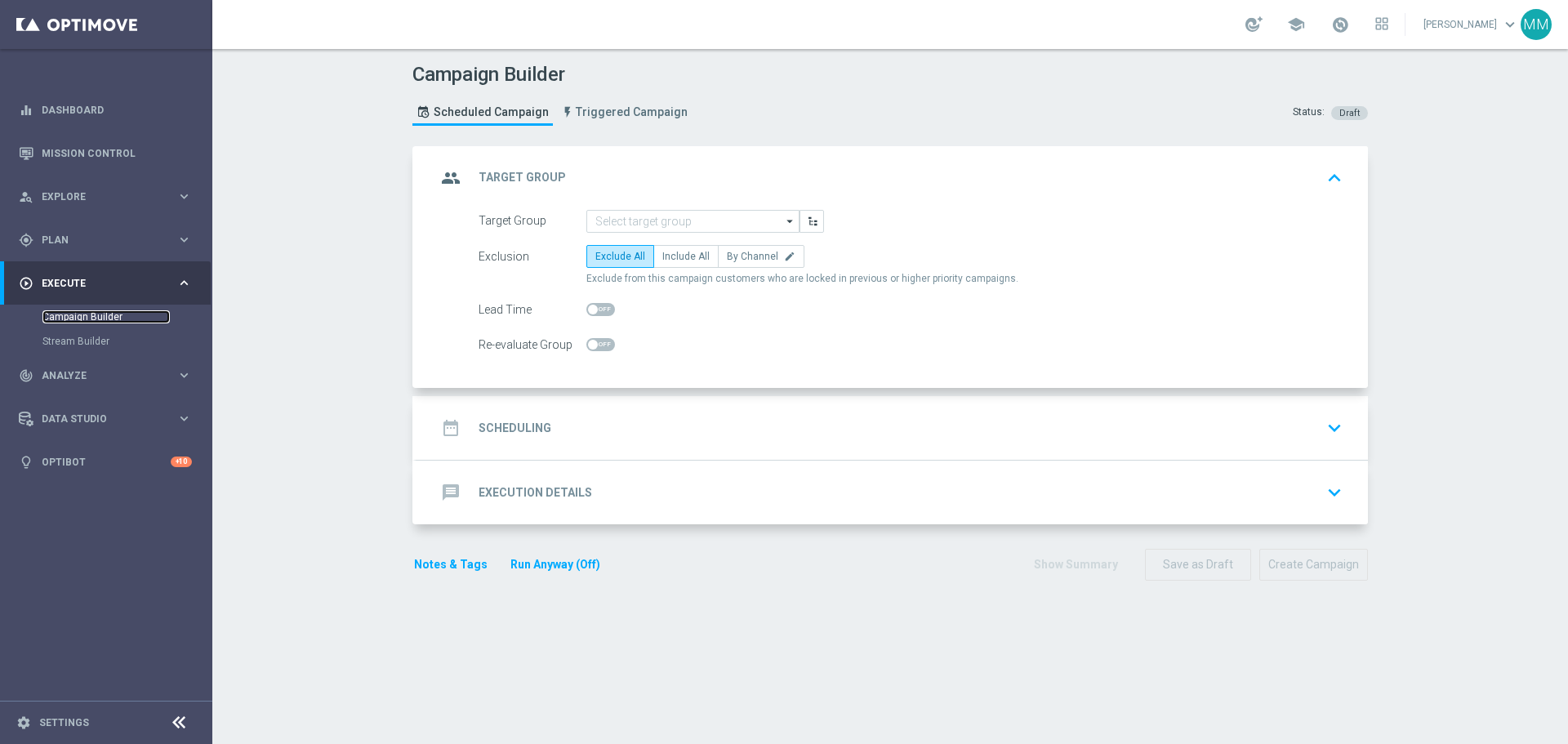
click at [90, 312] on link "Campaign Builder" at bounding box center [106, 317] width 127 height 13
click at [722, 225] on input at bounding box center [693, 221] width 213 height 23
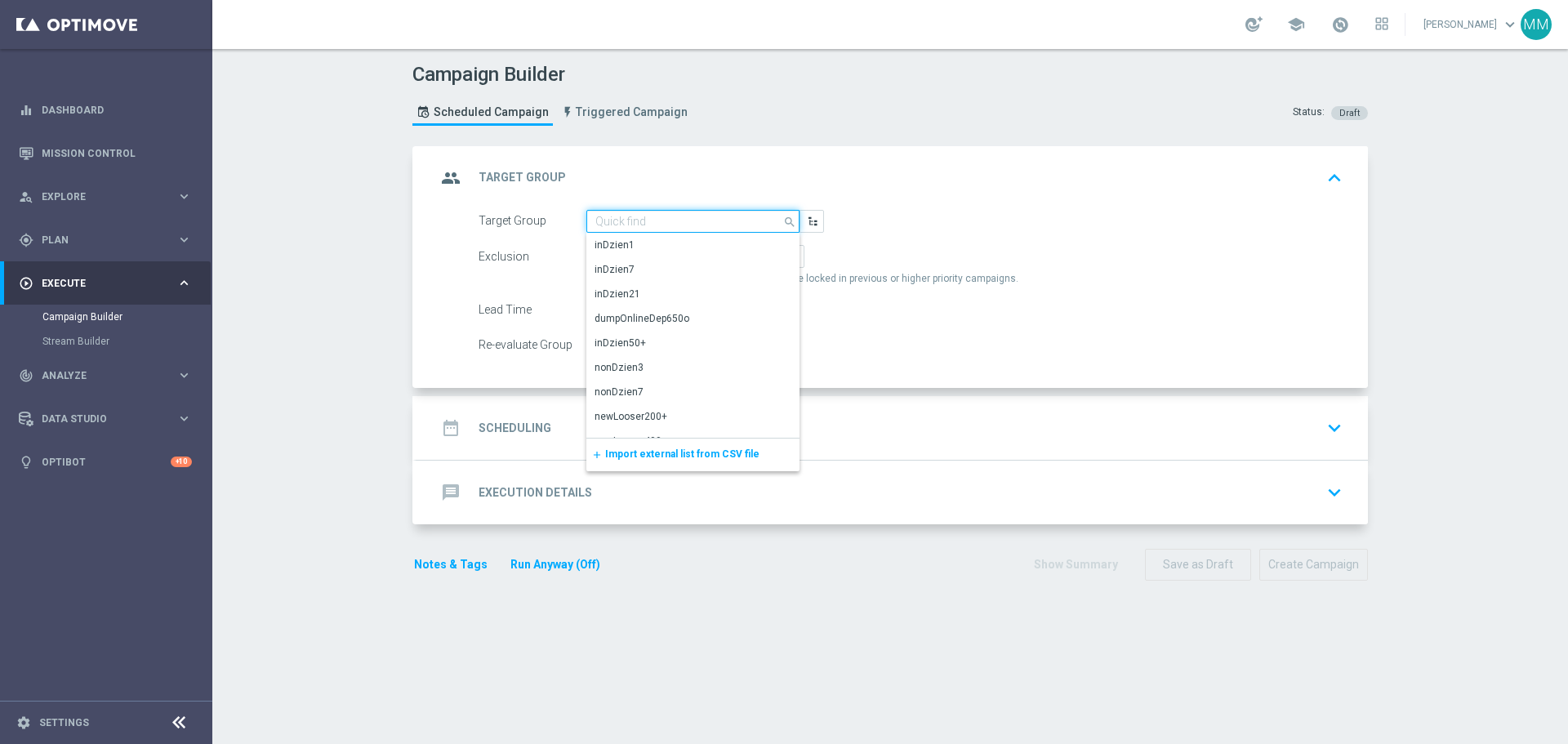
paste input "C_ALL_TARGET_BET_CC BLOKADA 100% do 300 PLN_2909"
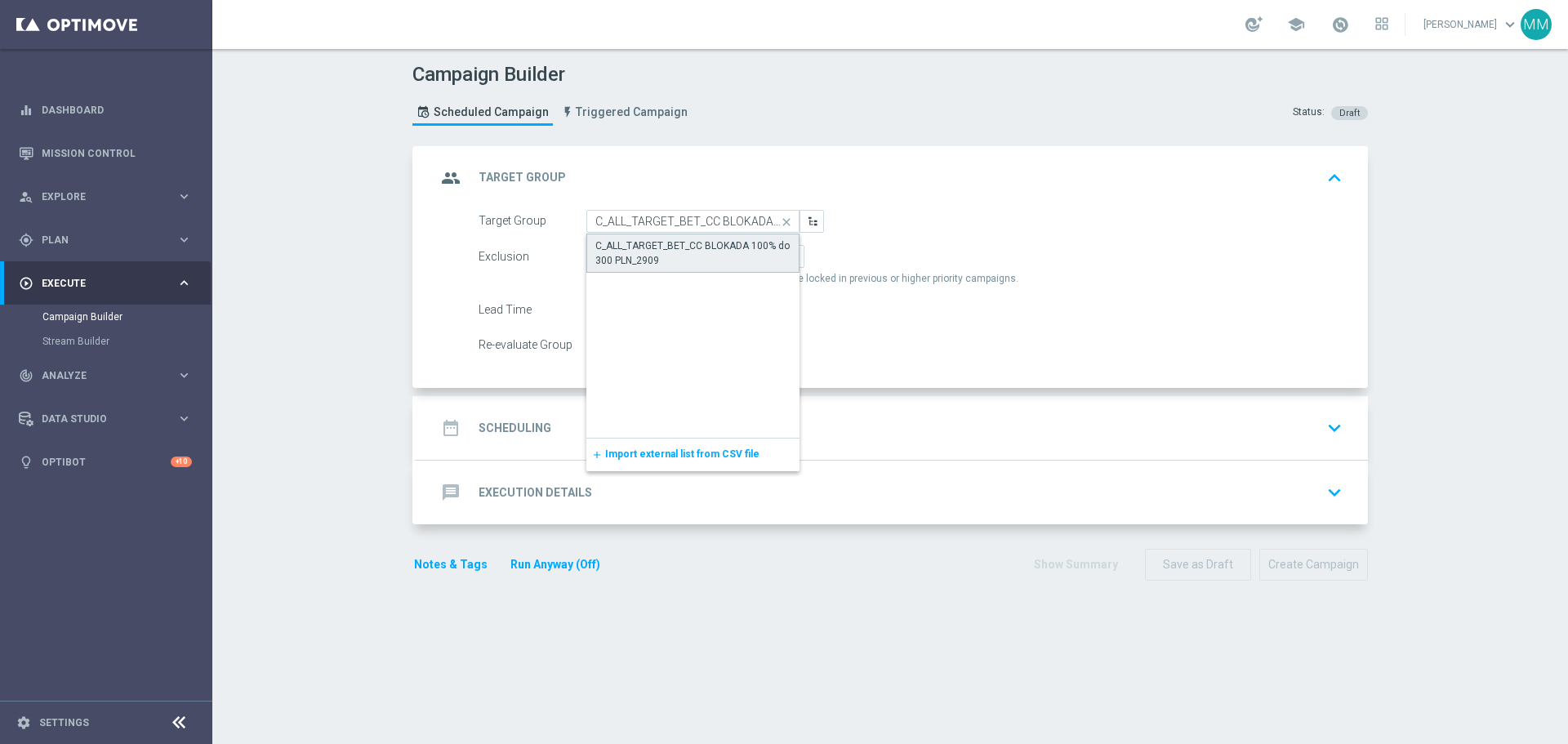
click at [652, 253] on div "C_ALL_TARGET_BET_CC BLOKADA 100% do 300 PLN_2909" at bounding box center [693, 253] width 195 height 30
type input "C_ALL_TARGET_BET_CC BLOKADA 100% do 300 PLN_2909"
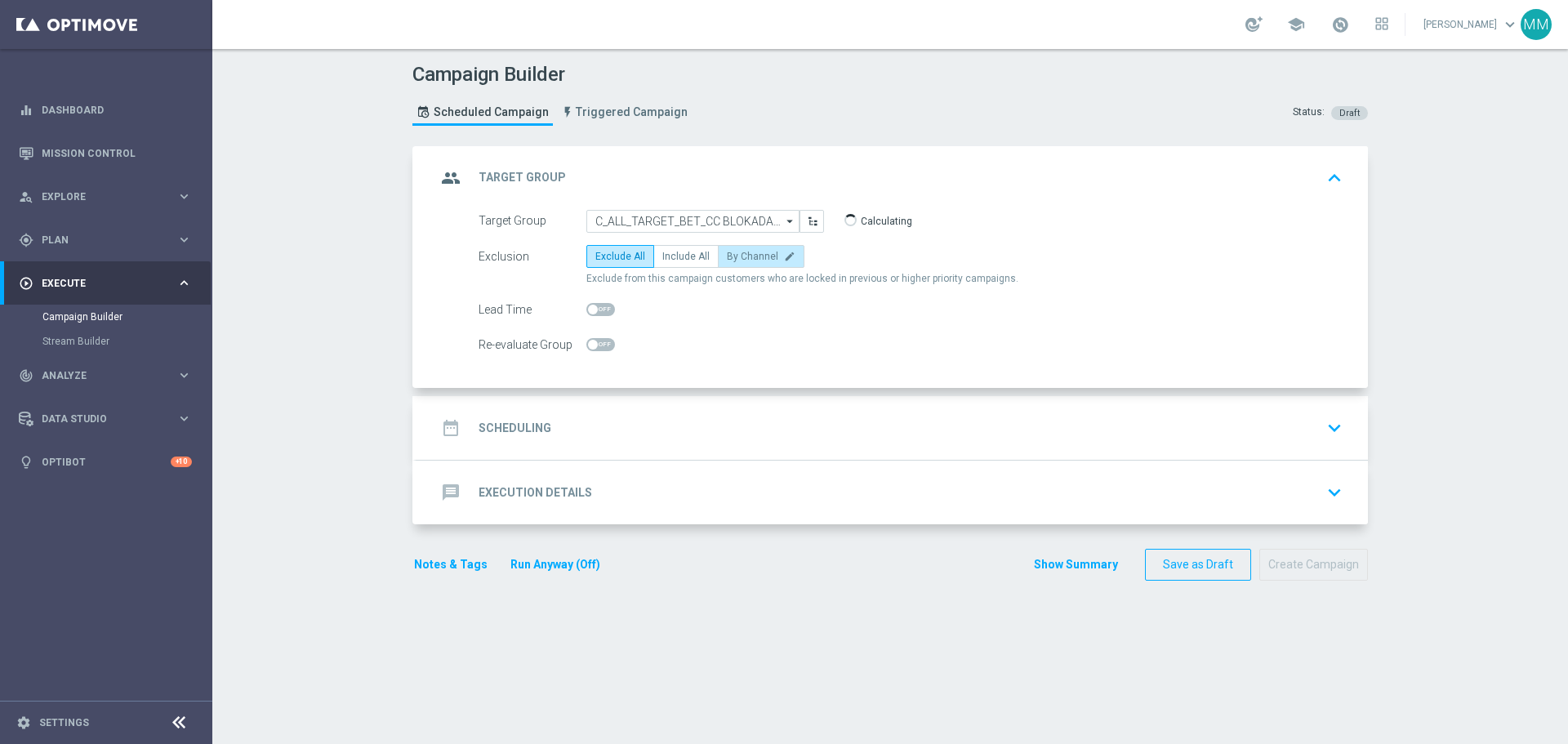
click at [732, 259] on span "By Channel" at bounding box center [752, 257] width 51 height 11
click at [732, 259] on input "By Channel edit" at bounding box center [732, 259] width 10 height 10
radio input "true"
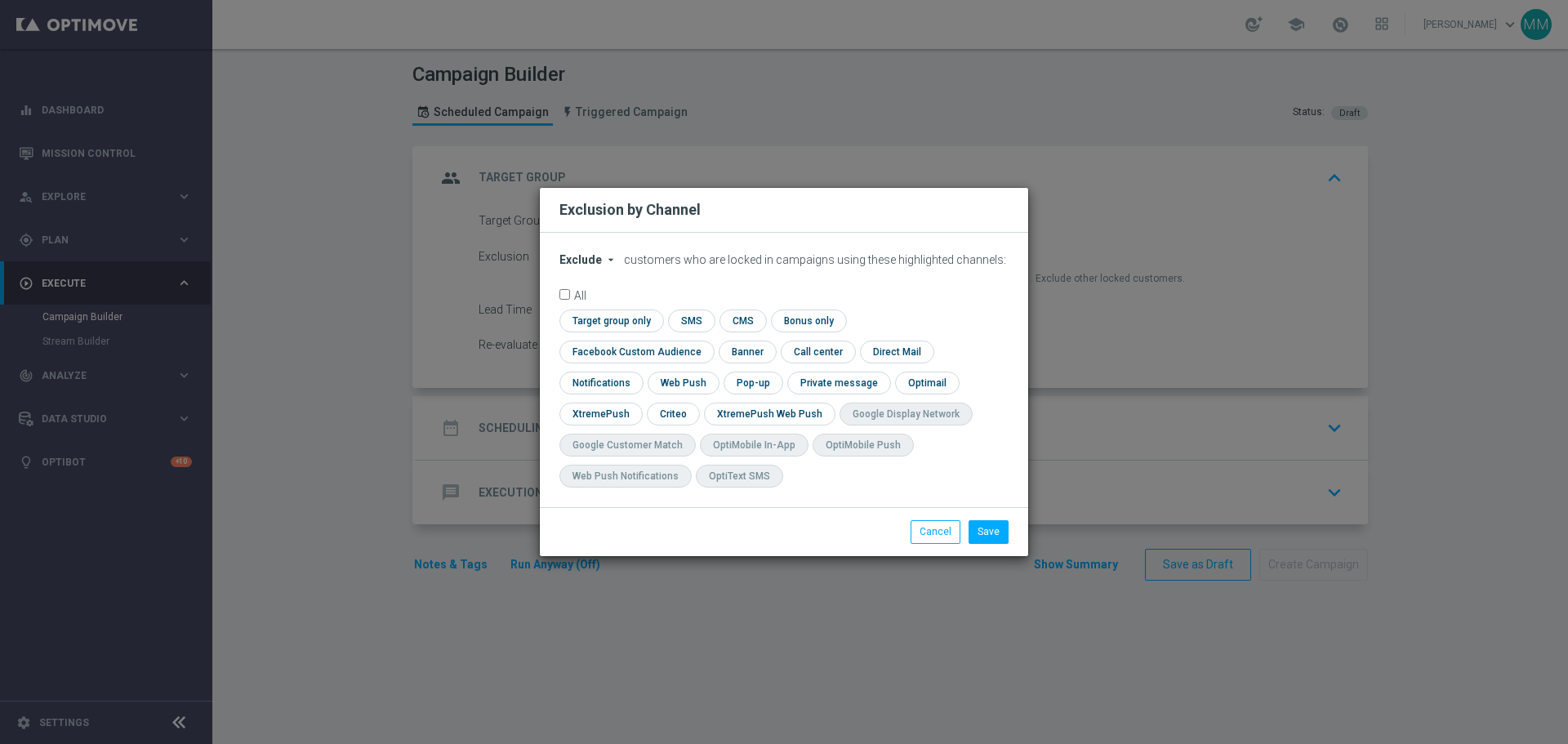
click at [605, 266] on icon "arrow_drop_down" at bounding box center [611, 259] width 13 height 13
drag, startPoint x: 590, startPoint y: 312, endPoint x: 720, endPoint y: 385, distance: 149.1
click at [0, 0] on span "Include" at bounding box center [0, 0] width 0 height 0
click at [708, 340] on input "checkbox" at bounding box center [633, 352] width 148 height 22
checkbox input "true"
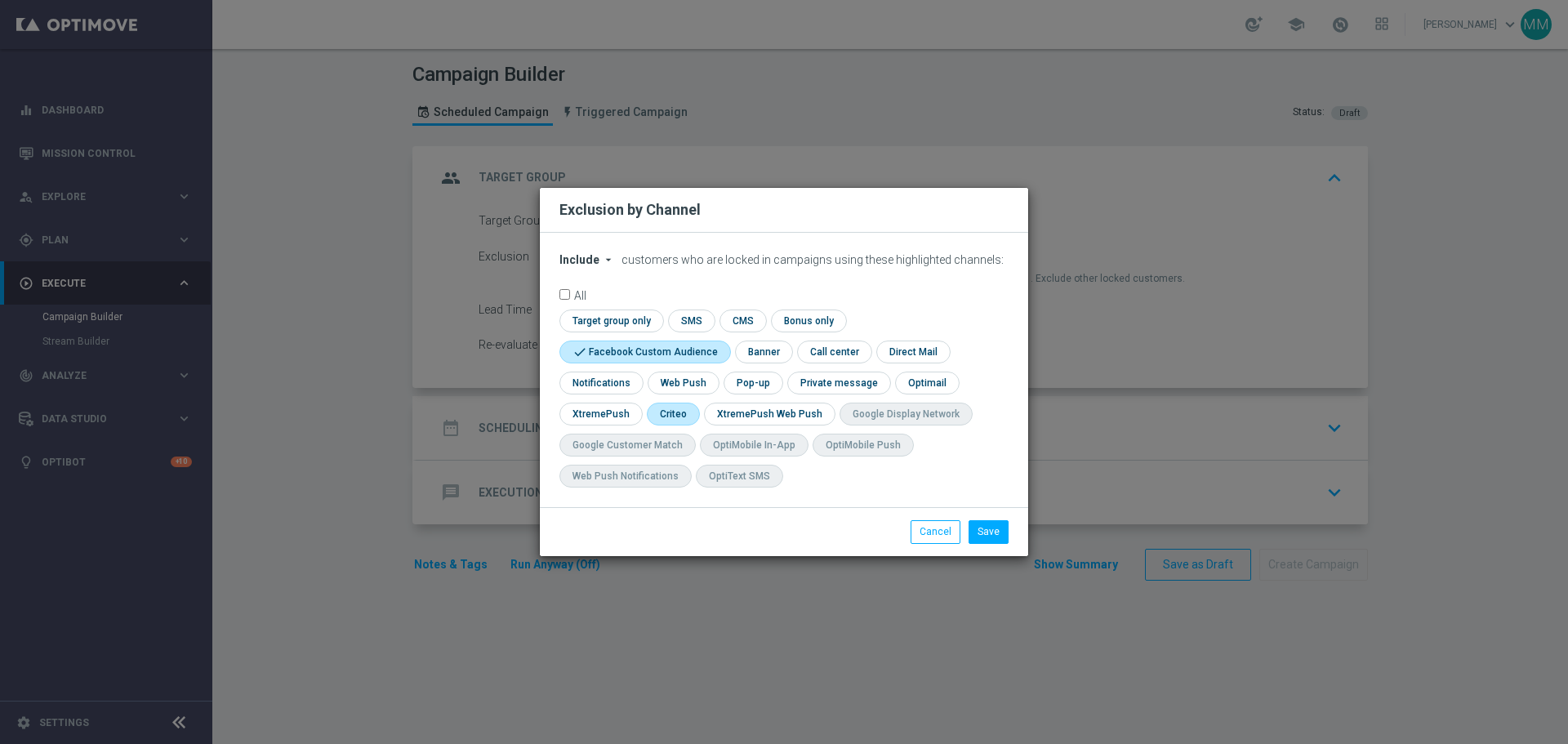
click at [660, 411] on input "checkbox" at bounding box center [672, 414] width 50 height 22
checkbox input "true"
click at [990, 535] on button "Save" at bounding box center [989, 531] width 40 height 23
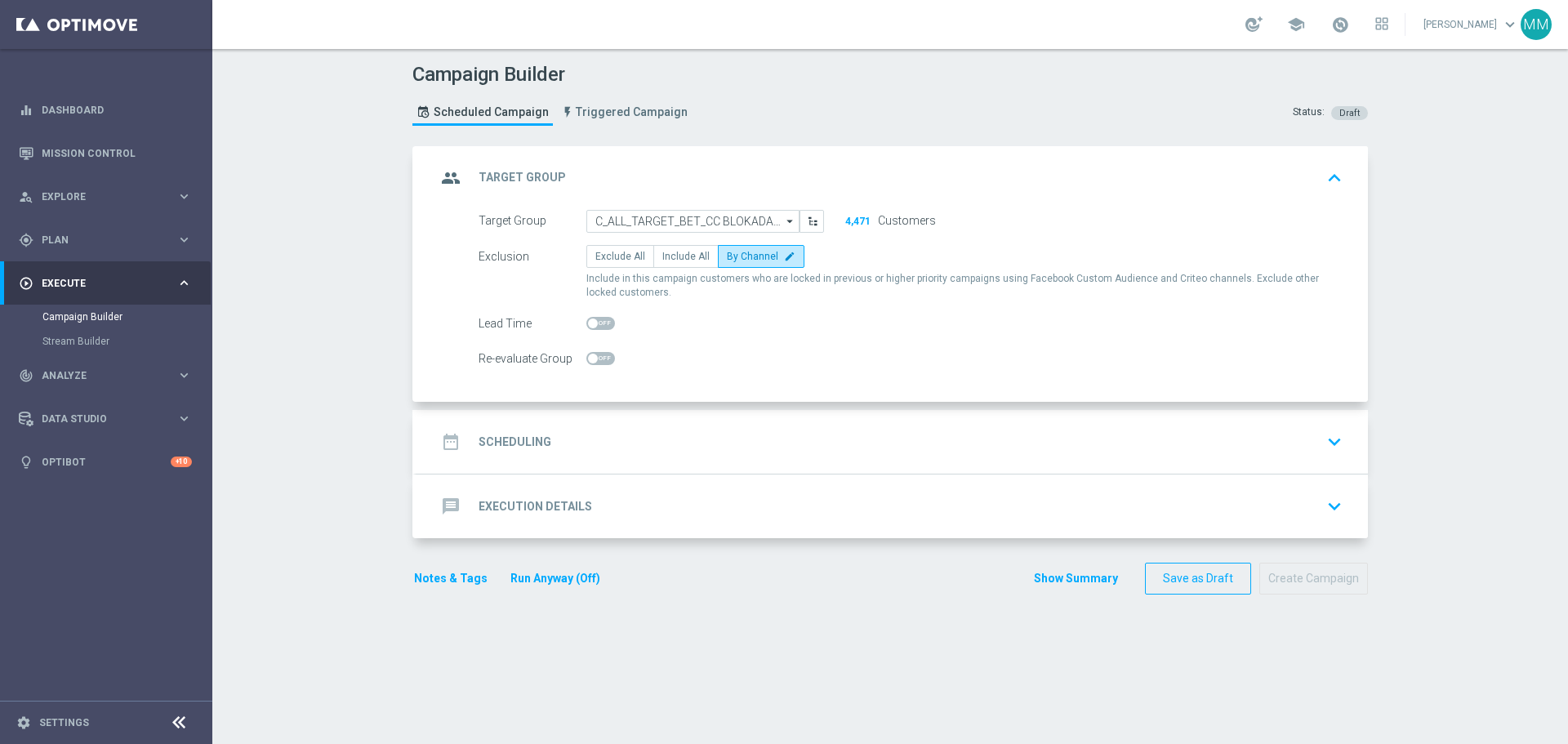
click at [611, 444] on div "date_range Scheduling keyboard_arrow_down" at bounding box center [892, 441] width 912 height 31
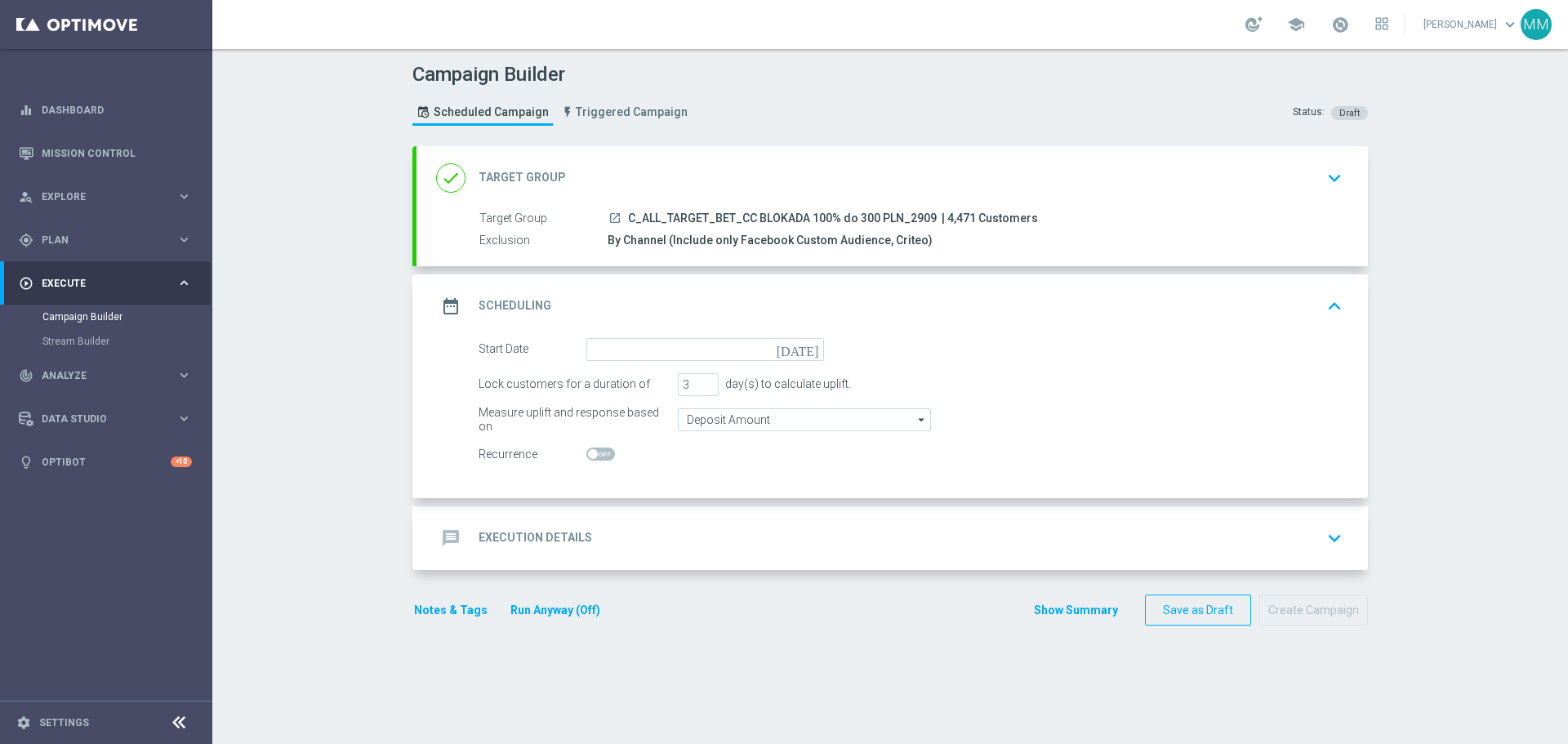
click at [804, 349] on icon "today" at bounding box center [801, 347] width 48 height 18
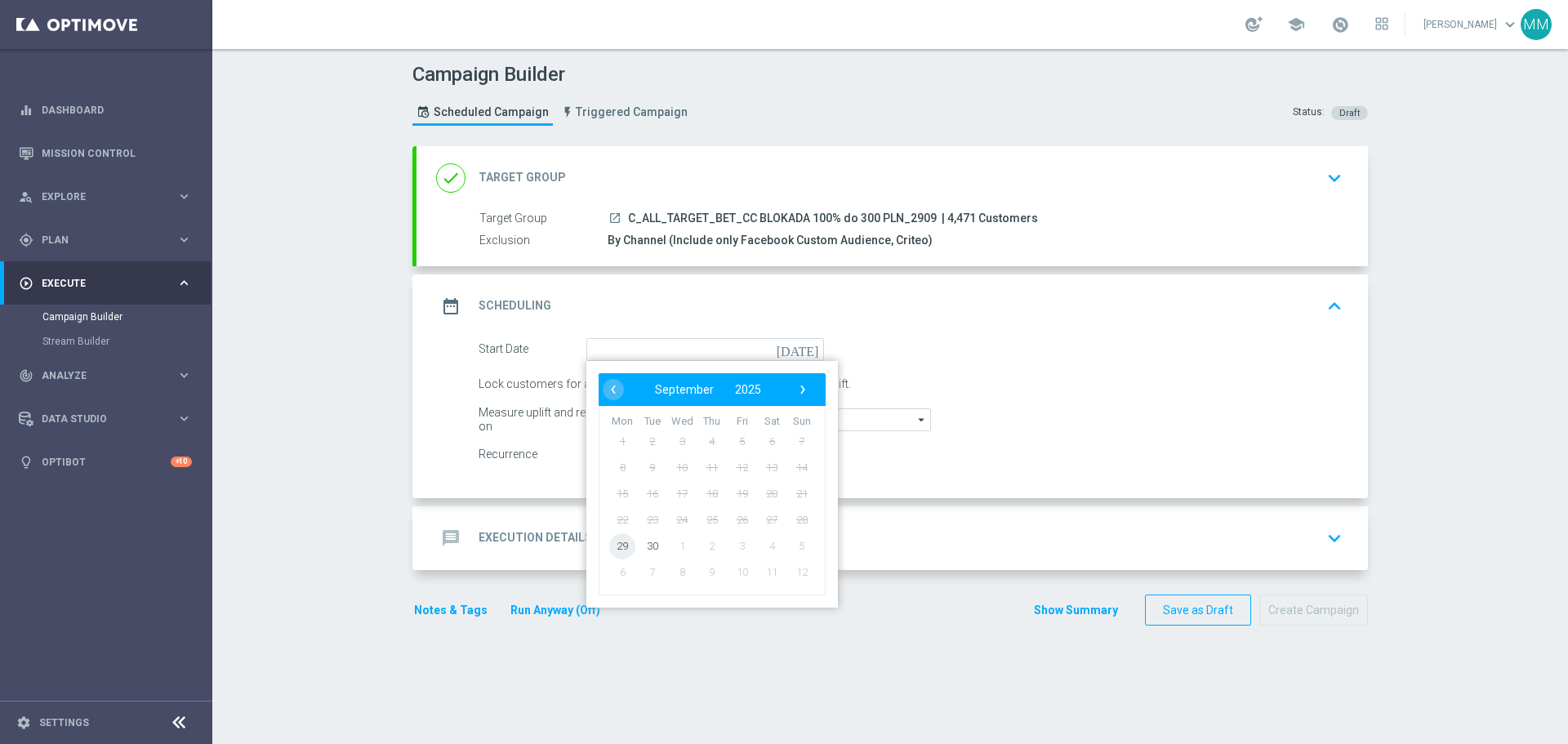
click at [614, 551] on span "29" at bounding box center [622, 546] width 26 height 26
type input "29 Sep 2025"
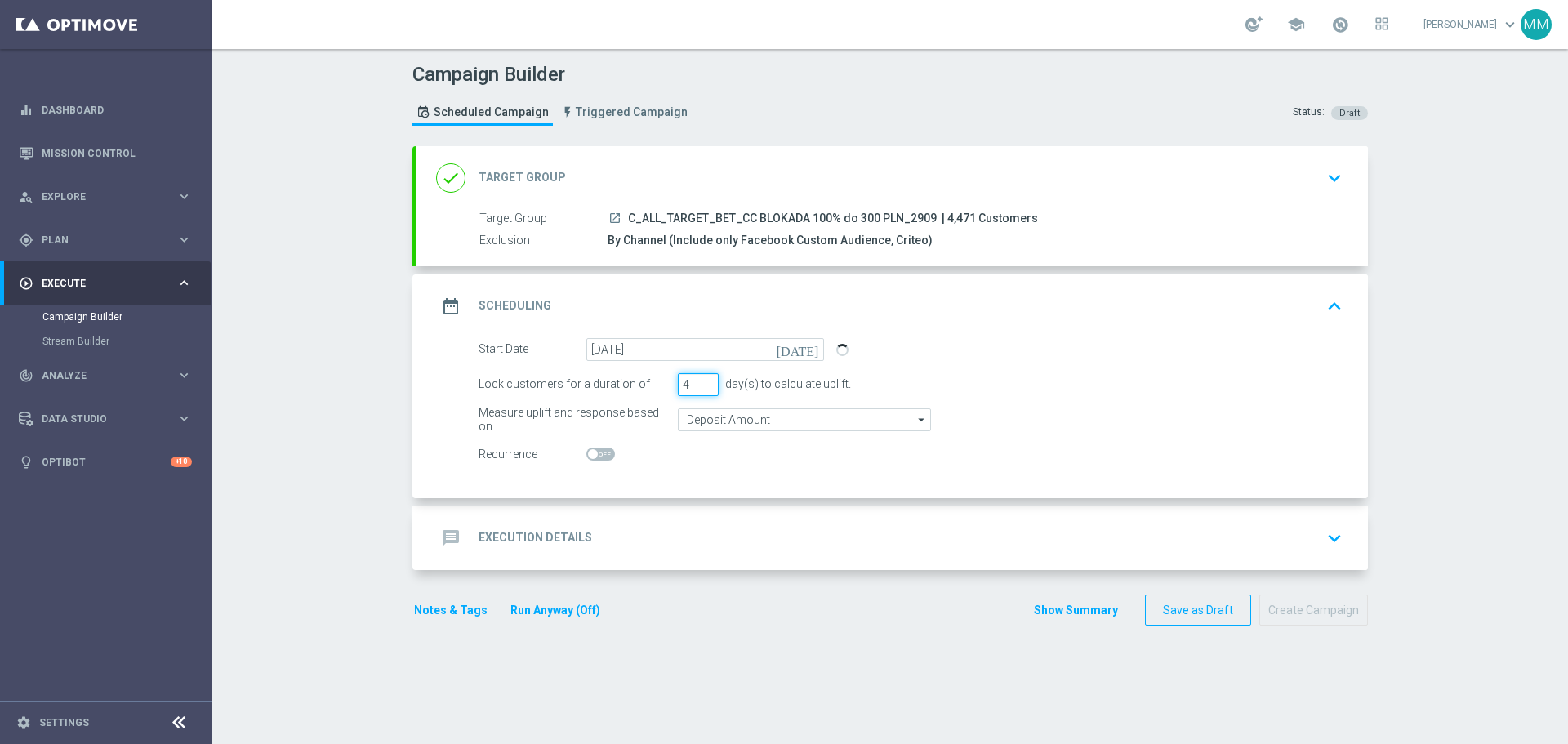
type input "4"
click at [698, 379] on input "4" at bounding box center [698, 384] width 41 height 23
click at [735, 423] on input "Deposit Amount" at bounding box center [804, 419] width 253 height 23
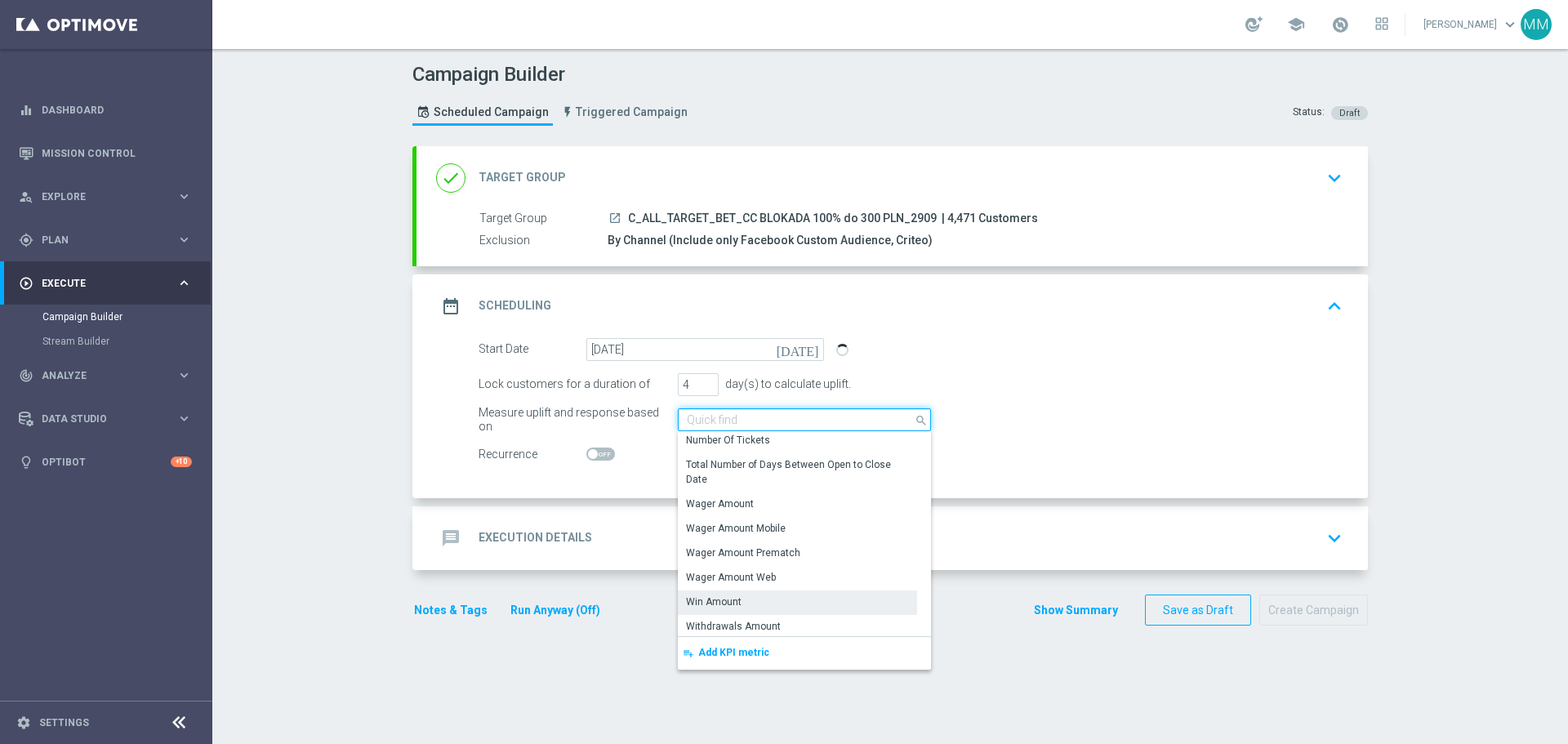
scroll to position [326, 0]
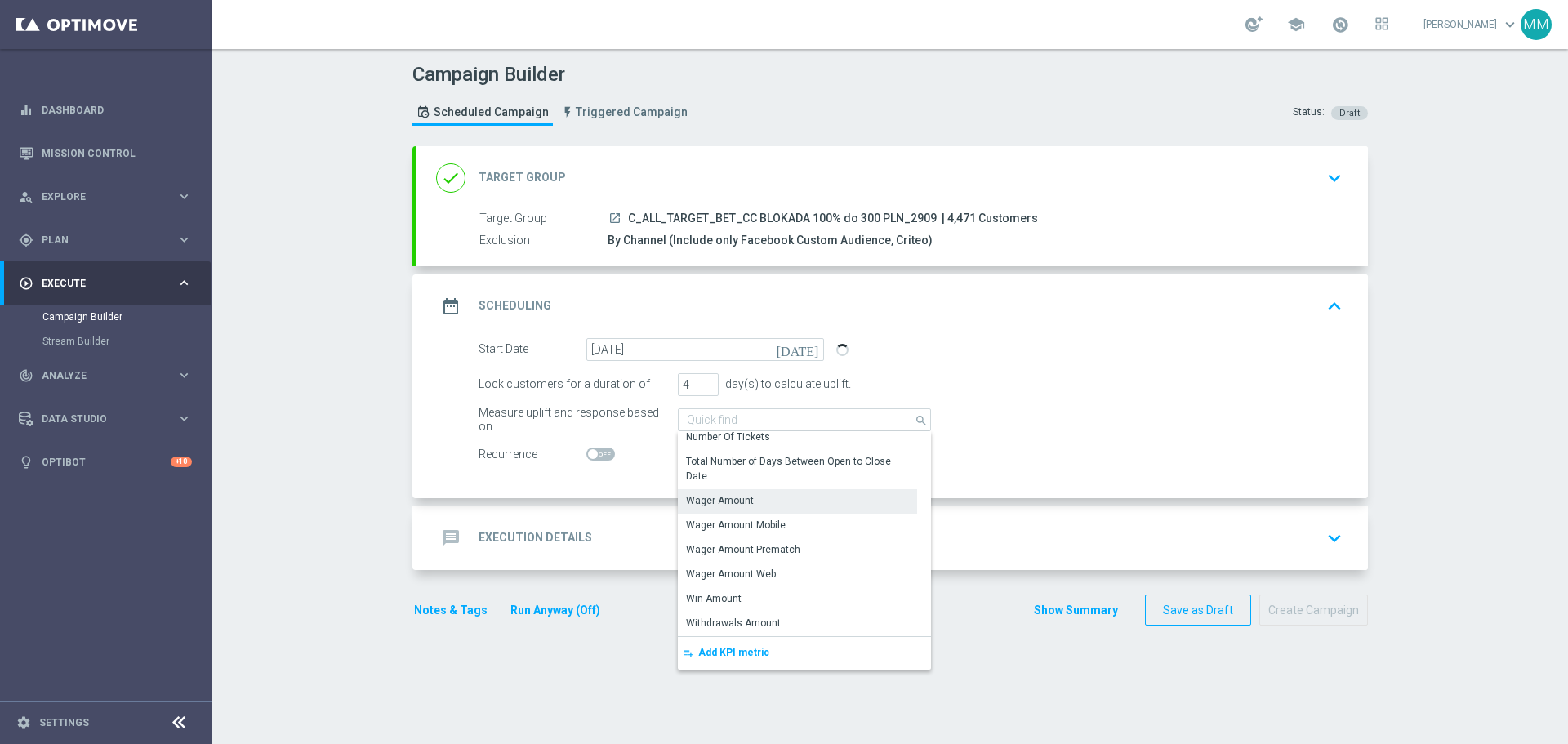
click at [727, 492] on div "Wager Amount" at bounding box center [797, 500] width 239 height 23
type input "Wager Amount"
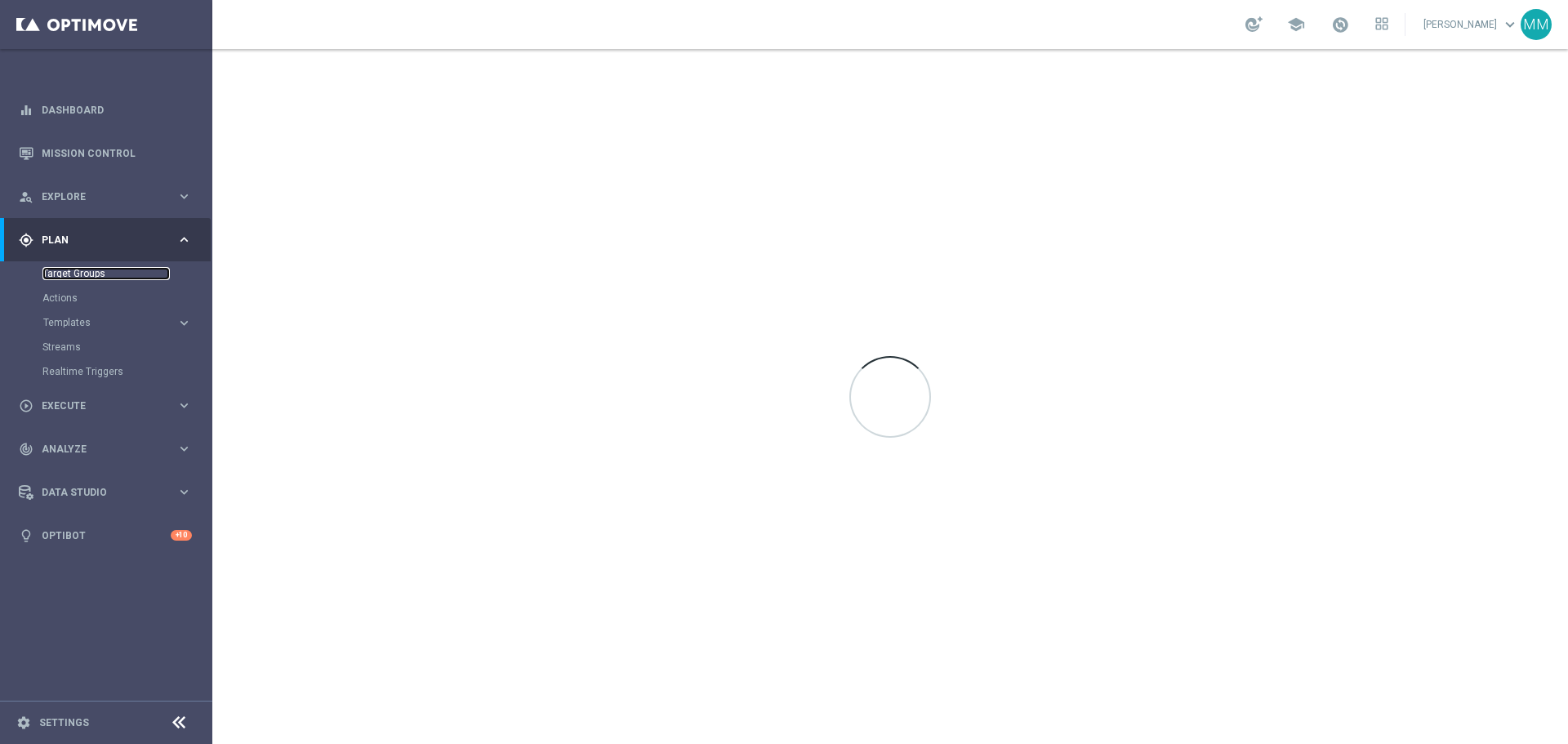
click at [104, 277] on link "Target Groups" at bounding box center [106, 273] width 127 height 13
click at [95, 274] on link "Target Groups" at bounding box center [106, 273] width 127 height 13
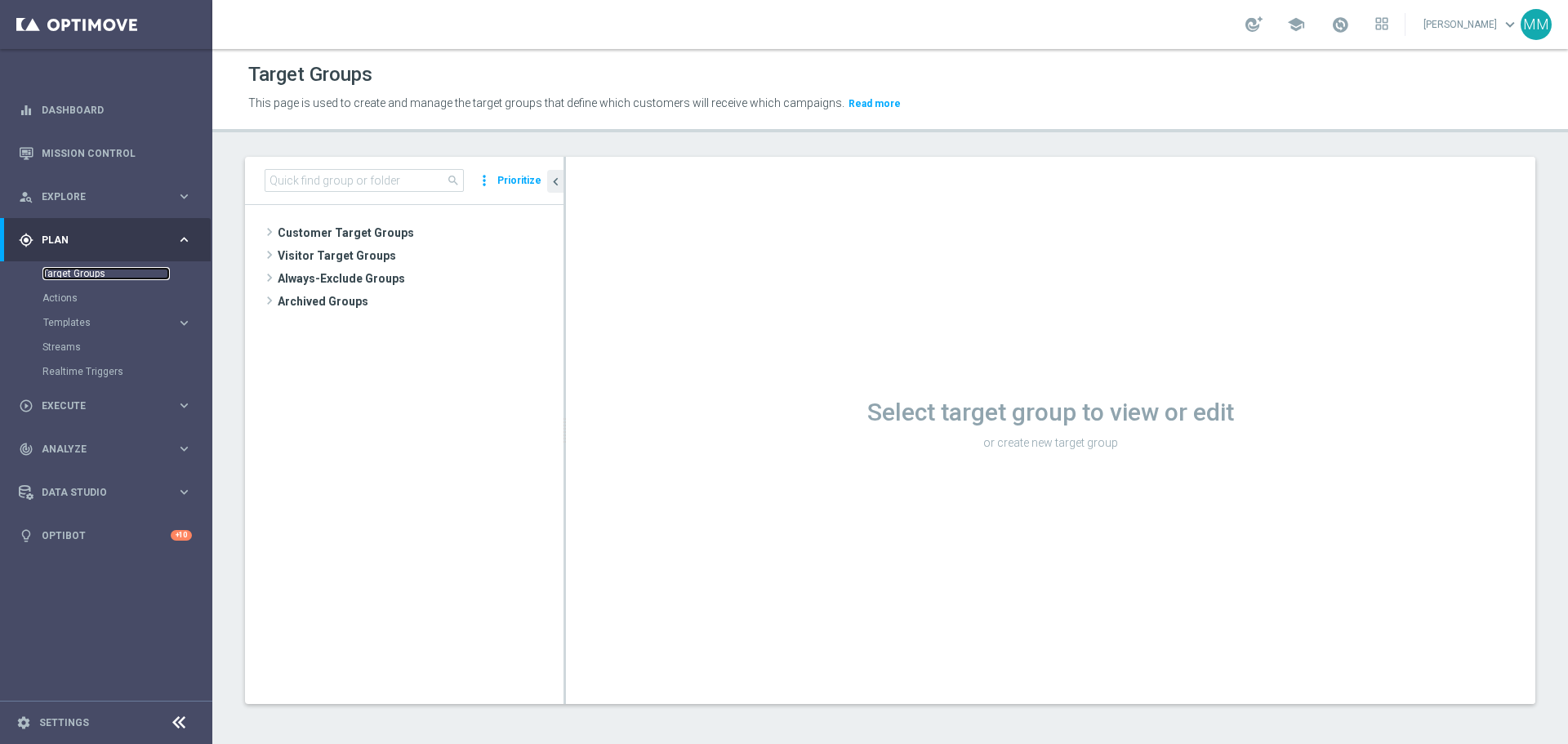
click at [97, 276] on link "Target Groups" at bounding box center [106, 273] width 127 height 13
click at [366, 236] on span "Customer Target Groups" at bounding box center [401, 232] width 246 height 23
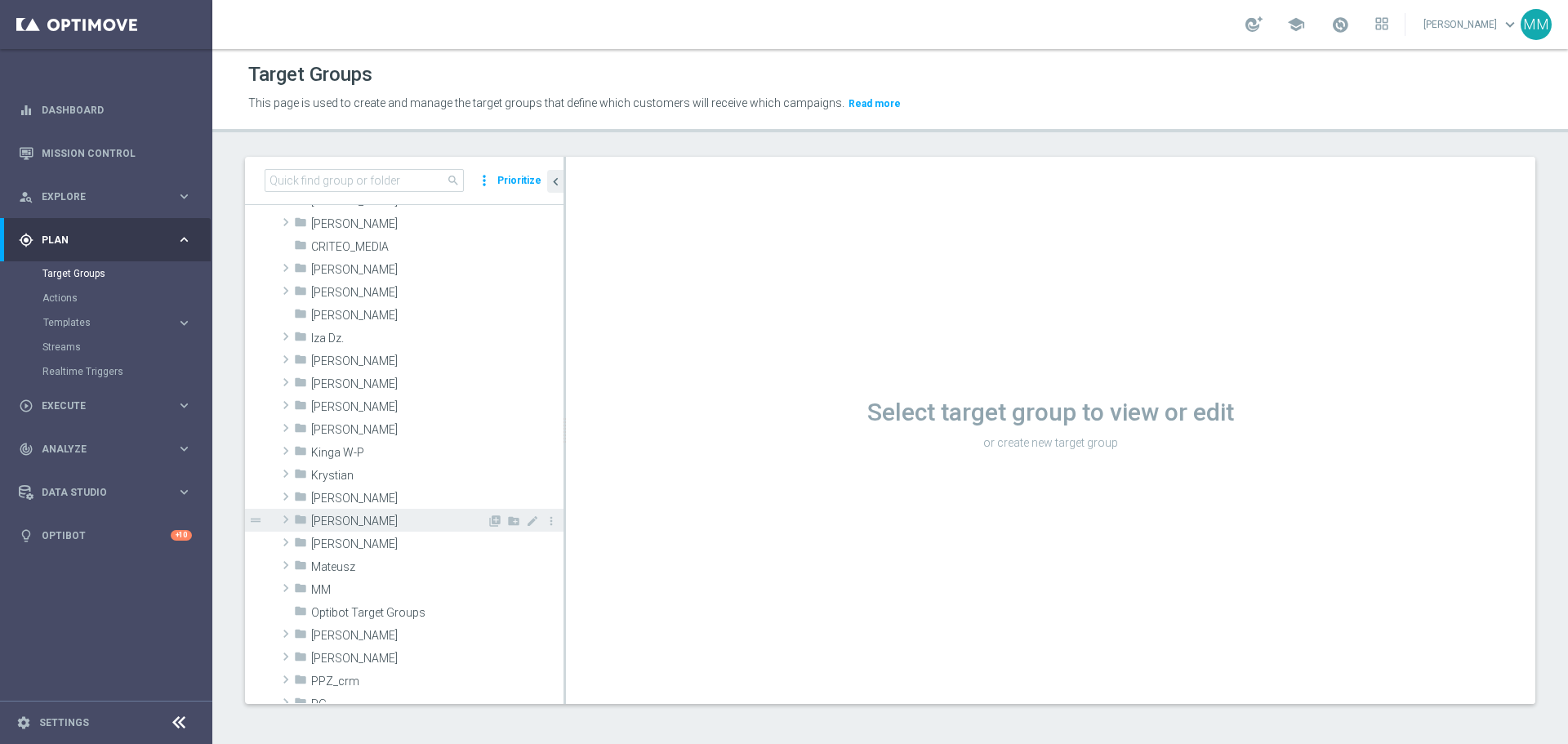
scroll to position [164, 0]
click at [342, 509] on span "[PERSON_NAME]" at bounding box center [399, 505] width 176 height 14
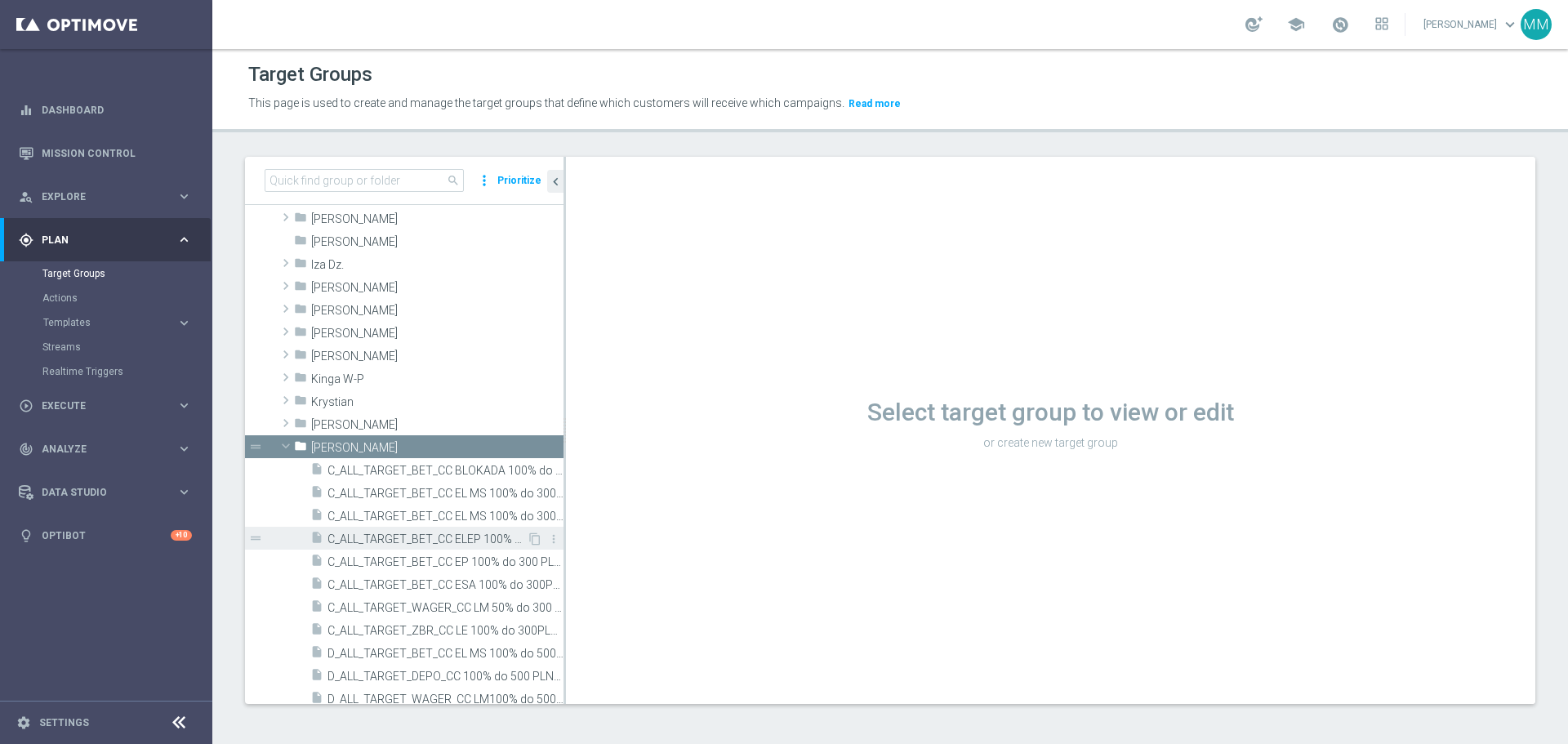
scroll to position [326, 0]
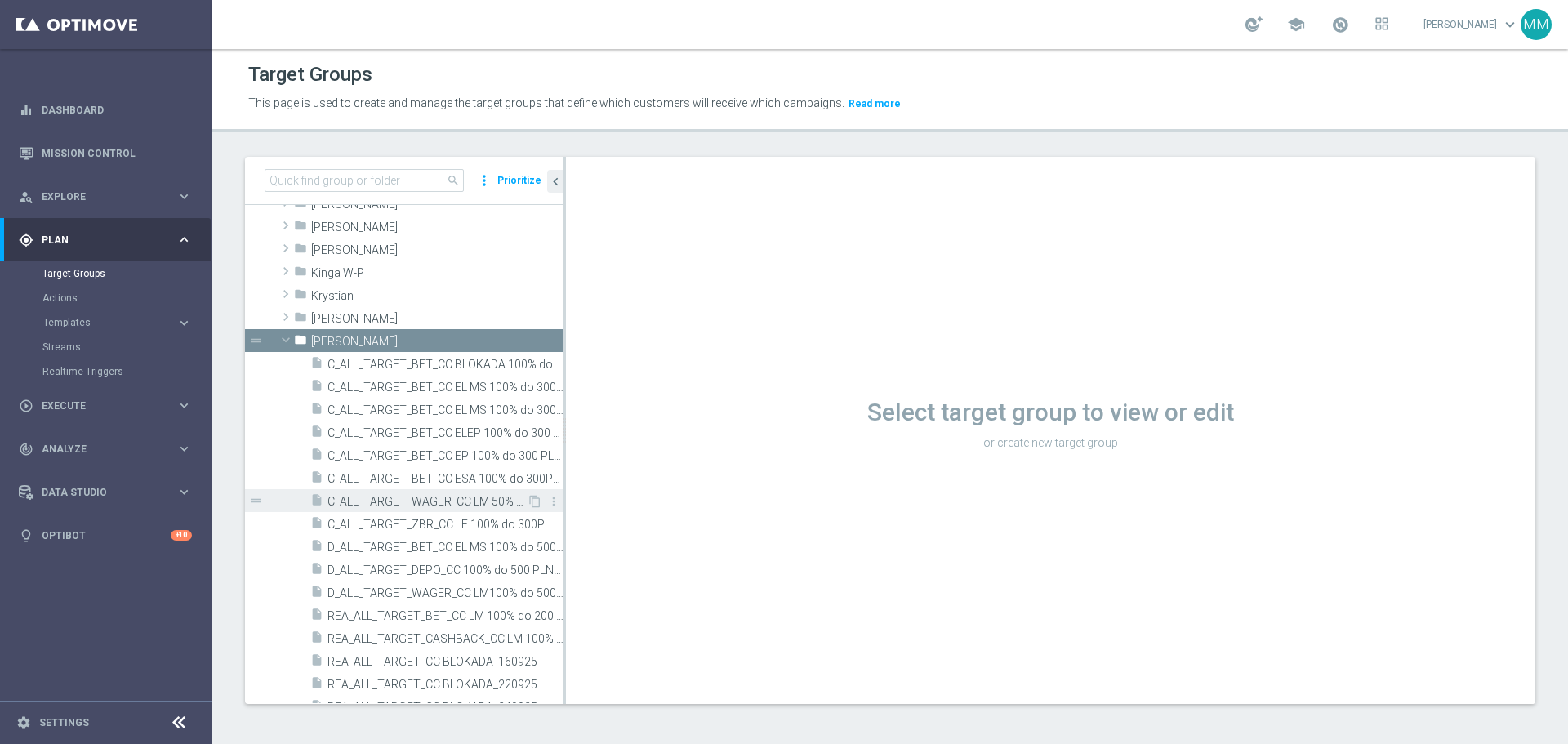
click at [405, 504] on span "C_ALL_TARGET_WAGER_CC LM 50% do 300 PLN_150925" at bounding box center [427, 501] width 199 height 14
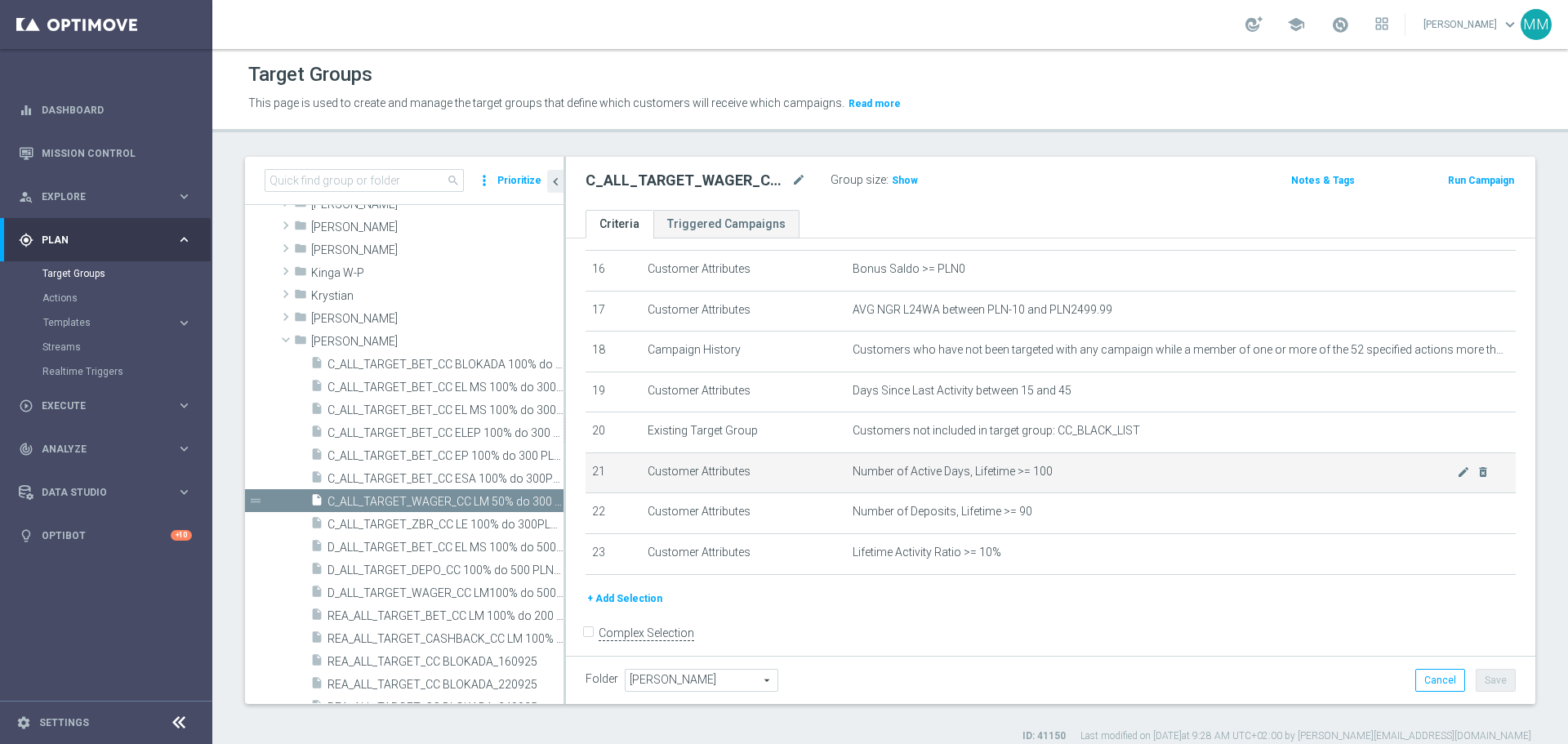
scroll to position [572, 0]
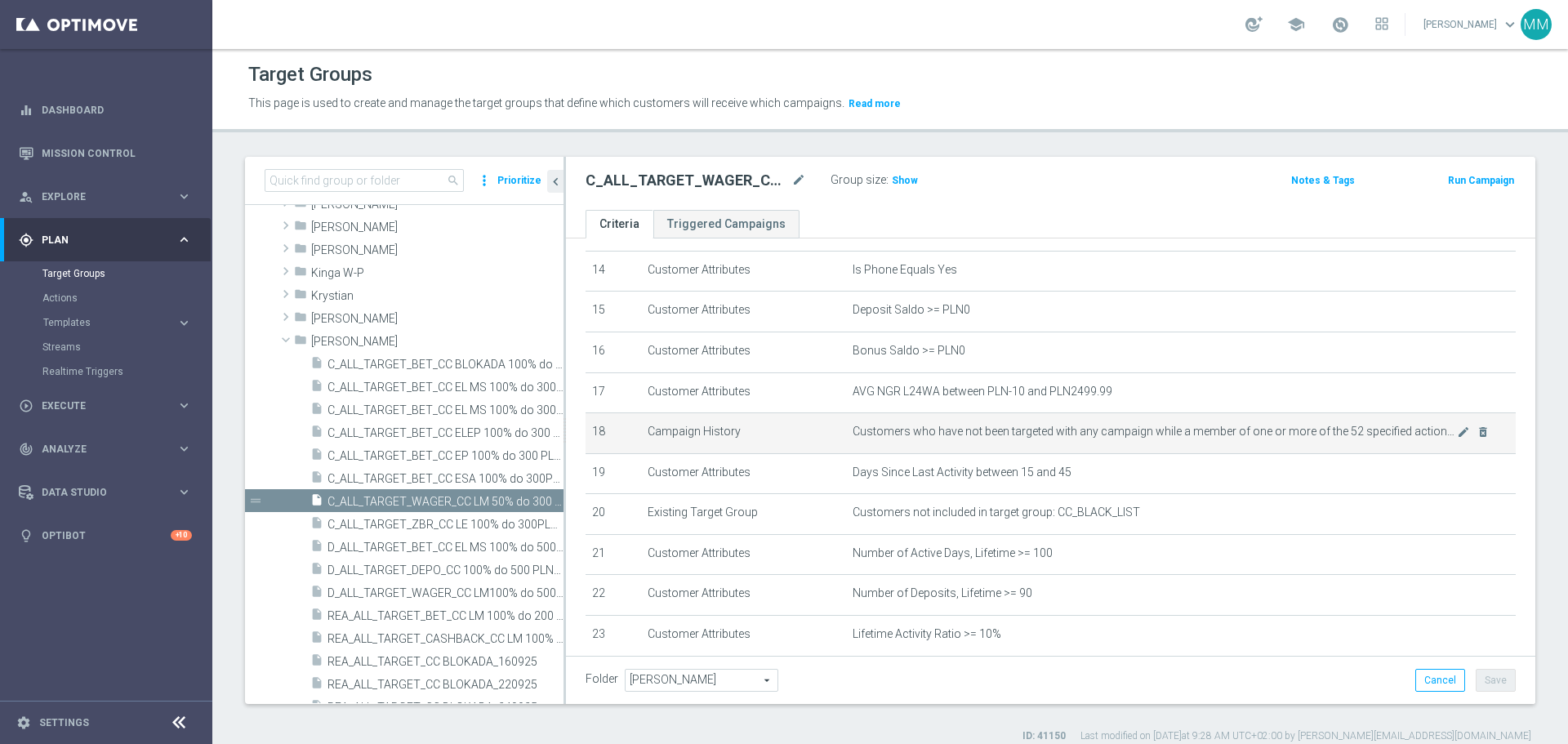
click at [1184, 454] on td "Customers who have not been targeted with any campaign while a member of one or…" at bounding box center [1181, 433] width 670 height 41
click at [1457, 439] on icon "mode_edit" at bounding box center [1464, 432] width 13 height 13
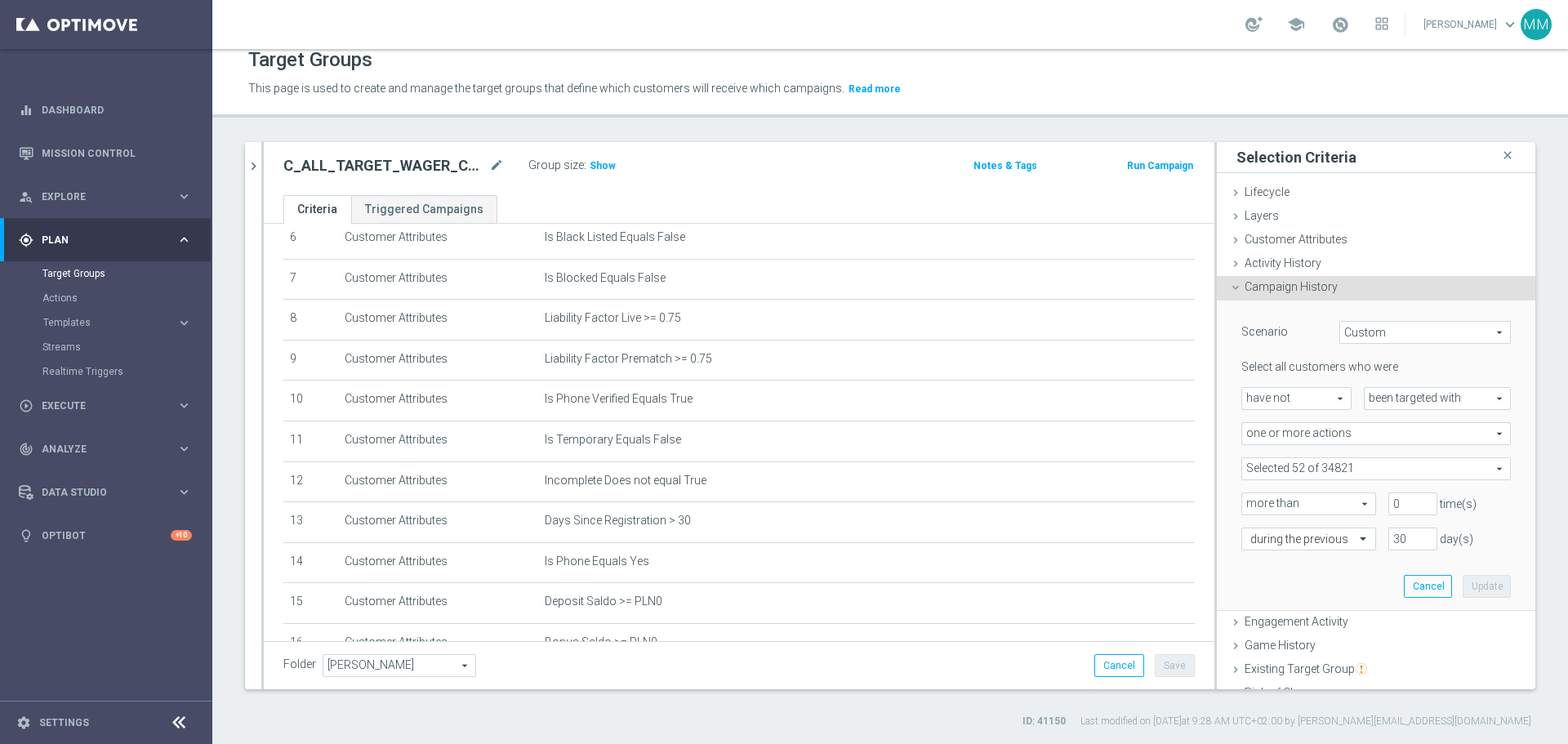
scroll to position [257, 0]
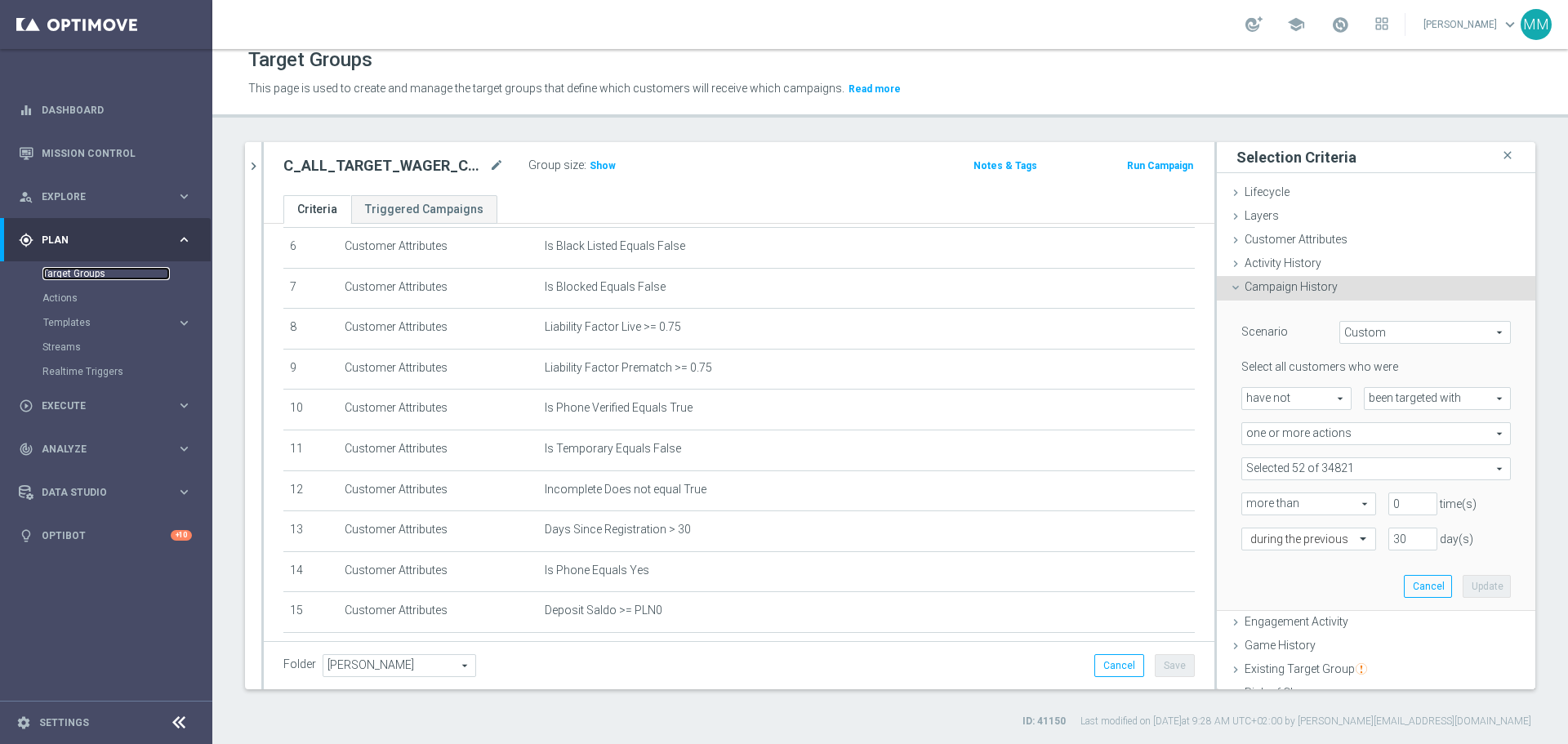
click at [87, 276] on link "Target Groups" at bounding box center [106, 273] width 127 height 13
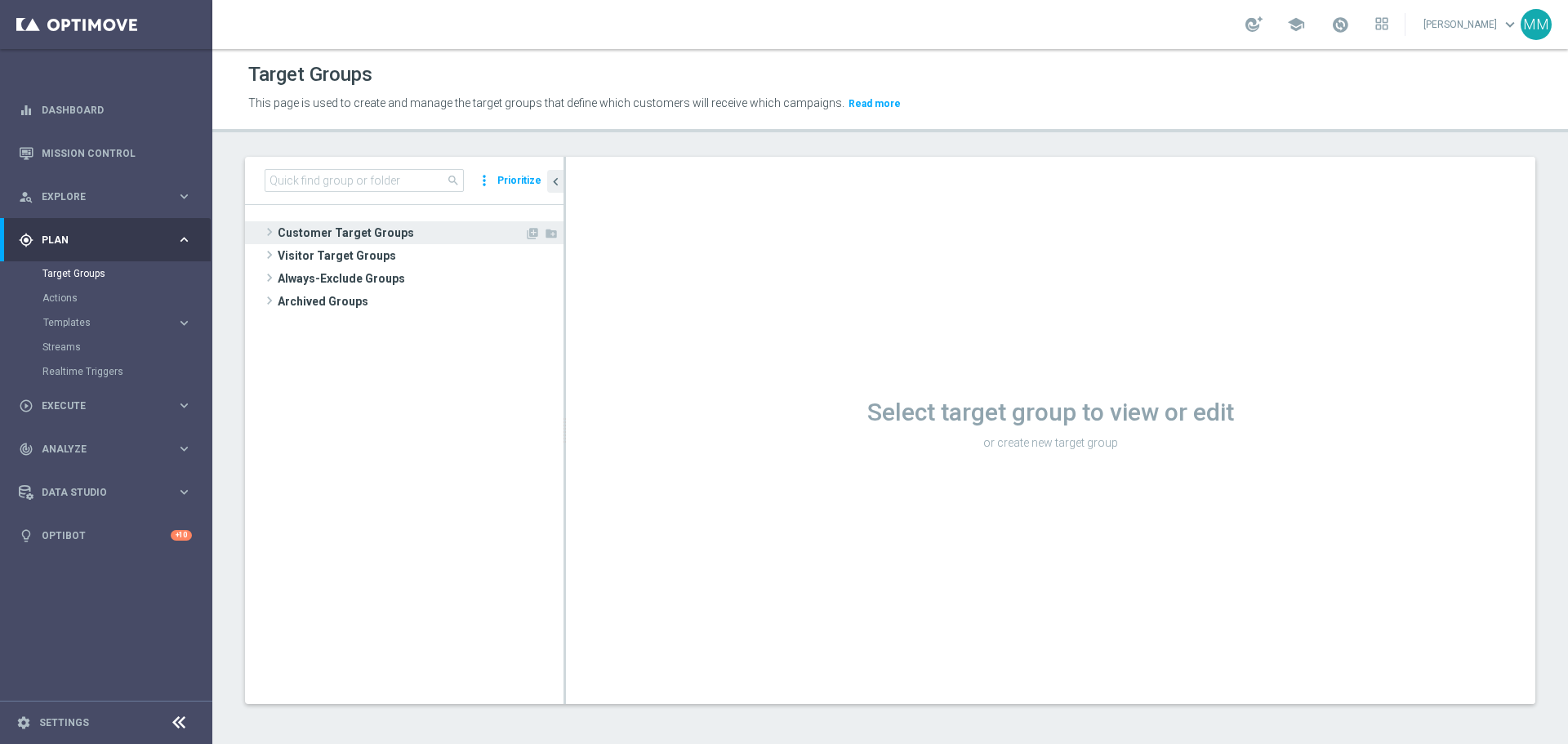
click at [364, 238] on span "Customer Target Groups" at bounding box center [401, 232] width 246 height 23
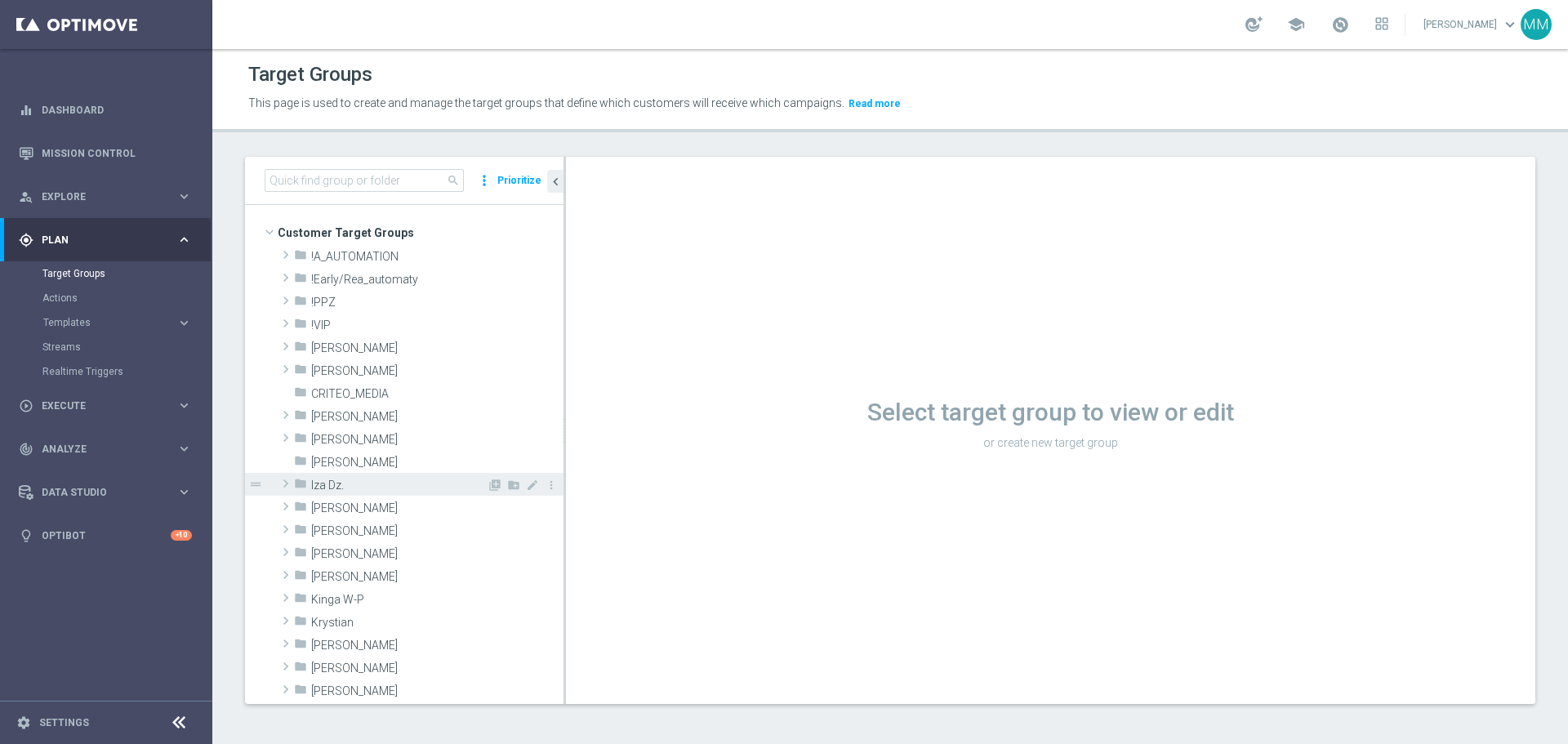
click at [349, 485] on span "Iza Dz." at bounding box center [399, 485] width 176 height 14
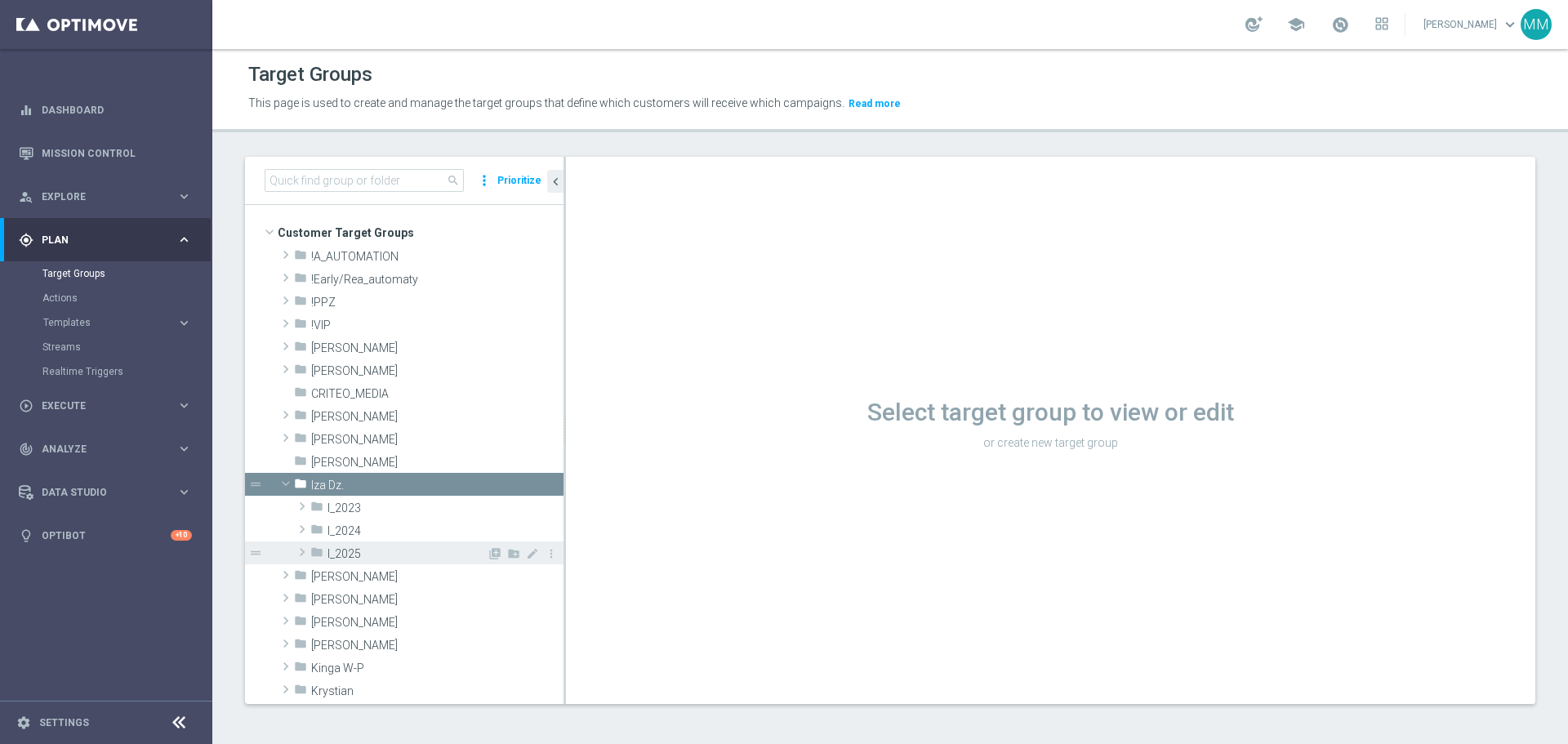
click at [365, 553] on span "I_2025" at bounding box center [406, 553] width 159 height 14
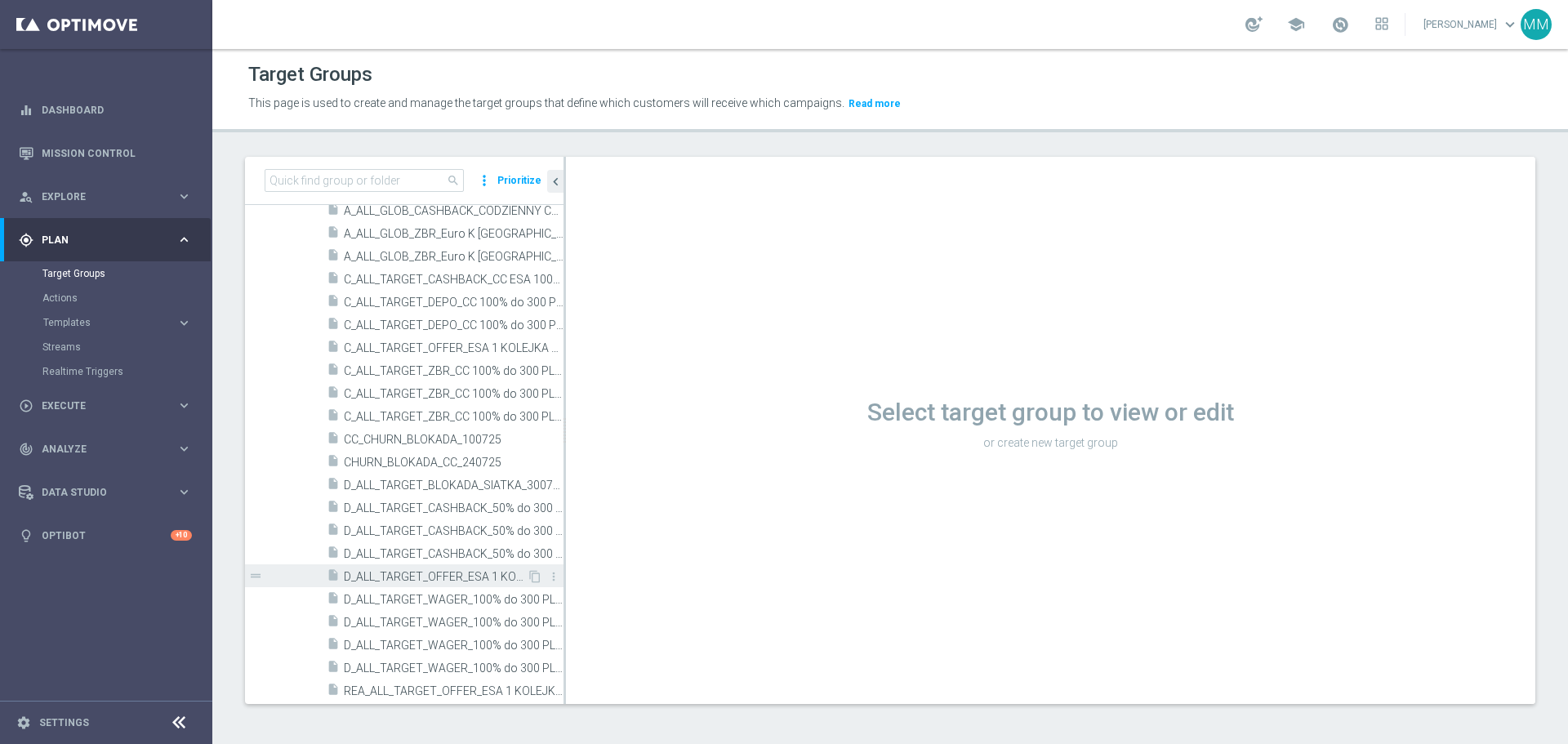
scroll to position [572, 0]
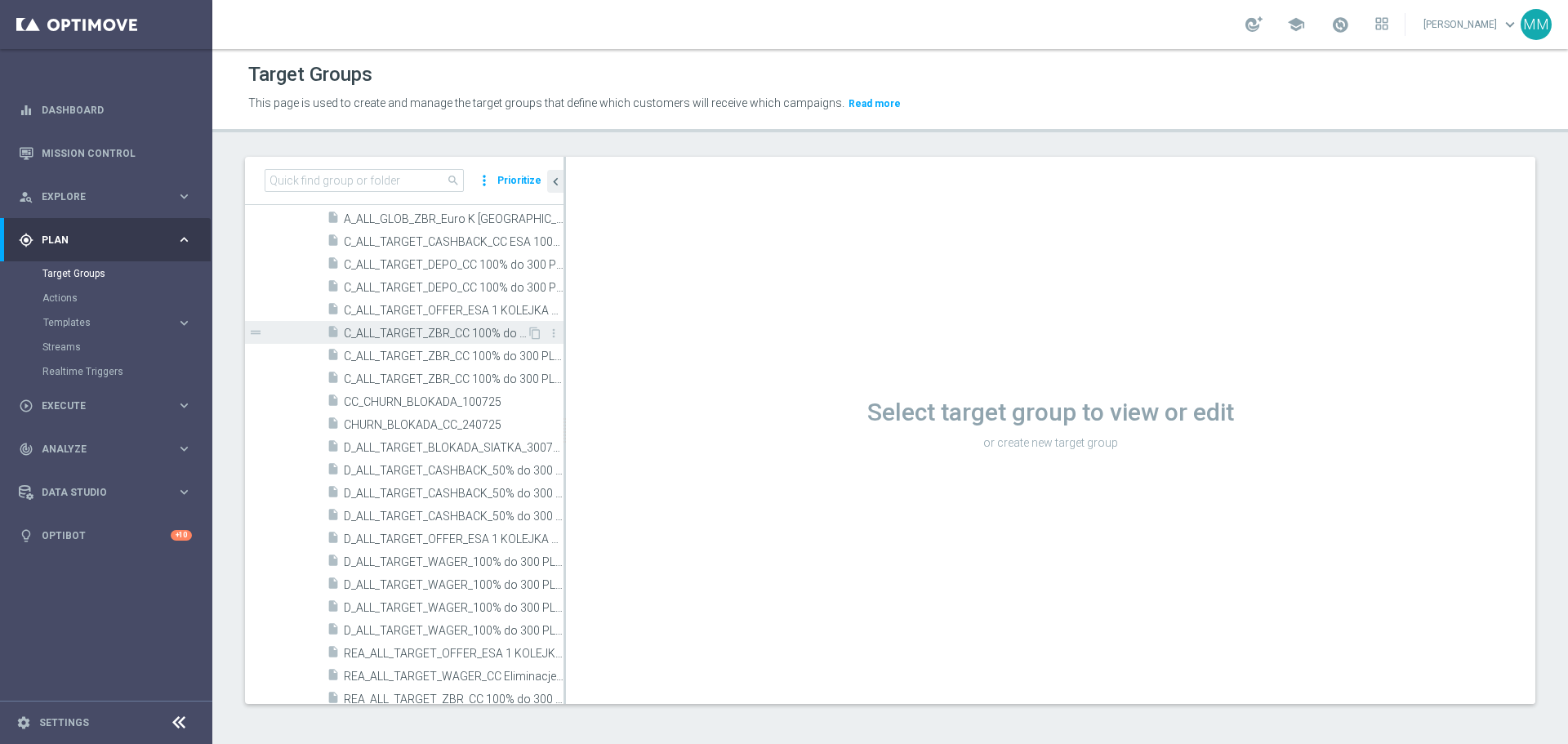
click at [434, 336] on span "C_ALL_TARGET_ZBR_CC 100% do 300 PLN PUSH SR_280725" at bounding box center [435, 333] width 183 height 14
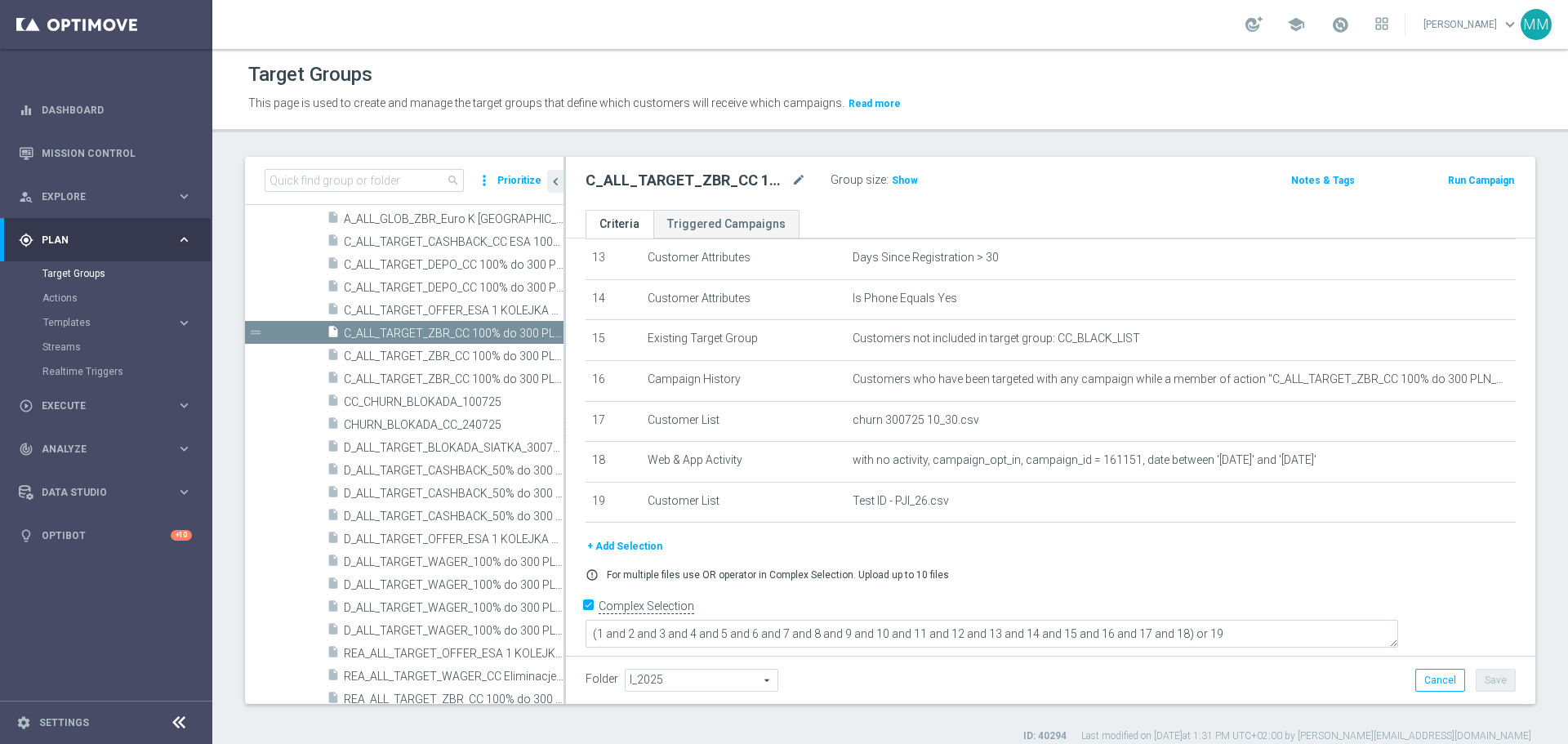
scroll to position [545, 0]
click at [437, 359] on span "C_ALL_TARGET_ZBR_CC 100% do 300 PLN SMS CZW_280725" at bounding box center [435, 356] width 183 height 14
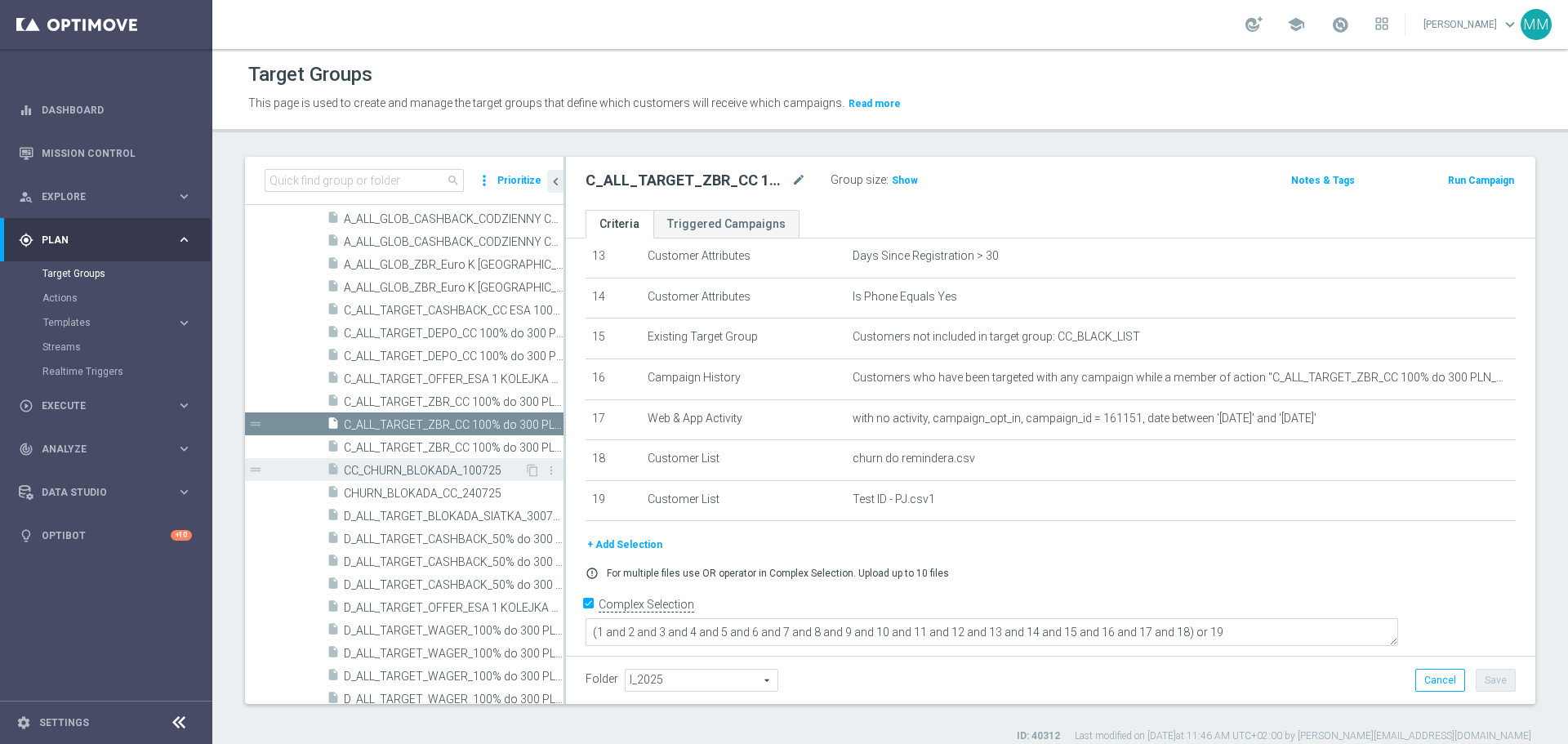
scroll to position [490, 0]
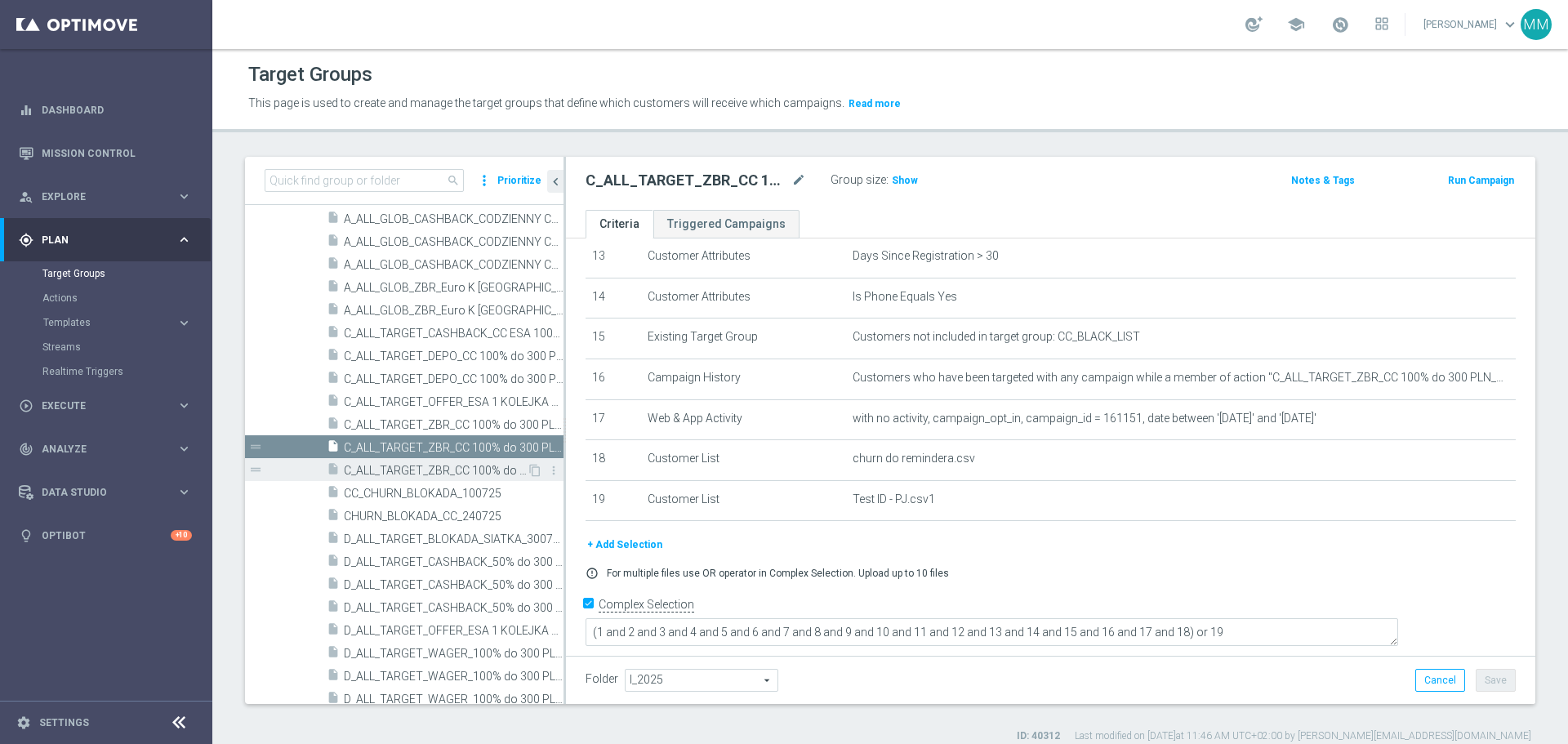
click at [434, 472] on span "C_ALL_TARGET_ZBR_CC 100% do 300 PLN_280725" at bounding box center [435, 471] width 183 height 14
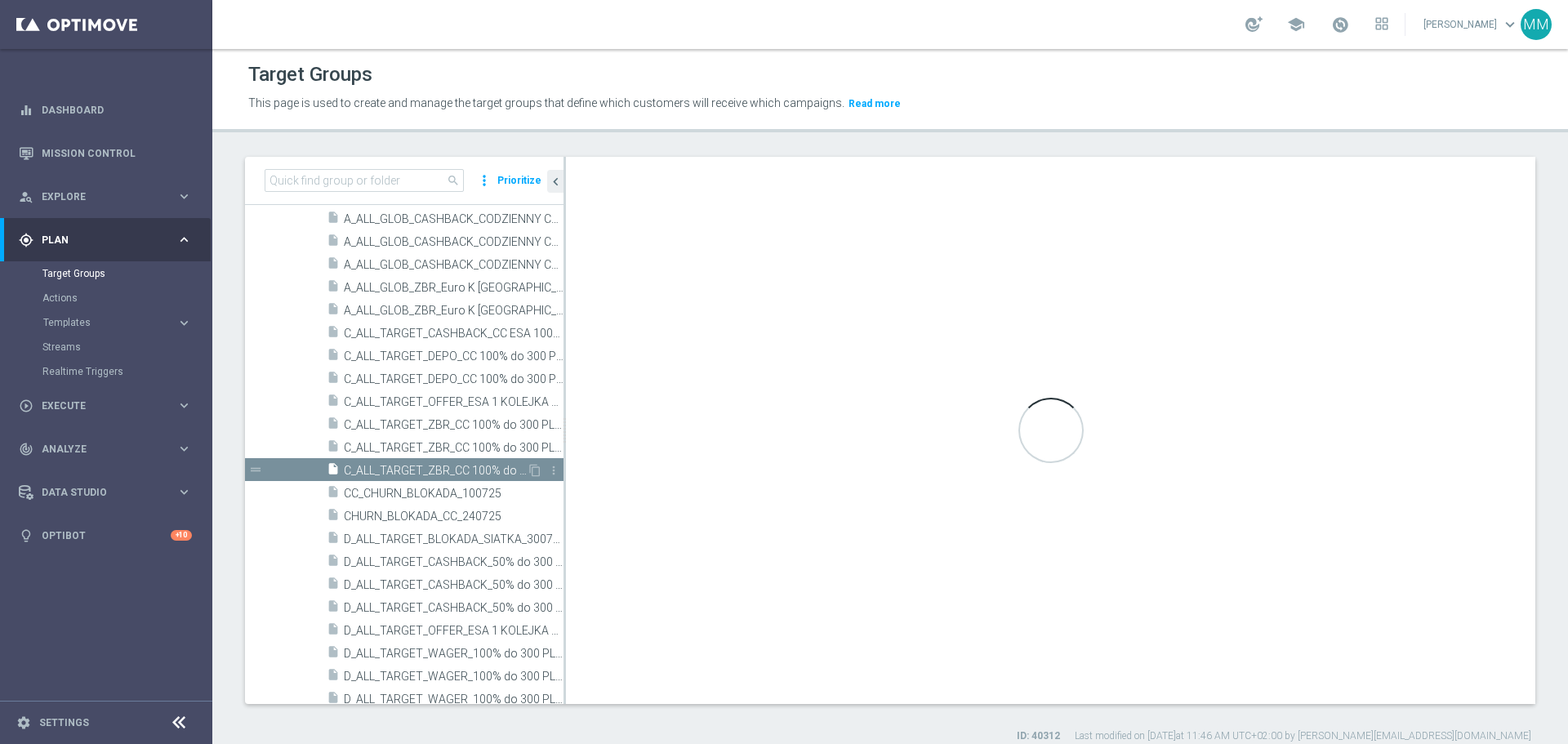
checkbox input "false"
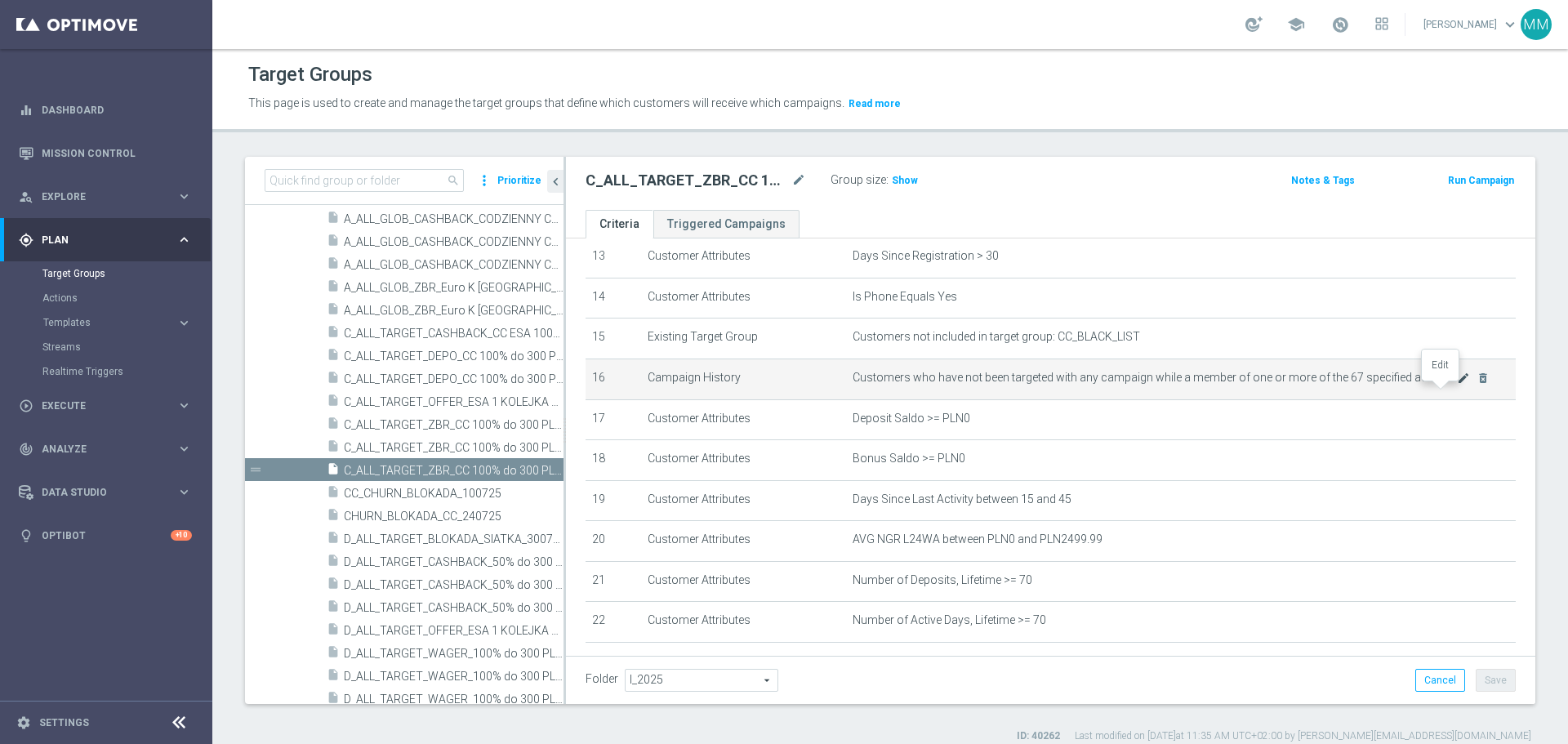
click at [1457, 385] on icon "mode_edit" at bounding box center [1464, 379] width 13 height 13
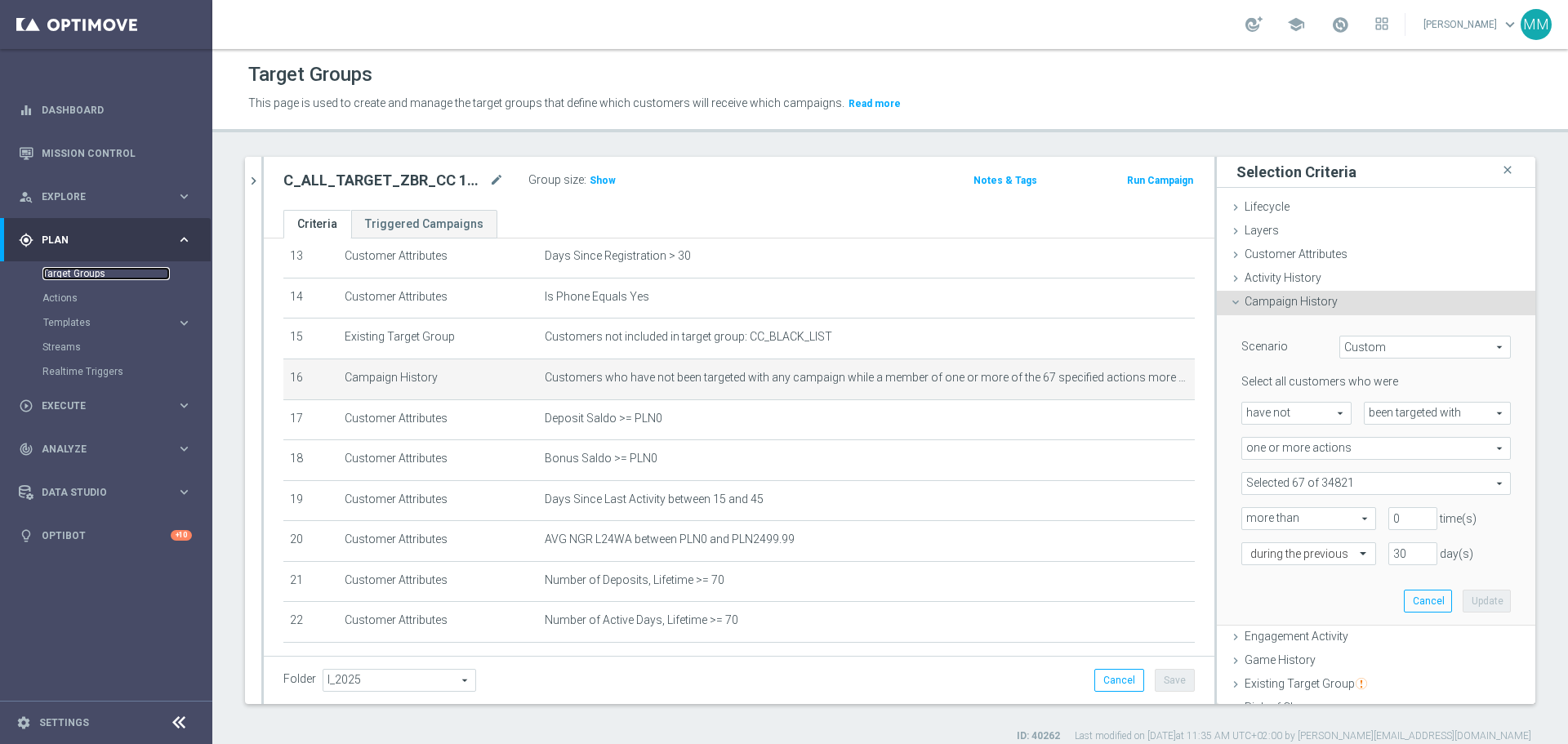
click at [77, 268] on link "Target Groups" at bounding box center [106, 273] width 127 height 13
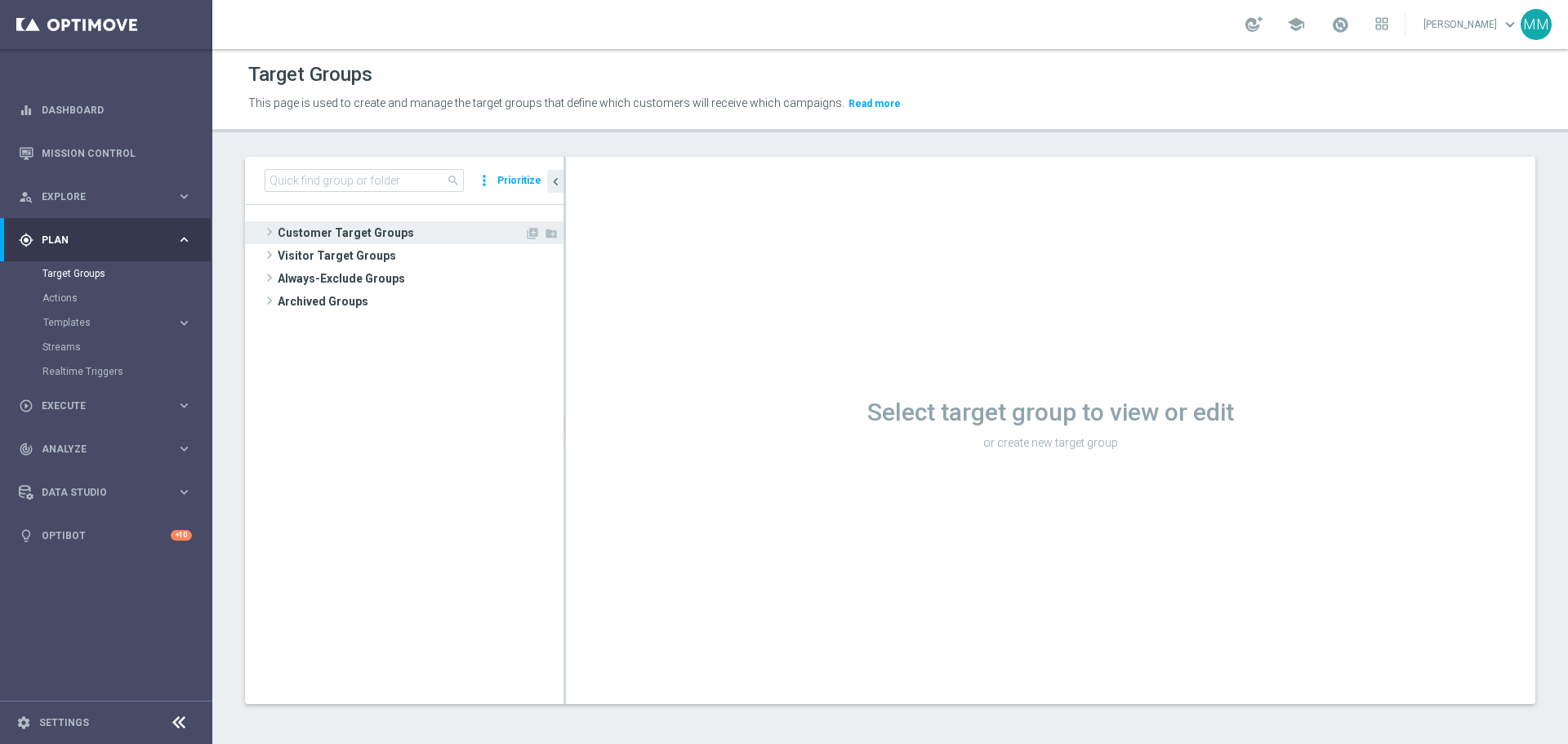
click at [354, 237] on span "Customer Target Groups" at bounding box center [401, 232] width 246 height 23
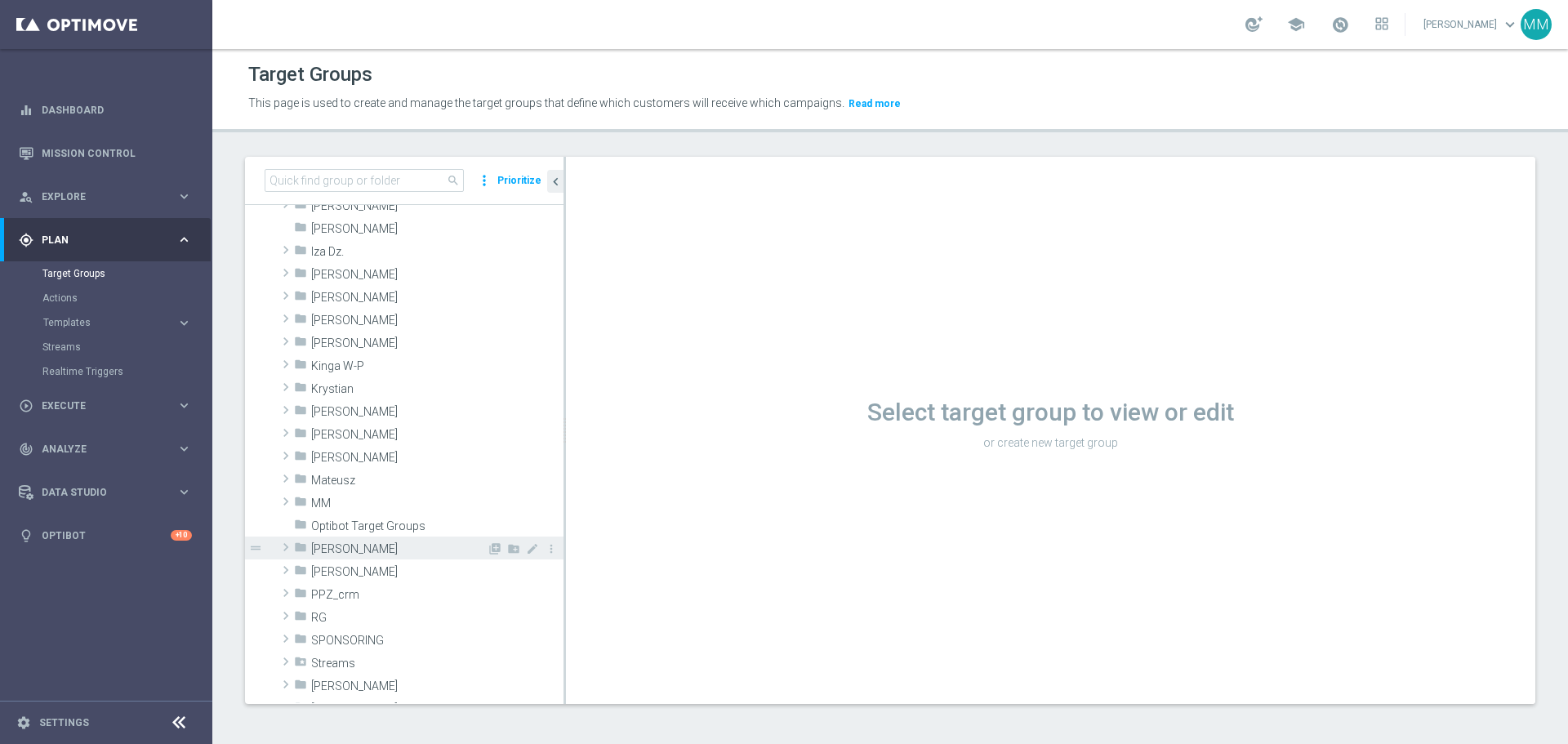
scroll to position [245, 0]
click at [339, 540] on span "Patryk P." at bounding box center [399, 538] width 176 height 14
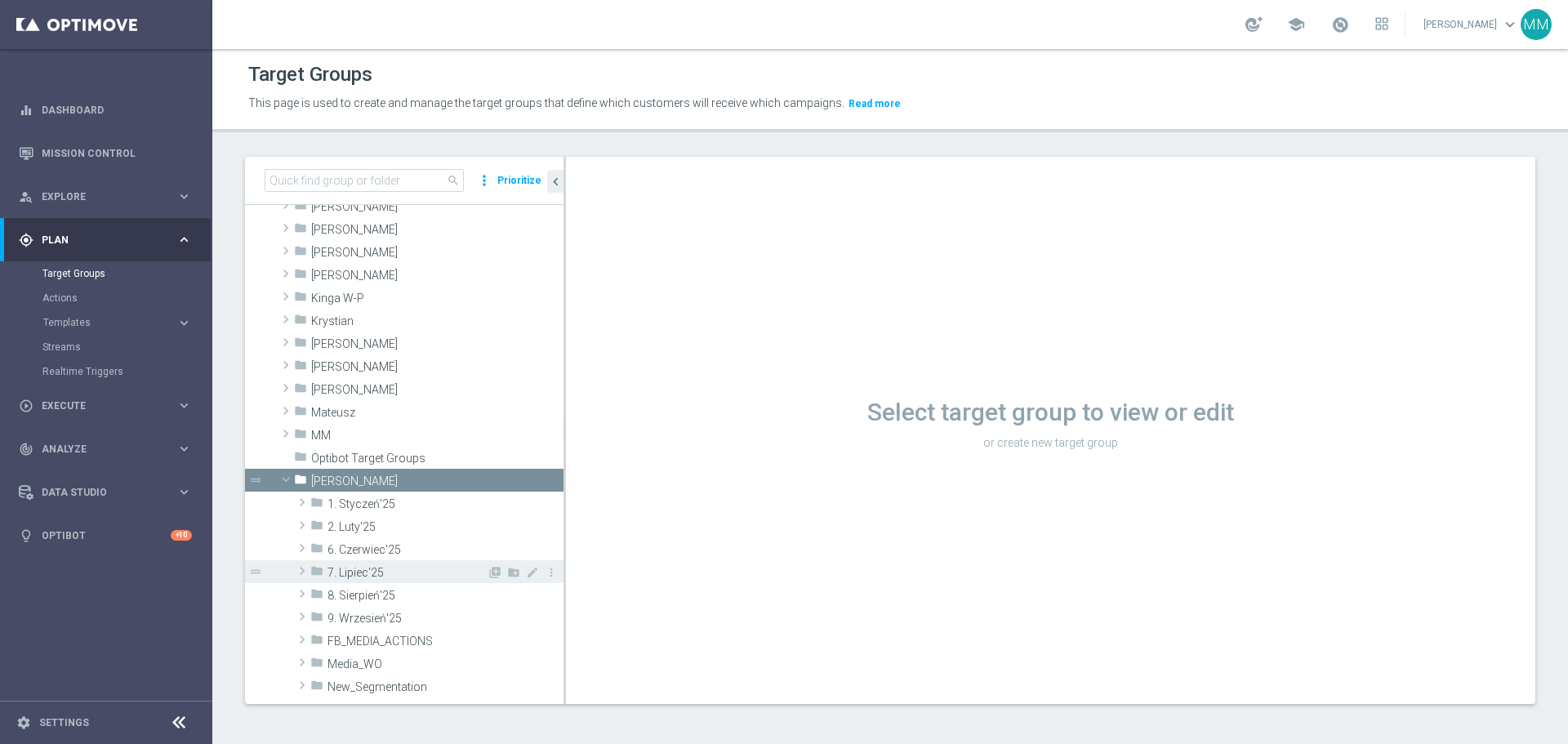
scroll to position [326, 0]
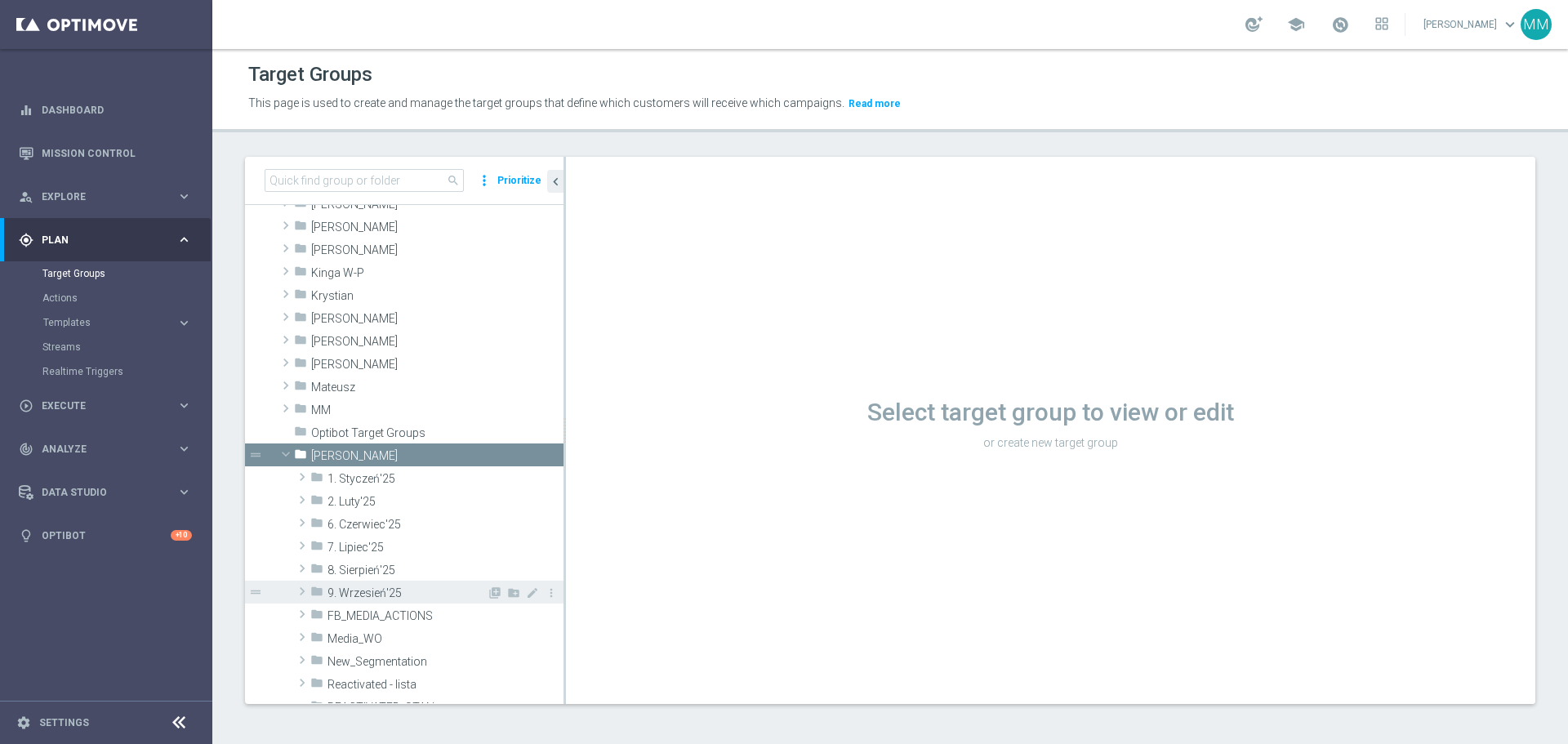
click at [369, 587] on span "9. Wrzesień'25" at bounding box center [406, 593] width 159 height 14
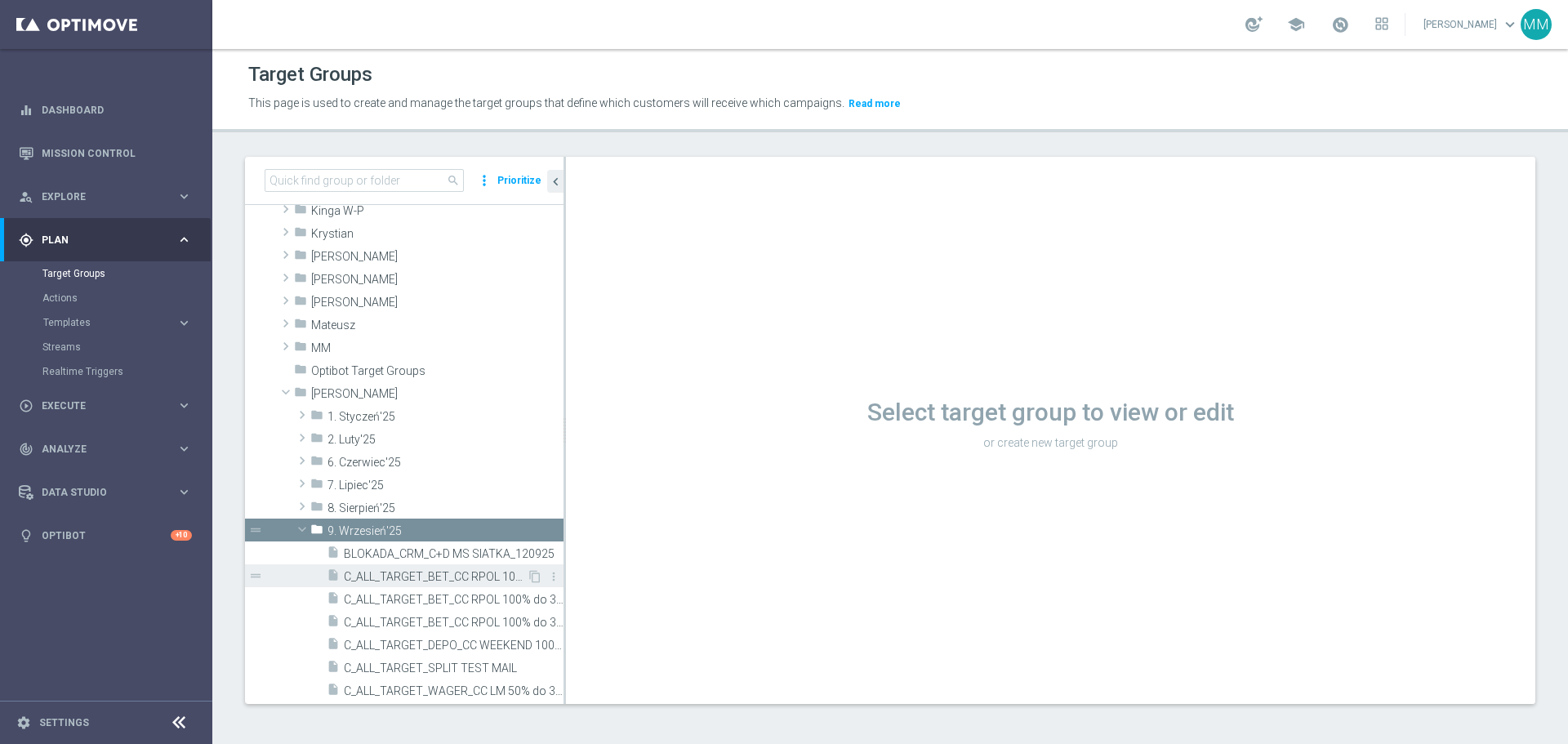
scroll to position [490, 0]
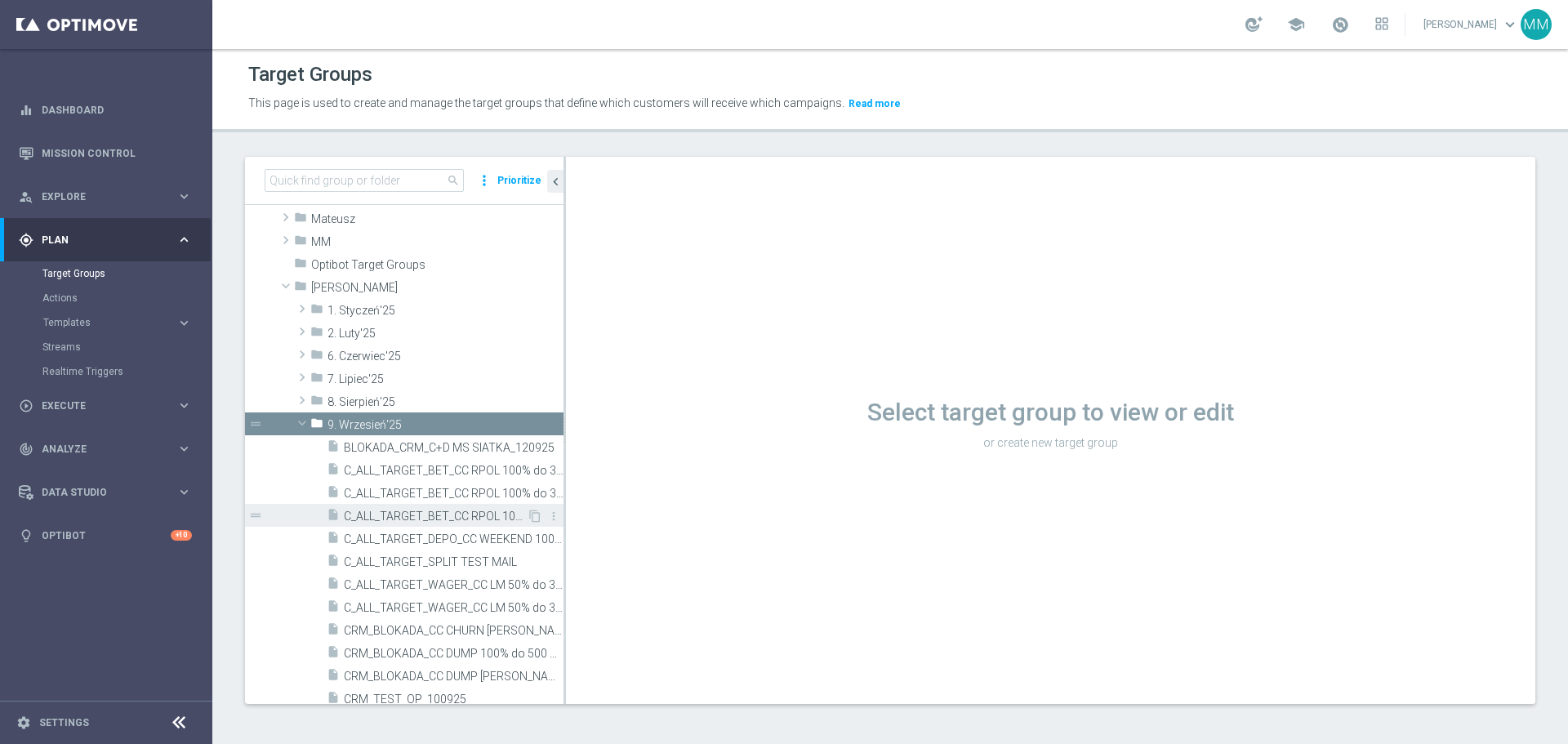
click at [430, 516] on span "C_ALL_TARGET_BET_CC RPOL 100% do 300 PLN_040925" at bounding box center [435, 516] width 183 height 14
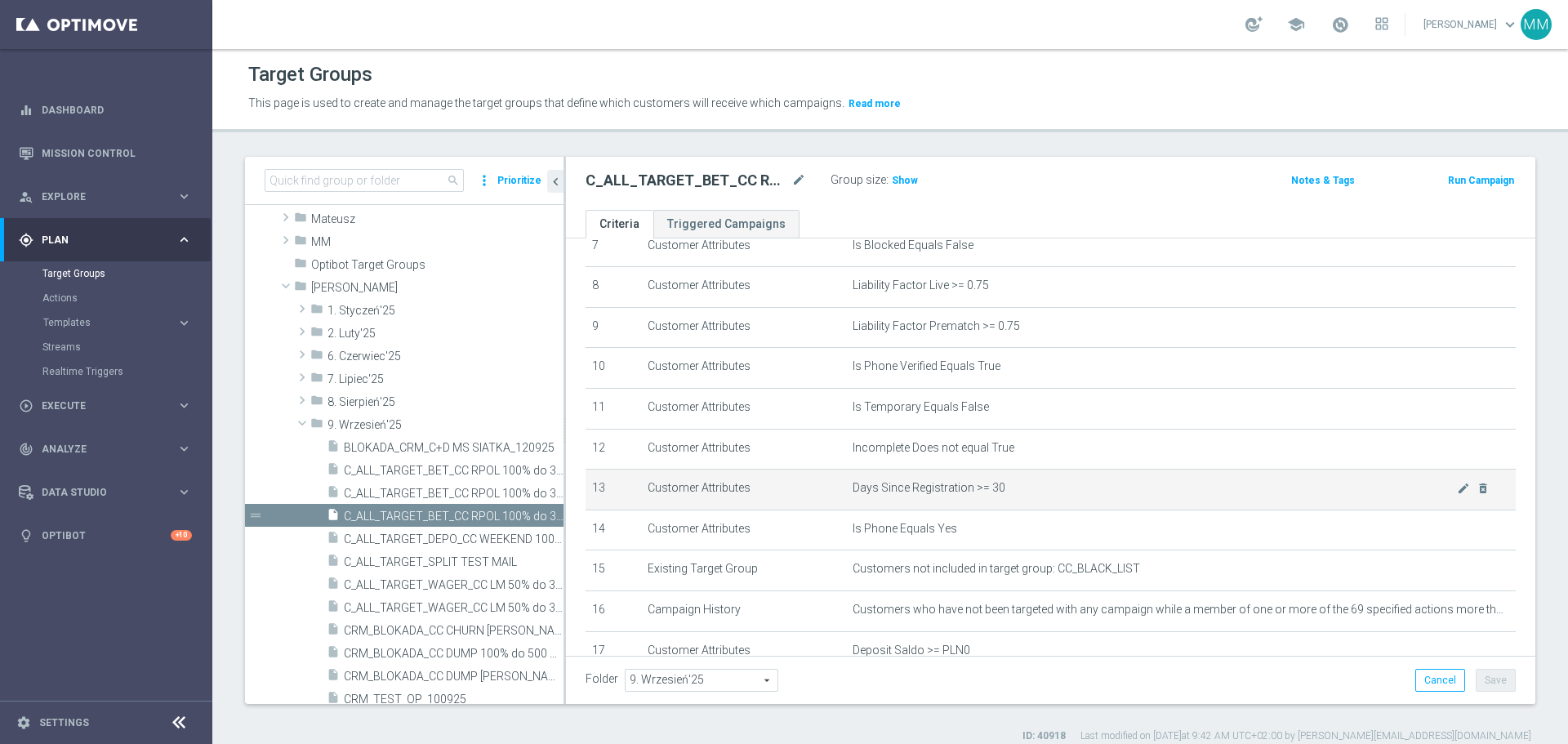
scroll to position [326, 0]
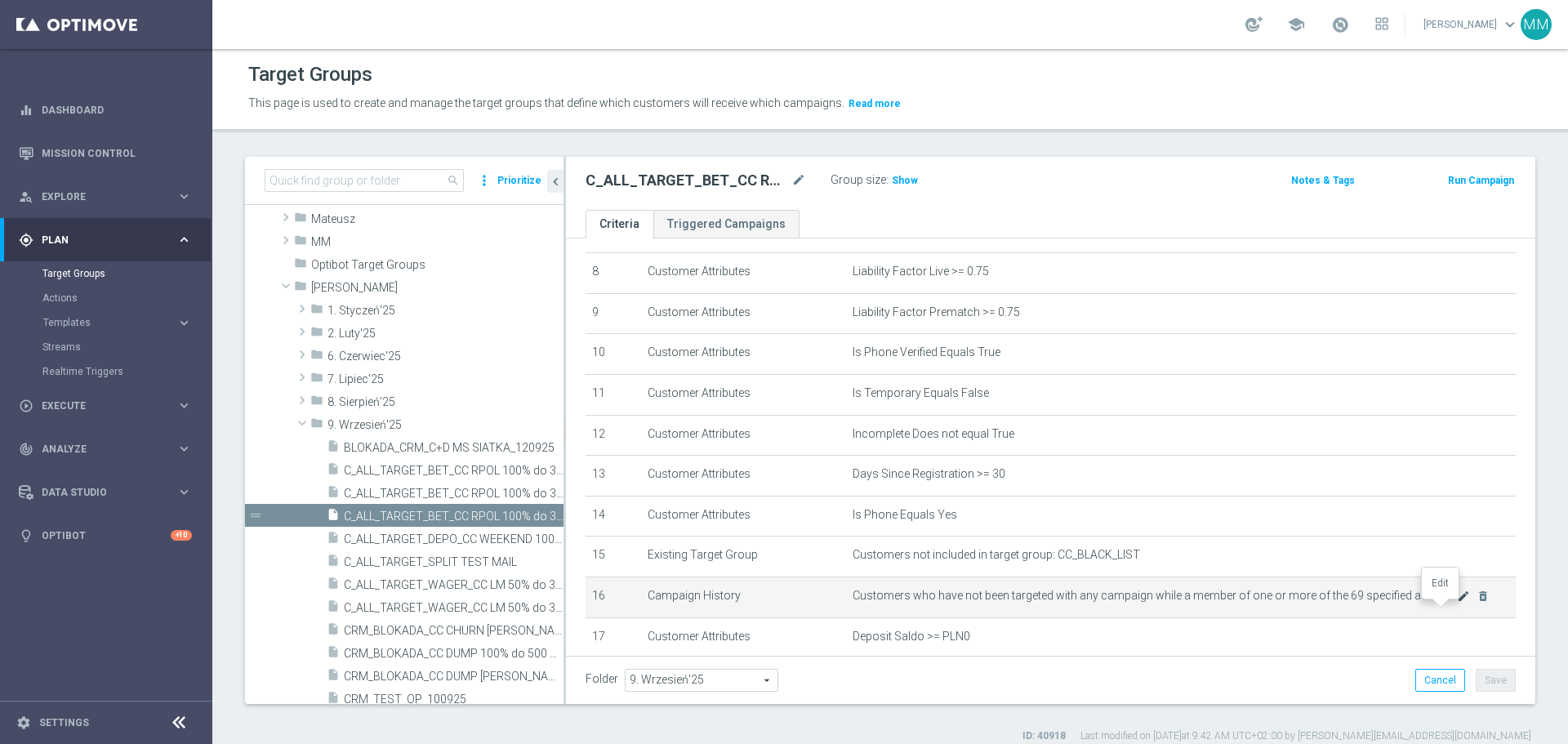
click at [1457, 603] on icon "mode_edit" at bounding box center [1464, 596] width 13 height 13
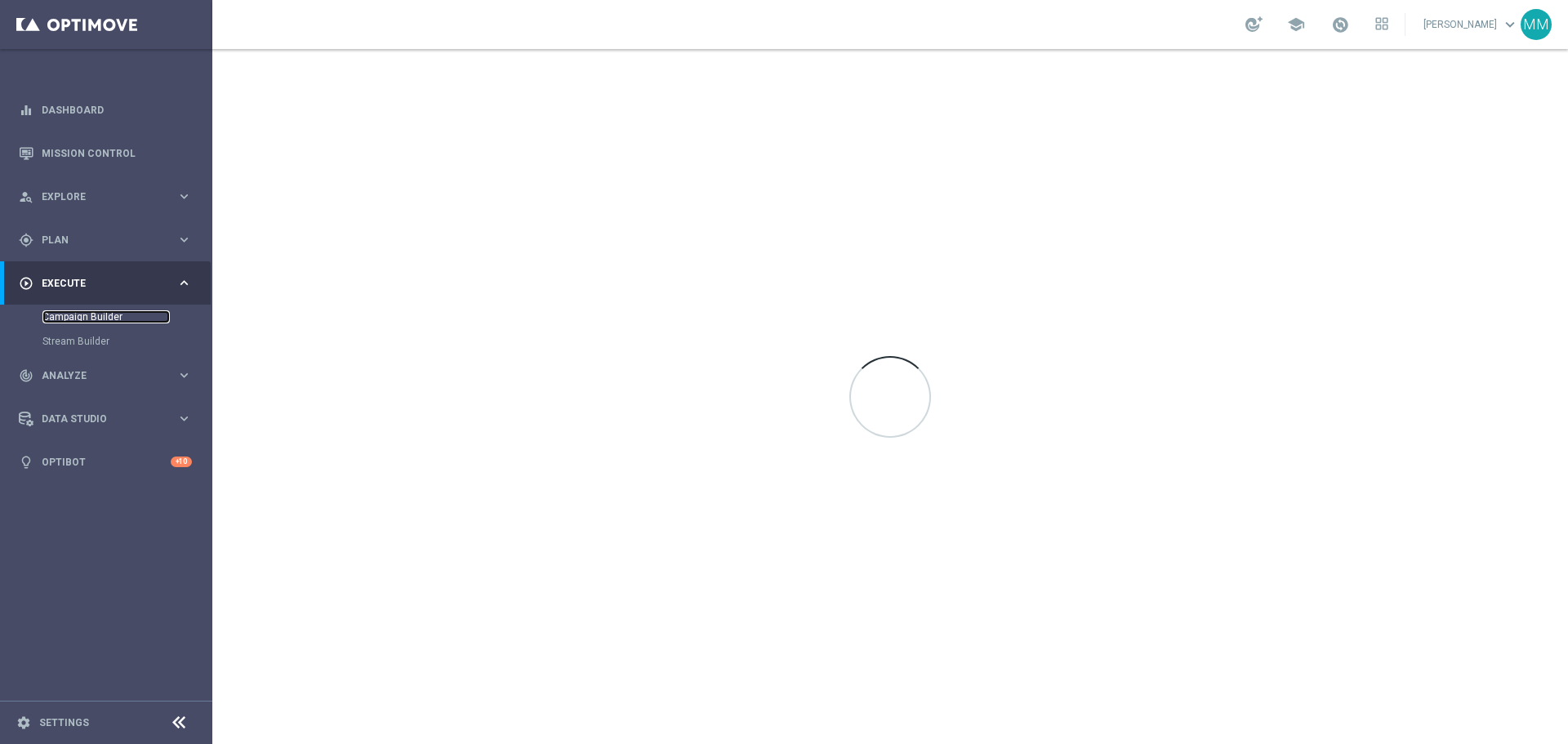
click at [95, 311] on link "Campaign Builder" at bounding box center [106, 317] width 127 height 13
click at [95, 315] on link "Campaign Builder" at bounding box center [106, 317] width 127 height 13
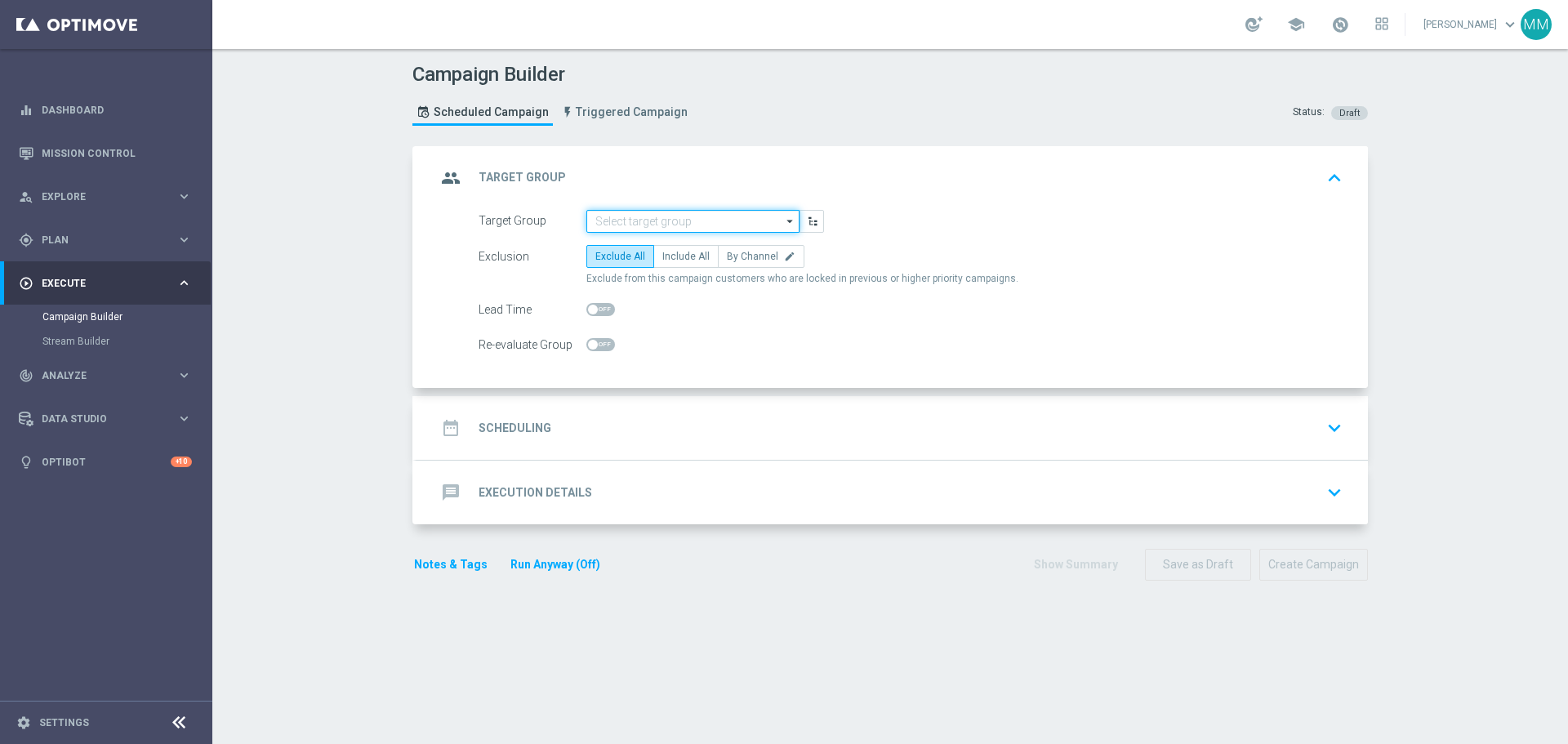
click at [666, 226] on input at bounding box center [693, 221] width 213 height 23
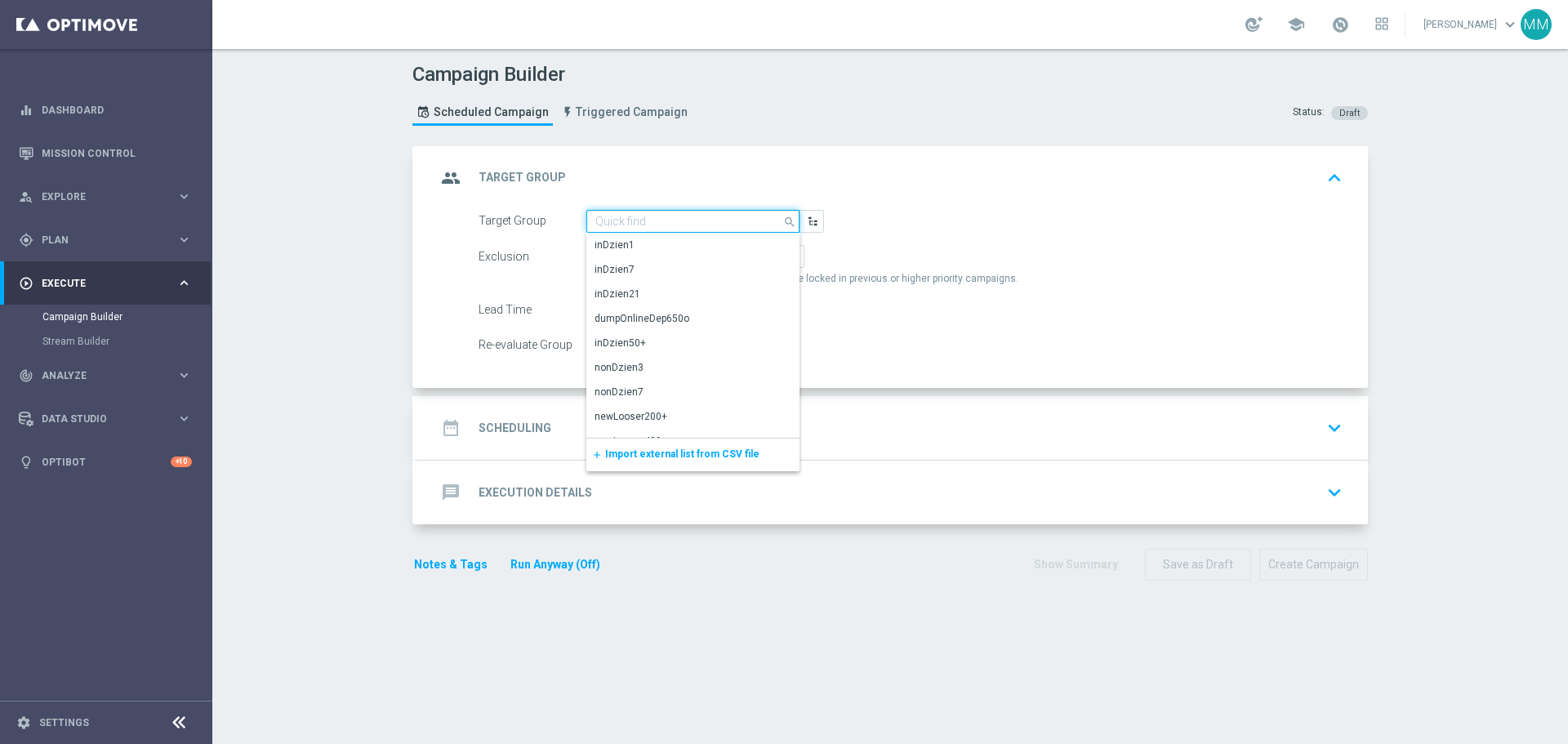
paste input "C_ALL_TARGET_BET_CC BLOKADA 100% do 300 PLN_2909"
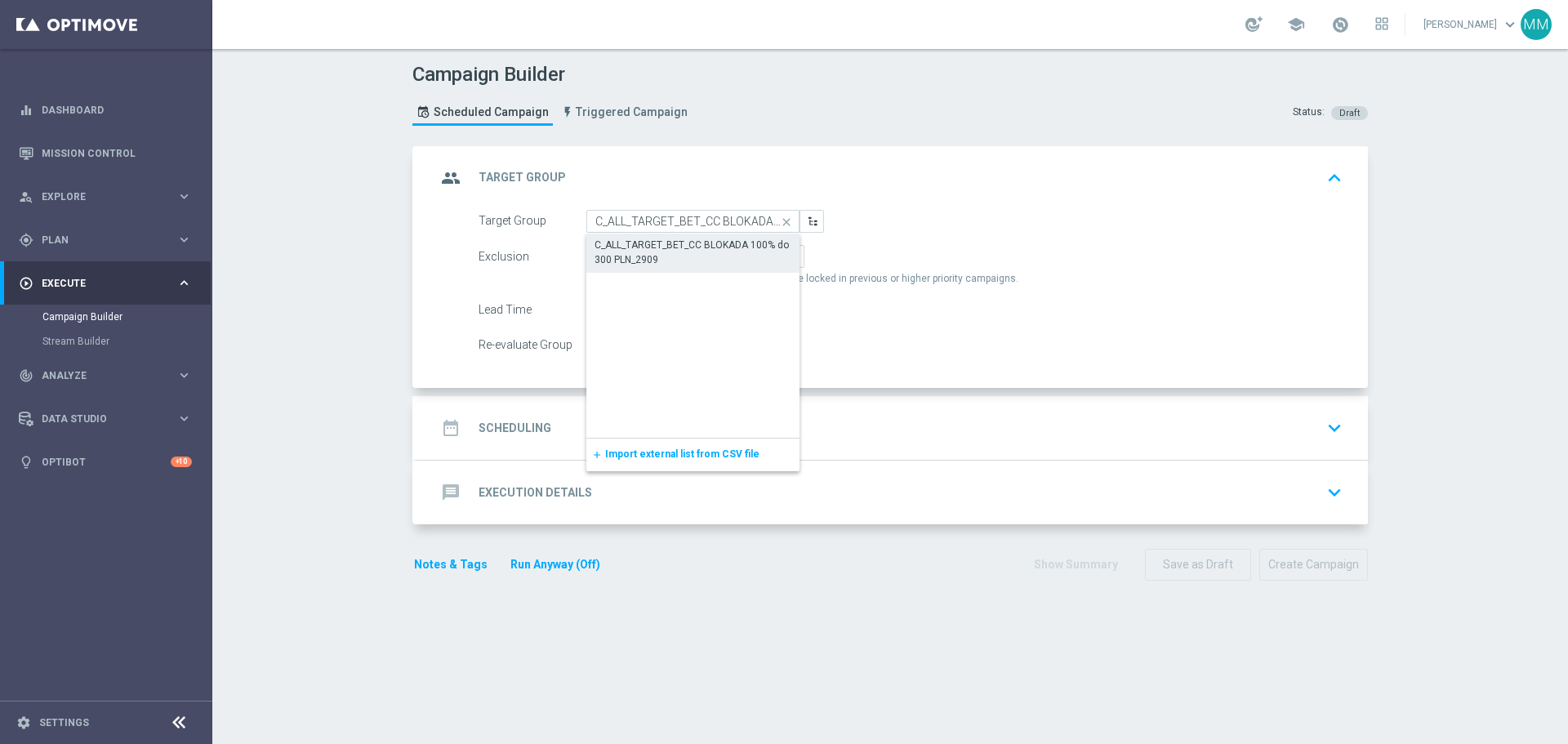
click at [660, 248] on div "C_ALL_TARGET_BET_CC BLOKADA 100% do 300 PLN_2909" at bounding box center [693, 253] width 197 height 30
type input "C_ALL_TARGET_BET_CC BLOKADA 100% do 300 PLN_2909"
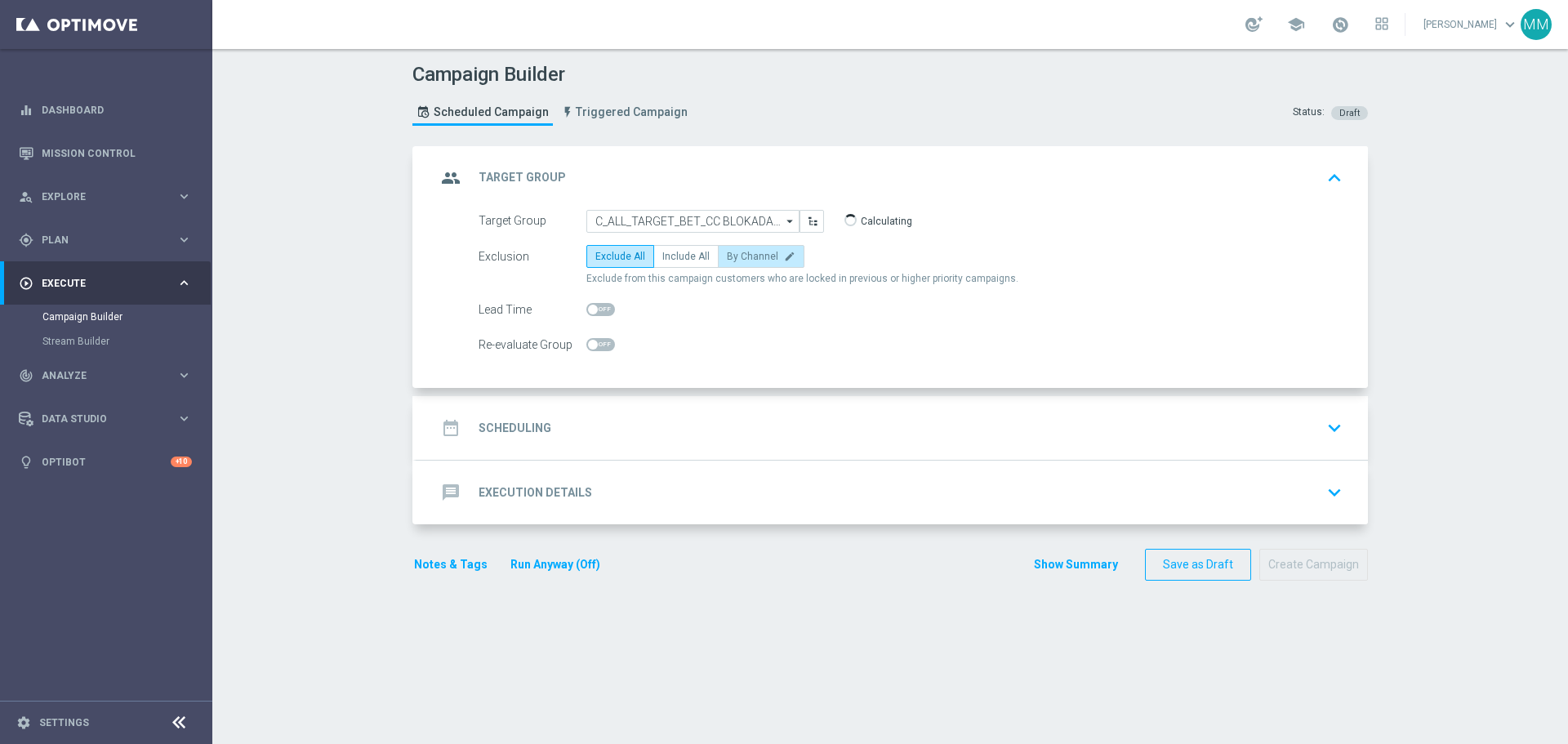
click at [756, 258] on span "By Channel" at bounding box center [752, 257] width 51 height 11
click at [737, 258] on input "By Channel edit" at bounding box center [732, 259] width 10 height 10
radio input "true"
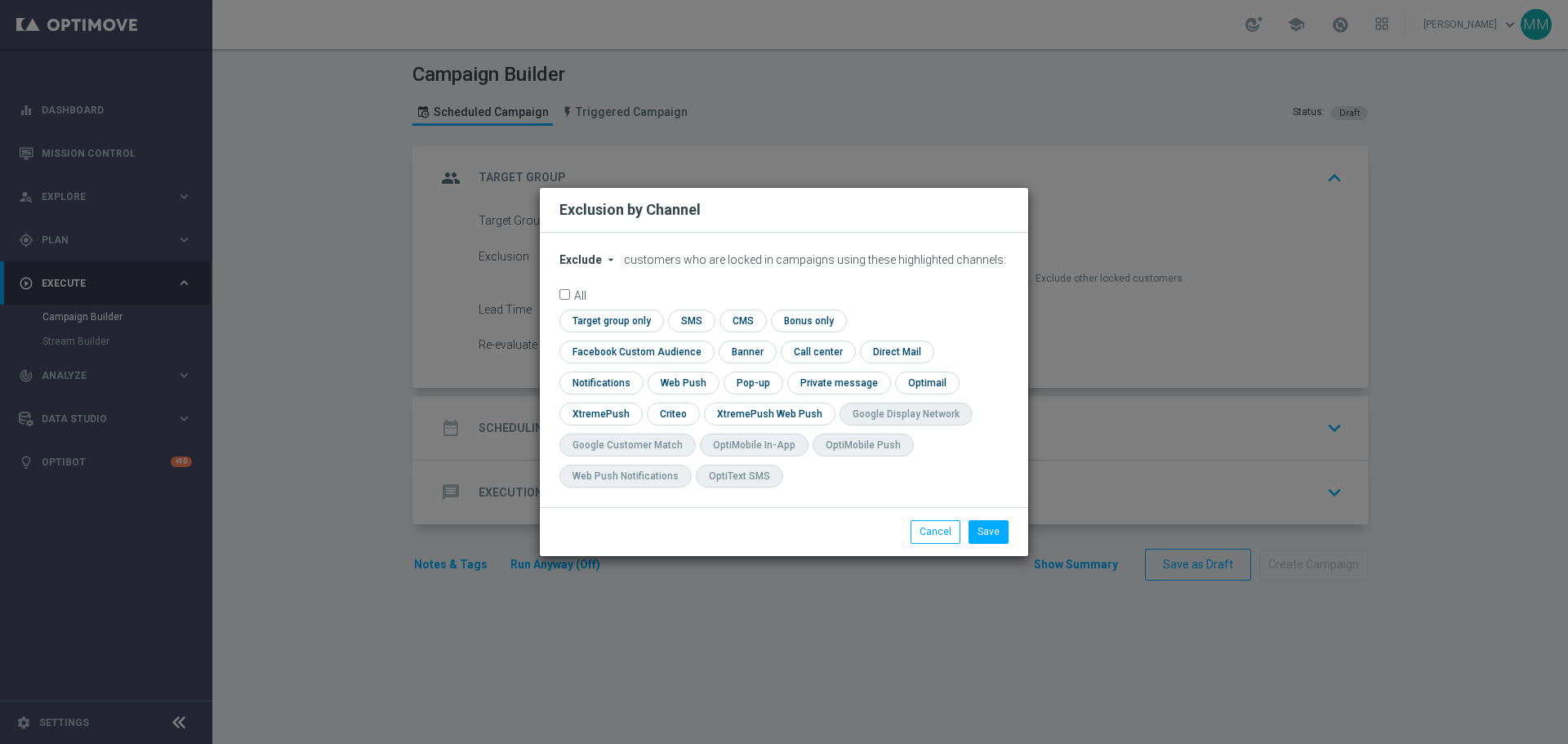
click at [609, 266] on icon "arrow_drop_down" at bounding box center [611, 259] width 13 height 13
click at [0, 0] on span "Include" at bounding box center [0, 0] width 0 height 0
click at [698, 403] on input "checkbox" at bounding box center [672, 414] width 50 height 22
checkbox input "true"
click at [708, 340] on input "checkbox" at bounding box center [633, 352] width 148 height 22
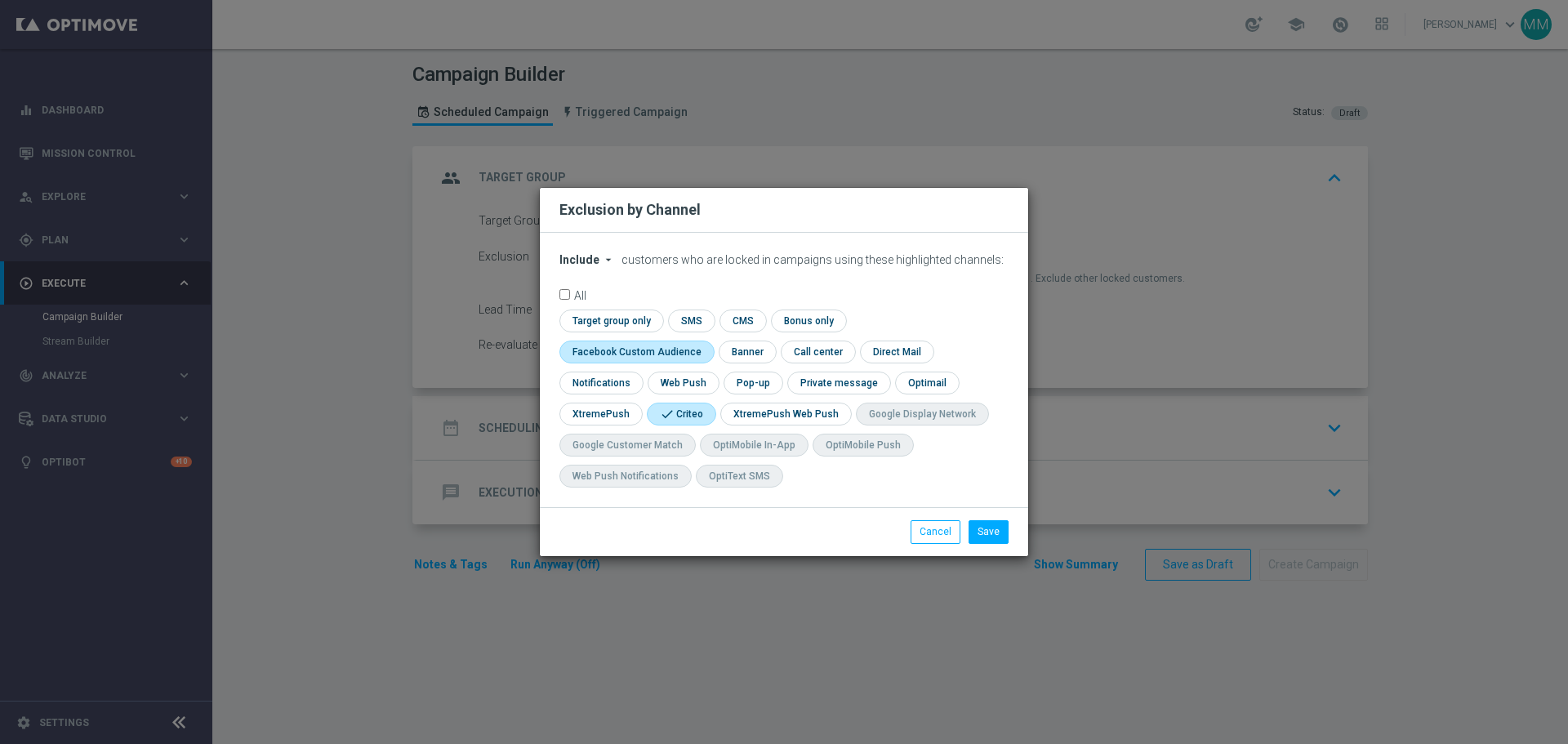
checkbox input "true"
click at [981, 528] on button "Save" at bounding box center [989, 531] width 40 height 23
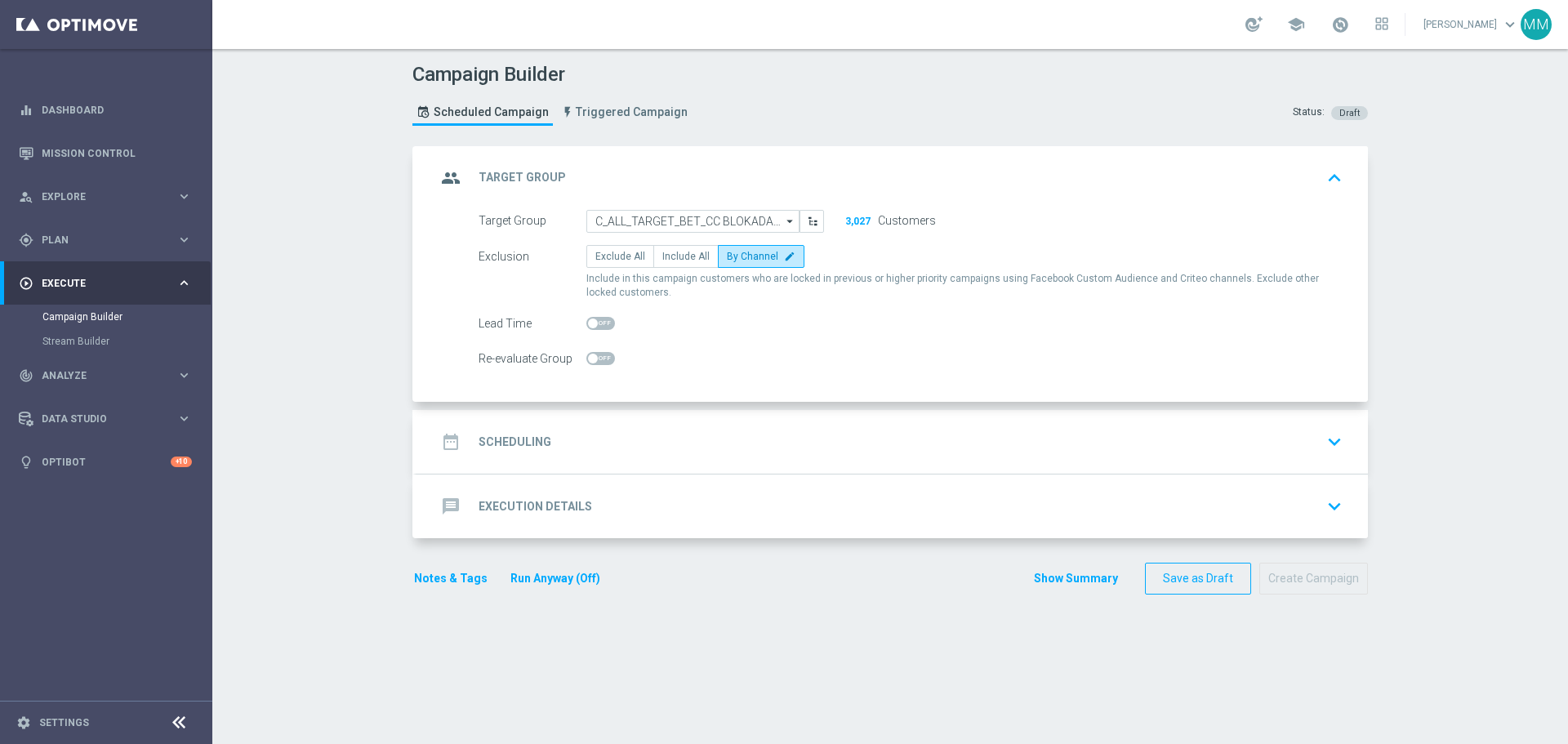
click at [566, 442] on div "date_range Scheduling keyboard_arrow_down" at bounding box center [892, 441] width 912 height 31
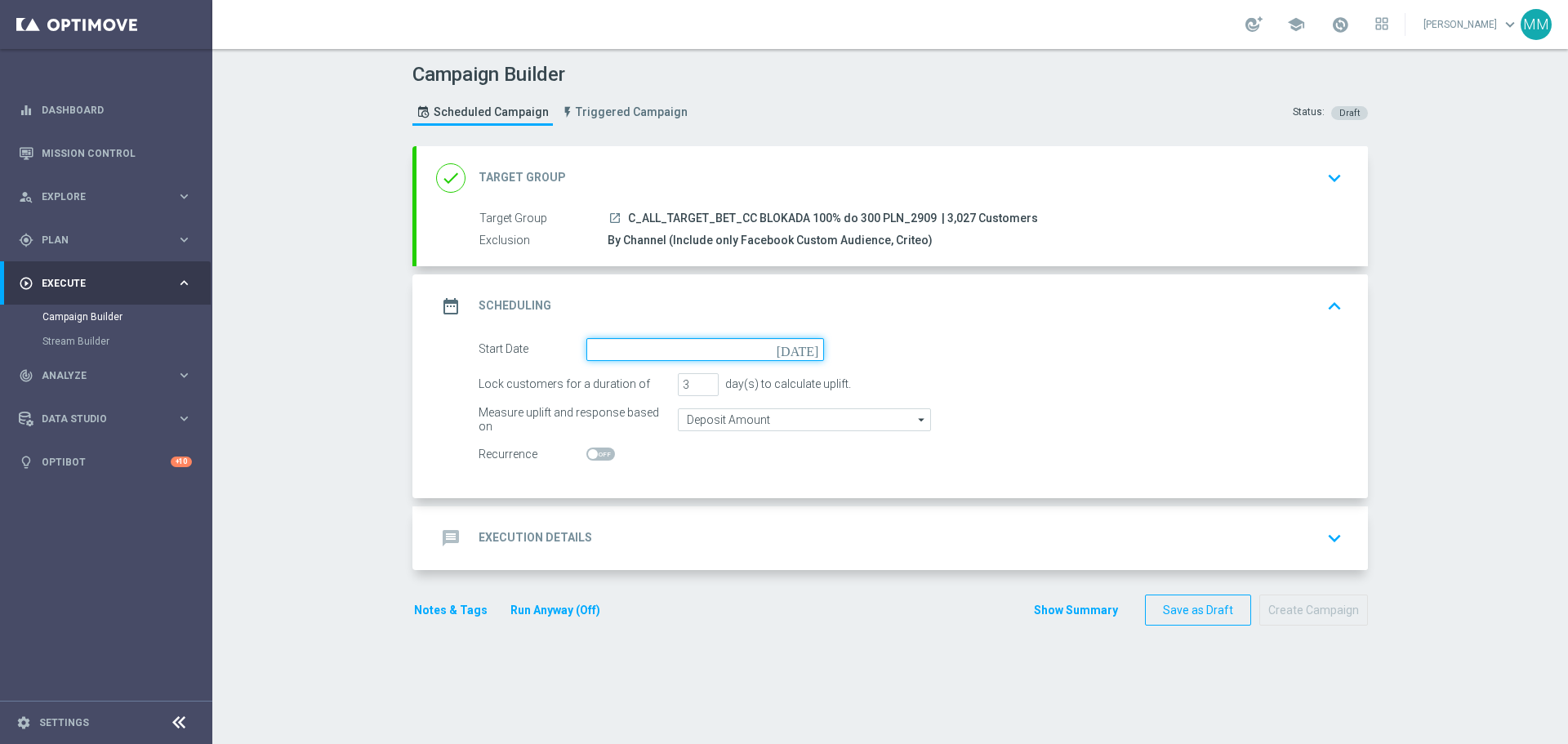
click at [646, 347] on input at bounding box center [706, 350] width 238 height 23
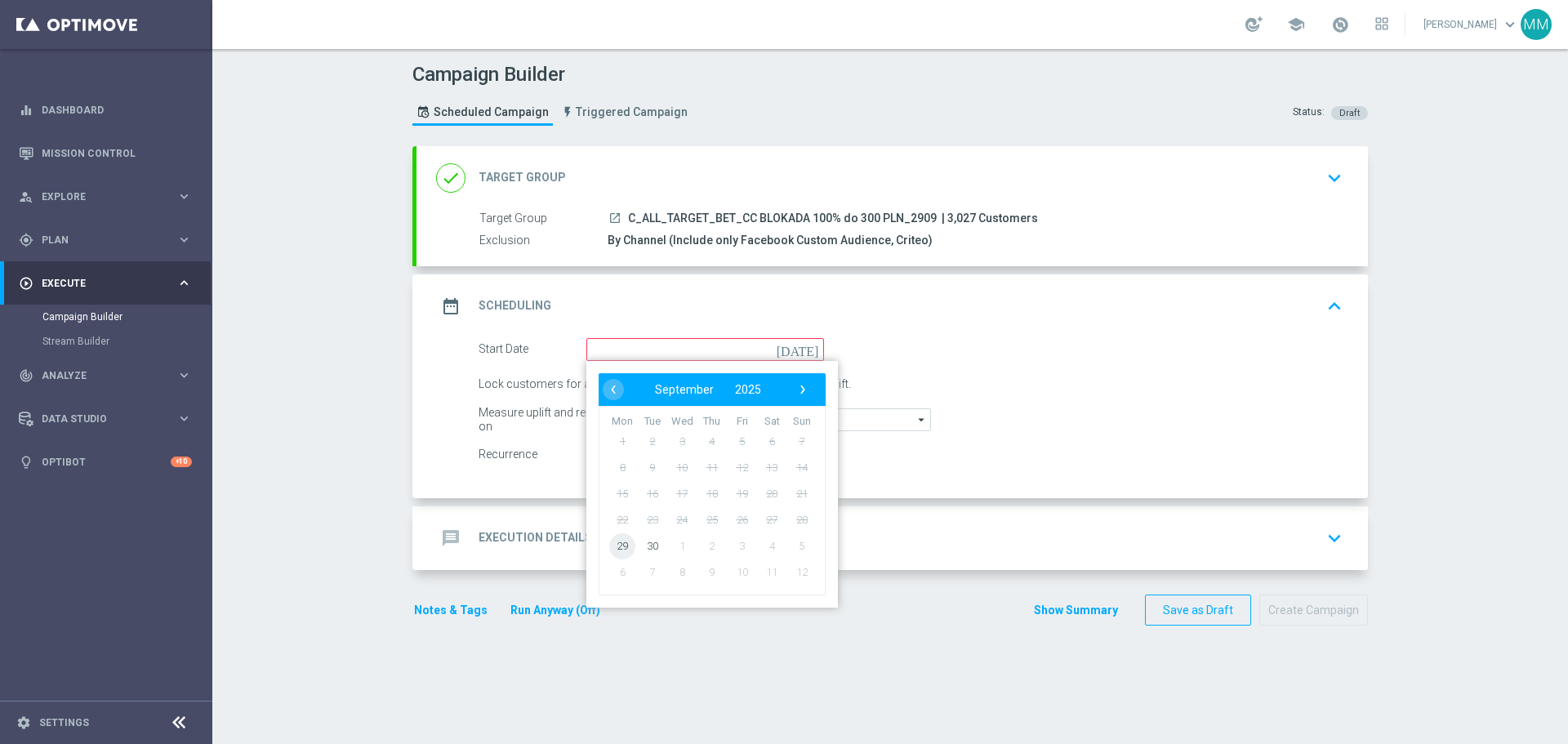
click at [617, 551] on span "29" at bounding box center [622, 546] width 26 height 26
type input "[DATE]"
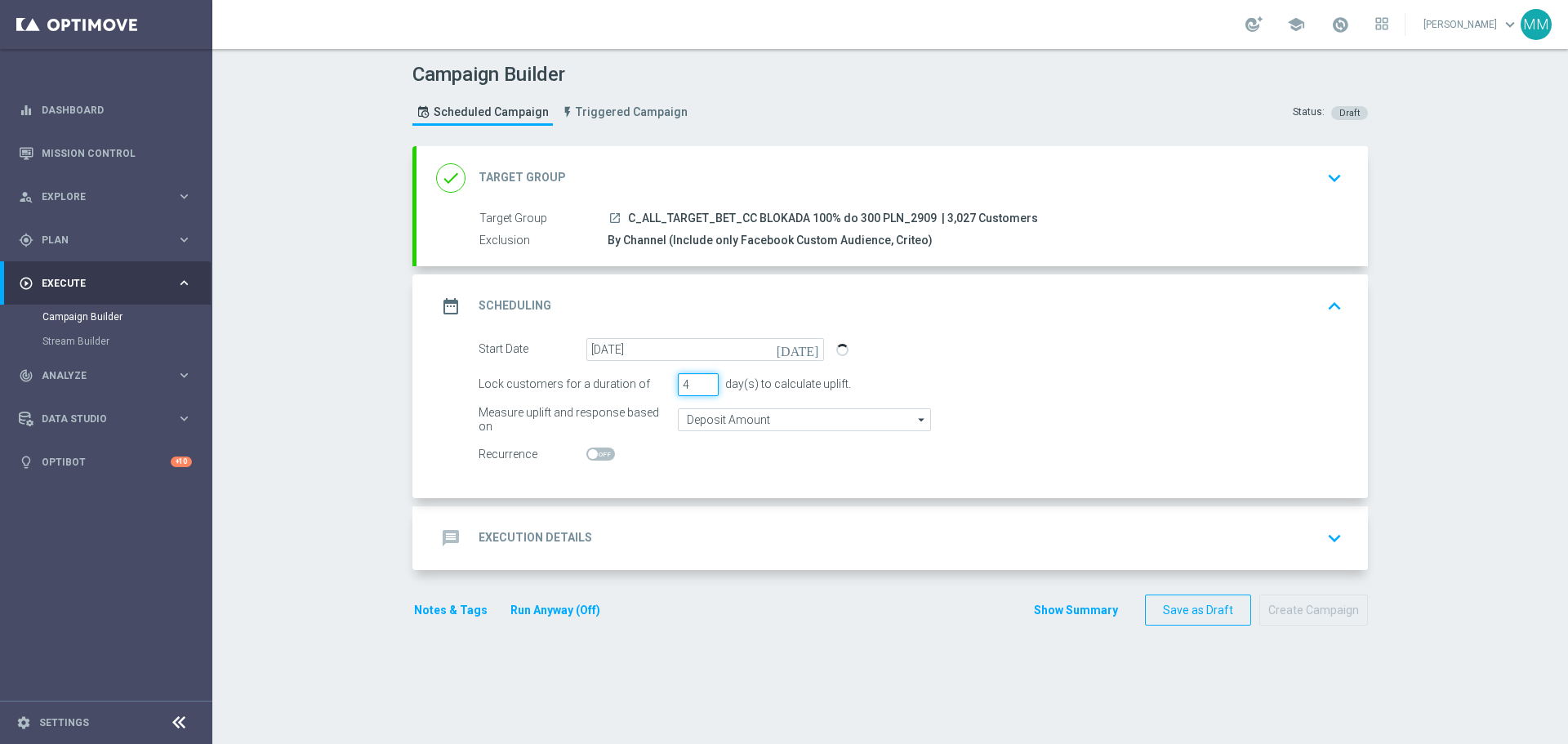
type input "4"
click at [703, 382] on input "4" at bounding box center [698, 384] width 41 height 23
click at [714, 426] on input "Deposit Amount" at bounding box center [804, 419] width 253 height 23
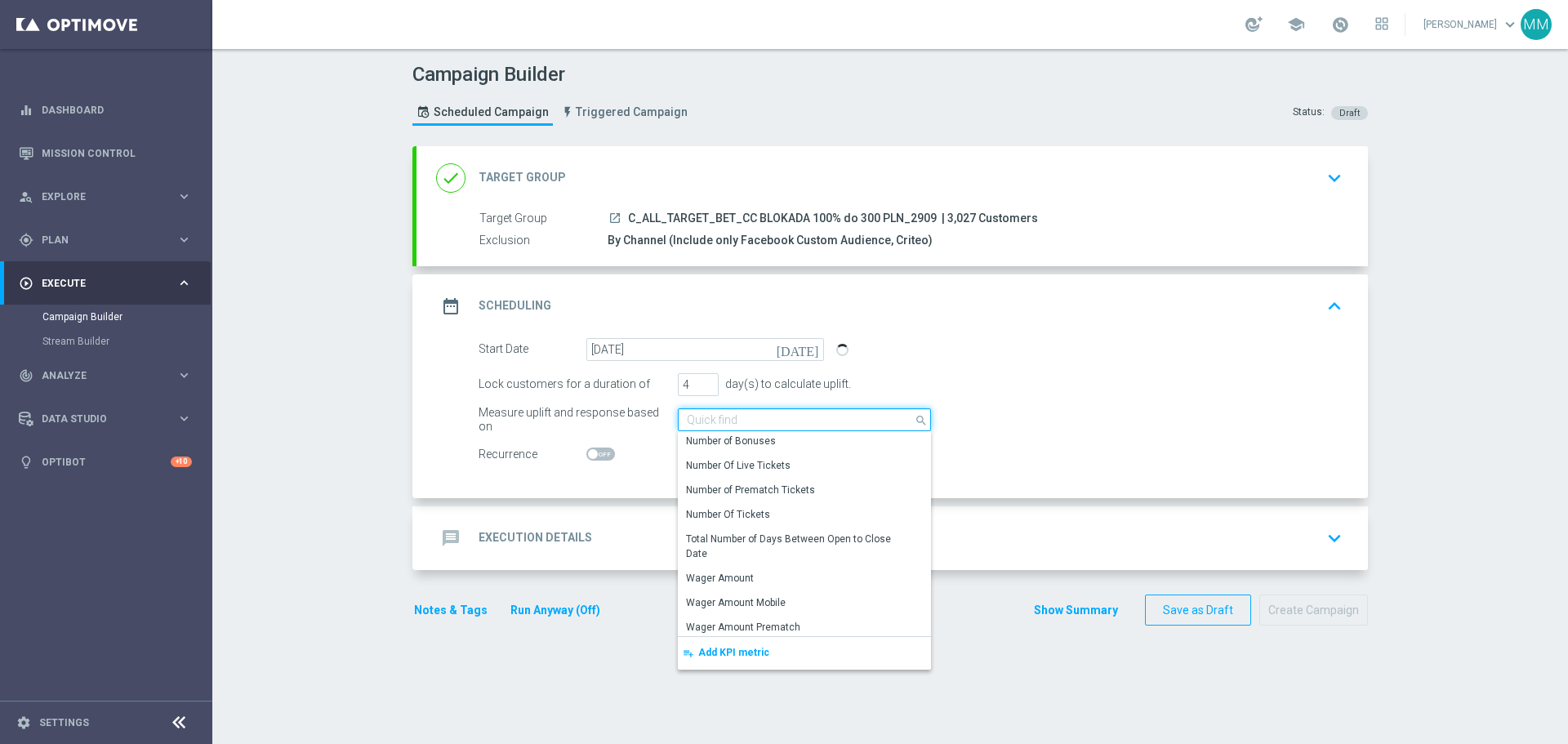
scroll to position [326, 0]
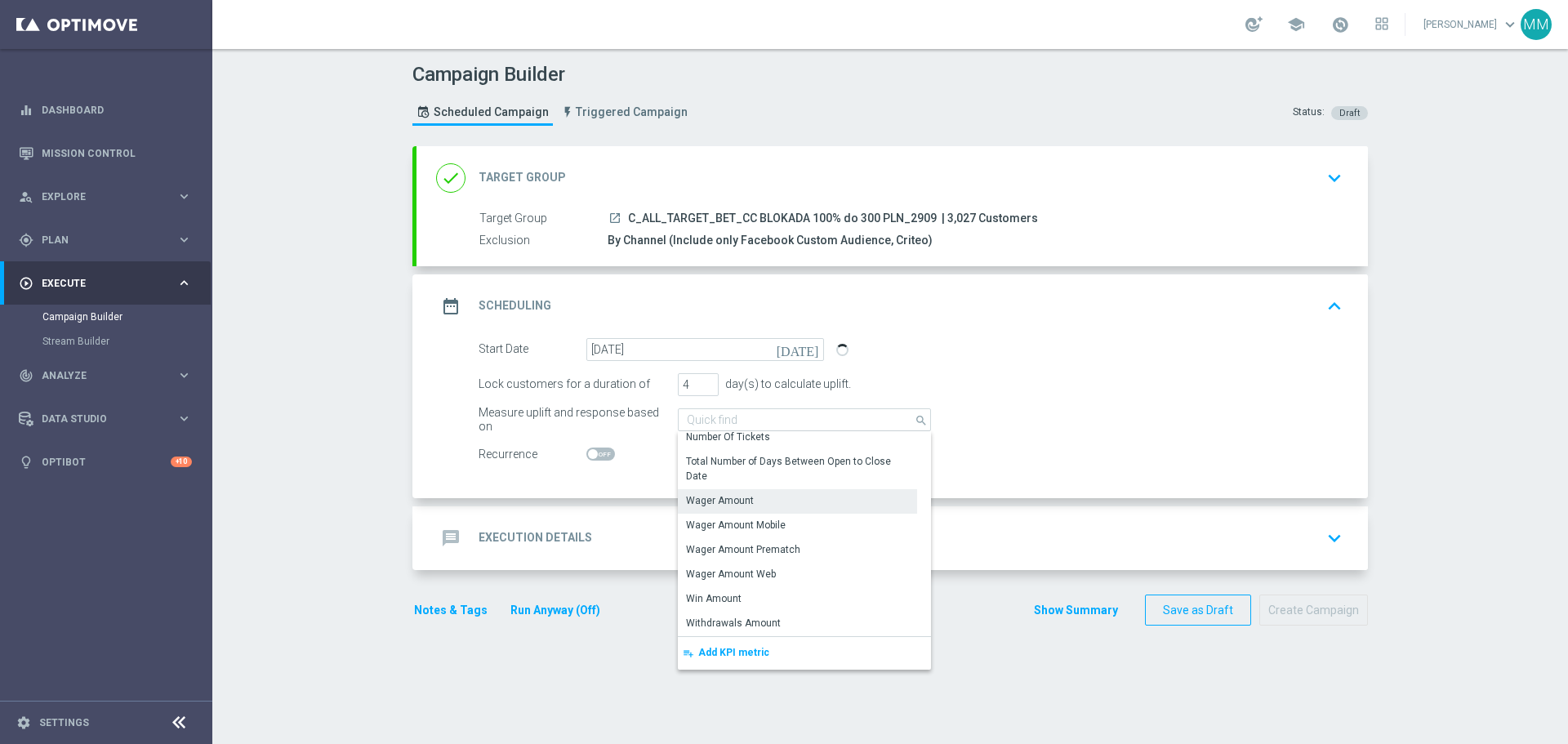
click at [736, 505] on div "Wager Amount" at bounding box center [720, 500] width 68 height 15
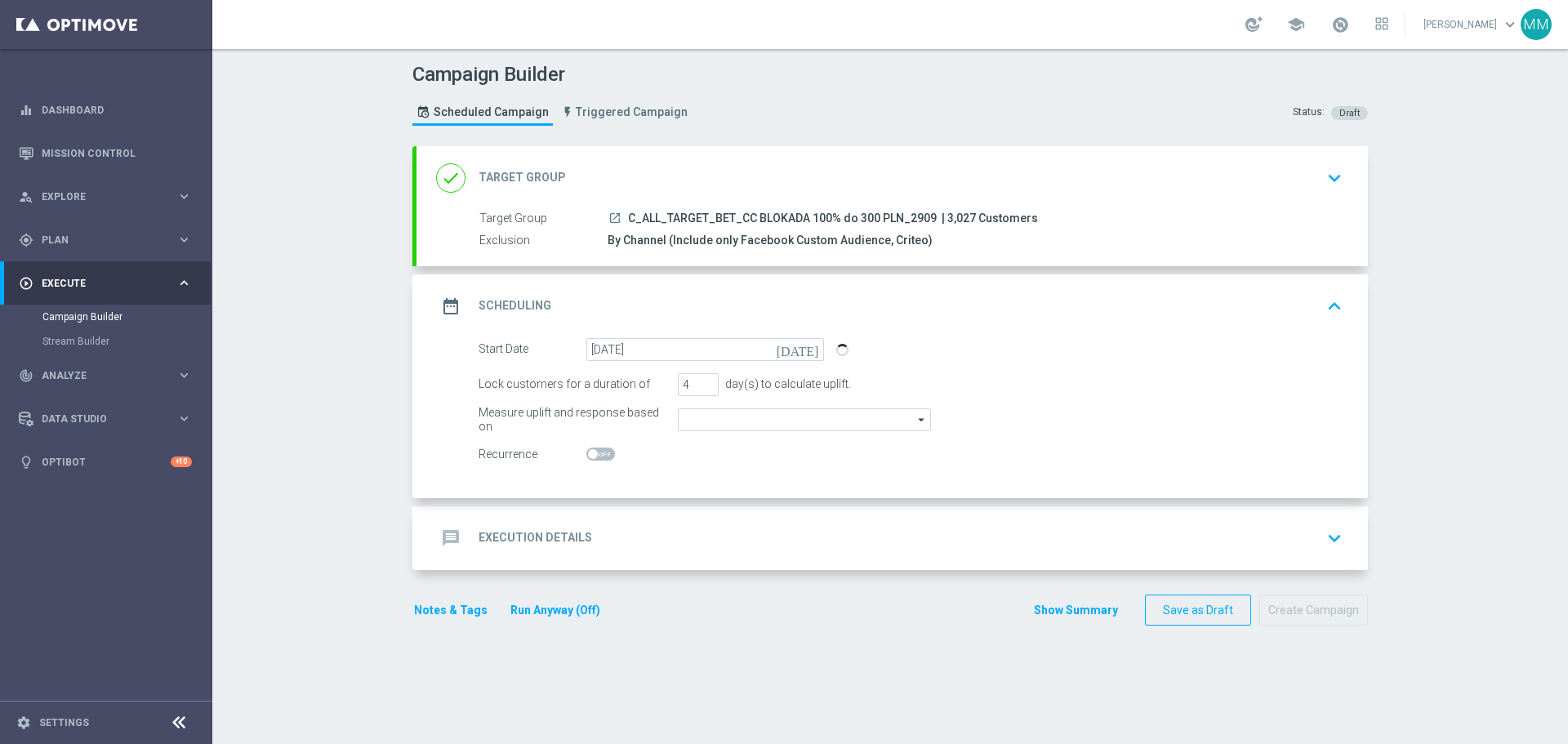
type input "Wager Amount"
click at [598, 531] on div "message Execution Details keyboard_arrow_down" at bounding box center [892, 538] width 912 height 31
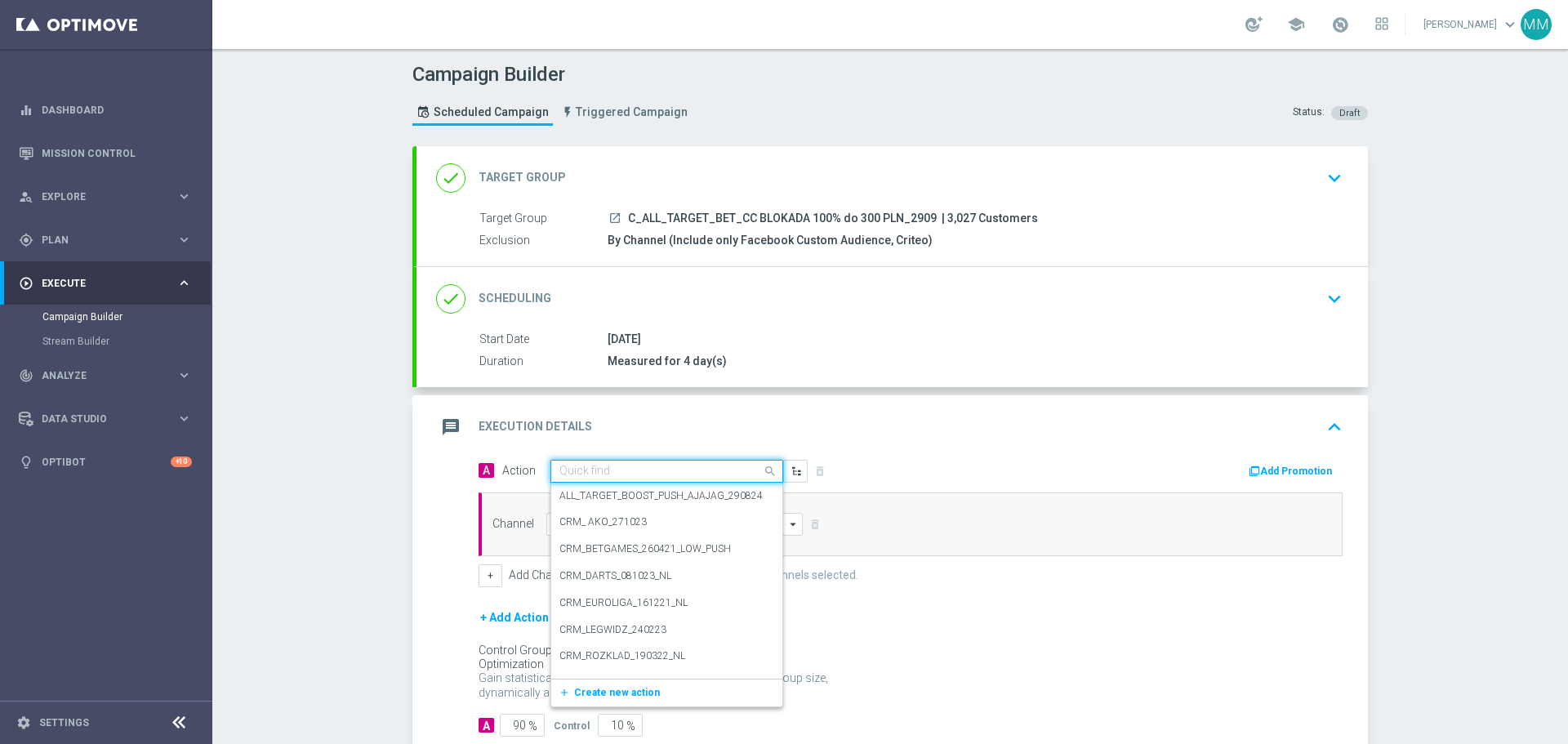
click at [591, 473] on input "text" at bounding box center [651, 472] width 182 height 14
paste input "C_ALL_TARGET_BET_CC BLOKADA 100% do 300 PLN_2909"
type input "C_ALL_TARGET_BET_CC BLOKADA 100% do 300 PLN_2909"
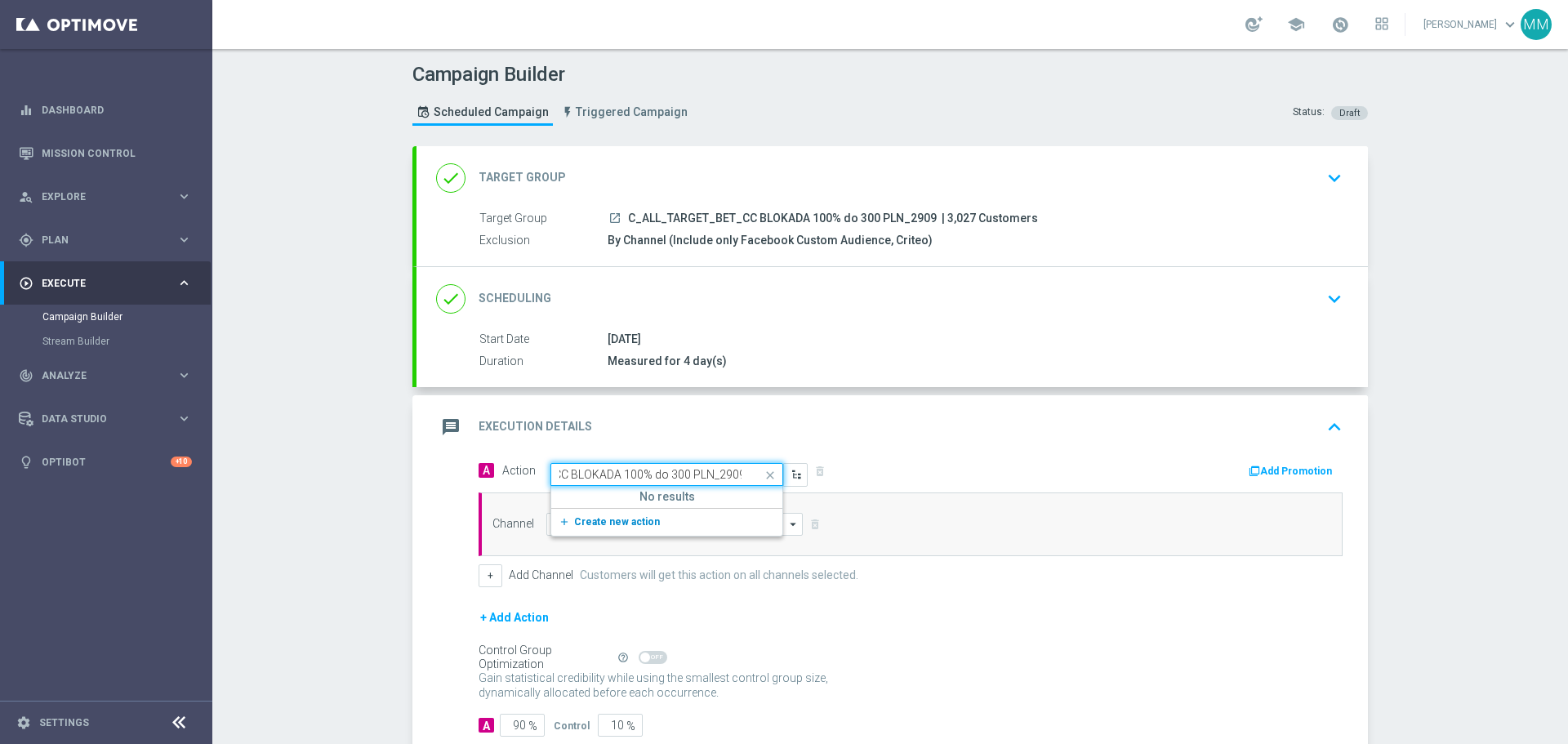
click at [566, 520] on icon "add_new" at bounding box center [566, 522] width 16 height 11
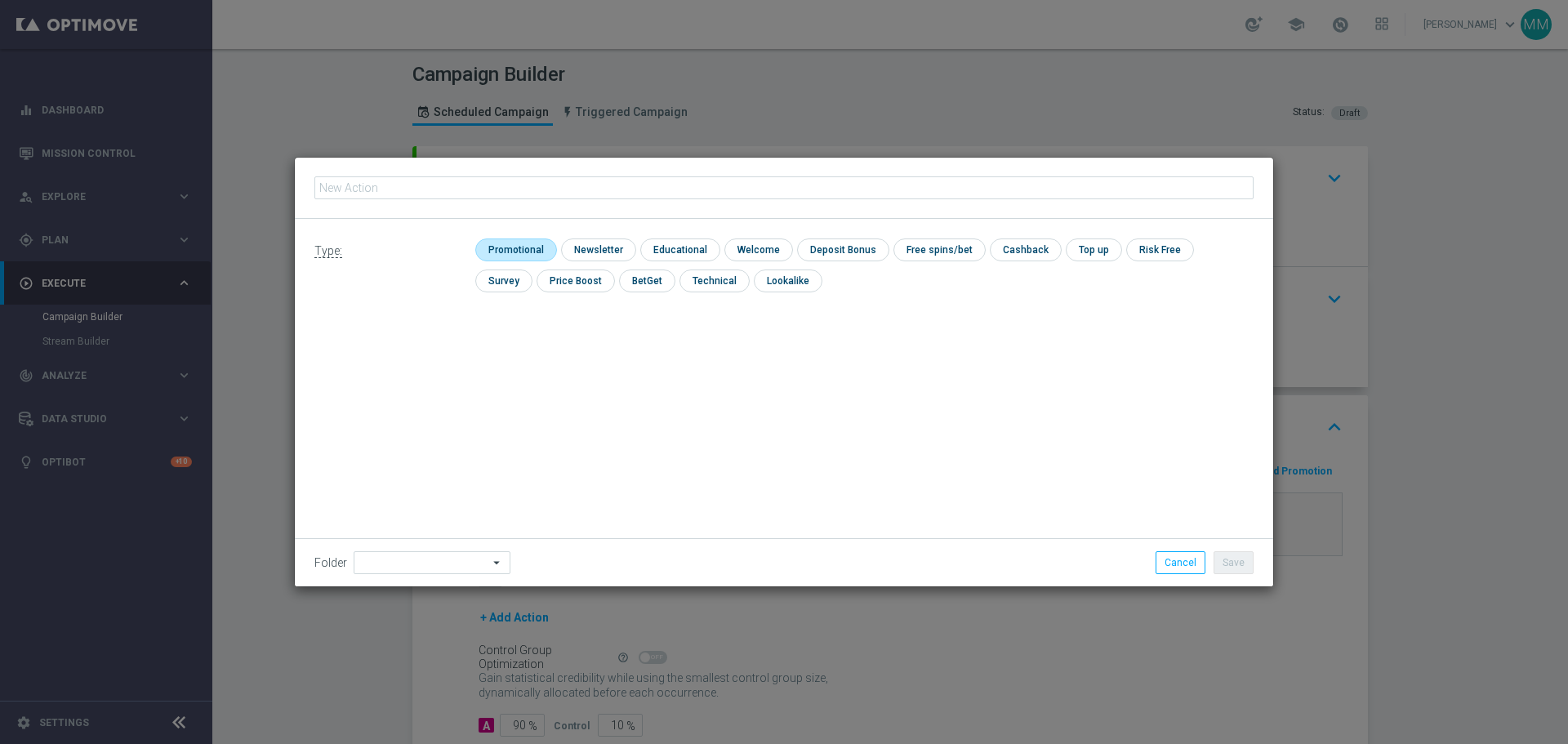
click at [532, 249] on input "checkbox" at bounding box center [513, 249] width 77 height 22
checkbox input "true"
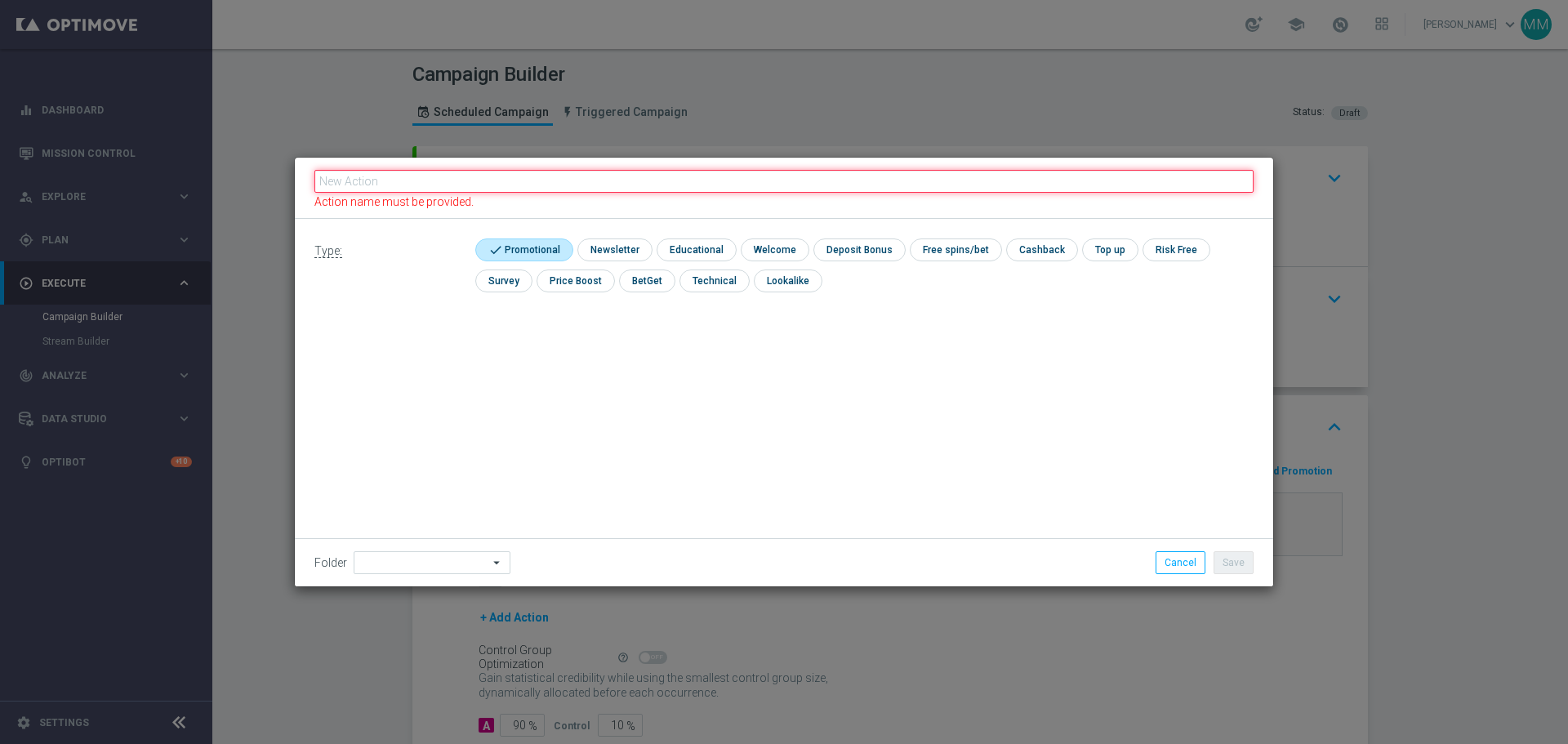
click at [489, 186] on input "text" at bounding box center [784, 181] width 939 height 23
paste input "C_ALL_TARGET_BET_CC BLOKADA 100% do 300 PLN_2909"
type input "C_ALL_TARGET_BET_CC BLOKADA 100% do 300 PLN_2909"
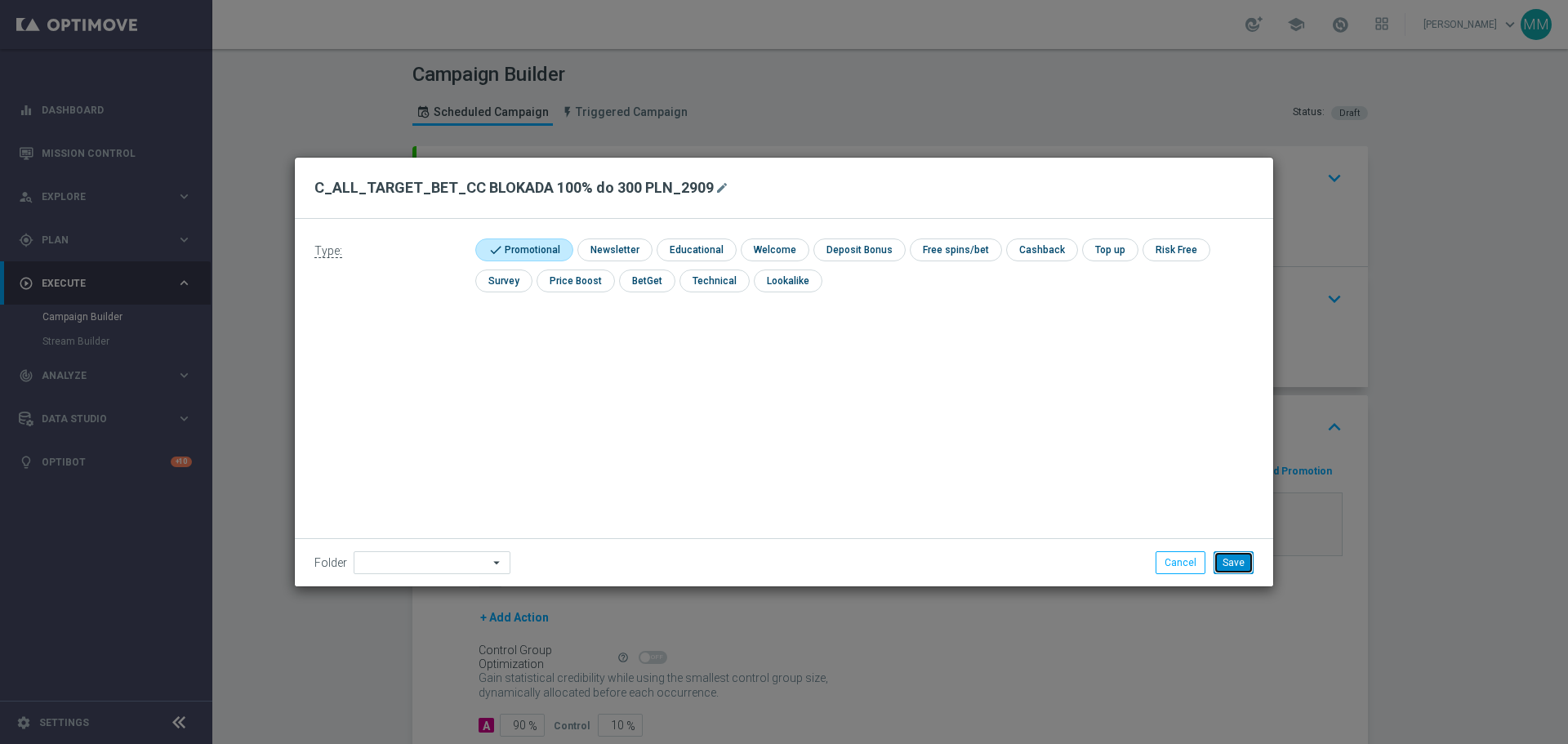
click at [1236, 566] on button "Save" at bounding box center [1233, 563] width 40 height 23
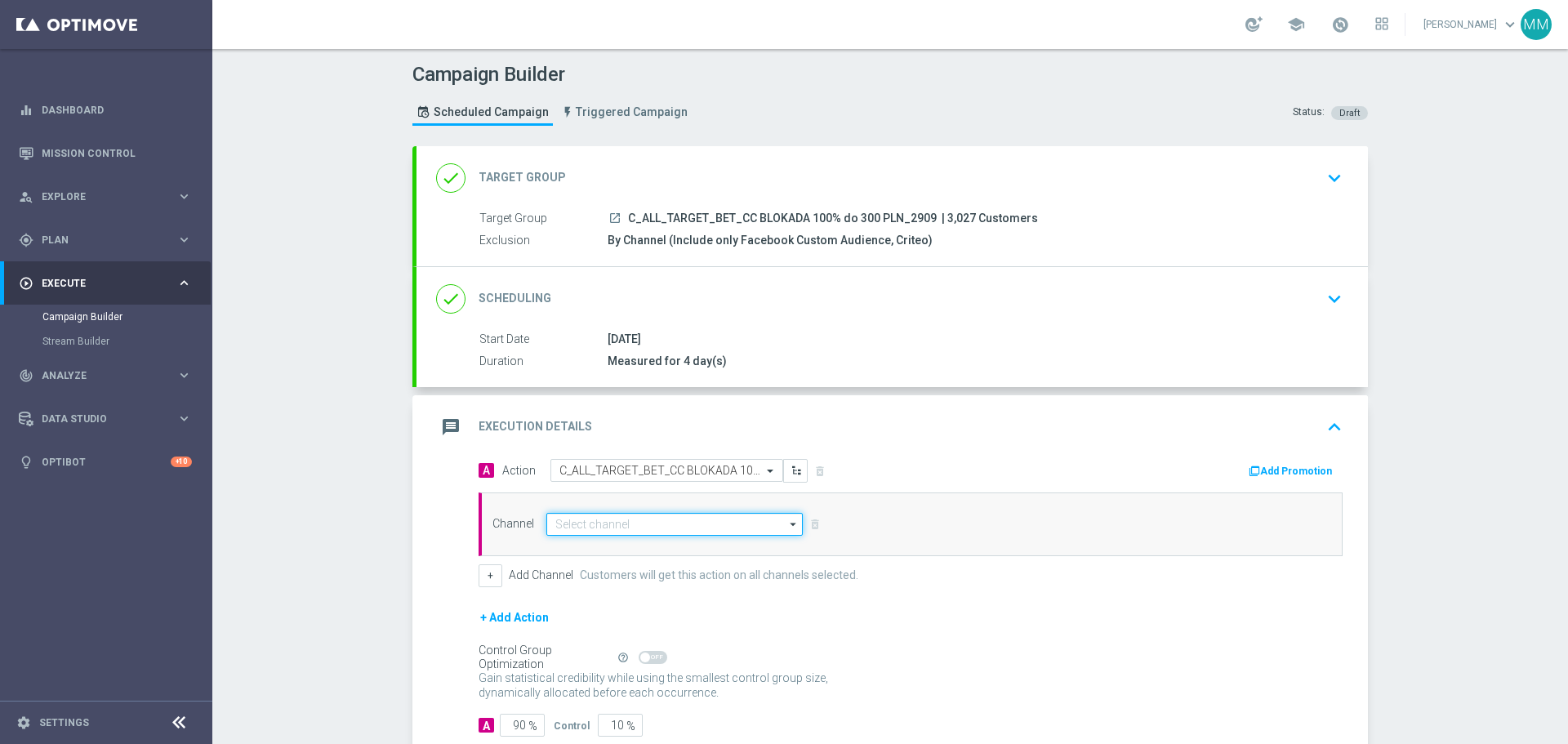
click at [594, 524] on input at bounding box center [675, 525] width 257 height 23
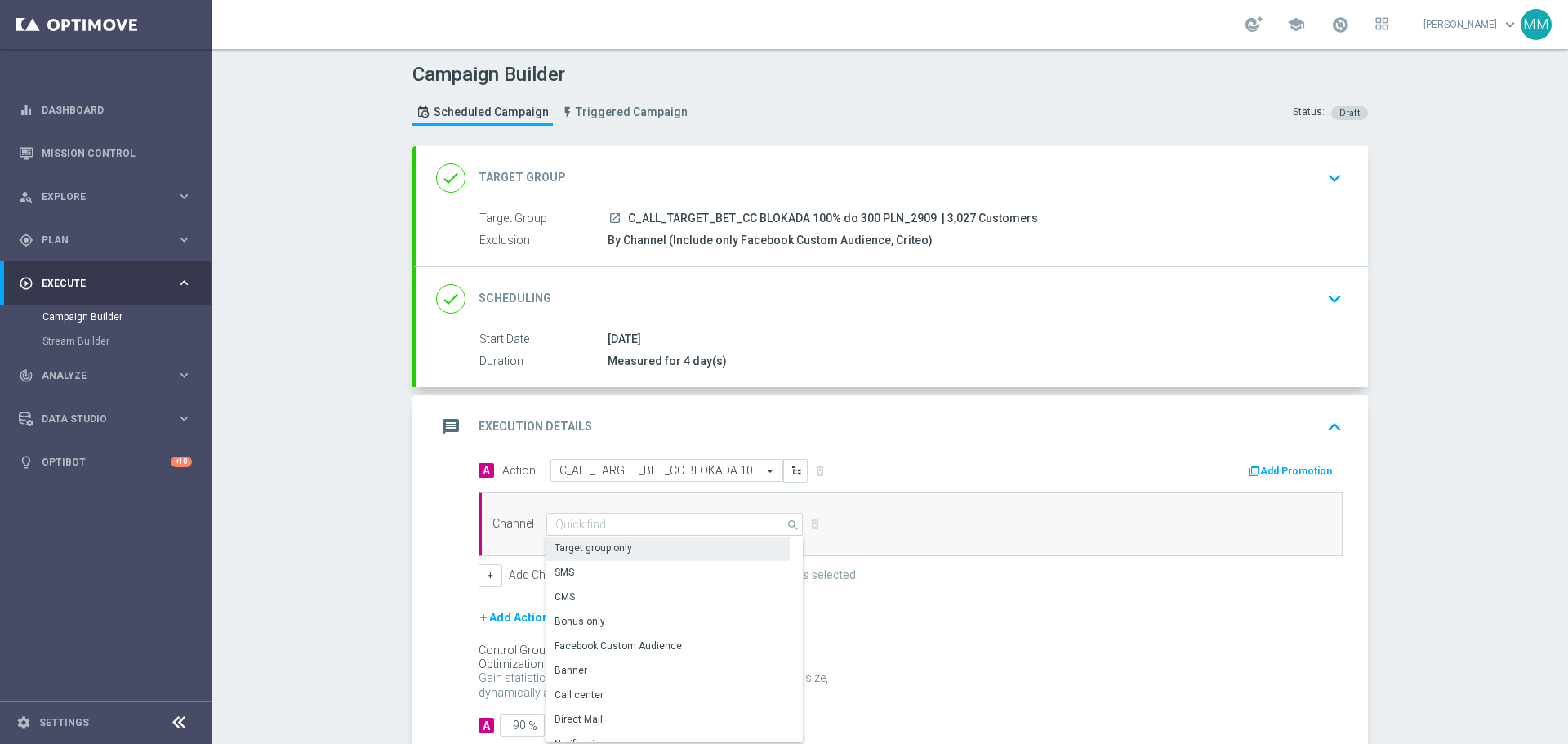
click at [608, 548] on div "Target group only" at bounding box center [592, 548] width 77 height 15
type input "Target group only"
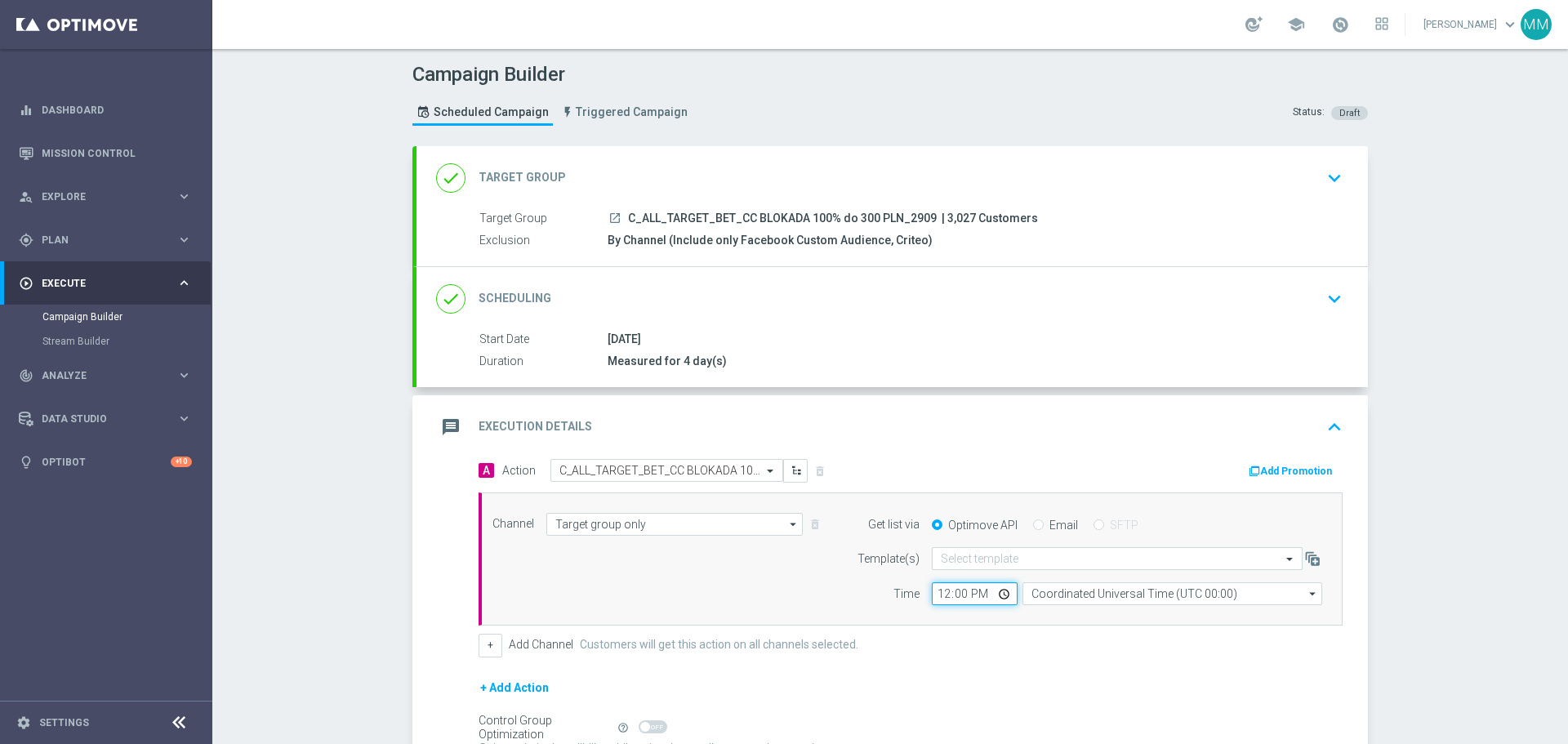
click at [957, 596] on input "12:00" at bounding box center [975, 593] width 86 height 23
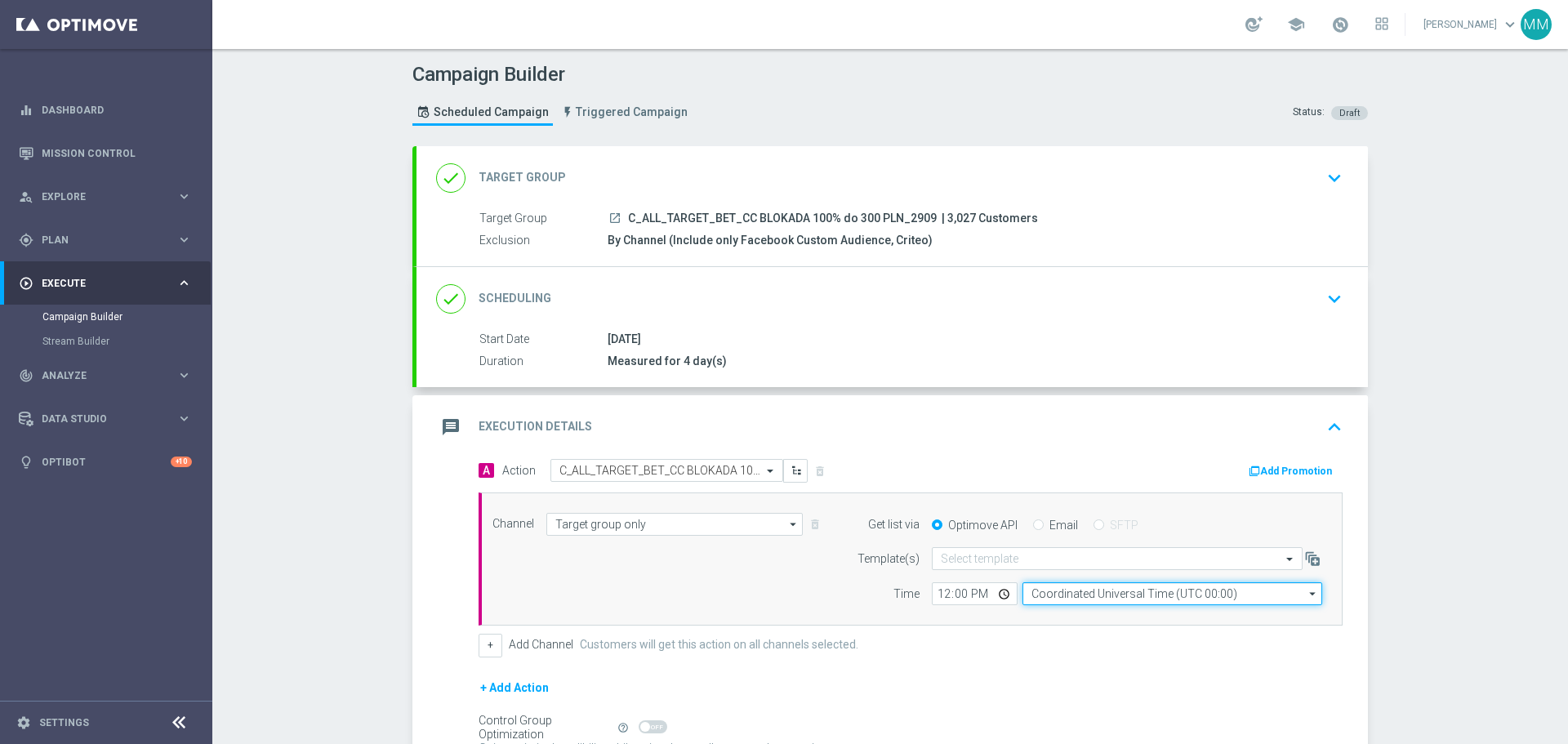
click at [1070, 594] on input "Coordinated Universal Time (UTC 00:00)" at bounding box center [1173, 593] width 299 height 23
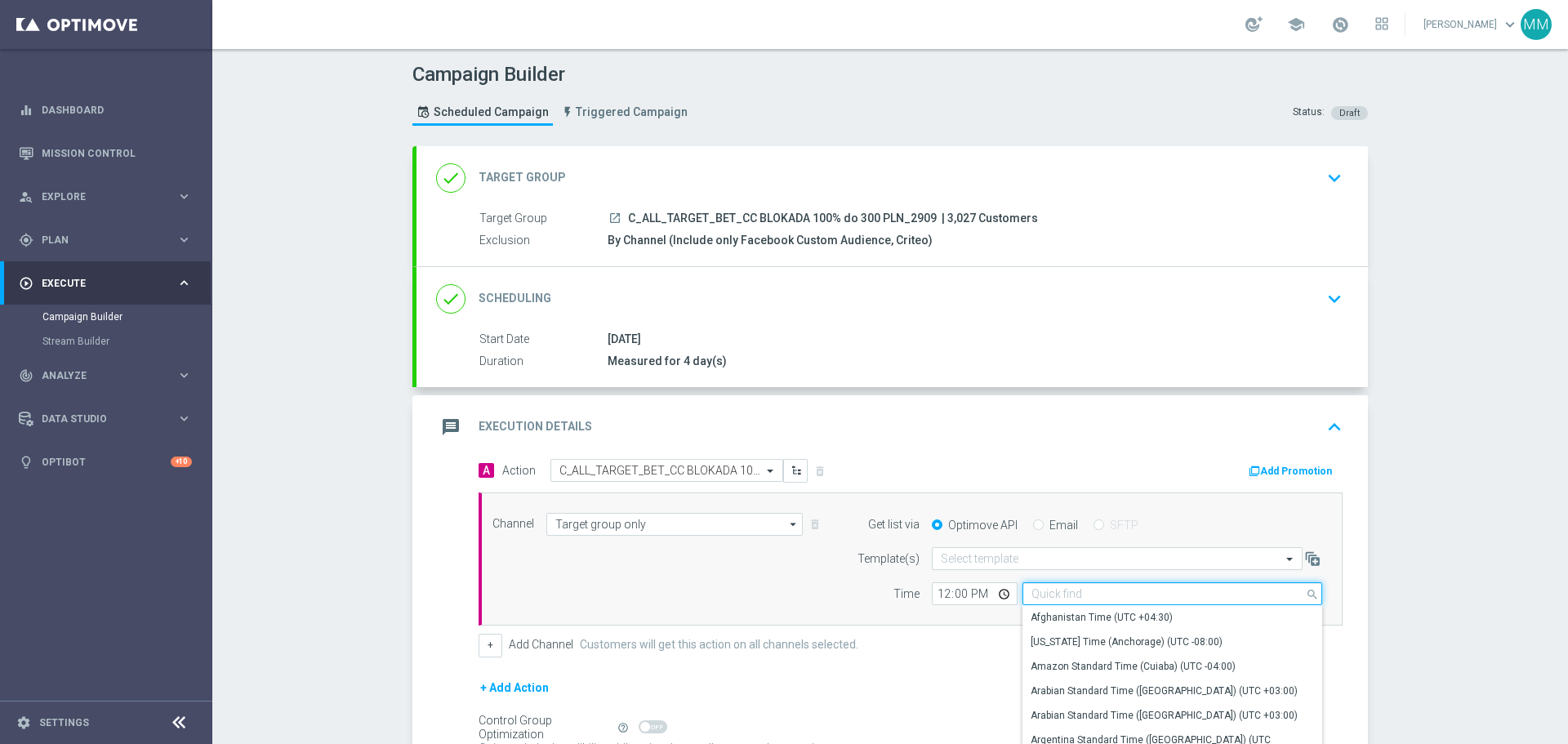
click at [1068, 593] on input at bounding box center [1173, 593] width 299 height 23
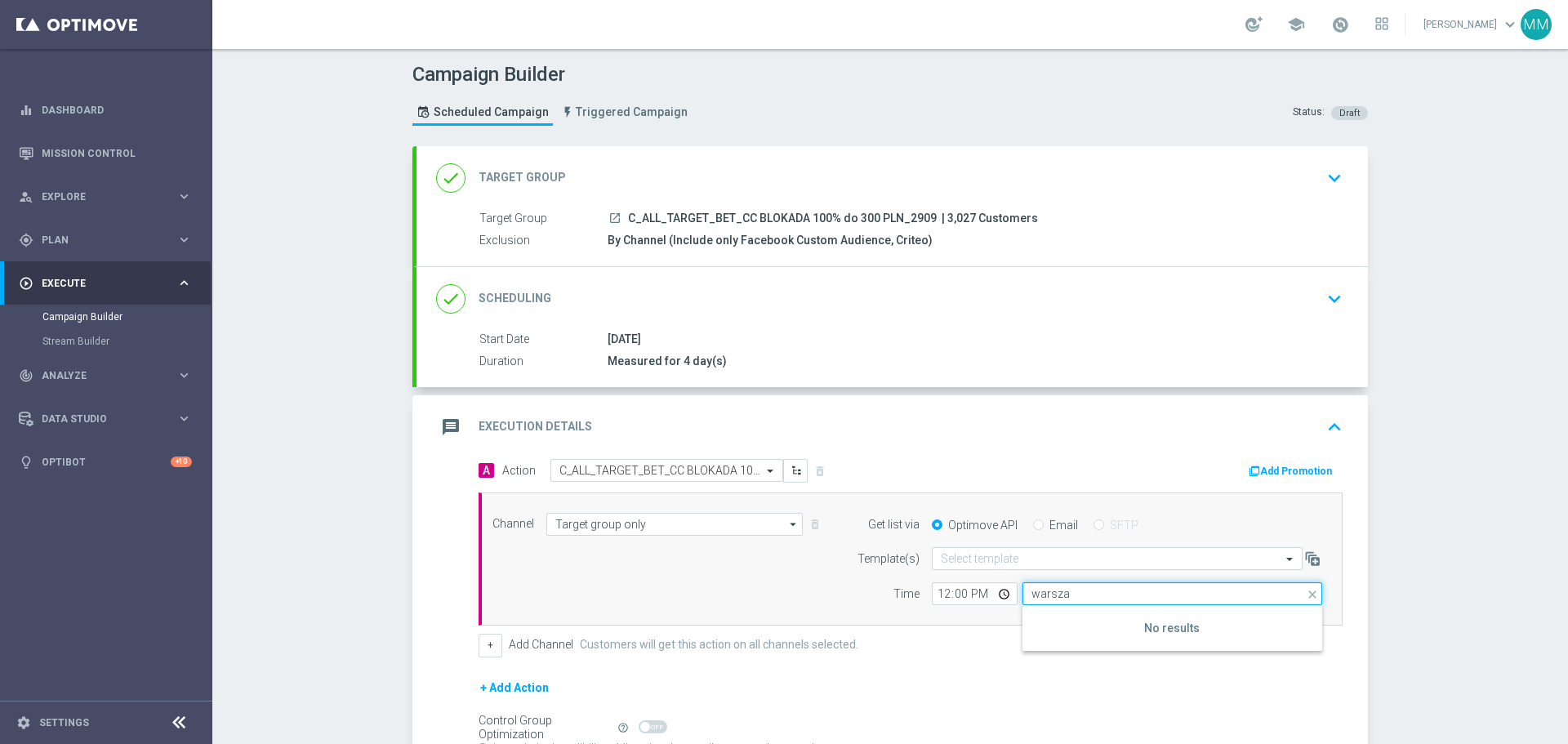
drag, startPoint x: 1080, startPoint y: 589, endPoint x: 927, endPoint y: 592, distance: 153.0
click at [932, 592] on div "12:00 warsza Coordinated Universal Time (UTC 00:00) close Show Selected 0 of NaN" at bounding box center [1127, 593] width 391 height 23
type input "Coordinated Universal Time (UTC 00:00)"
click at [1279, 593] on input "Coordinated Universal Time (UTC 00:00)" at bounding box center [1173, 593] width 299 height 23
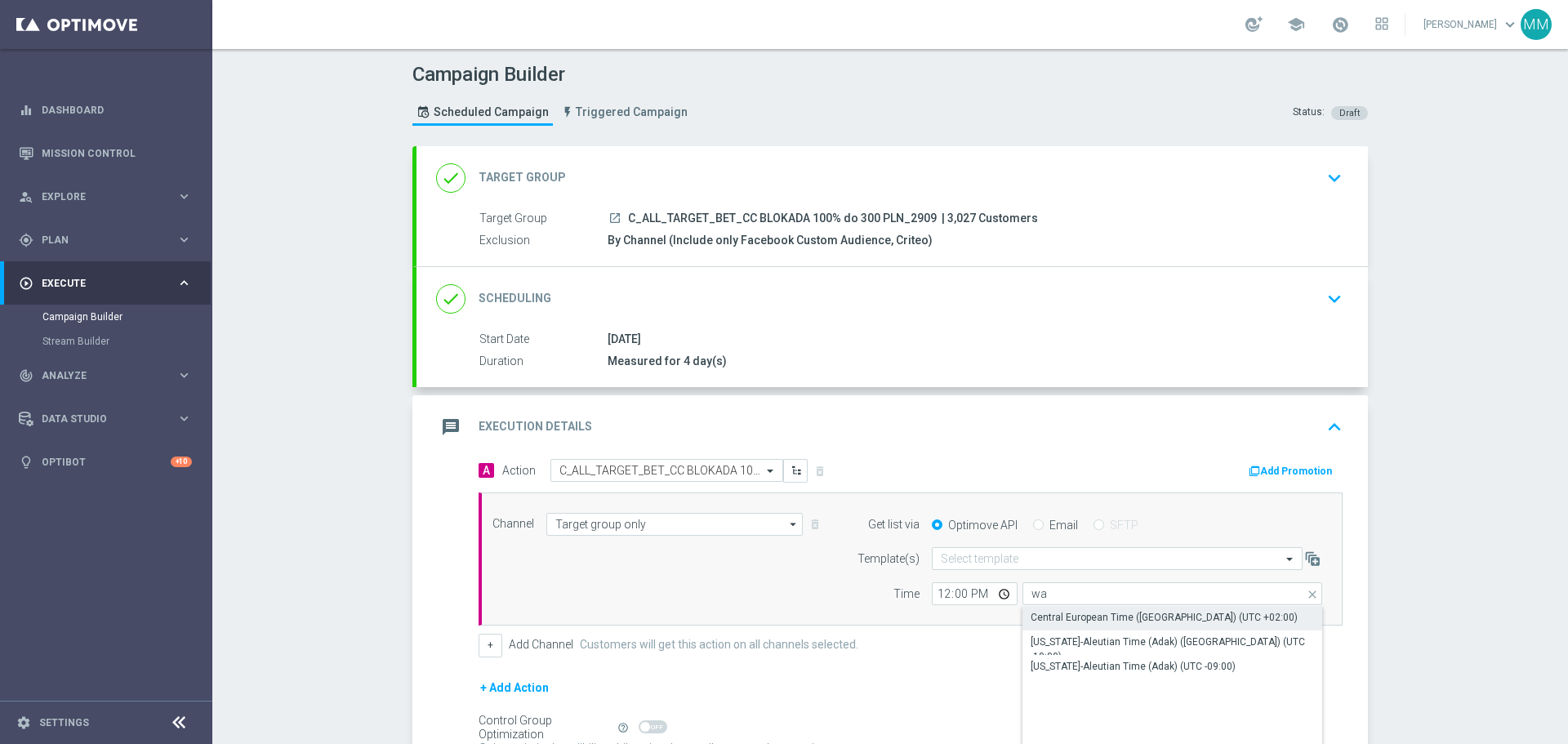
click at [1168, 619] on div "Central European Time ([GEOGRAPHIC_DATA]) (UTC +02:00)" at bounding box center [1163, 618] width 267 height 15
type input "Central European Time ([GEOGRAPHIC_DATA]) (UTC +02:00)"
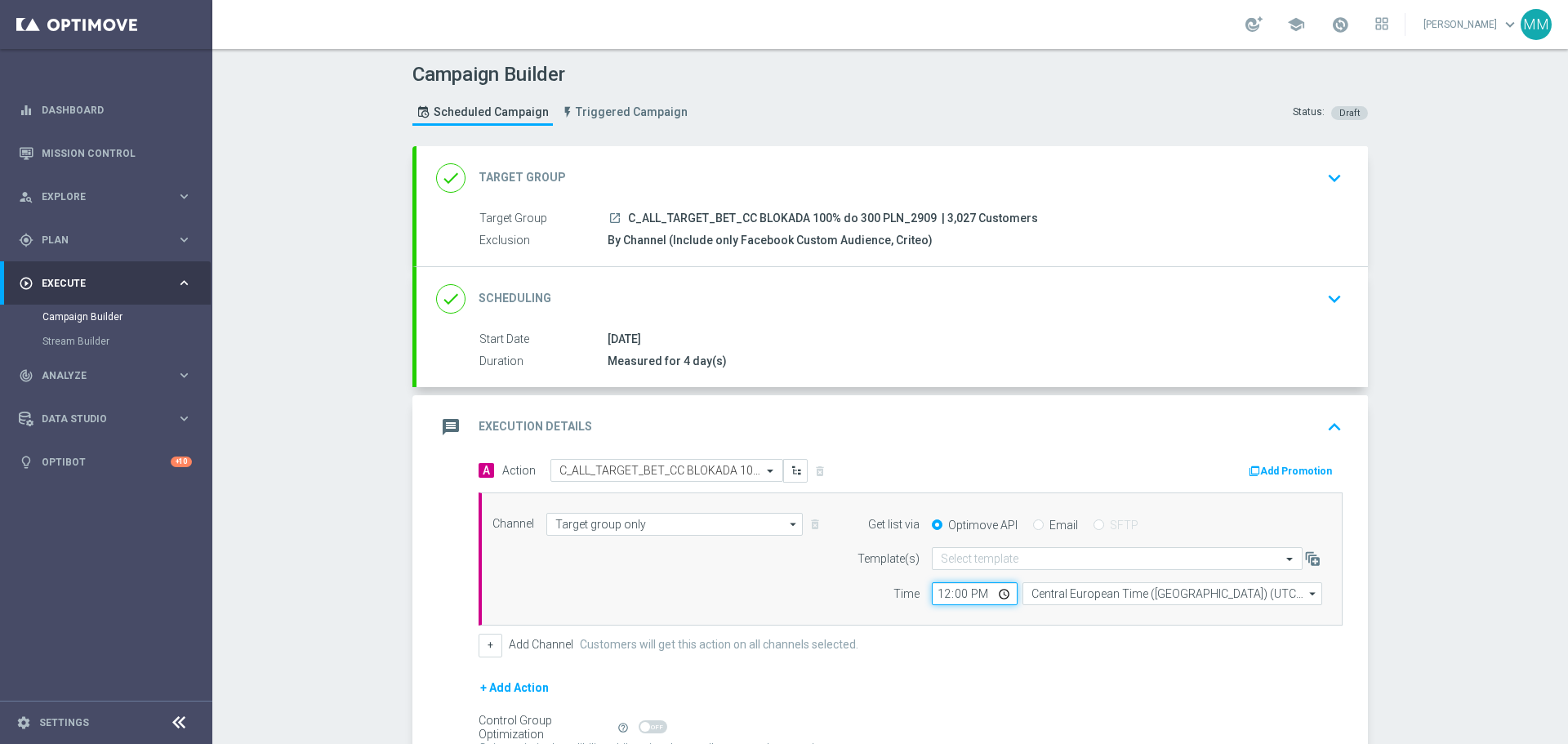
click at [998, 595] on input "12:00" at bounding box center [975, 593] width 86 height 23
type input "08:00"
click at [1160, 446] on div "message Execution Details keyboard_arrow_up" at bounding box center [892, 427] width 951 height 64
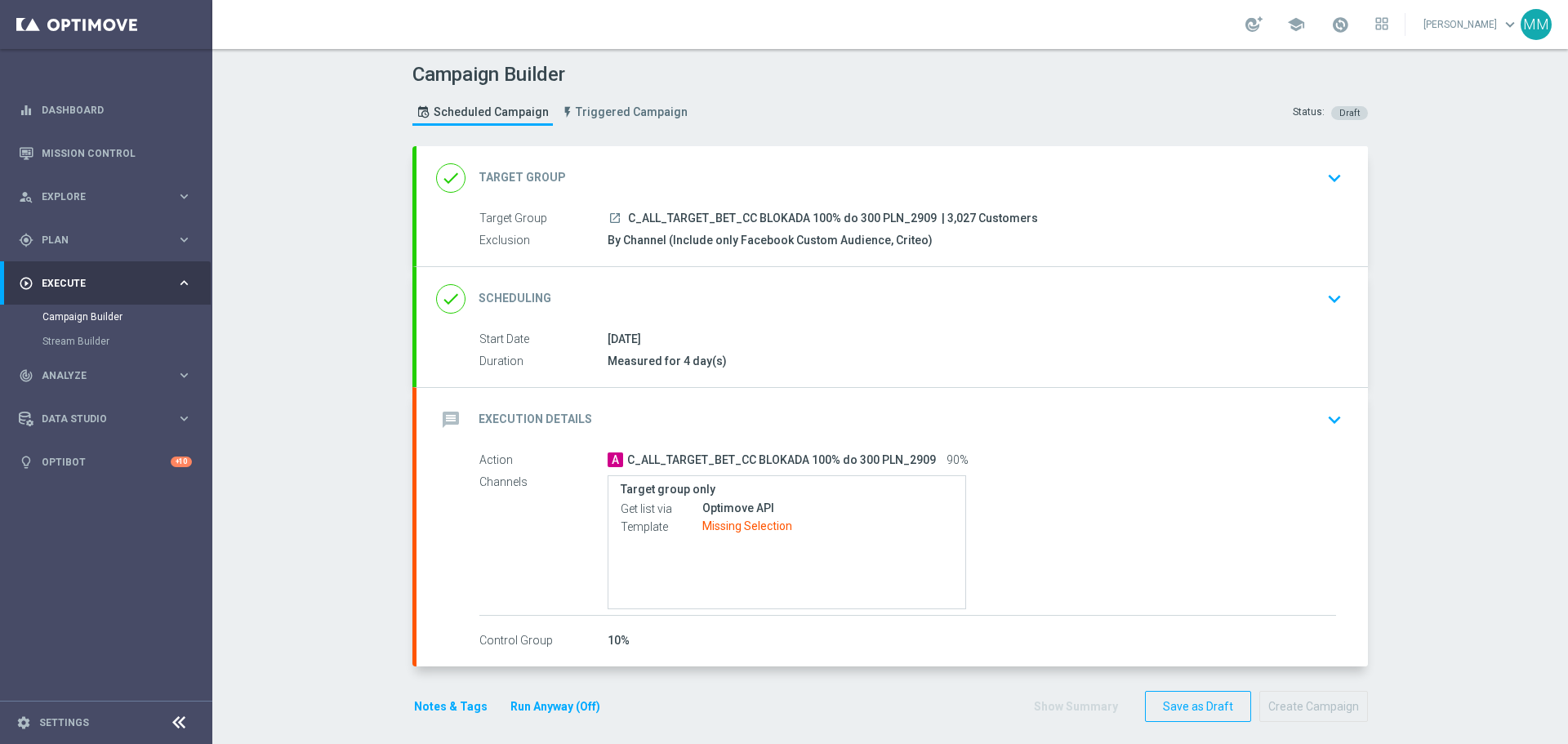
scroll to position [10, 0]
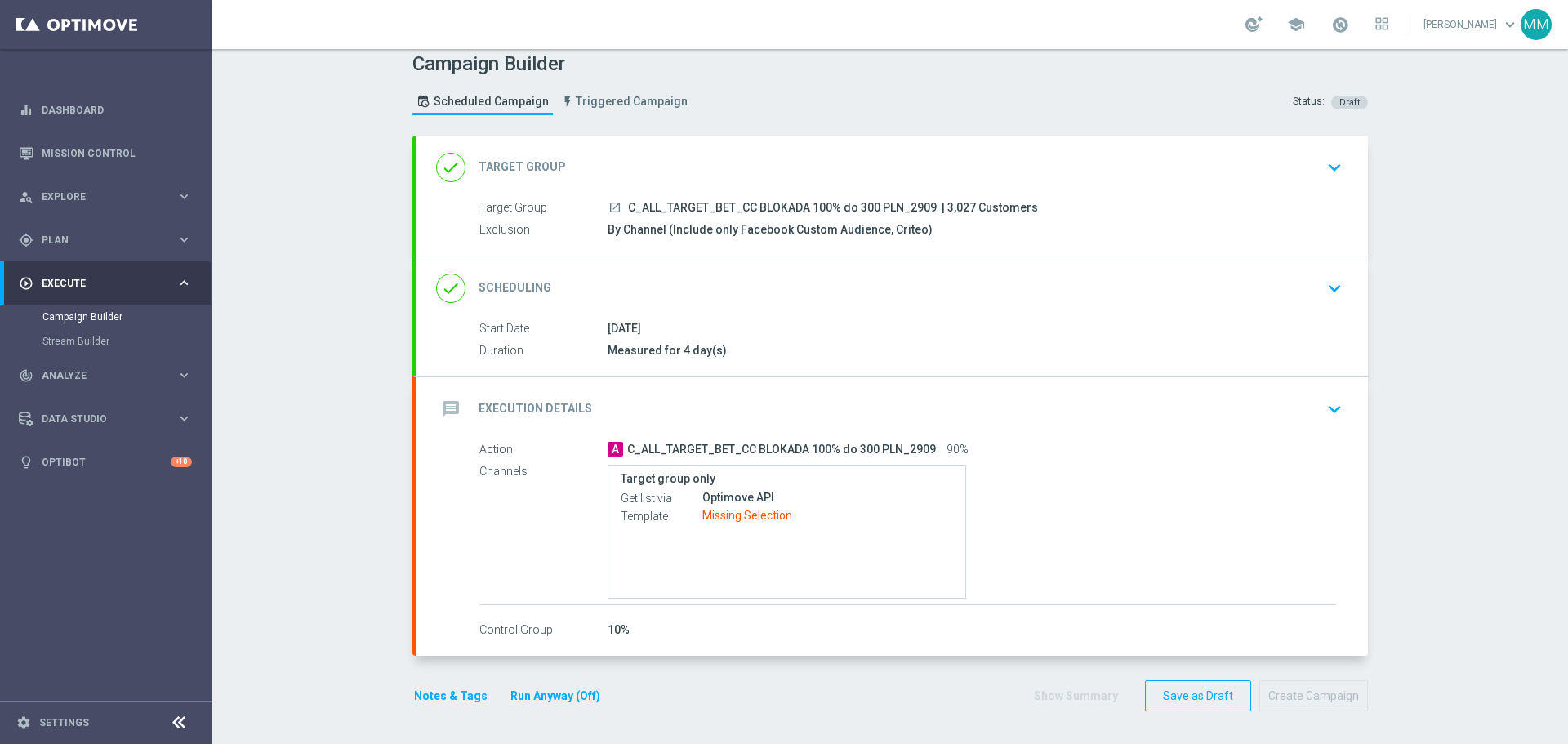
click at [1331, 409] on icon "keyboard_arrow_down" at bounding box center [1335, 409] width 24 height 24
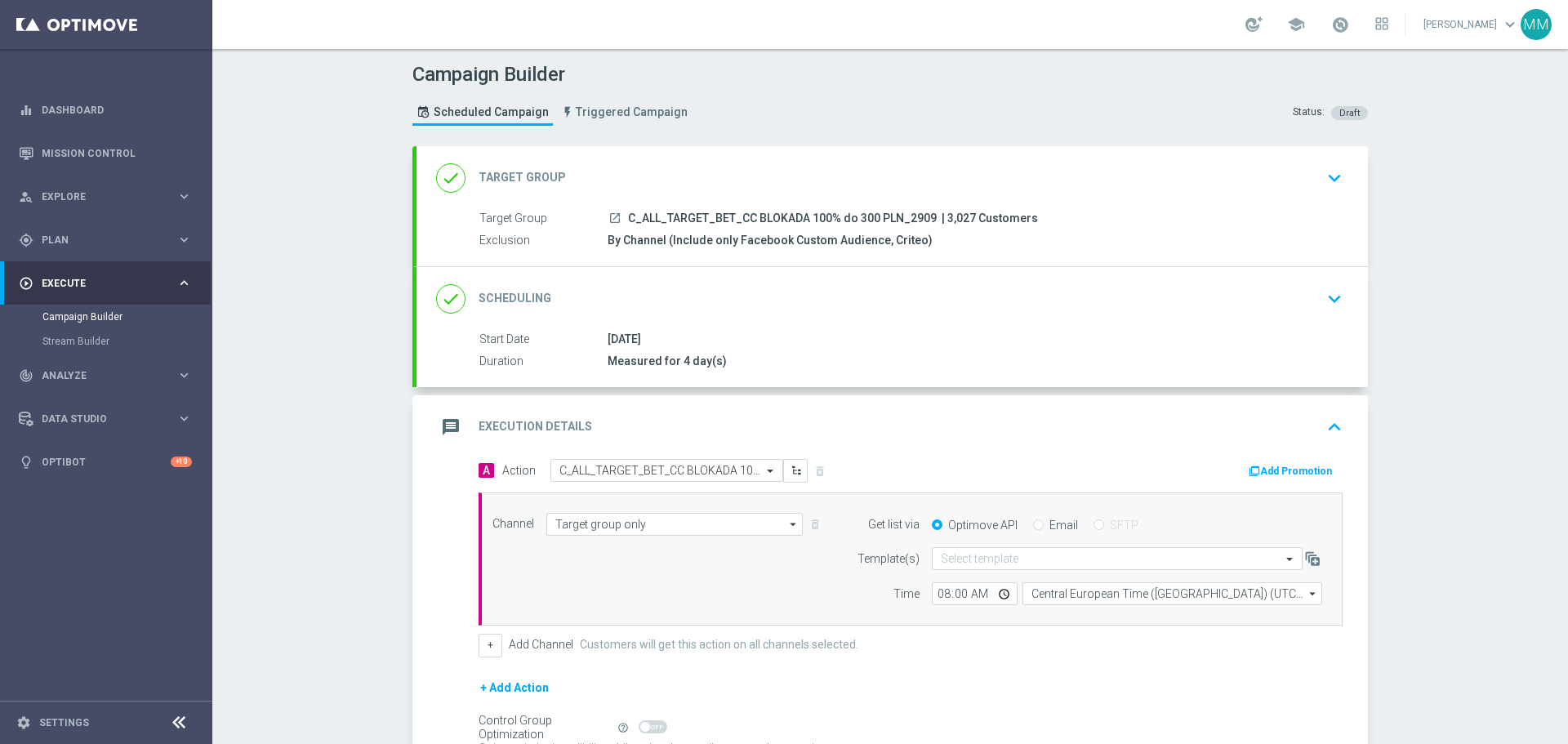
scroll to position [82, 0]
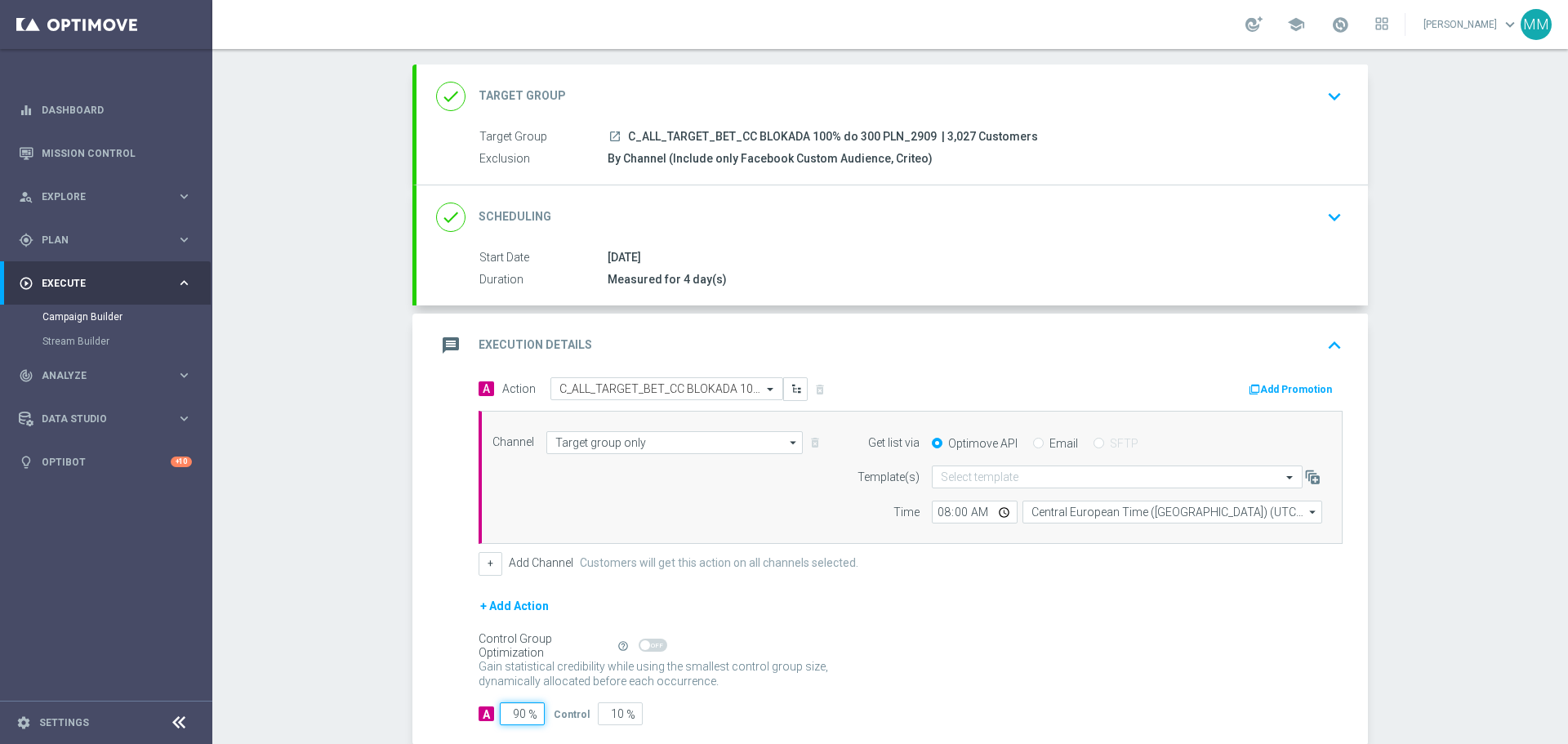
drag, startPoint x: 538, startPoint y: 714, endPoint x: 483, endPoint y: 711, distance: 55.1
click at [483, 711] on div "A 90 %" at bounding box center [510, 713] width 62 height 23
type input "1"
type input "99"
type input "10"
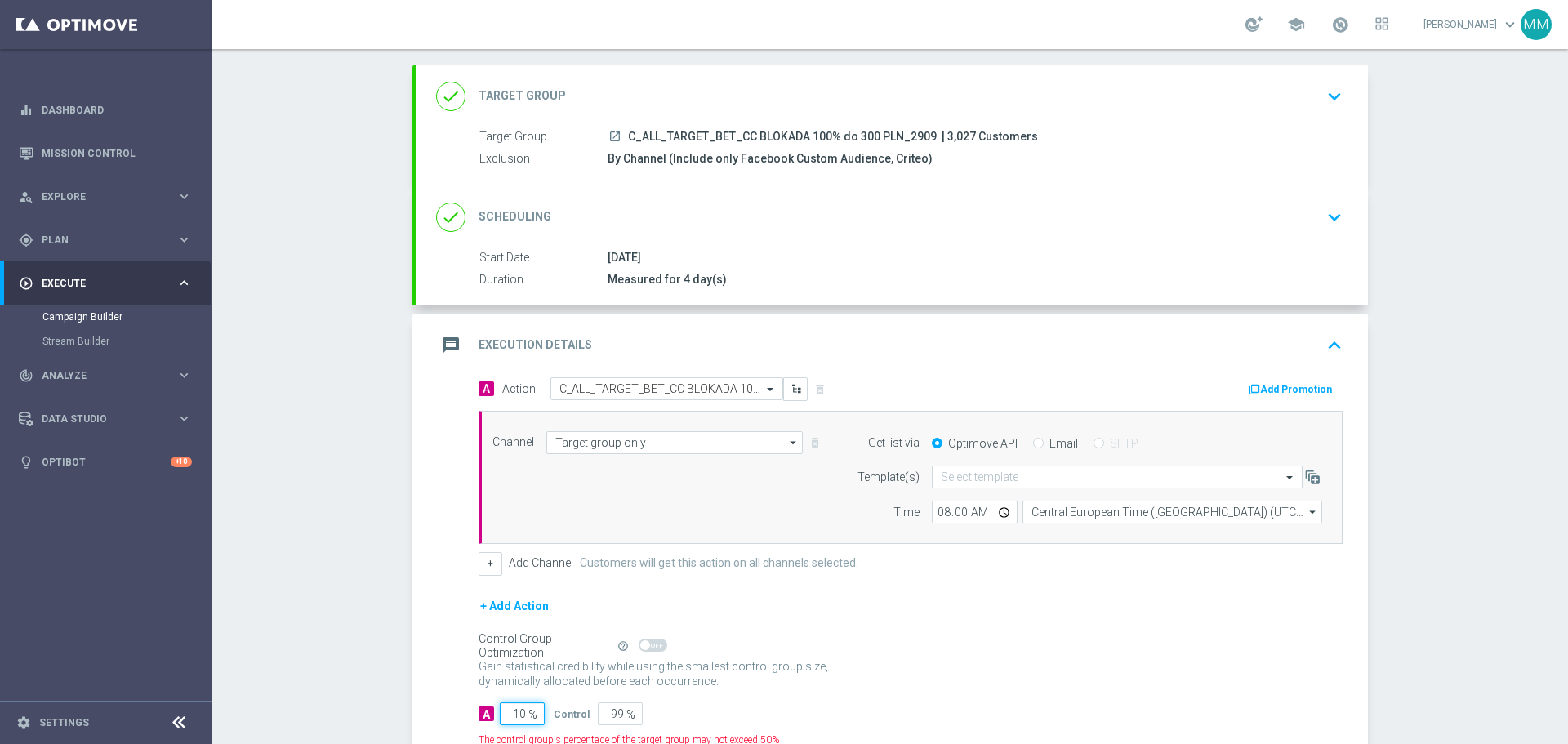
type input "90"
type input "100"
type input "0"
type input "100"
click at [695, 714] on div "A 100 % Control 0 %" at bounding box center [910, 713] width 864 height 23
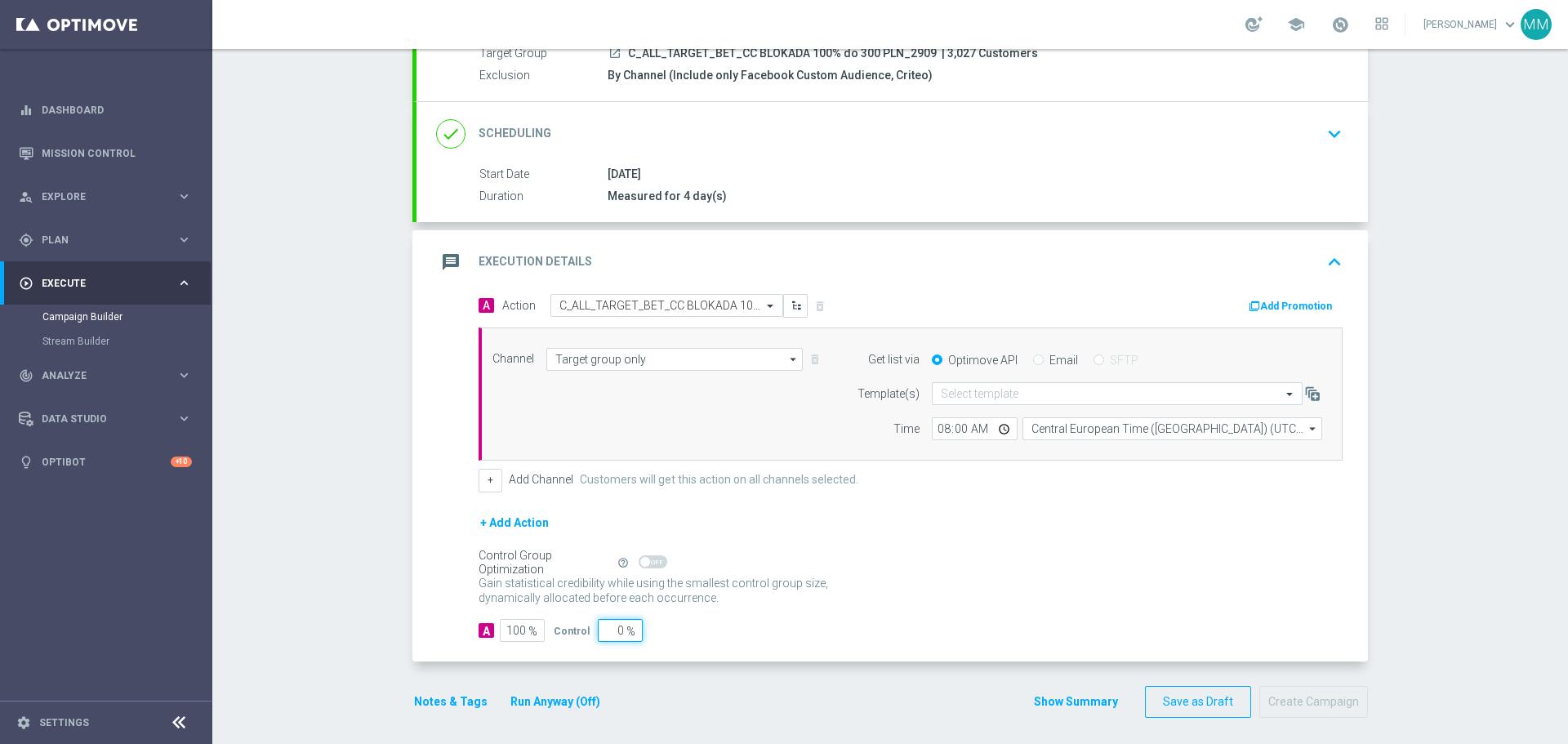
scroll to position [171, 0]
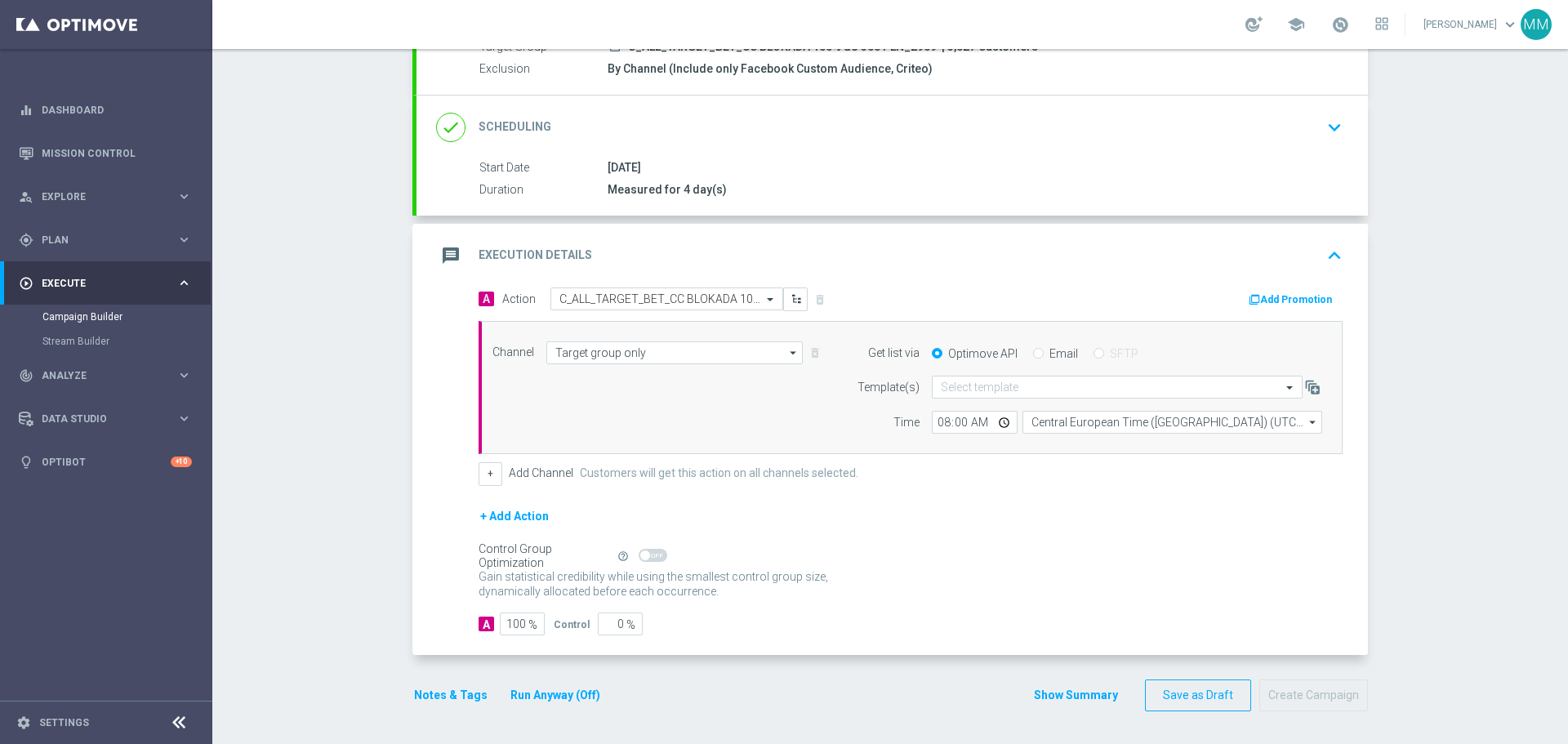
click at [455, 698] on button "Notes & Tags" at bounding box center [451, 696] width 77 height 20
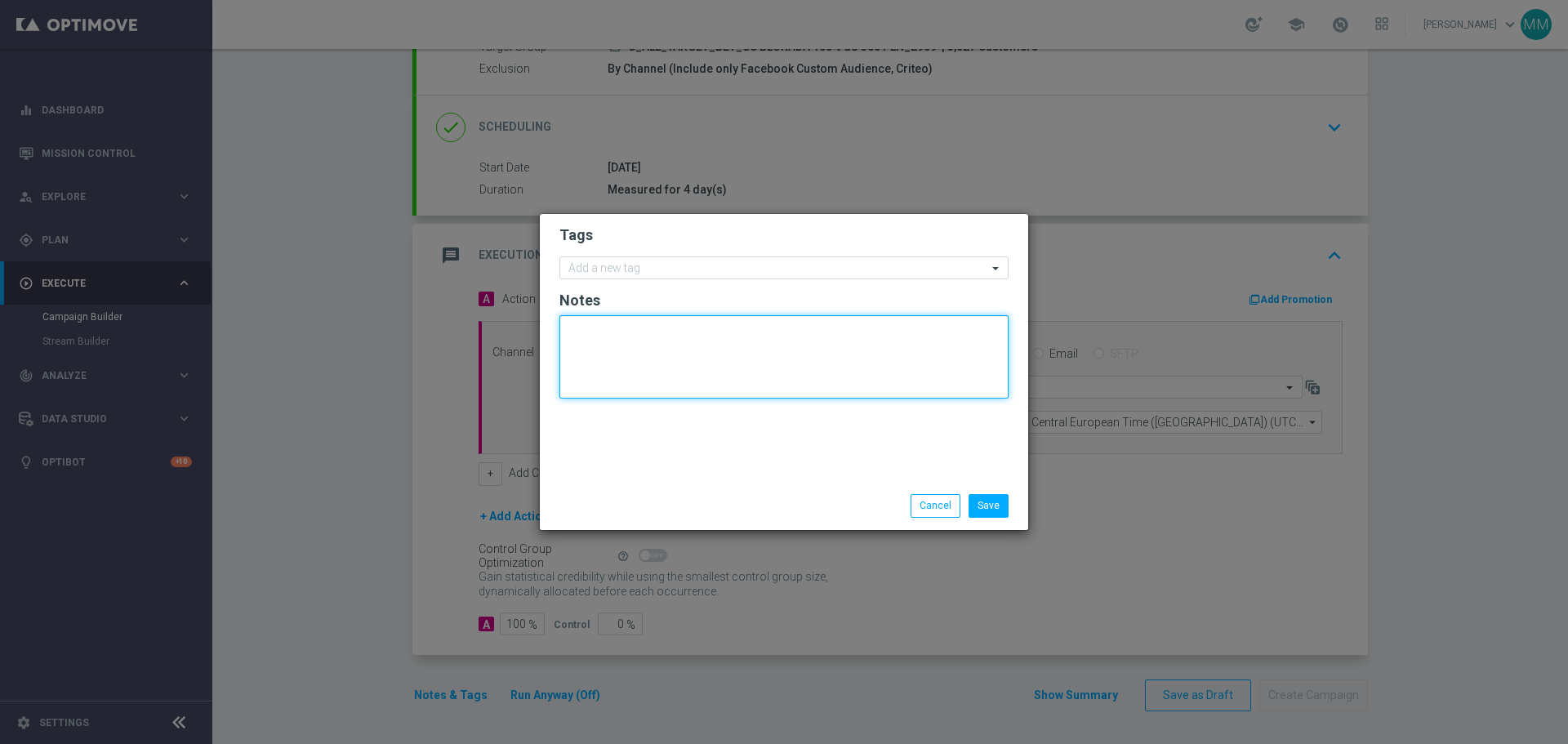
click at [633, 332] on textarea at bounding box center [784, 357] width 449 height 84
type textarea "C"
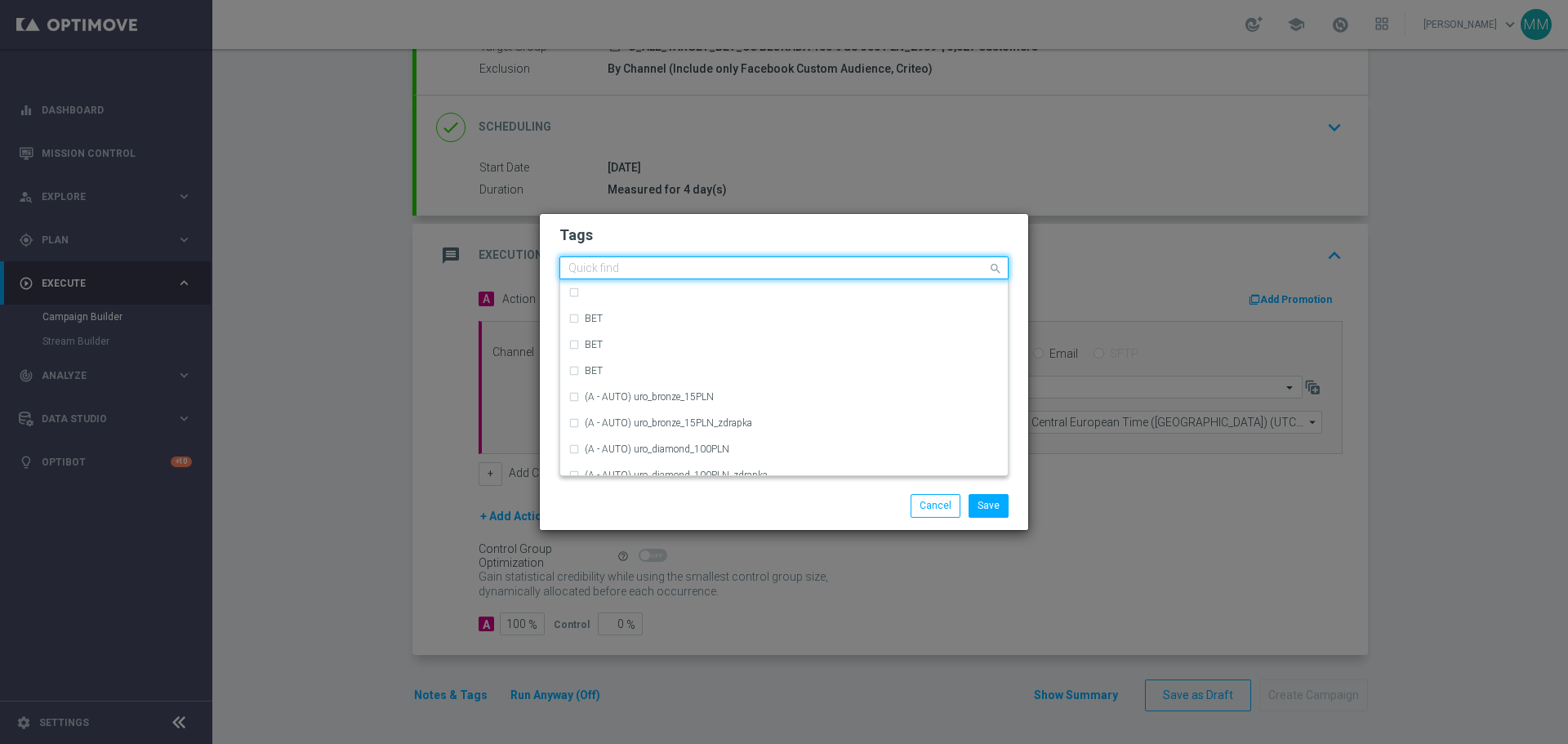
click at [616, 266] on input "text" at bounding box center [777, 269] width 419 height 14
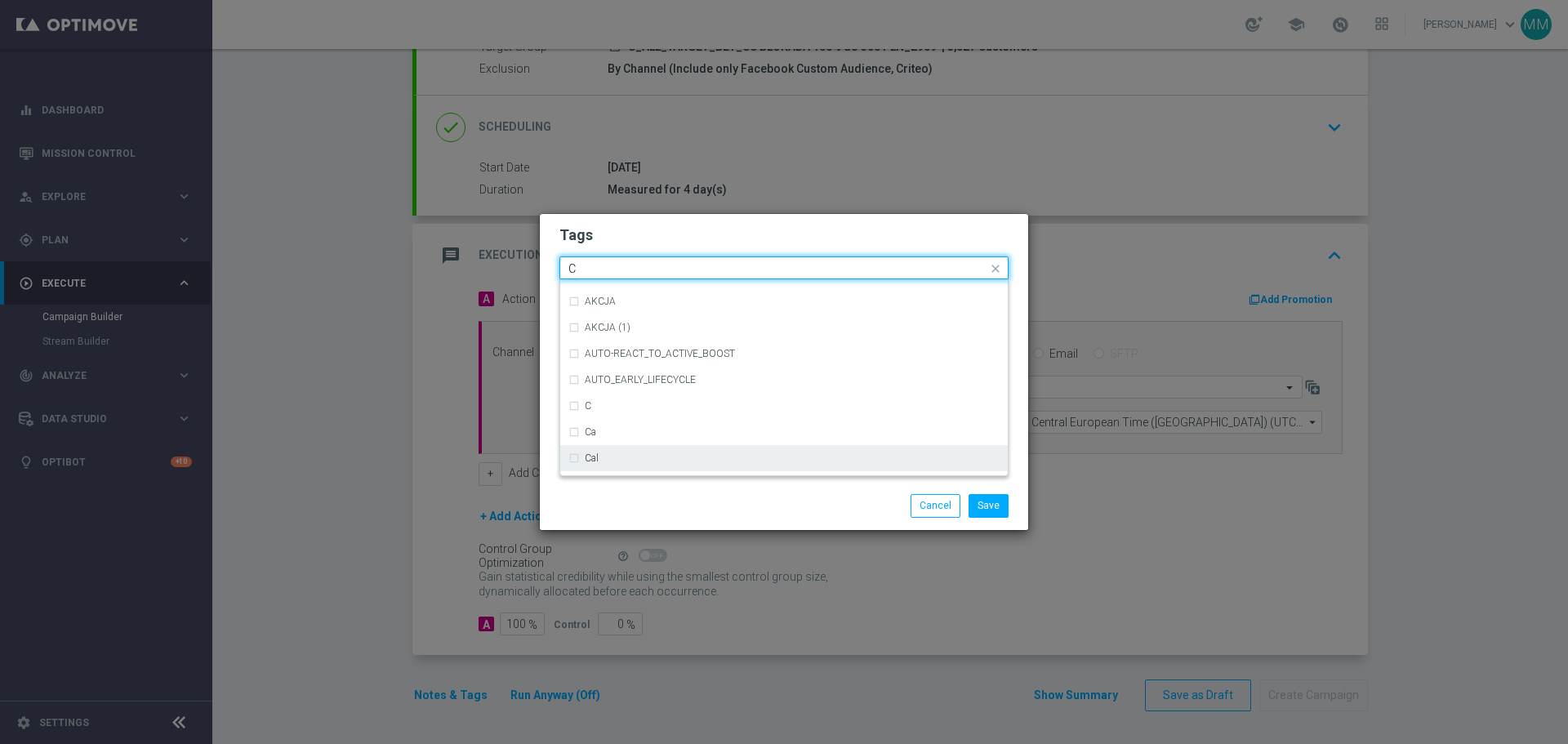
scroll to position [1225, 0]
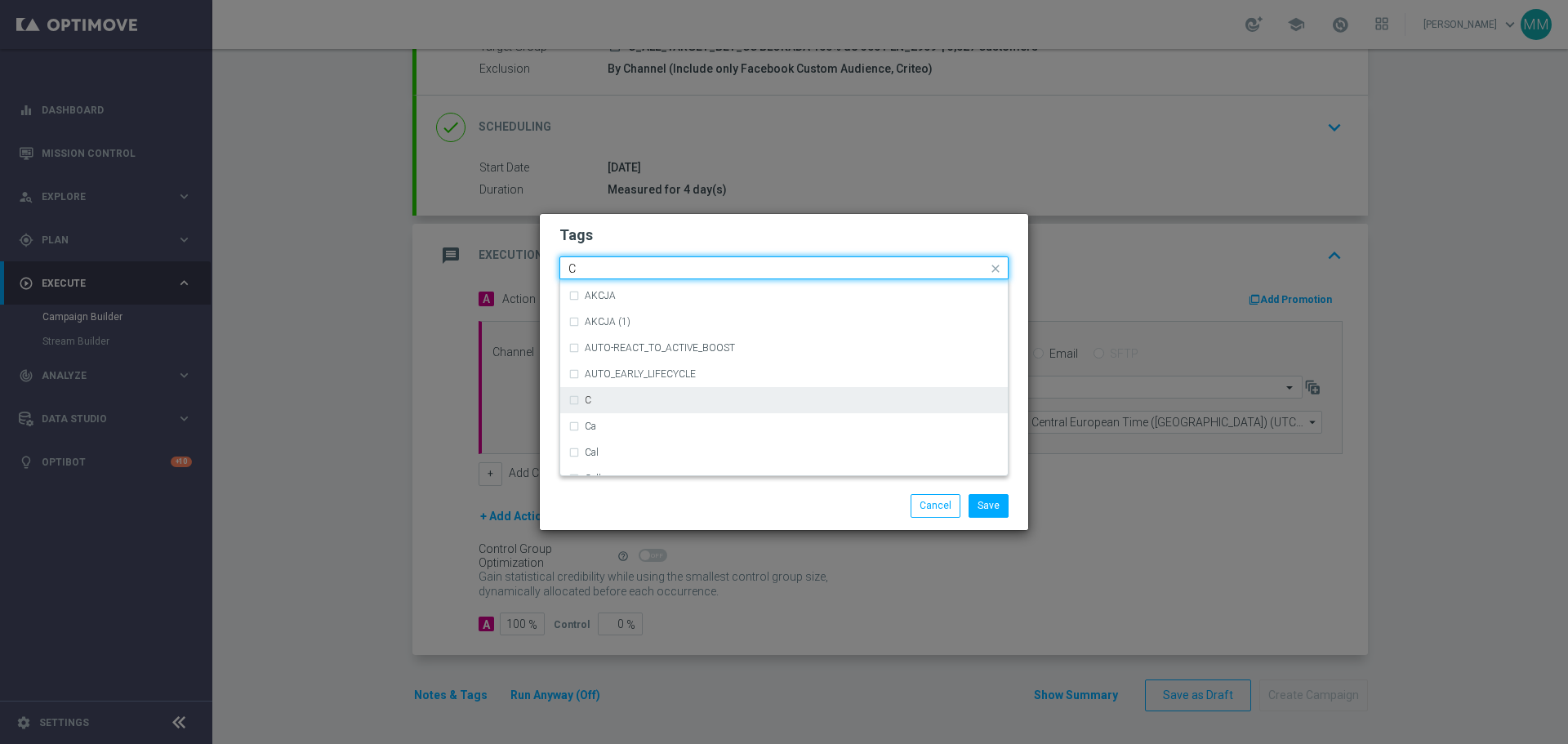
click at [575, 399] on div "C" at bounding box center [784, 400] width 432 height 26
type input "C"
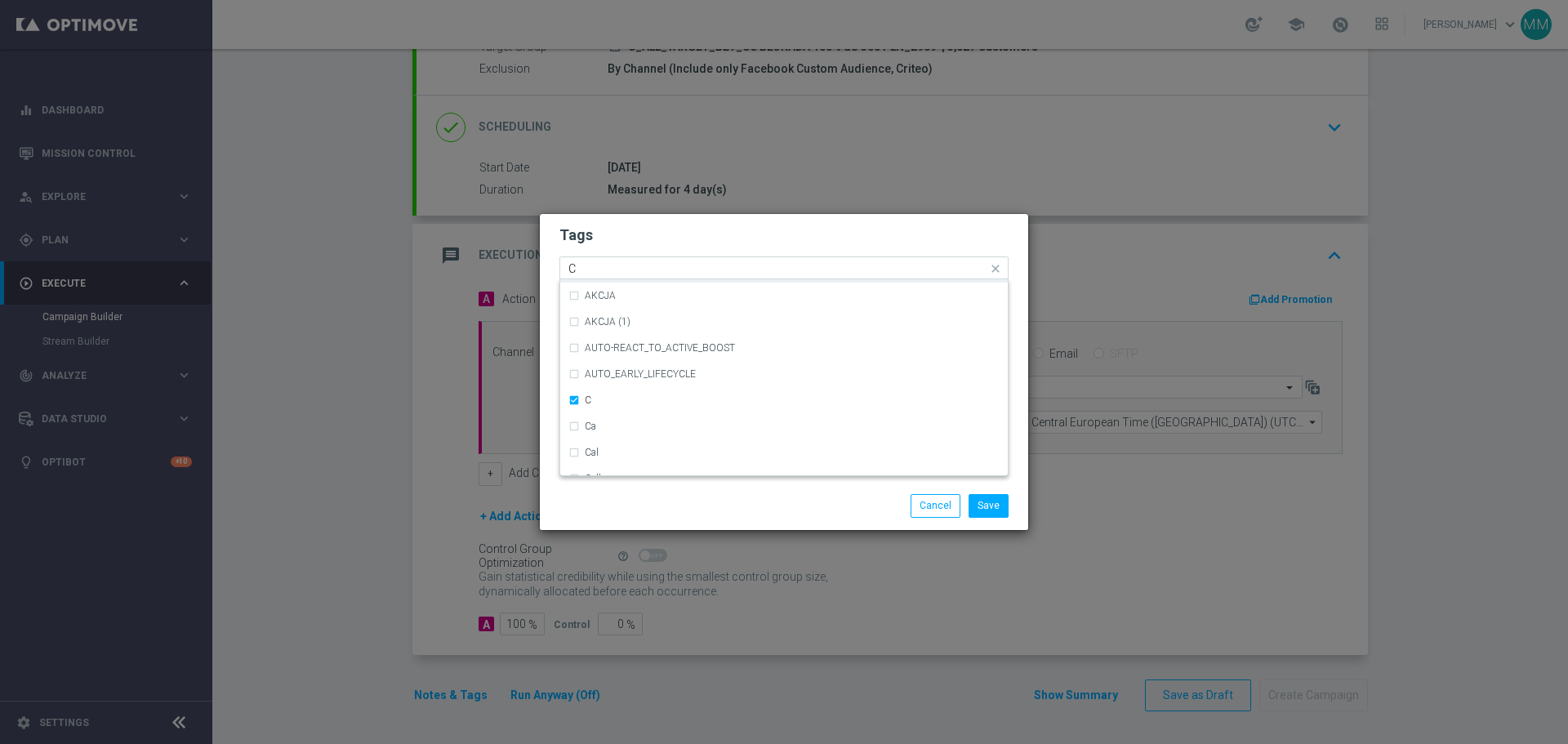
click at [617, 265] on input "C" at bounding box center [777, 269] width 419 height 14
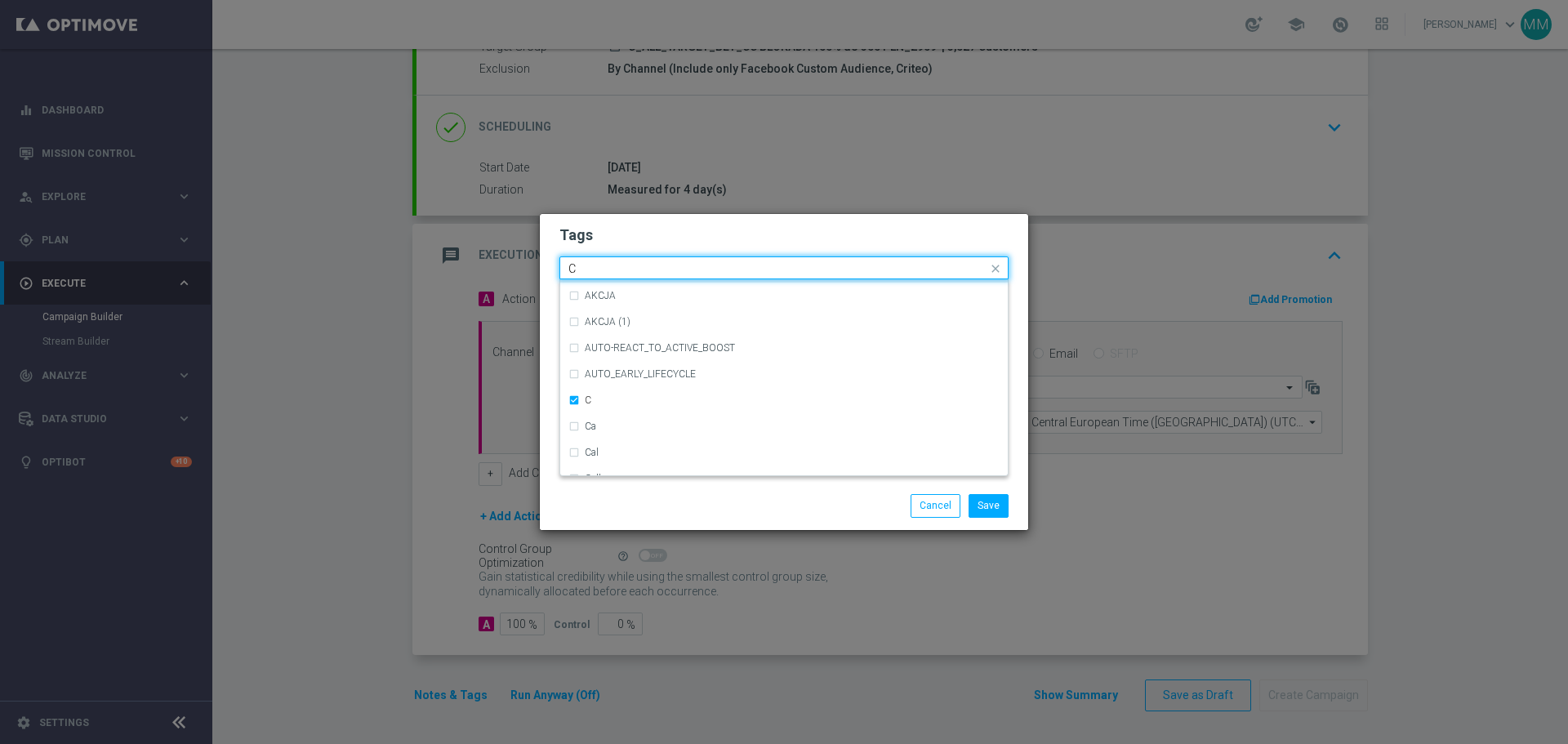
drag, startPoint x: 614, startPoint y: 270, endPoint x: 518, endPoint y: 277, distance: 96.3
click at [518, 277] on modal-container "Tags Quick find × C C ACTION (5) ACTION (5) (1) ACTION (6) ACTION (6) (1) ACTIV…" at bounding box center [784, 372] width 1568 height 744
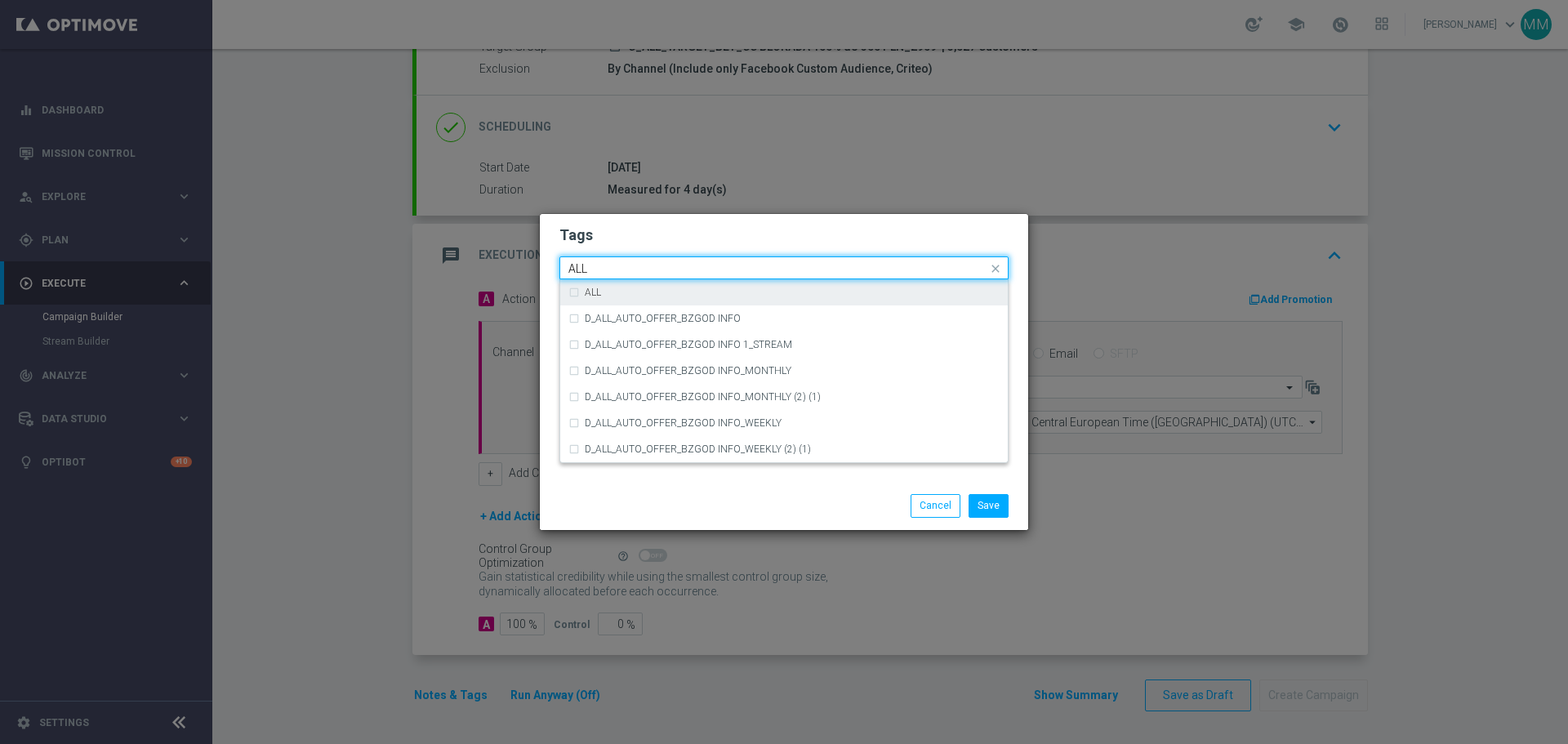
click at [572, 291] on div "ALL" at bounding box center [784, 292] width 432 height 26
click at [617, 270] on input "ALL" at bounding box center [777, 269] width 419 height 14
type input "A"
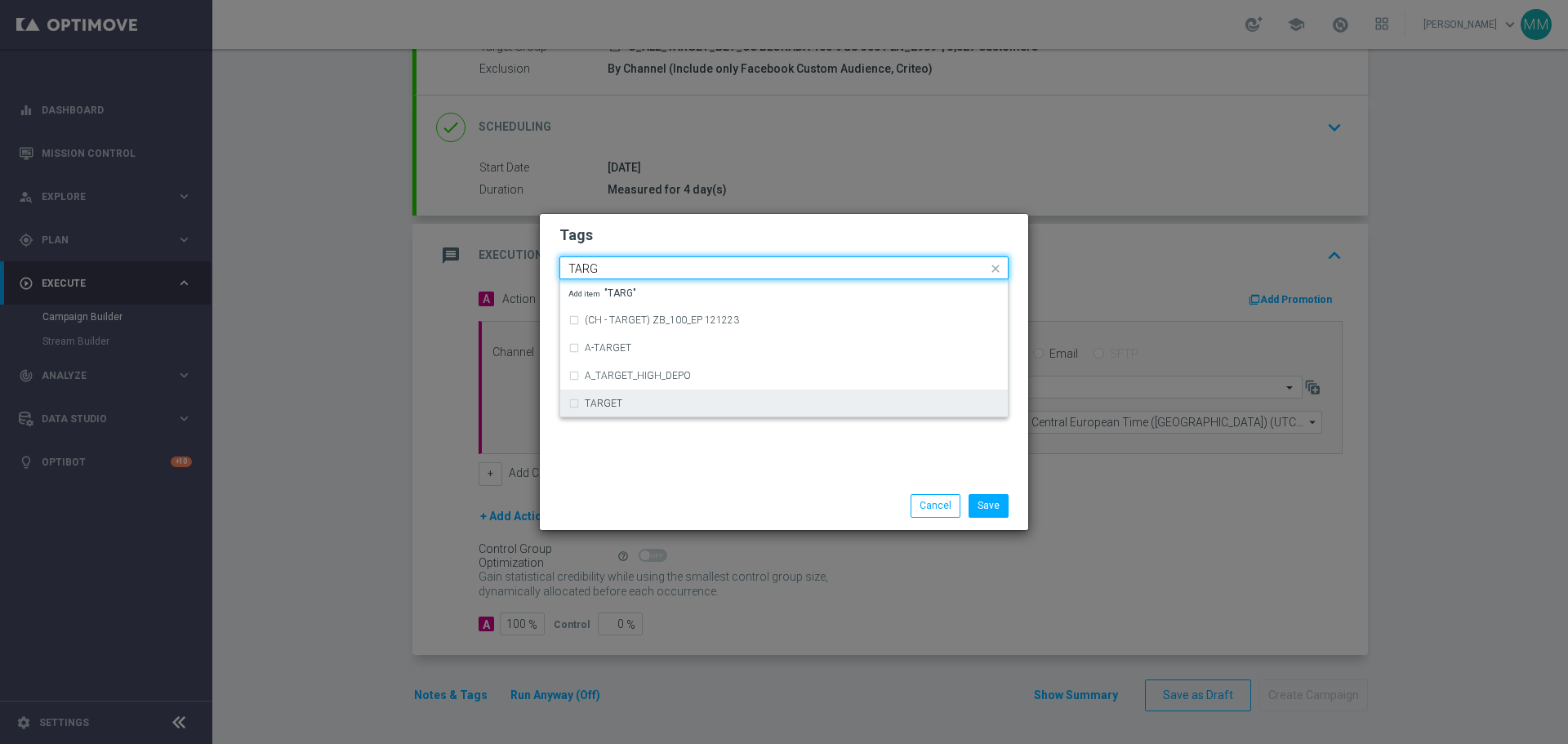
click at [617, 395] on div "TARGET" at bounding box center [784, 404] width 432 height 26
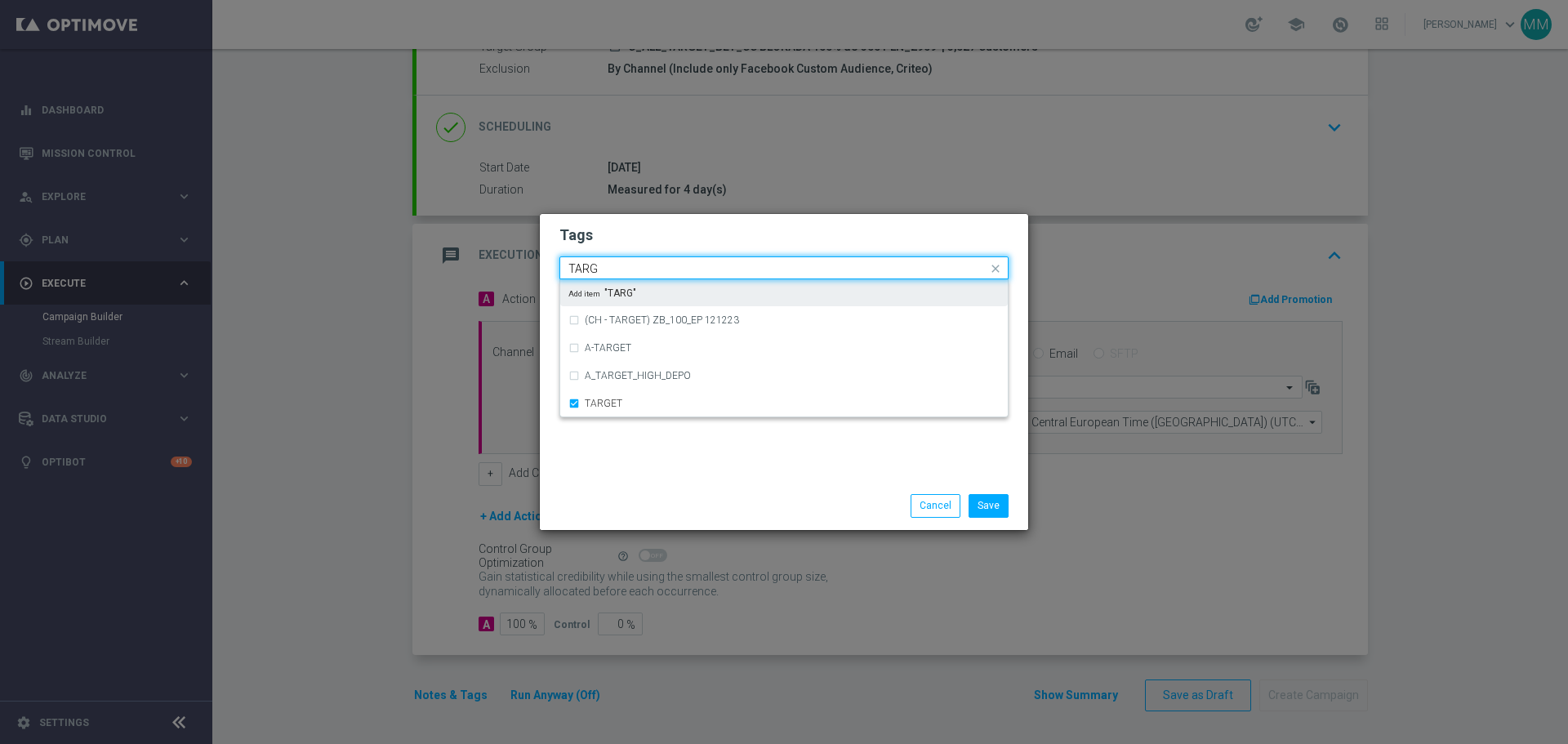
drag, startPoint x: 680, startPoint y: 261, endPoint x: 582, endPoint y: 281, distance: 100.0
click at [520, 261] on modal-container "Tags Quick find × C × ALL × TARGET TARG (CH - TARGET) ZB_100_EP 121223 A-TARGET…" at bounding box center [784, 372] width 1568 height 744
click at [644, 267] on input "TARG" at bounding box center [777, 269] width 419 height 14
click at [642, 267] on input "TARG" at bounding box center [777, 269] width 419 height 14
type input "T"
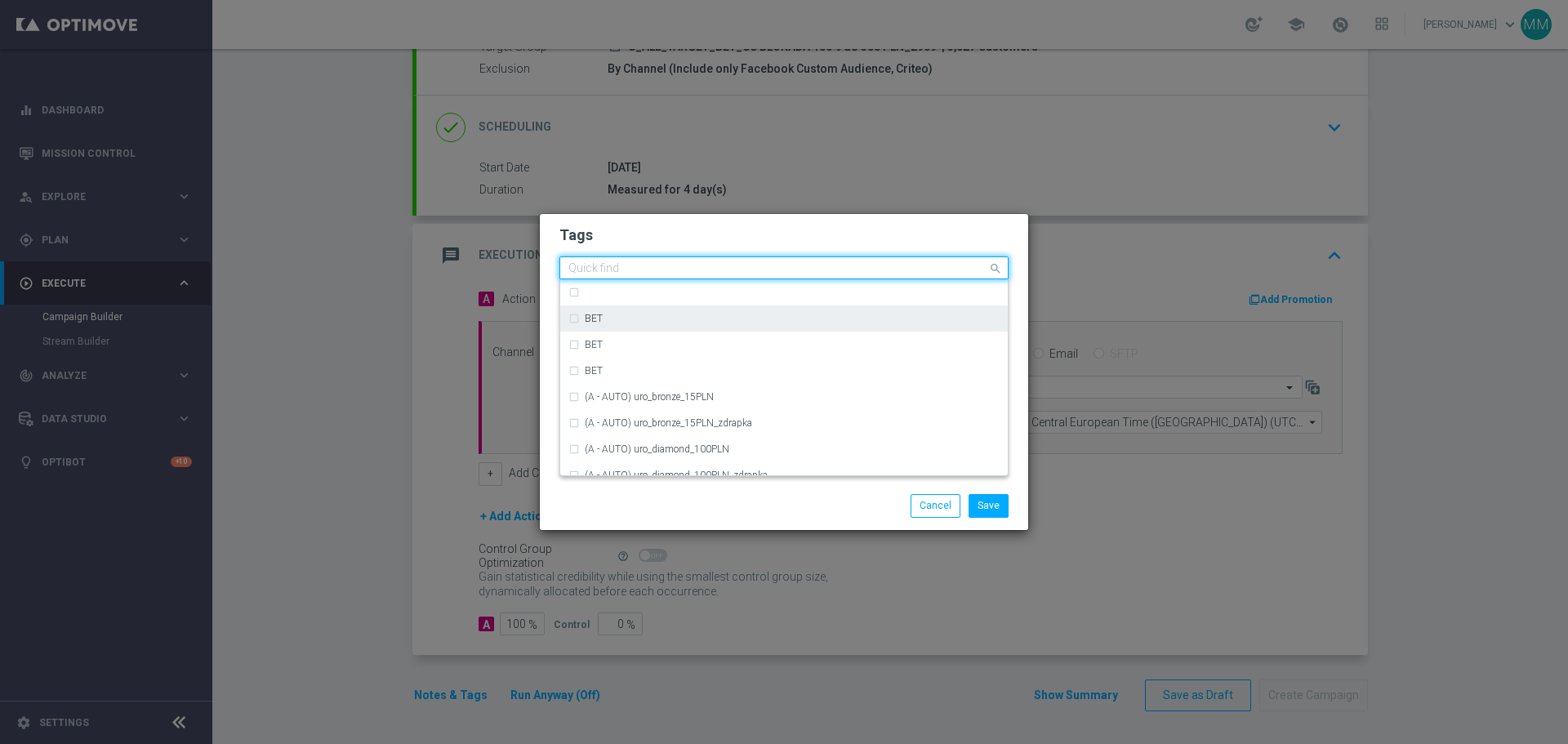
click at [571, 314] on div "BET" at bounding box center [784, 318] width 432 height 26
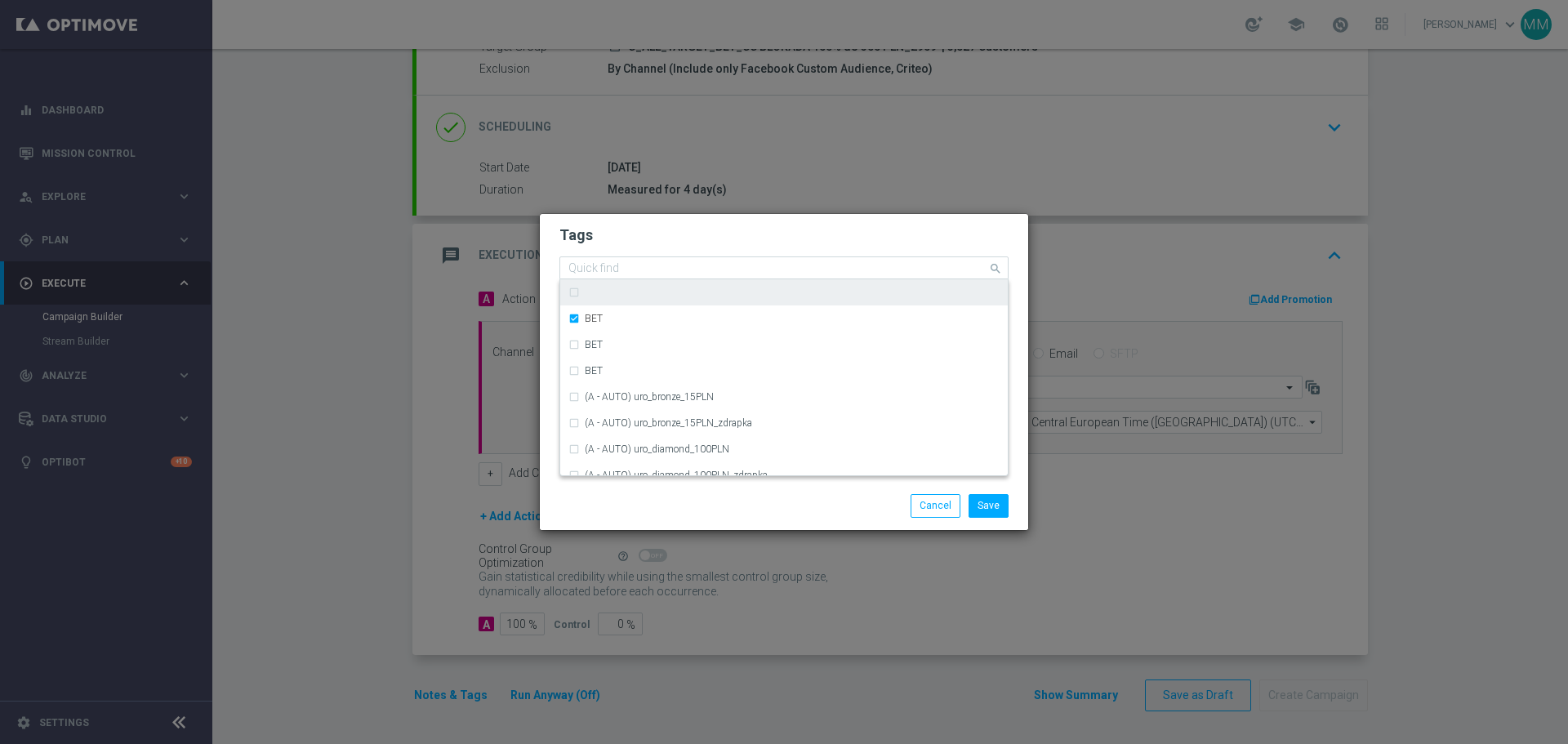
click at [610, 261] on div "Quick find" at bounding box center [592, 270] width 53 height 18
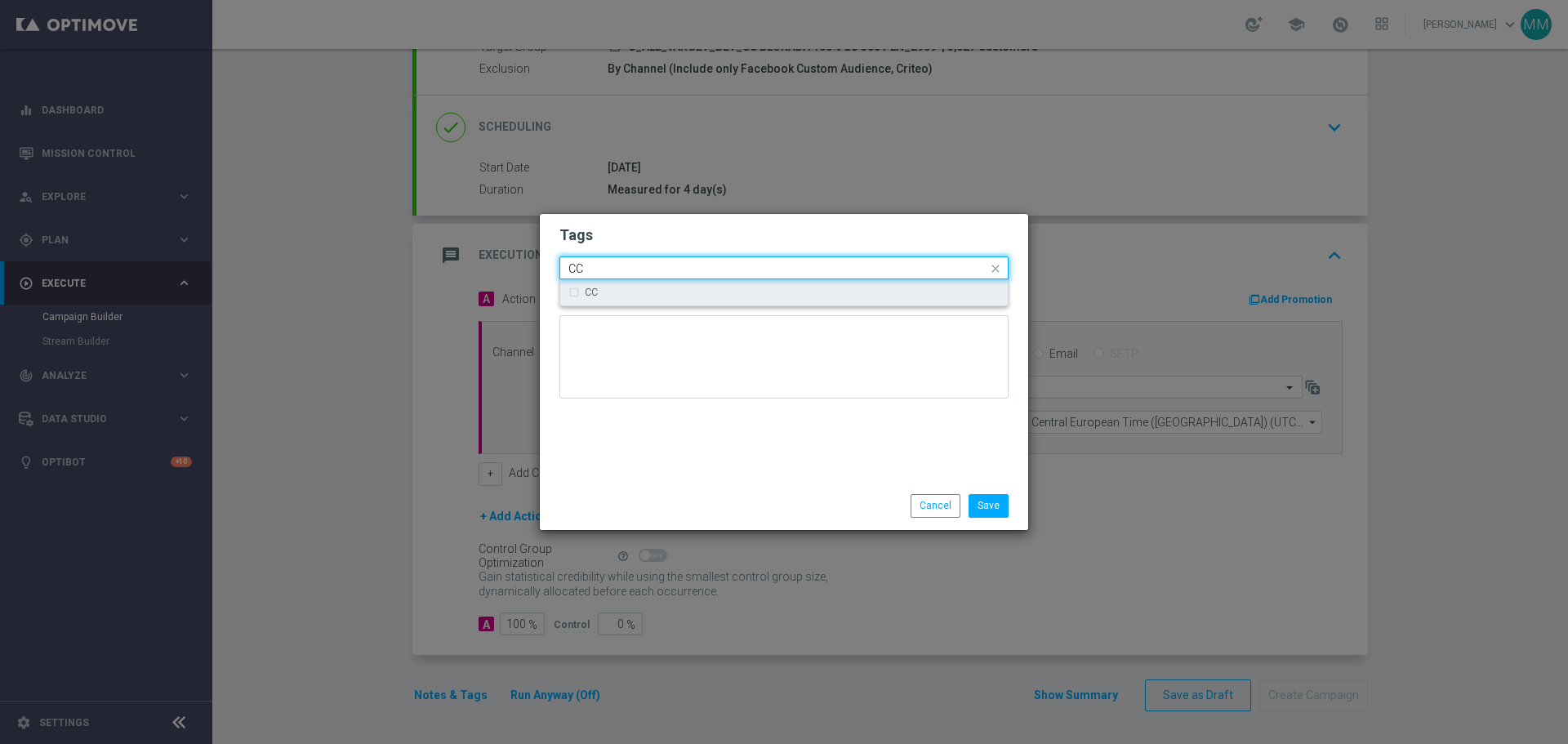
click at [576, 294] on div "CC" at bounding box center [784, 292] width 432 height 26
click at [599, 262] on input "CC" at bounding box center [777, 269] width 419 height 14
type input "C"
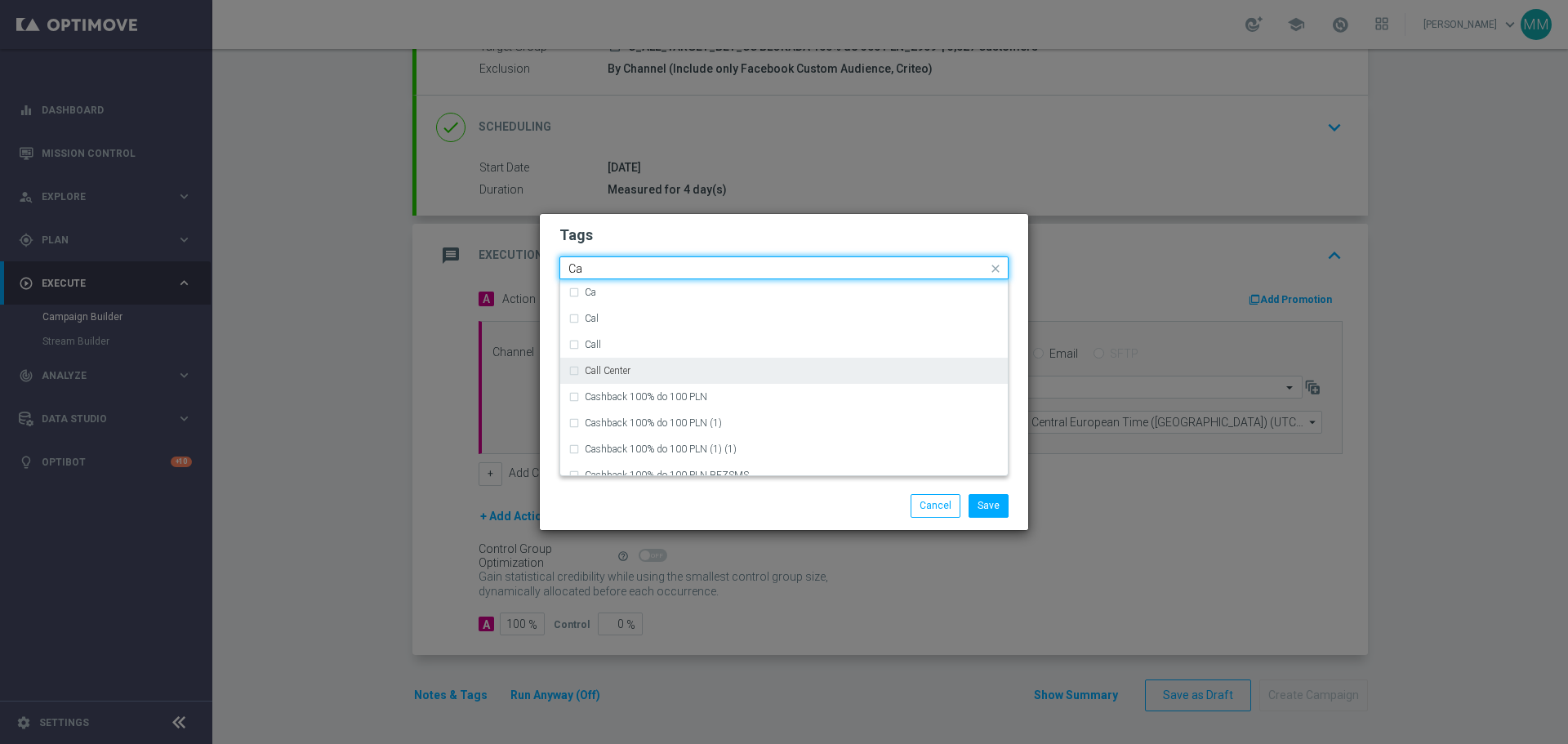
click at [626, 371] on label "Call Center" at bounding box center [607, 370] width 46 height 10
type input "Ca"
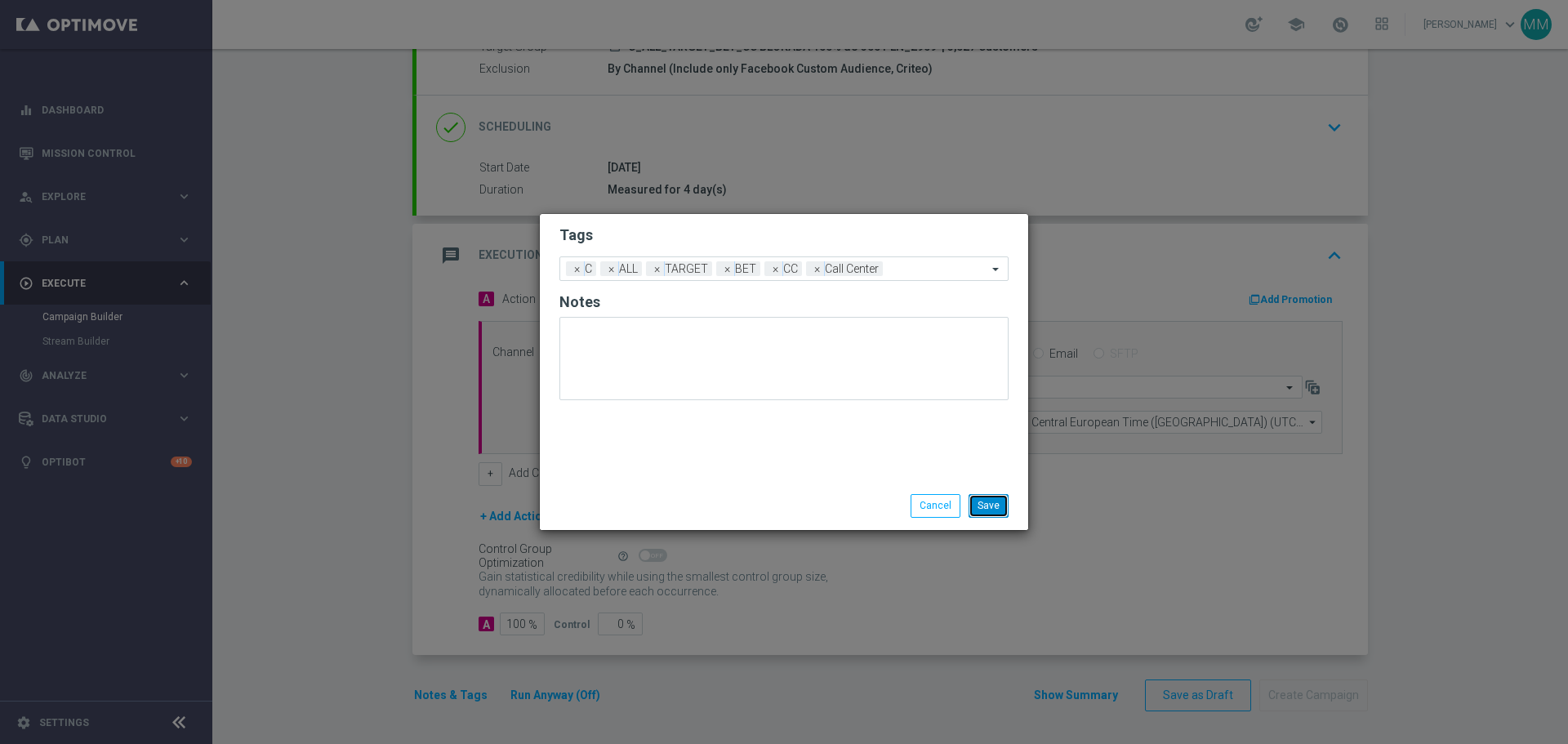
click at [976, 506] on button "Save" at bounding box center [989, 505] width 40 height 23
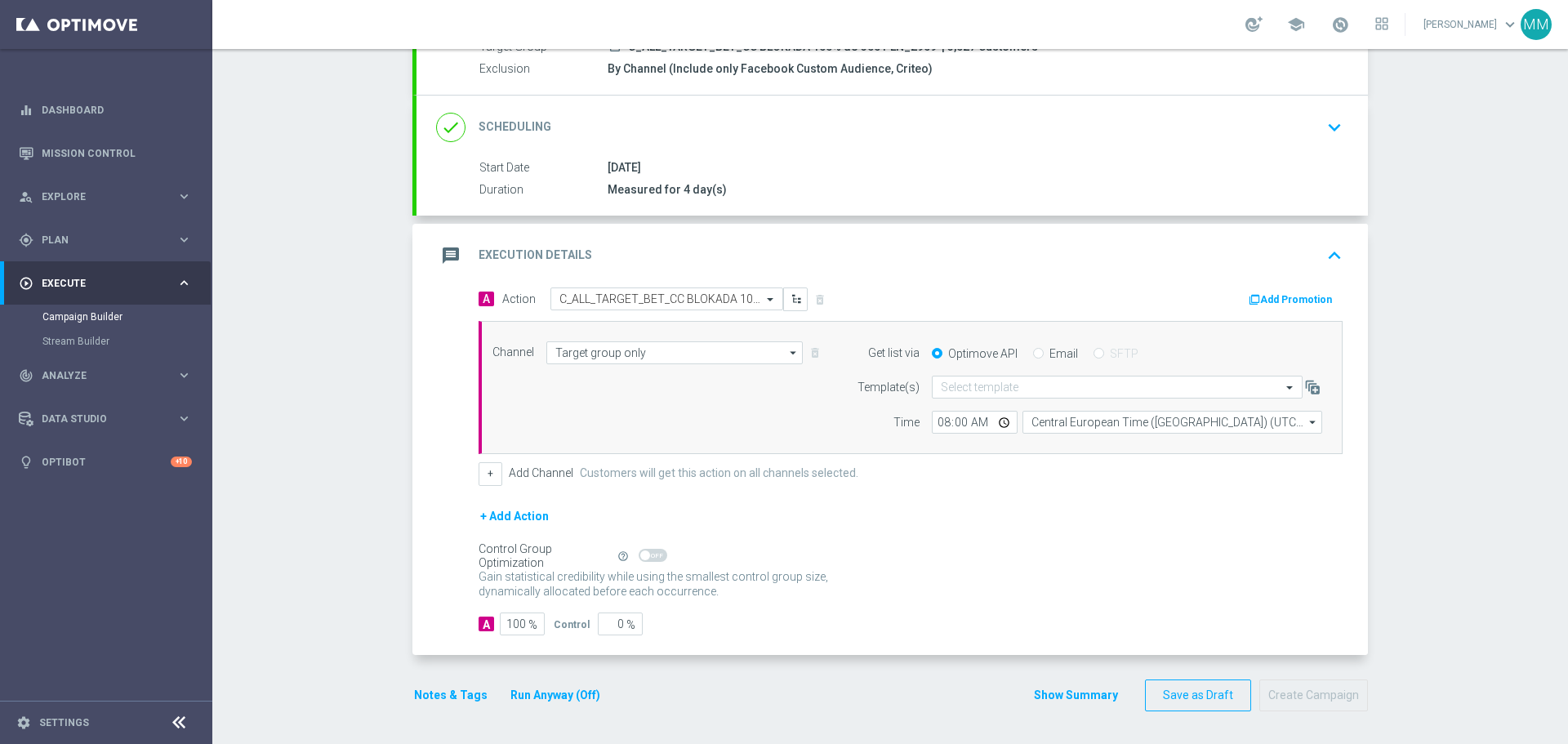
click at [458, 698] on button "Notes & Tags" at bounding box center [451, 696] width 77 height 20
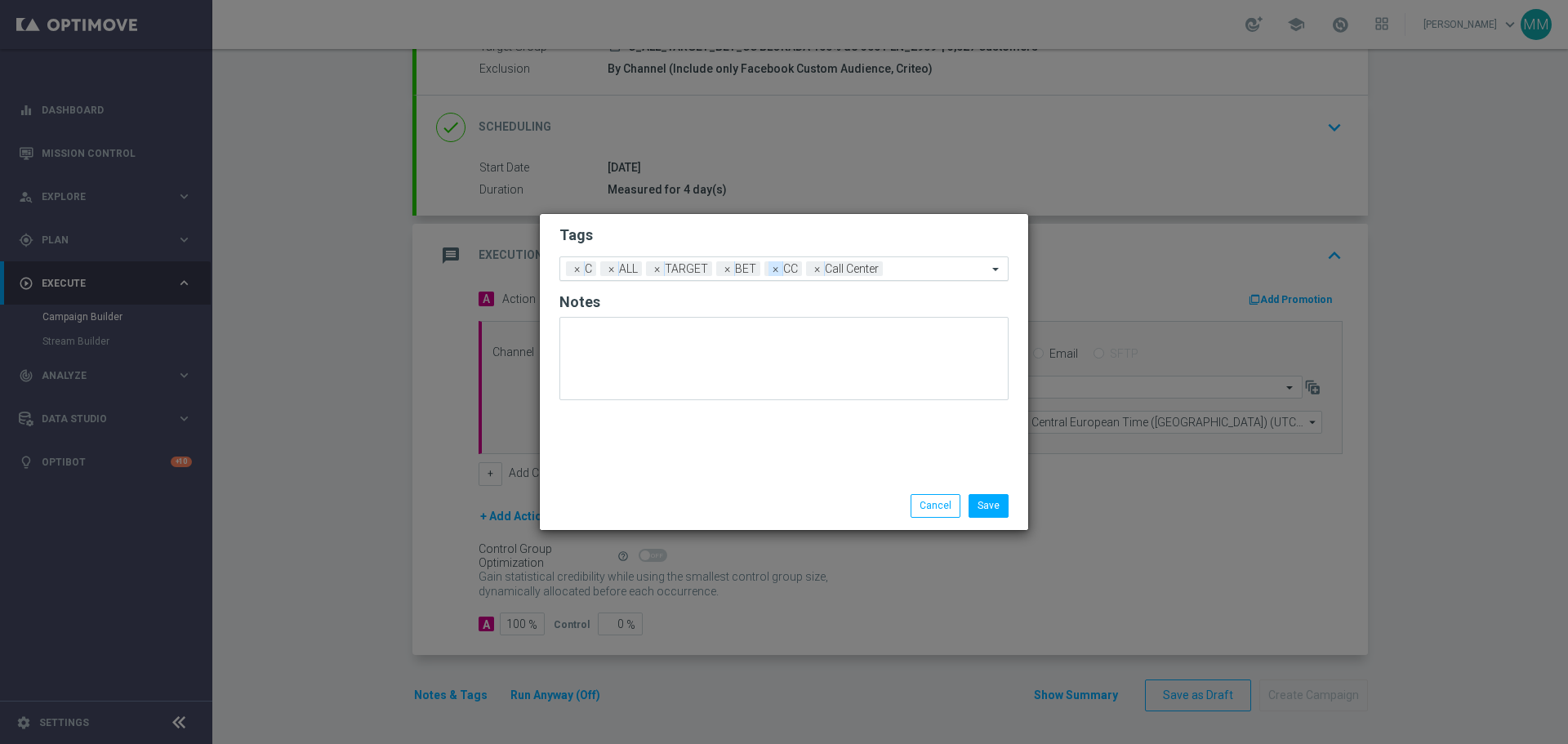
click at [775, 273] on span "×" at bounding box center [776, 269] width 15 height 15
click at [988, 502] on button "Save" at bounding box center [989, 505] width 40 height 23
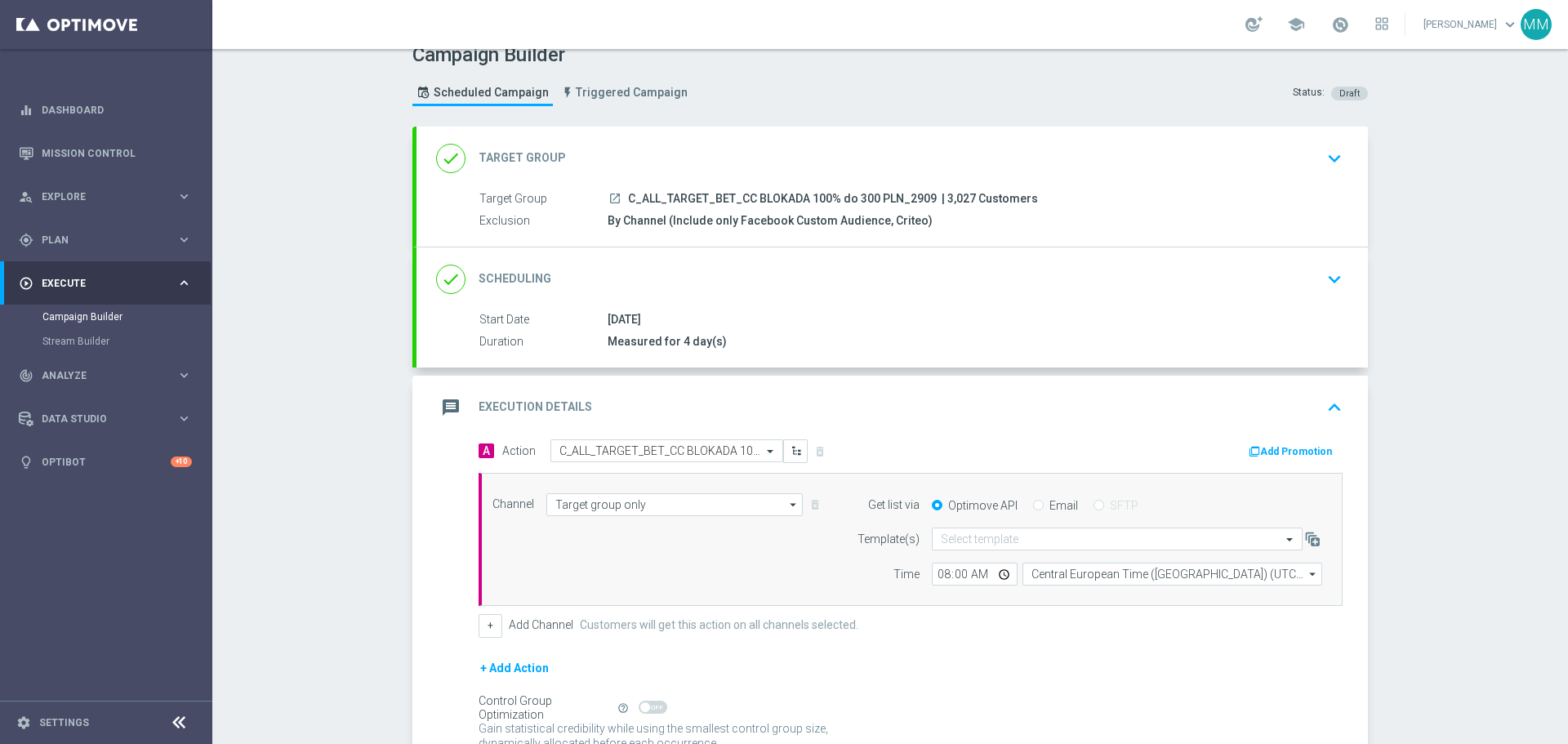
scroll to position [8, 0]
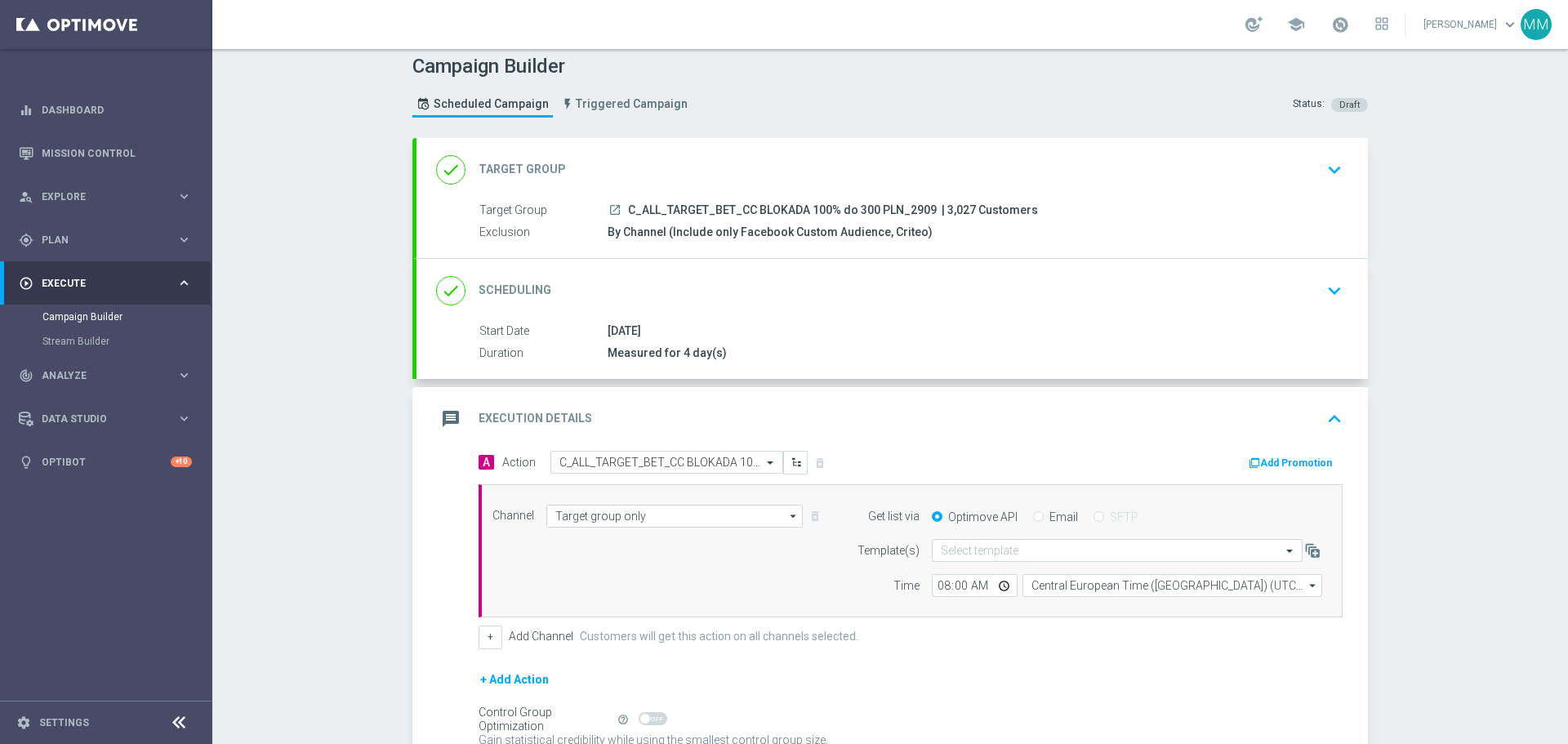
click at [867, 348] on div "Measured for 4 day(s)" at bounding box center [971, 353] width 728 height 17
click at [1331, 295] on icon "keyboard_arrow_down" at bounding box center [1335, 290] width 24 height 24
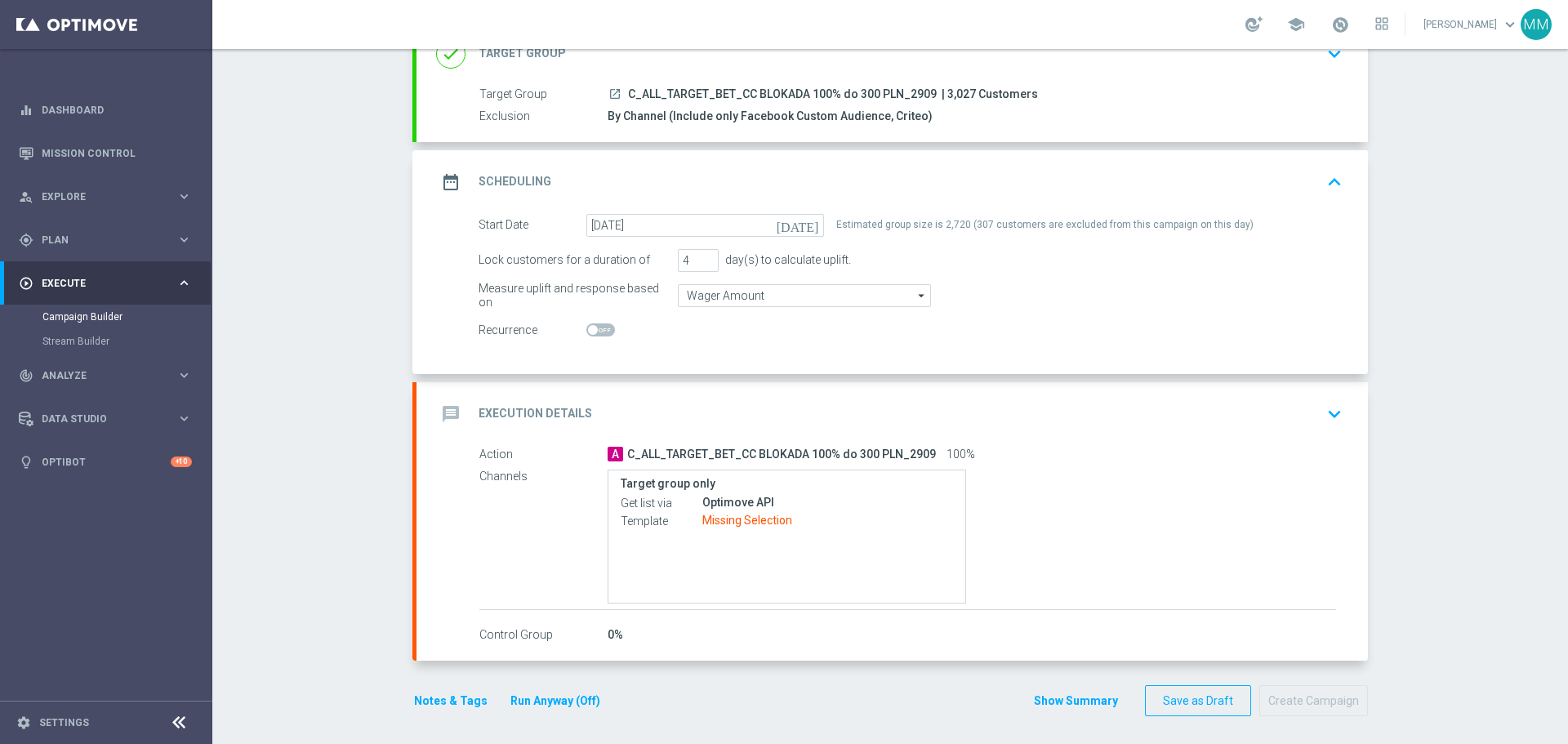
scroll to position [129, 0]
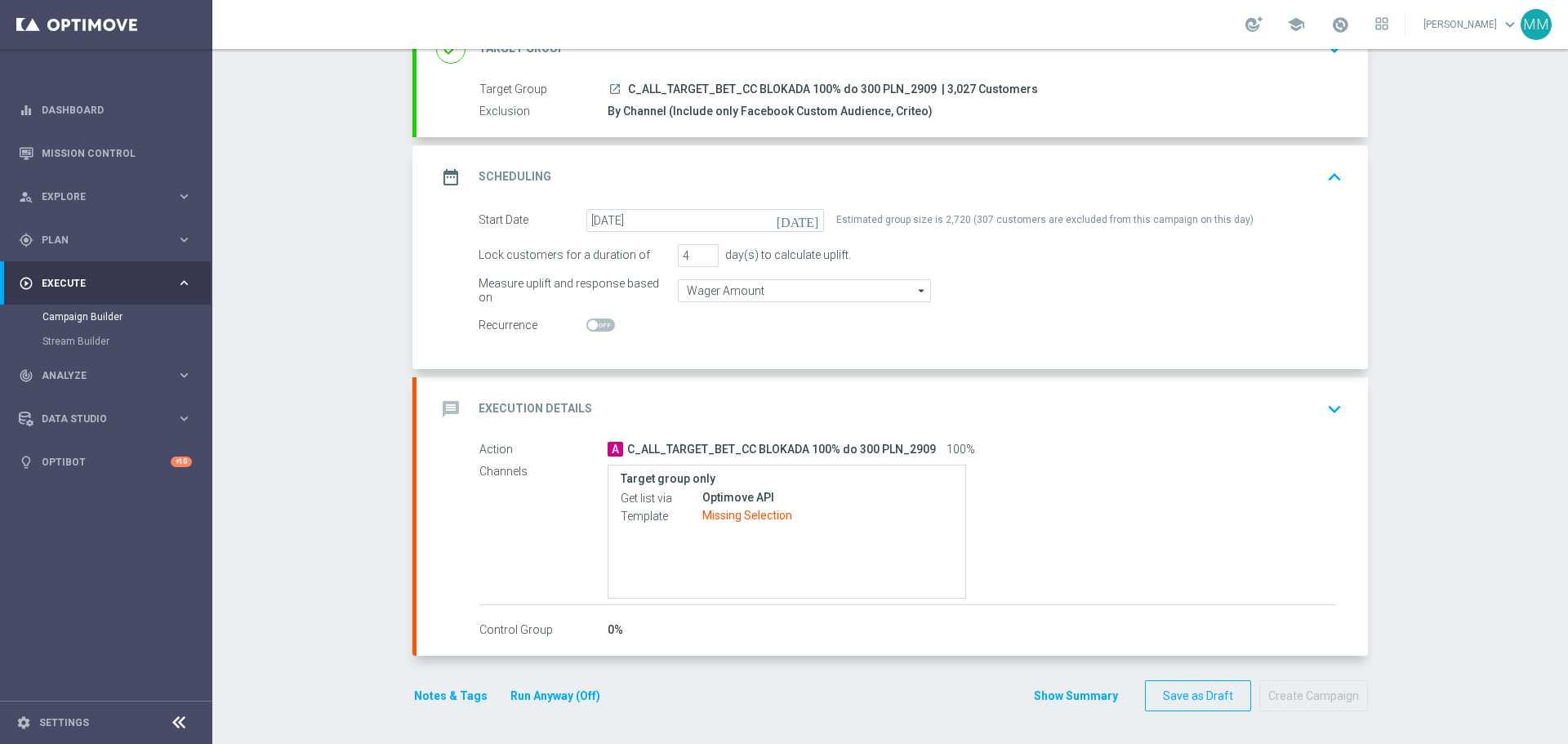
drag, startPoint x: 787, startPoint y: 518, endPoint x: 699, endPoint y: 512, distance: 88.2
click at [699, 512] on div "Template Missing Selection" at bounding box center [786, 515] width 332 height 18
click at [1322, 409] on icon "keyboard_arrow_down" at bounding box center [1335, 409] width 24 height 24
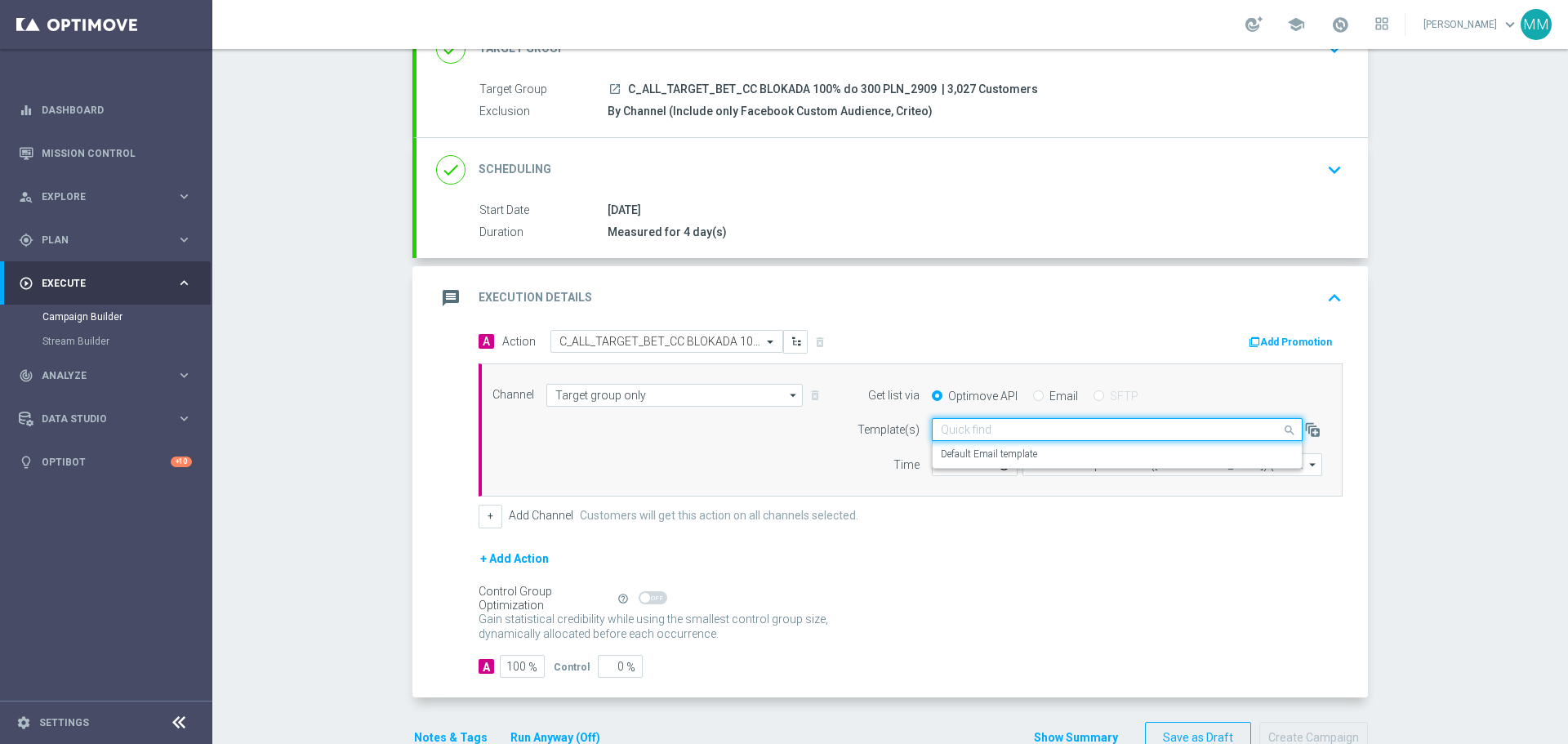
click at [981, 433] on input "text" at bounding box center [1101, 430] width 320 height 14
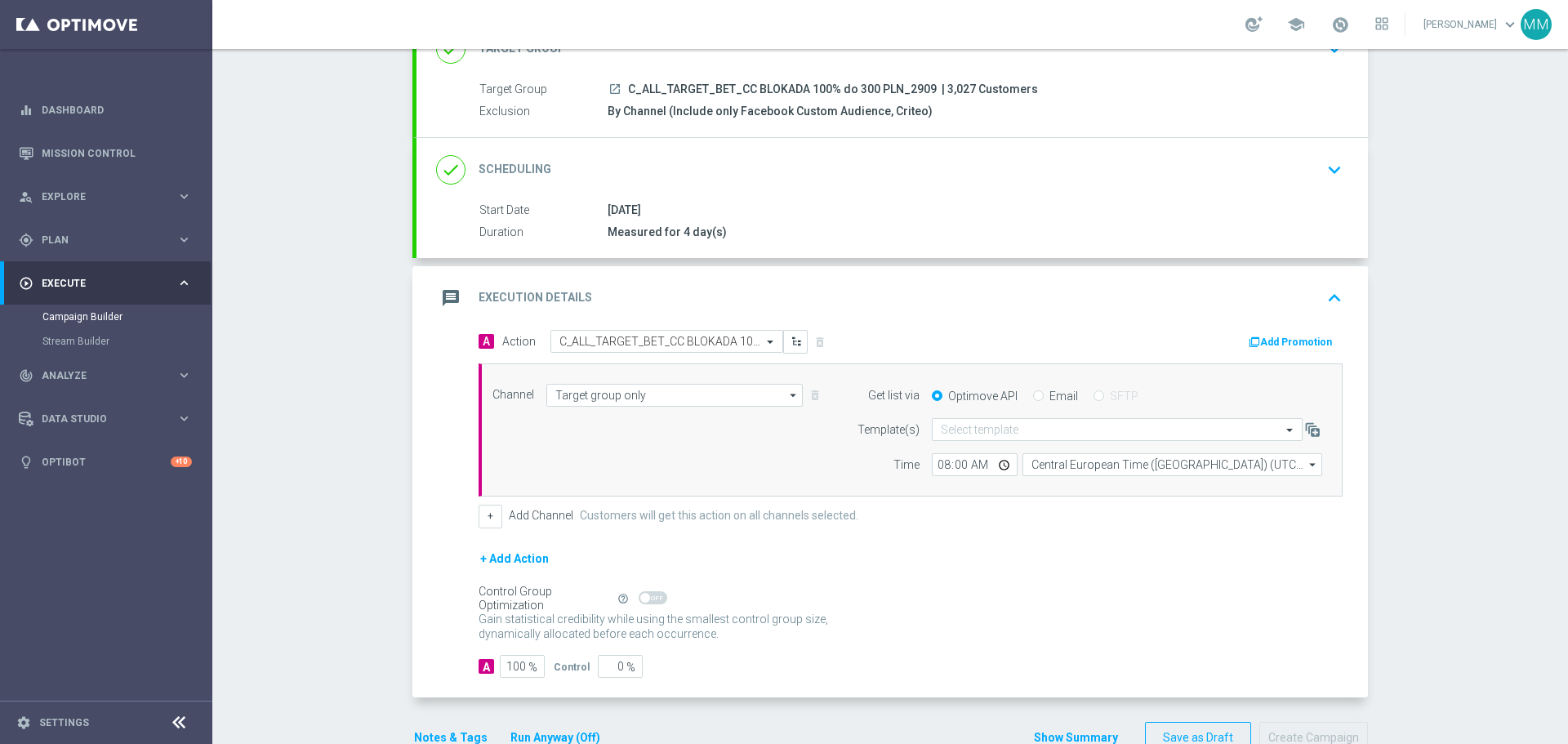
click at [680, 464] on div "Channel Target group only Target group only arrow_drop_down Show Selected 1 of …" at bounding box center [907, 431] width 855 height 93
click at [1099, 316] on div "message Execution Details keyboard_arrow_up" at bounding box center [892, 298] width 951 height 64
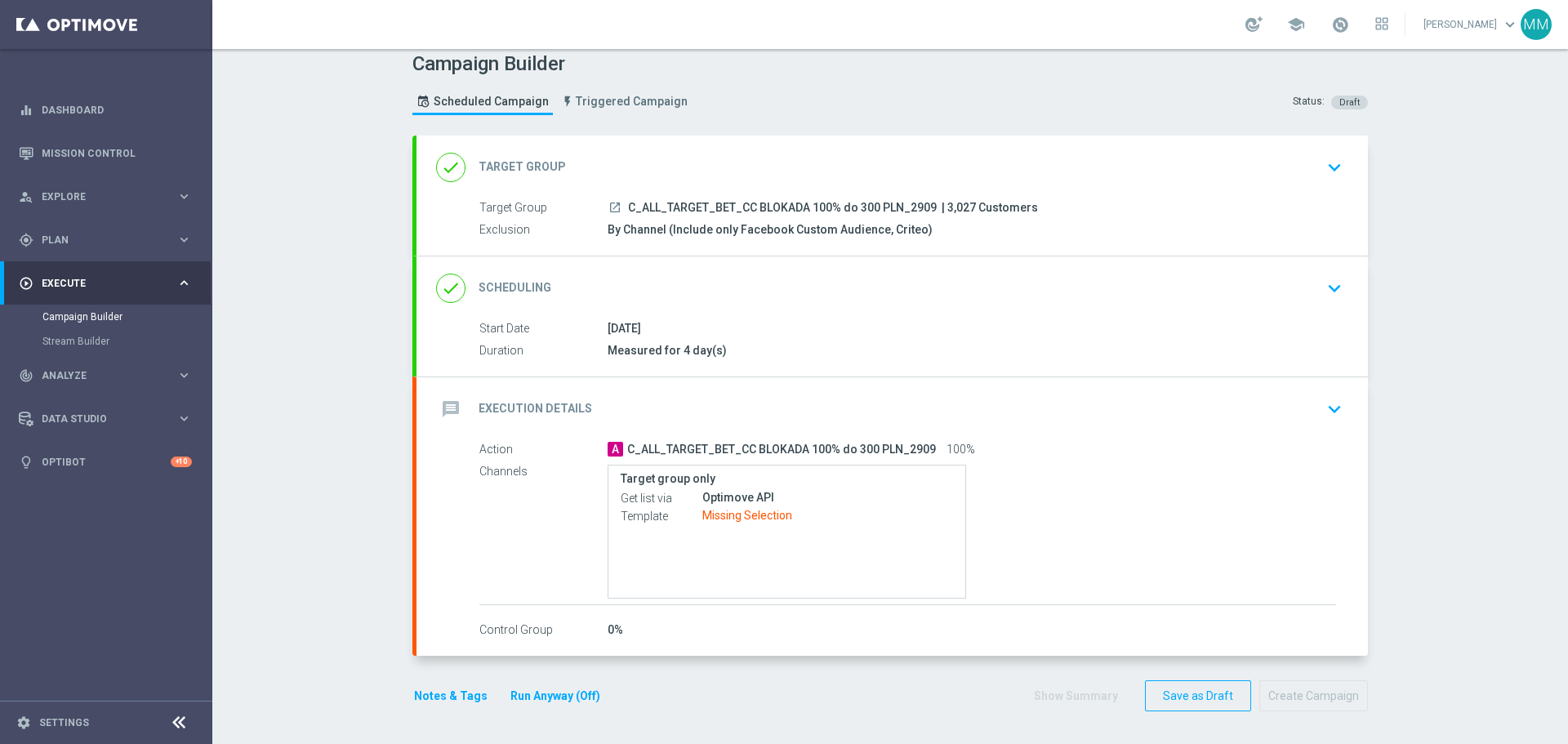
scroll to position [10, 0]
click at [1099, 505] on div "Target group only Get list via Optimove API Template Missing Selection" at bounding box center [971, 532] width 728 height 134
click at [1321, 401] on button "keyboard_arrow_down" at bounding box center [1335, 408] width 28 height 31
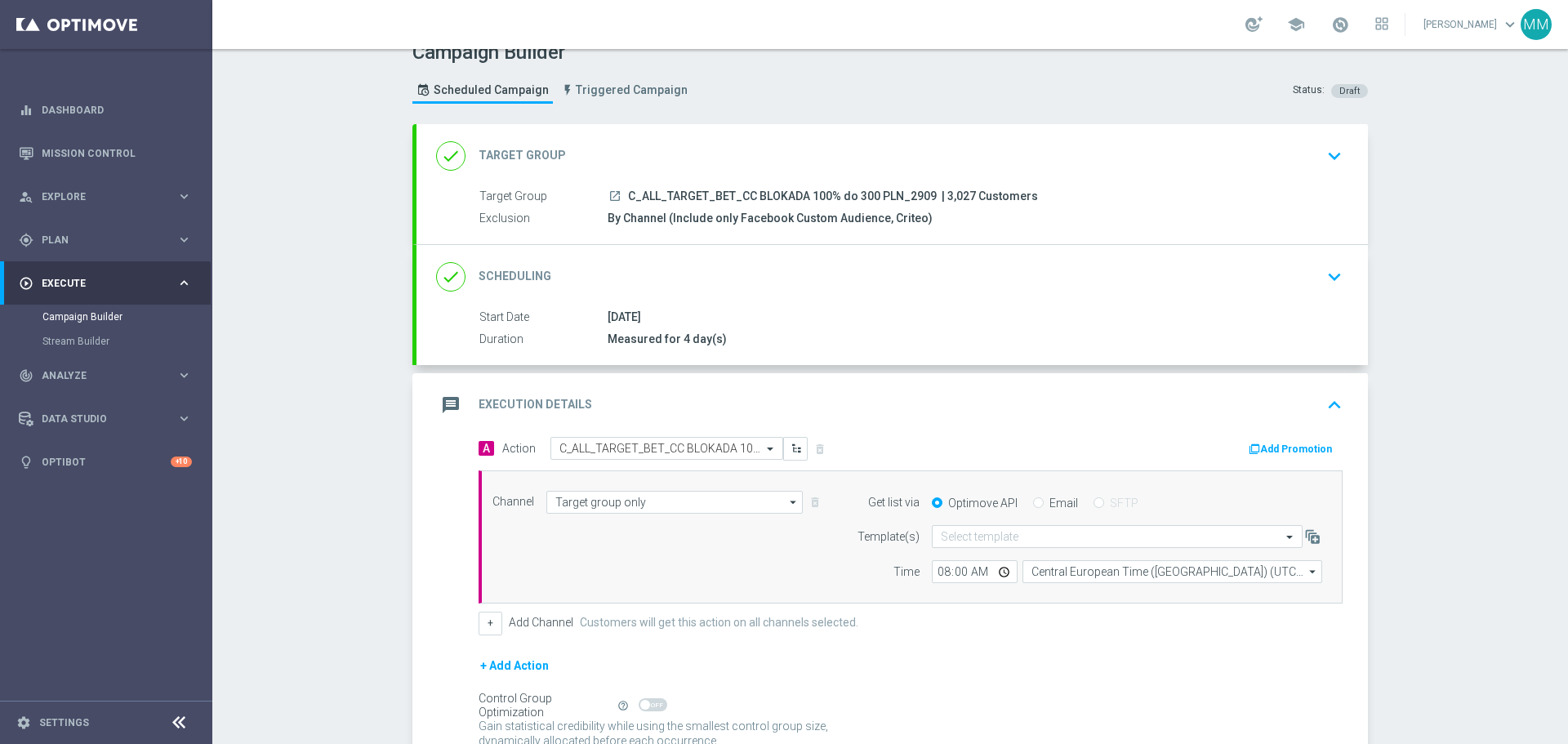
scroll to position [8, 0]
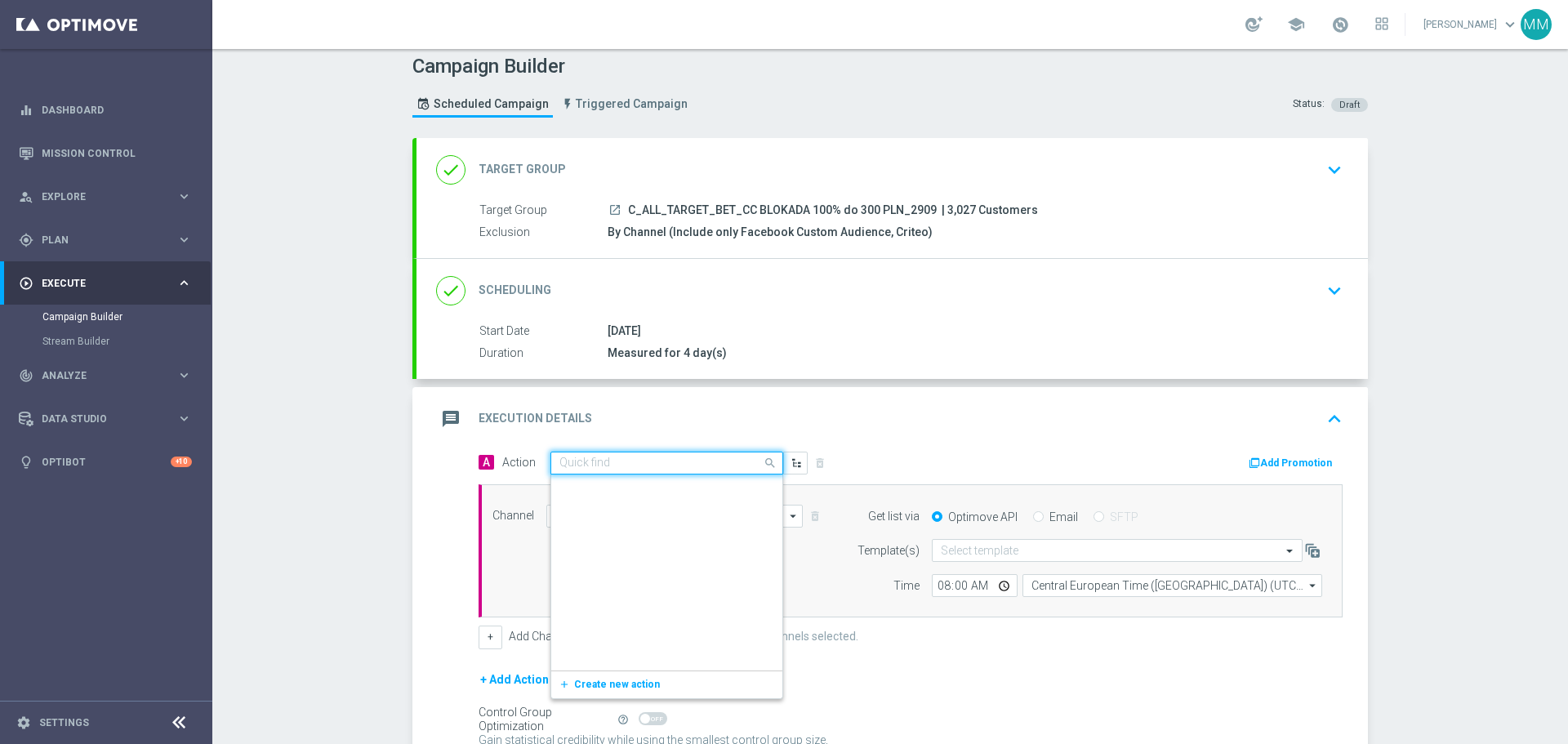
click at [675, 466] on input "text" at bounding box center [651, 463] width 182 height 14
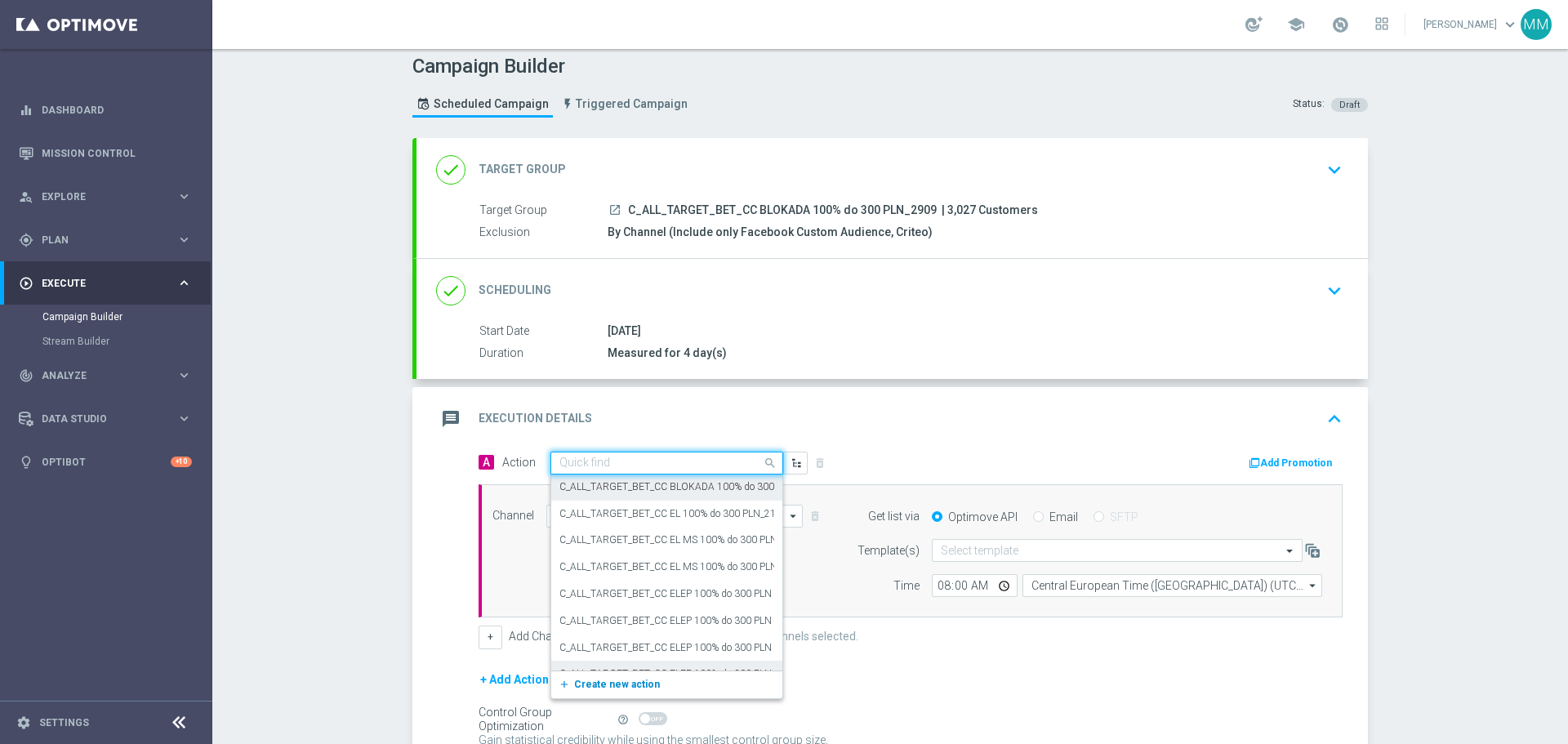
click at [632, 683] on span "Create new action" at bounding box center [617, 684] width 86 height 11
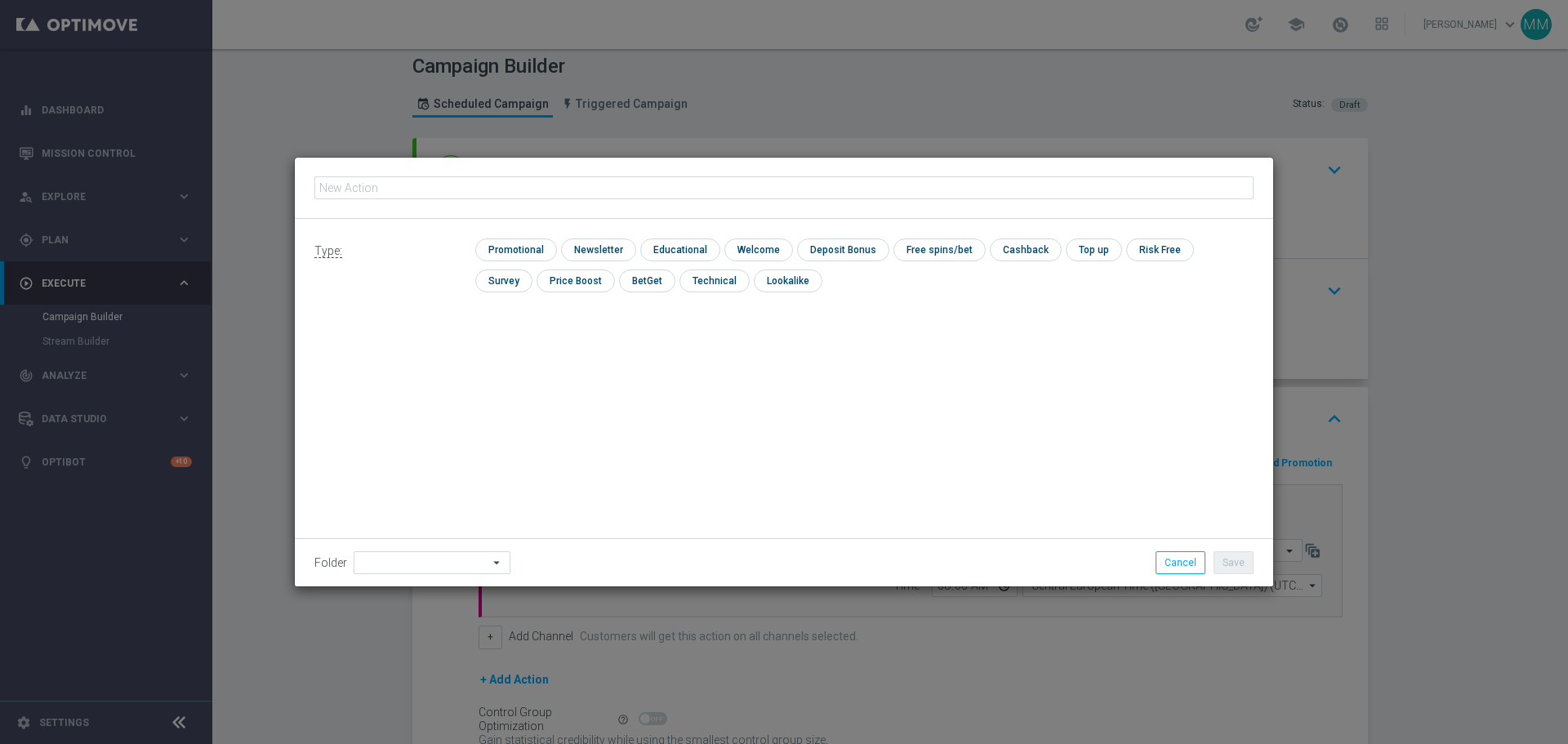
click at [507, 190] on input "text" at bounding box center [784, 188] width 939 height 23
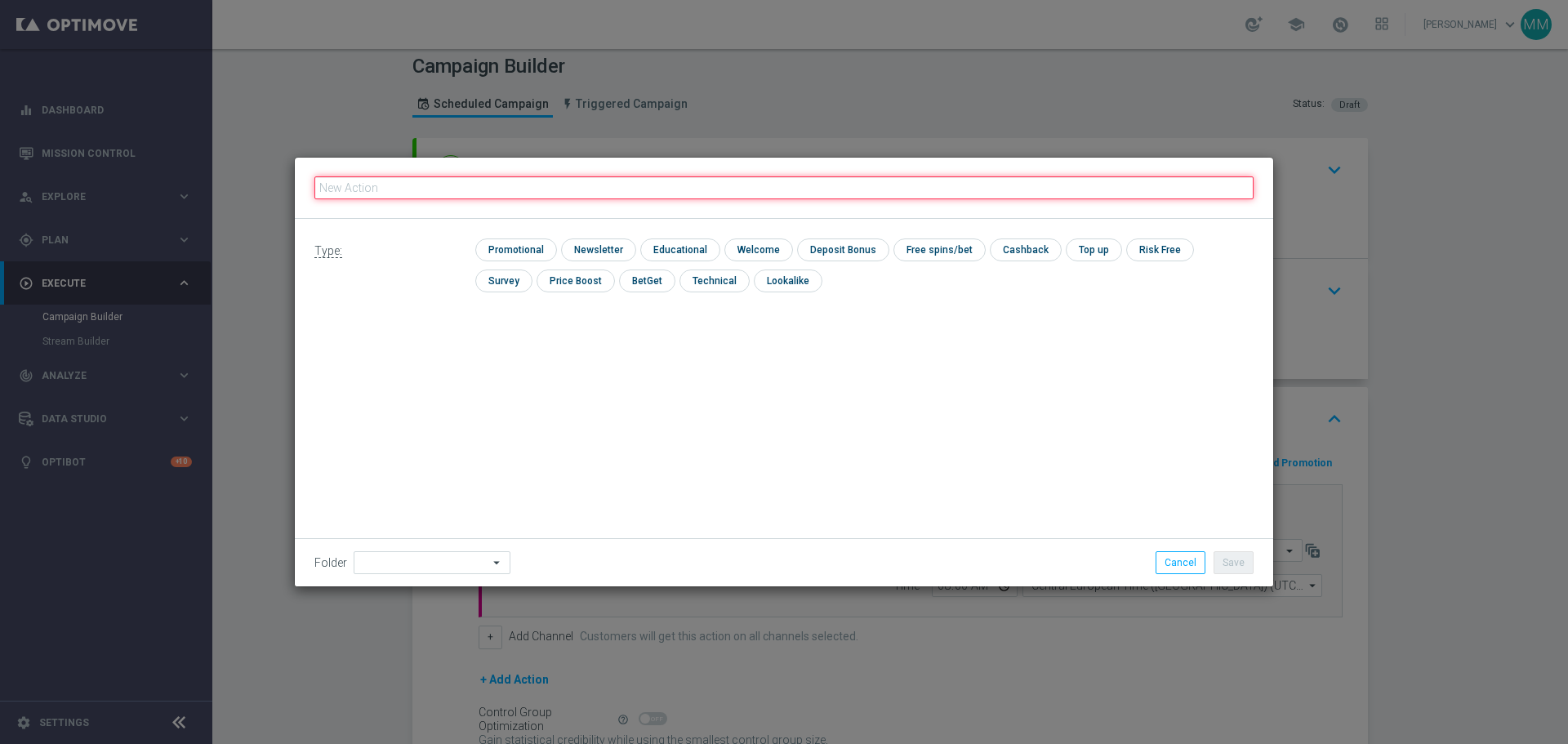
click at [541, 184] on input "text" at bounding box center [784, 188] width 939 height 23
paste input "C_ALL_TARGET_BET_CC BLOKADA 100% do 300 PLN_2909"
type input "C_ALL_TARGET_BET_CC BLOKADA 100% do 300 PLN_2909"
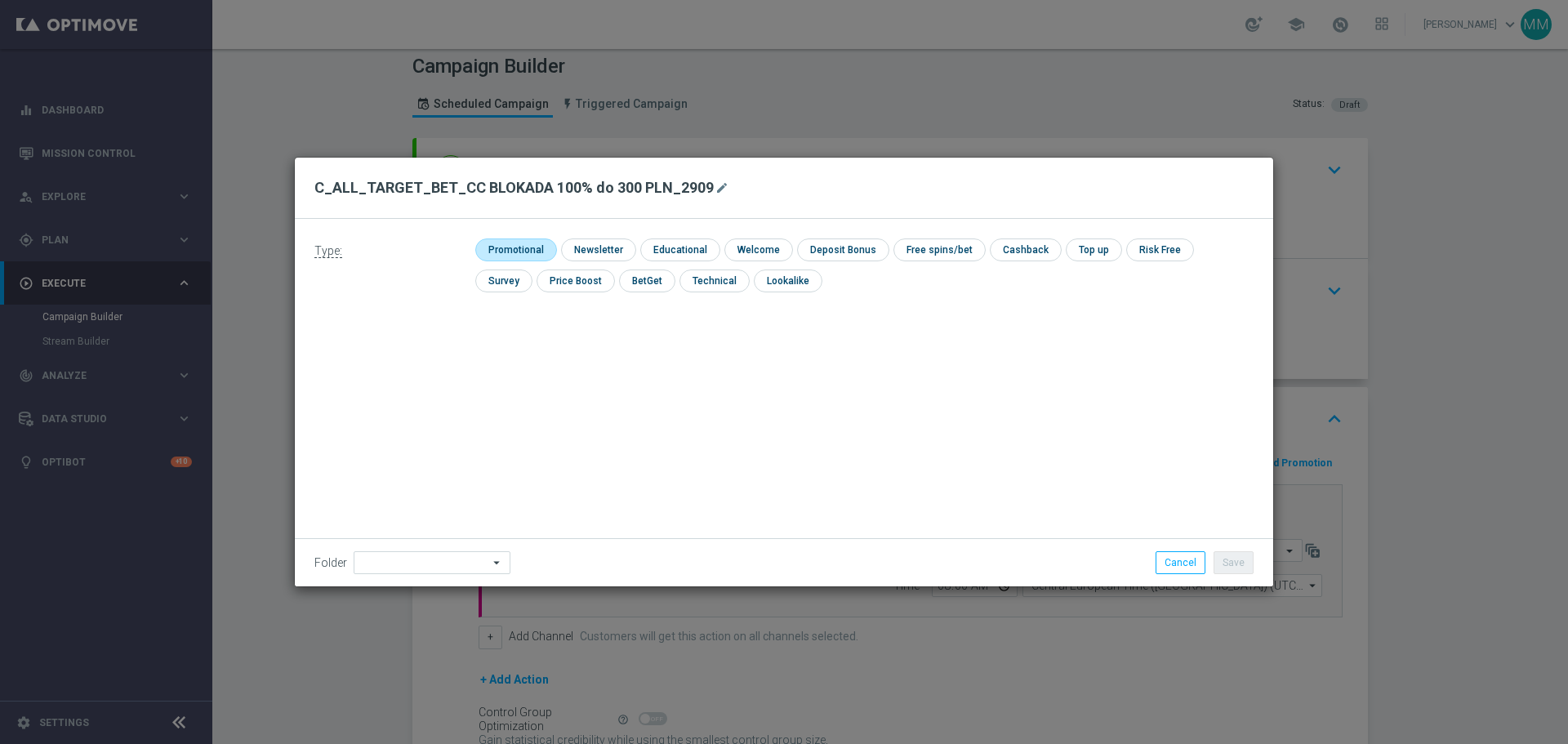
click at [519, 247] on input "checkbox" at bounding box center [513, 249] width 77 height 22
checkbox input "true"
click at [1230, 562] on button "Save" at bounding box center [1233, 563] width 40 height 23
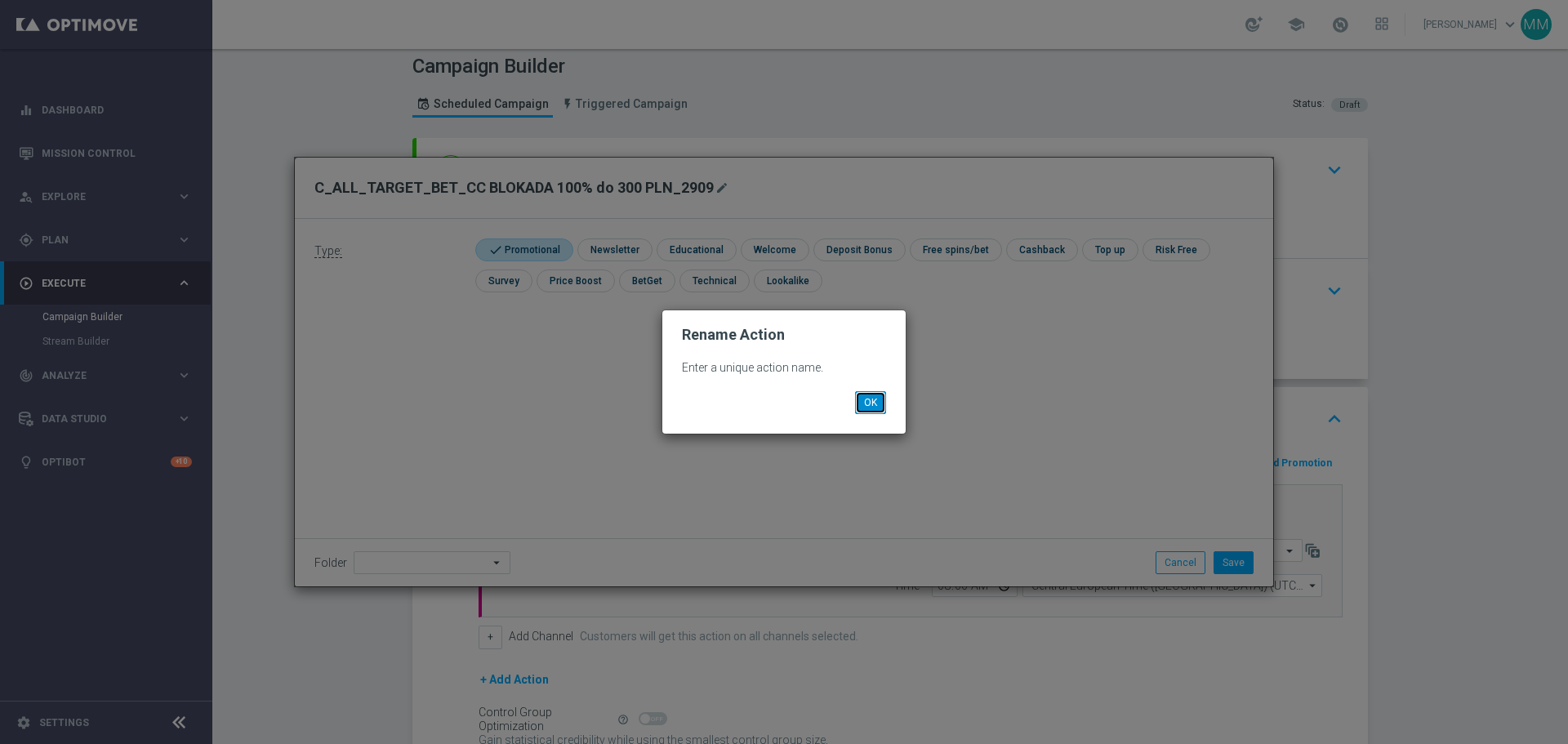
click at [865, 403] on button "OK" at bounding box center [870, 403] width 31 height 23
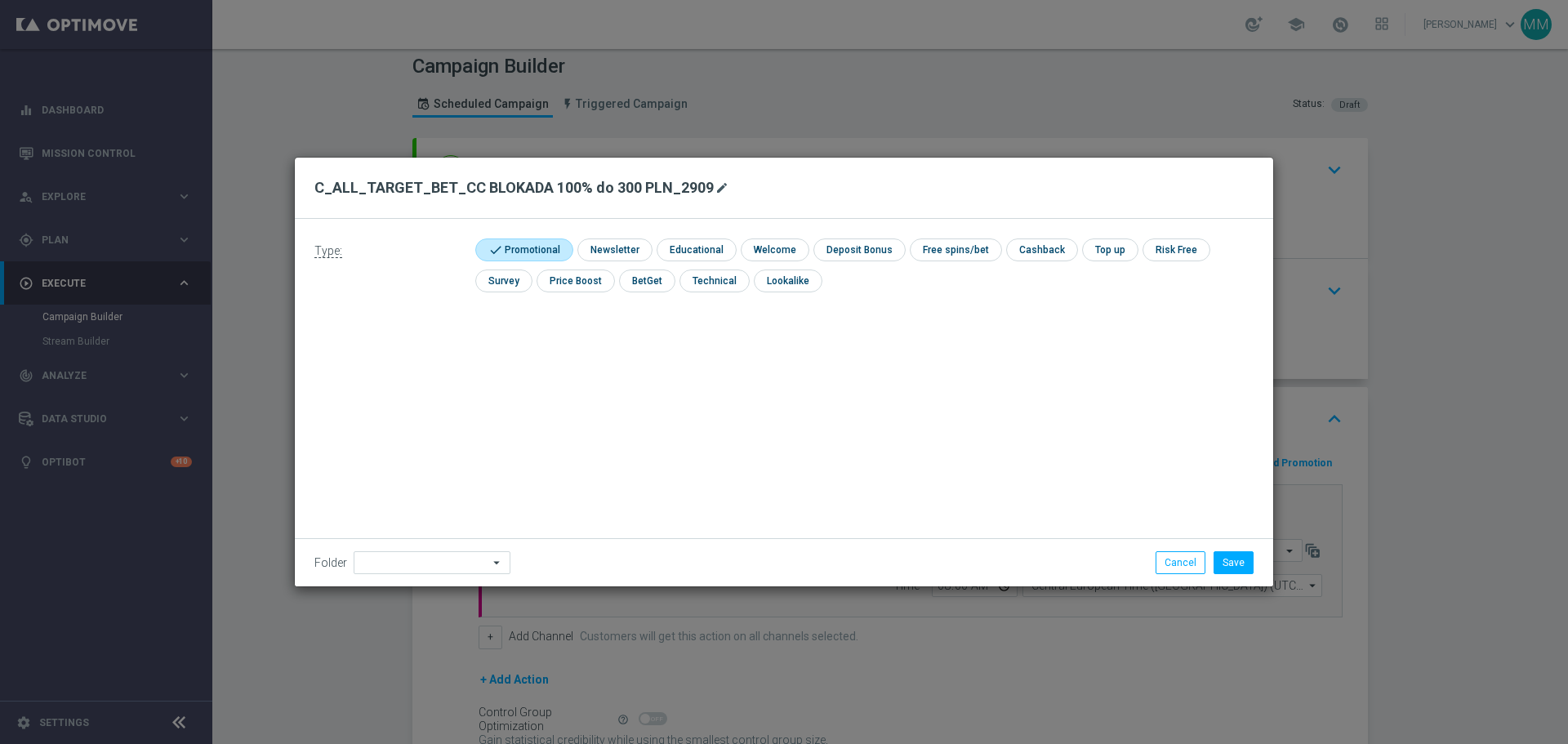
click at [715, 192] on icon "mode_edit" at bounding box center [722, 188] width 13 height 13
type input "C_ALL_TARGET_BET_CC BLOKADA 100% do 300 PLN_290925"
click at [1178, 566] on button "Cancel" at bounding box center [1181, 563] width 50 height 23
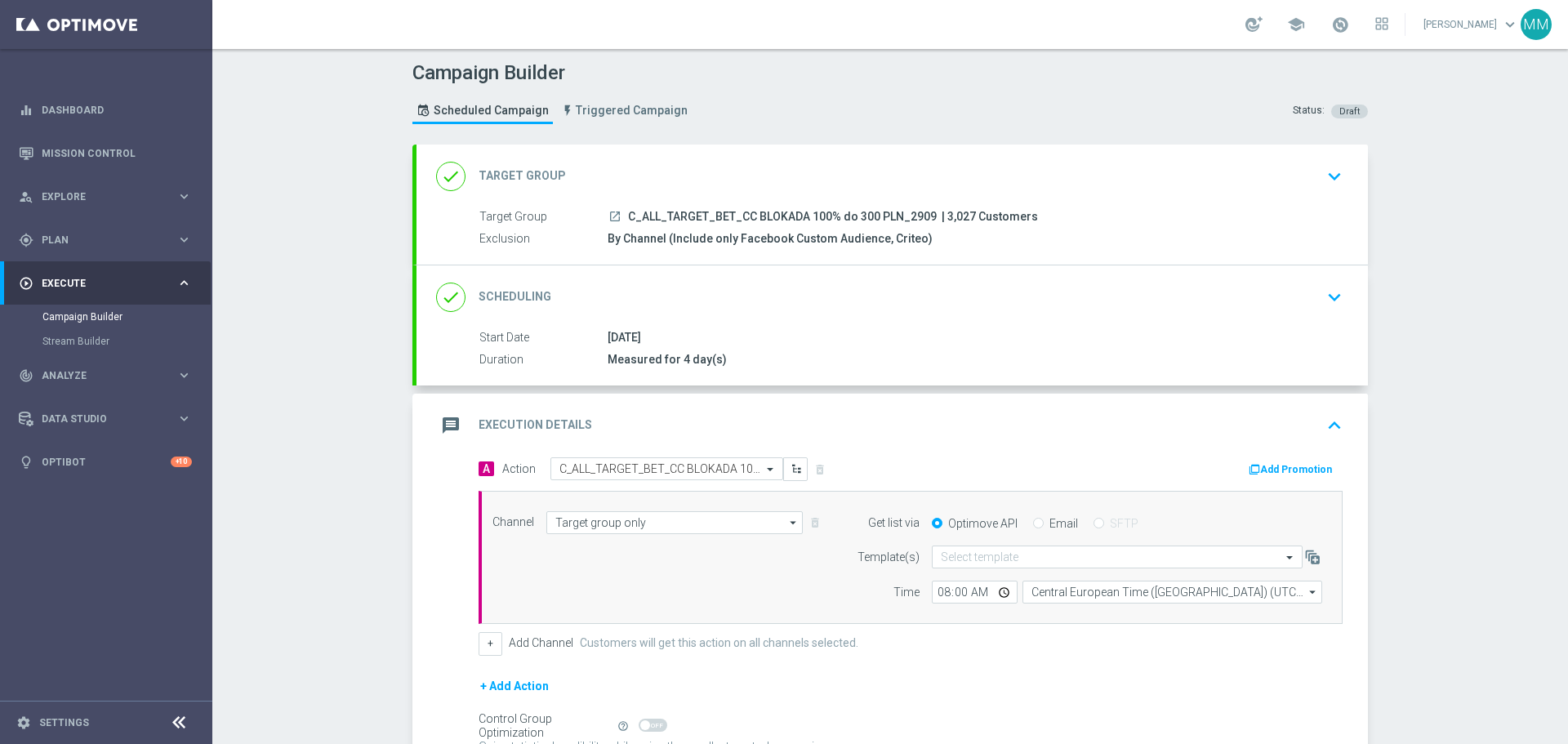
scroll to position [0, 0]
click at [525, 196] on div "done Target Group keyboard_arrow_down" at bounding box center [892, 178] width 951 height 64
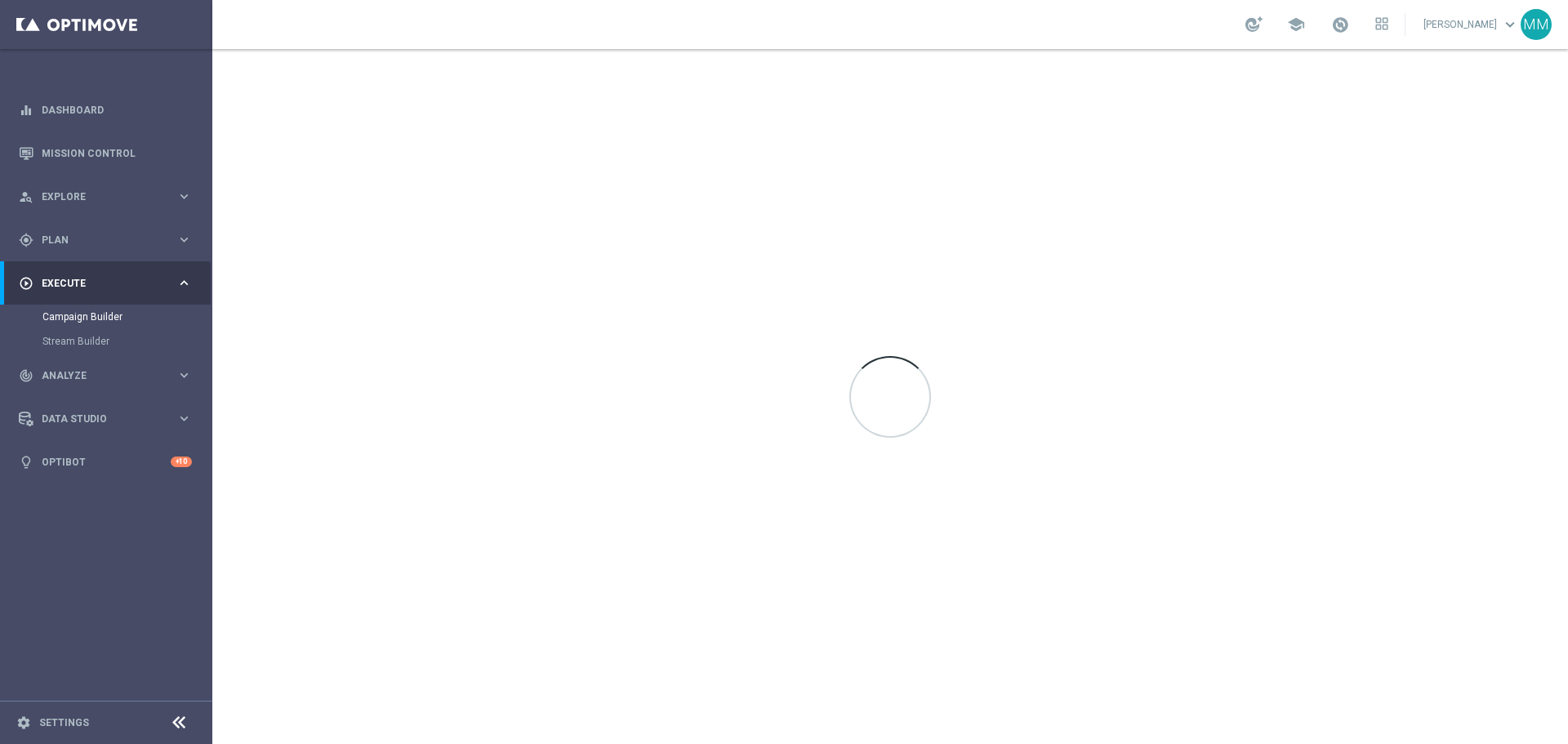
click at [91, 310] on div "Campaign Builder" at bounding box center [126, 317] width 168 height 24
click at [92, 316] on link "Campaign Builder" at bounding box center [106, 317] width 127 height 13
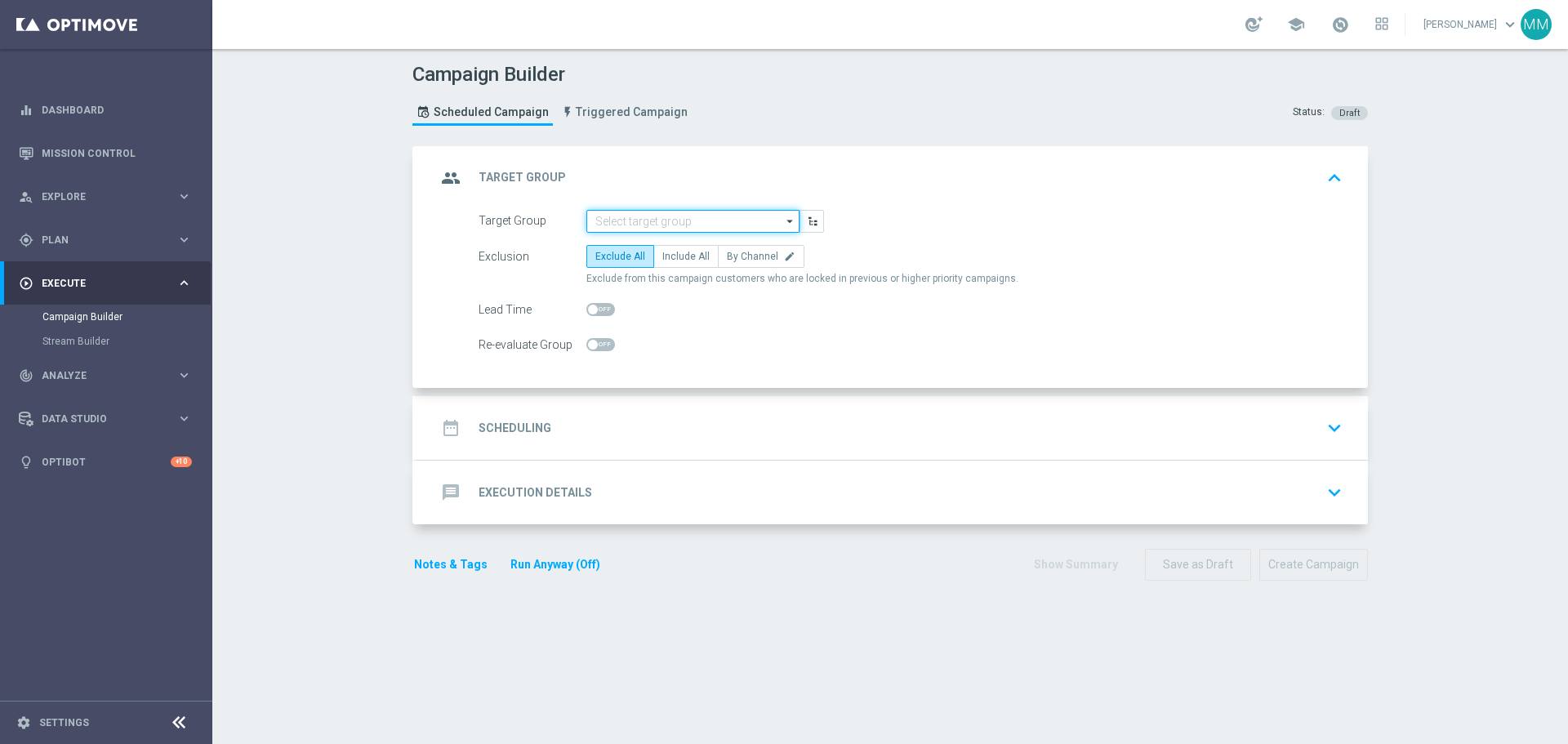
click at [710, 223] on input at bounding box center [693, 221] width 213 height 23
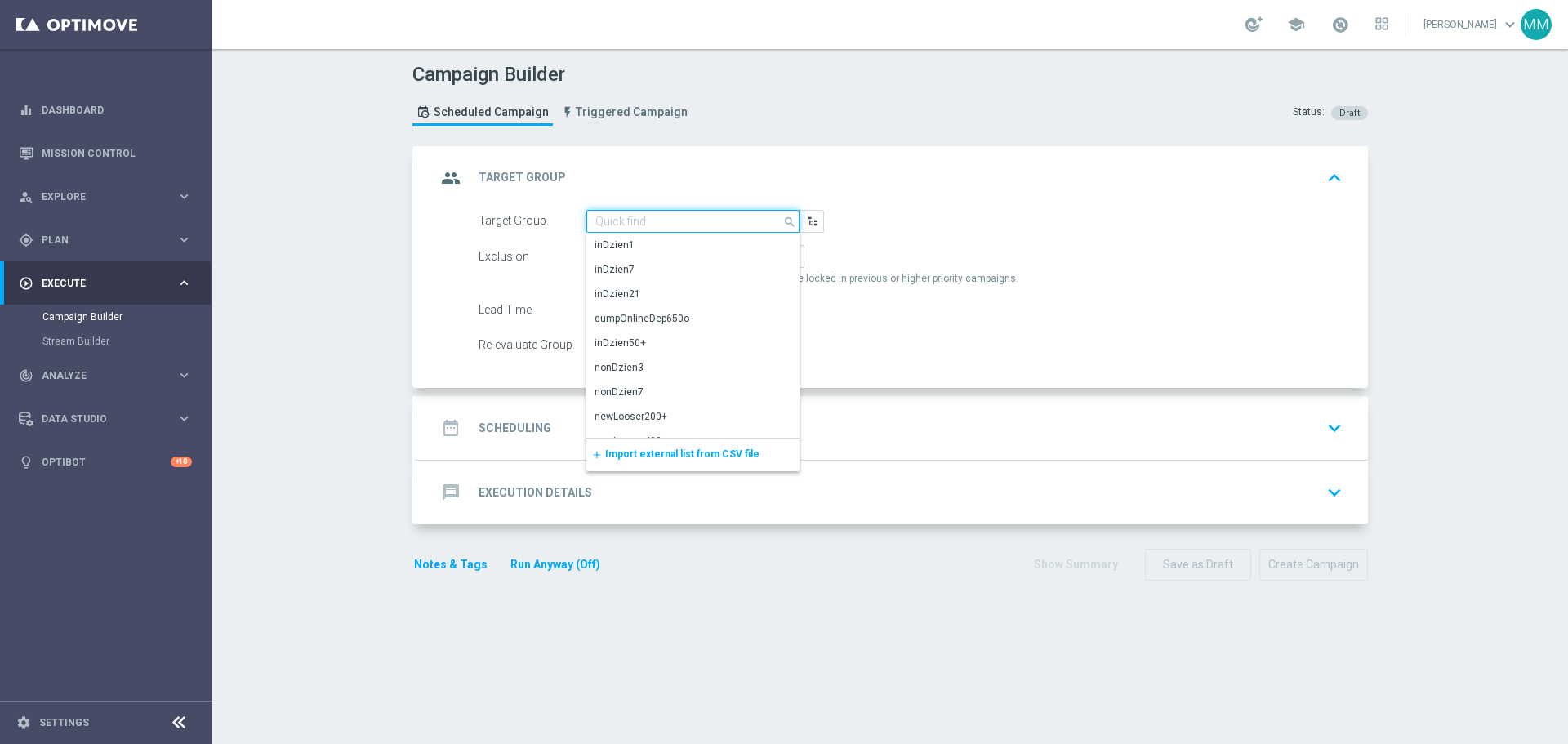
paste input "C_ALL_TARGET_BET_CC BLOKADA 100% do 300 PLN_2909"
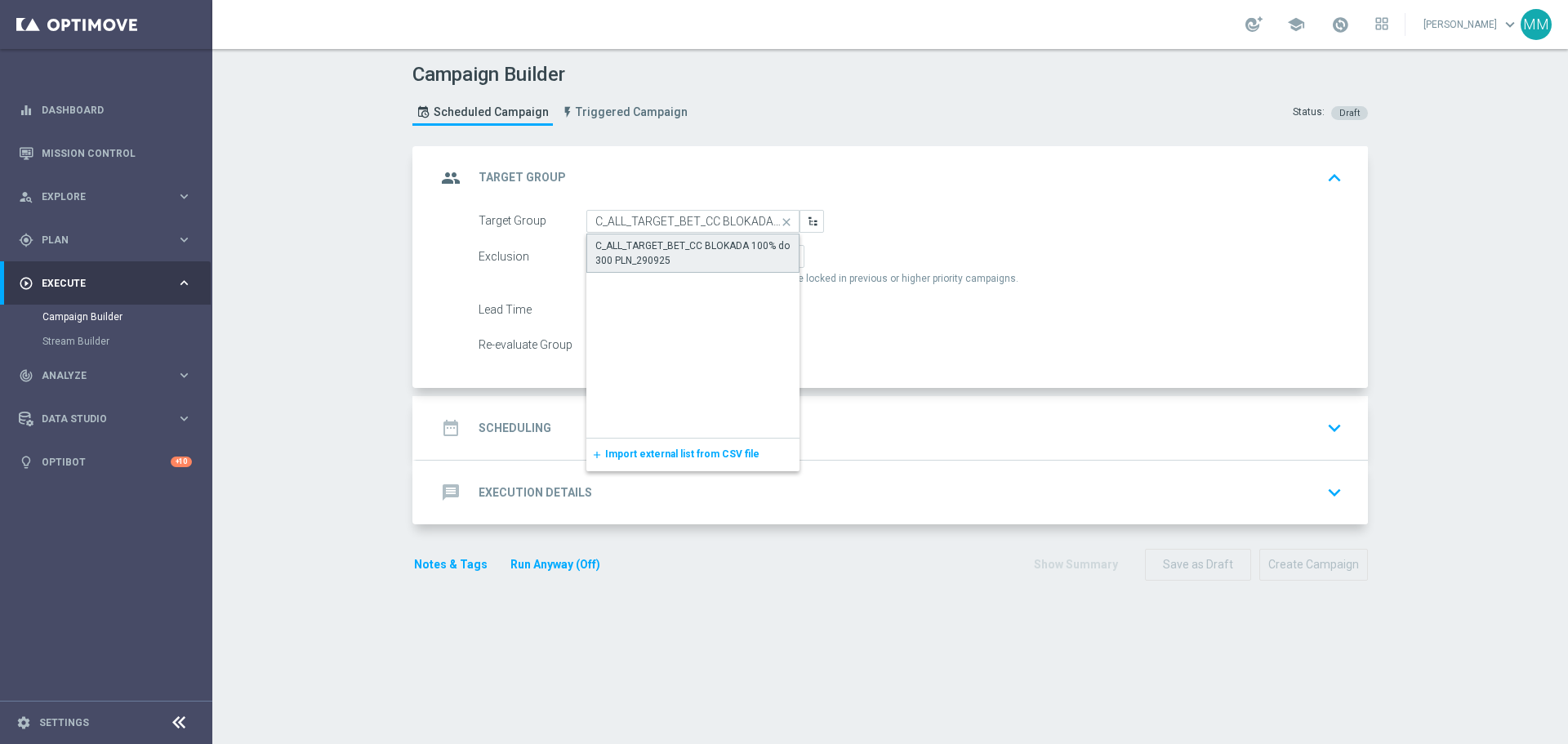
click at [645, 258] on div "C_ALL_TARGET_BET_CC BLOKADA 100% do 300 PLN_290925" at bounding box center [693, 253] width 195 height 30
type input "C_ALL_TARGET_BET_CC BLOKADA 100% do 300 PLN_290925"
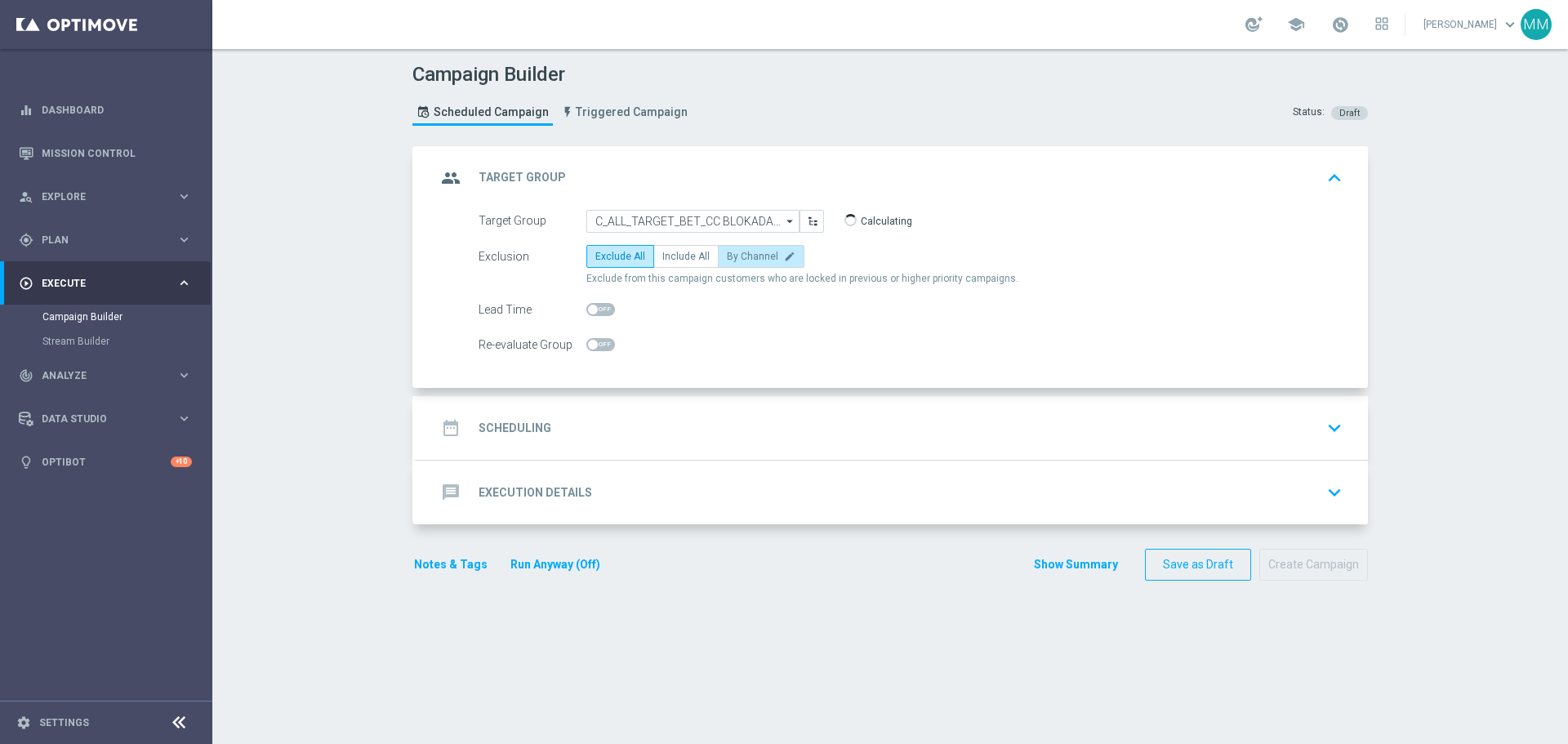
click at [749, 253] on span "By Channel" at bounding box center [752, 257] width 51 height 11
click at [737, 254] on input "By Channel edit" at bounding box center [732, 259] width 10 height 10
radio input "true"
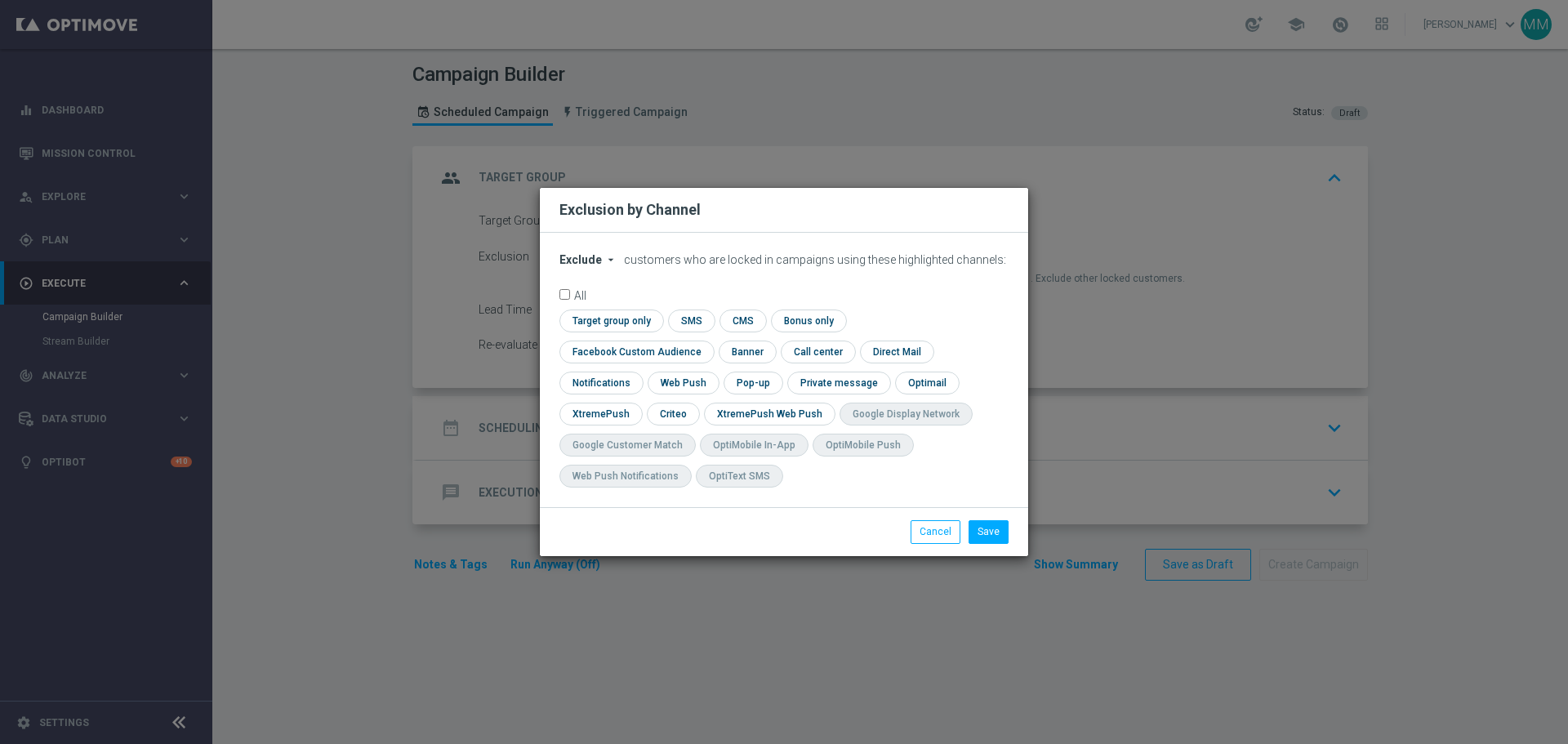
click at [591, 266] on span "Exclude" at bounding box center [581, 259] width 43 height 13
click at [0, 0] on span "Include" at bounding box center [0, 0] width 0 height 0
click at [698, 403] on input "checkbox" at bounding box center [672, 414] width 50 height 22
checkbox input "true"
click at [708, 340] on input "checkbox" at bounding box center [633, 352] width 148 height 22
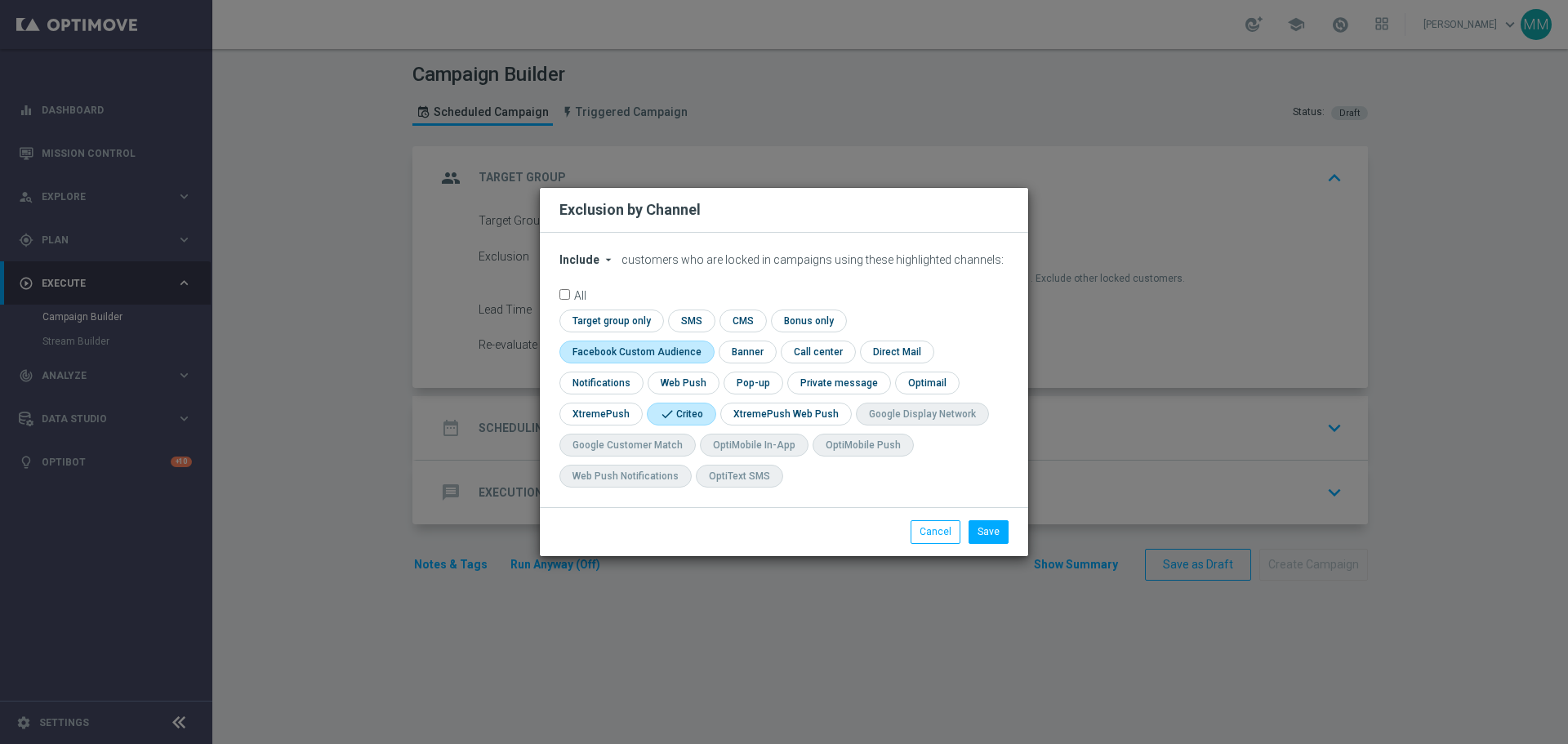
checkbox input "true"
click at [998, 529] on button "Save" at bounding box center [989, 531] width 40 height 23
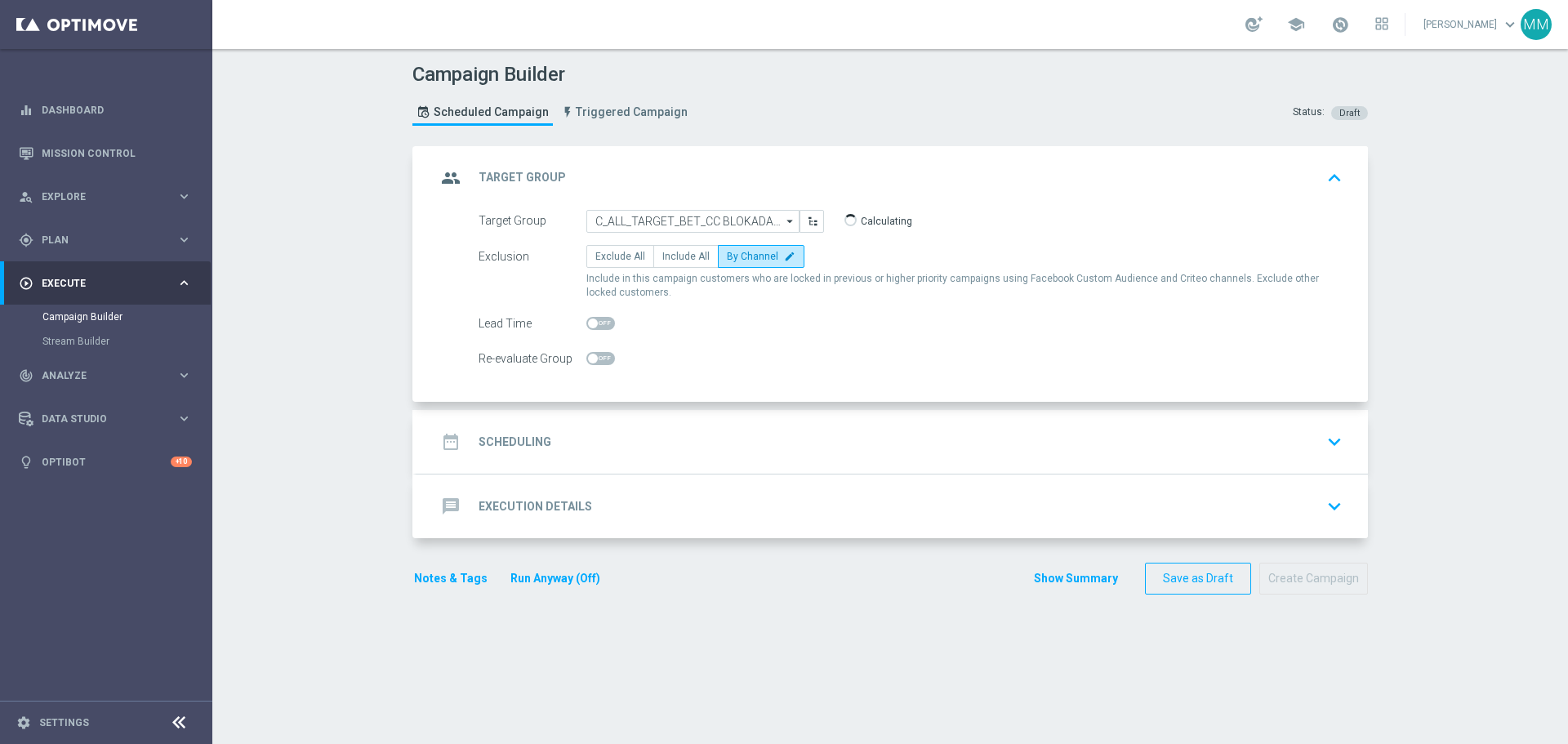
click at [633, 431] on div "date_range Scheduling keyboard_arrow_down" at bounding box center [892, 441] width 912 height 31
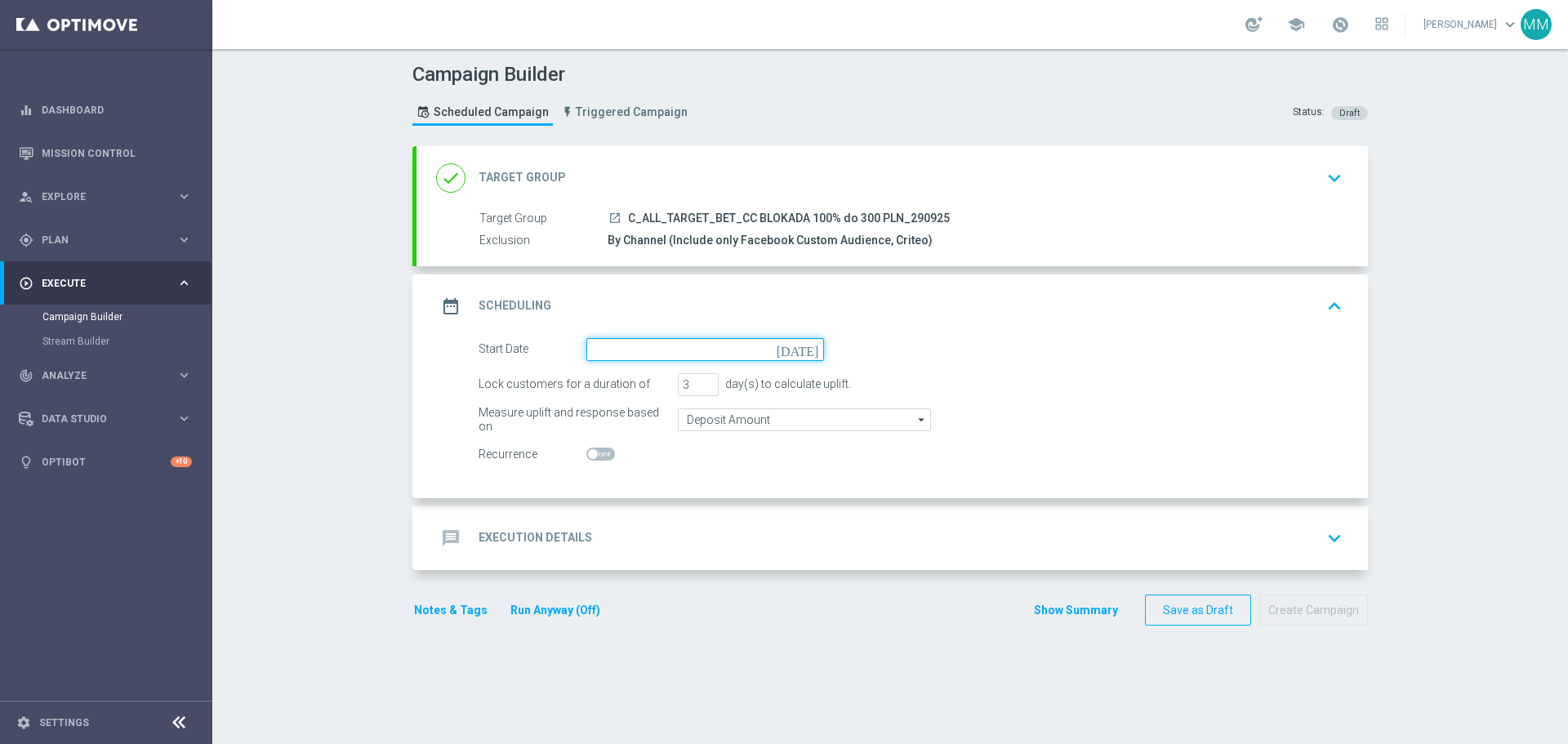
click at [694, 352] on input at bounding box center [706, 350] width 238 height 23
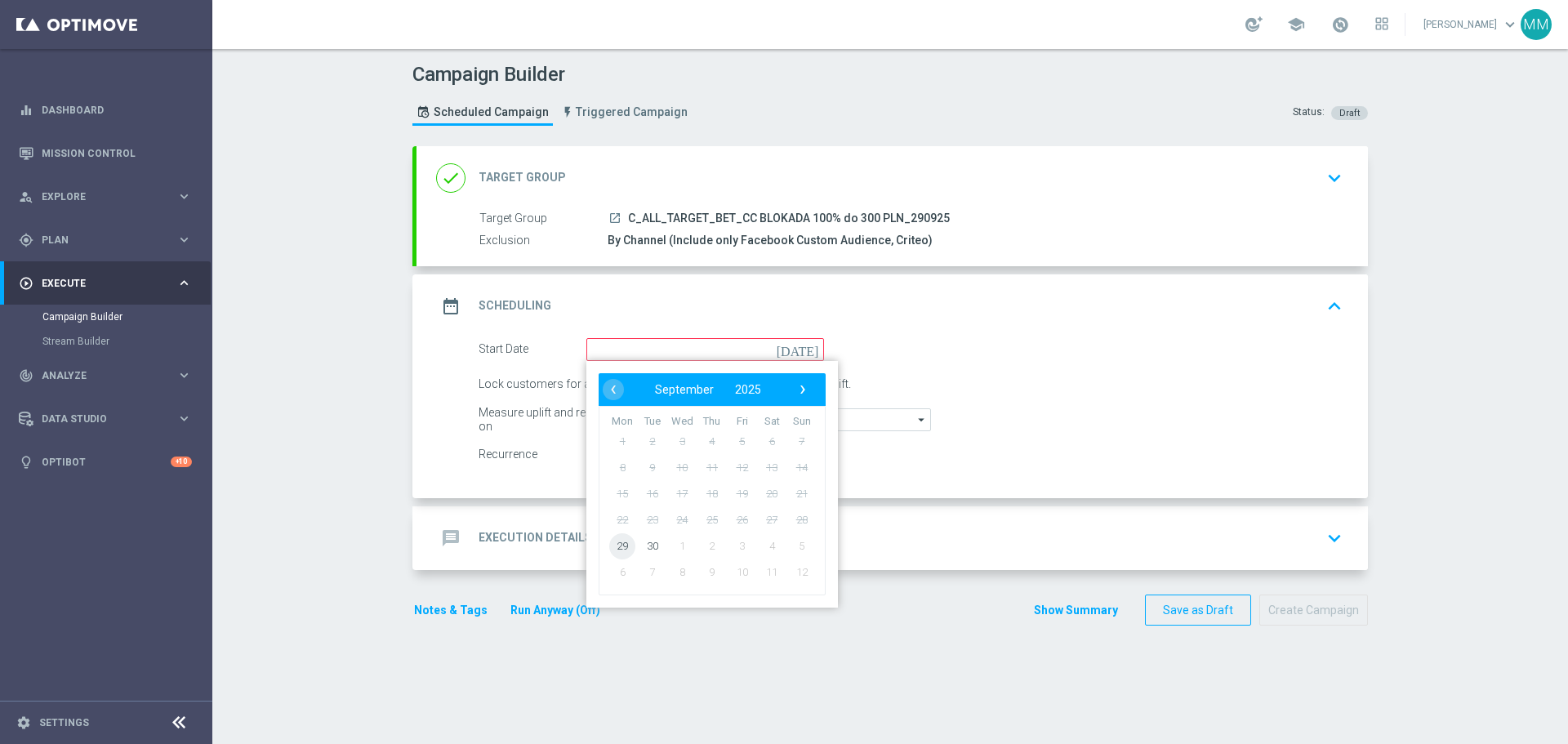
click at [620, 544] on span "29" at bounding box center [622, 546] width 26 height 26
type input "[DATE]"
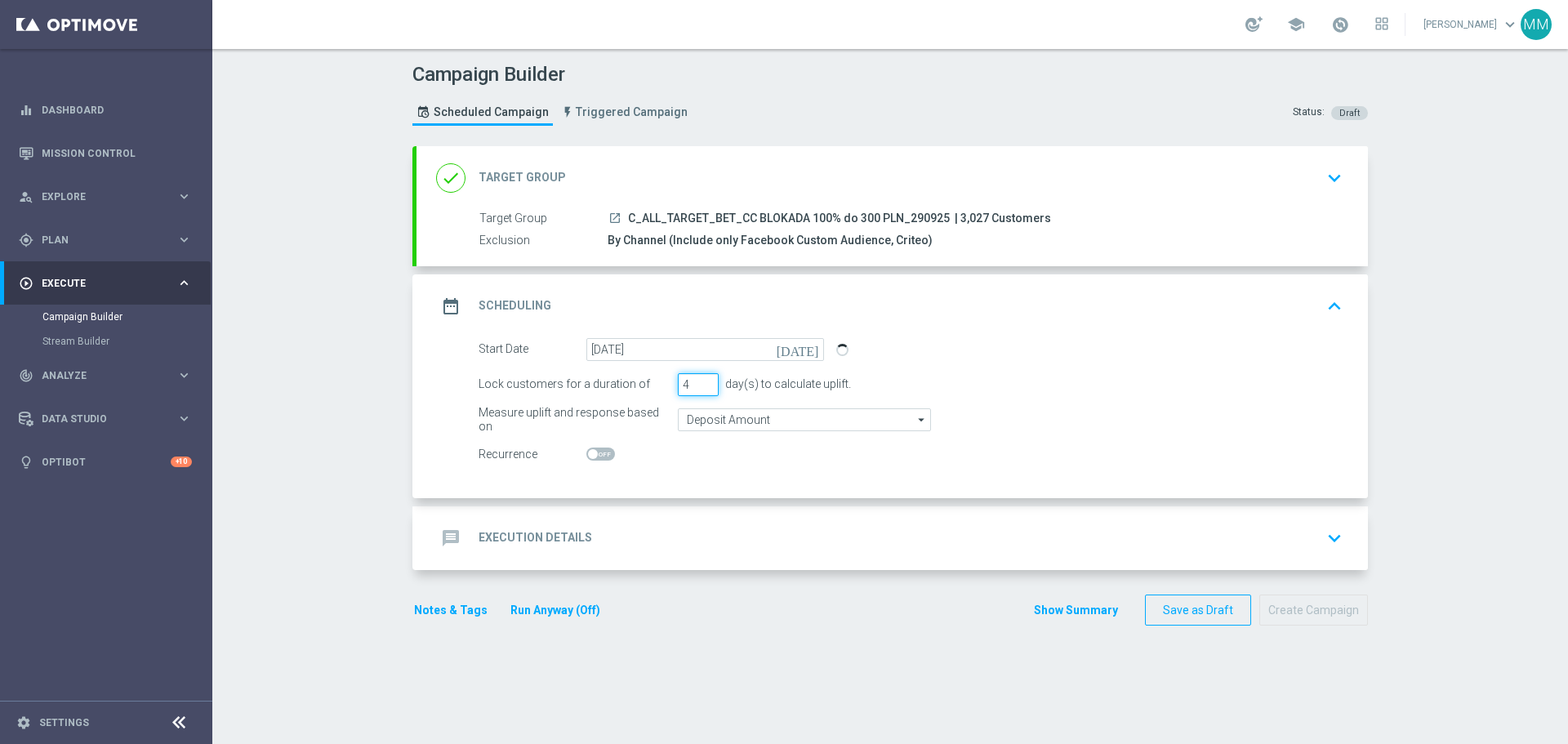
type input "4"
click at [700, 379] on input "4" at bounding box center [698, 384] width 41 height 23
click at [713, 422] on input "Deposit Amount" at bounding box center [804, 419] width 253 height 23
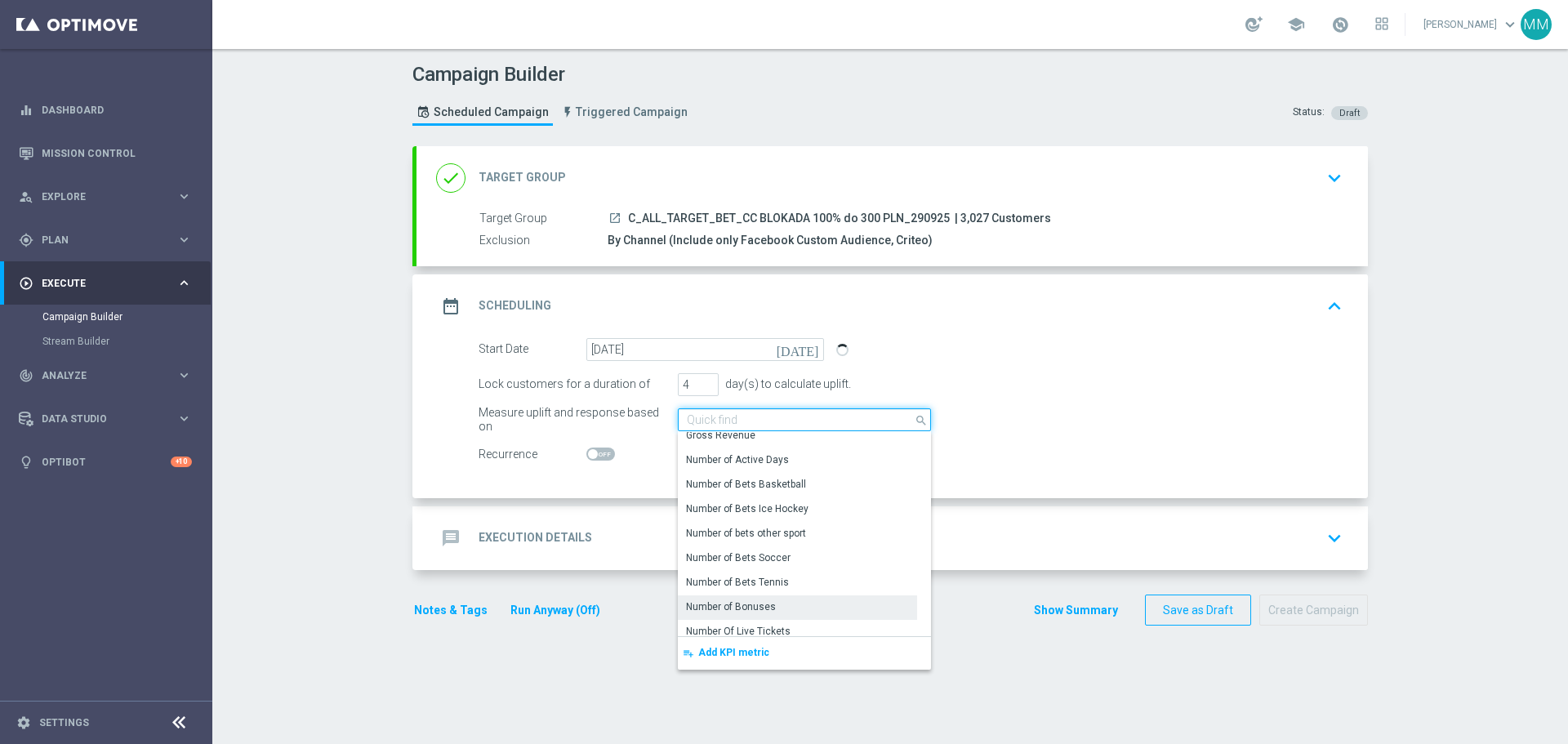
scroll to position [245, 0]
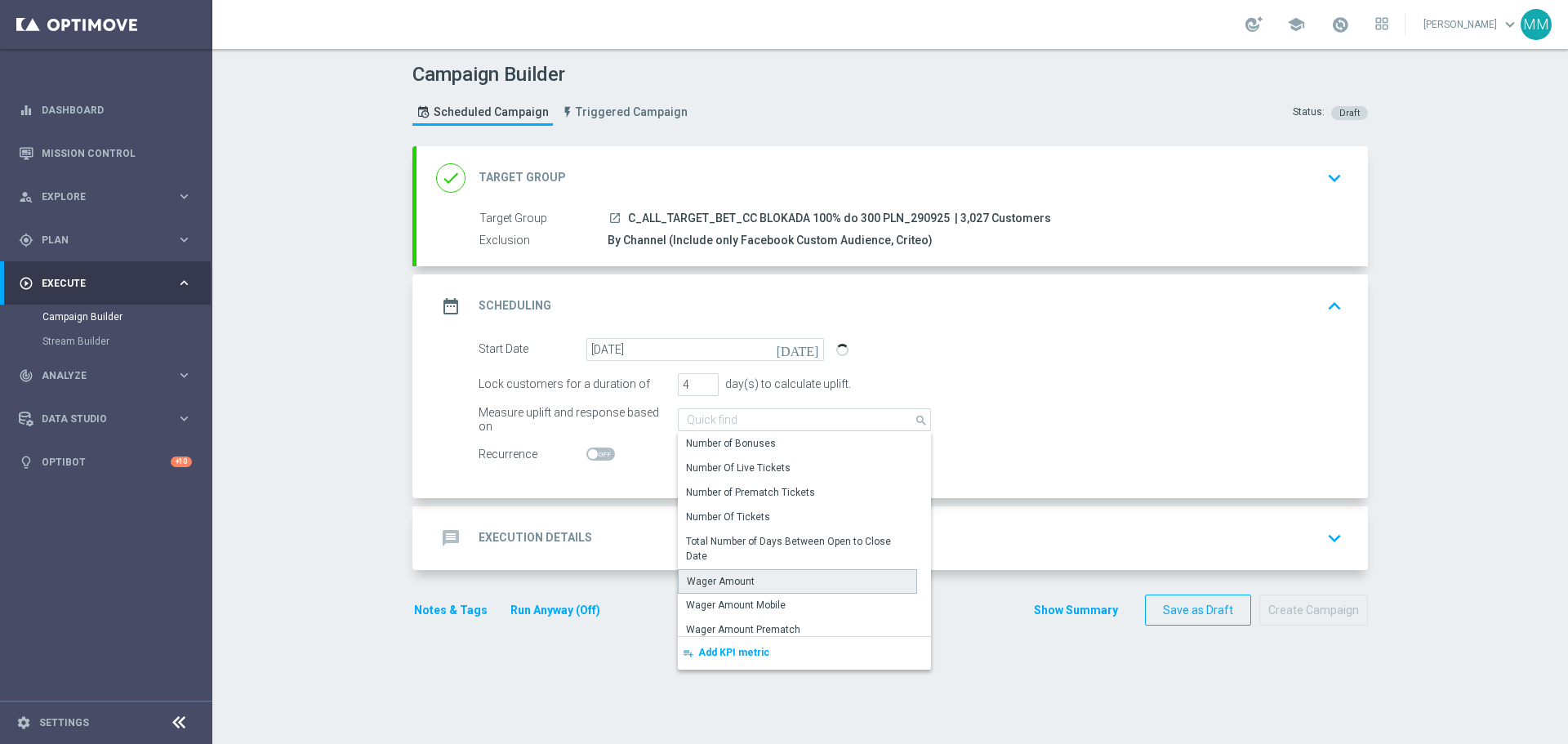
click at [721, 580] on div "Wager Amount" at bounding box center [721, 581] width 68 height 15
type input "Wager Amount"
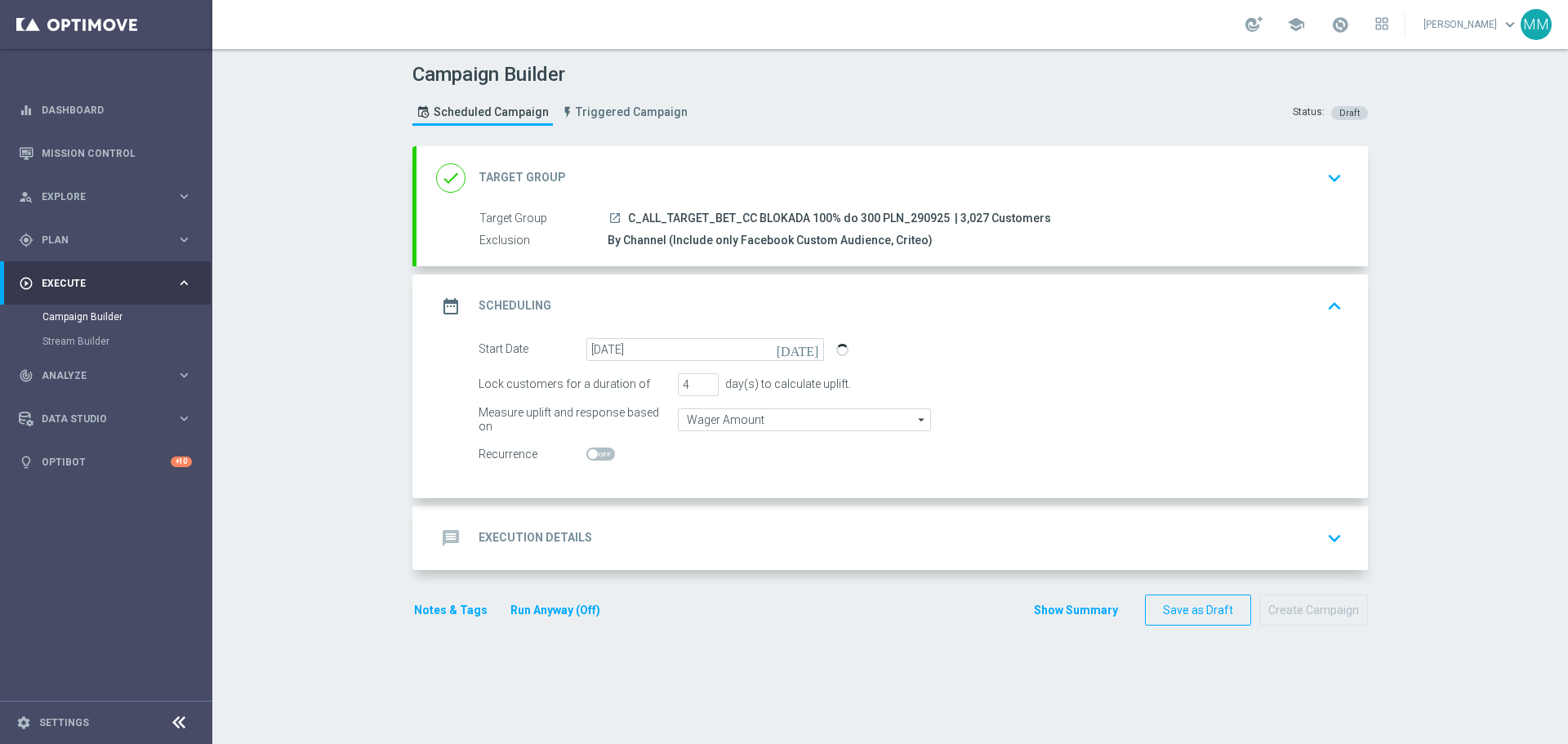
click at [565, 543] on h2 "Execution Details" at bounding box center [536, 538] width 113 height 16
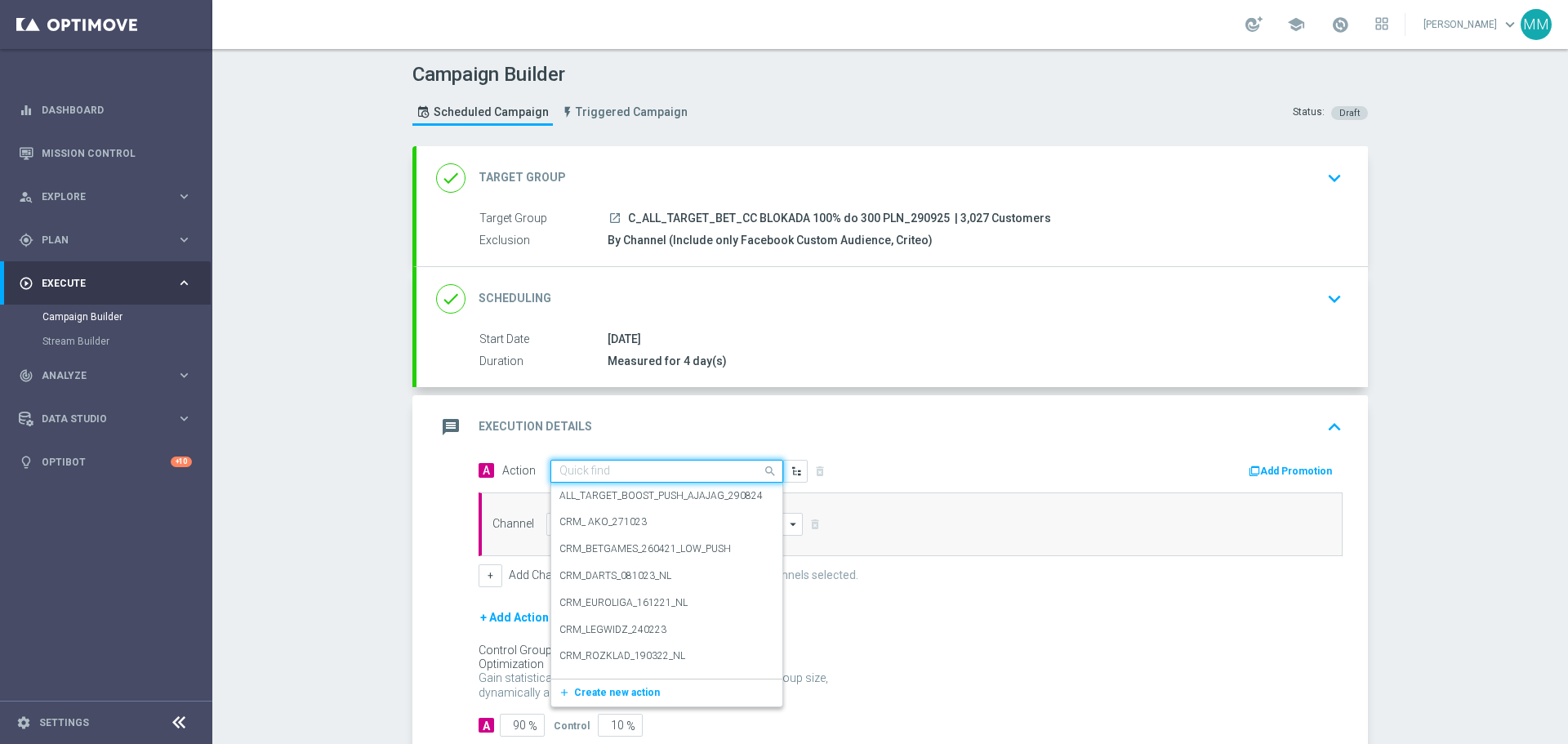
click at [616, 470] on input "text" at bounding box center [651, 472] width 182 height 14
paste input "C_ALL_TARGET_BET_CC BLOKADA 100% do 300 PLN_2909"
type input "C_ALL_TARGET_BET_CC BLOKADA 100% do 300 PLN_2909"
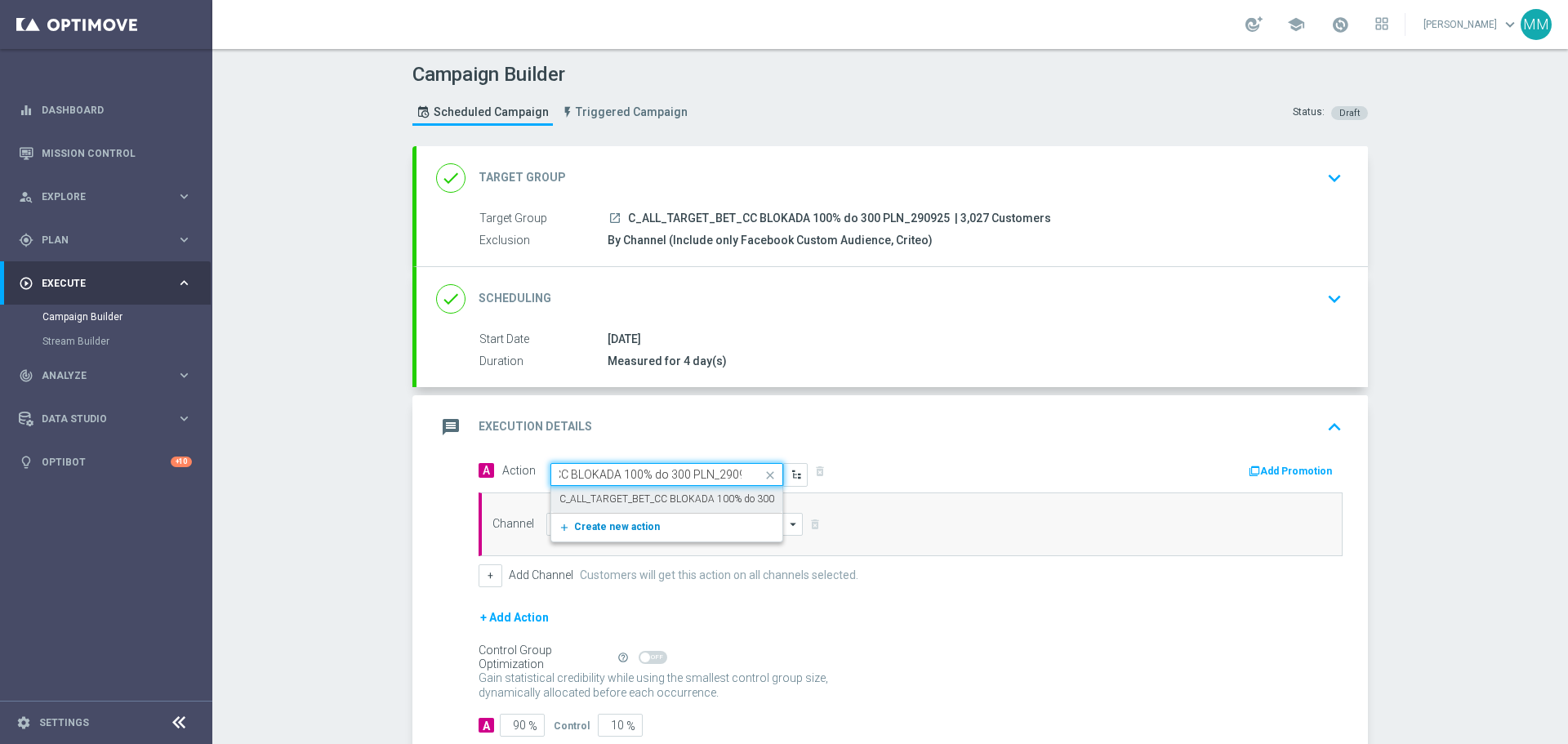
click at [627, 526] on span "Create new action" at bounding box center [617, 526] width 86 height 11
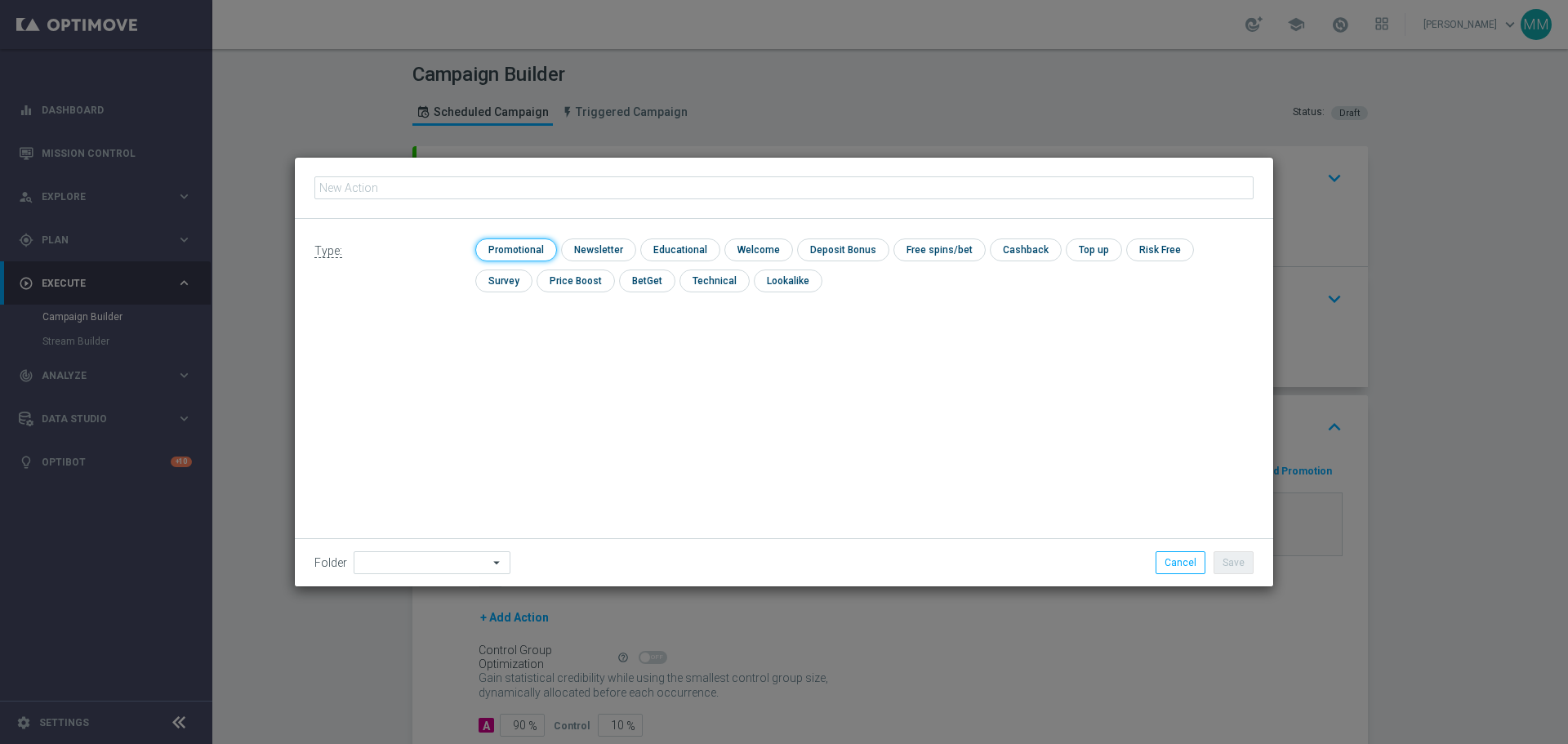
drag, startPoint x: 512, startPoint y: 251, endPoint x: 511, endPoint y: 233, distance: 18.0
click at [512, 250] on input "checkbox" at bounding box center [513, 249] width 77 height 22
checkbox input "true"
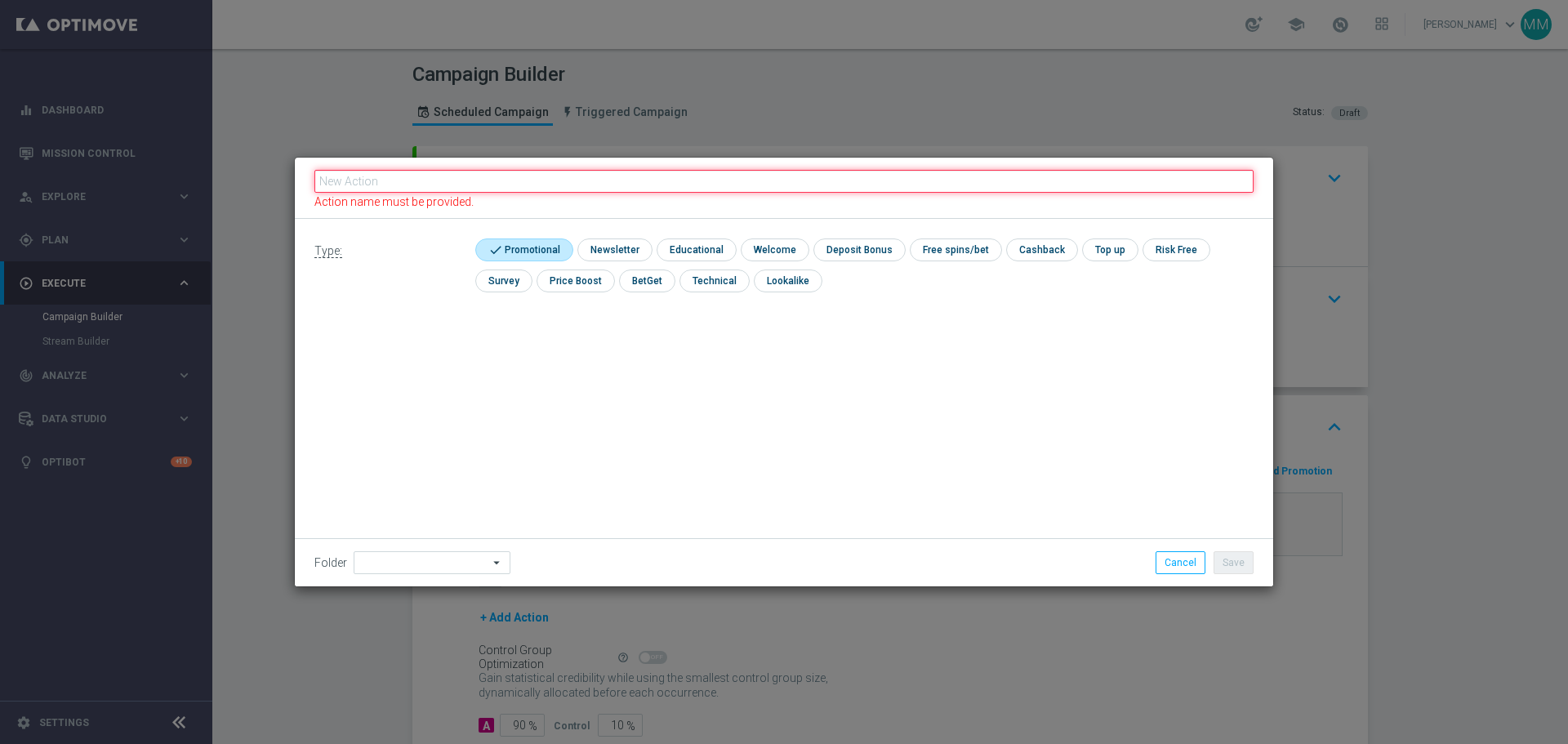
click at [501, 178] on input "text" at bounding box center [784, 181] width 939 height 23
paste input "C_ALL_TARGET_BET_CC BLOKADA 100% do 300 PLN_2909"
type input "C_ALL_TARGET_BET_CC BLOKADA 100% do 300 PLN_2909"
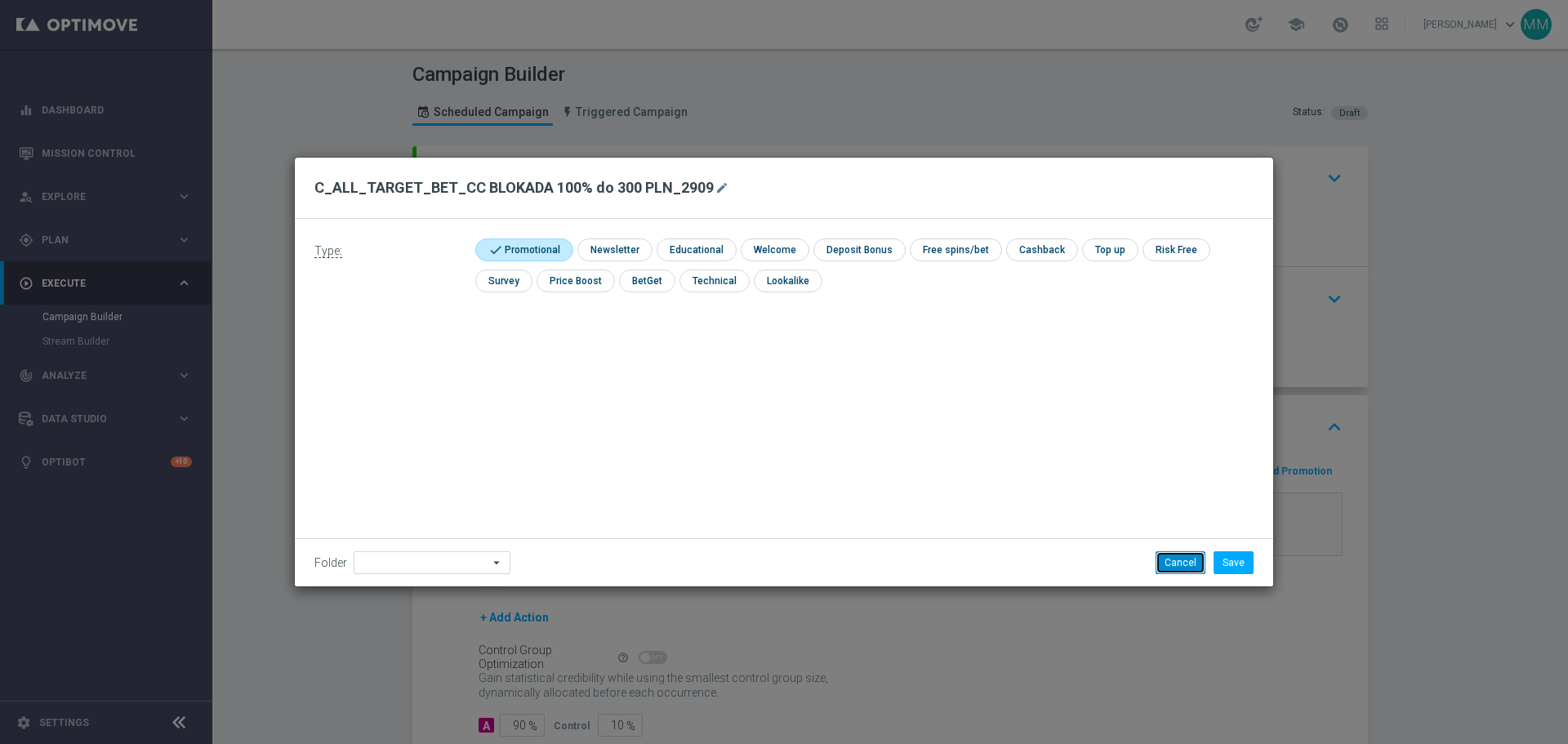
click at [1184, 564] on button "Cancel" at bounding box center [1181, 563] width 50 height 23
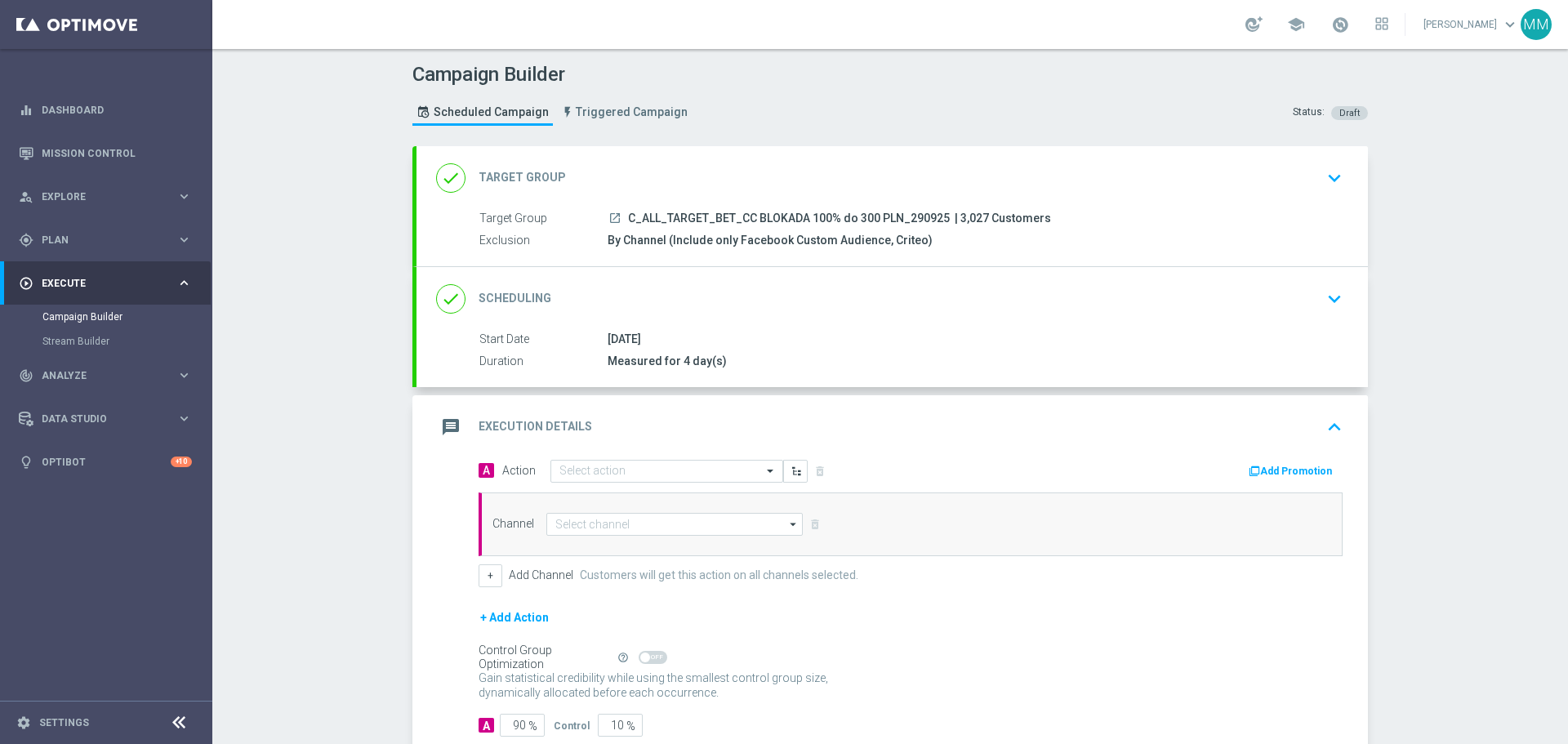
click at [696, 341] on div "[DATE]" at bounding box center [971, 339] width 728 height 17
click at [1324, 298] on icon "keyboard_arrow_down" at bounding box center [1335, 299] width 24 height 24
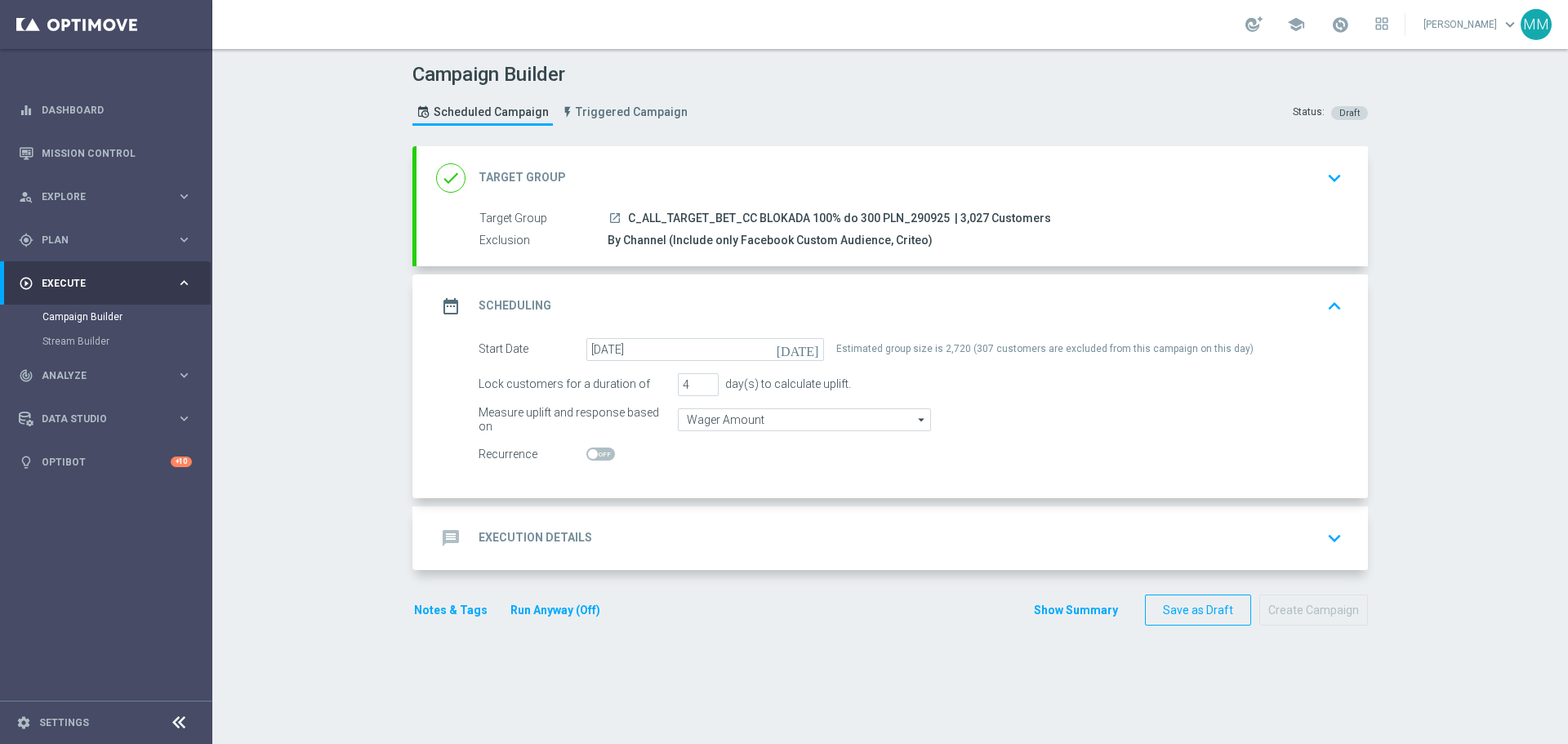
click at [671, 542] on div "message Execution Details keyboard_arrow_down" at bounding box center [892, 538] width 912 height 31
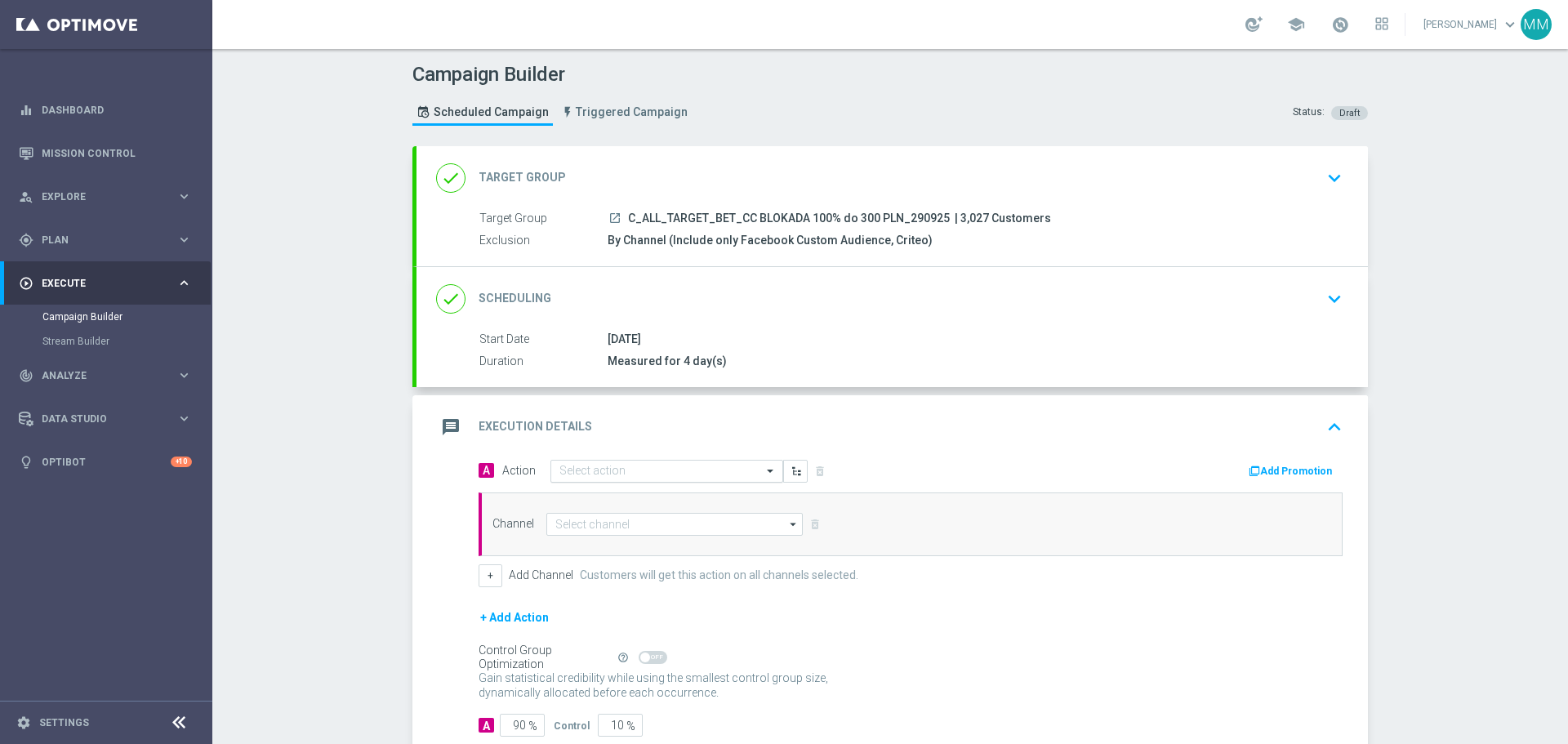
click at [631, 475] on input "text" at bounding box center [651, 472] width 182 height 14
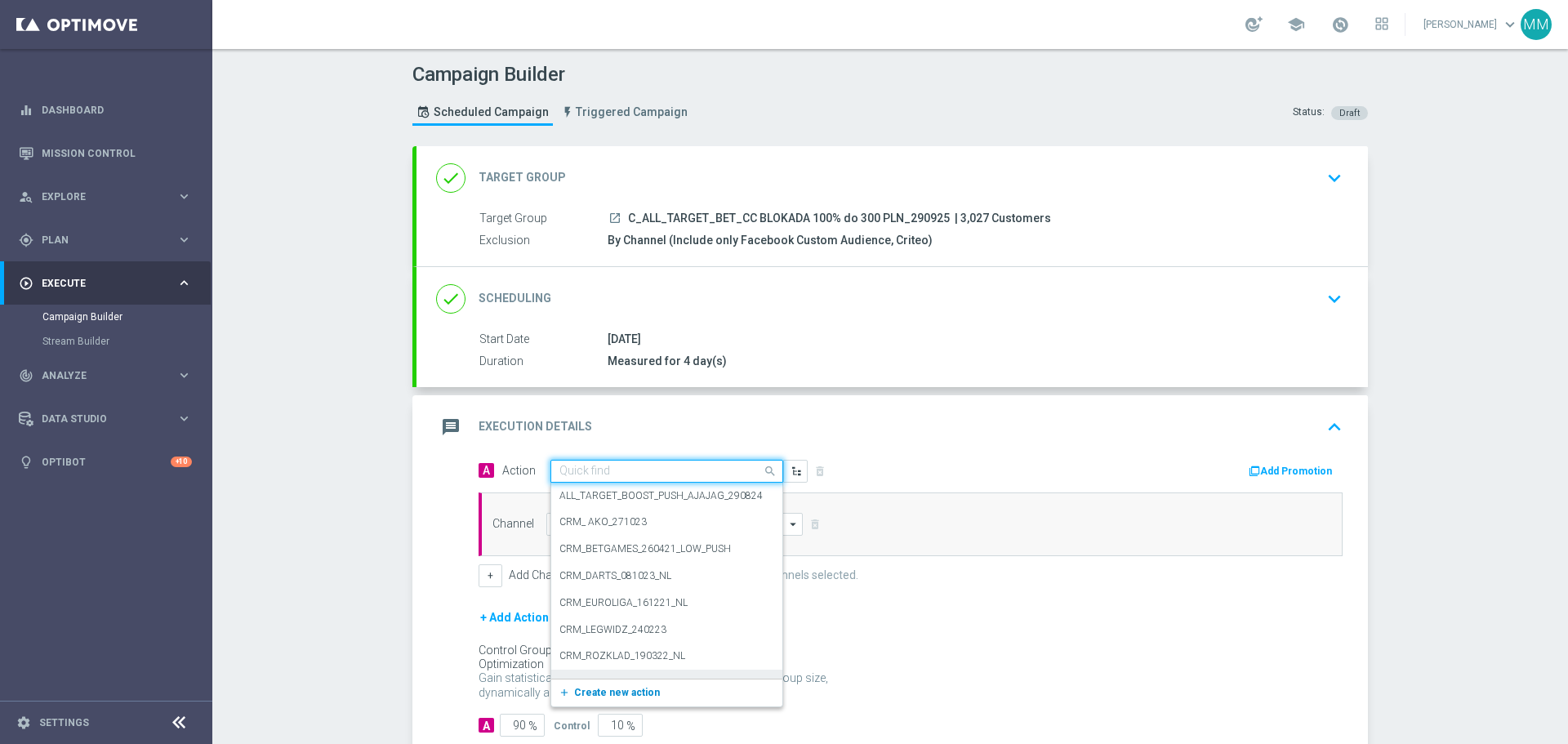
click at [630, 690] on span "Create new action" at bounding box center [617, 693] width 86 height 11
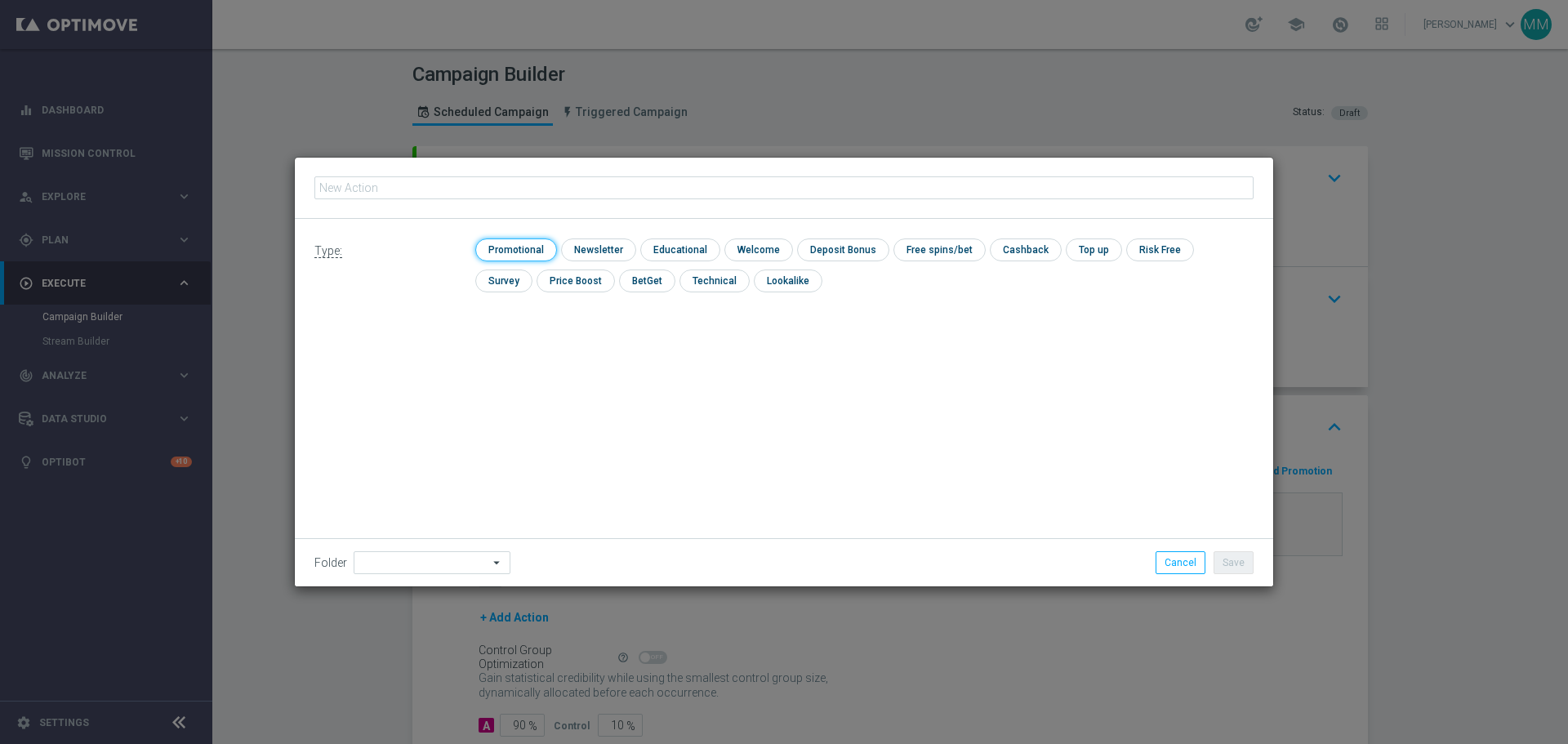
drag, startPoint x: 526, startPoint y: 251, endPoint x: 525, endPoint y: 237, distance: 14.0
click at [526, 249] on input "checkbox" at bounding box center [513, 249] width 77 height 22
checkbox input "true"
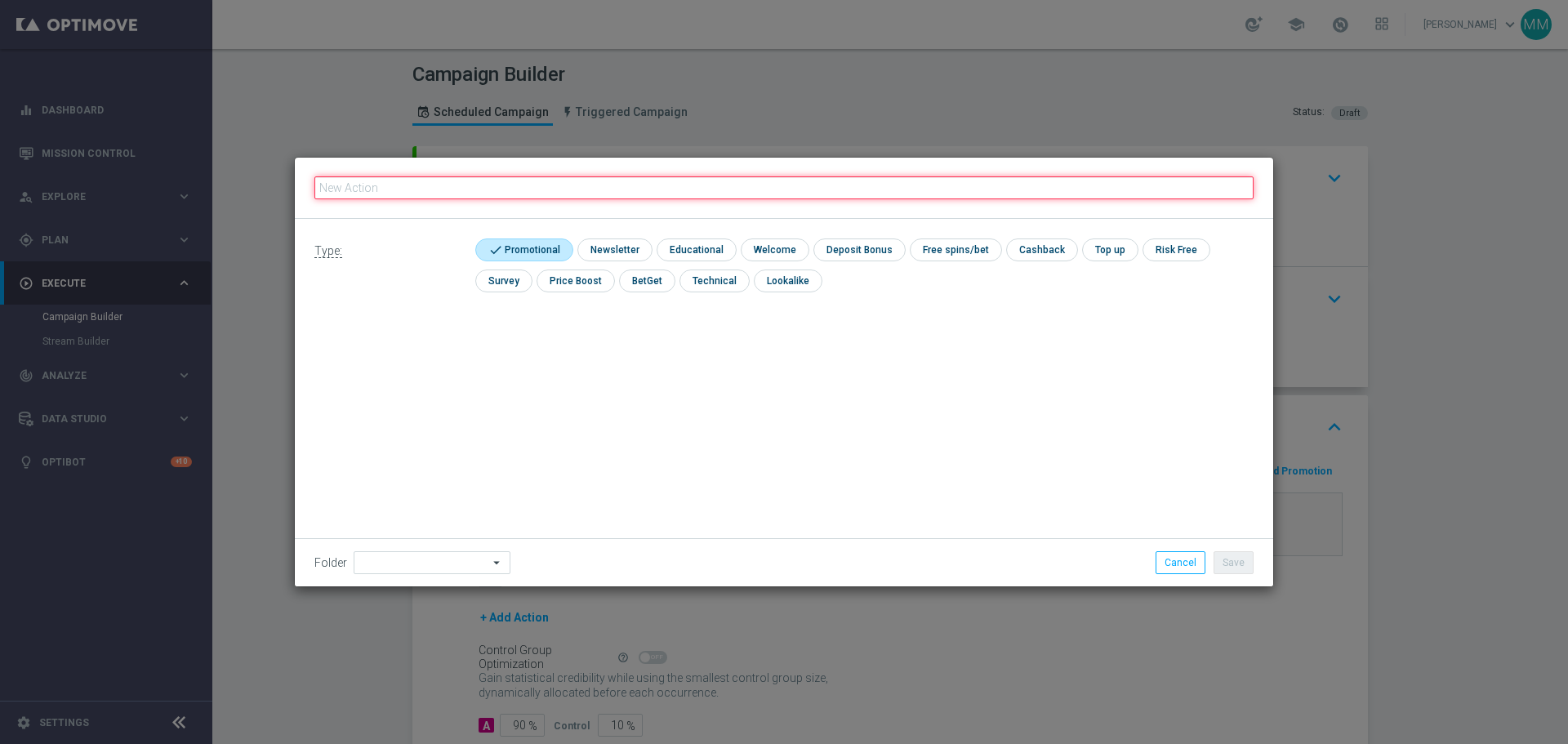
click at [509, 176] on fieldset at bounding box center [784, 188] width 939 height 28
paste input "C_ALL_TARGET_BET_CC BLOKADA 100% do 300 PLN_2909"
type input "C_ALL_TARGET_BET_CC BLOKADA 100% do 300 PLN_2909"
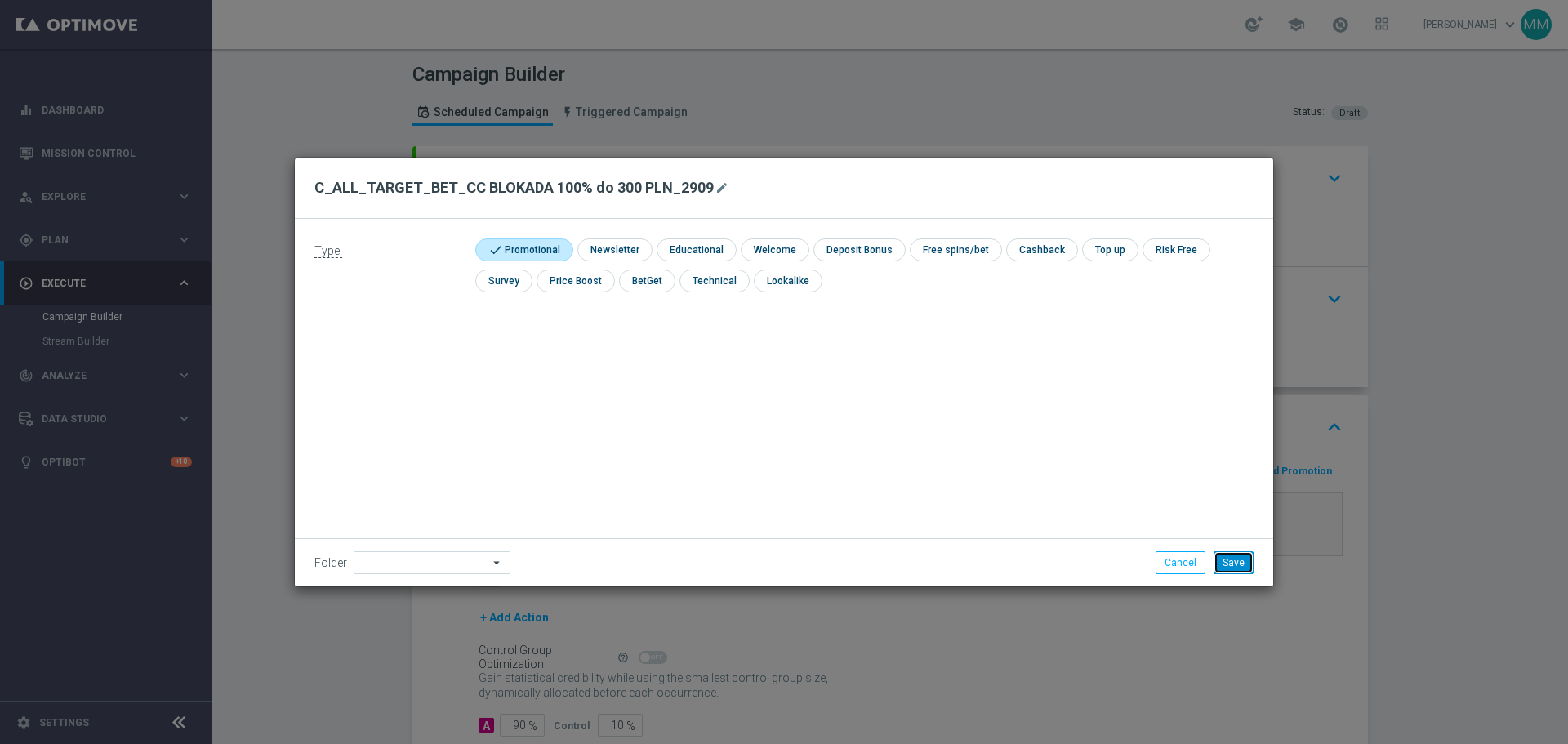
click at [1241, 569] on button "Save" at bounding box center [1233, 563] width 40 height 23
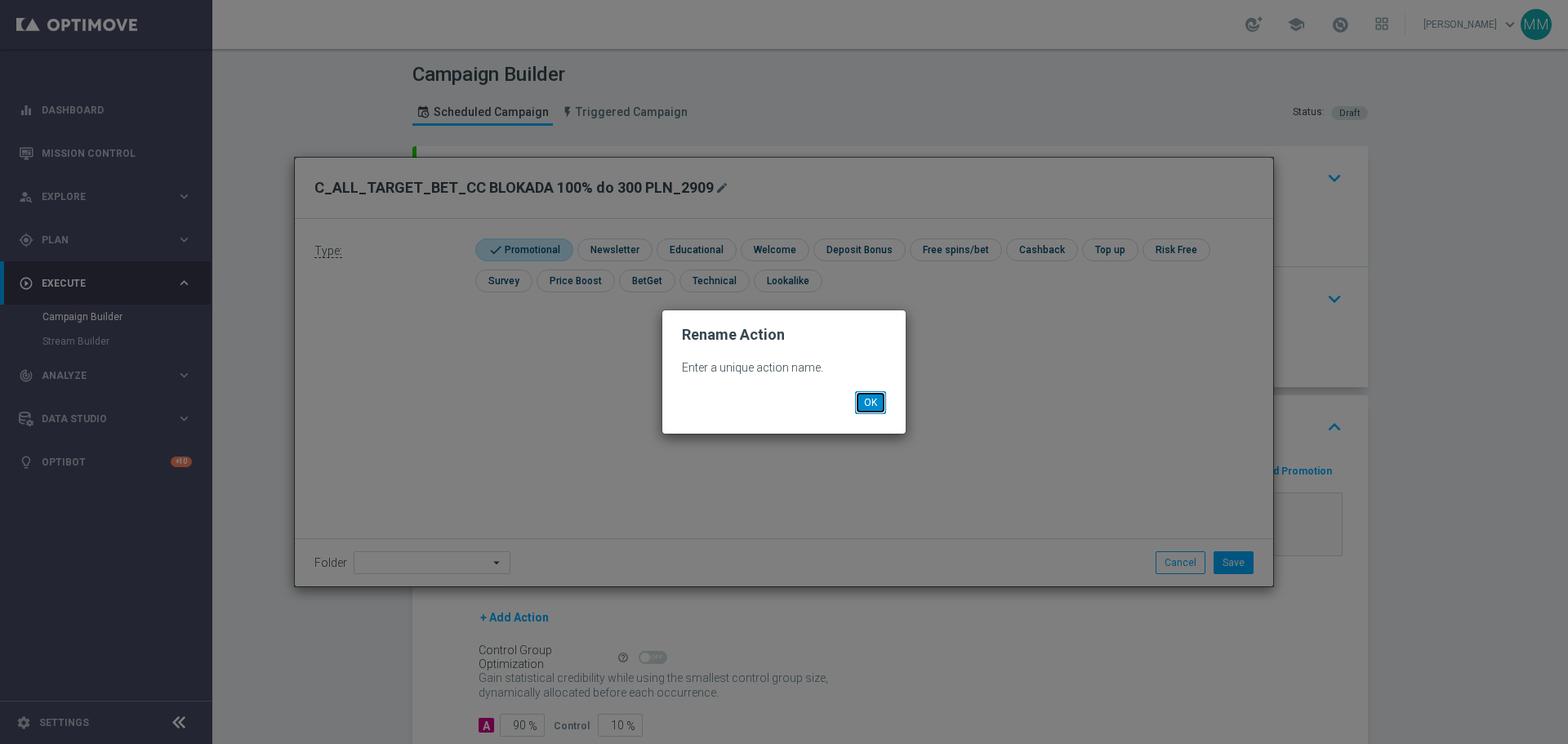
click at [867, 405] on button "OK" at bounding box center [870, 403] width 31 height 23
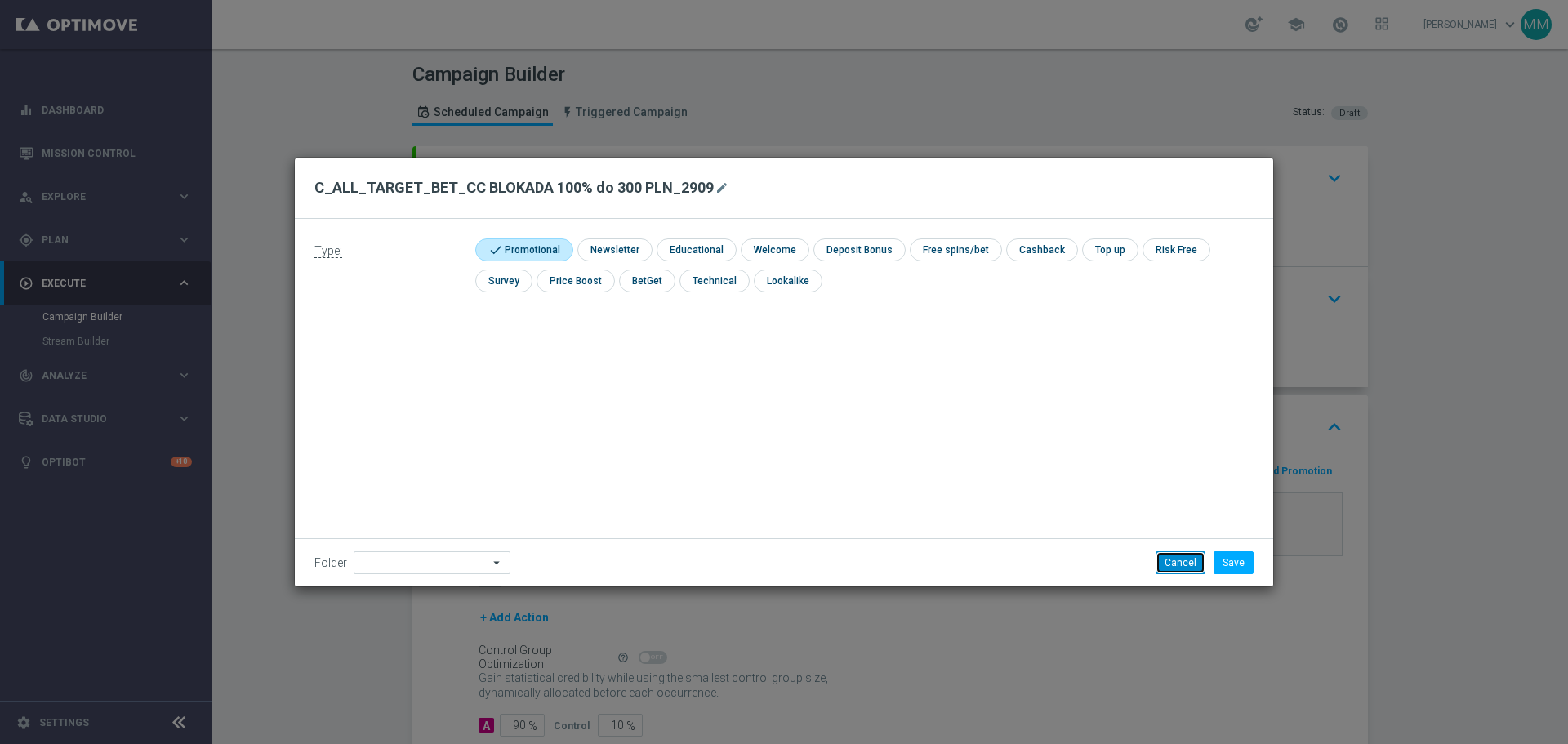
click at [1180, 565] on button "Cancel" at bounding box center [1181, 563] width 50 height 23
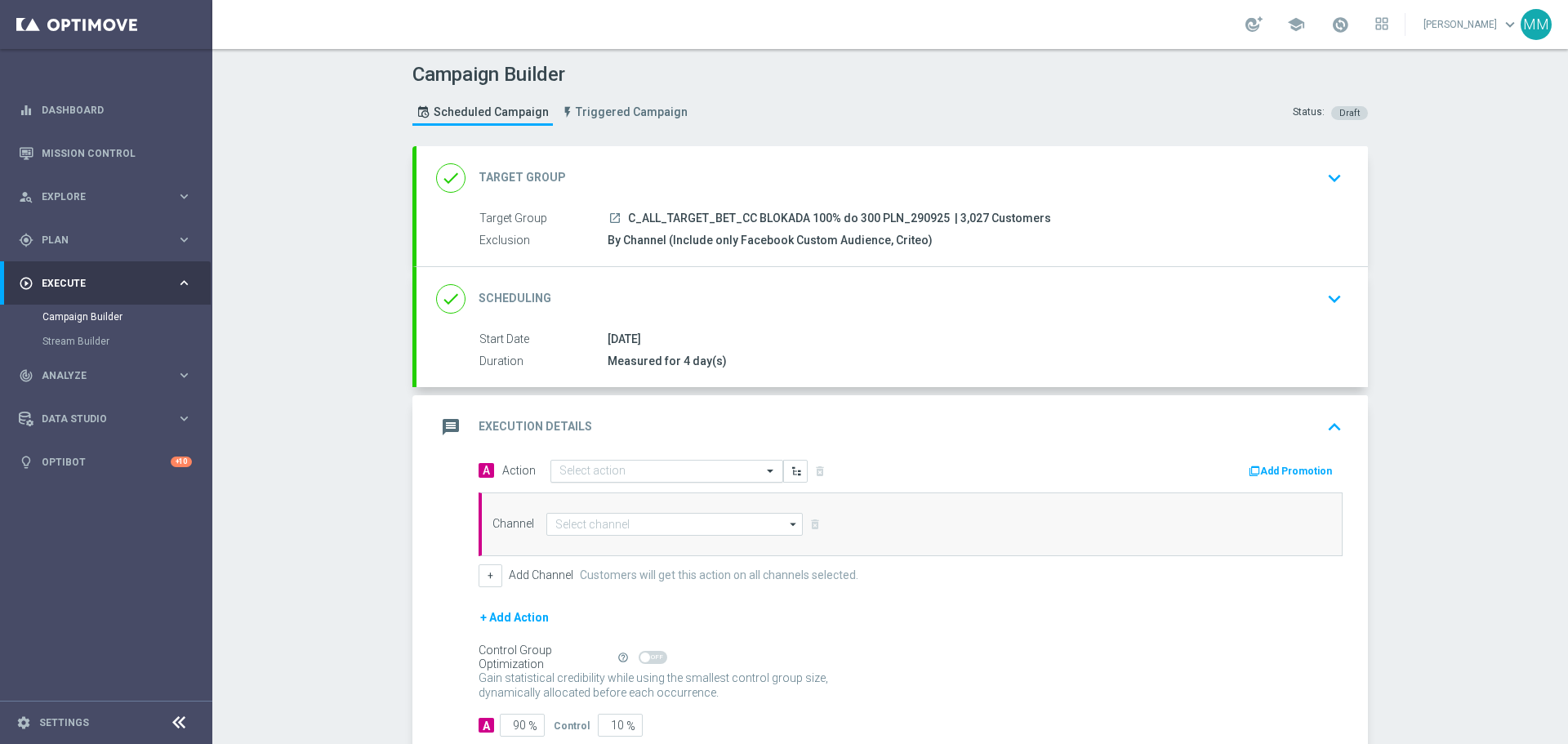
click at [644, 472] on input "text" at bounding box center [651, 472] width 182 height 14
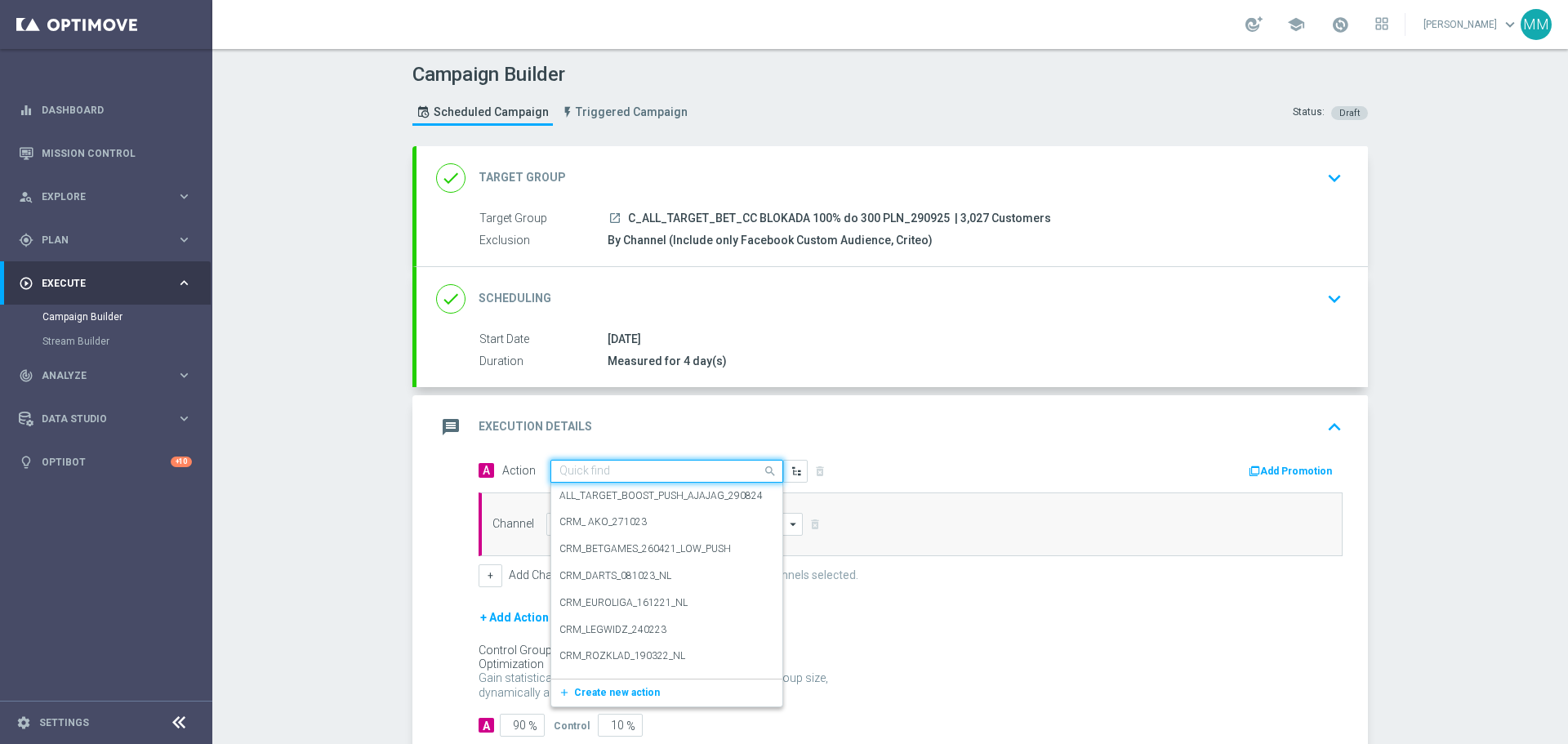
paste input "C_ALL_TARGET_BET_CC BLOKADA 100% do 300 PLN_290925"
type input "C_ALL_TARGET_BET_CC BLOKADA 100% do 300 PLN_290925"
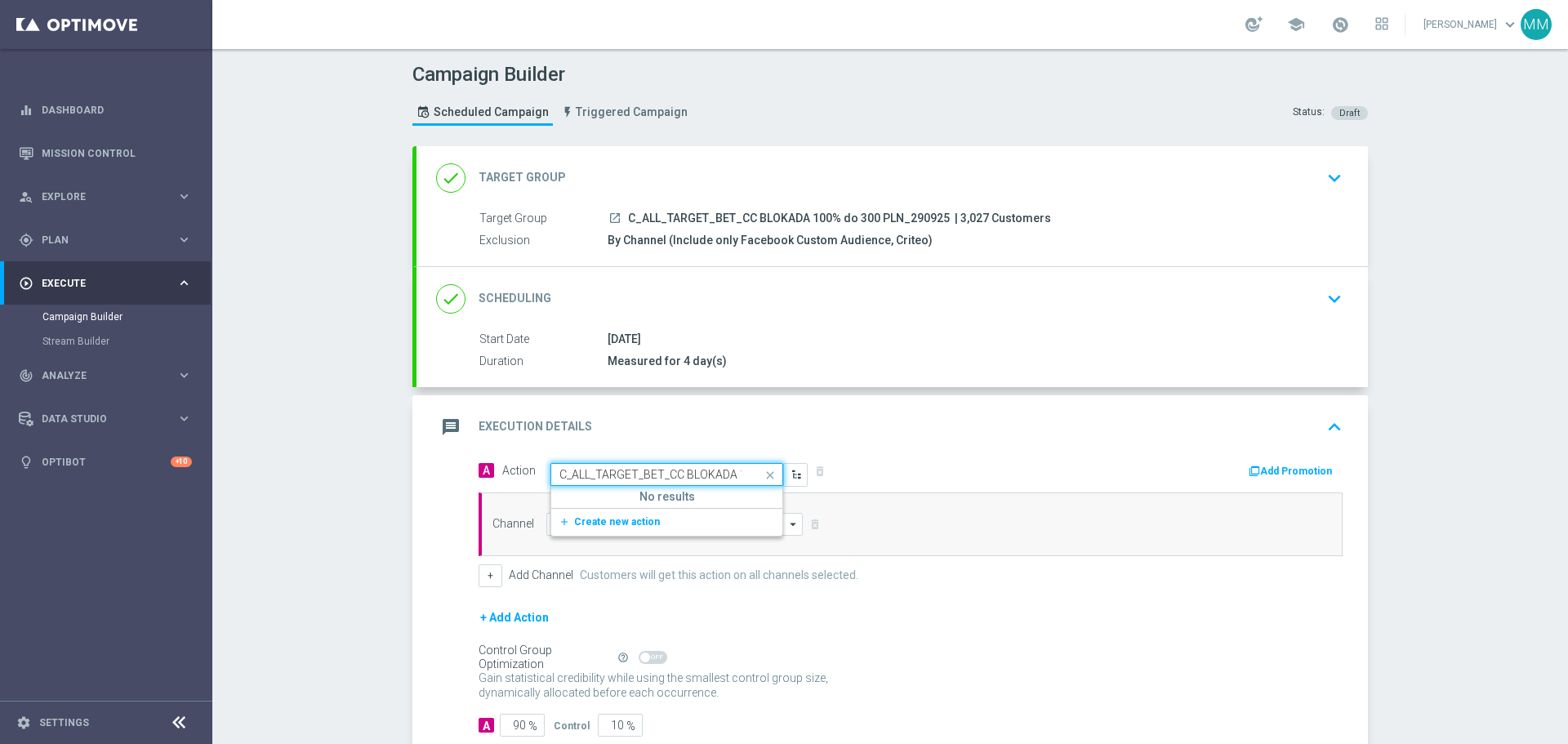
scroll to position [0, 128]
click at [659, 522] on button "add_new Create new action" at bounding box center [664, 523] width 225 height 19
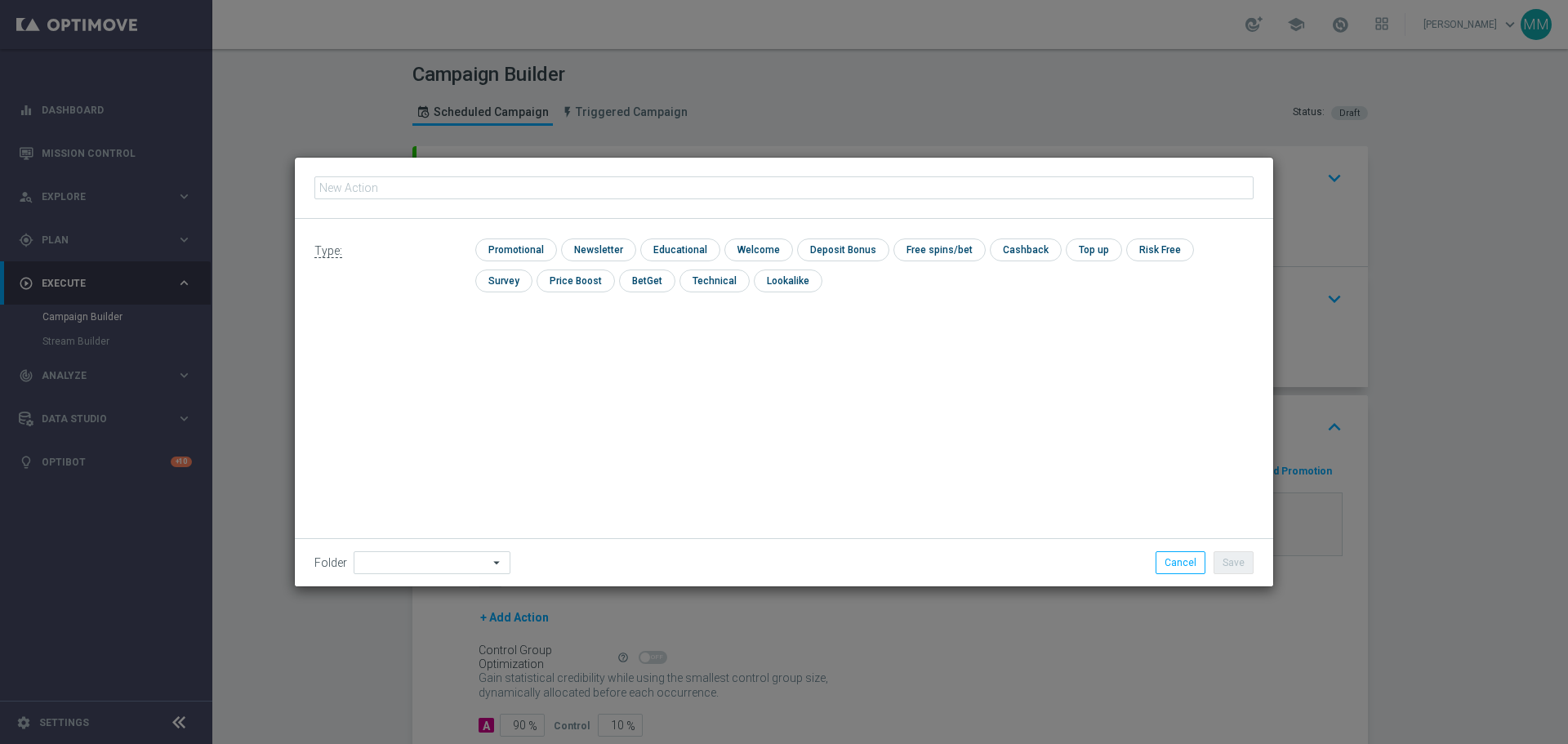
click at [493, 192] on input "text" at bounding box center [784, 188] width 939 height 23
type input "C_ALL_TARGET_BET_CC BLOKADA 100% do 300 PLN_290925"
click at [532, 246] on input "checkbox" at bounding box center [513, 249] width 77 height 22
checkbox input "true"
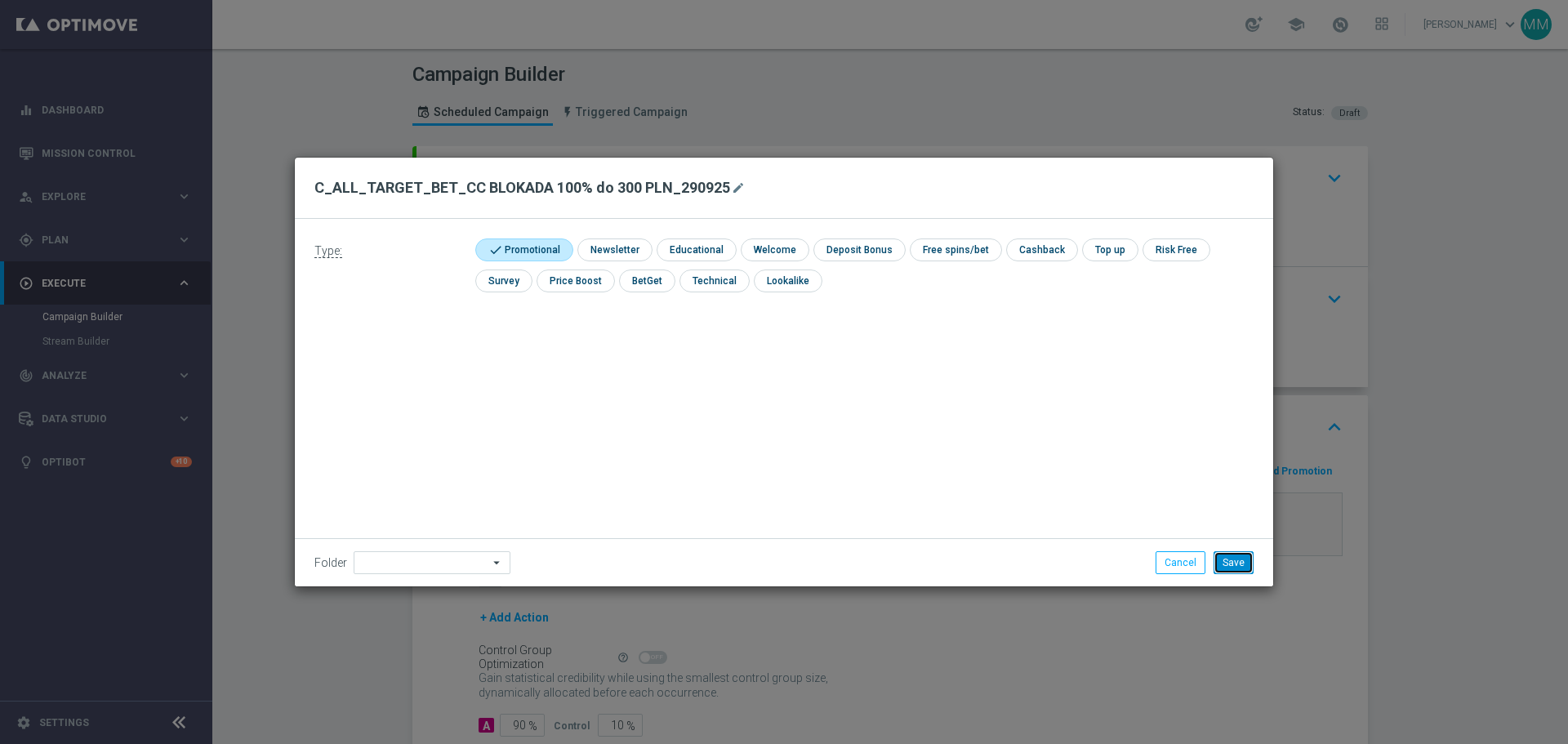
click at [1238, 565] on button "Save" at bounding box center [1233, 563] width 40 height 23
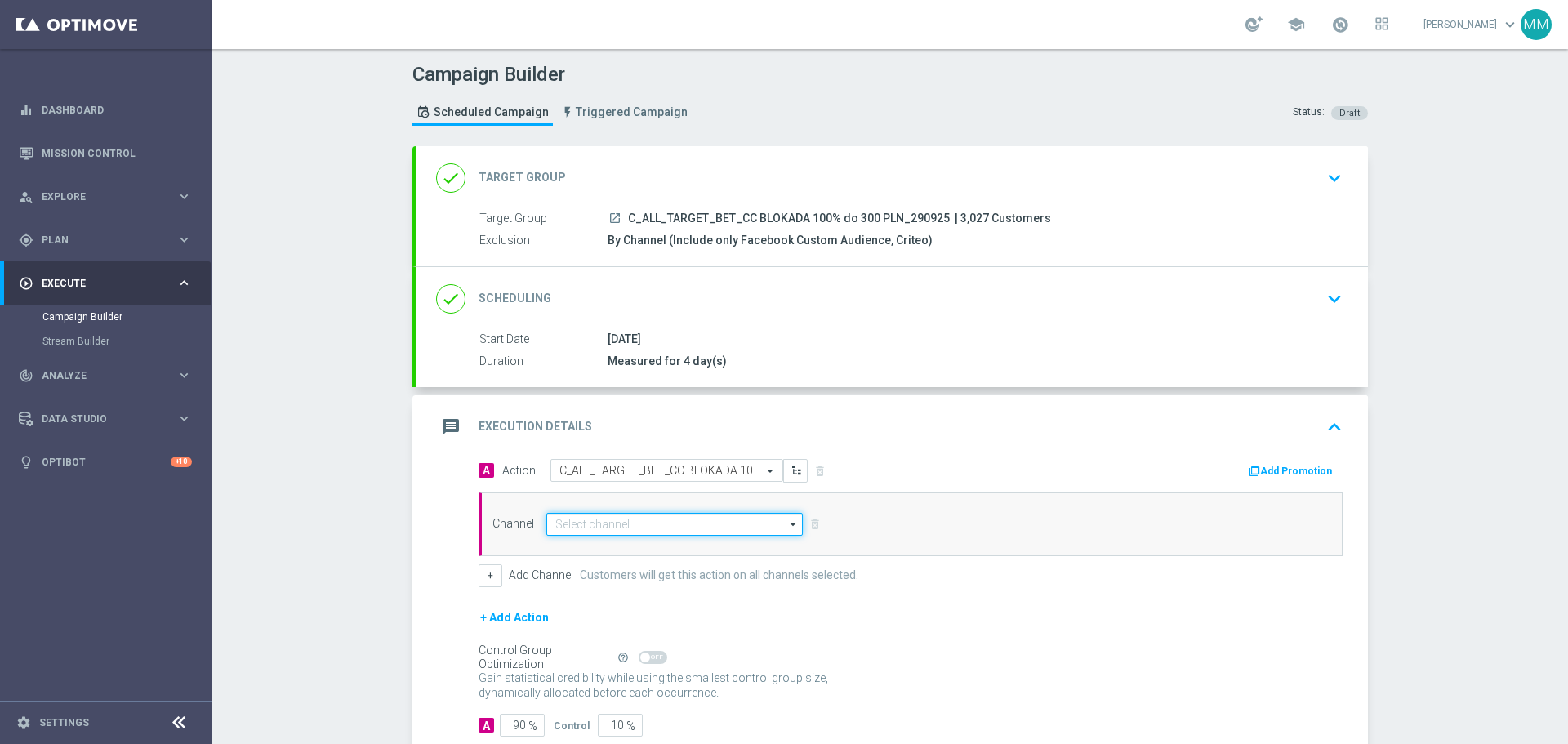
click at [690, 527] on input at bounding box center [675, 525] width 257 height 23
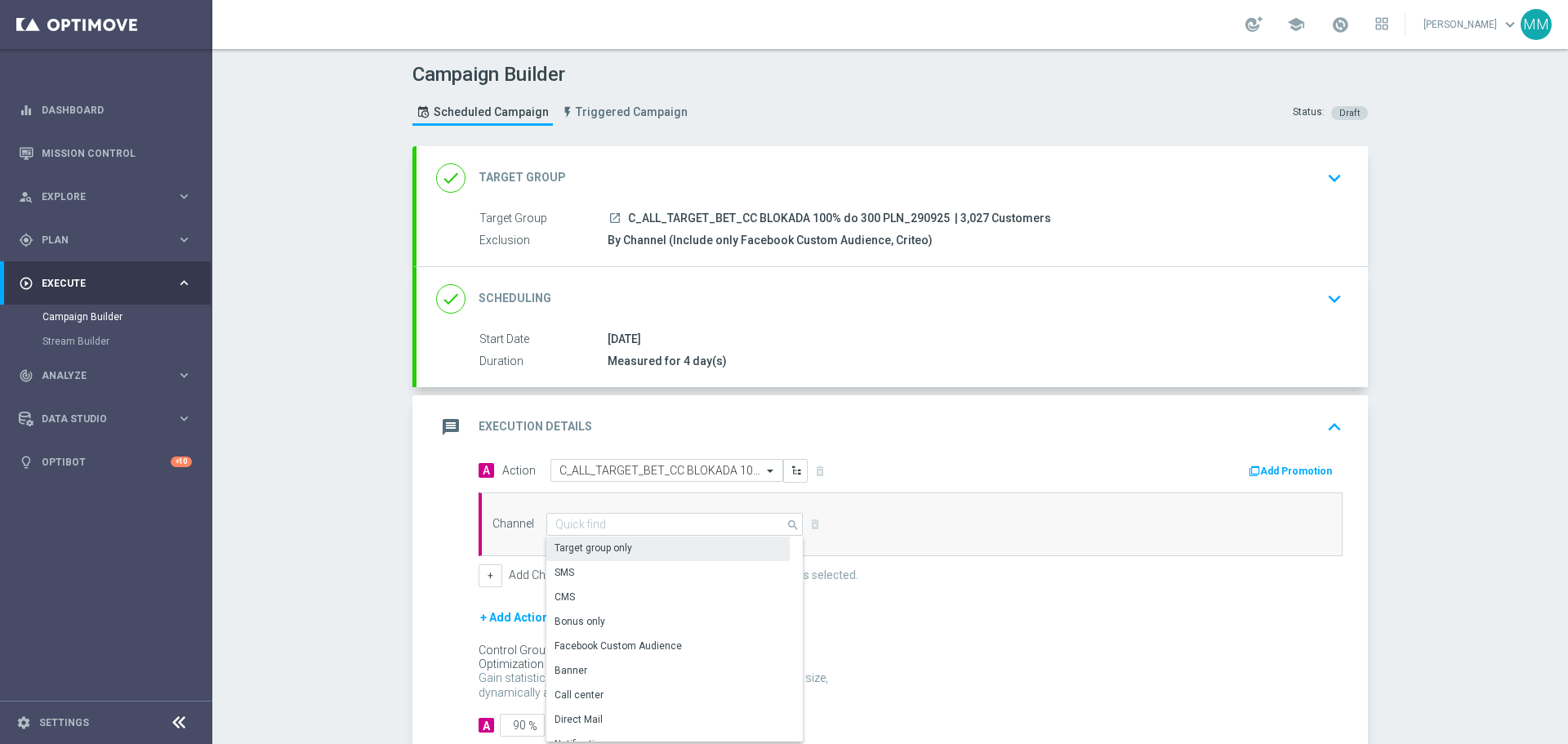
click at [657, 547] on div "Target group only" at bounding box center [669, 548] width 244 height 23
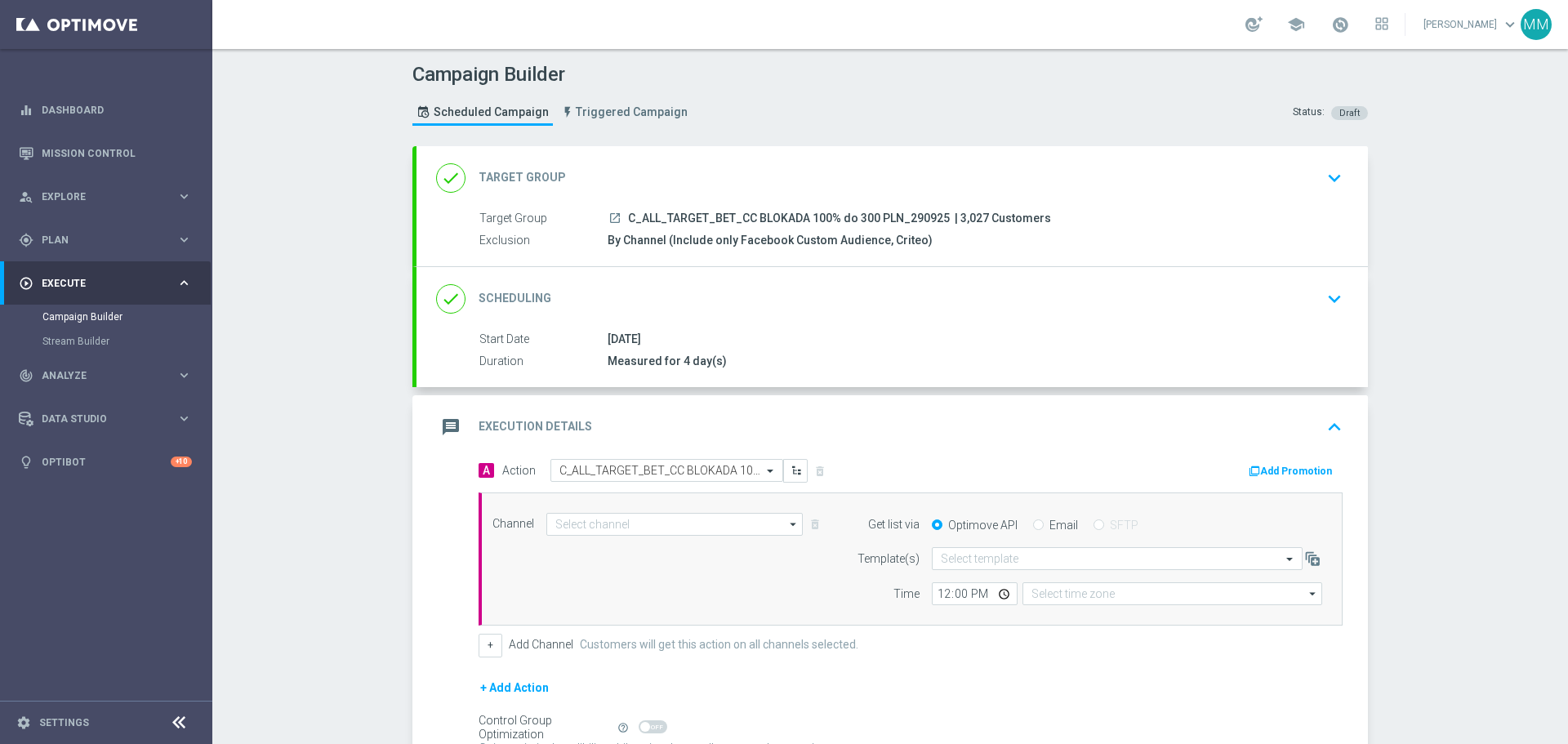
type input "Target group only"
type input "Coordinated Universal Time (UTC 00:00)"
click at [965, 594] on input "12:00" at bounding box center [975, 593] width 86 height 23
type input "08:00"
click at [1078, 594] on input "Coordinated Universal Time (UTC 00:00)" at bounding box center [1173, 593] width 299 height 23
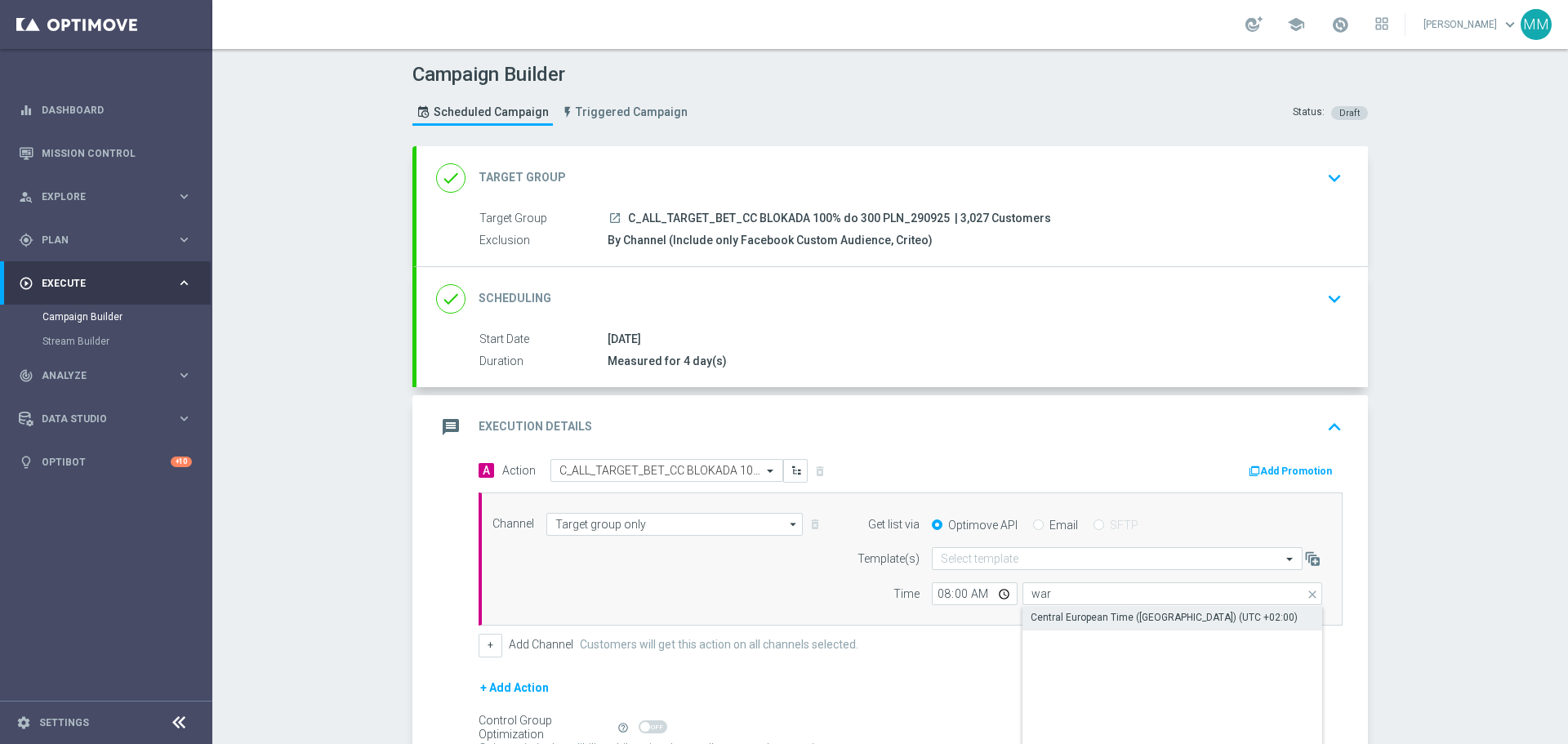
click at [1105, 618] on div "Central European Time ([GEOGRAPHIC_DATA]) (UTC +02:00)" at bounding box center [1163, 618] width 267 height 15
type input "Central European Time ([GEOGRAPHIC_DATA]) (UTC +02:00)"
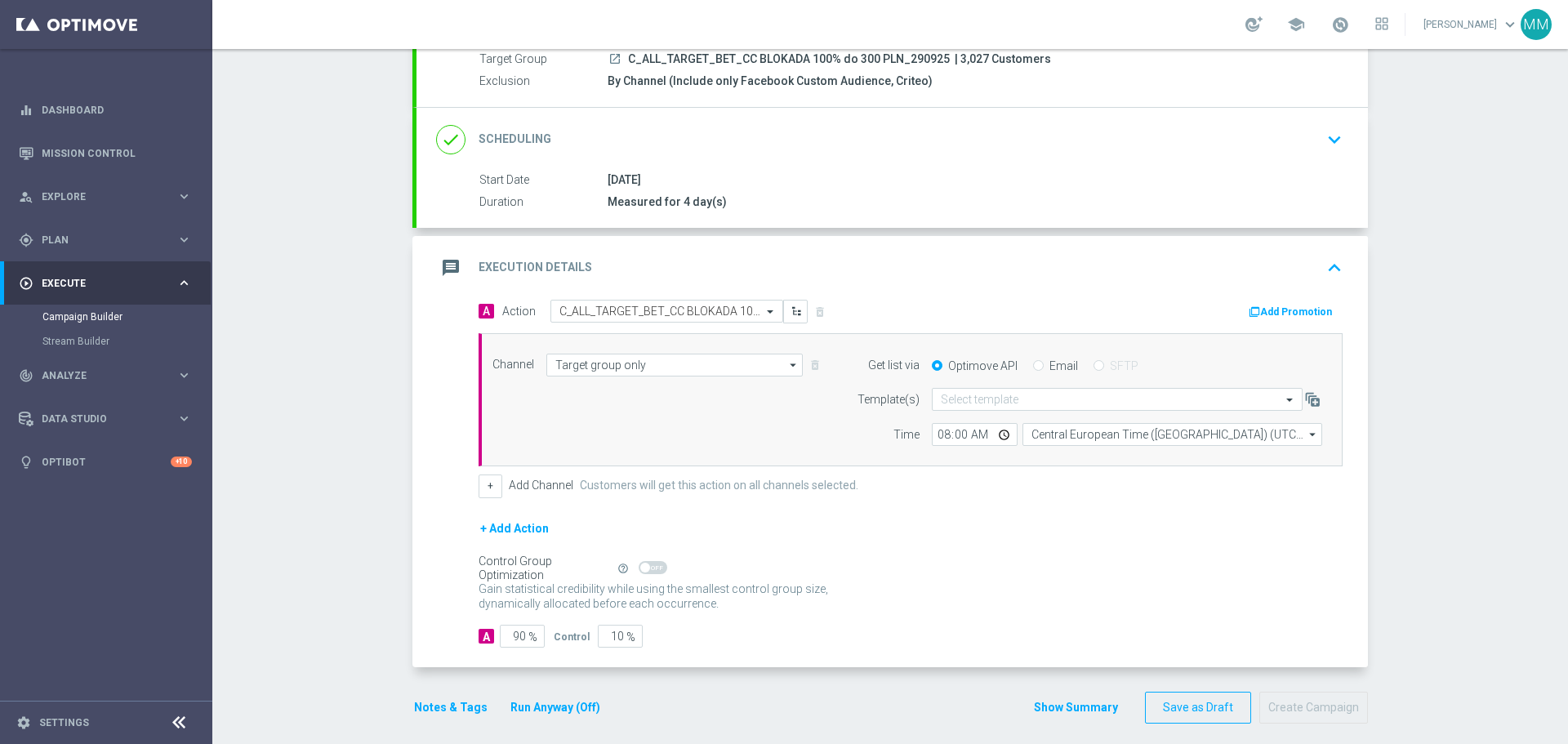
scroll to position [171, 0]
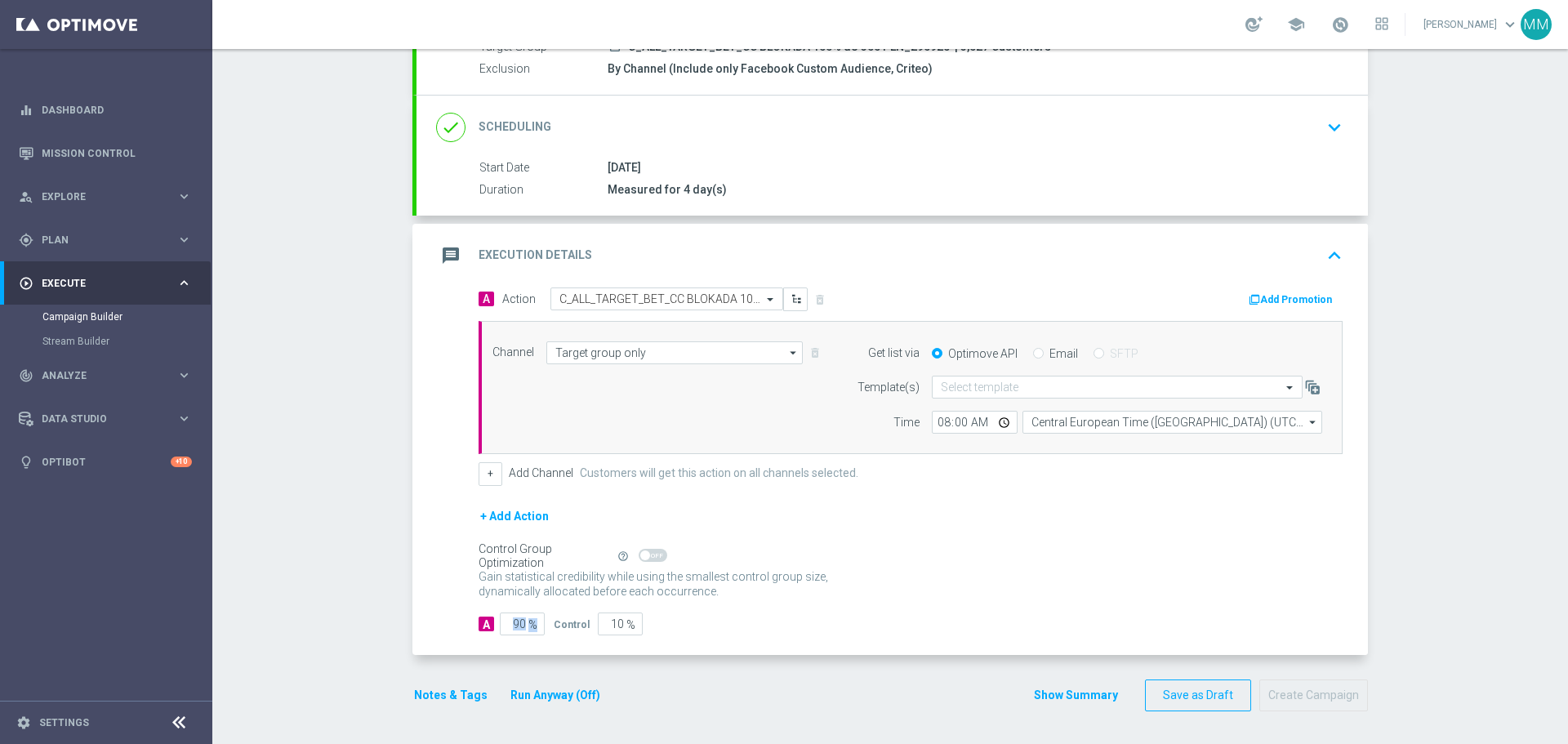
drag, startPoint x: 526, startPoint y: 625, endPoint x: 493, endPoint y: 620, distance: 33.4
click at [493, 620] on div "A 90 %" at bounding box center [510, 624] width 62 height 23
click at [516, 626] on input "90" at bounding box center [522, 624] width 45 height 23
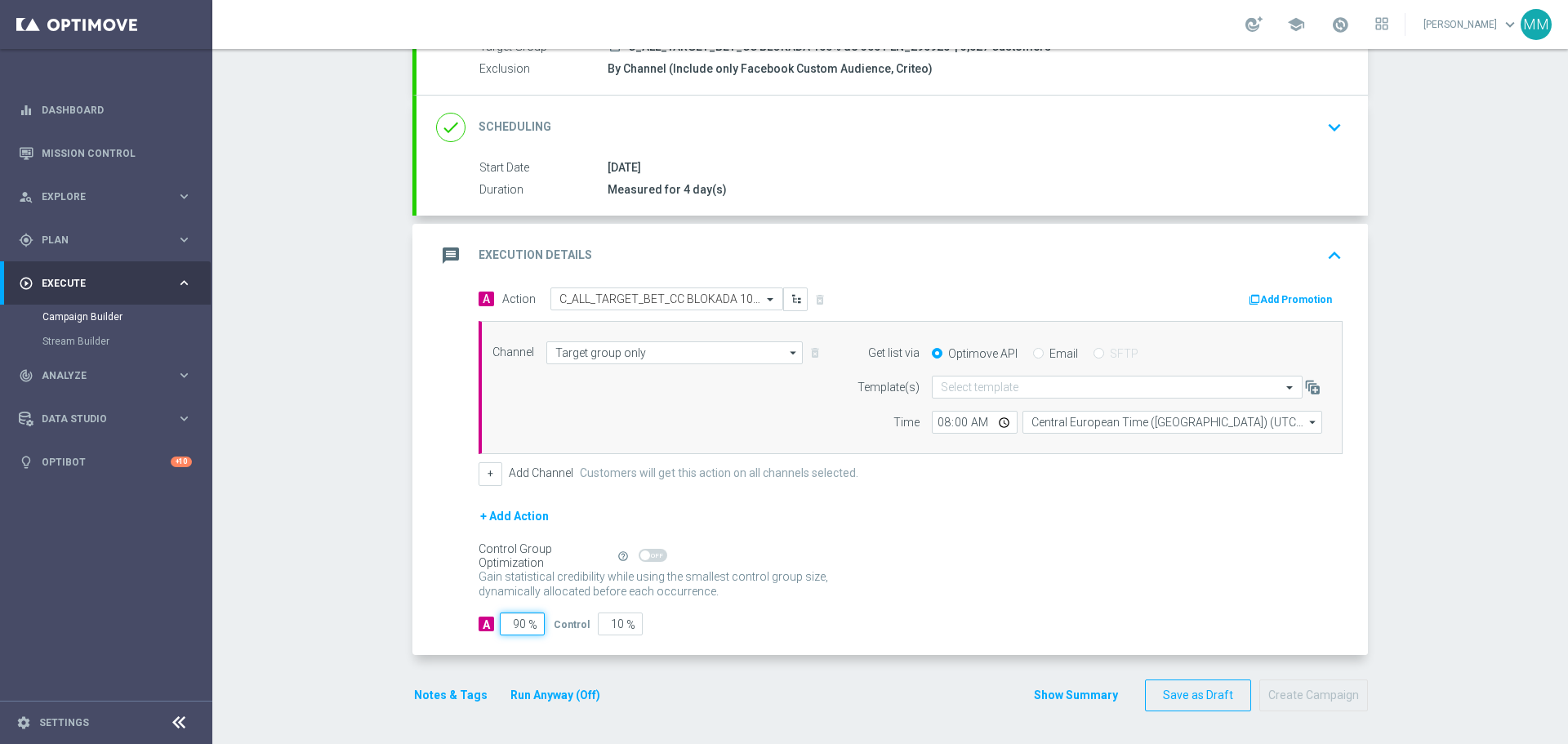
type input "1"
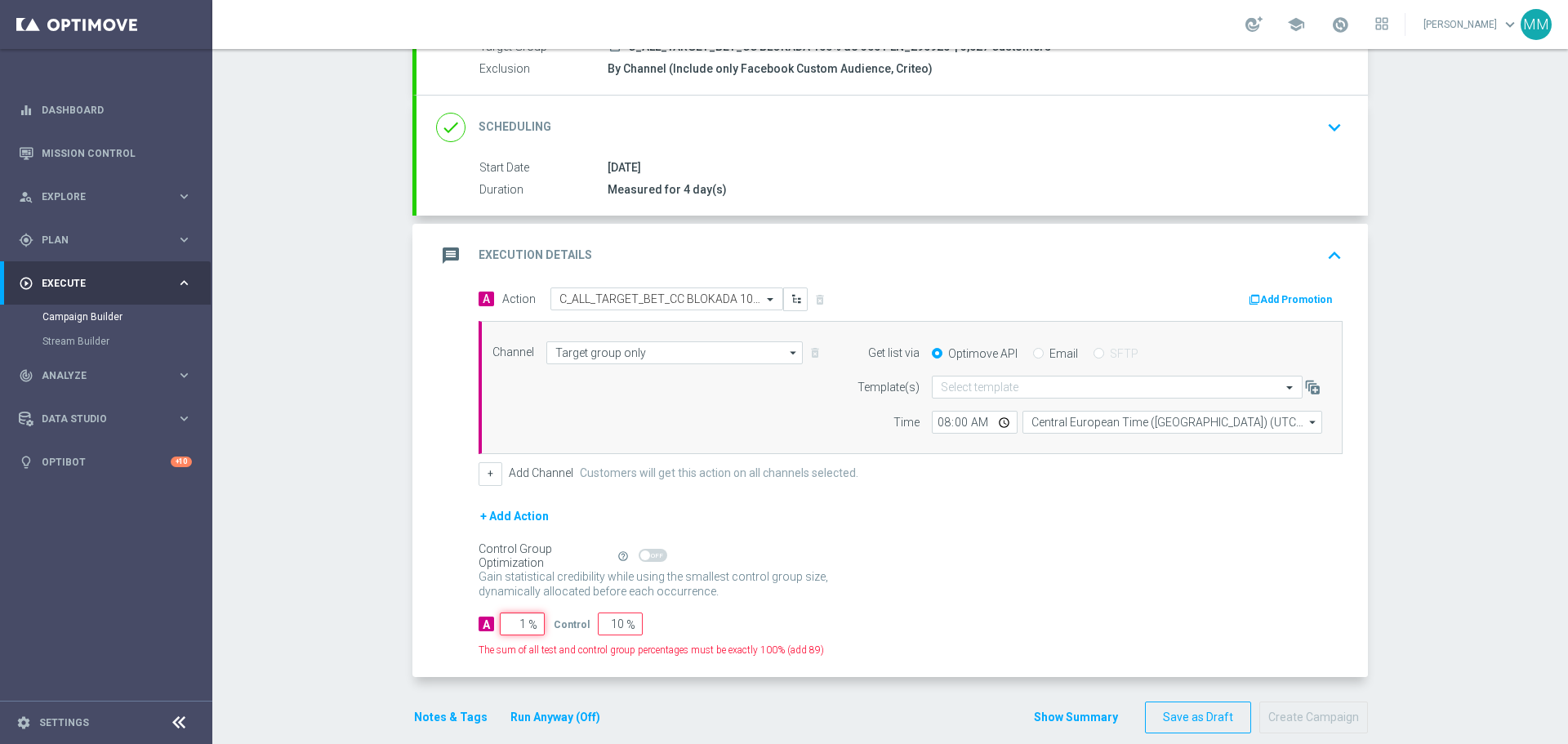
type input "99"
type input "10"
type input "90"
type input "100"
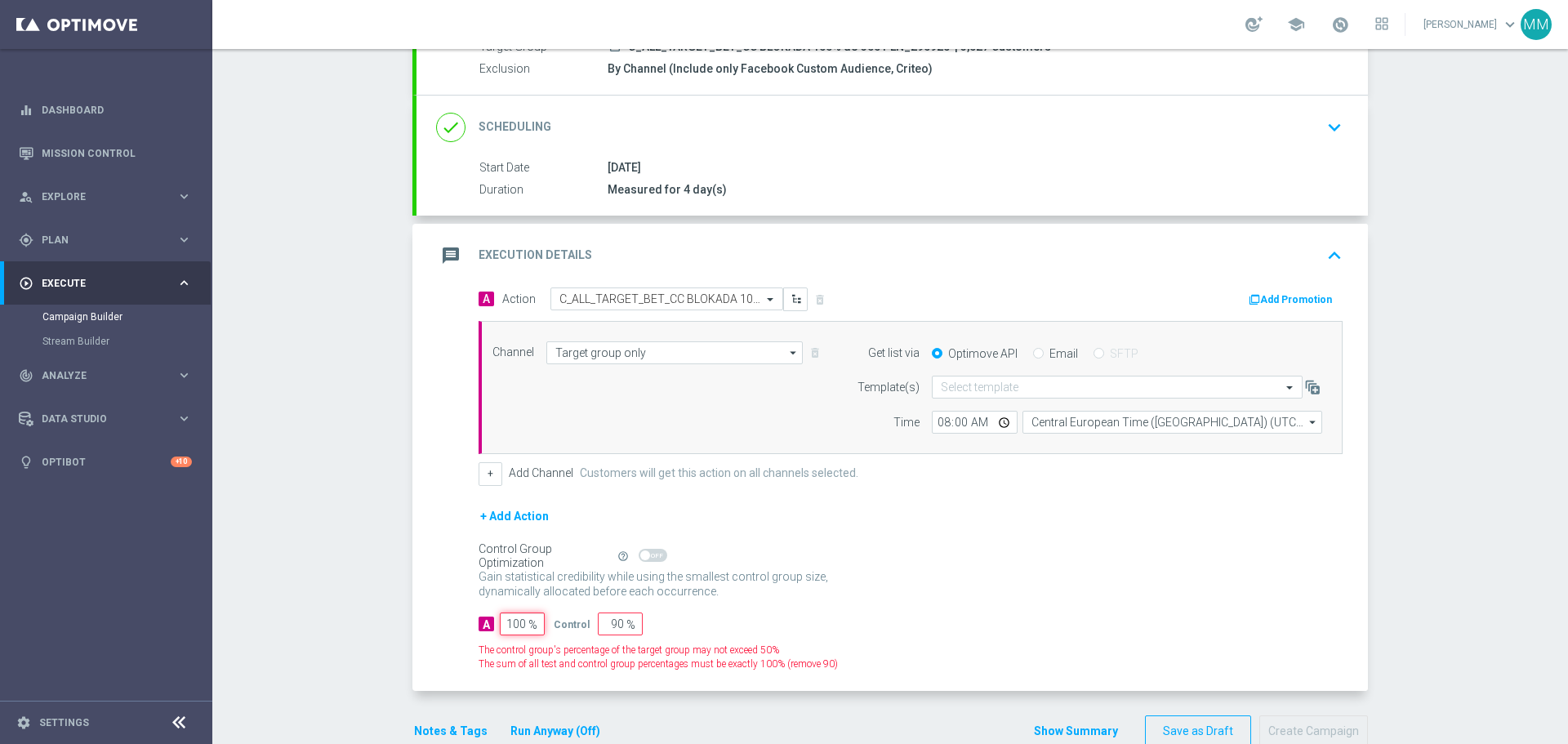
type input "0"
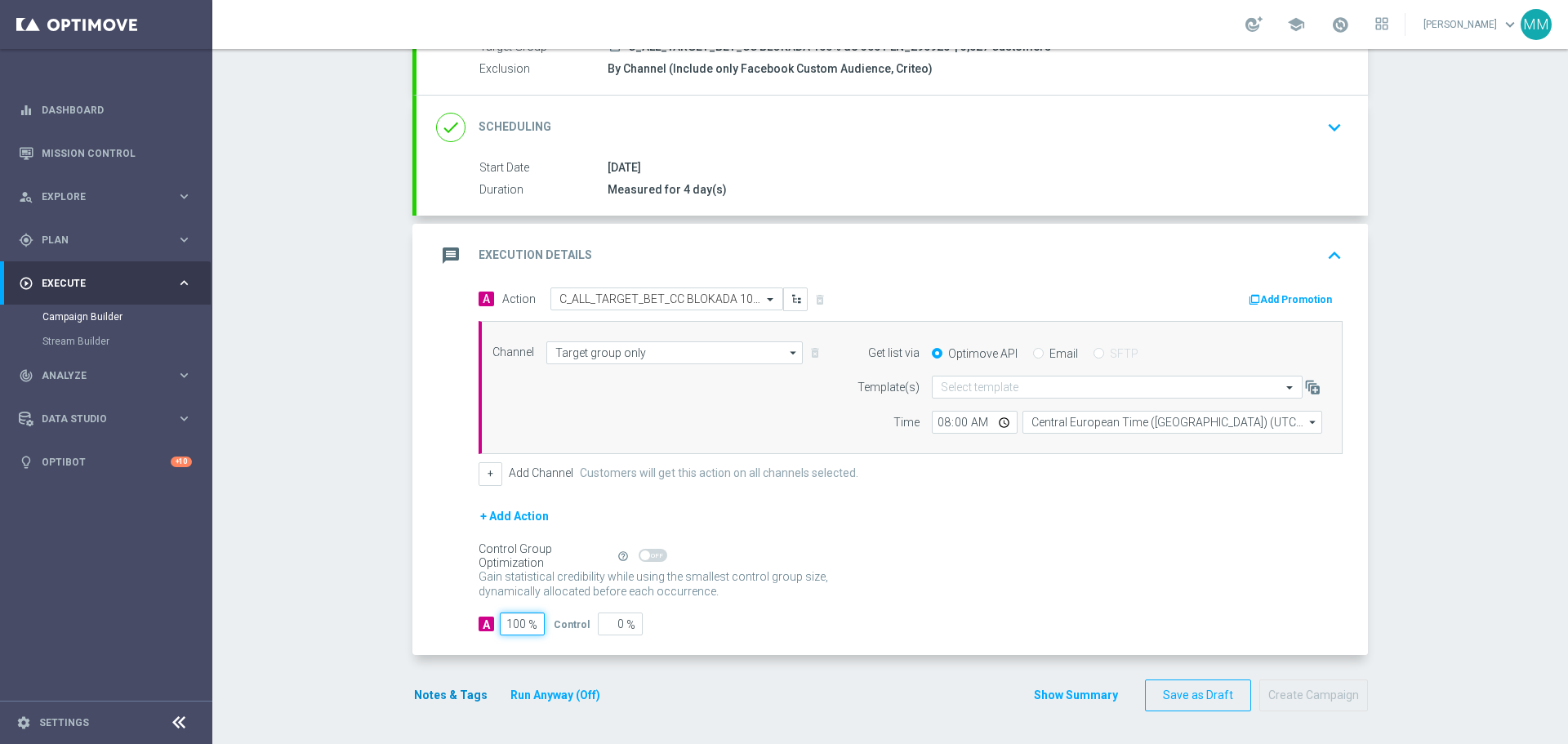
type input "100"
click at [448, 696] on button "Notes & Tags" at bounding box center [451, 696] width 77 height 20
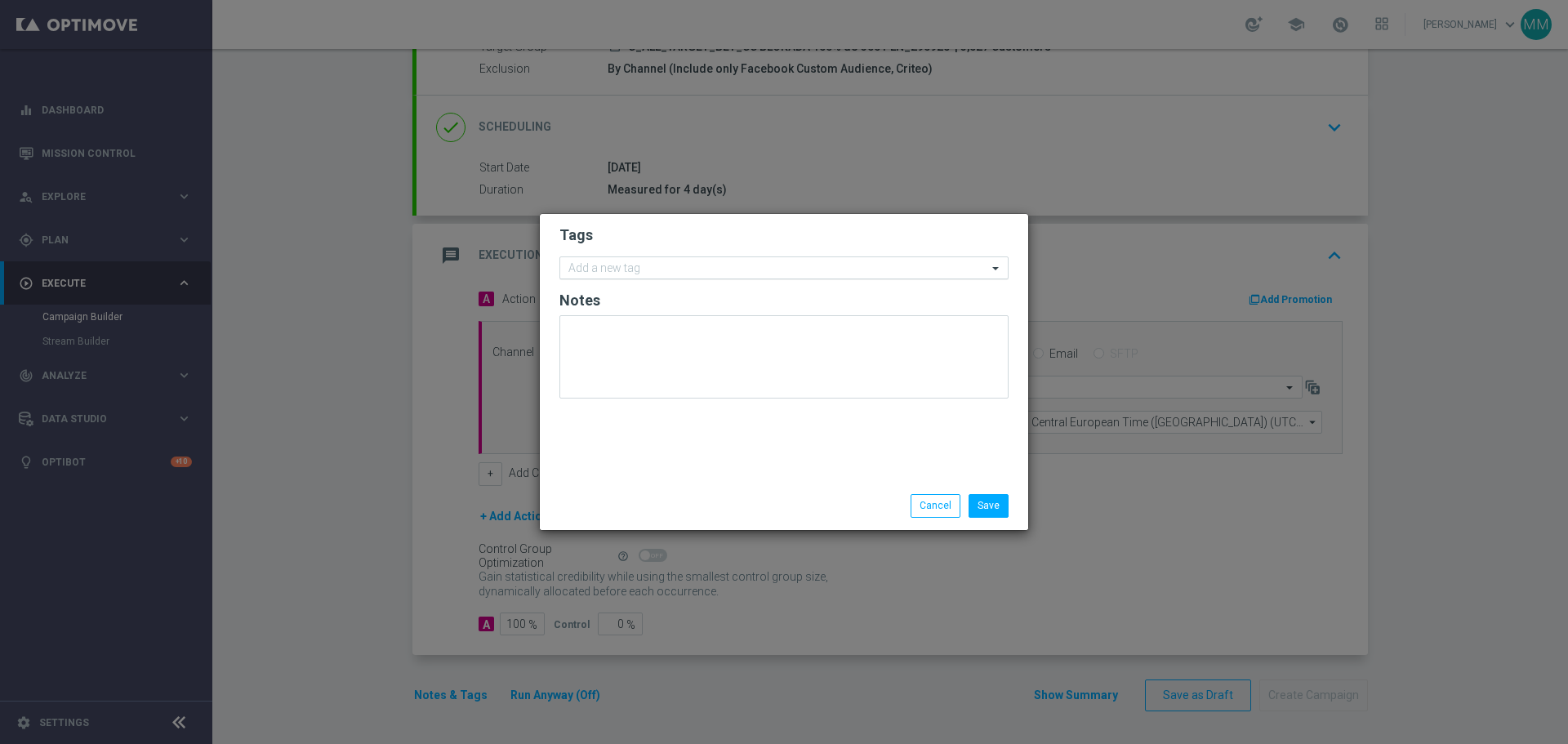
click at [680, 262] on input "text" at bounding box center [777, 269] width 419 height 14
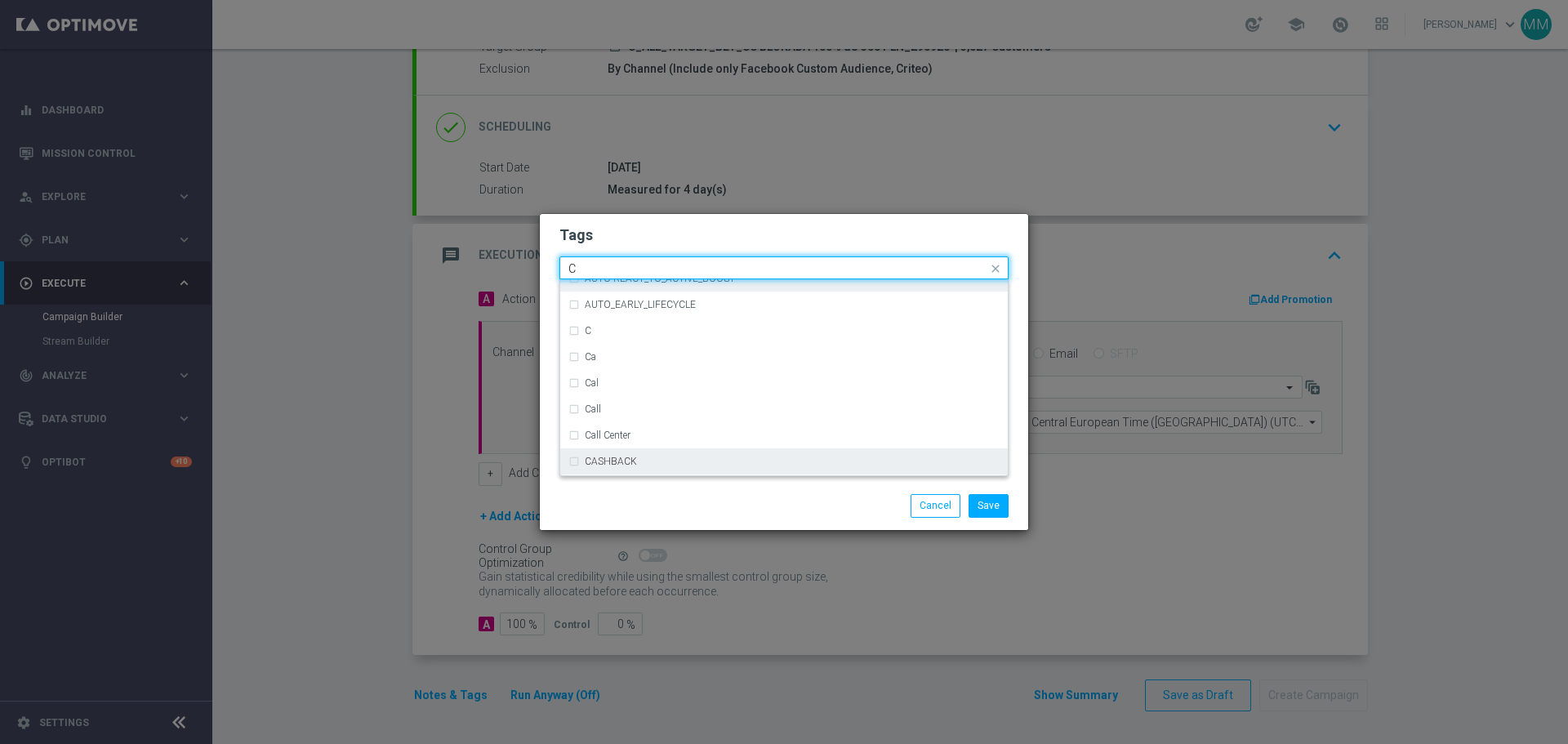
scroll to position [1307, 0]
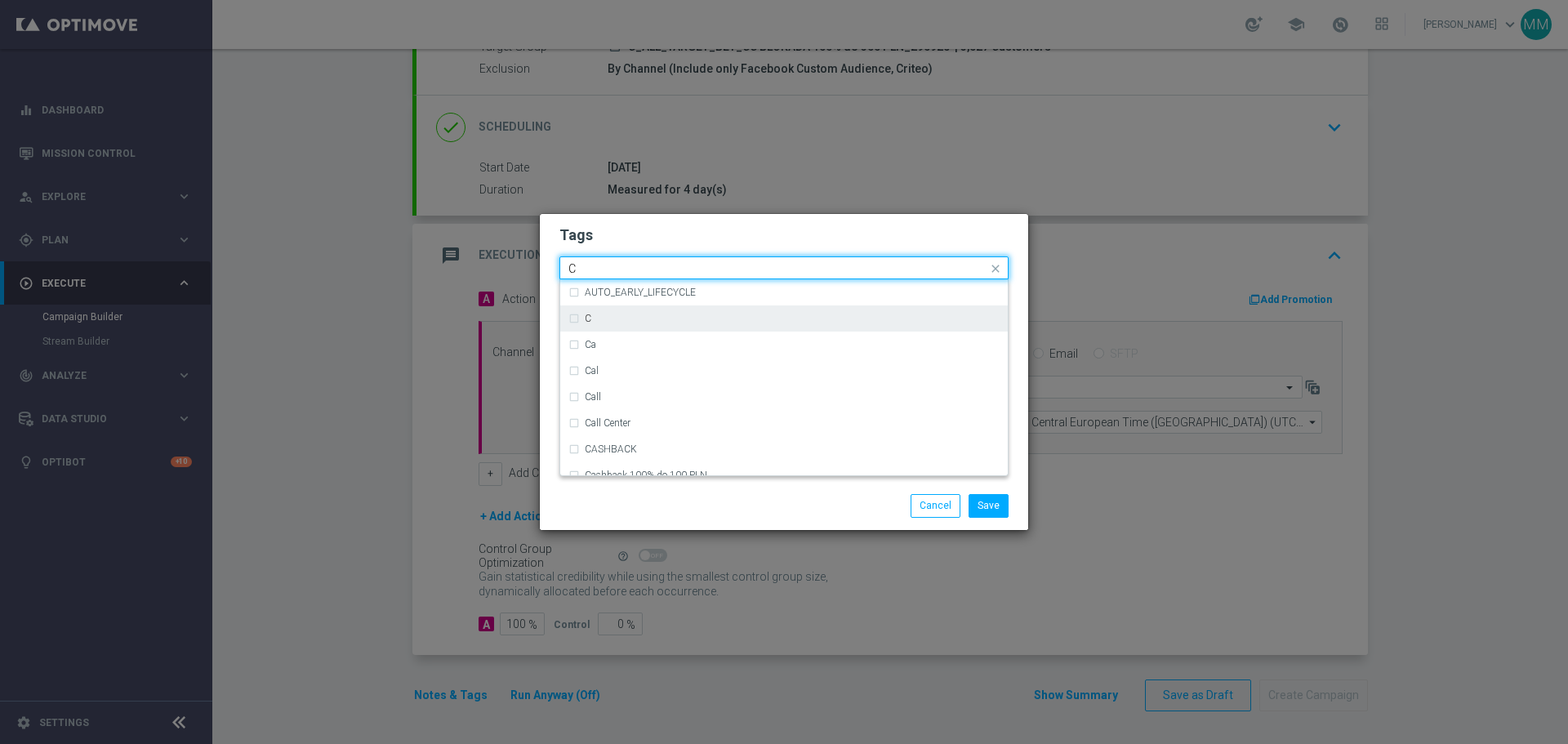
click at [567, 316] on div "C" at bounding box center [783, 318] width 447 height 26
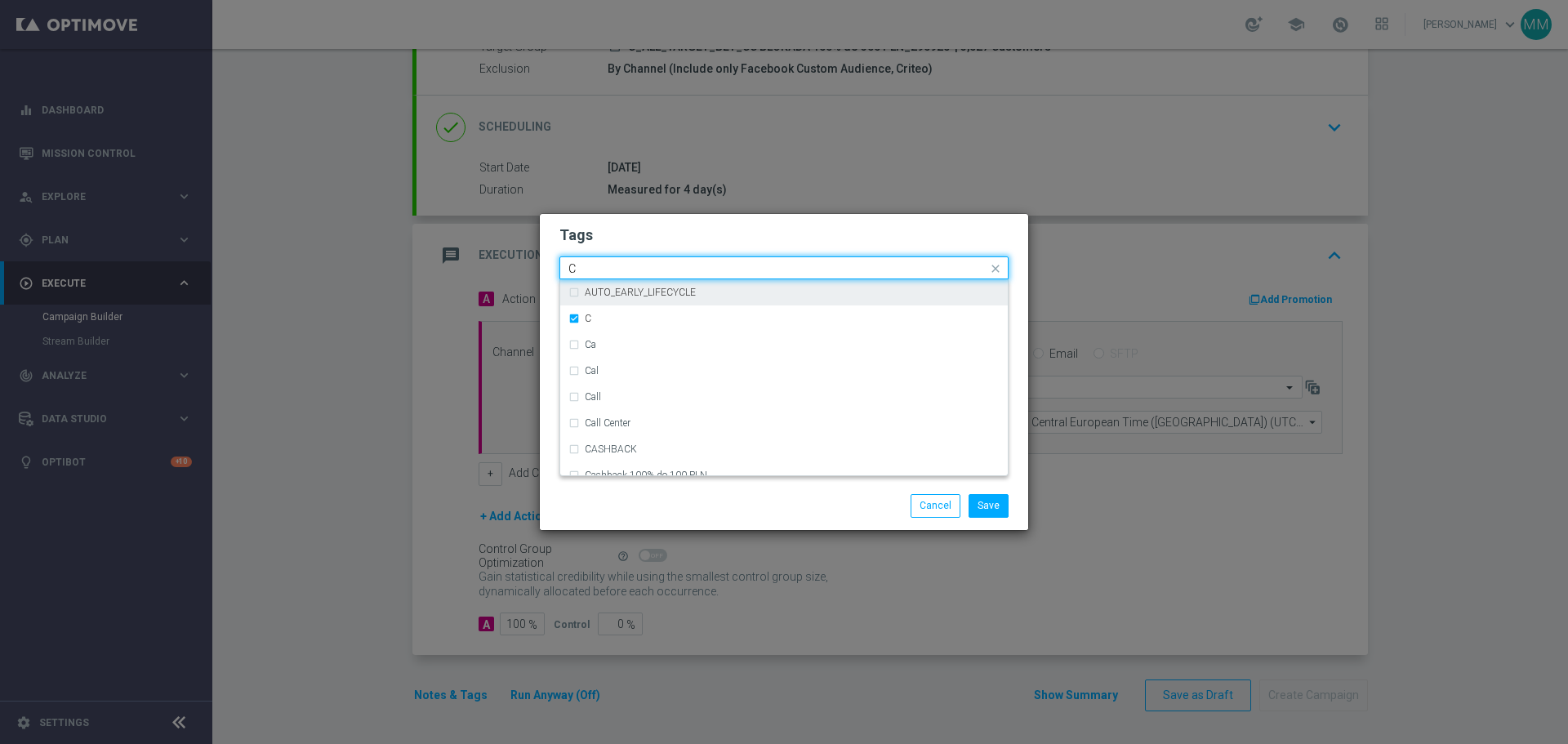
drag, startPoint x: 669, startPoint y: 265, endPoint x: 424, endPoint y: 268, distance: 245.0
click at [446, 274] on modal-container "Tags Quick find × C C ACTIVE DAYS AKCJA AKCJA (1) AUTO-REACT_TO_ACTIVE_BOOST AU…" at bounding box center [784, 372] width 1568 height 744
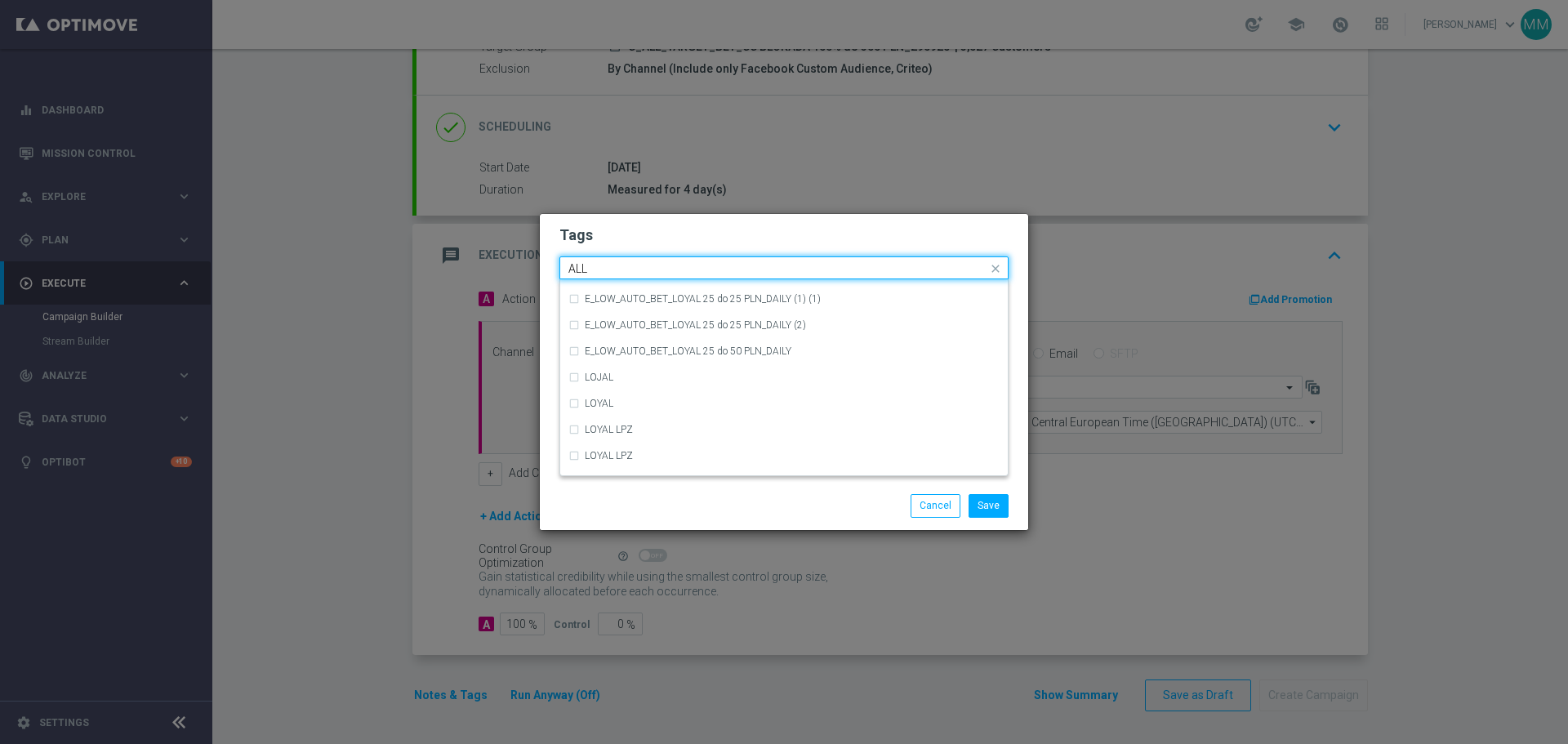
scroll to position [0, 0]
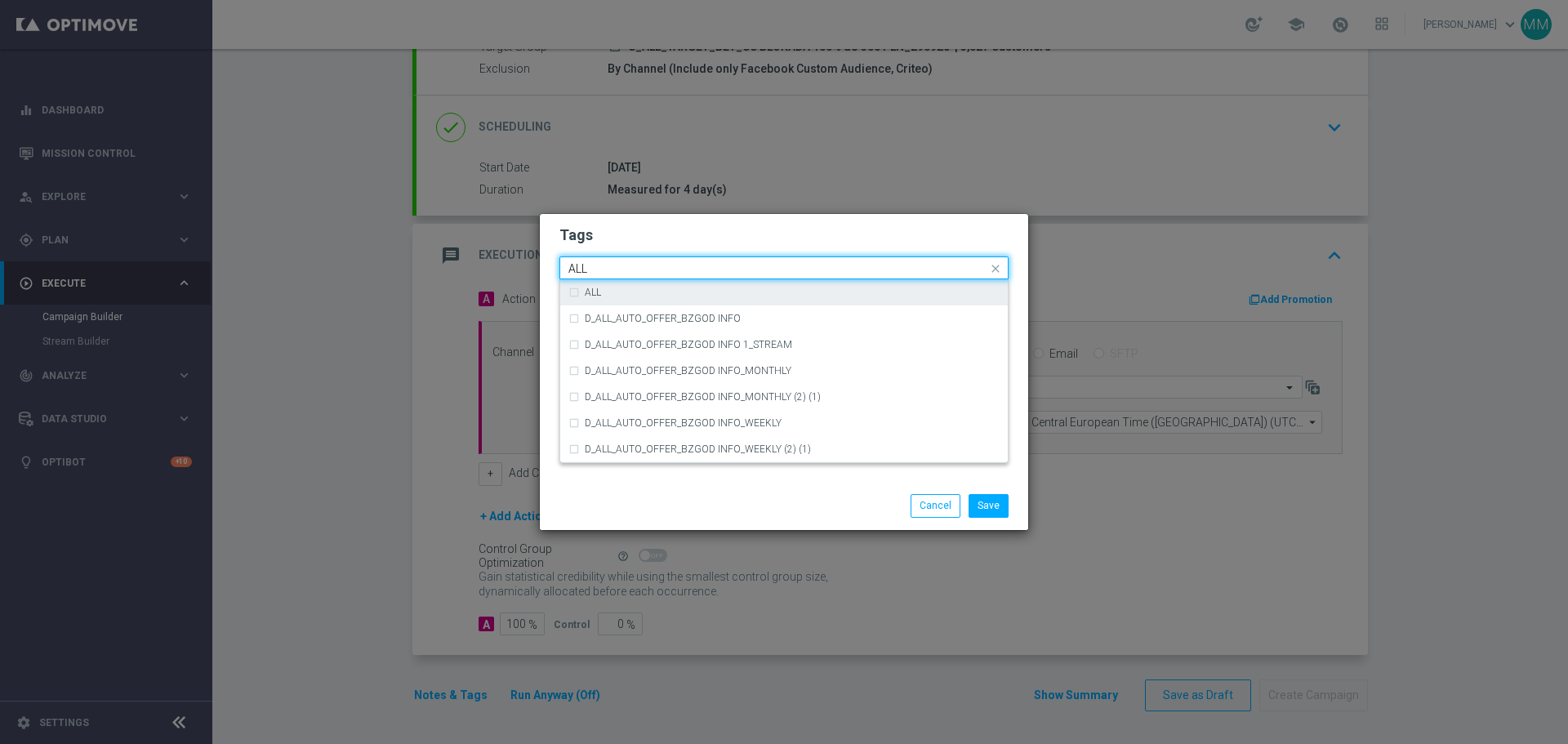
click at [572, 290] on div "ALL" at bounding box center [784, 292] width 432 height 26
click at [647, 269] on input "ALL" at bounding box center [777, 269] width 419 height 14
drag, startPoint x: 572, startPoint y: 265, endPoint x: 515, endPoint y: 265, distance: 57.0
click at [517, 265] on modal-container "Tags Quick find × C × ALL ALL ALL D_ALL_AUTO_OFFER_BZGOD INFO D_ALL_AUTO_OFFER_…" at bounding box center [784, 372] width 1568 height 744
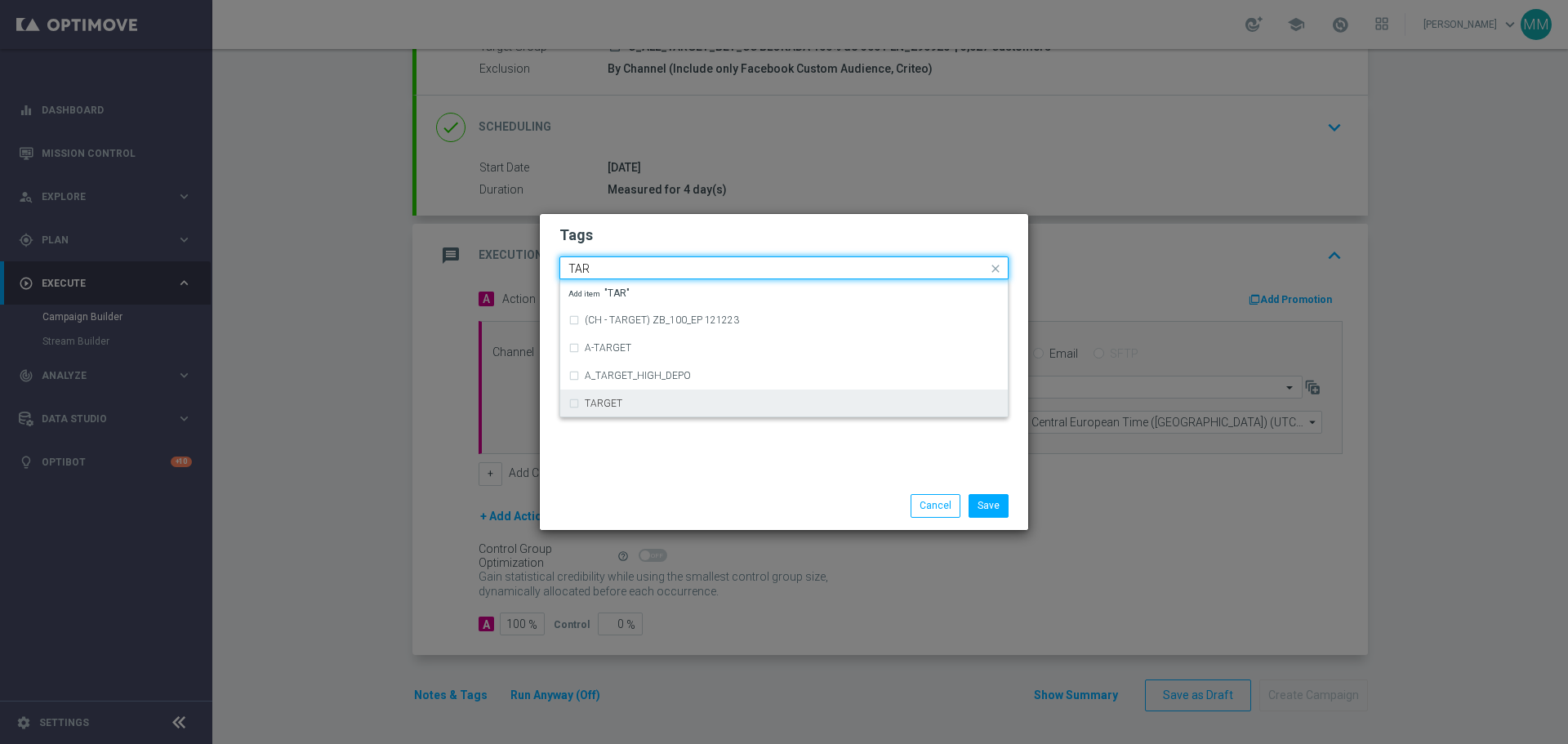
click at [578, 404] on div "TARGET" at bounding box center [784, 404] width 432 height 26
type input "TAR"
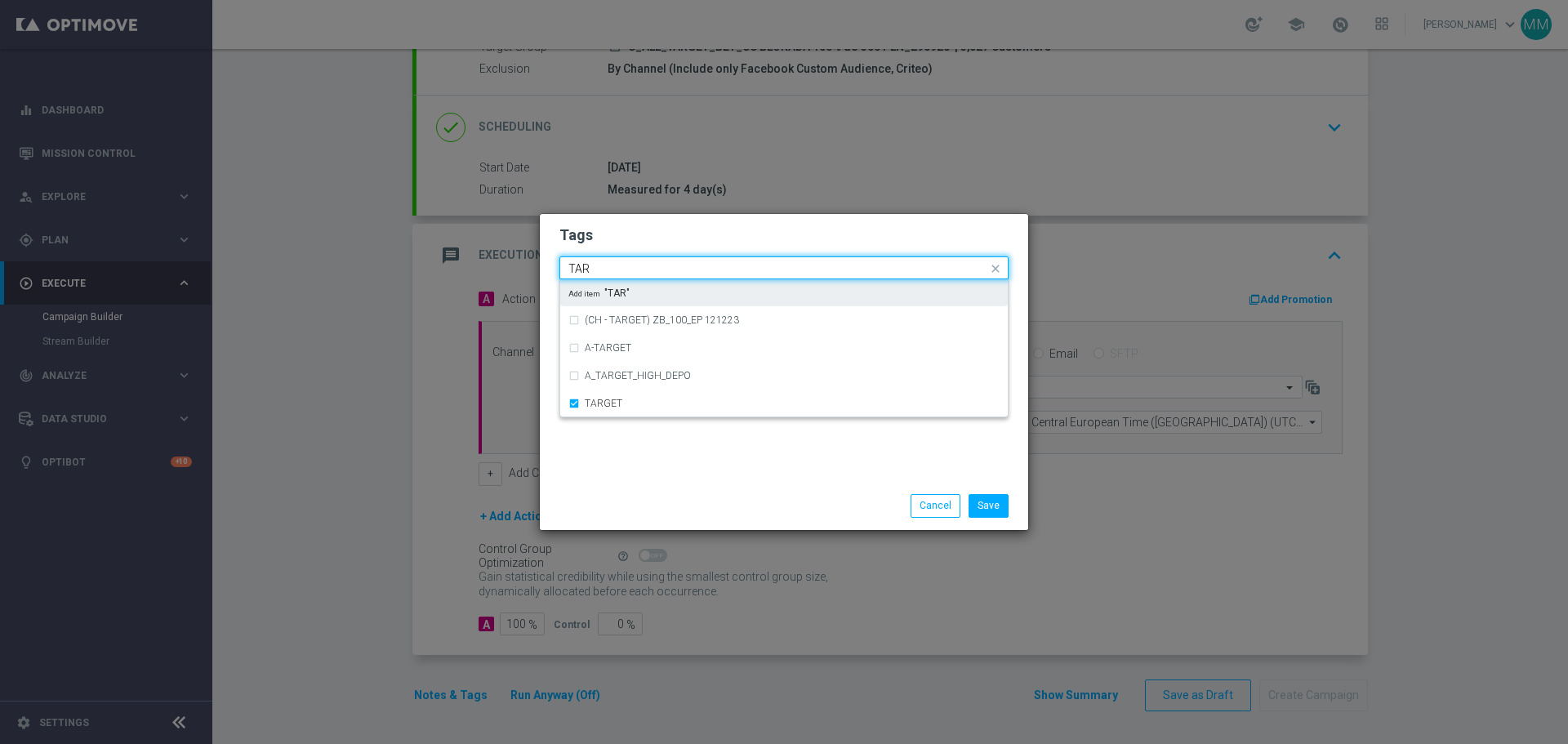
drag, startPoint x: 615, startPoint y: 265, endPoint x: 532, endPoint y: 272, distance: 83.3
click at [534, 272] on modal-container "Tags Quick find × C × ALL × TARGET TAR (CH - TARGET) ZB_100_EP 121223 A-TARGET …" at bounding box center [784, 372] width 1568 height 744
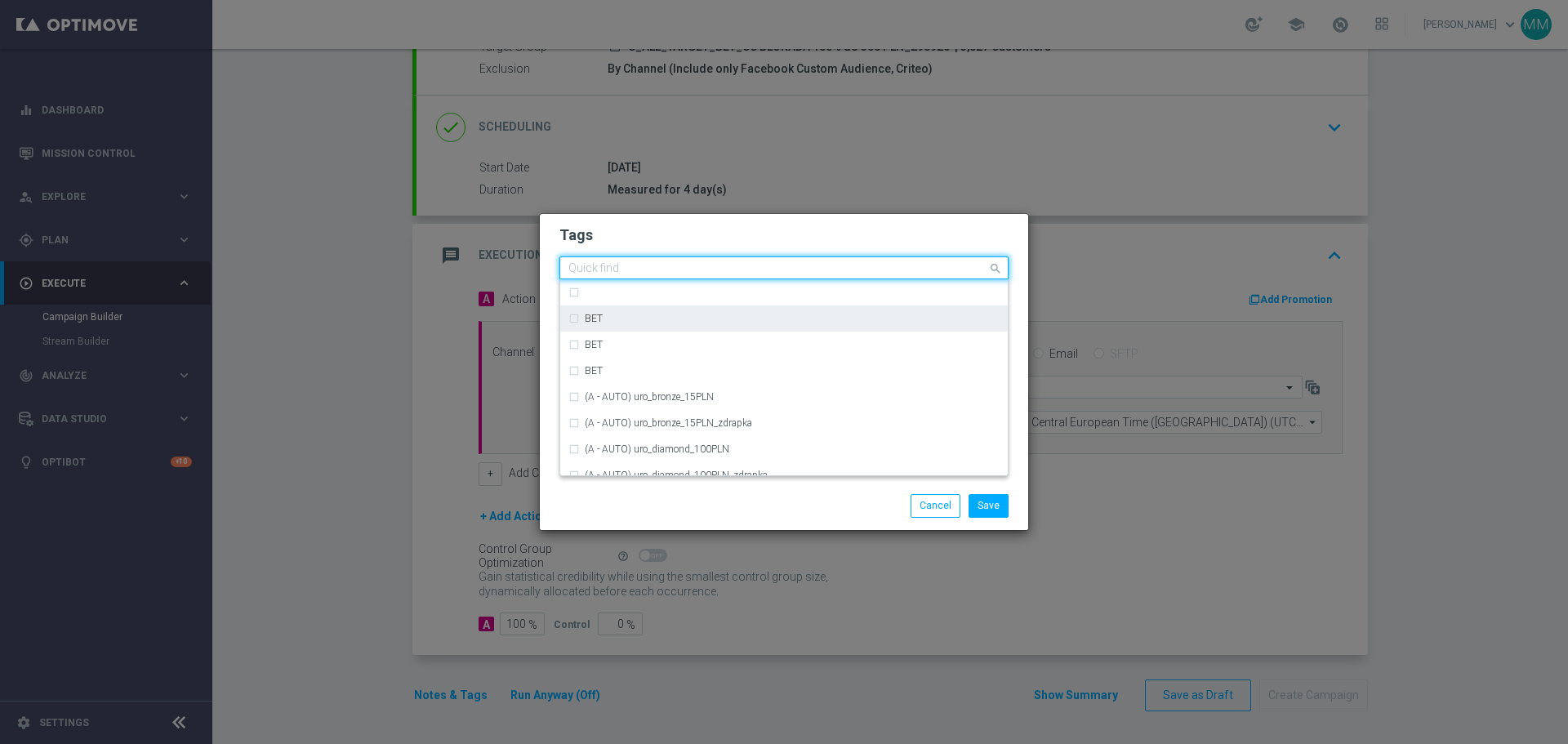
click at [571, 319] on div "BET" at bounding box center [784, 318] width 432 height 26
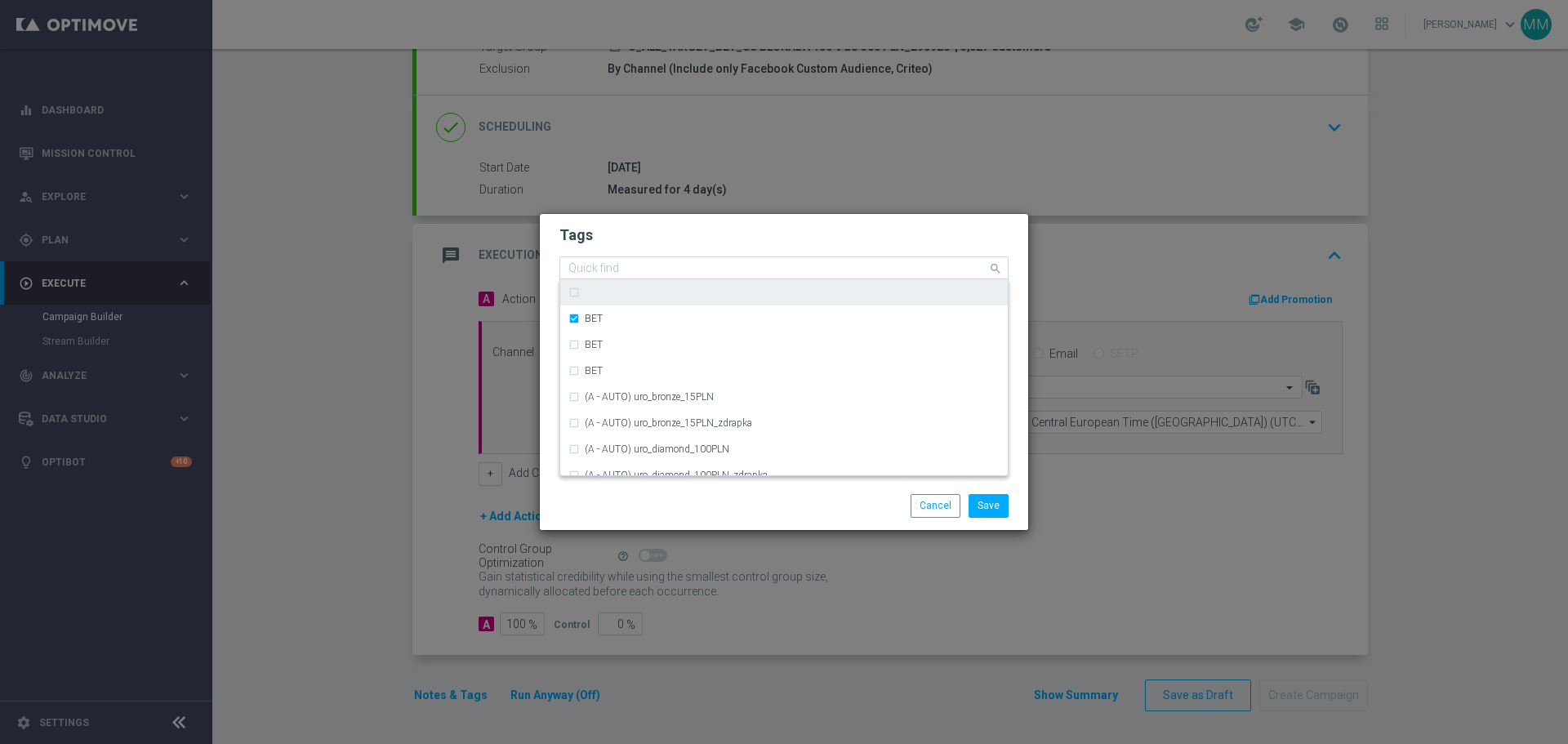
click at [611, 266] on input "text" at bounding box center [777, 269] width 419 height 14
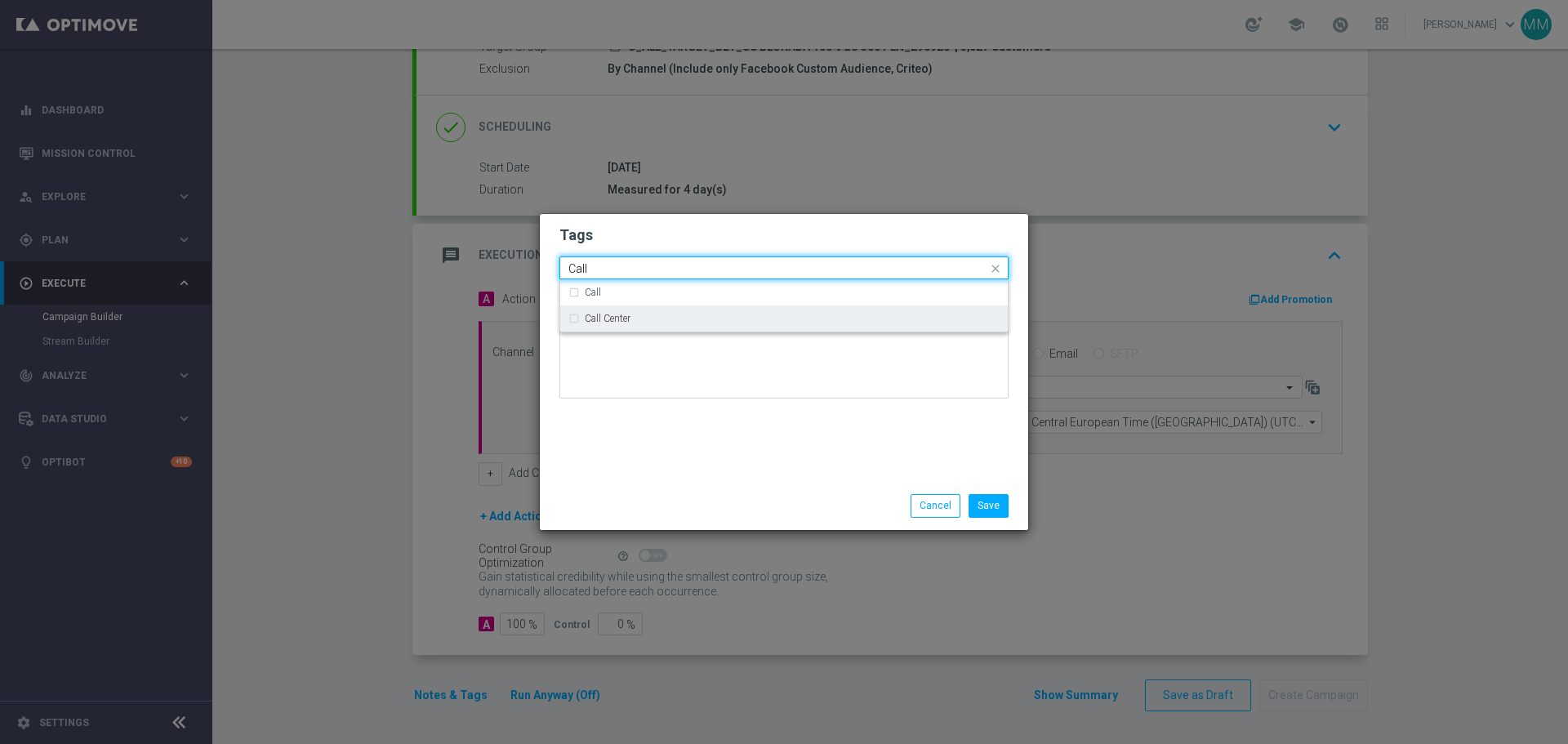
click at [631, 313] on label "Call Center" at bounding box center [607, 318] width 46 height 10
type input "Call"
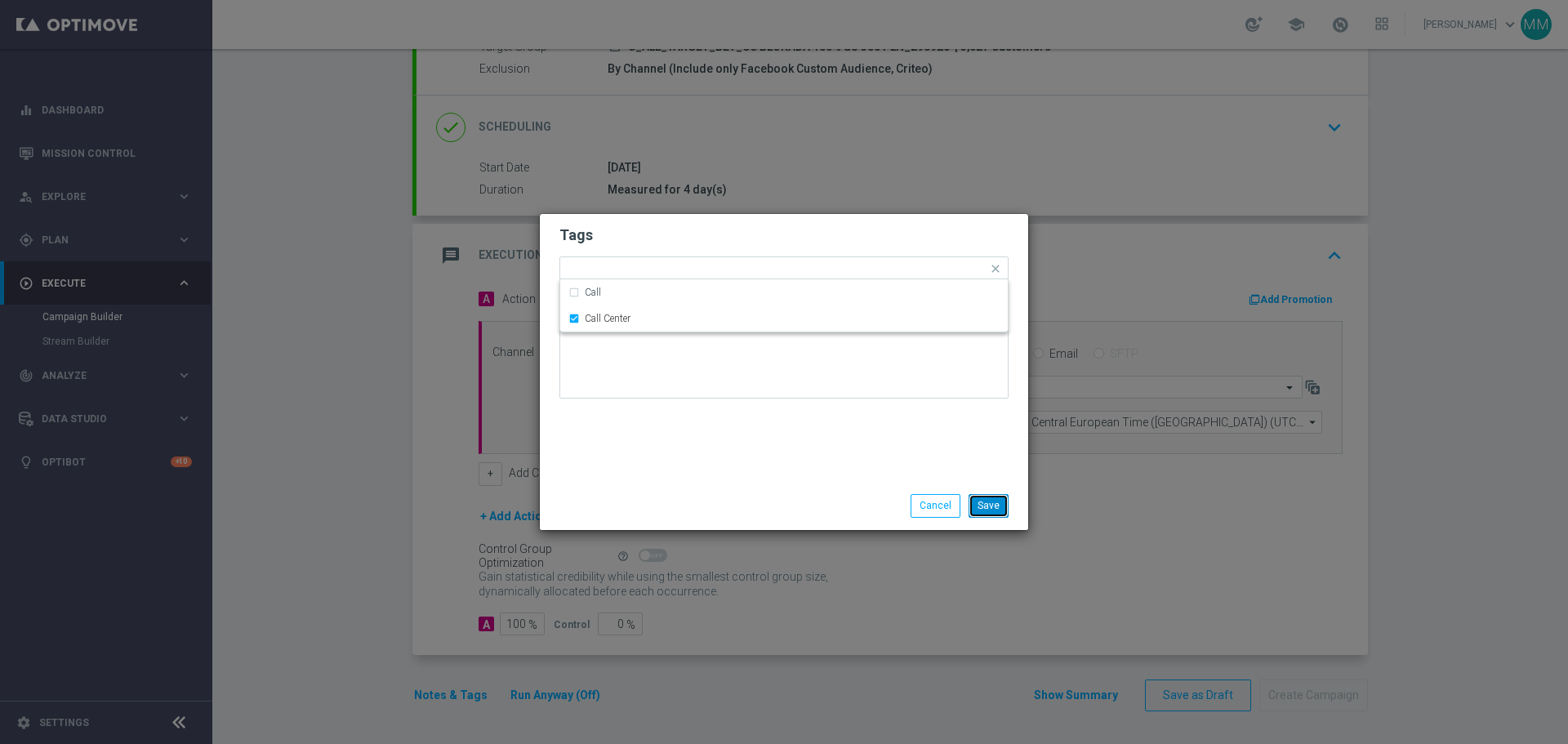
click at [986, 510] on button "Save" at bounding box center [989, 505] width 40 height 23
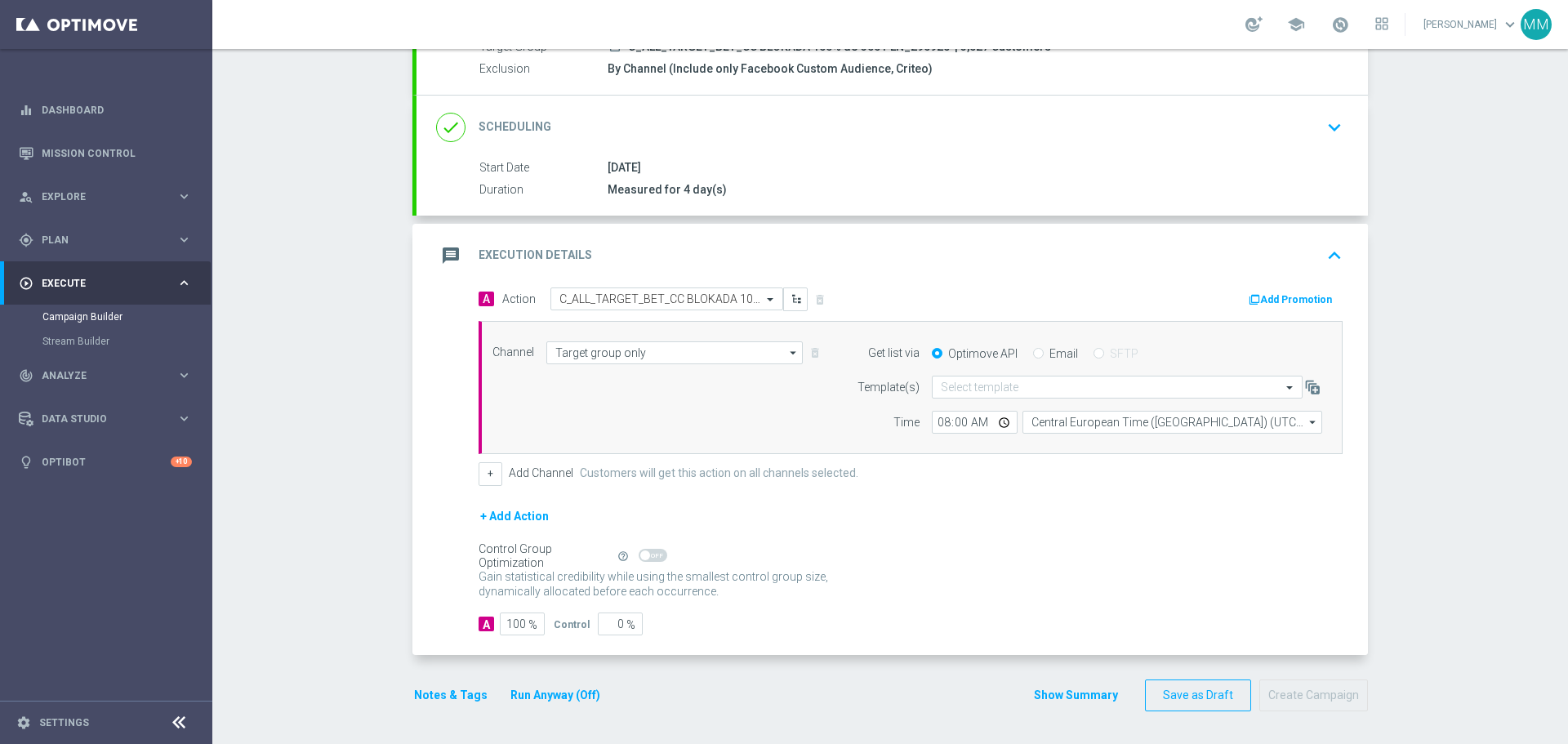
click at [447, 696] on button "Notes & Tags" at bounding box center [451, 696] width 77 height 20
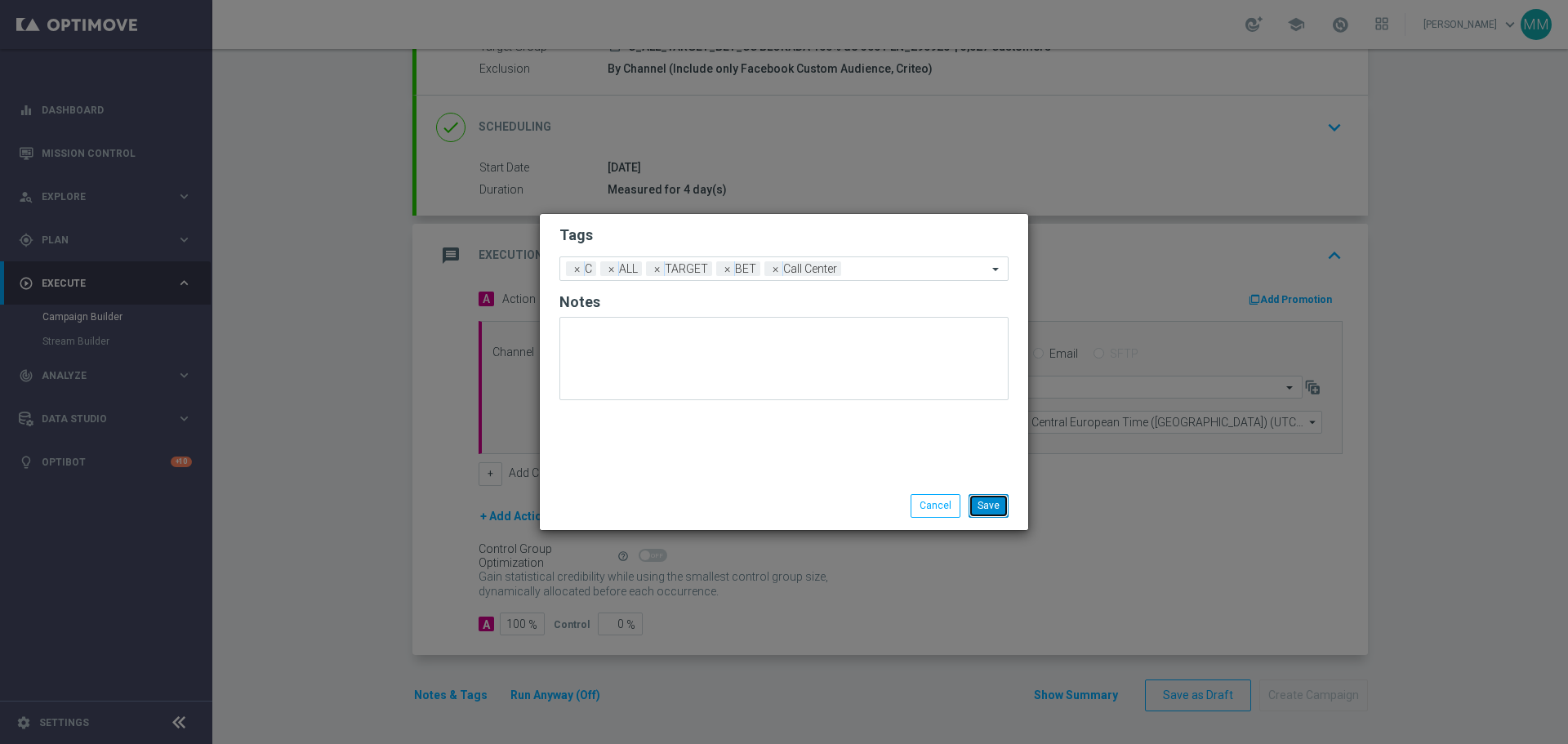
click at [998, 511] on button "Save" at bounding box center [989, 505] width 40 height 23
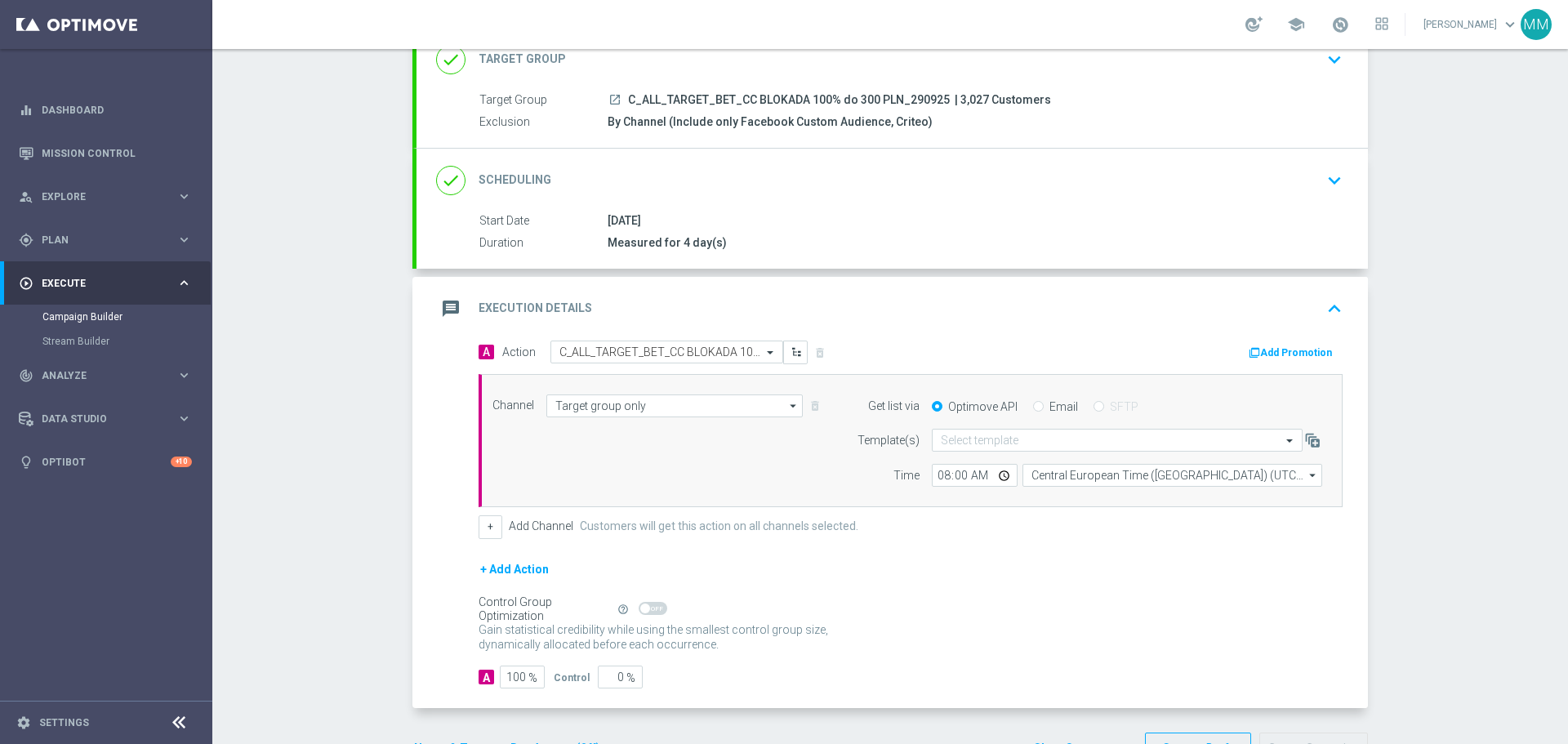
scroll to position [90, 0]
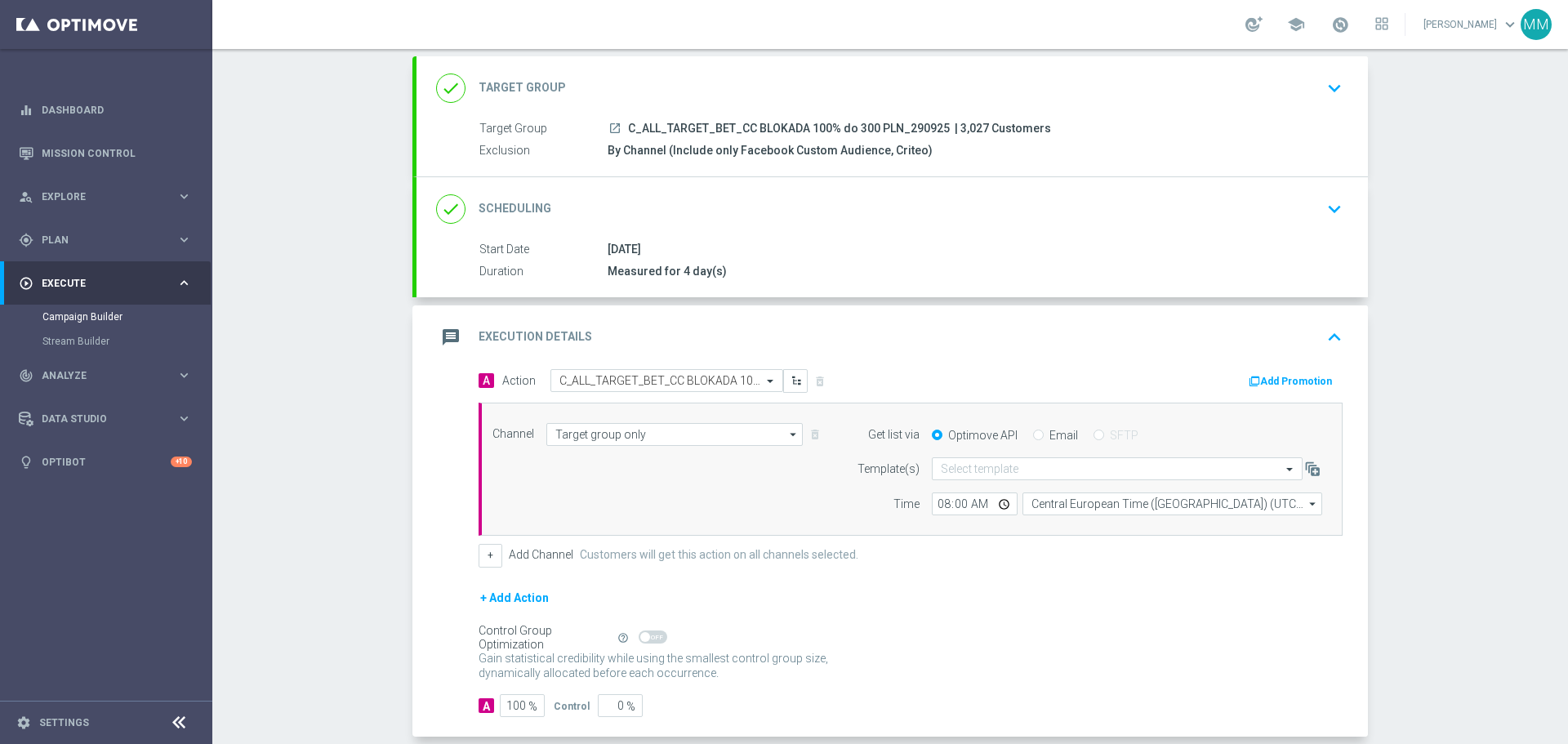
click at [781, 258] on div "Start Date [DATE]" at bounding box center [908, 249] width 857 height 18
click at [1329, 206] on icon "keyboard_arrow_down" at bounding box center [1335, 209] width 24 height 24
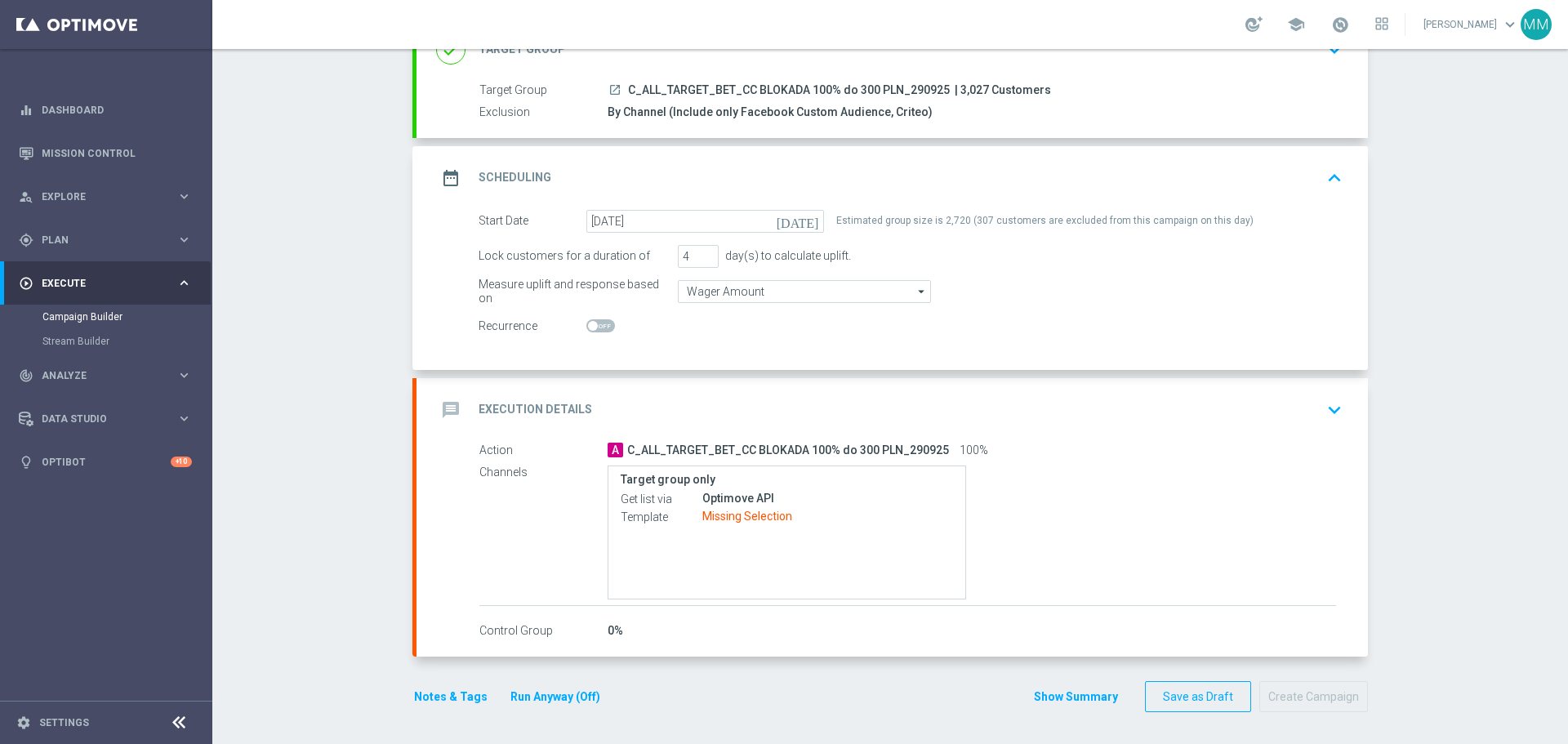
scroll to position [129, 0]
click at [1035, 573] on div "Target group only Get list via Optimove API Template Missing Selection" at bounding box center [971, 532] width 728 height 134
click at [1328, 408] on icon "keyboard_arrow_down" at bounding box center [1335, 409] width 24 height 24
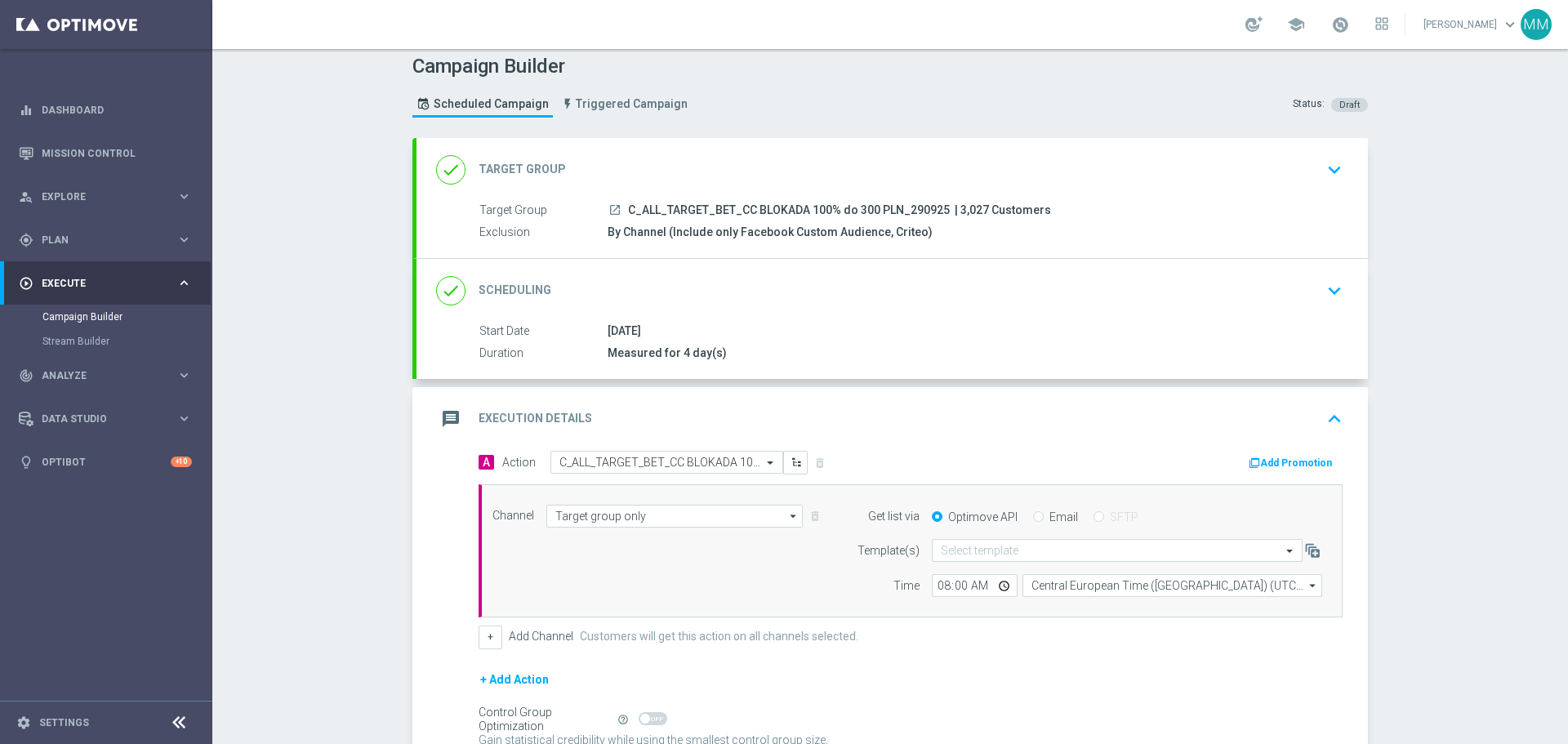
scroll to position [171, 0]
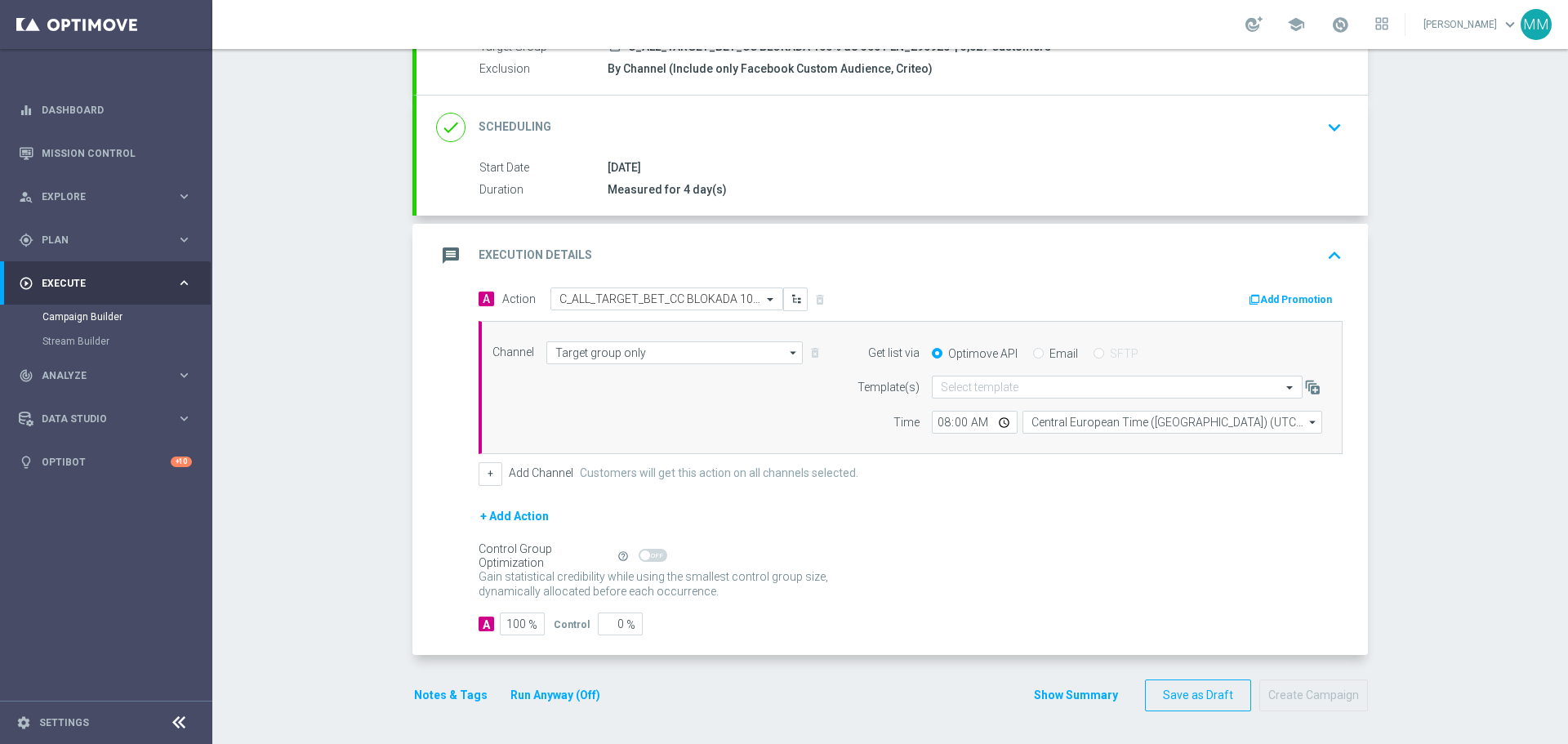
click at [1088, 697] on button "Show Summary" at bounding box center [1076, 696] width 86 height 19
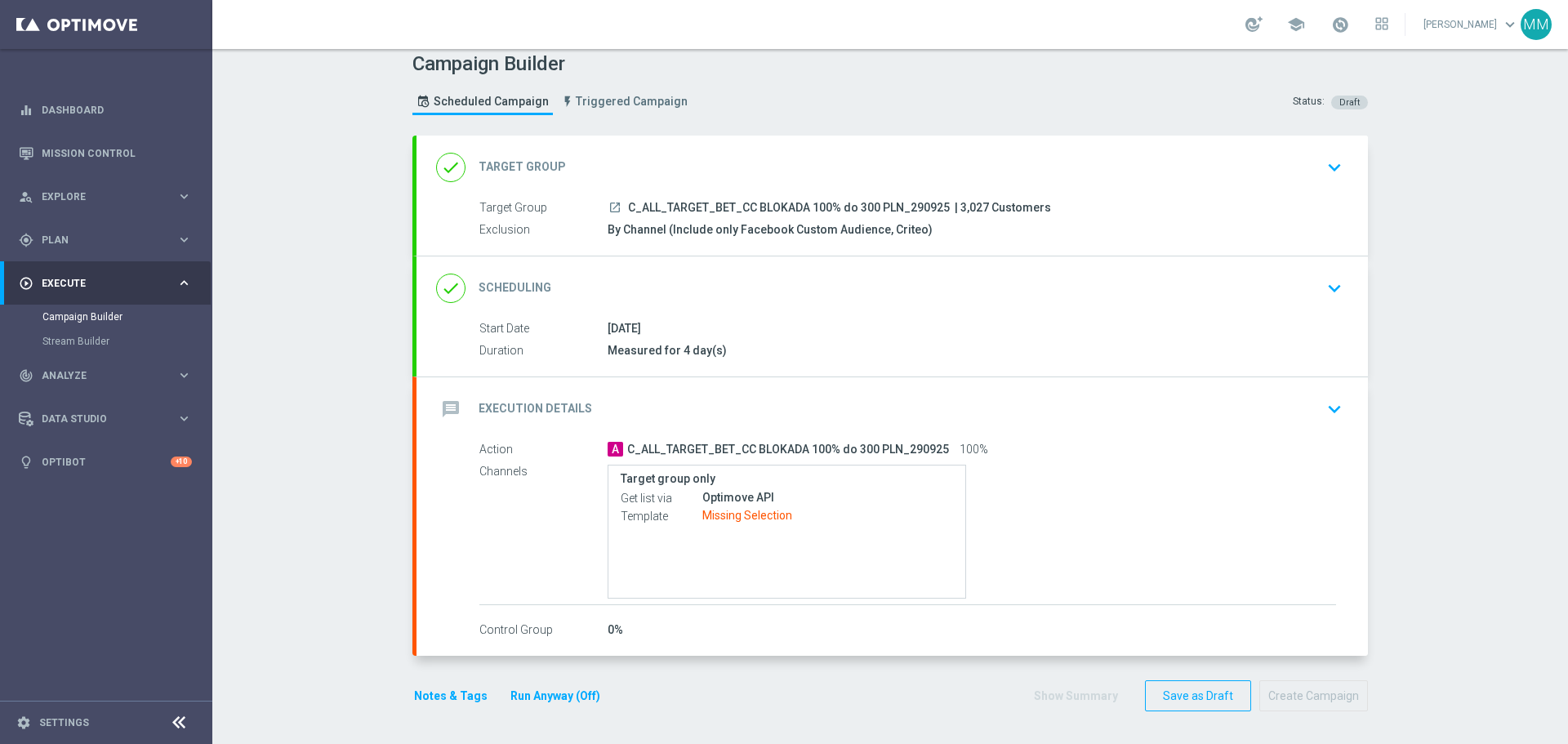
scroll to position [10, 0]
click at [440, 696] on button "Notes & Tags" at bounding box center [451, 697] width 77 height 20
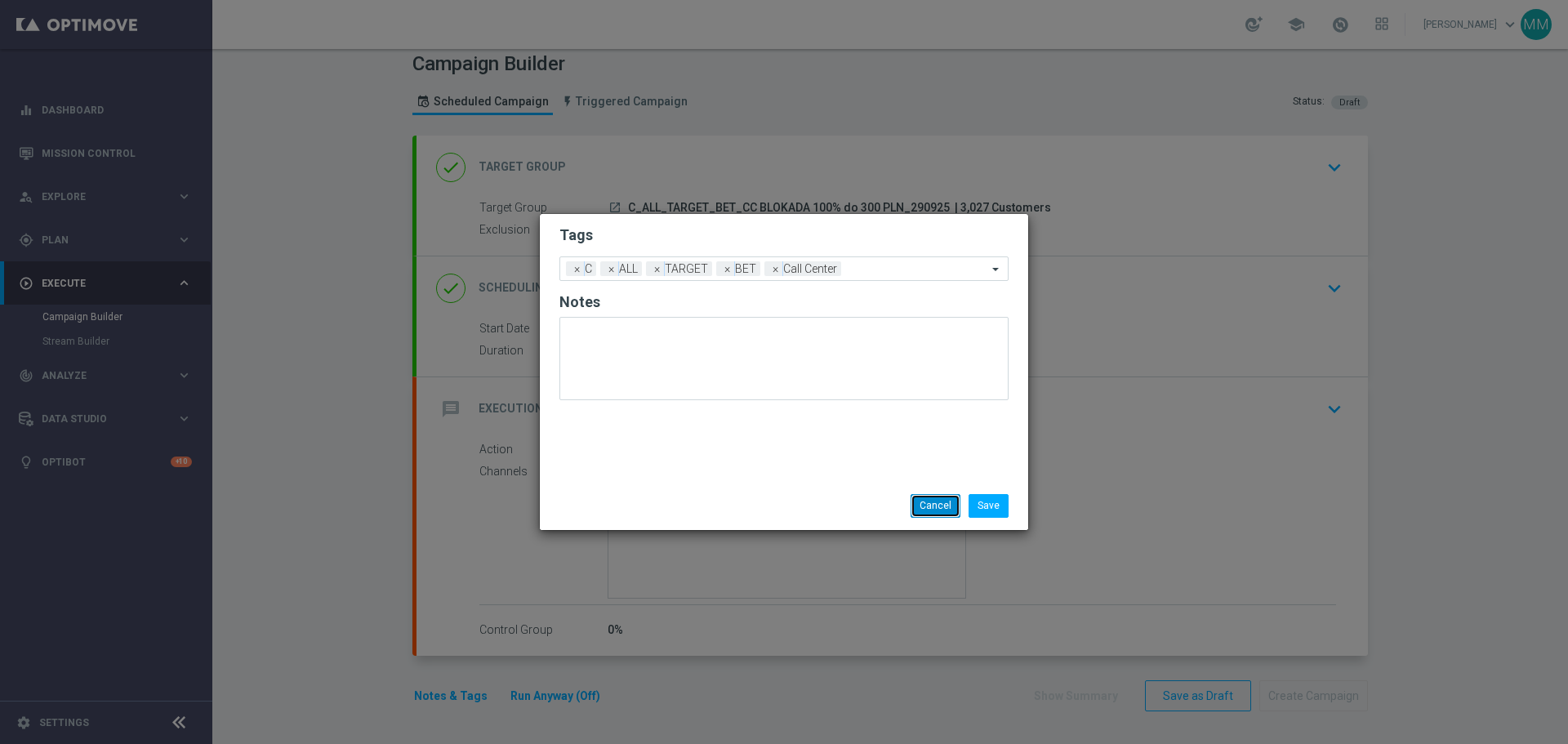
click at [939, 510] on button "Cancel" at bounding box center [936, 505] width 50 height 23
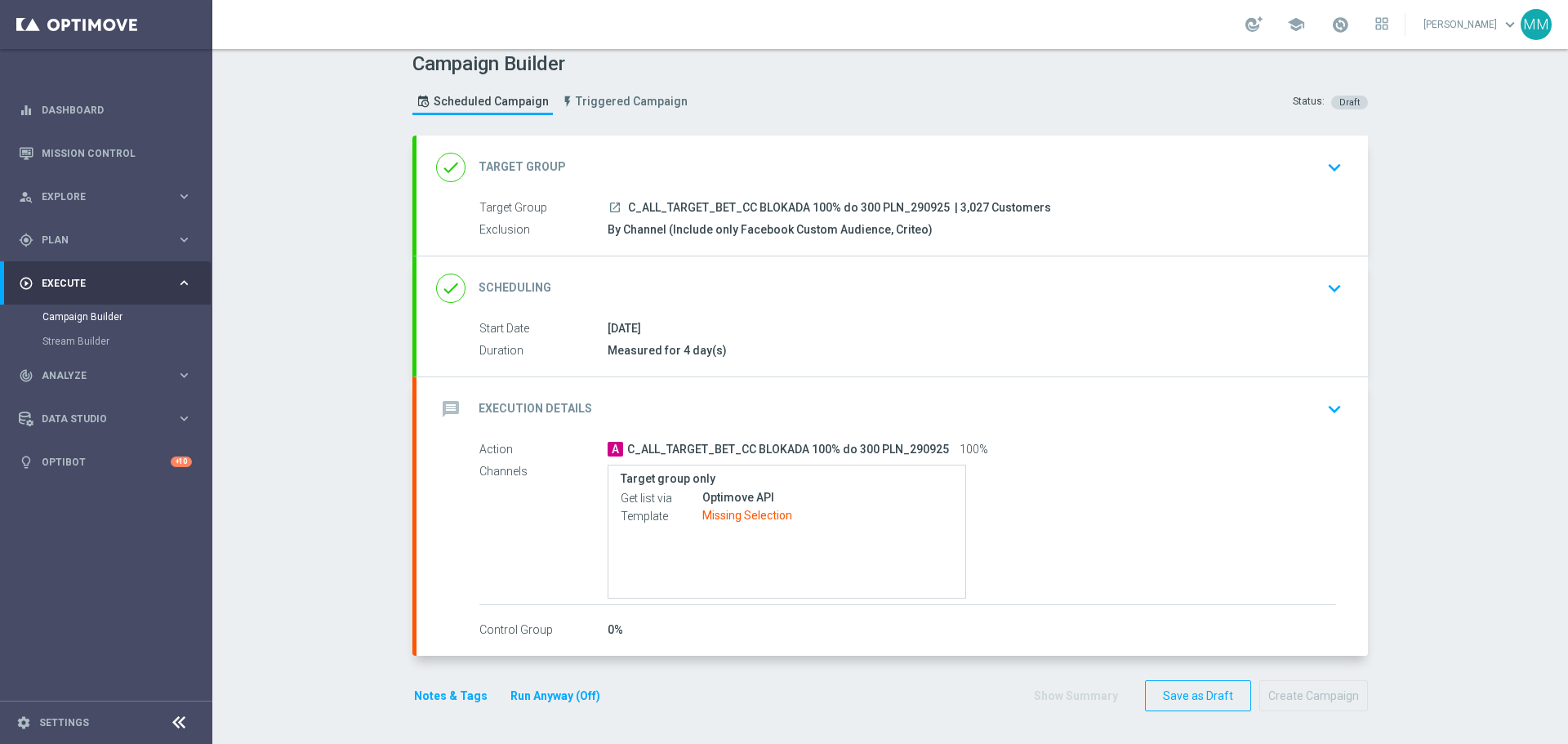
click at [643, 324] on div "[DATE]" at bounding box center [971, 328] width 728 height 17
click at [1332, 291] on icon "keyboard_arrow_down" at bounding box center [1335, 288] width 24 height 24
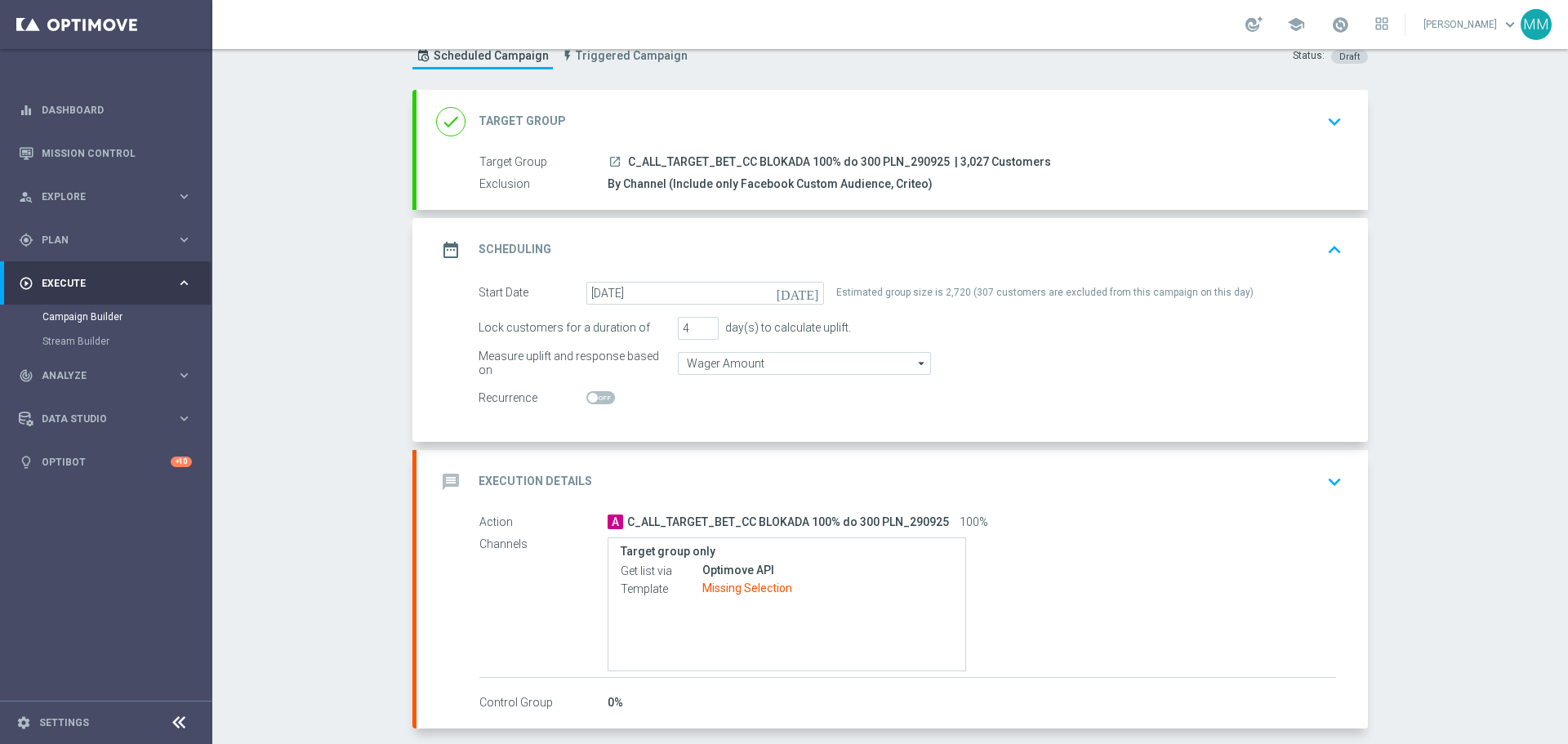
scroll to position [129, 0]
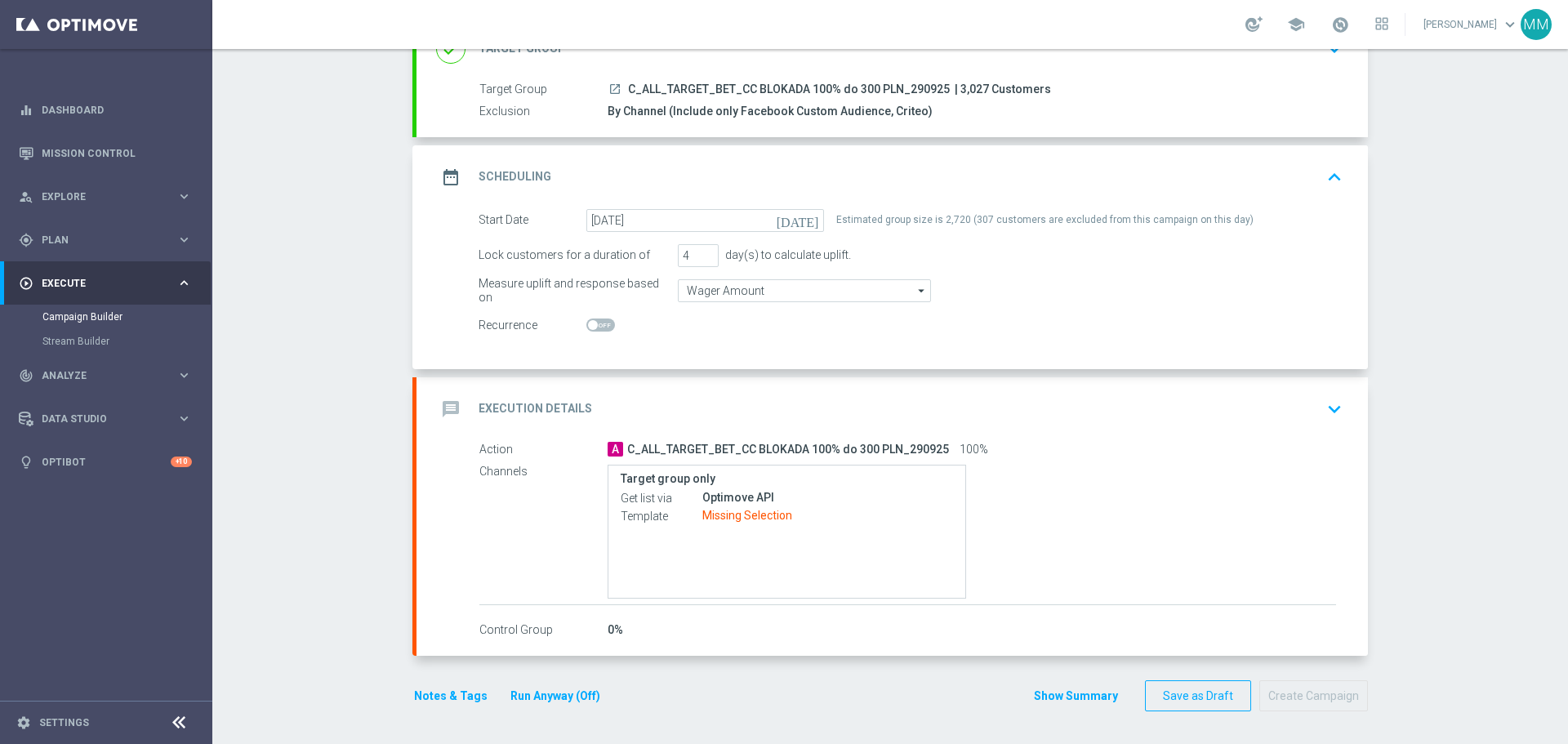
click at [1329, 406] on icon "keyboard_arrow_down" at bounding box center [1335, 409] width 24 height 24
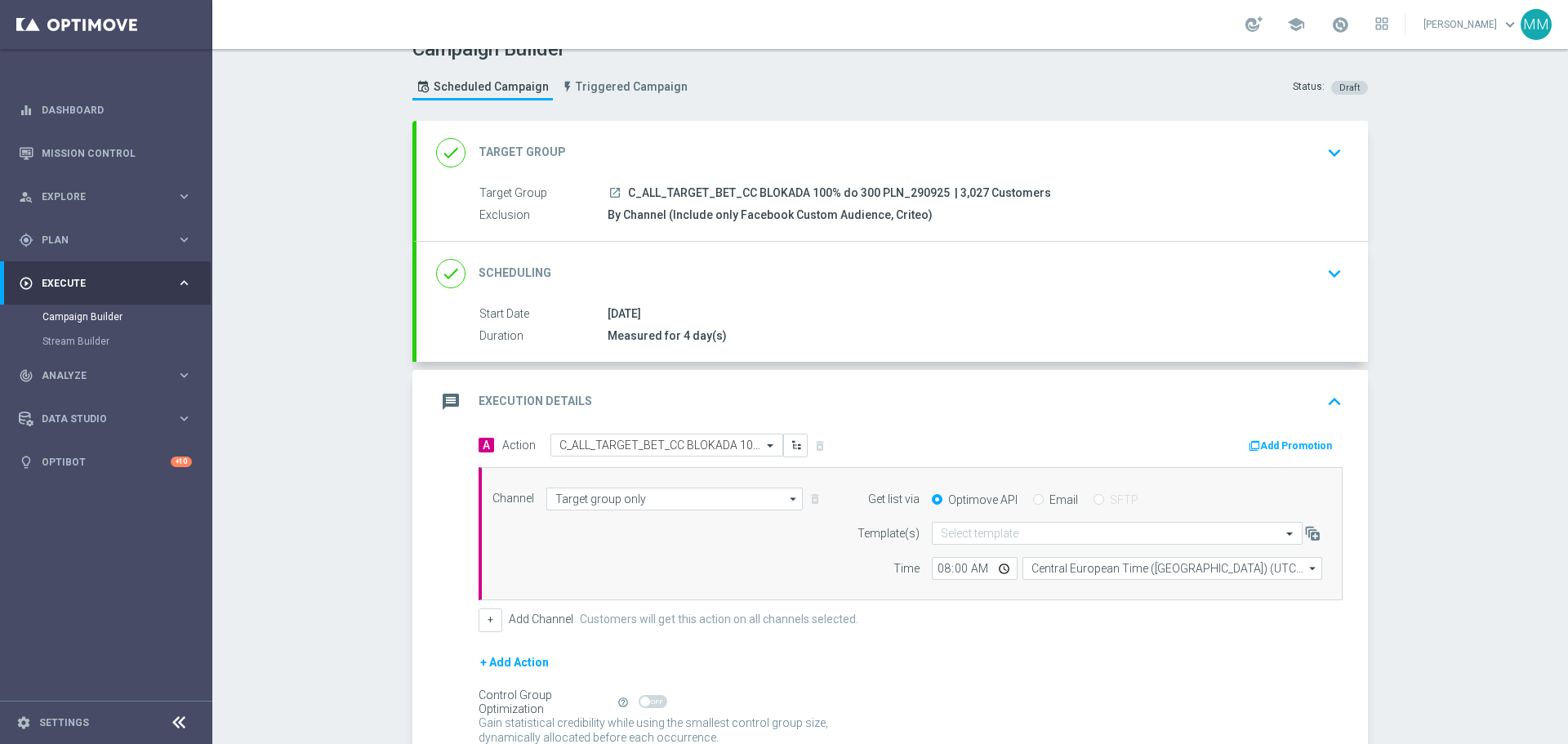
scroll to position [0, 0]
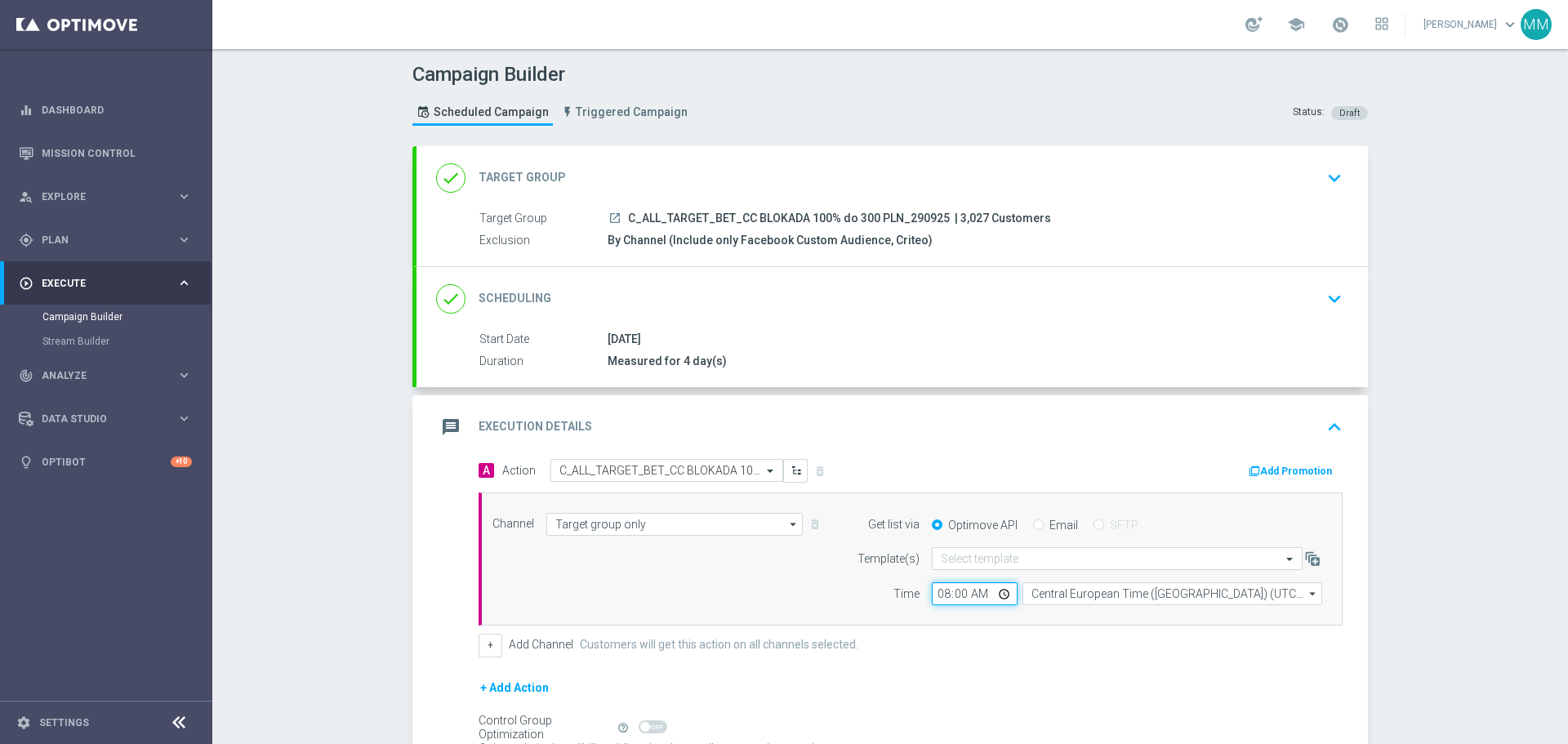
click at [984, 596] on input "08:00" at bounding box center [975, 593] width 86 height 23
type input "17:00"
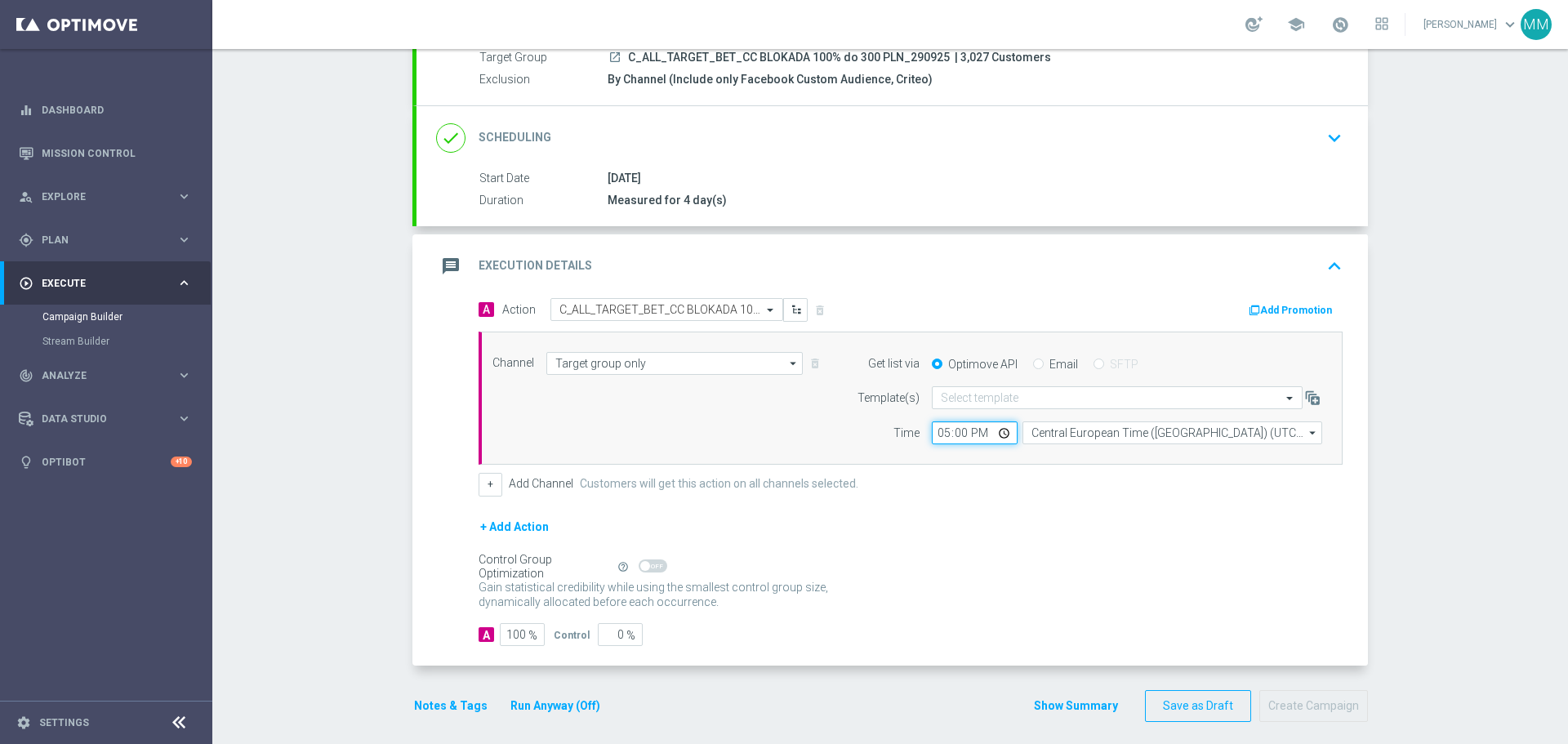
scroll to position [171, 0]
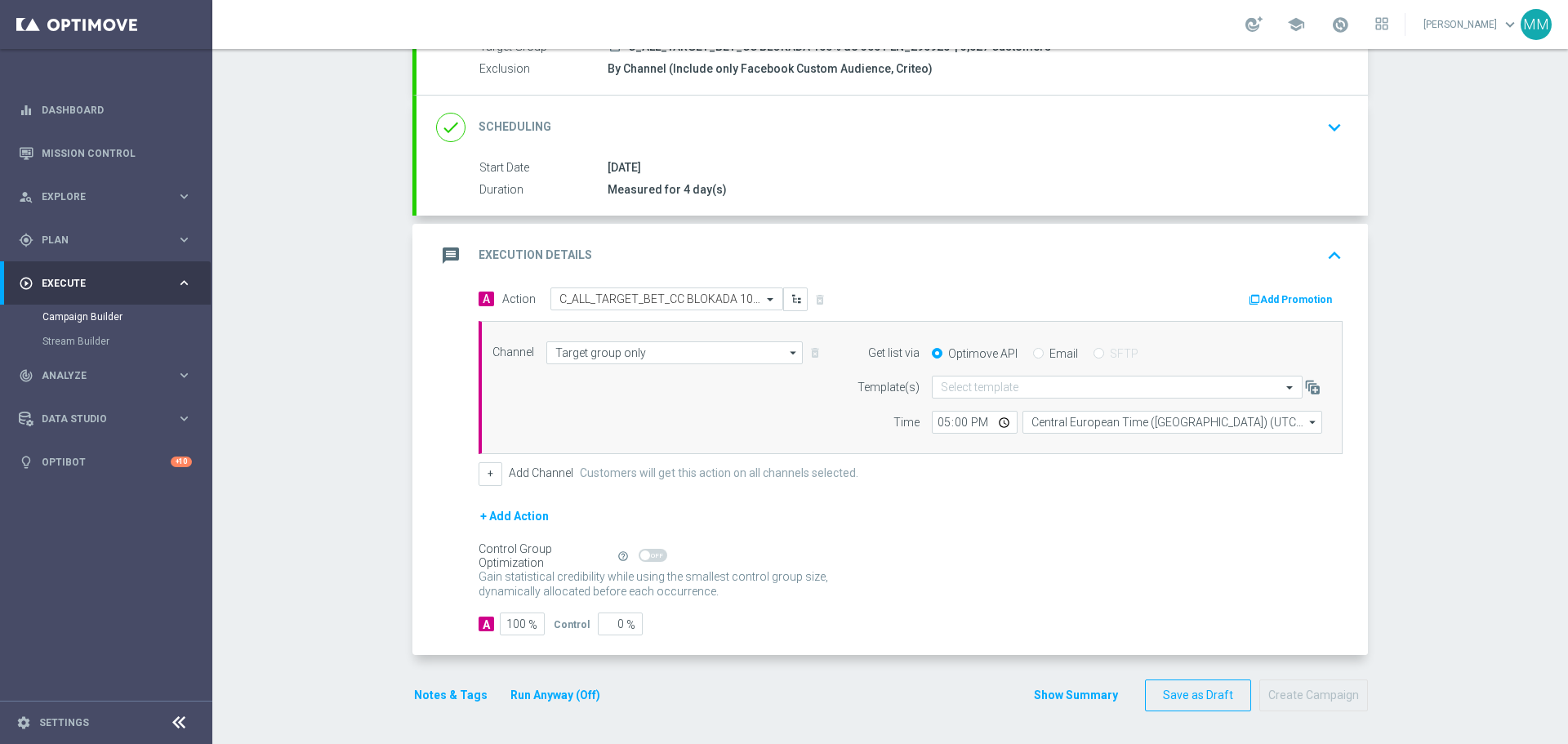
click at [1190, 587] on div "Gain statistical credibility while using the smallest control group size, dynam…" at bounding box center [910, 585] width 864 height 39
click at [1012, 179] on div "Start Date [DATE] Duration Measured for 4 day(s)" at bounding box center [892, 179] width 951 height 40
click at [1190, 423] on input "Central European Time ([GEOGRAPHIC_DATA]) (UTC +02:00)" at bounding box center [1173, 422] width 299 height 23
click at [1147, 444] on div "Central European Time ([GEOGRAPHIC_DATA]) (UTC +02:00)" at bounding box center [1163, 446] width 267 height 15
type input "Central European Time ([GEOGRAPHIC_DATA]) (UTC +02:00)"
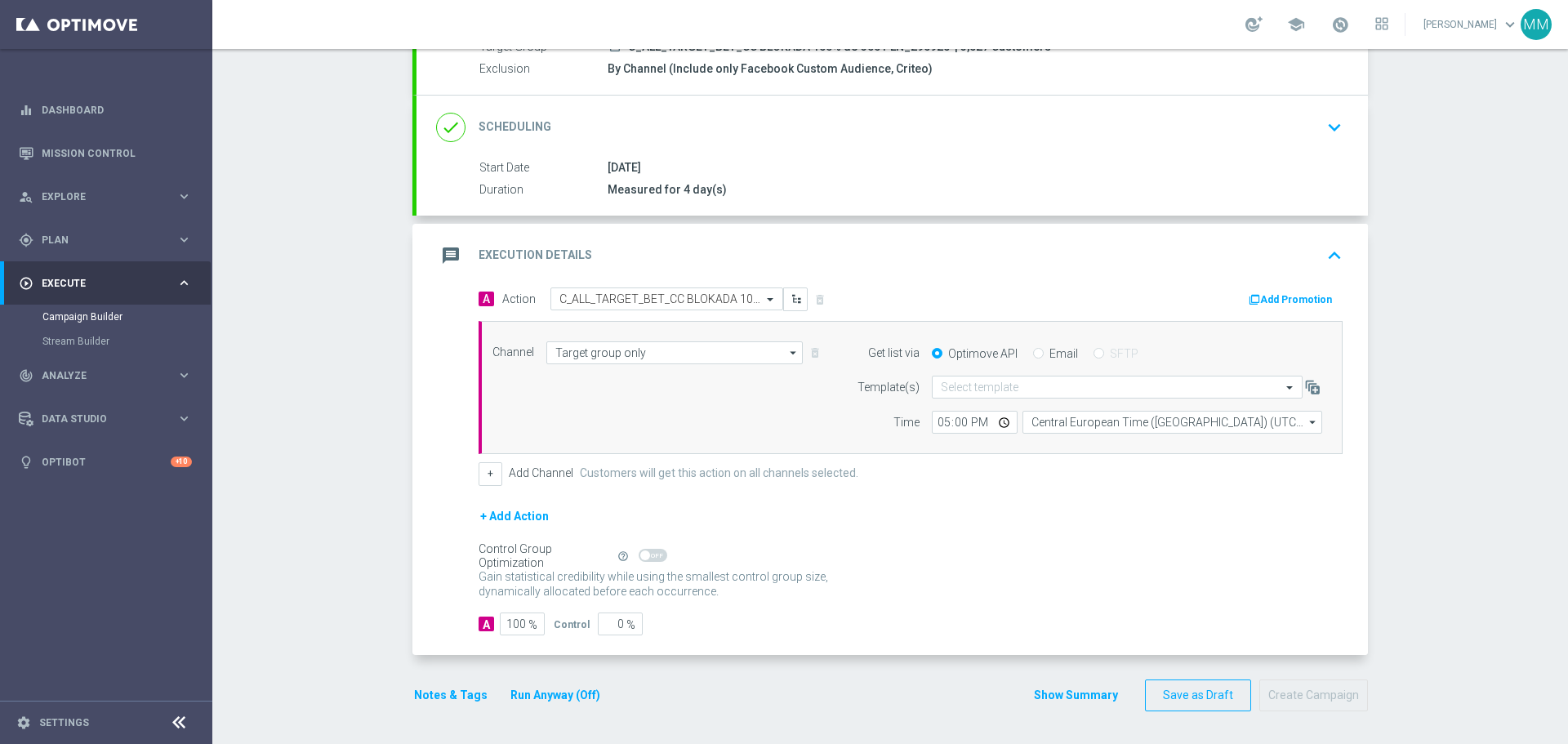
click at [804, 579] on p "Gain higher response rates by matching the most effective action with each cust…" at bounding box center [662, 591] width 367 height 44
click at [523, 514] on button "+ Add Action" at bounding box center [514, 517] width 72 height 20
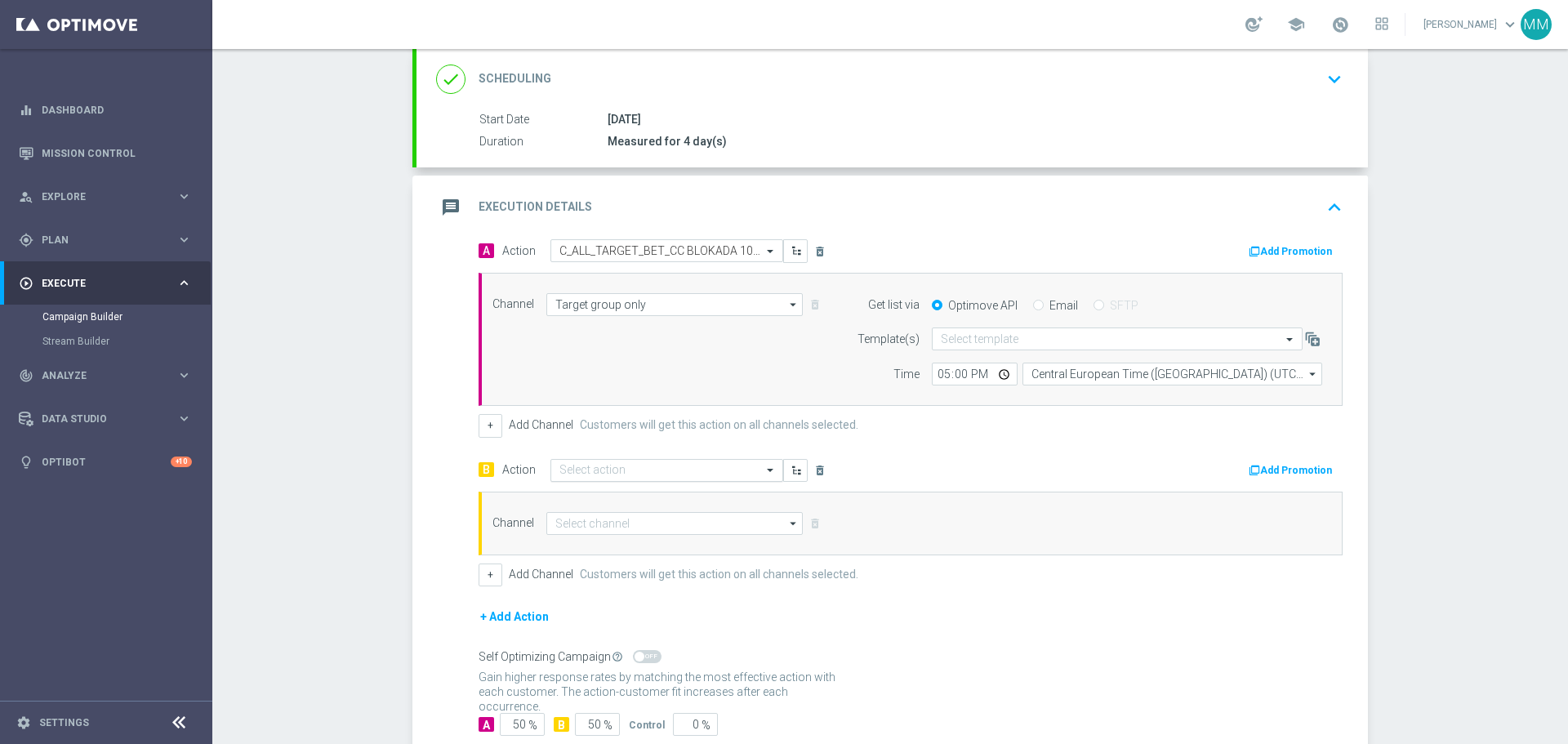
scroll to position [238, 0]
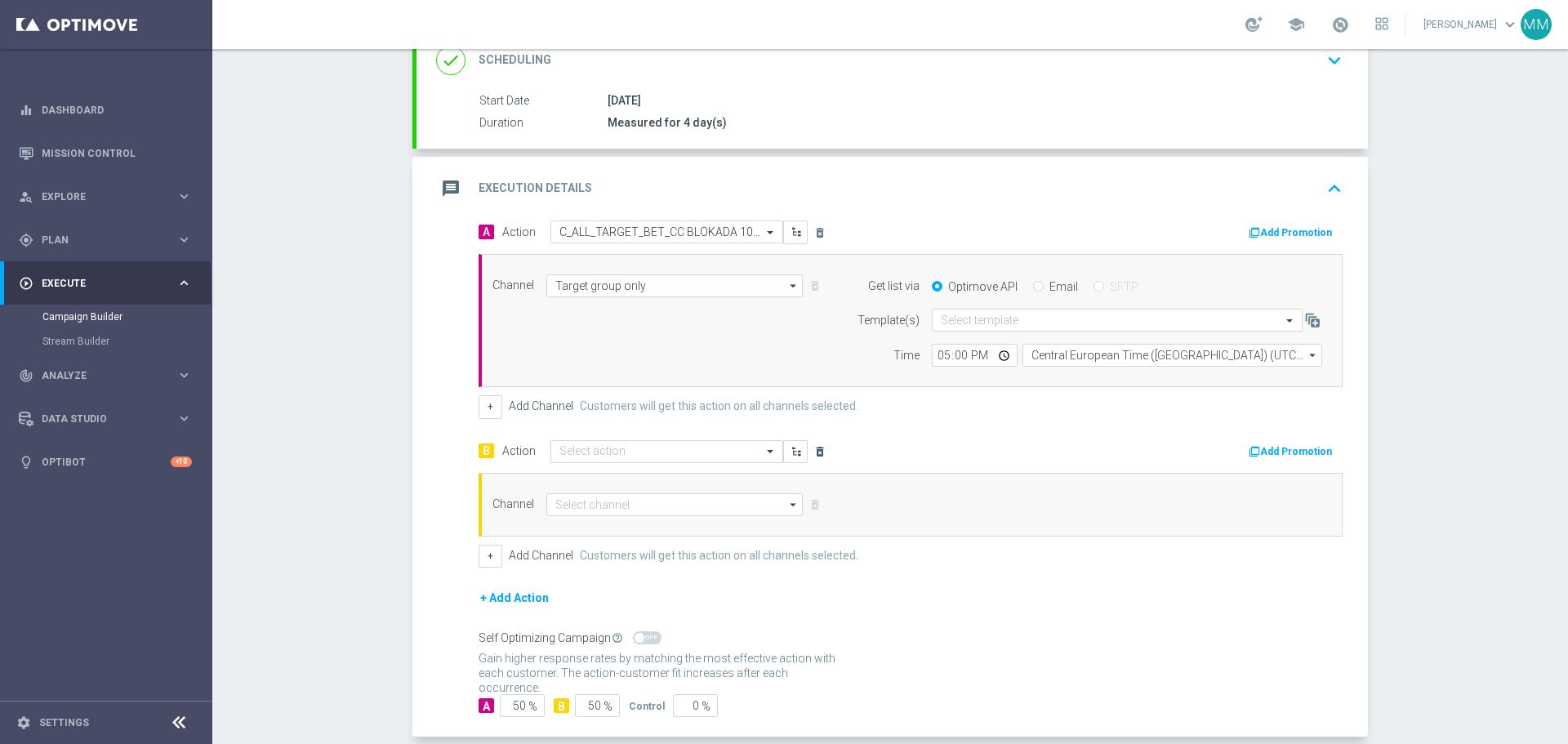
click at [814, 453] on icon "delete_forever" at bounding box center [820, 452] width 13 height 13
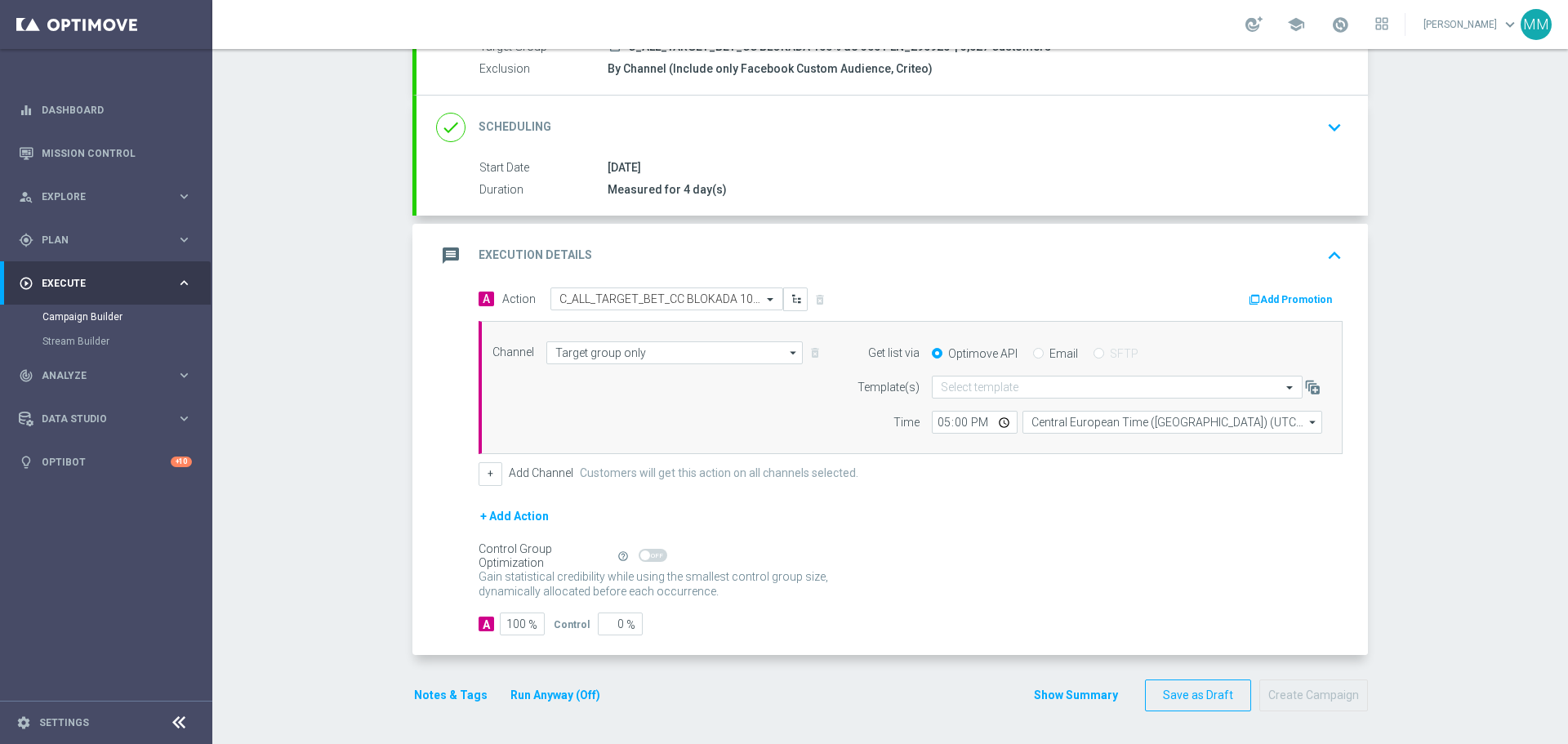
scroll to position [171, 0]
click at [1072, 698] on button "Show Summary" at bounding box center [1076, 696] width 86 height 19
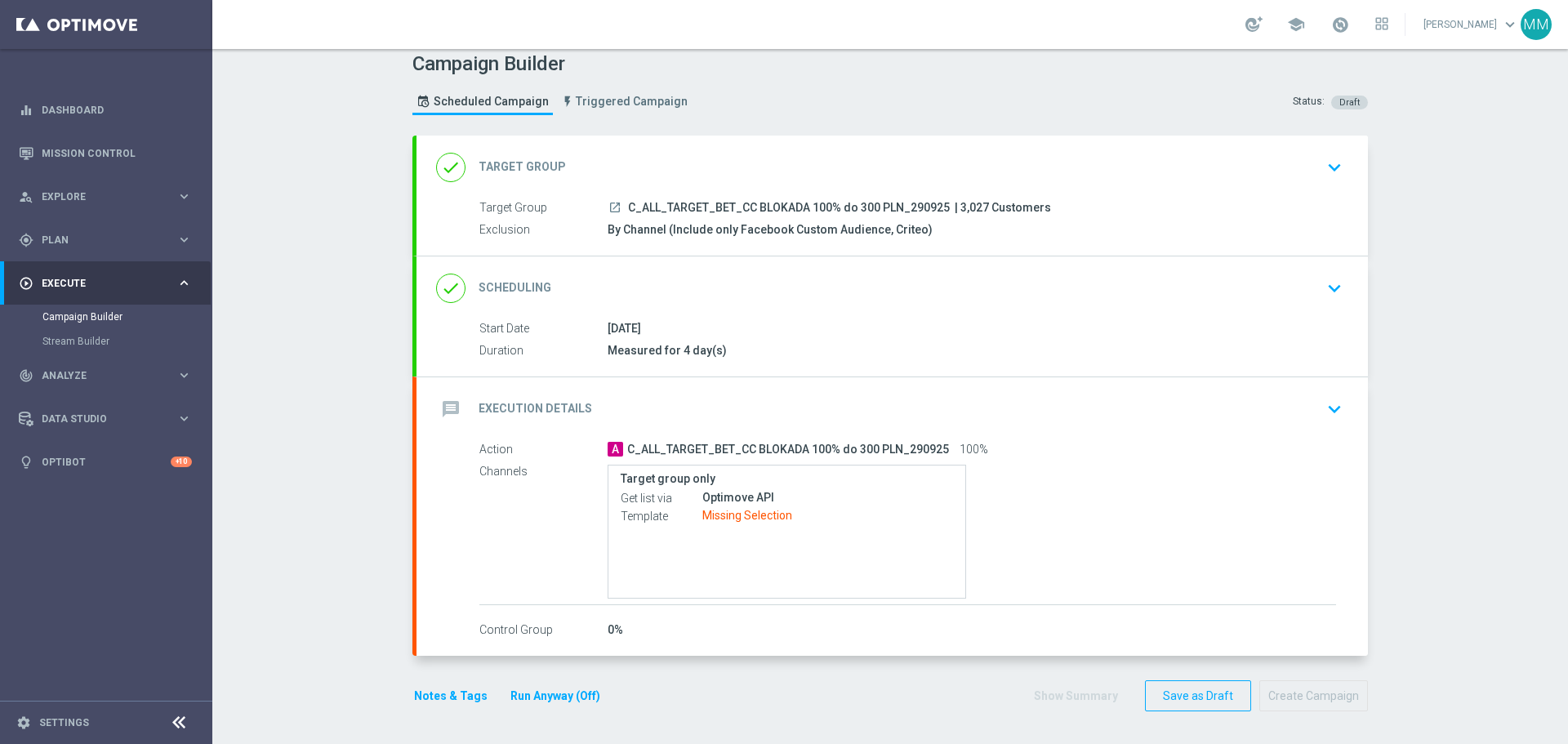
scroll to position [10, 0]
click at [1325, 284] on icon "keyboard_arrow_down" at bounding box center [1335, 288] width 24 height 24
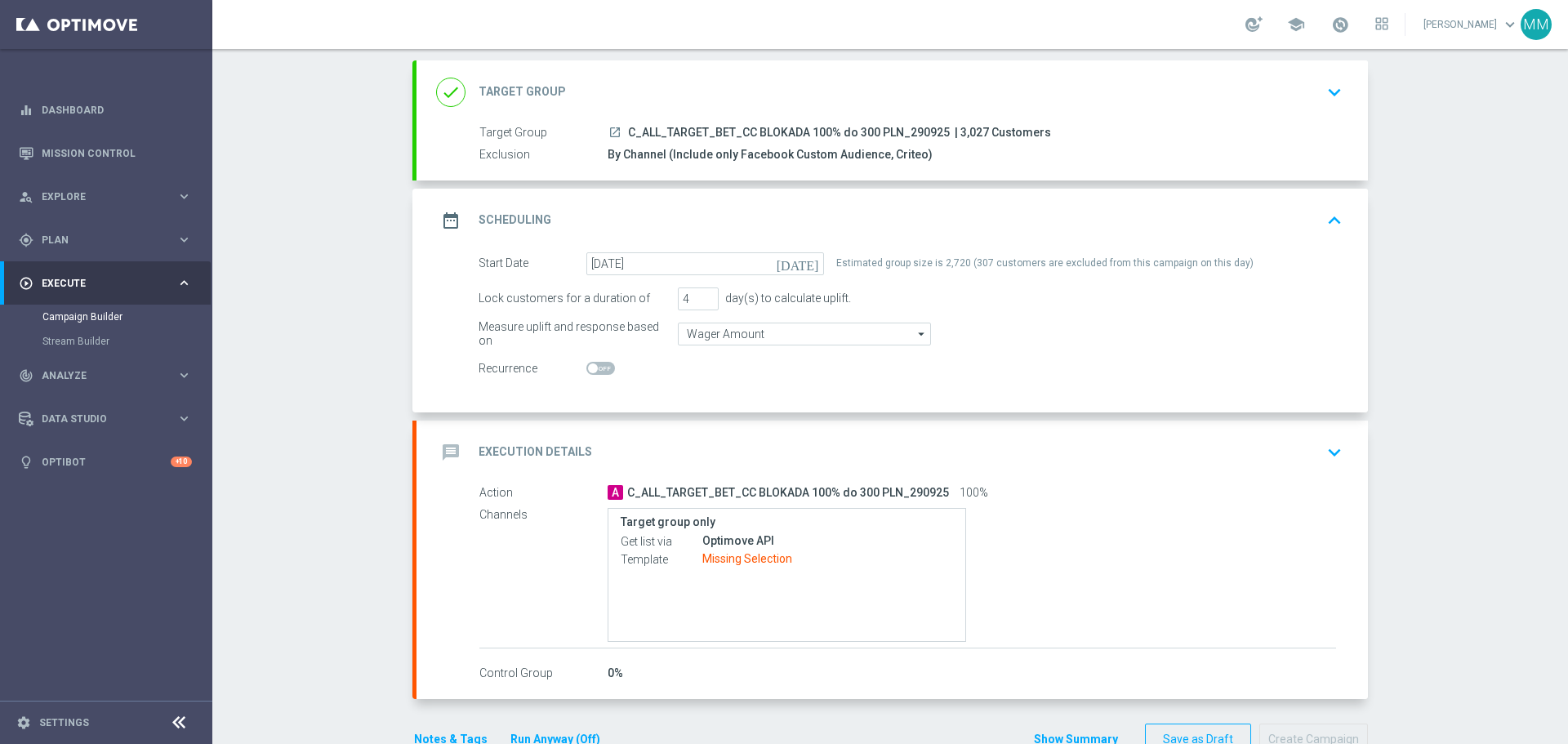
scroll to position [47, 0]
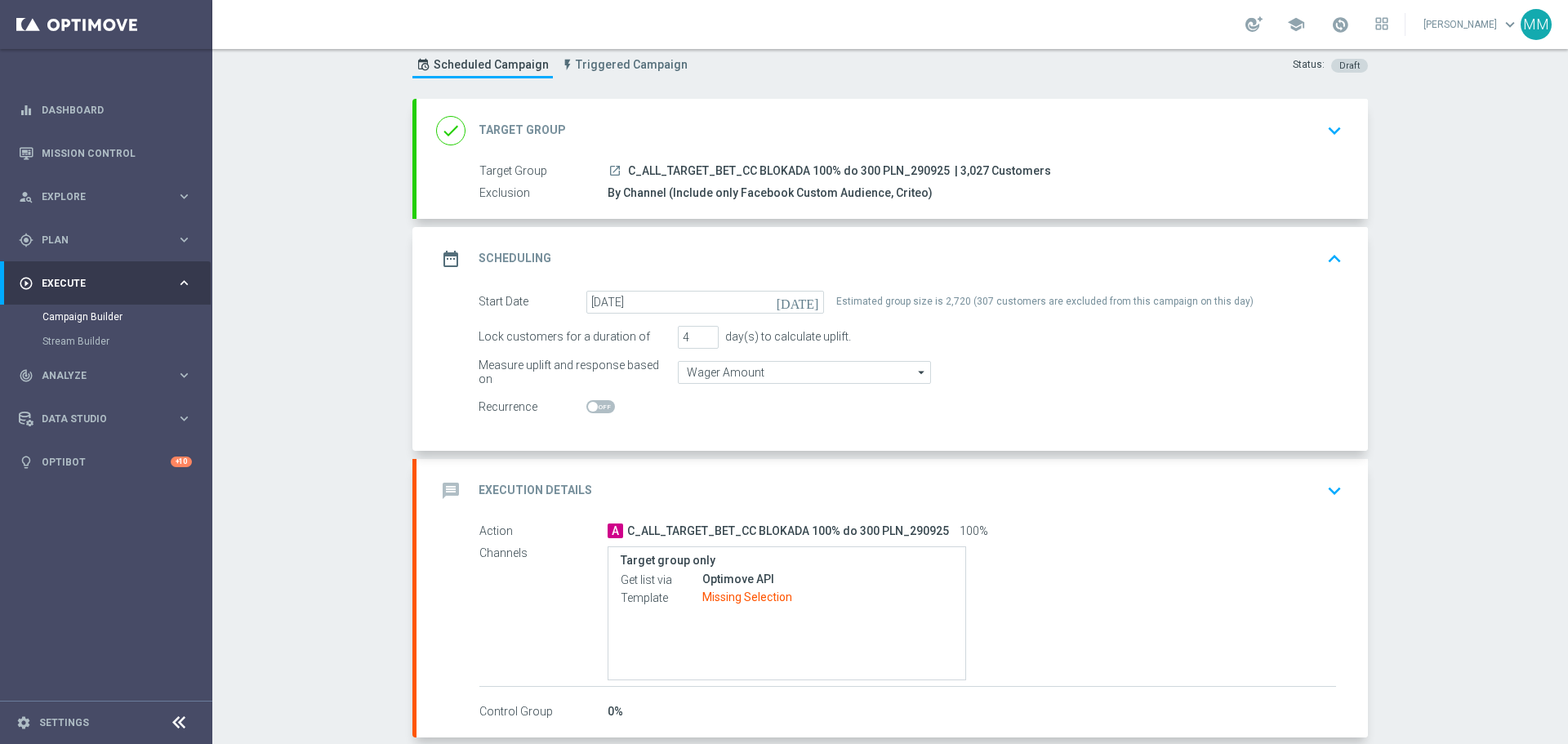
click at [1322, 490] on icon "keyboard_arrow_down" at bounding box center [1335, 491] width 24 height 24
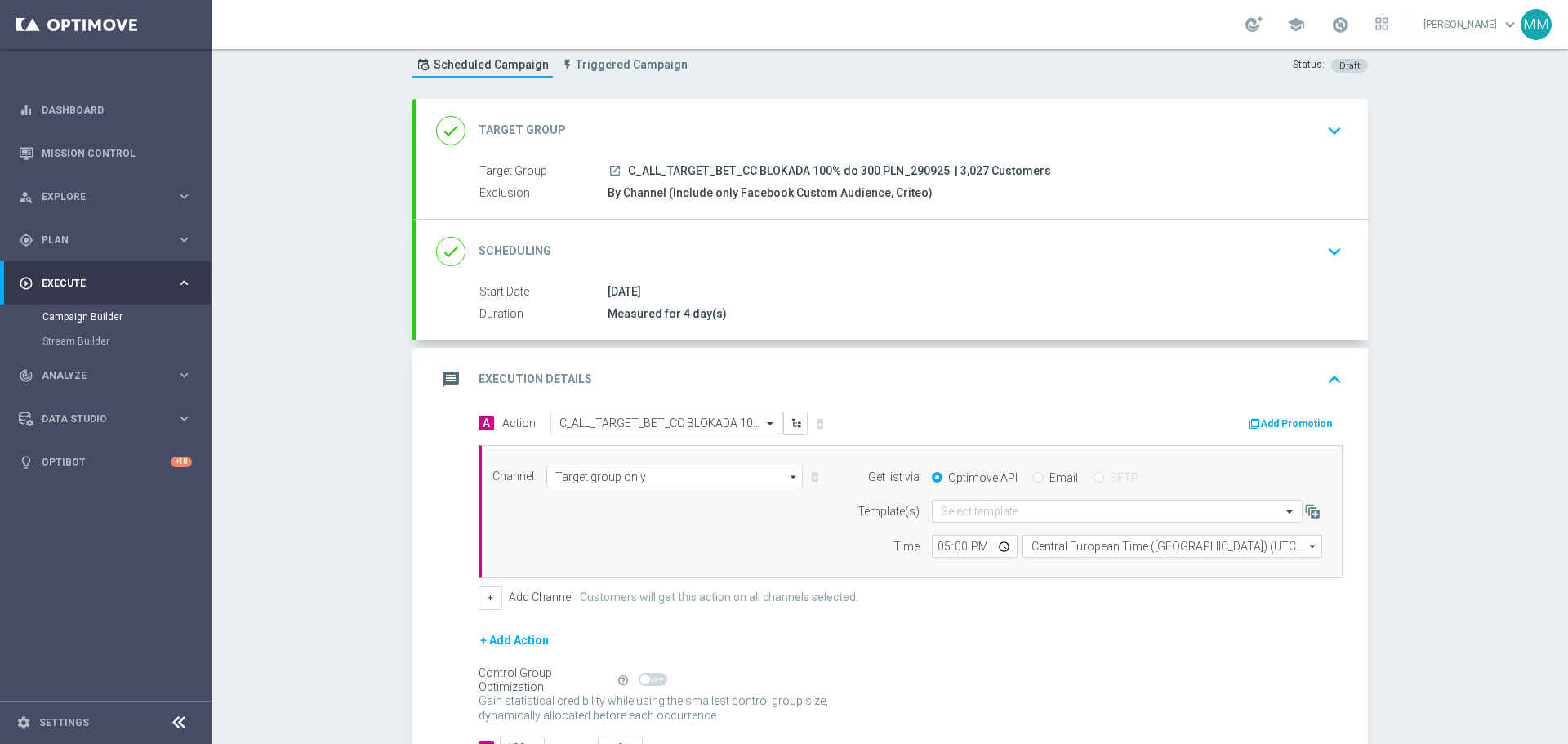
scroll to position [129, 0]
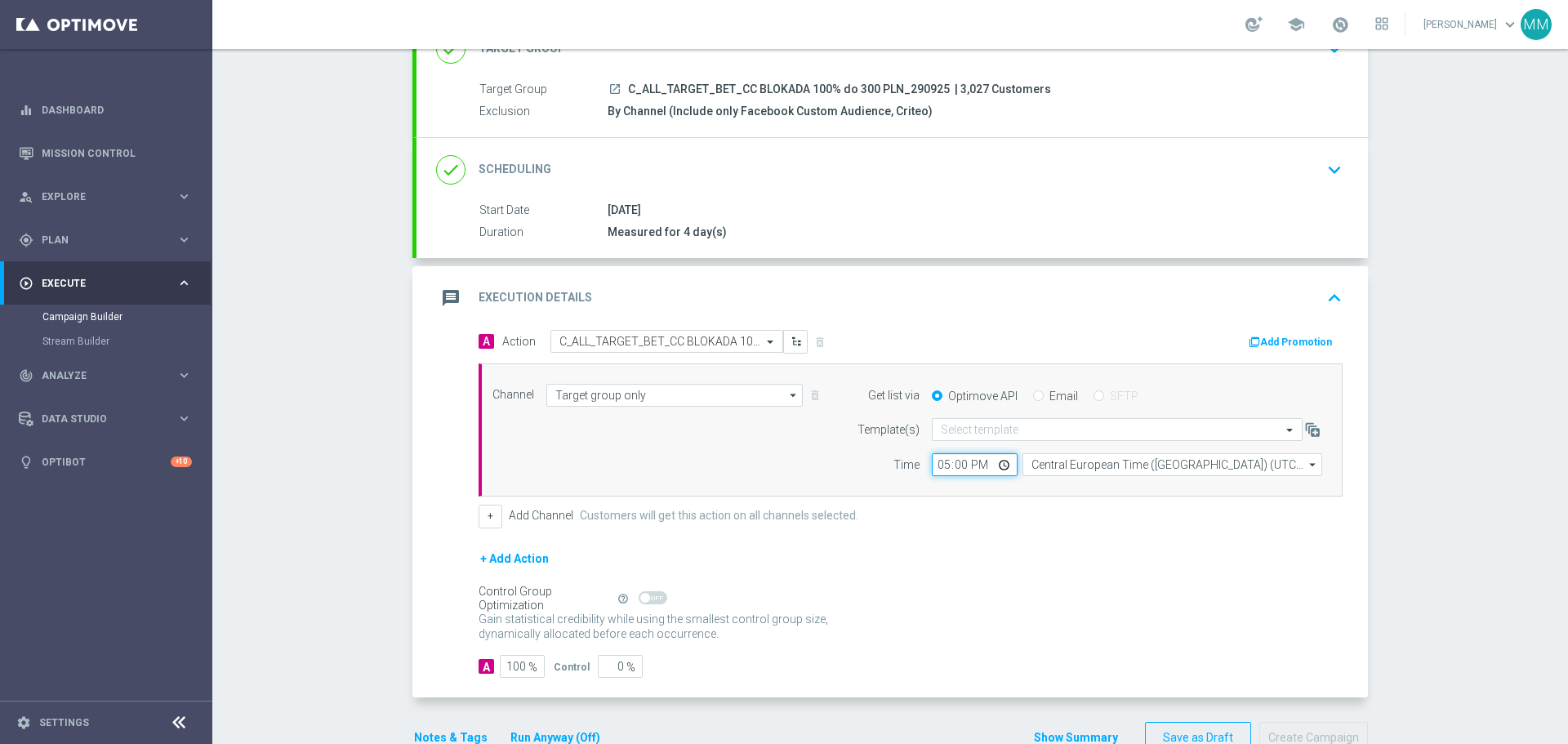
click at [999, 468] on input "17:00" at bounding box center [975, 464] width 86 height 23
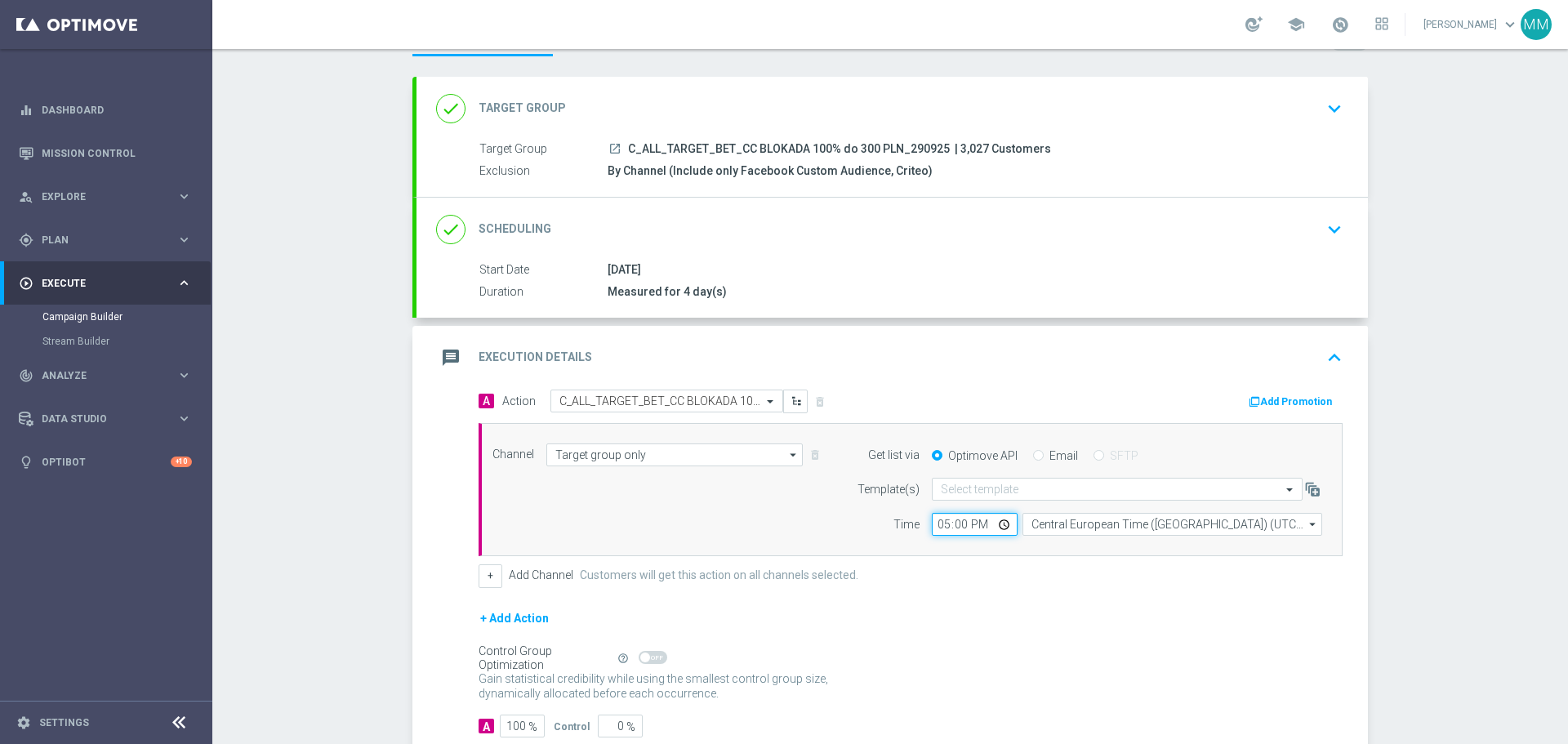
scroll to position [0, 0]
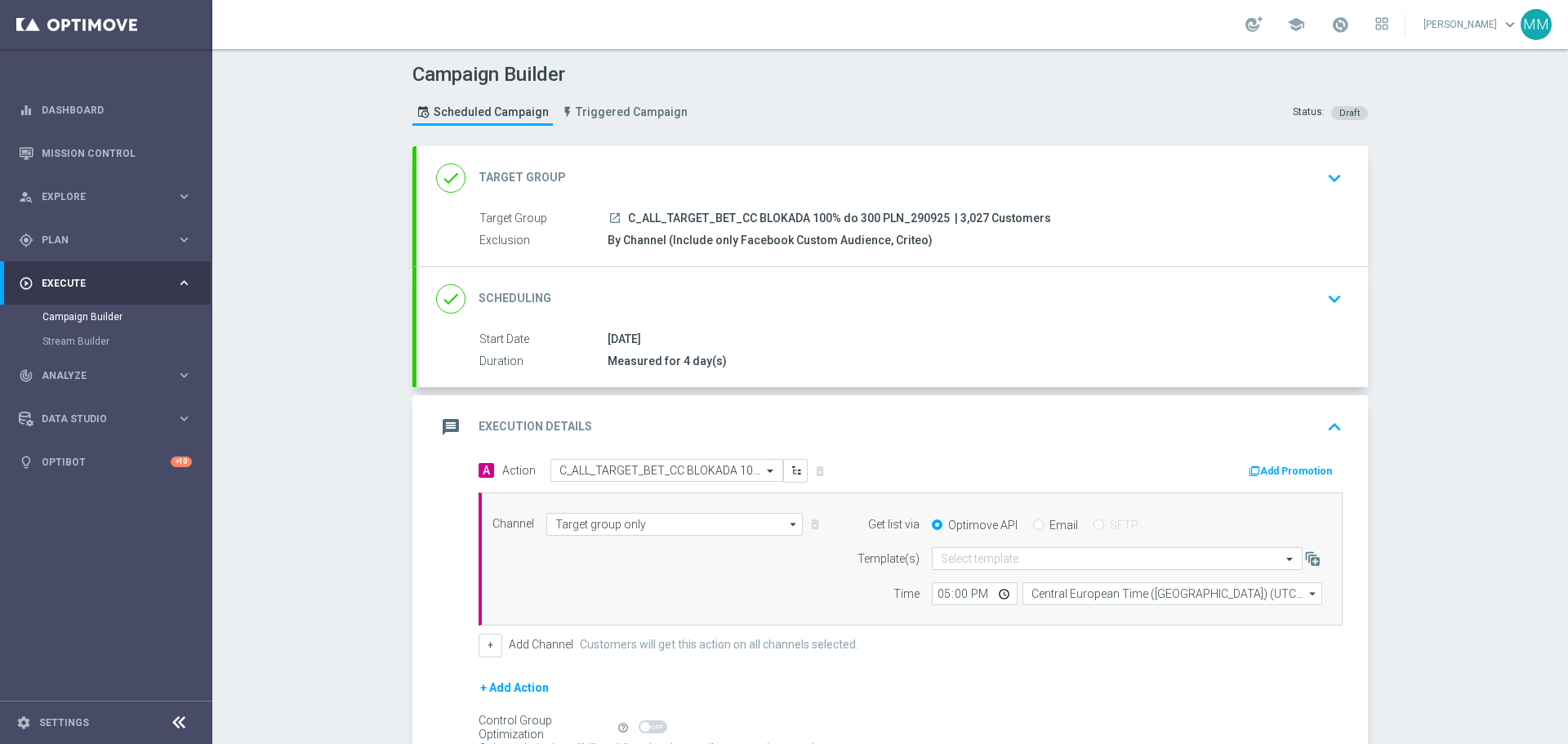
click at [756, 344] on div "[DATE]" at bounding box center [971, 339] width 728 height 17
click at [1330, 299] on icon "keyboard_arrow_down" at bounding box center [1335, 299] width 24 height 24
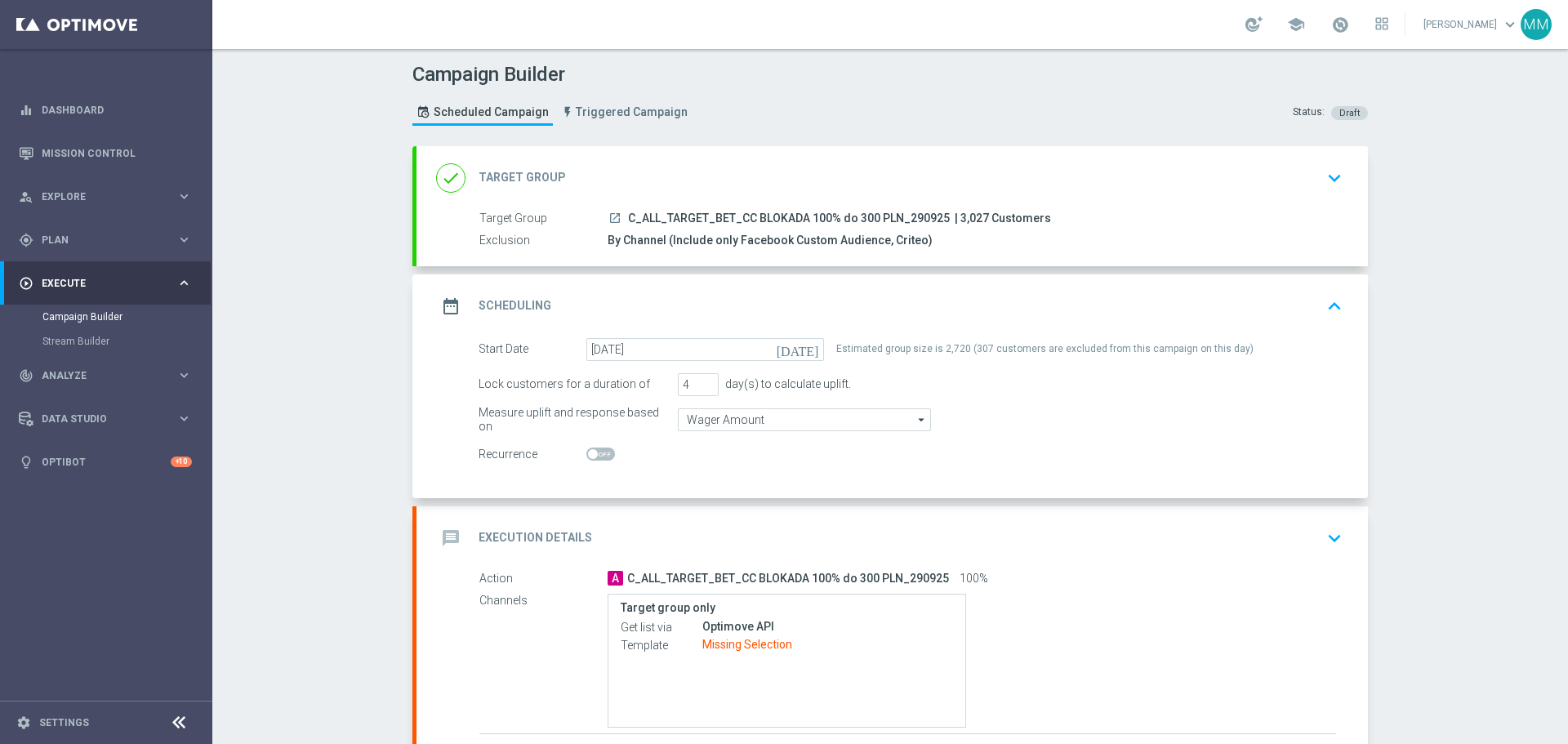
click at [806, 350] on icon "[DATE]" at bounding box center [801, 347] width 48 height 18
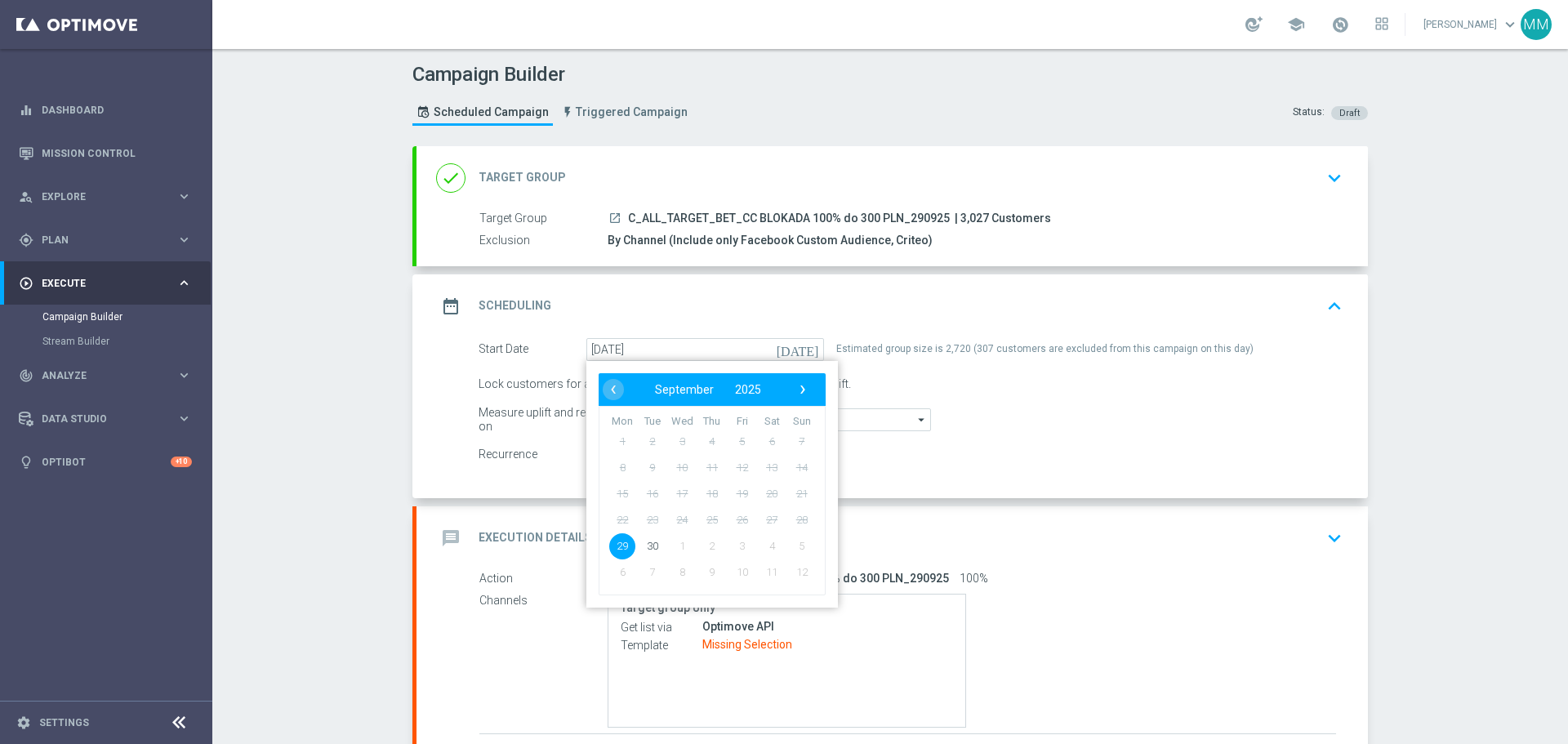
click at [920, 384] on div "Lock customers for a duration of 4 day(s) to calculate uplift." at bounding box center [910, 384] width 889 height 23
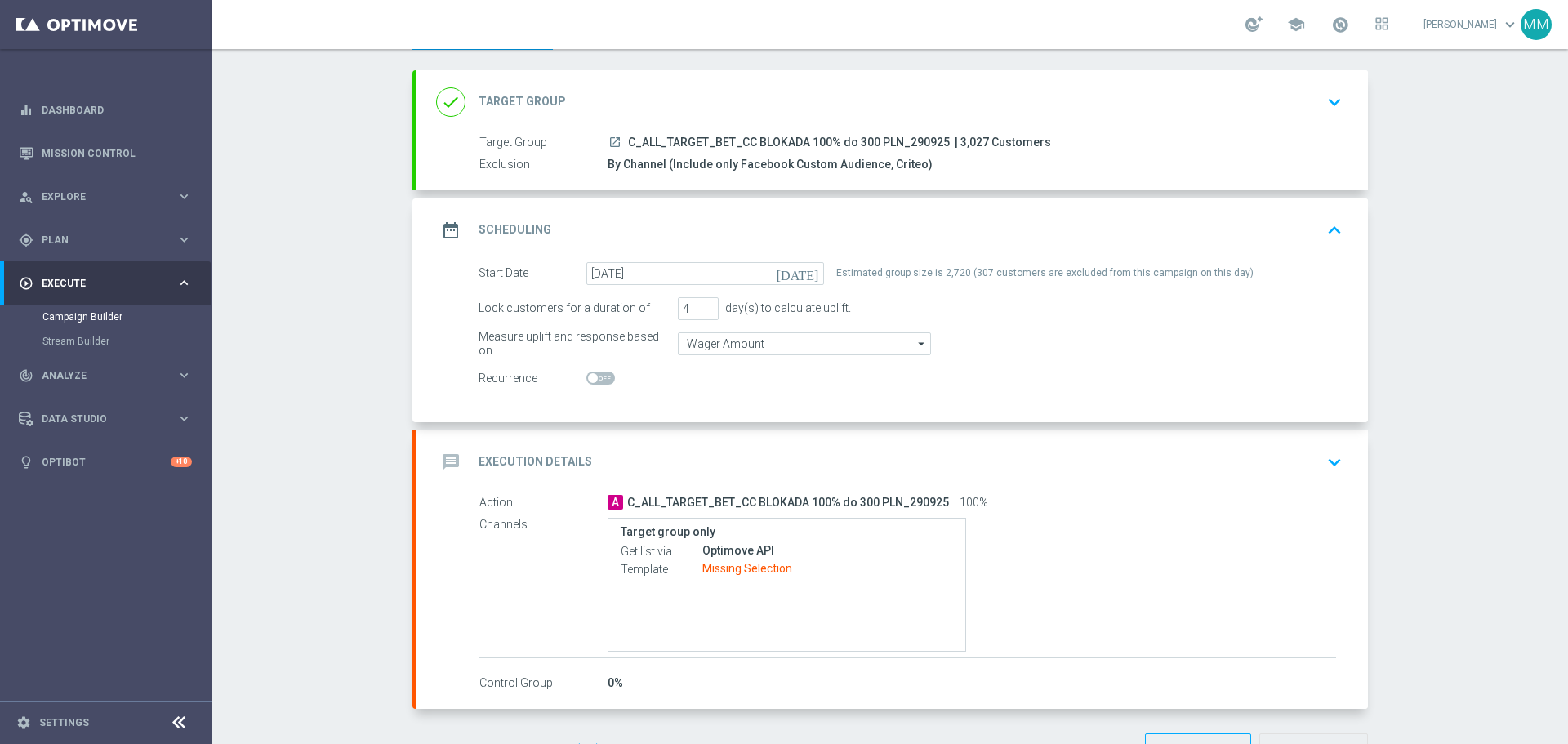
scroll to position [47, 0]
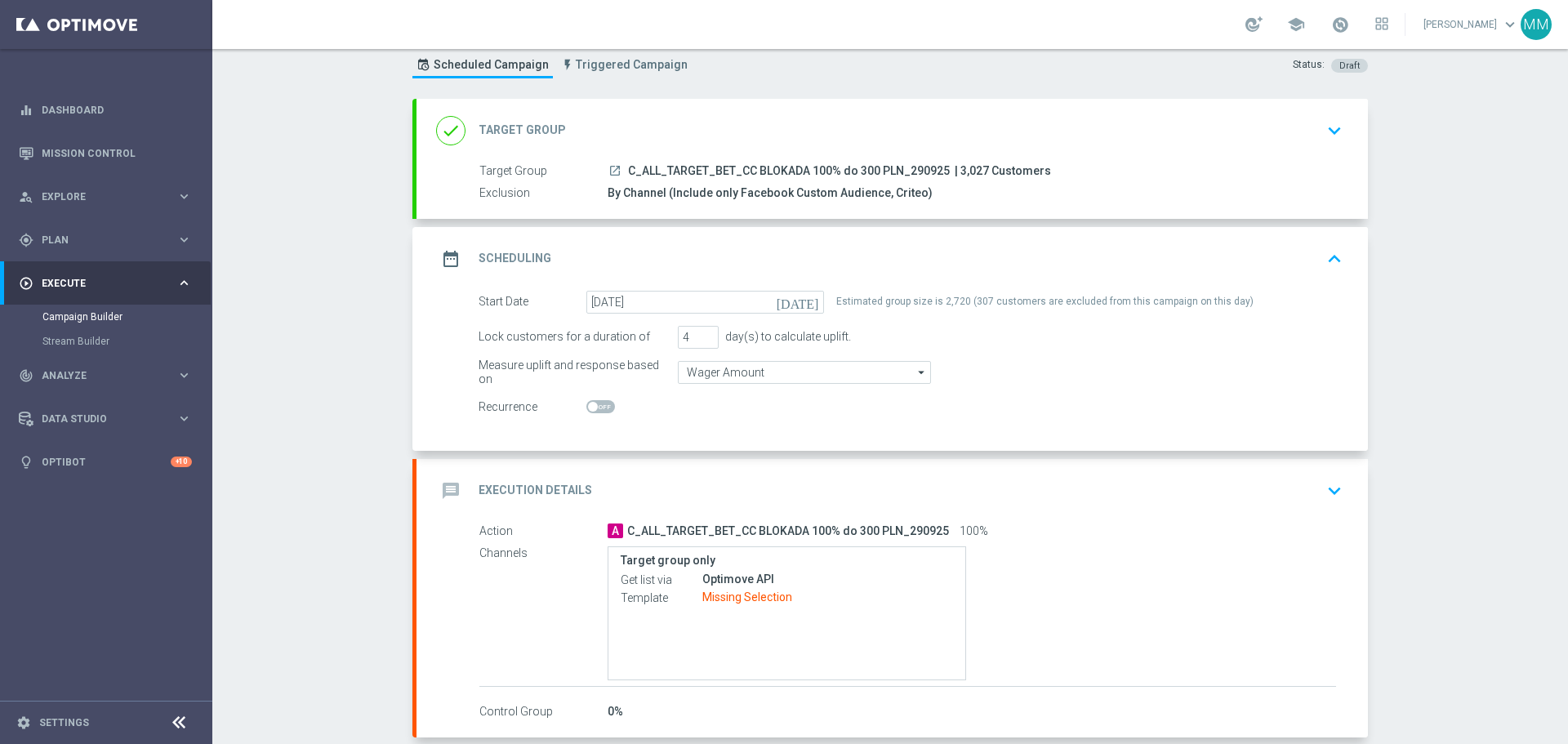
click at [1332, 494] on icon "keyboard_arrow_down" at bounding box center [1335, 491] width 24 height 24
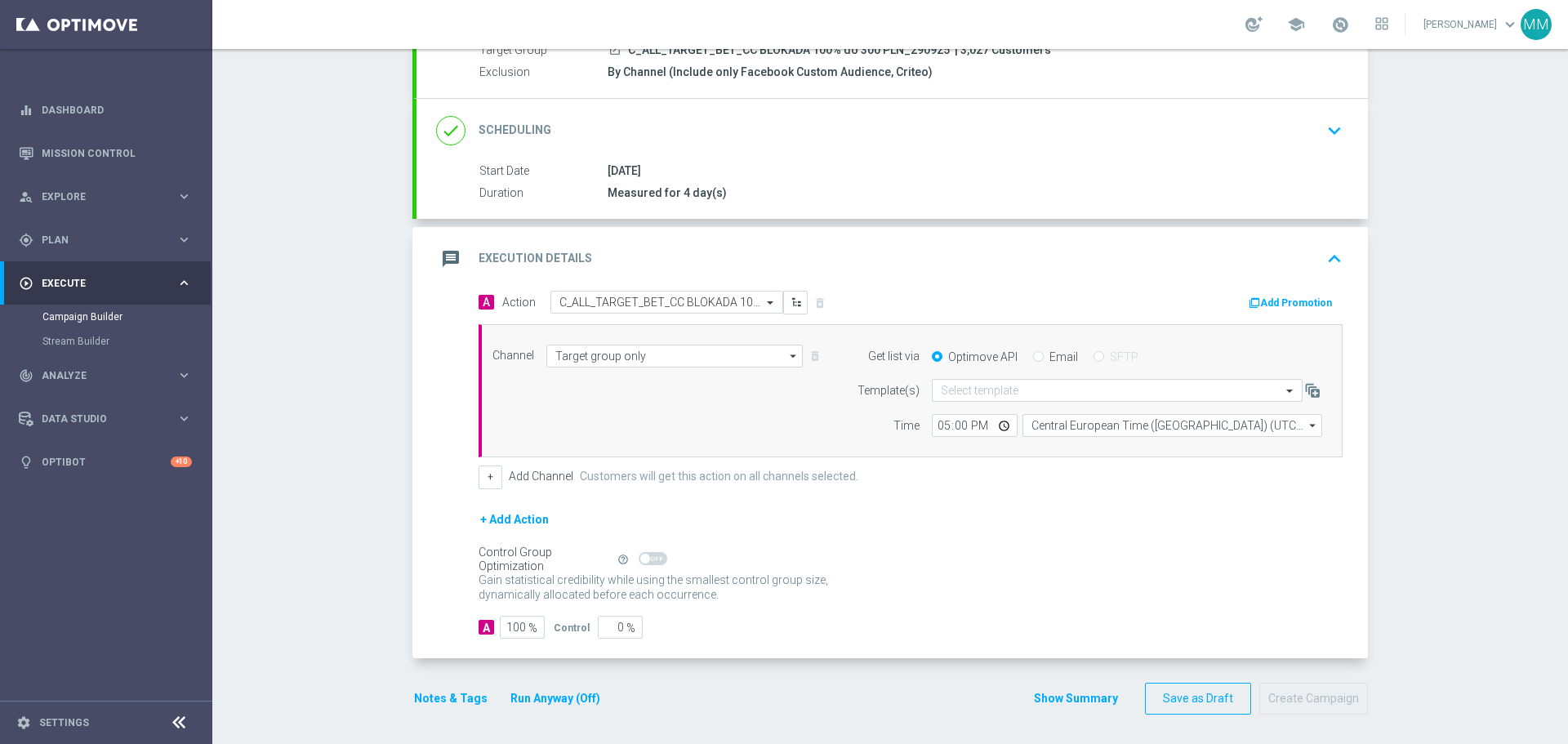
scroll to position [171, 0]
click at [1239, 578] on div "Gain statistical credibility while using the smallest control group size, dynam…" at bounding box center [910, 585] width 864 height 39
click at [974, 422] on input "17:00" at bounding box center [975, 422] width 86 height 23
type input "15:55"
click at [991, 607] on form "A Action Select action C_ALL_TARGET_BET_CC BLOKADA 100% do 300 PLN_290925 delet…" at bounding box center [910, 461] width 864 height 348
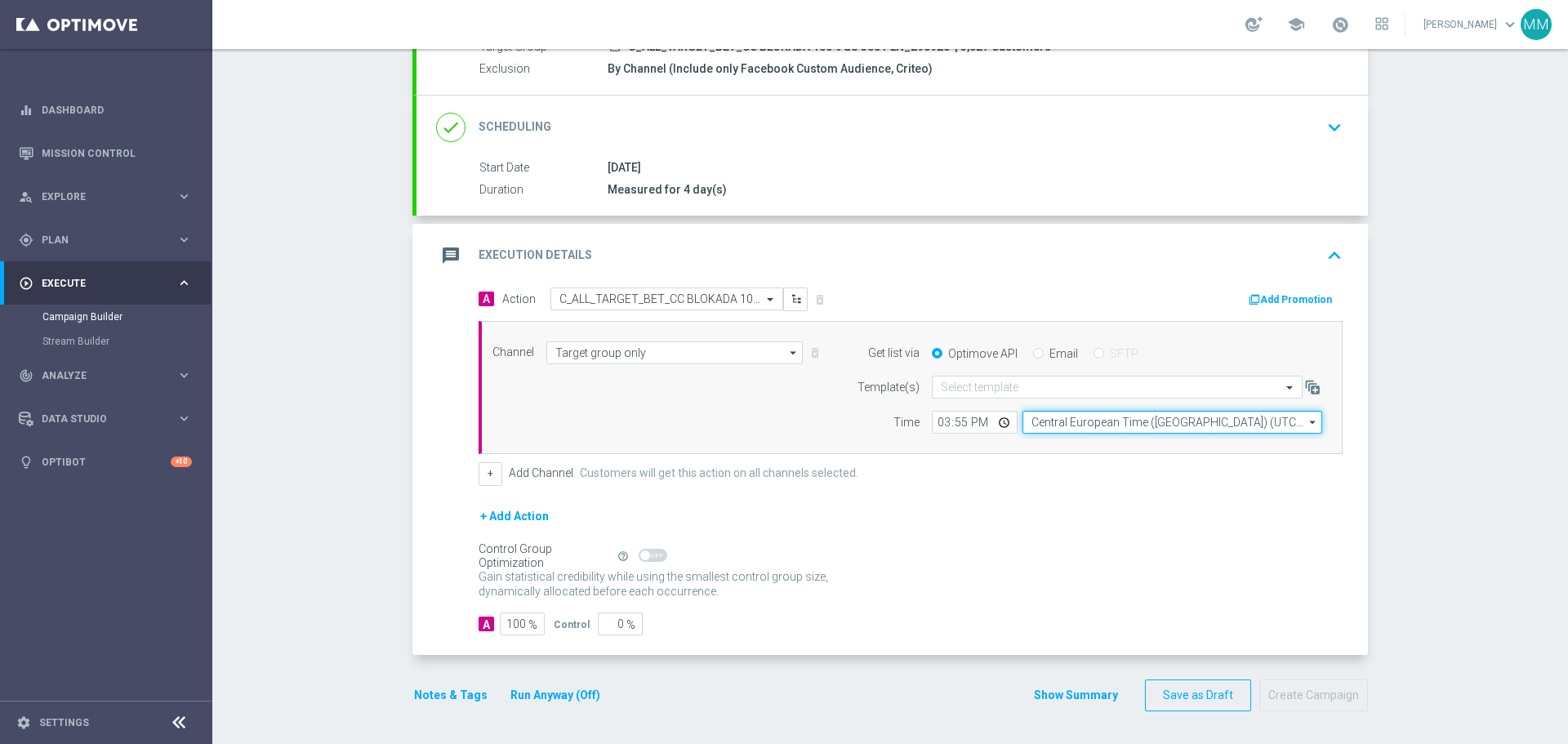
click at [1078, 420] on input "Central European Time ([GEOGRAPHIC_DATA]) (UTC +02:00)" at bounding box center [1173, 422] width 299 height 23
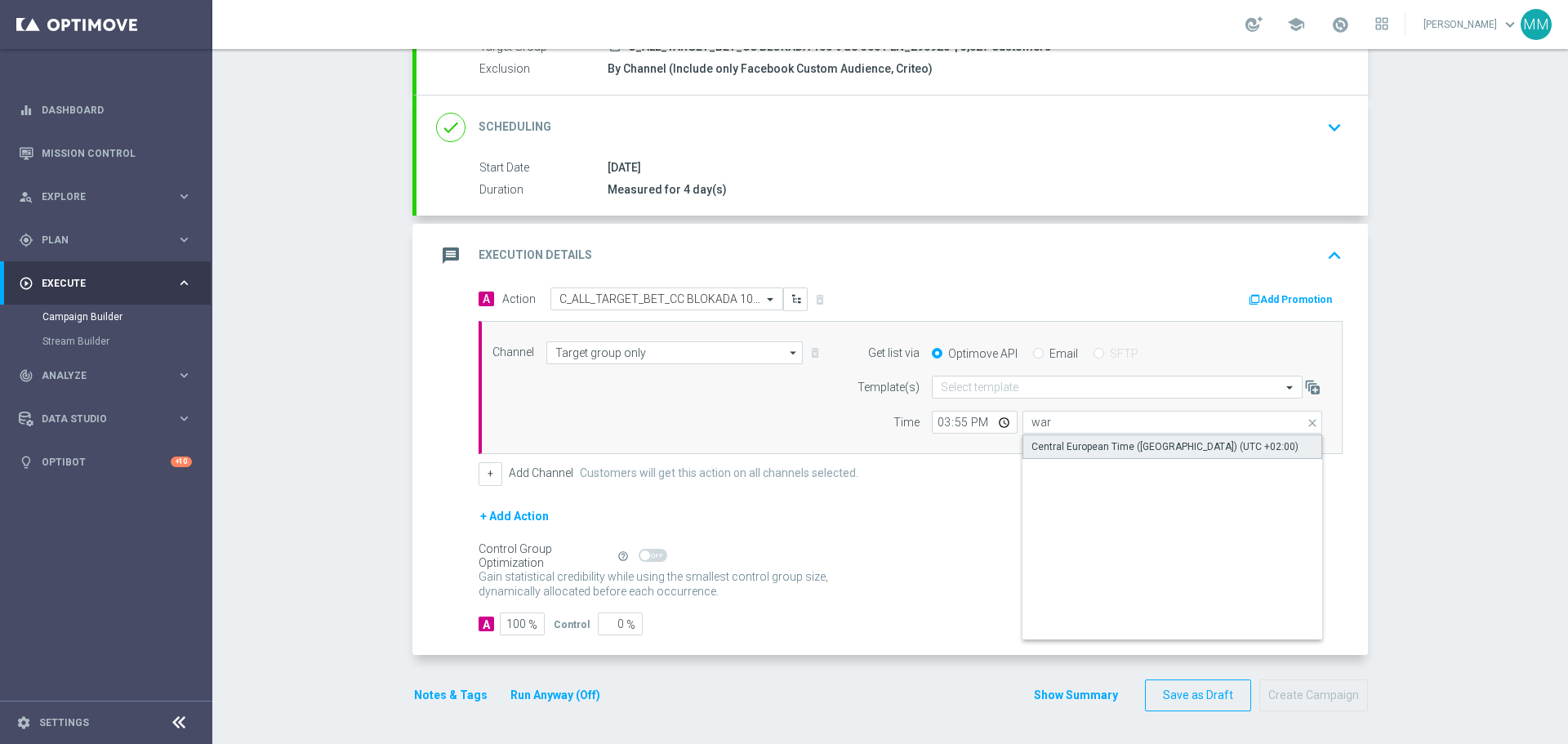
click at [1083, 446] on div "Central European Time ([GEOGRAPHIC_DATA]) (UTC +02:00)" at bounding box center [1164, 446] width 267 height 15
type input "Central European Time ([GEOGRAPHIC_DATA]) (UTC +02:00)"
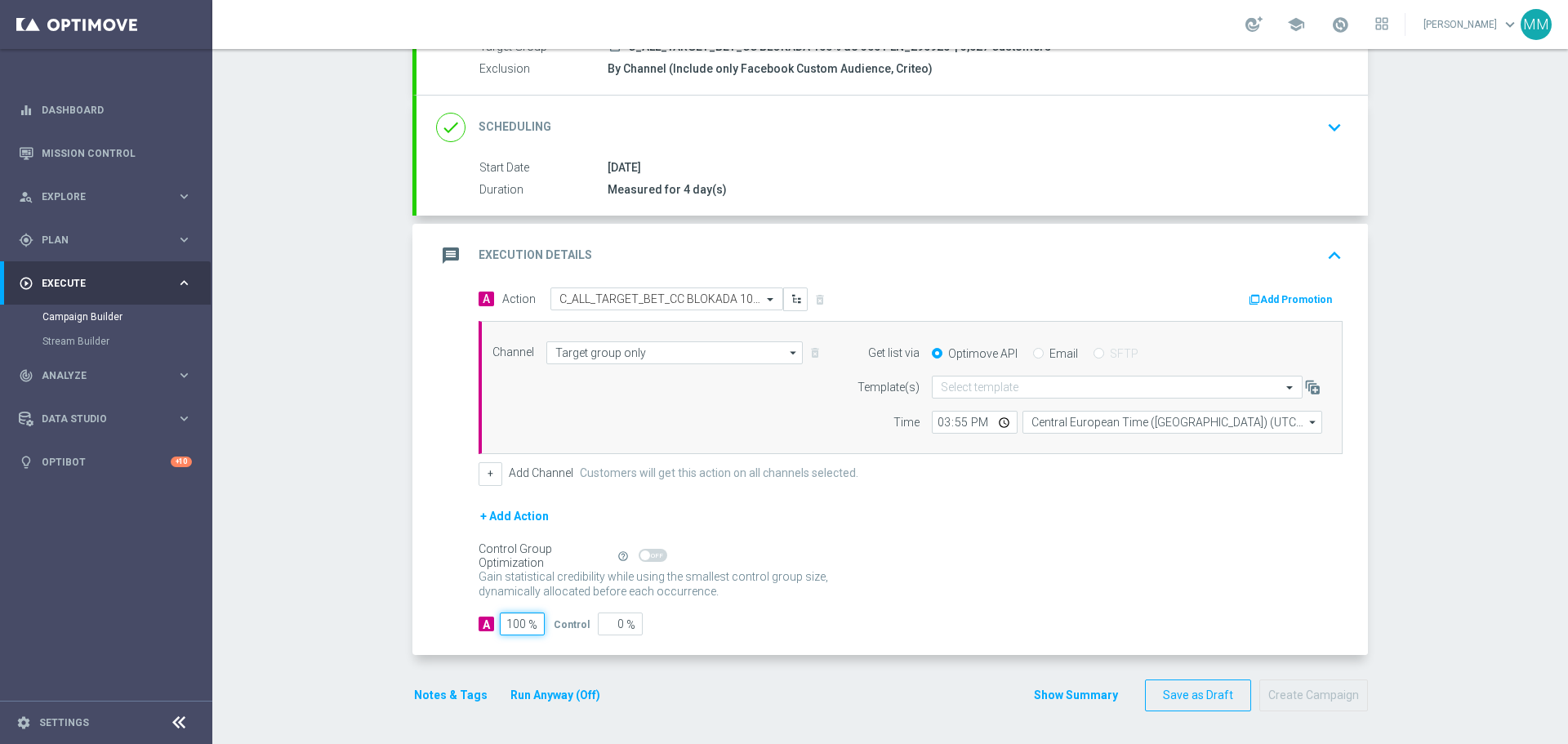
click at [515, 617] on input "100" at bounding box center [522, 624] width 45 height 23
click at [514, 618] on input "100" at bounding box center [522, 624] width 45 height 23
type input "9"
type input "91"
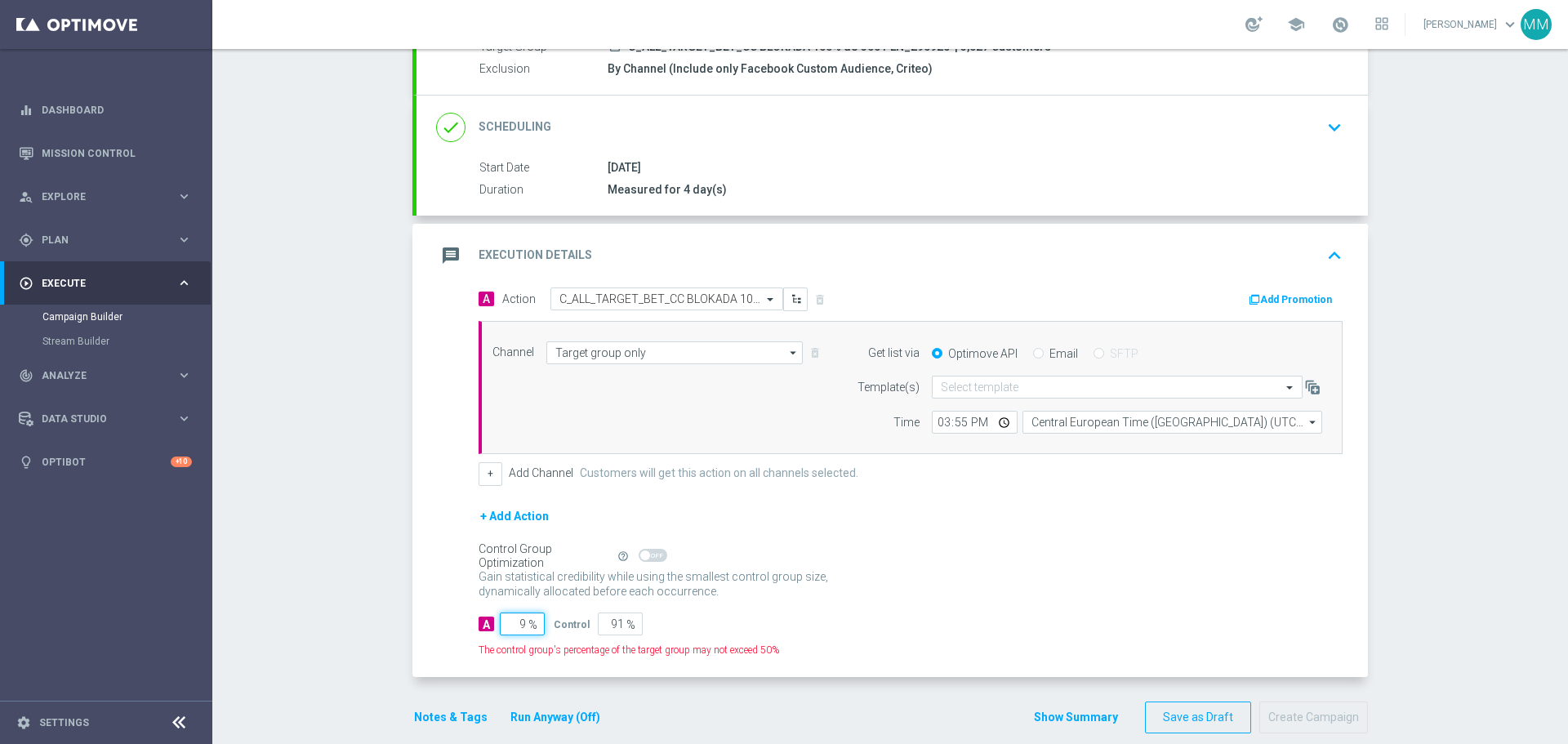
type input "95"
type input "5"
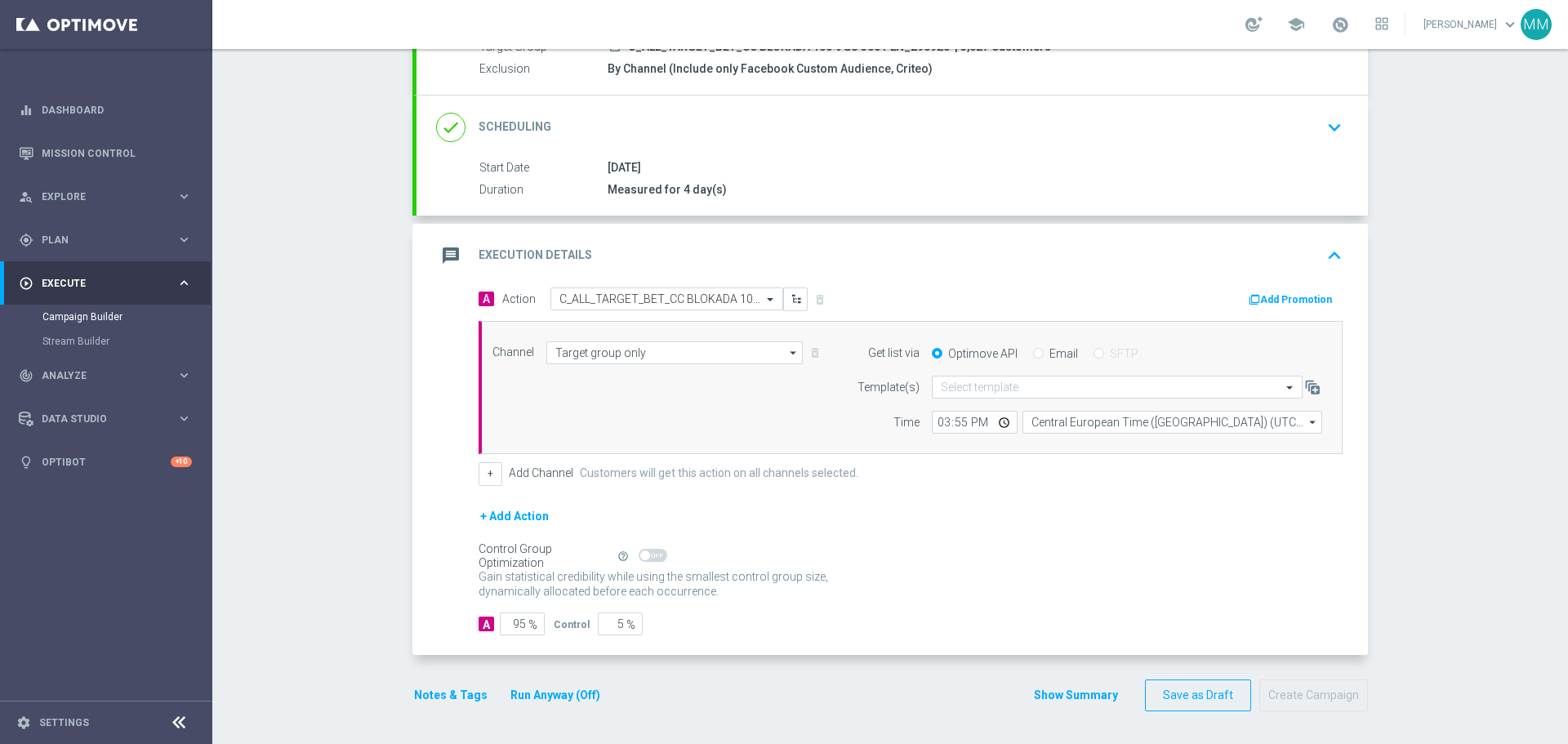
click at [797, 620] on div "A 95 % Control 5 %" at bounding box center [910, 624] width 864 height 23
click at [453, 693] on button "Notes & Tags" at bounding box center [451, 696] width 77 height 20
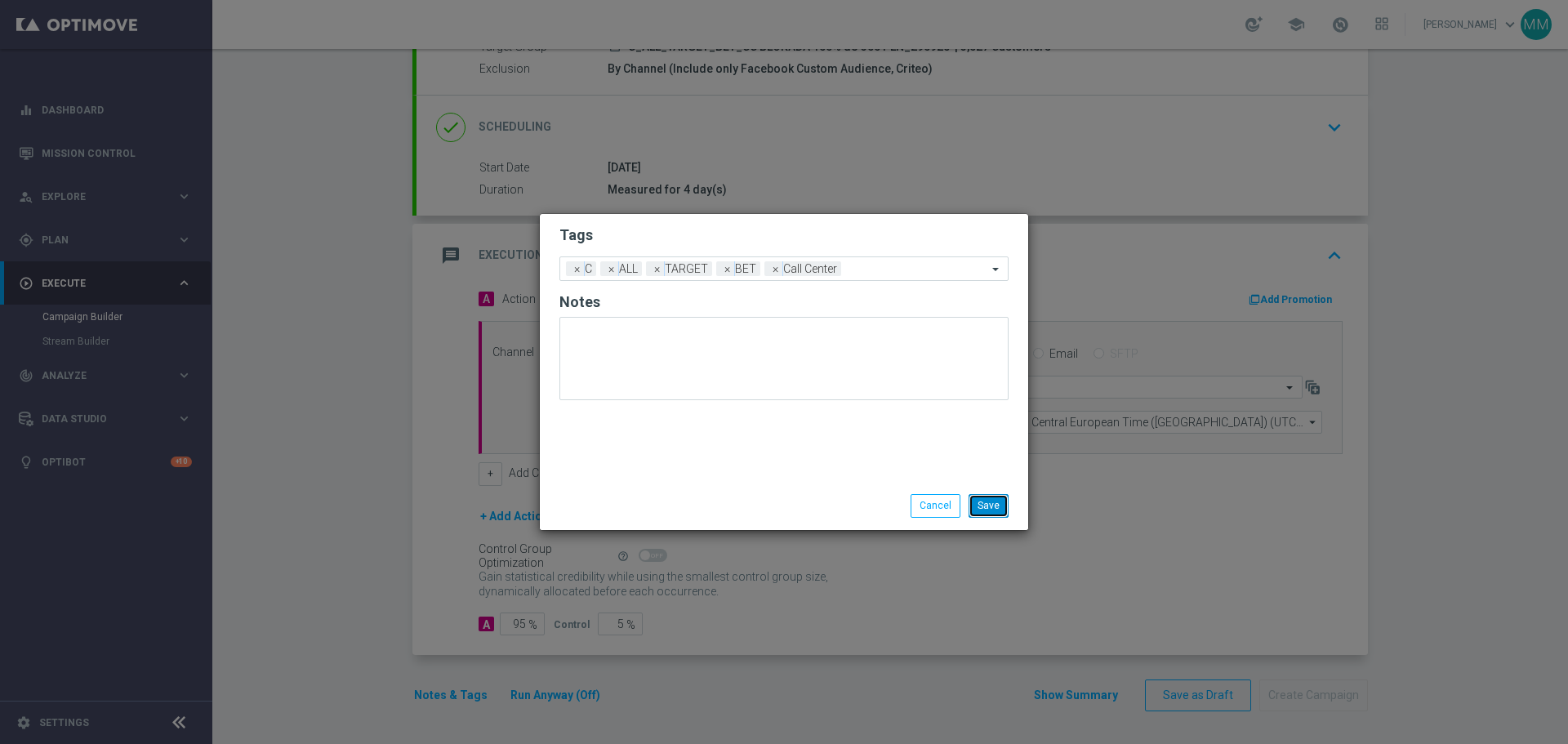
click at [990, 513] on button "Save" at bounding box center [989, 505] width 40 height 23
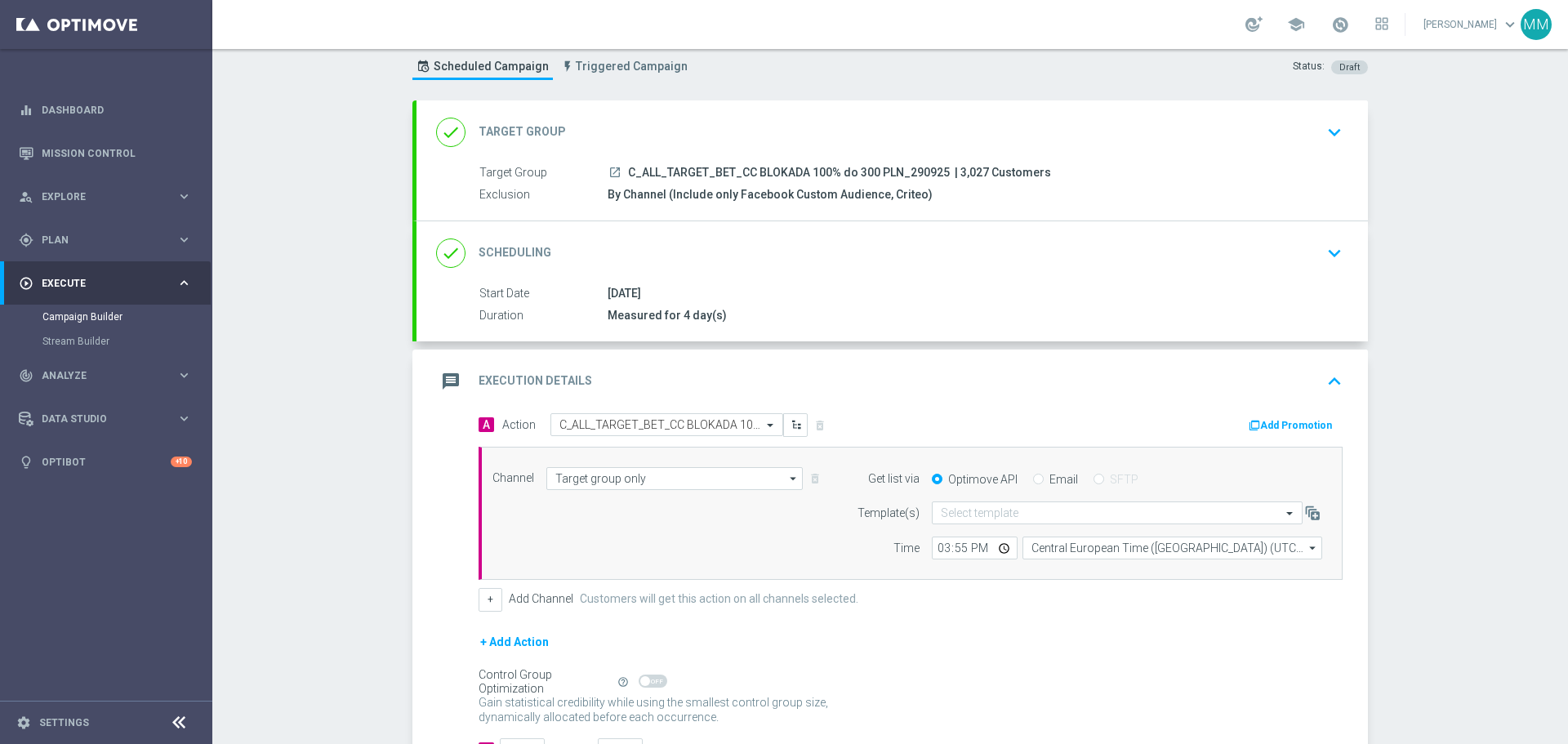
scroll to position [8, 0]
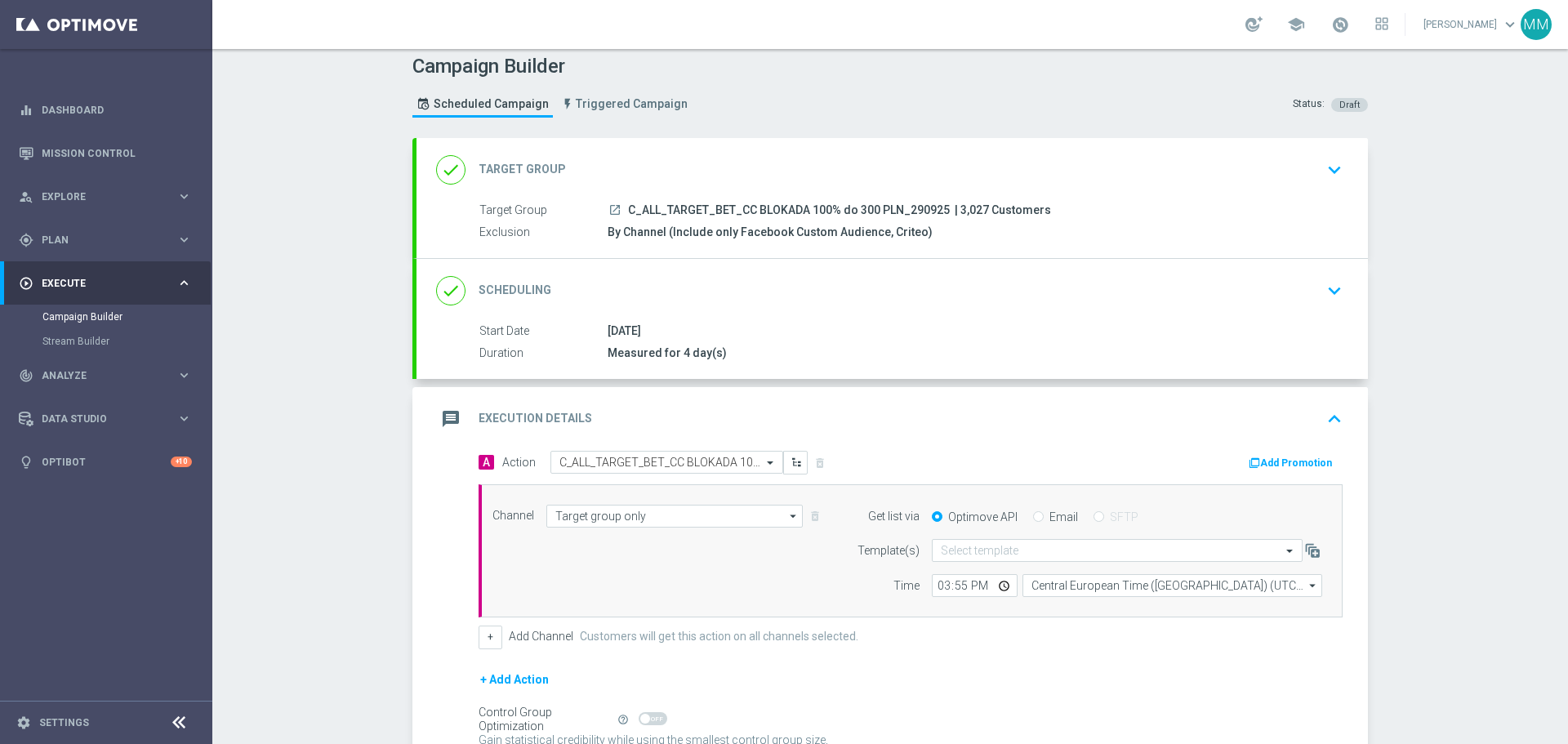
click at [891, 218] on div "Target Group launch C_ALL_TARGET_BET_CC BLOKADA 100% do 300 PLN_290925 | 3,027 …" at bounding box center [908, 210] width 857 height 18
click at [1333, 171] on icon "keyboard_arrow_down" at bounding box center [1335, 169] width 24 height 24
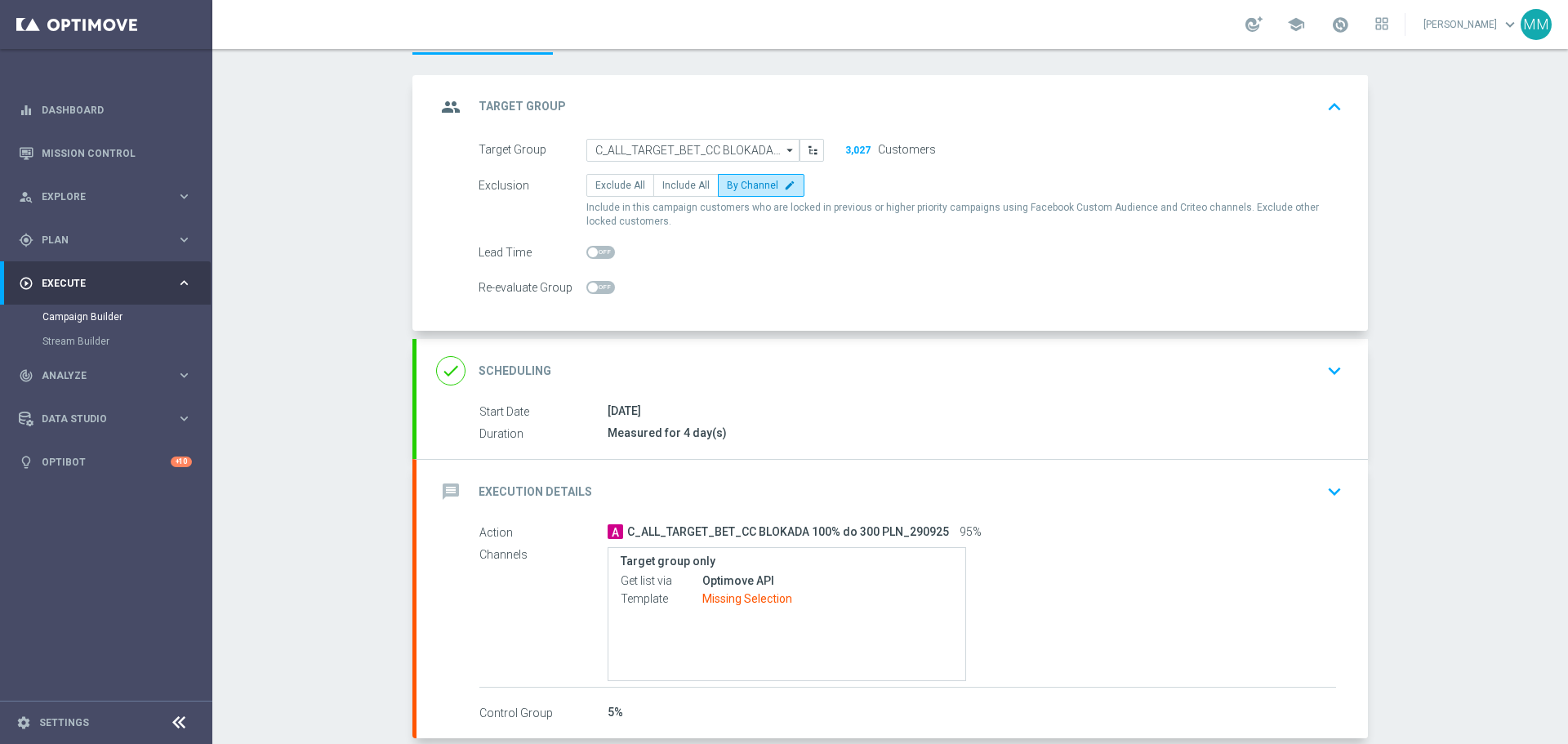
scroll to position [154, 0]
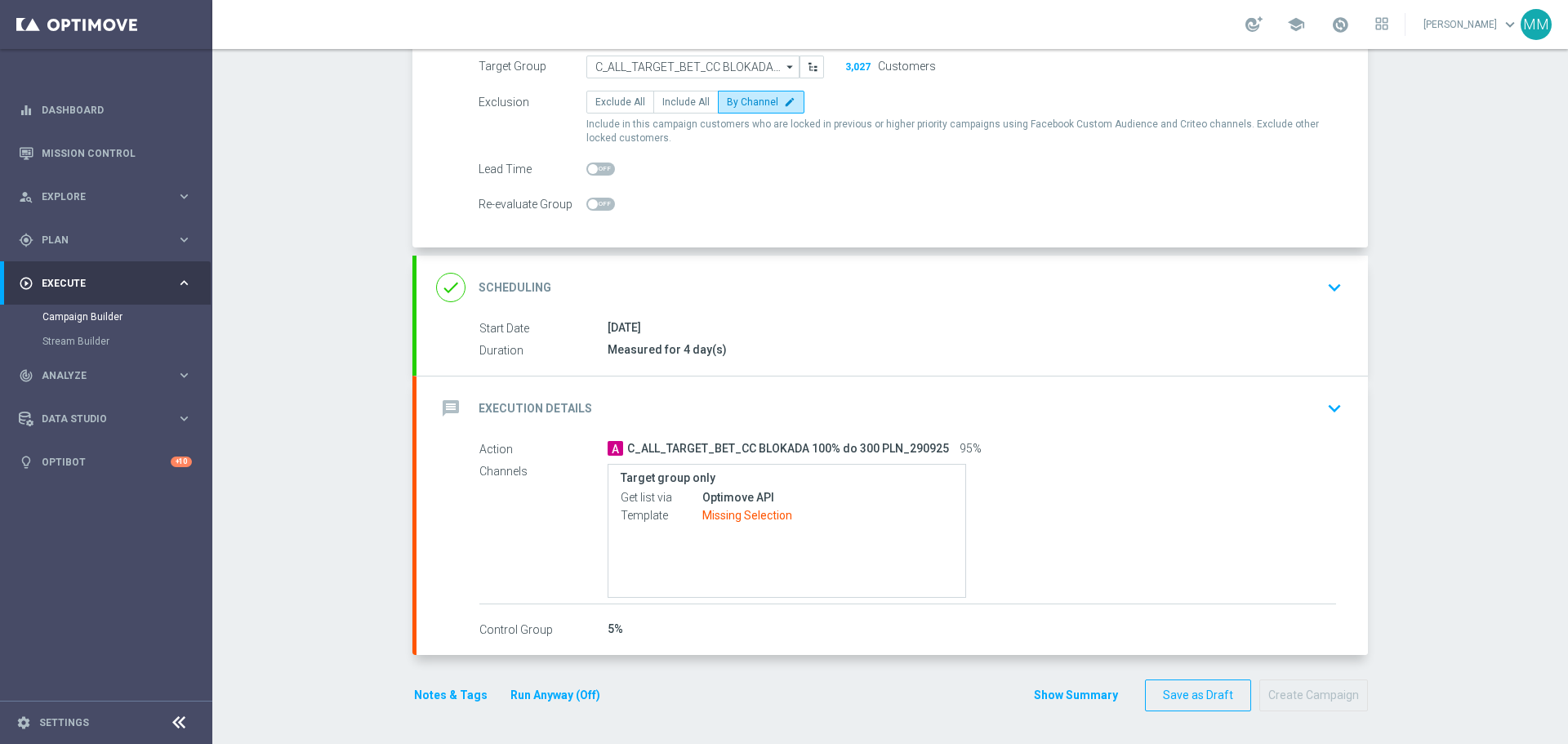
click at [887, 450] on span "C_ALL_TARGET_BET_CC BLOKADA 100% do 300 PLN_290925" at bounding box center [788, 449] width 322 height 15
click at [835, 366] on div "Start Date [DATE] Duration Measured for 4 day(s) Start Date [DATE] [DATE] Estim…" at bounding box center [892, 347] width 951 height 57
click at [840, 347] on div "Measured for 4 day(s)" at bounding box center [971, 350] width 728 height 17
click at [1332, 289] on icon "keyboard_arrow_down" at bounding box center [1335, 287] width 24 height 24
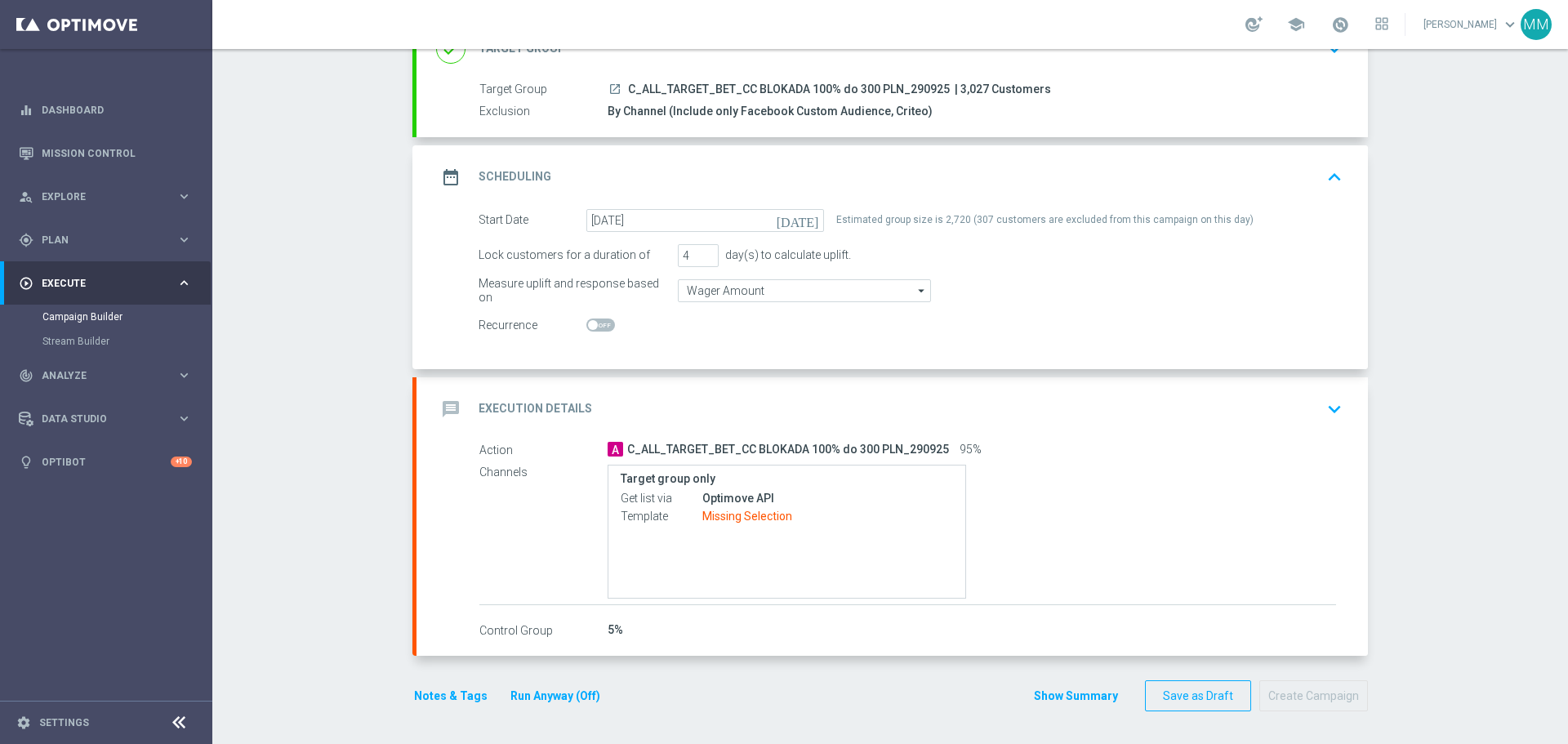
scroll to position [129, 0]
click at [1322, 406] on icon "keyboard_arrow_down" at bounding box center [1335, 409] width 24 height 24
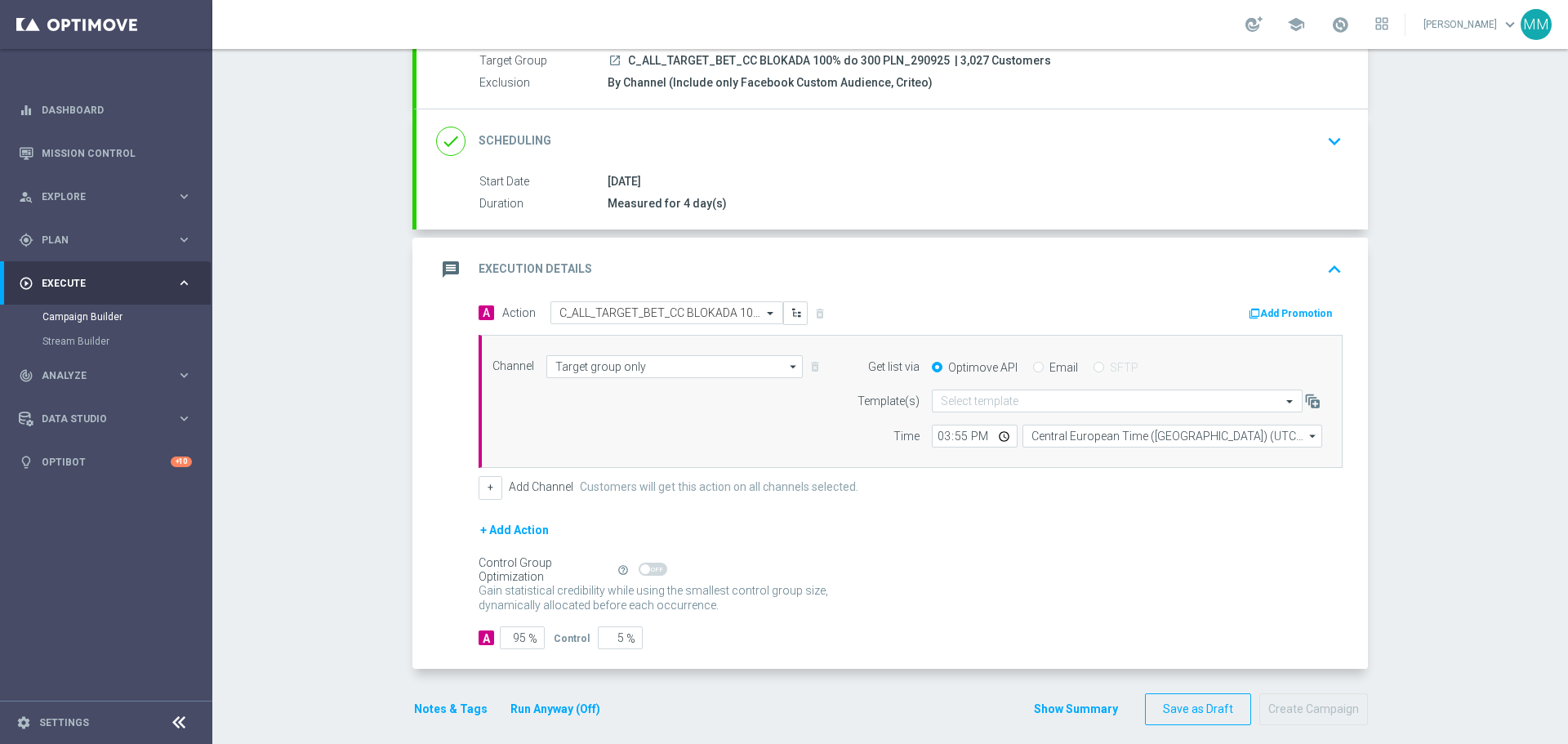
scroll to position [171, 0]
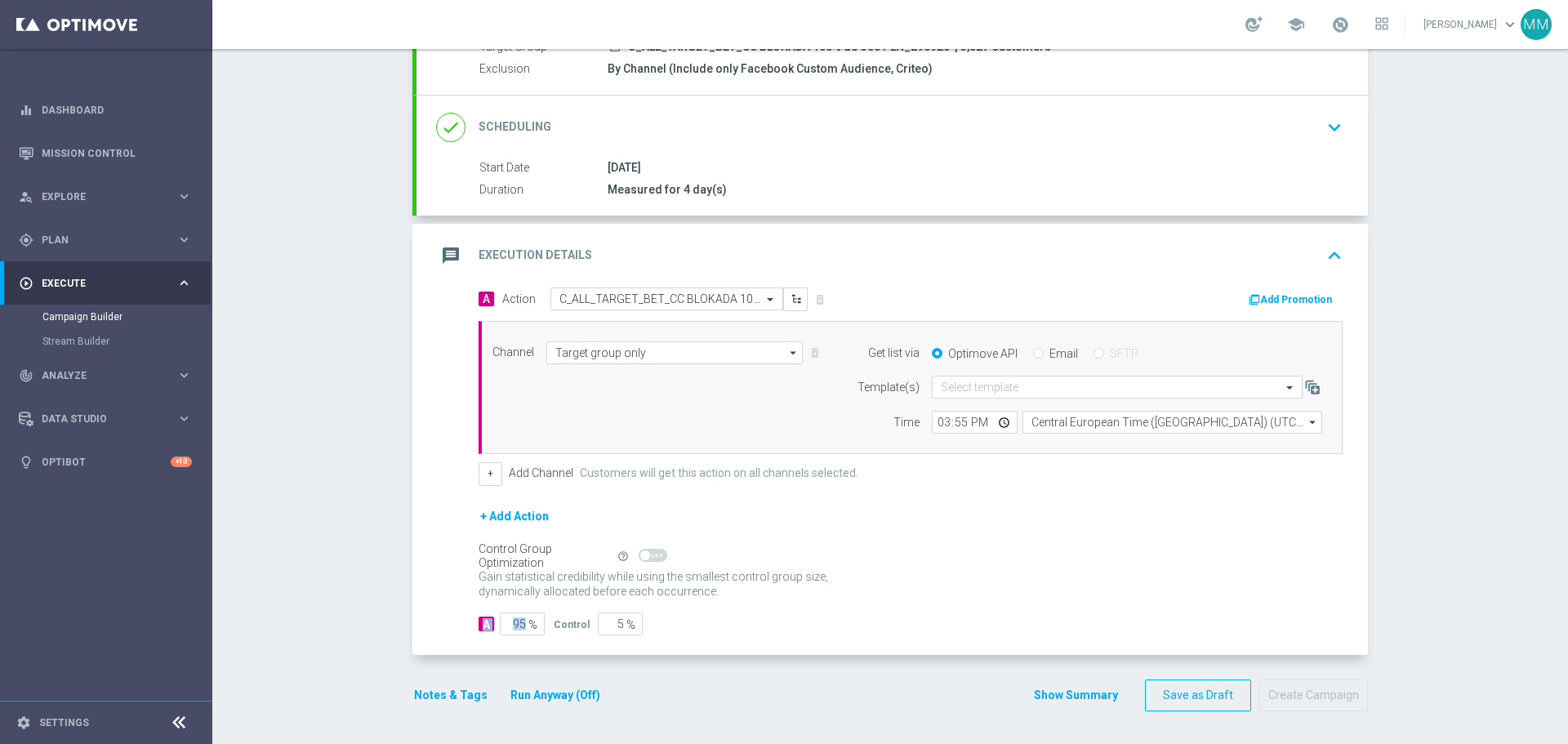
drag, startPoint x: 526, startPoint y: 621, endPoint x: 478, endPoint y: 620, distance: 48.0
click at [479, 621] on div "A 95 %" at bounding box center [510, 624] width 62 height 23
click at [513, 625] on input "95" at bounding box center [522, 624] width 45 height 23
type input "1"
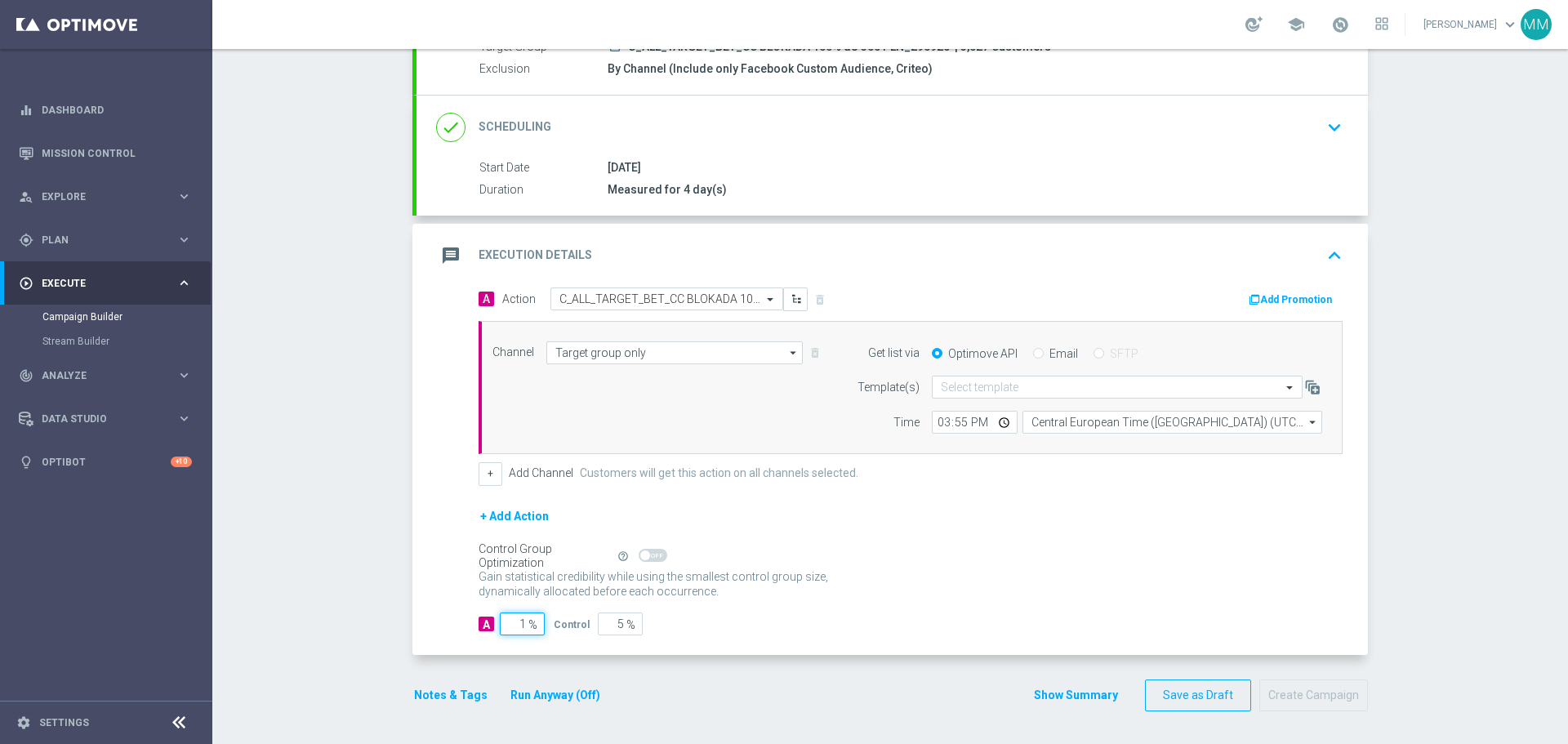
type input "99"
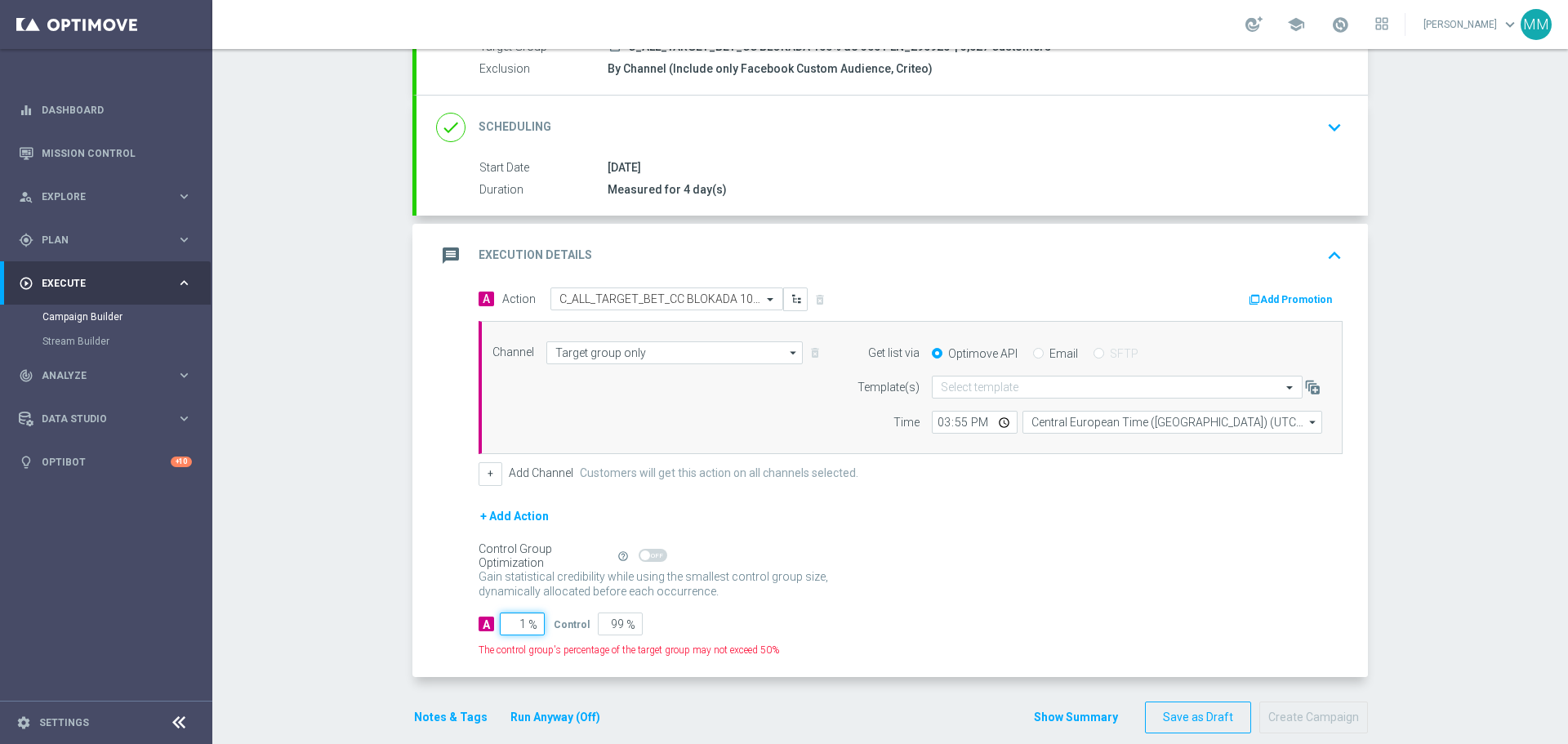
type input "10"
type input "90"
type input "100"
type input "0"
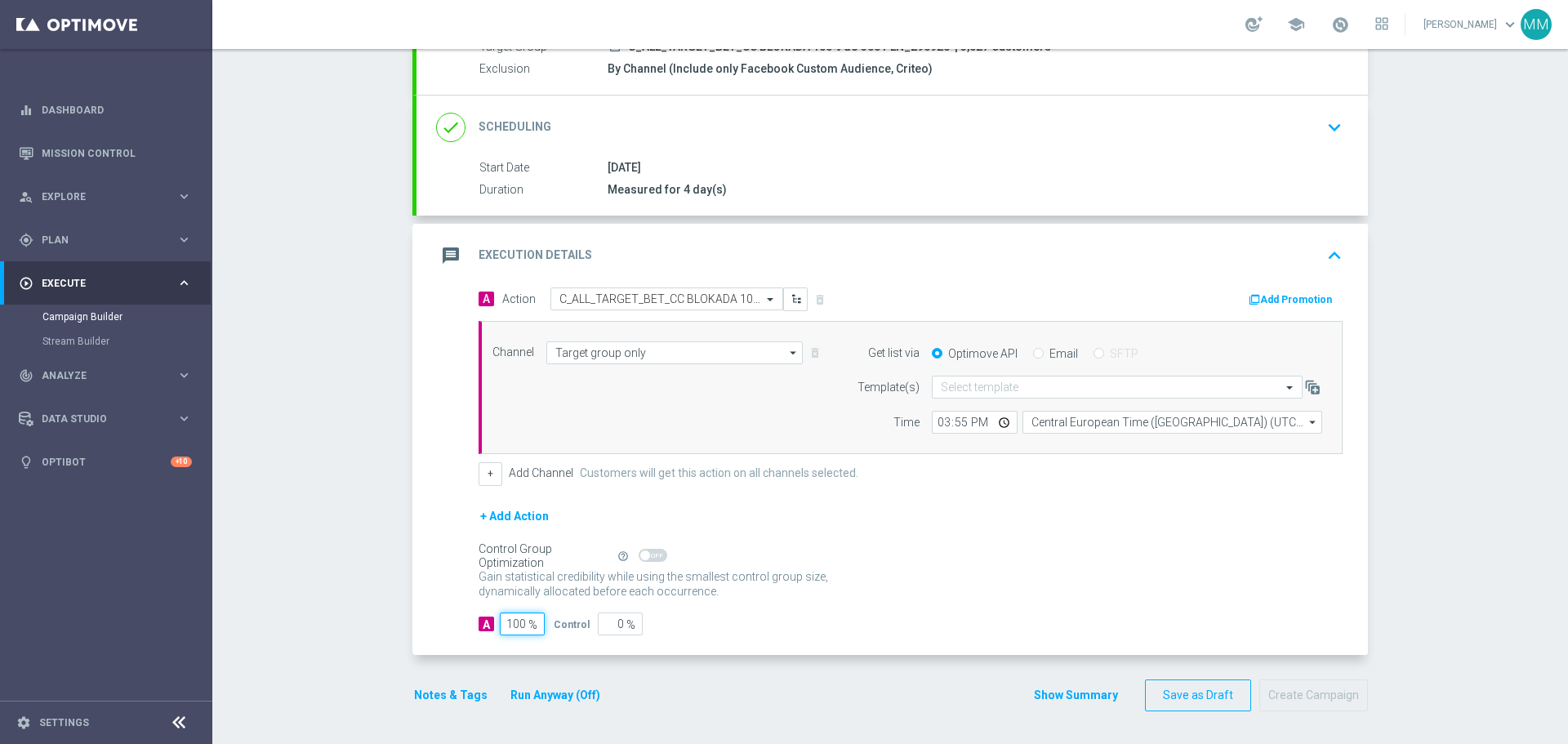
type input "100"
click at [1000, 425] on input "15:55" at bounding box center [975, 422] width 86 height 23
type input "12:55"
click at [1155, 563] on div "Control Group Optimization Self Optimizing Campaign help_outline" at bounding box center [910, 555] width 864 height 18
click at [1149, 504] on form "A Action Select action C_ALL_TARGET_BET_CC BLOKADA 100% do 300 PLN_290925 delet…" at bounding box center [910, 461] width 864 height 348
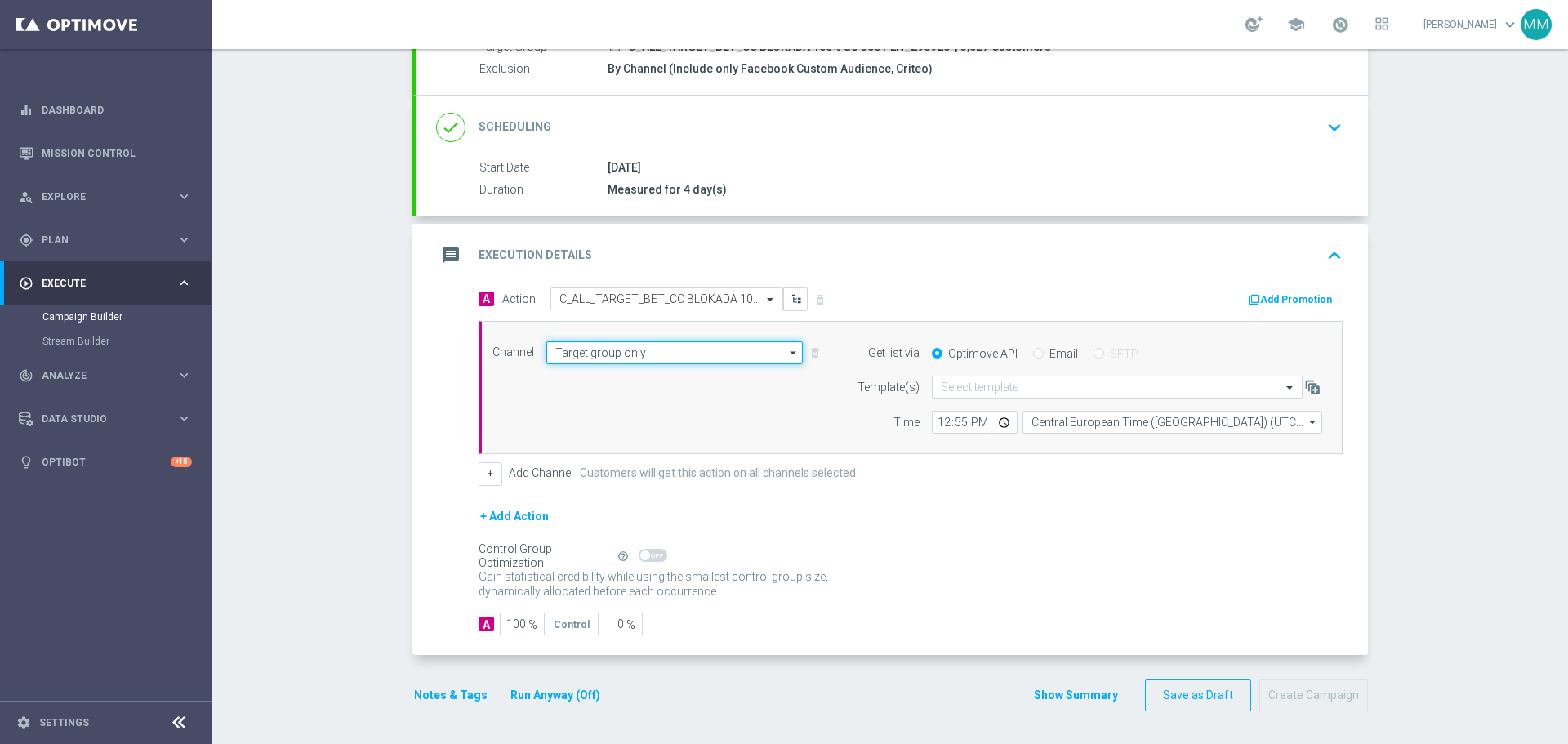
click at [694, 352] on input "Target group only" at bounding box center [675, 352] width 257 height 23
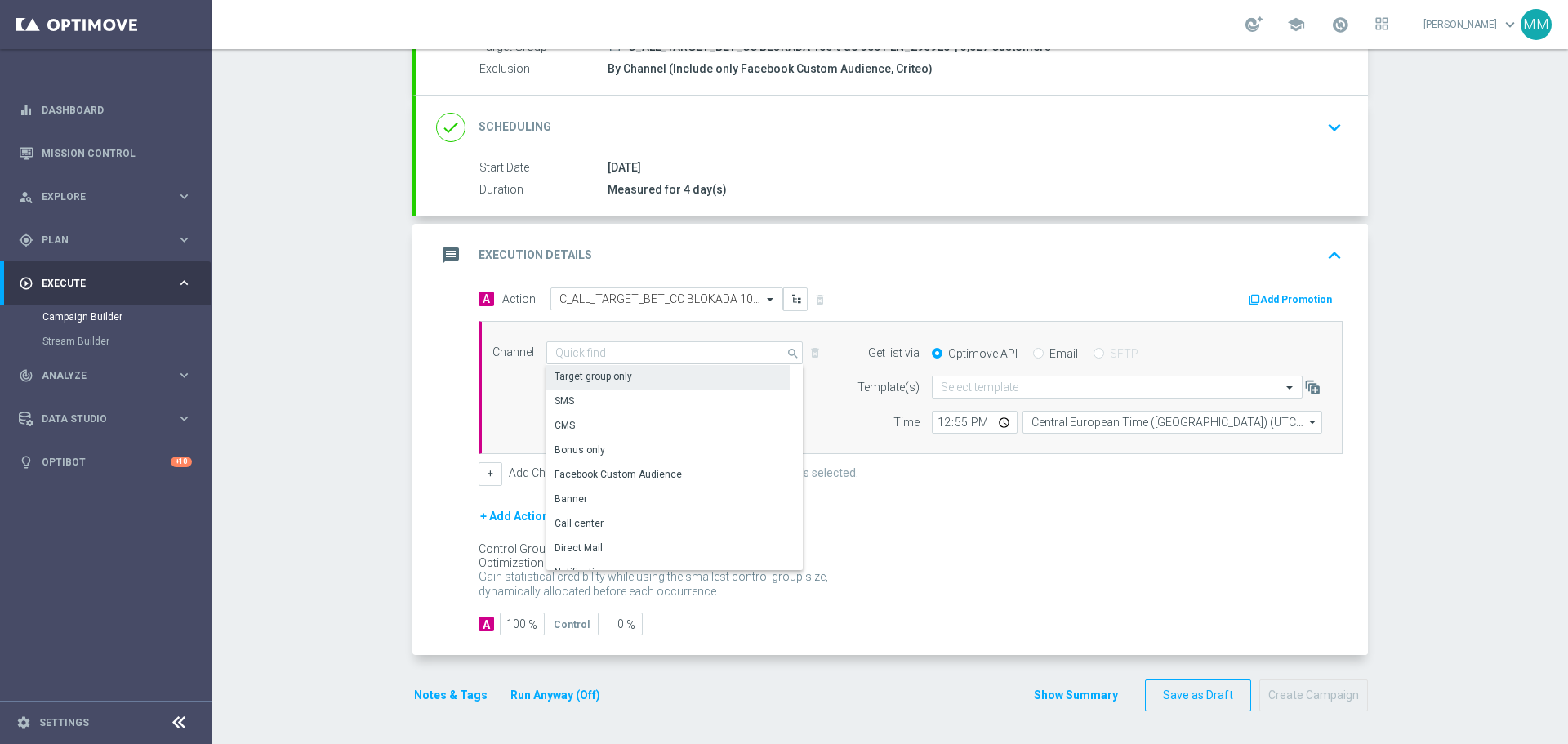
drag, startPoint x: 1139, startPoint y: 568, endPoint x: 1148, endPoint y: 558, distance: 13.5
click at [1139, 568] on div "Gain statistical credibility while using the smallest control group size, dynam…" at bounding box center [910, 585] width 864 height 39
type input "Target group only"
click at [1136, 386] on input "text" at bounding box center [1101, 387] width 320 height 14
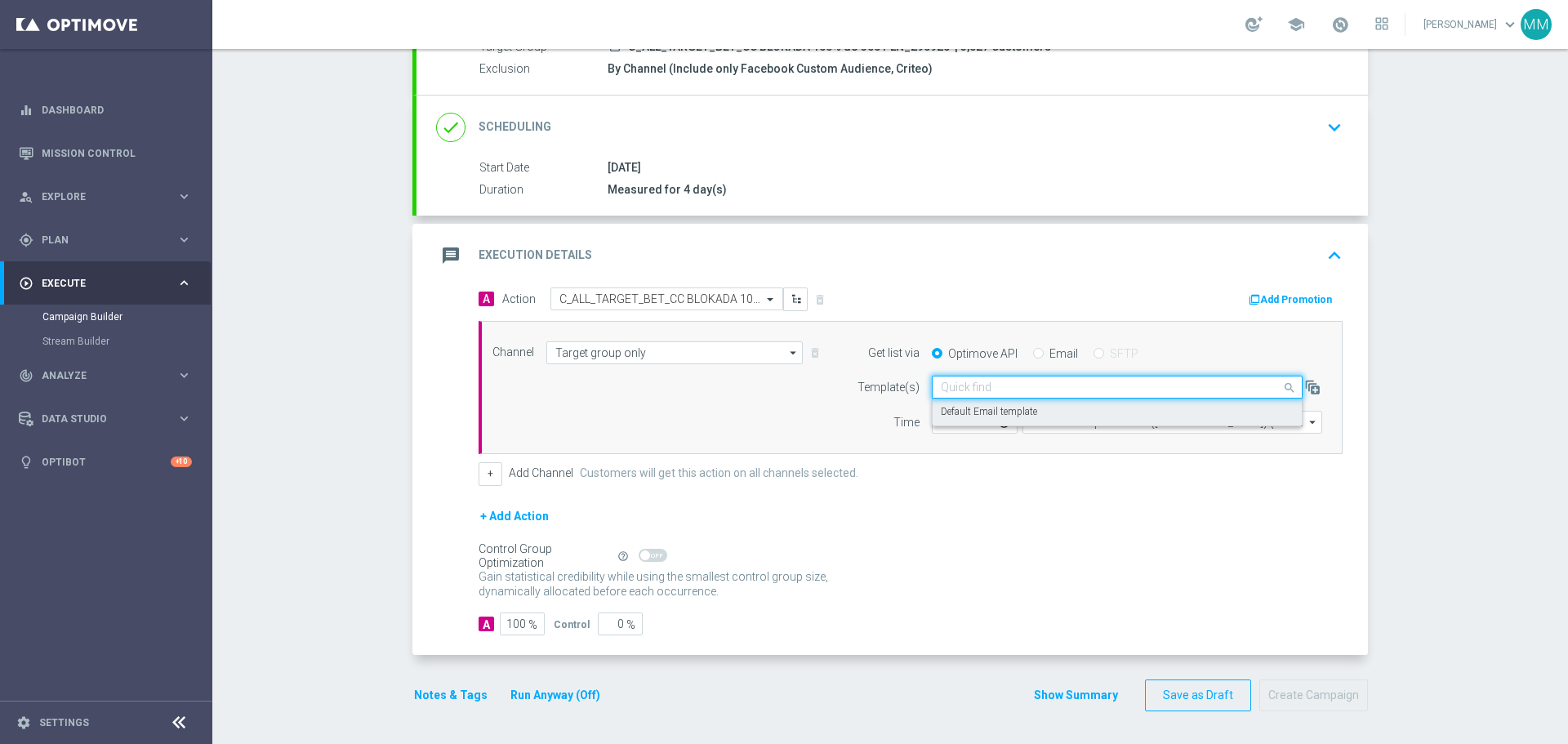
click at [1096, 413] on div "Default Email template" at bounding box center [1117, 412] width 352 height 27
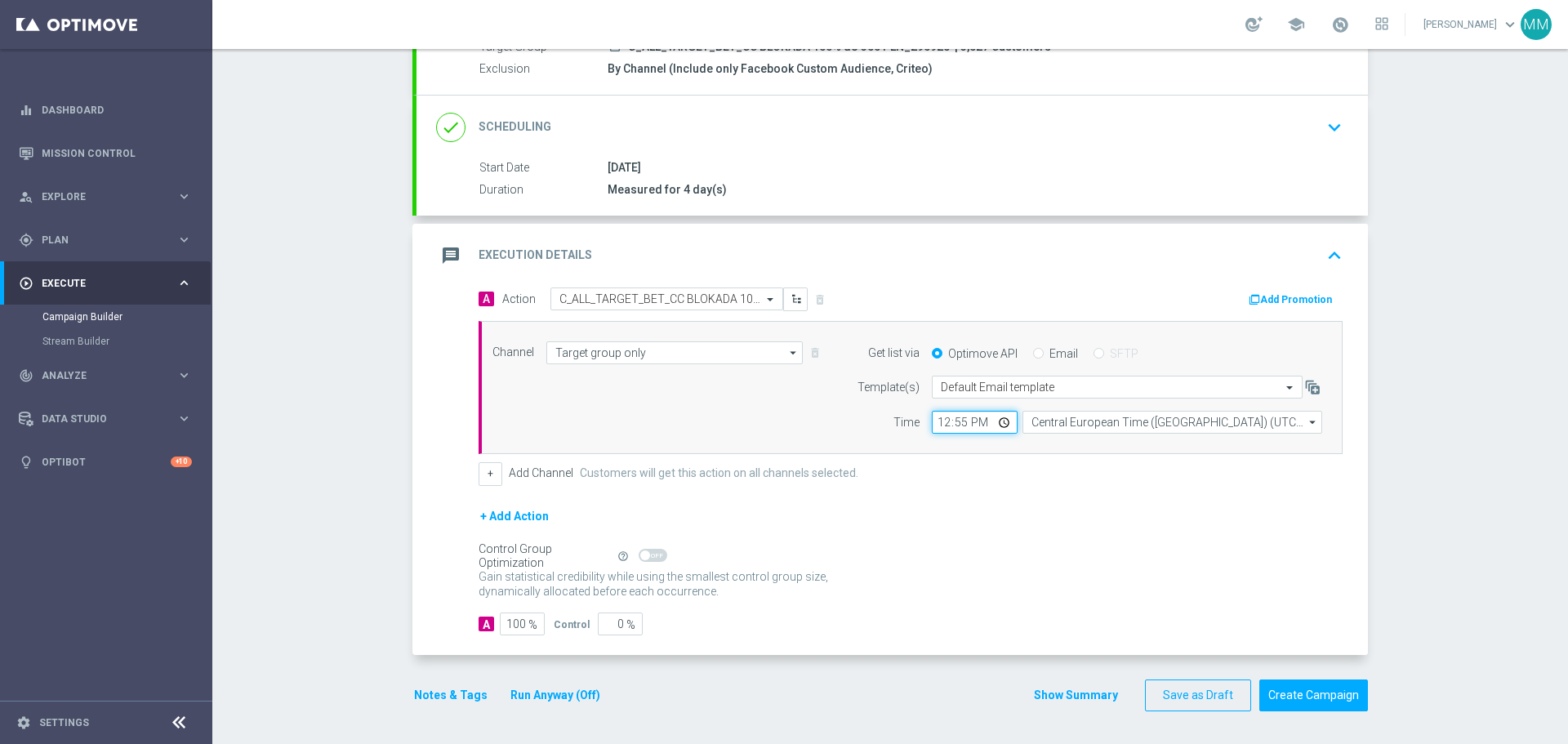
click at [969, 420] on input "12:55" at bounding box center [975, 422] width 86 height 23
type input "16:00"
click at [1303, 695] on button "Create Campaign" at bounding box center [1313, 696] width 109 height 32
